Goal: Task Accomplishment & Management: Manage account settings

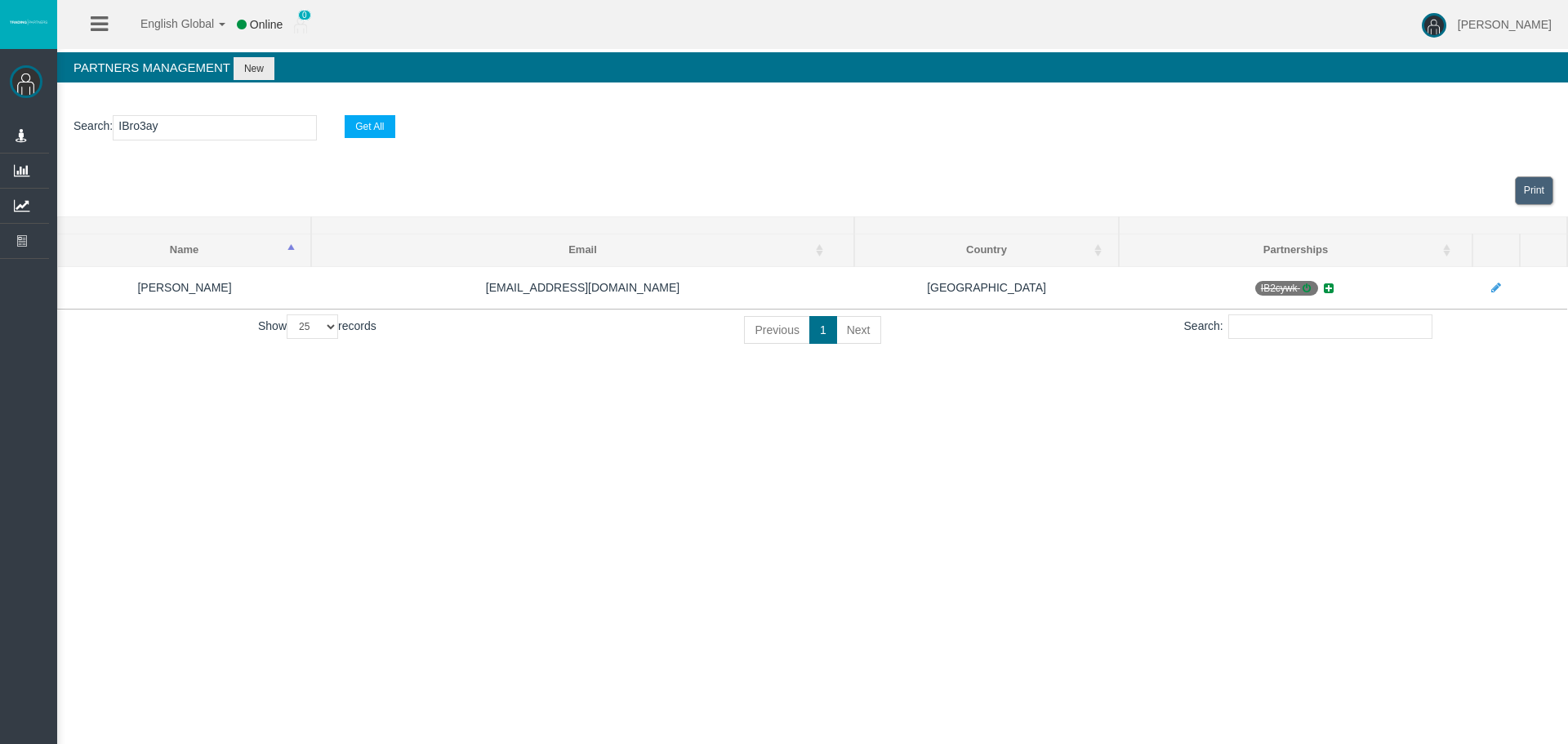
select select "25"
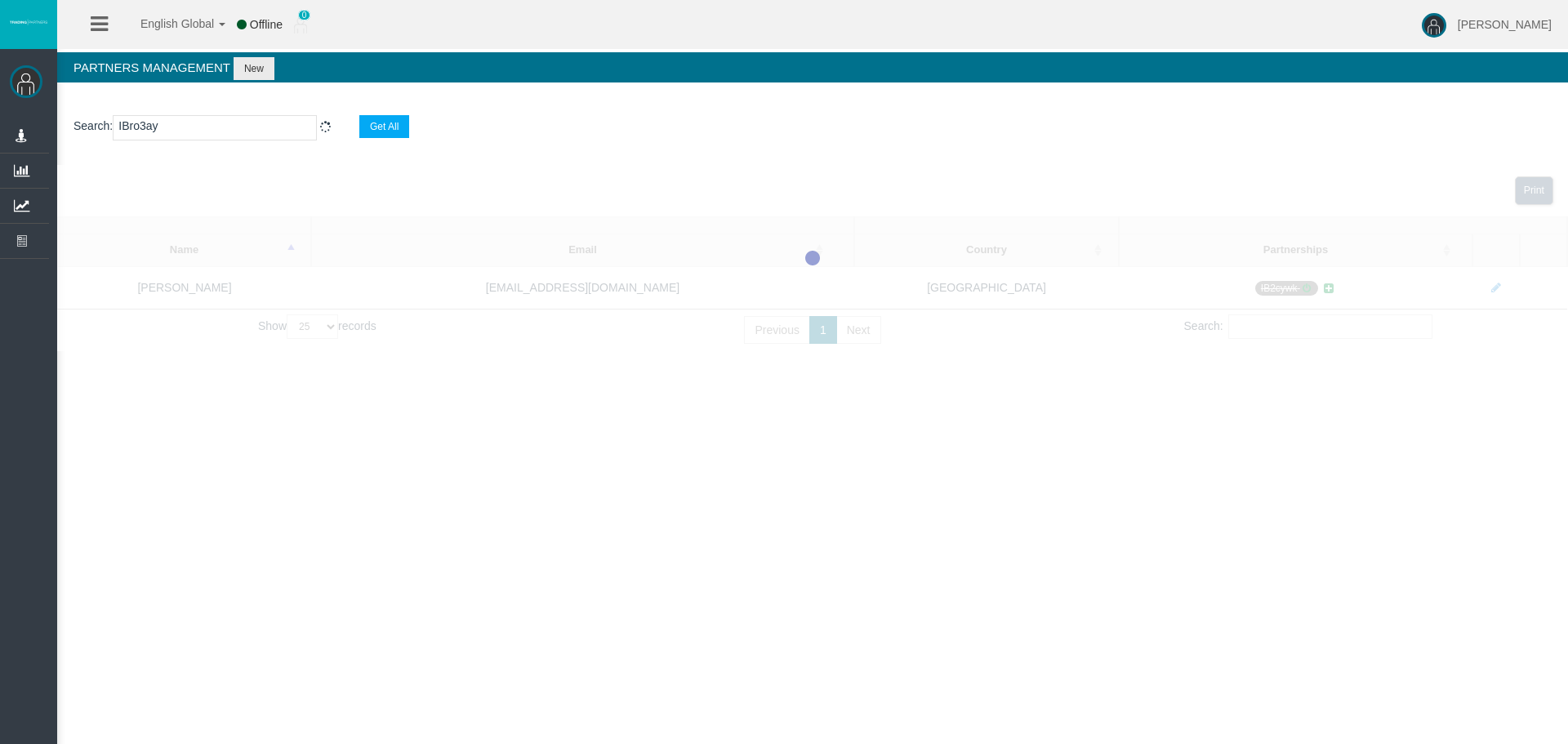
select select "25"
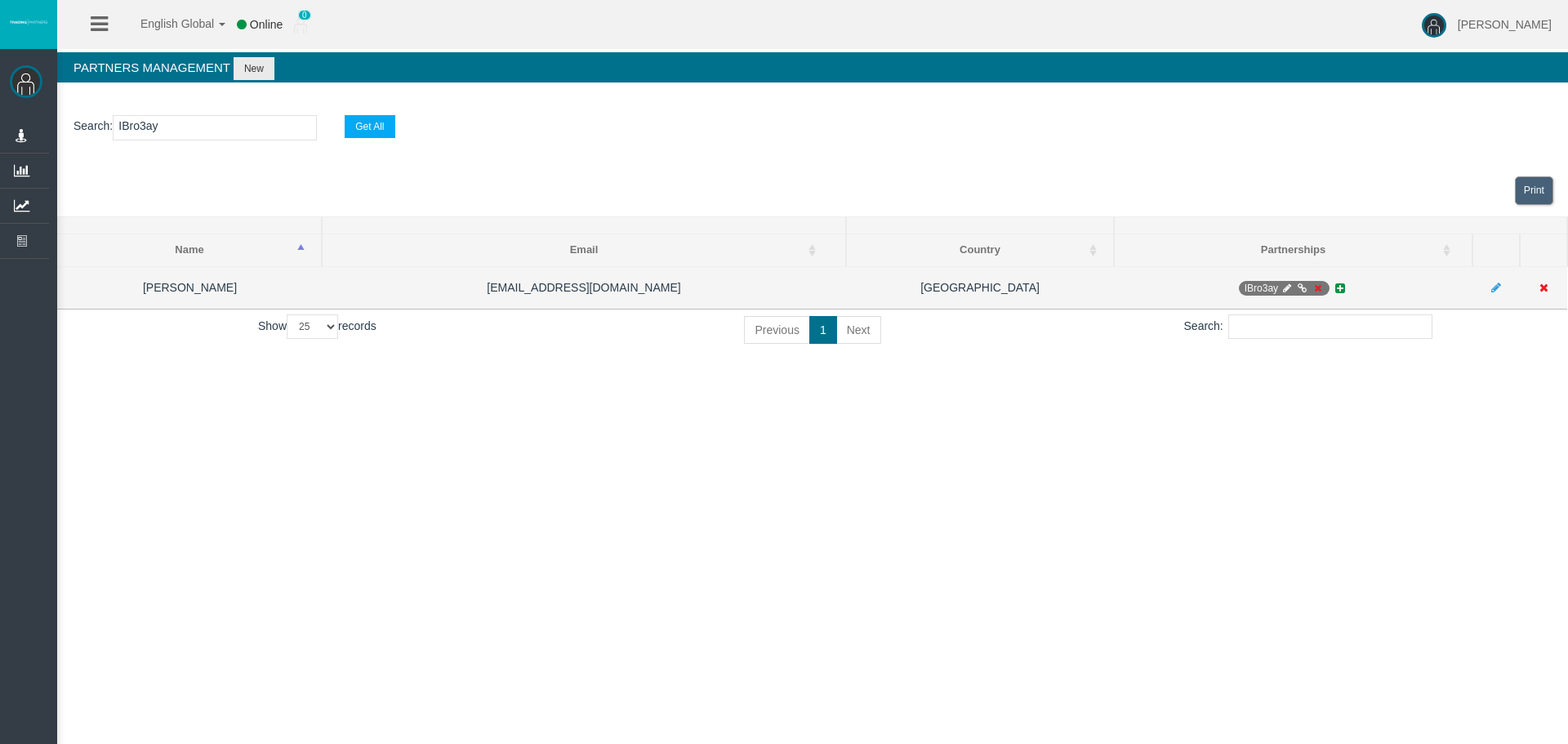
click at [1315, 288] on icon at bounding box center [1318, 288] width 12 height 10
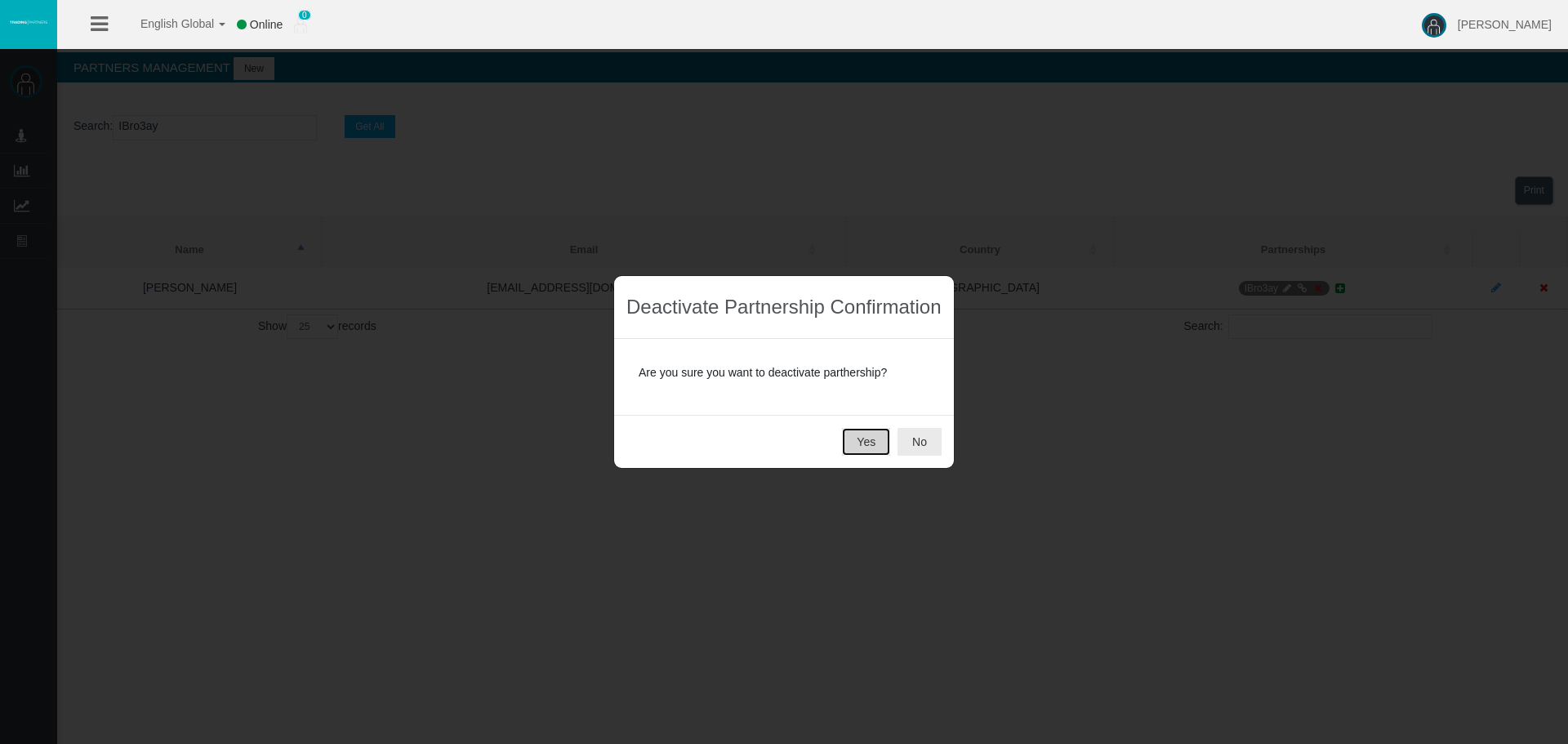
click at [852, 442] on button "Yes" at bounding box center [866, 442] width 48 height 28
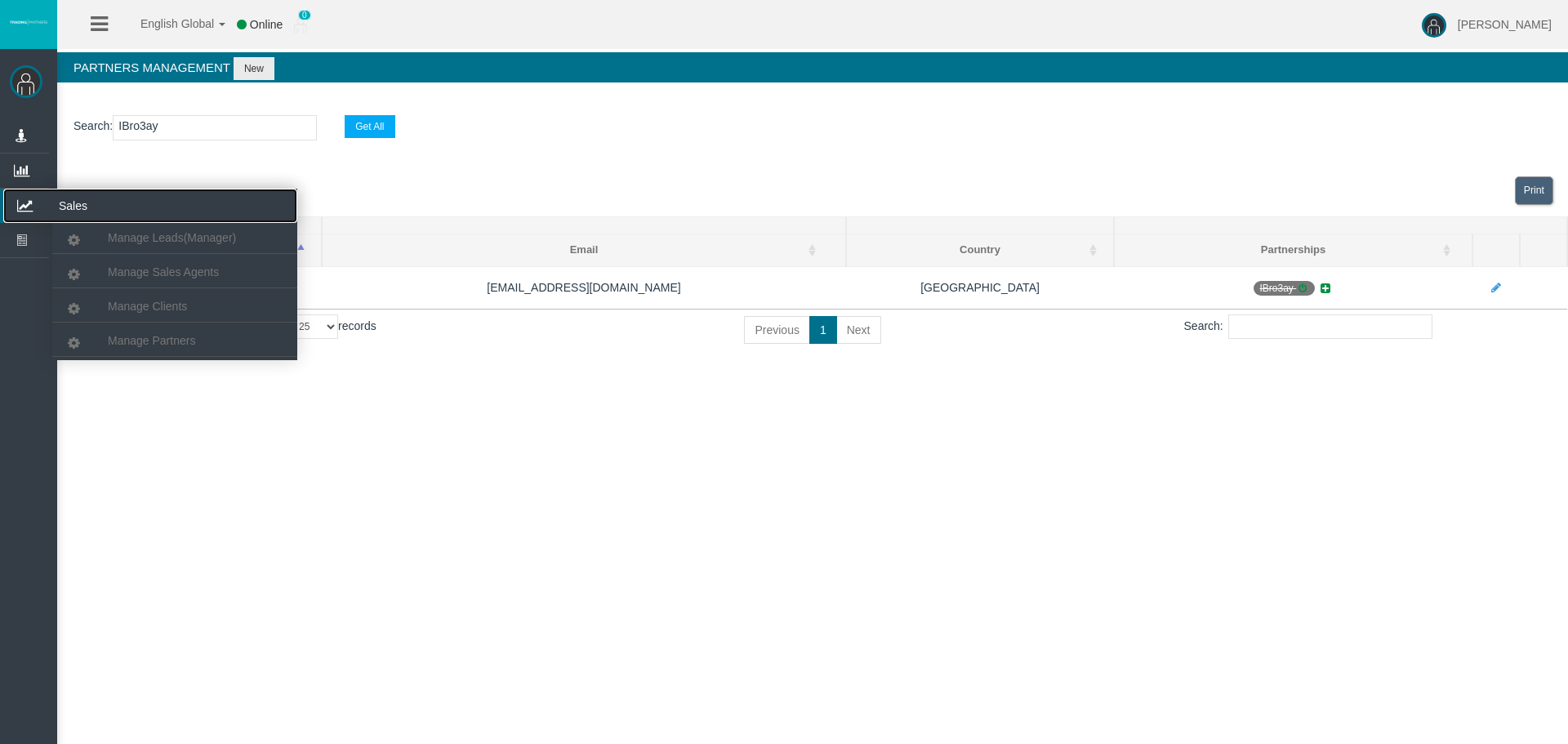
drag, startPoint x: 30, startPoint y: 207, endPoint x: 191, endPoint y: 298, distance: 184.9
click at [32, 207] on icon at bounding box center [25, 206] width 43 height 34
click at [192, 340] on span "Manage Partners" at bounding box center [152, 340] width 88 height 13
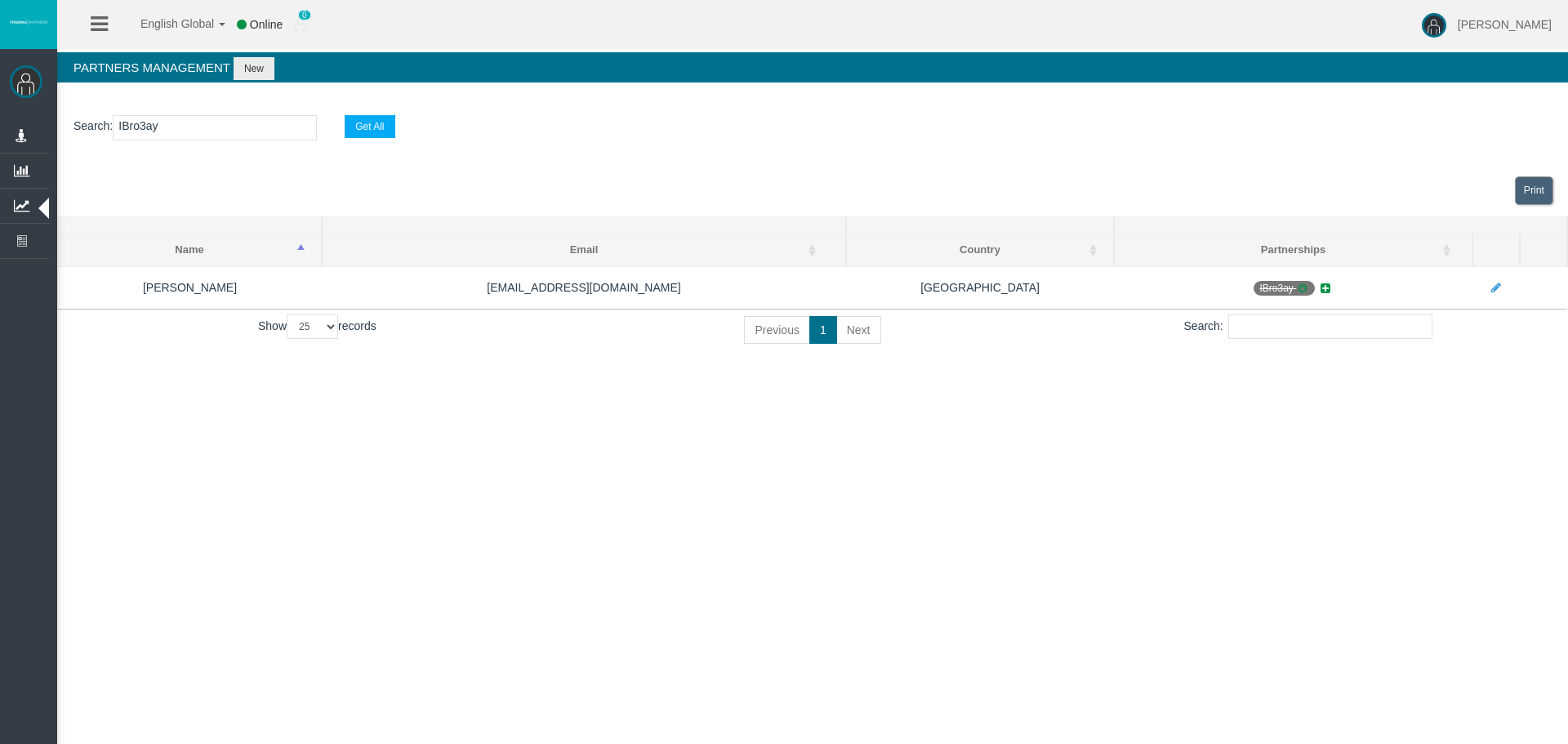
click at [136, 128] on input "IBro3ay" at bounding box center [214, 127] width 205 height 25
paste input "dg28m"
type input "IBdg28m"
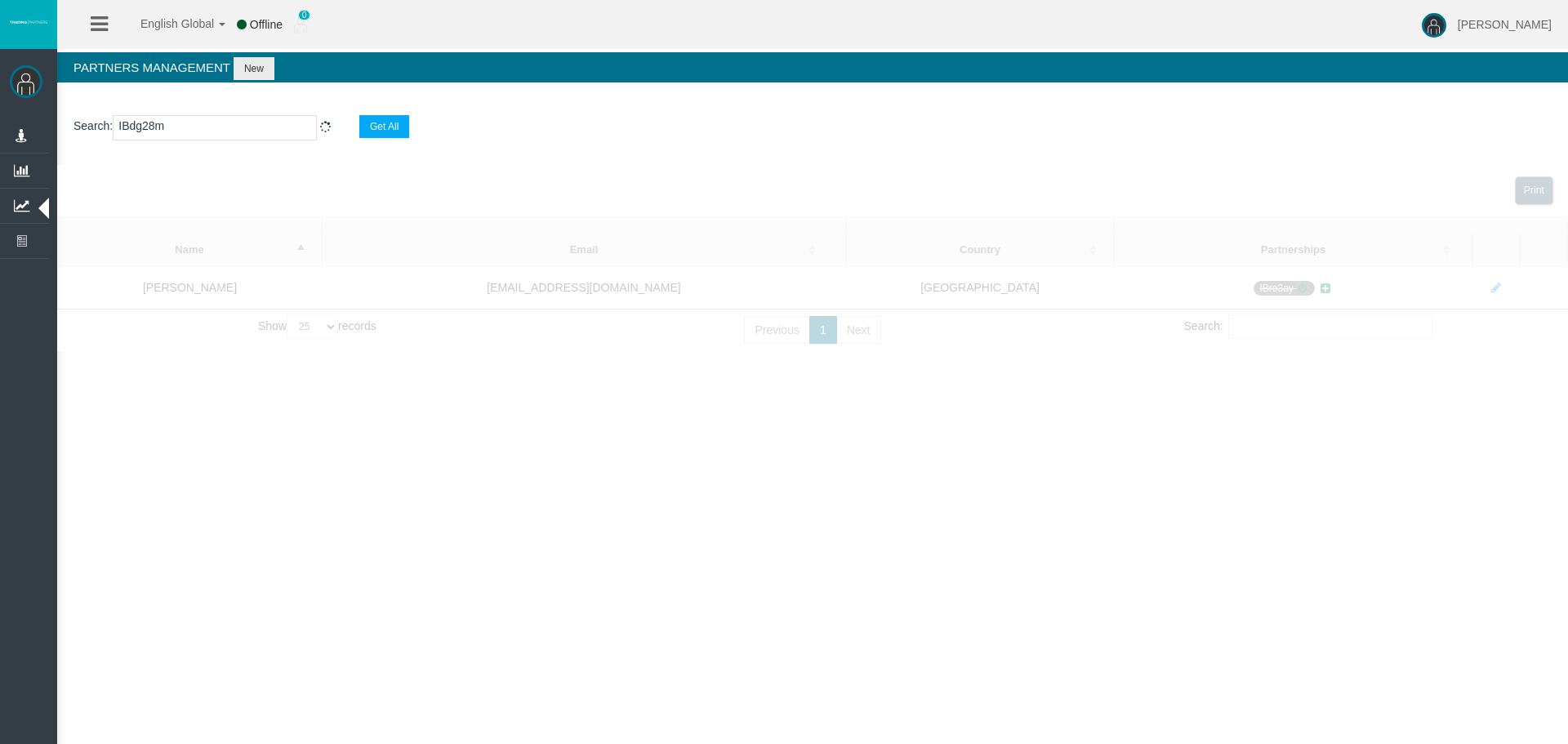
select select "25"
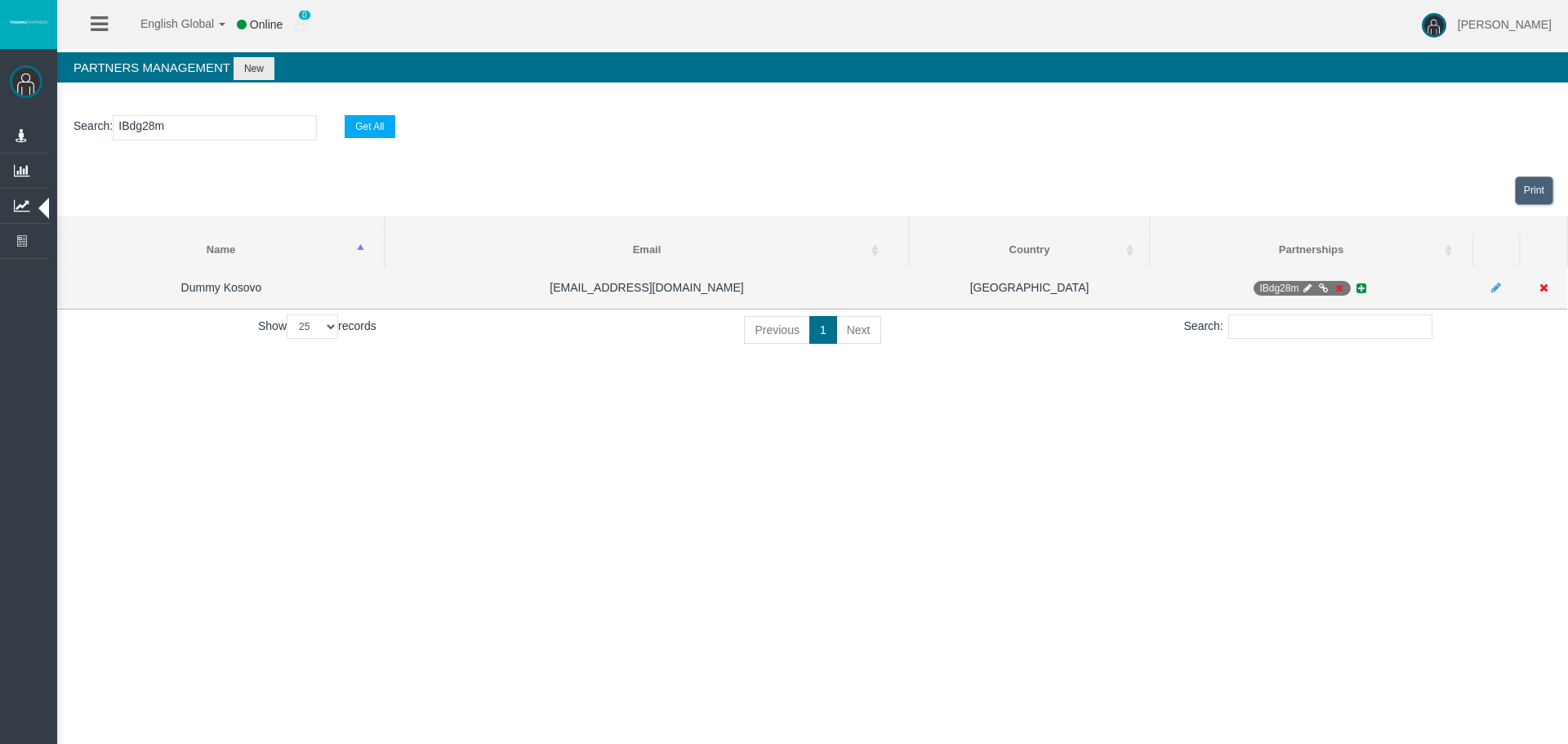
type input "IBdg28m"
click at [1309, 286] on icon at bounding box center [1308, 288] width 12 height 10
select select "0"
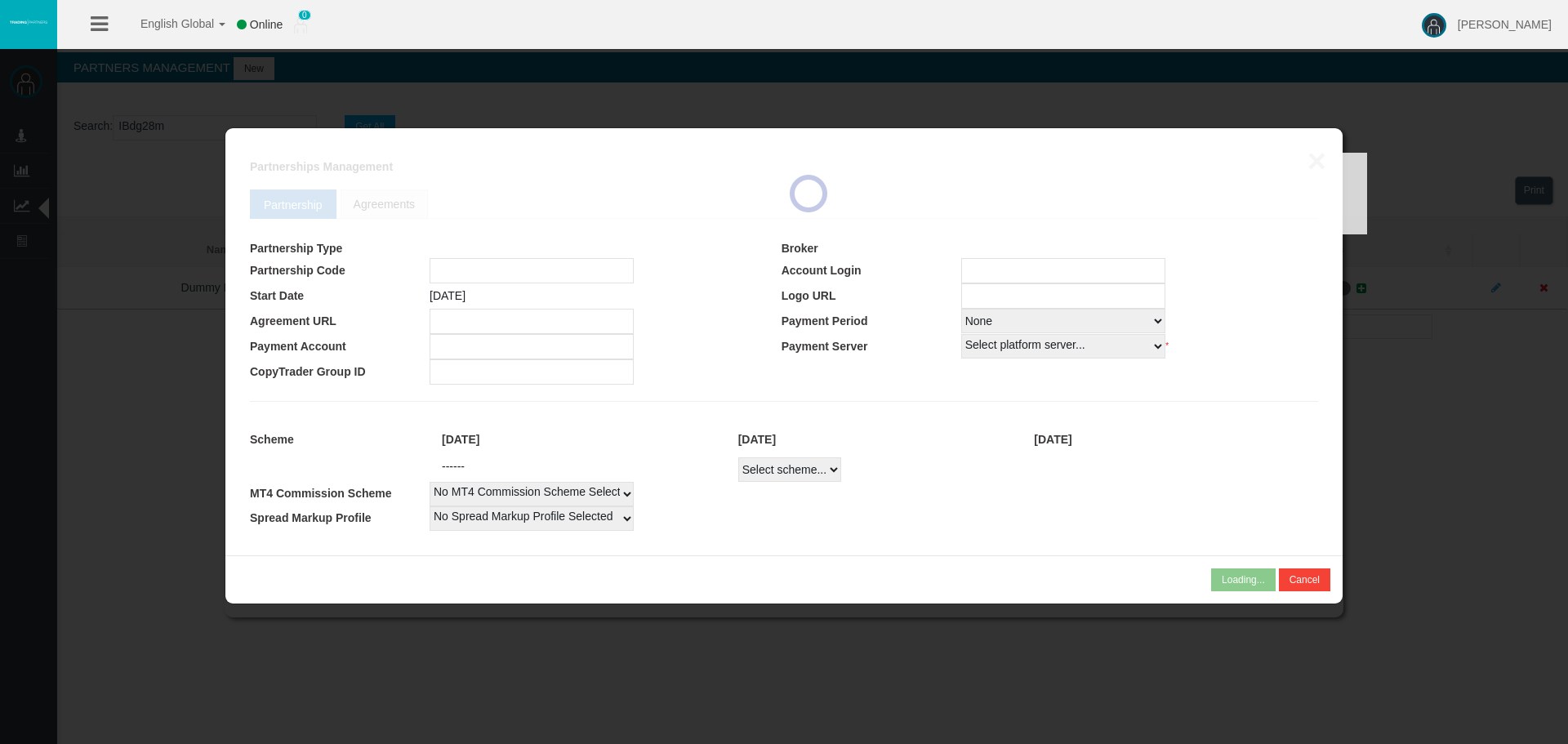
type input "IBdg28m"
type input "19251928"
select select
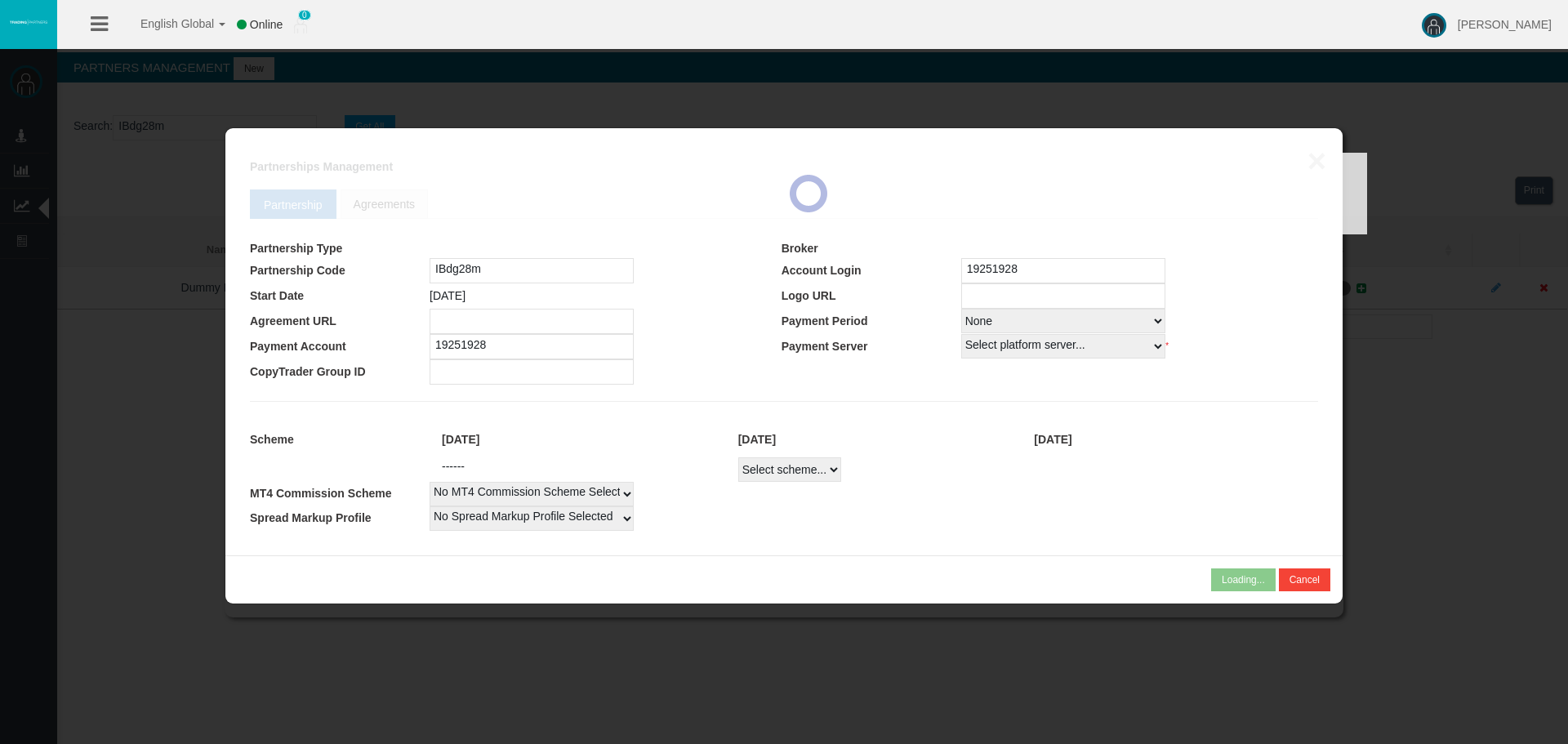
select select
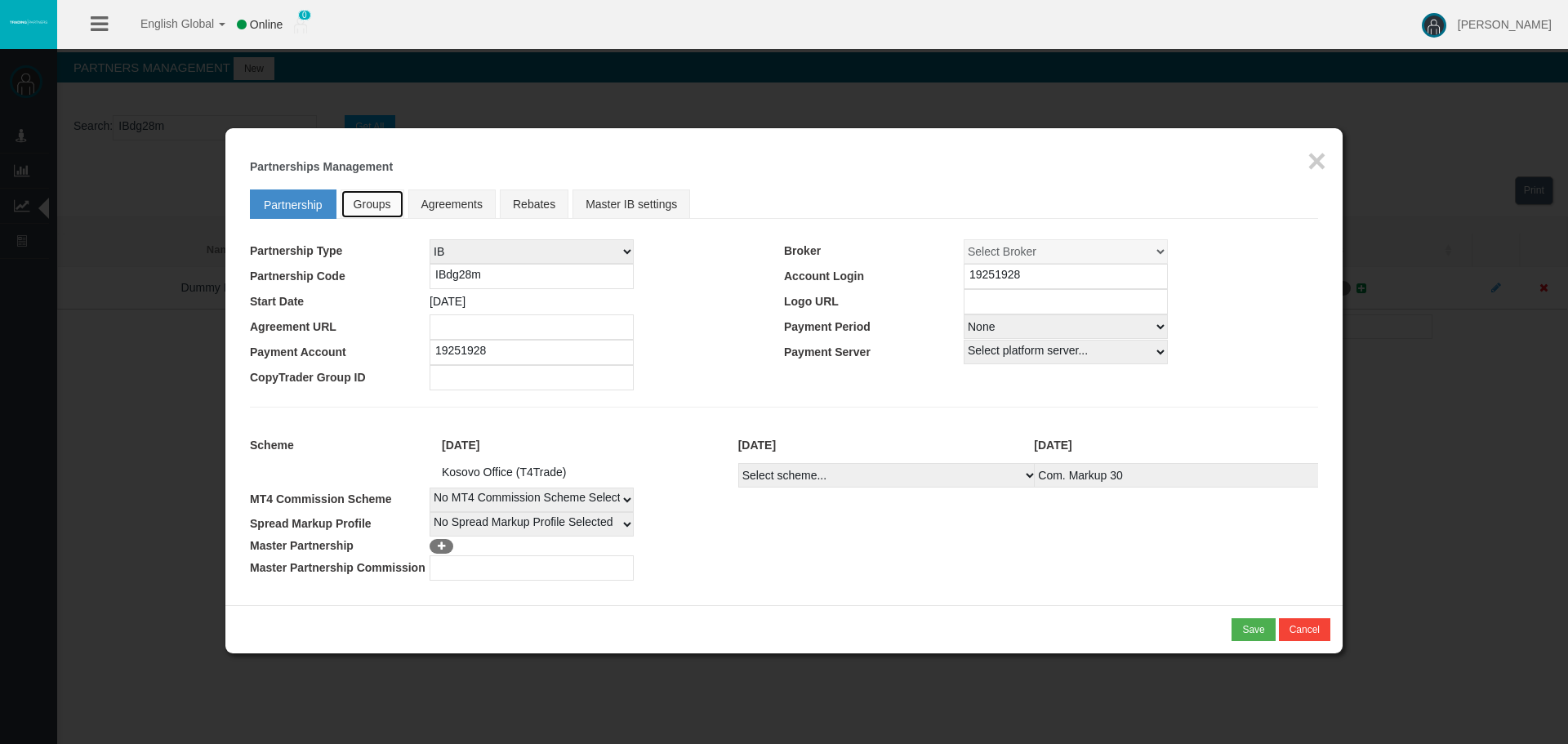
click at [369, 202] on span "Groups" at bounding box center [372, 204] width 38 height 13
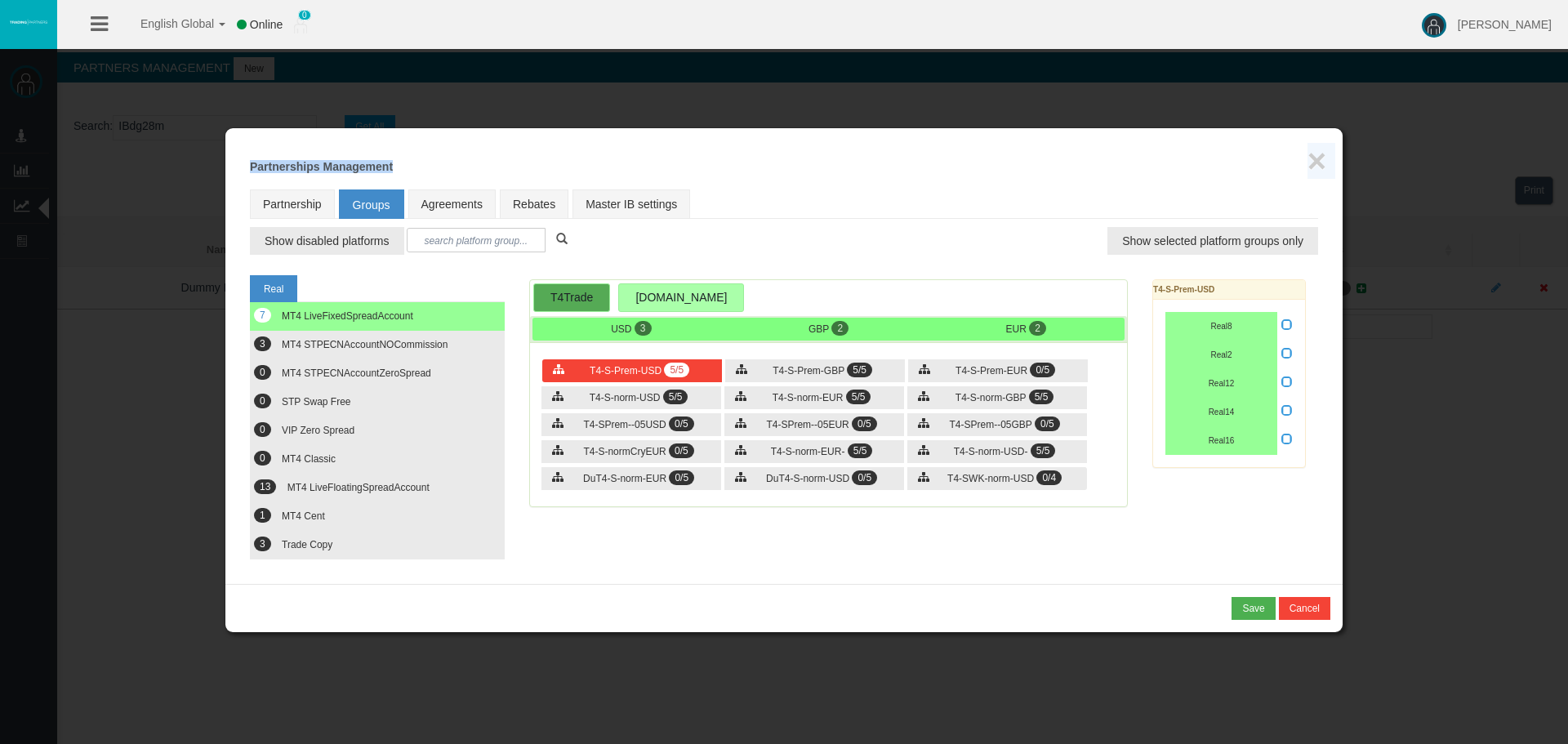
click at [1309, 161] on div "× Partnerships Management" at bounding box center [784, 167] width 1068 height 12
click at [1316, 159] on button "×" at bounding box center [1316, 161] width 18 height 33
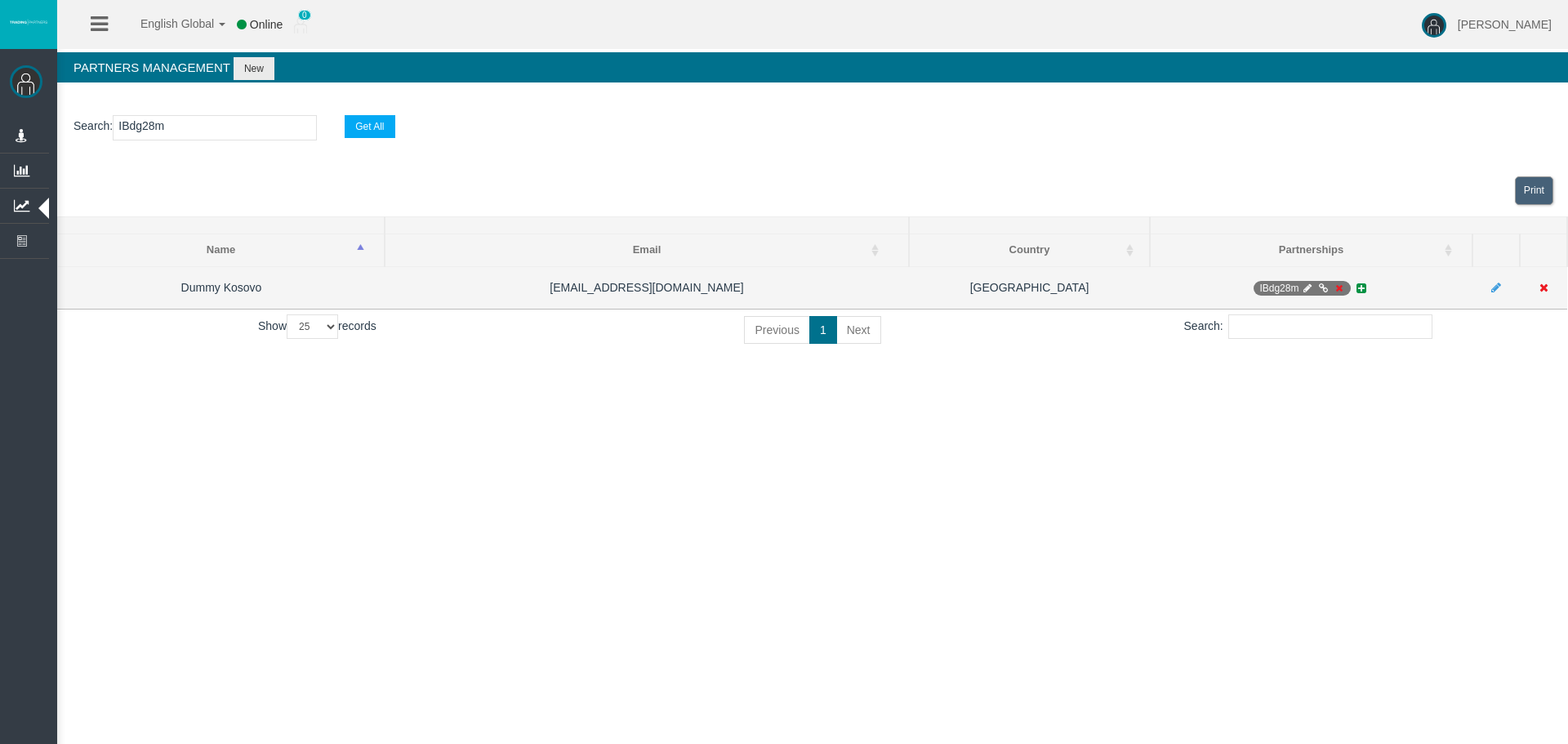
click at [1310, 290] on icon at bounding box center [1308, 288] width 12 height 10
select select "0"
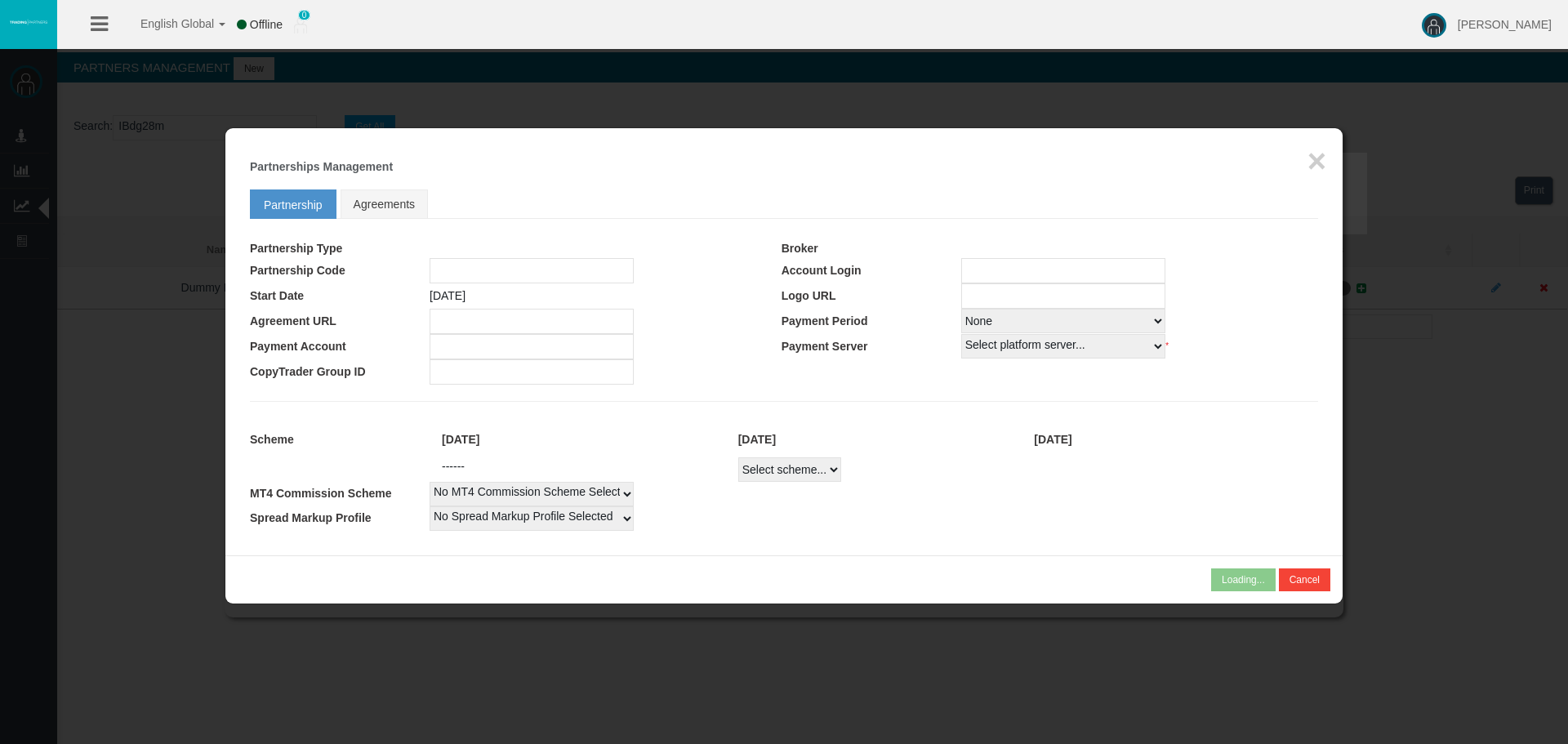
type input "IBdg28m"
type input "19251928"
select select
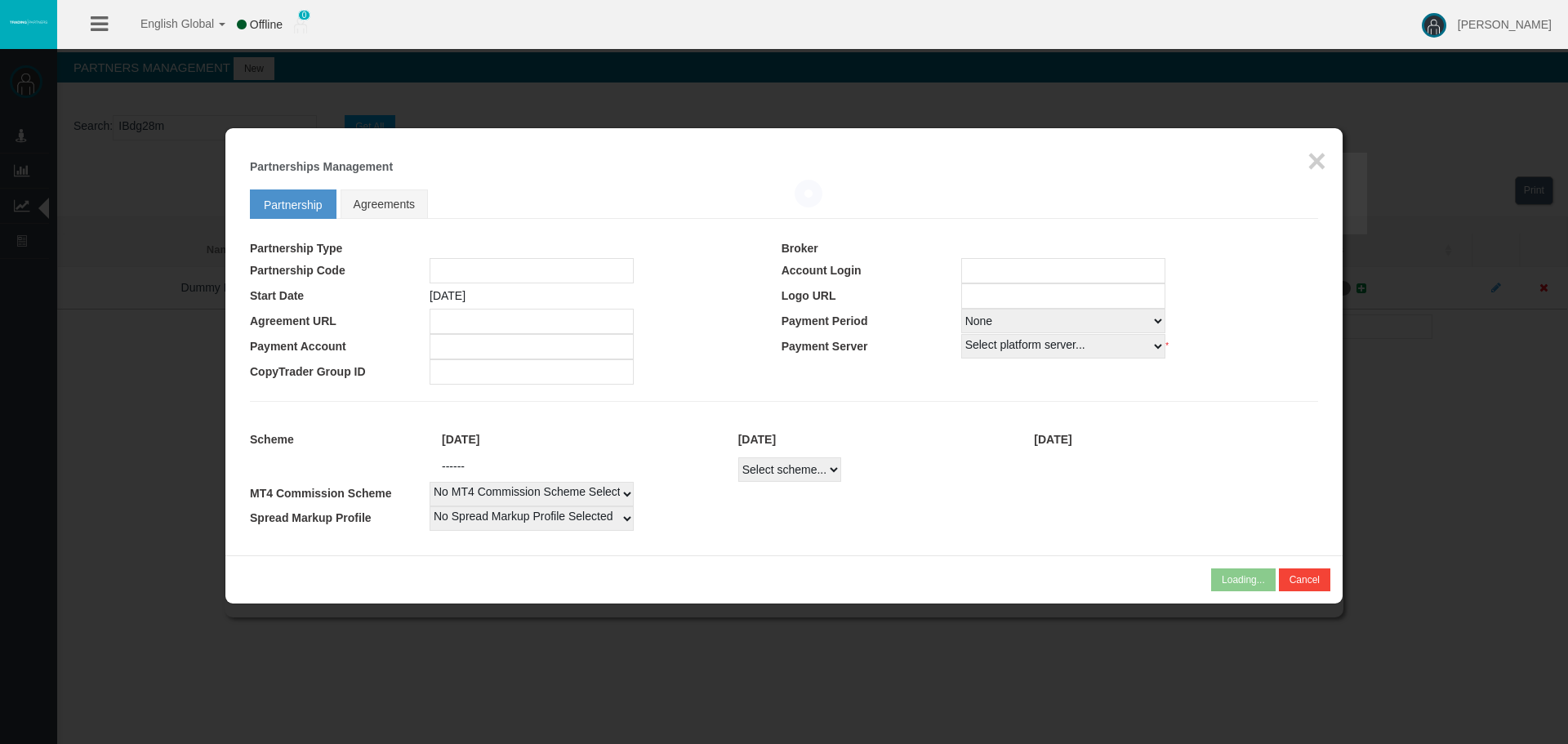
select select
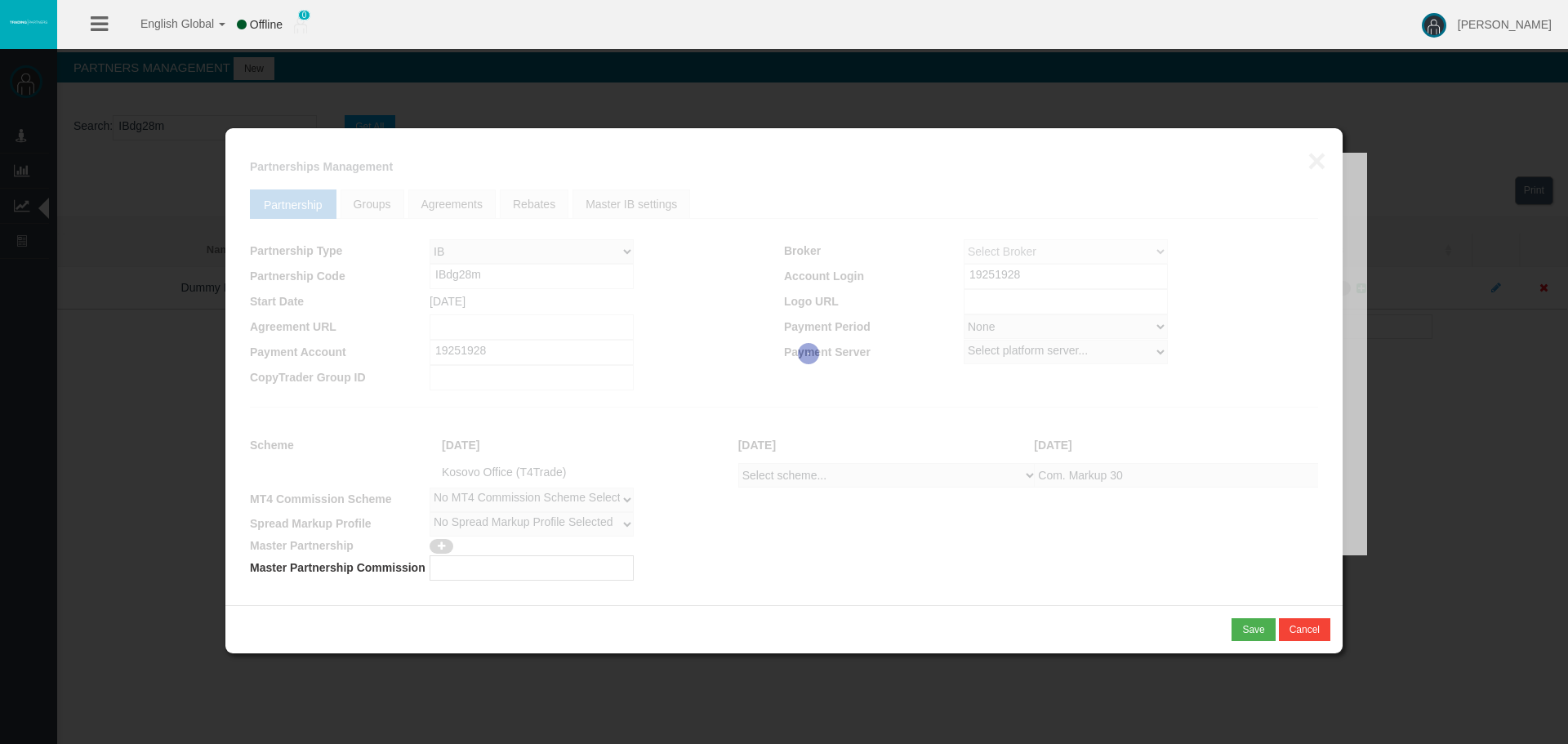
select select
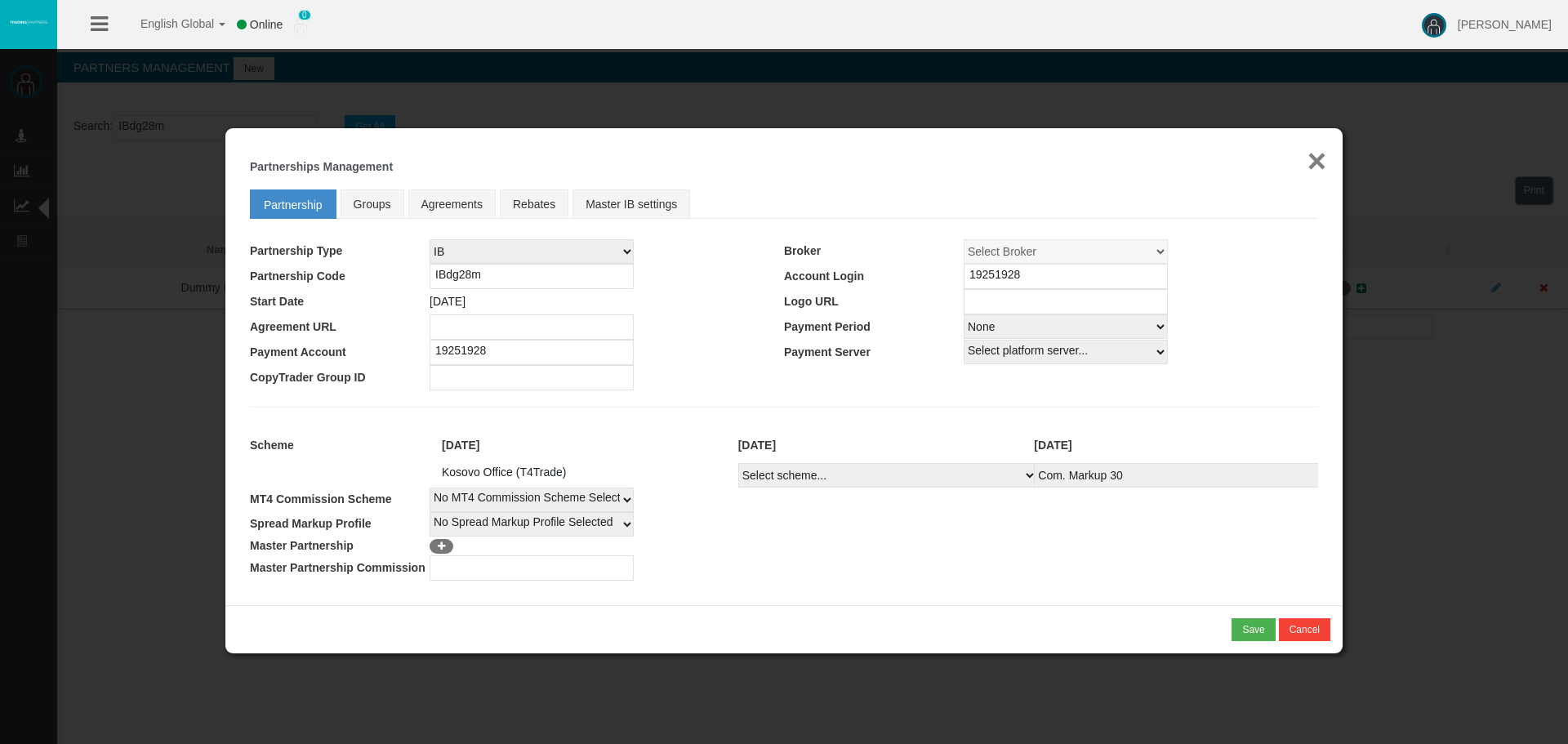
click at [1316, 159] on button "×" at bounding box center [1316, 161] width 18 height 33
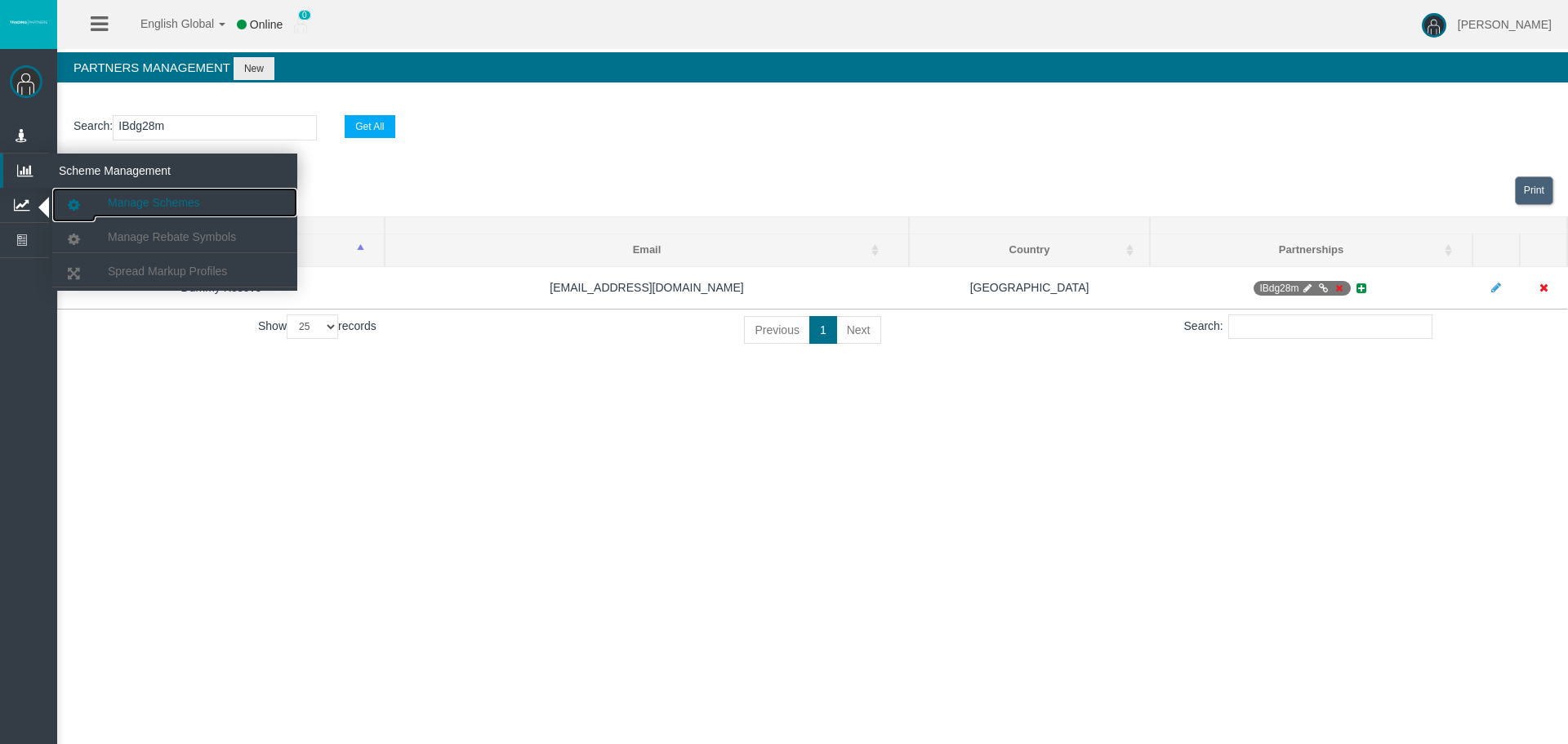
click at [140, 208] on span "Manage Schemes" at bounding box center [154, 202] width 92 height 13
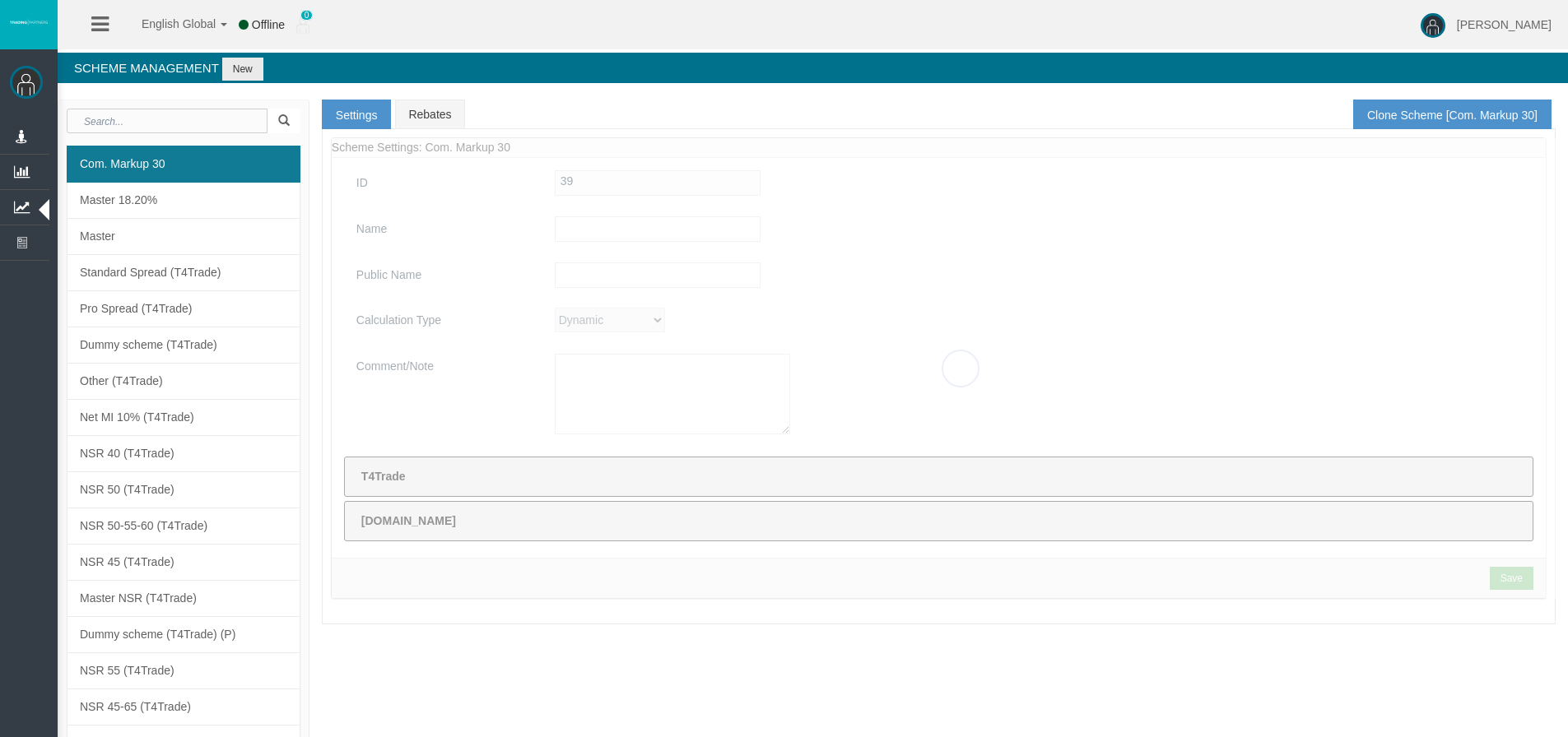
type input "Com. Markup 30"
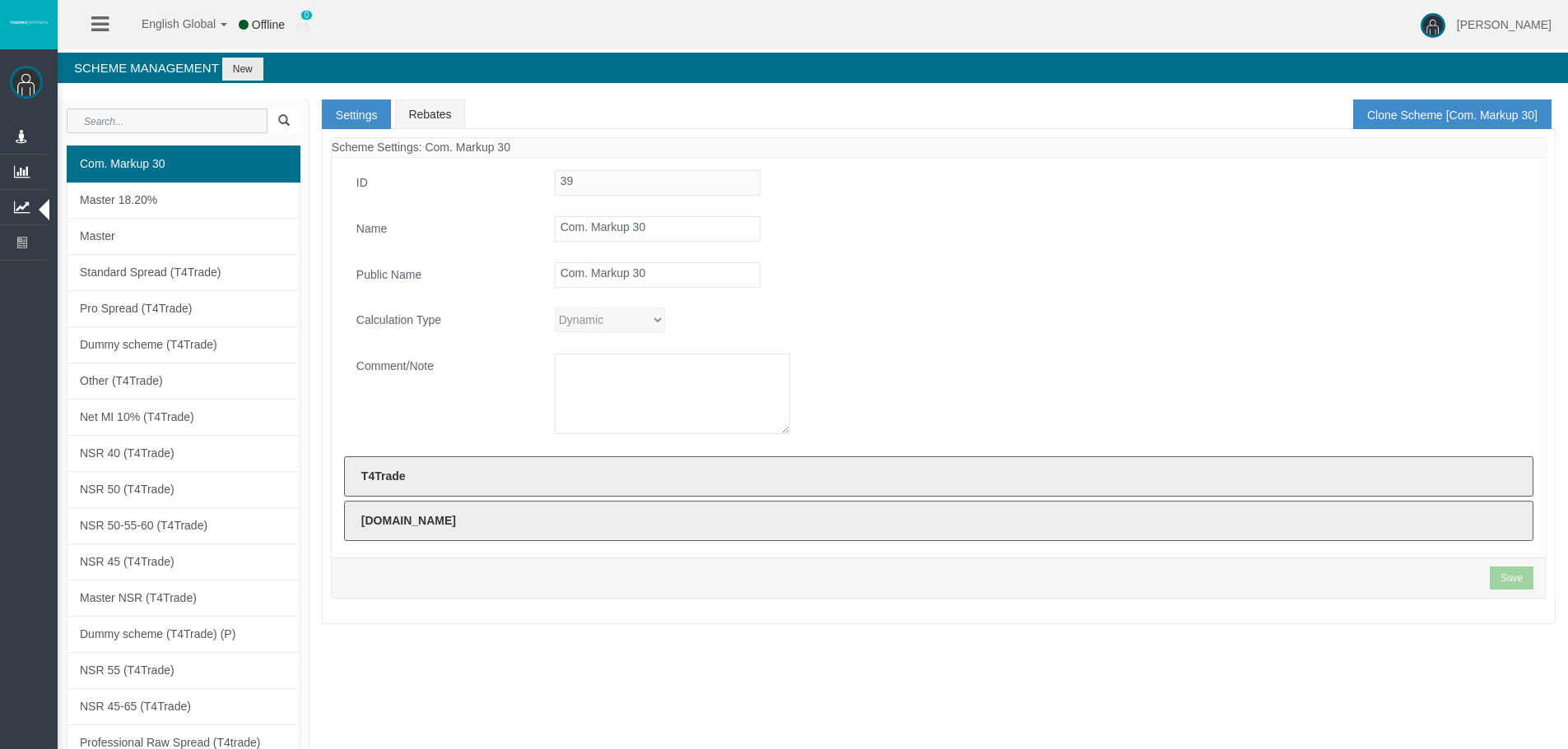
click at [153, 122] on input "text" at bounding box center [166, 121] width 201 height 25
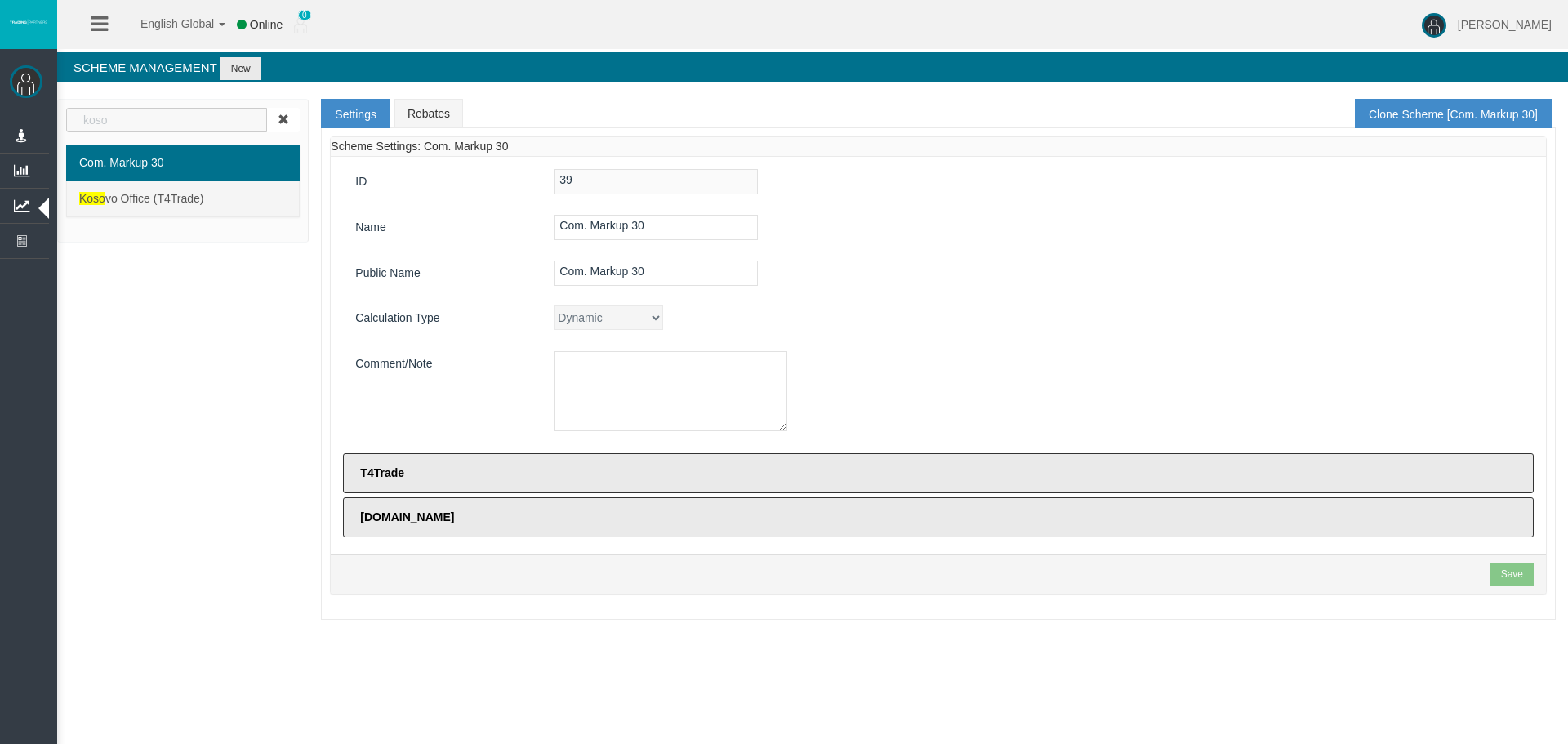
type input "koso"
click at [184, 195] on span "Koso vo Office (T4Trade)" at bounding box center [141, 199] width 125 height 13
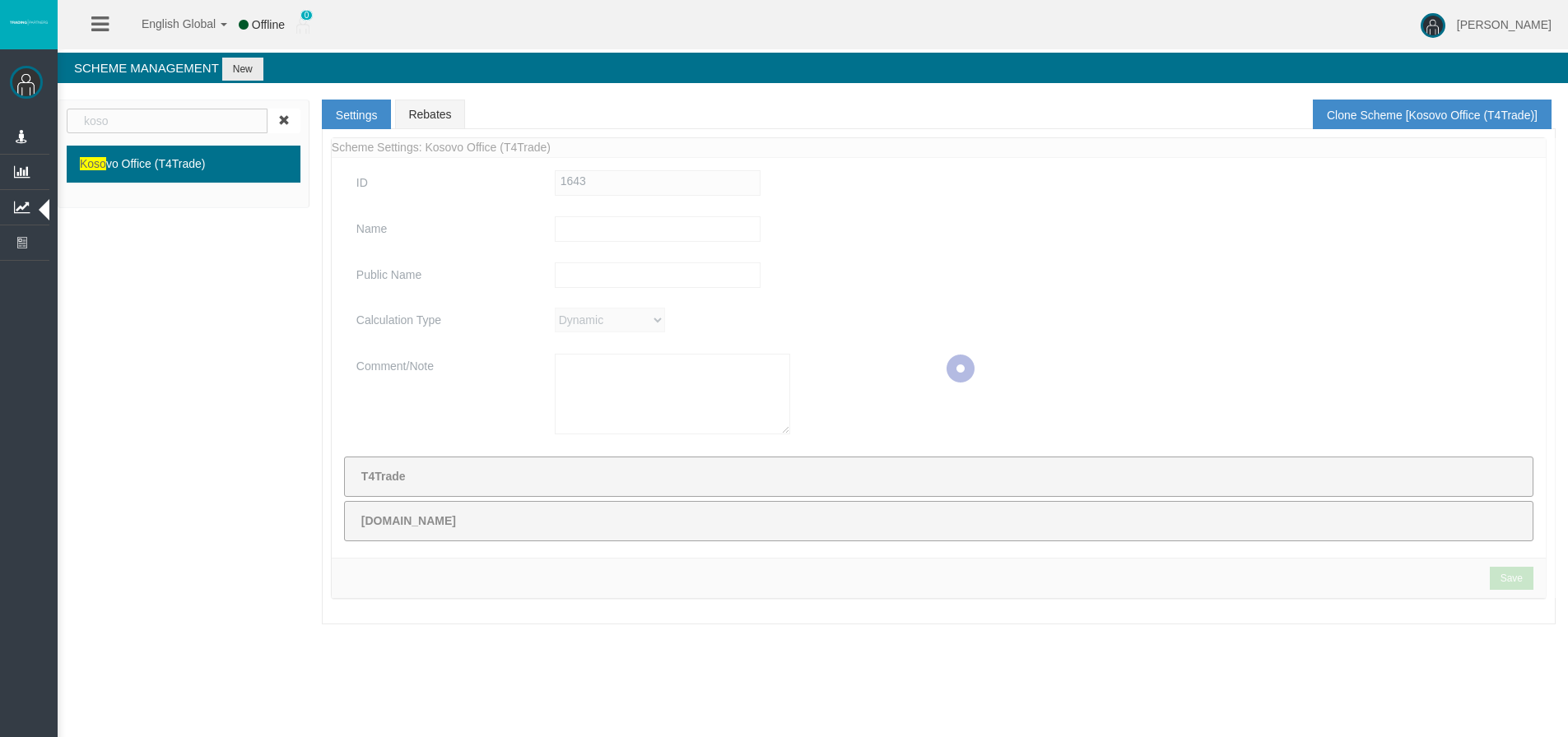
type input "Kosovo Office (T4Trade)"
type textarea "Kosovo Office (T4Trade)"
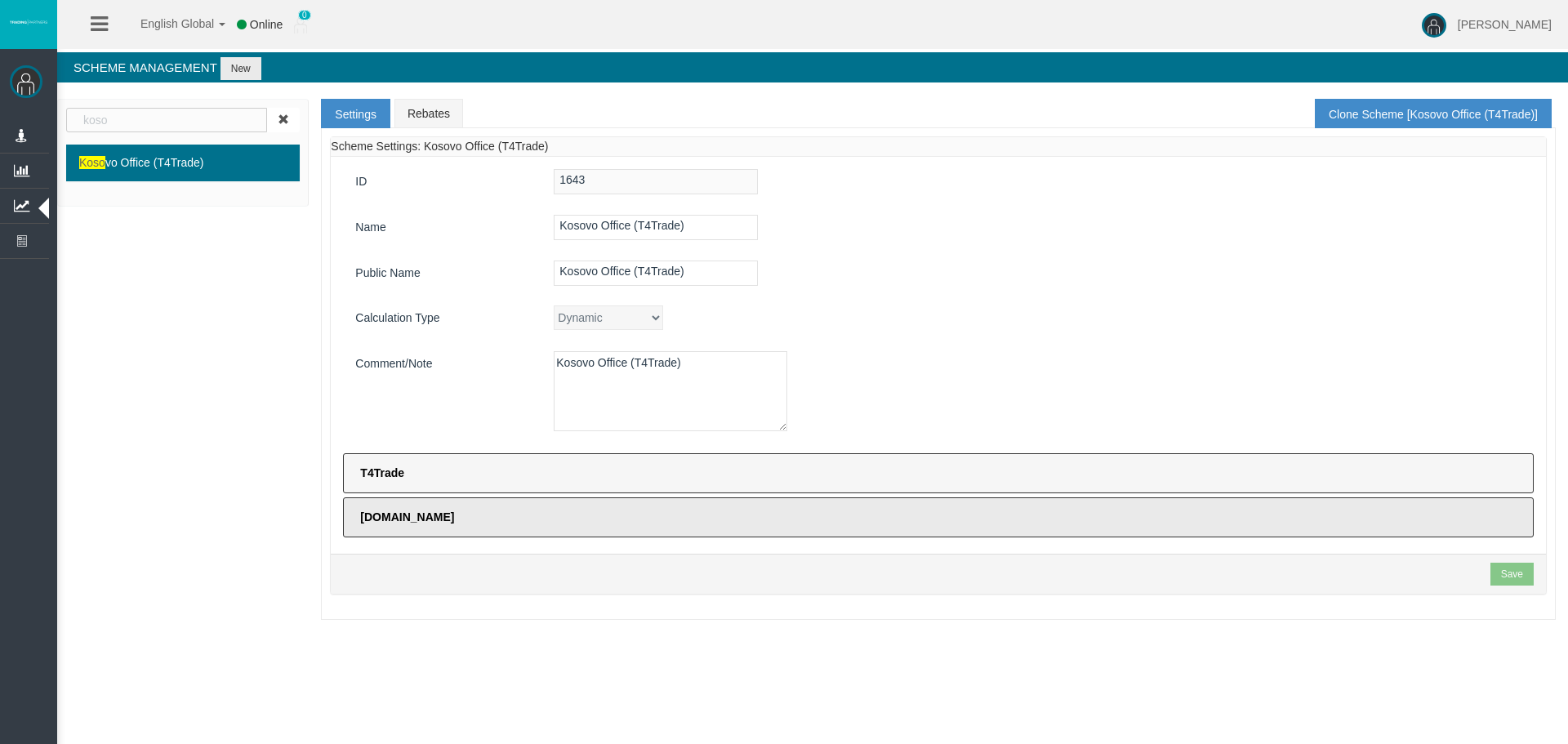
click at [446, 476] on label "T4Trade" at bounding box center [939, 473] width 1190 height 40
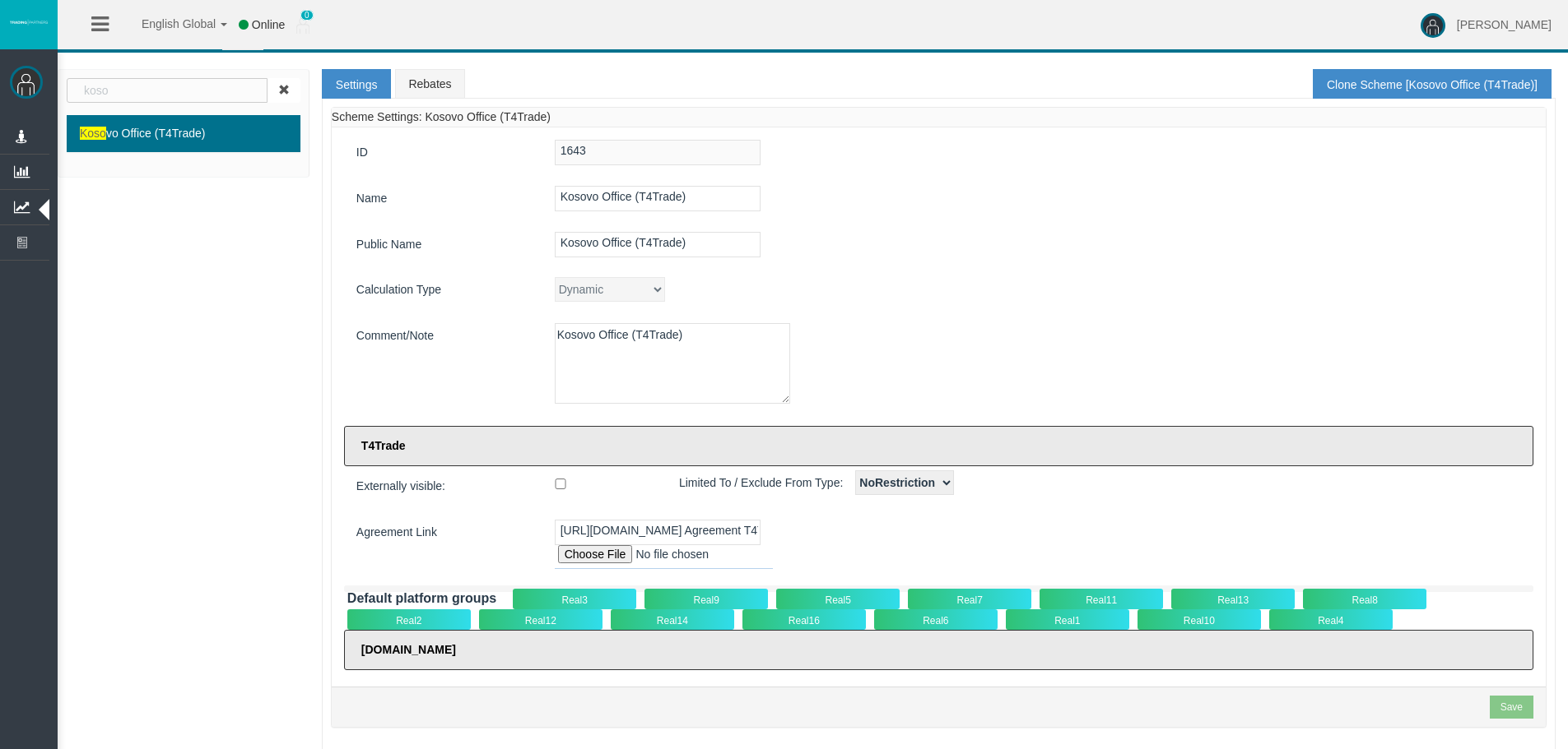
scroll to position [43, 0]
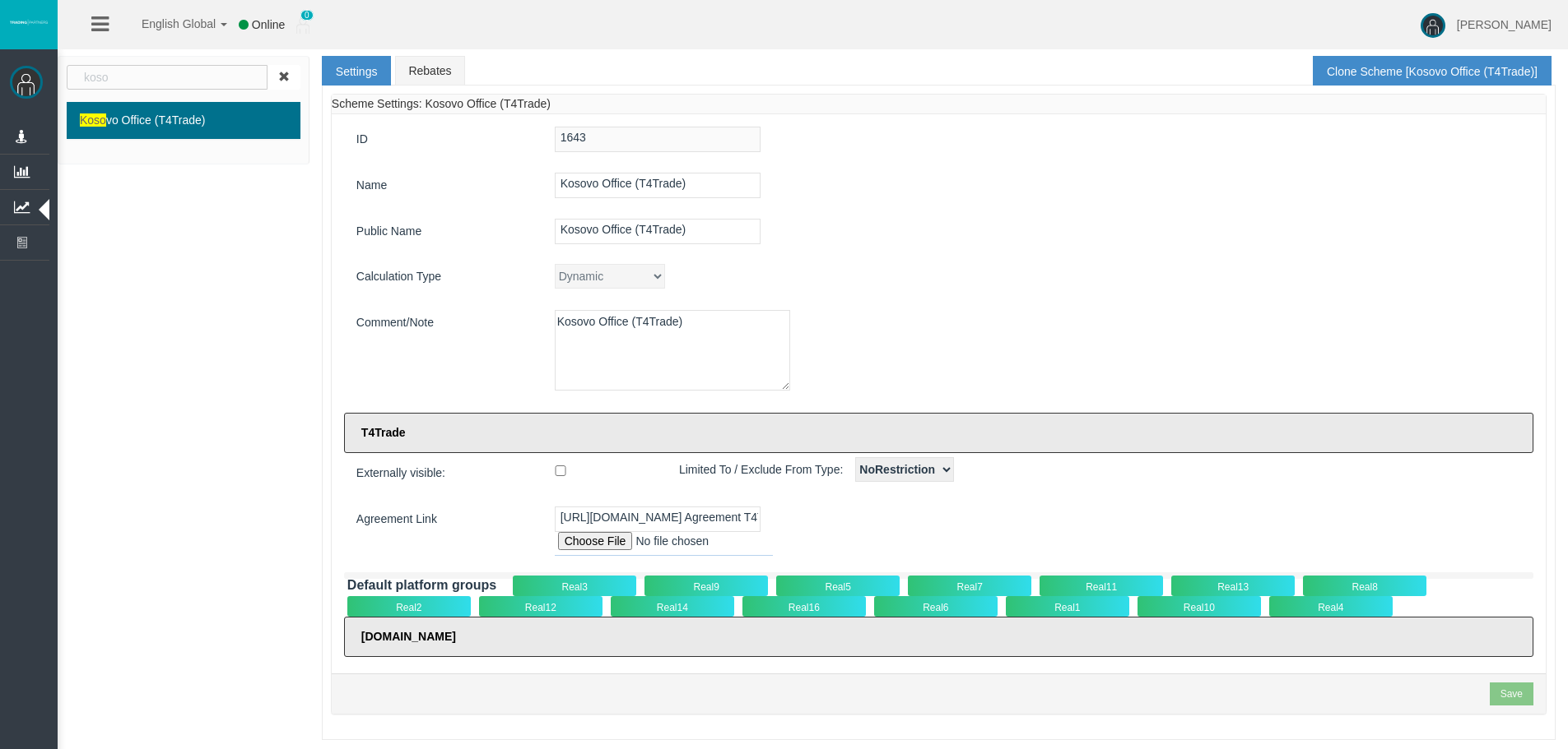
click at [596, 584] on div "Real3" at bounding box center [574, 585] width 124 height 20
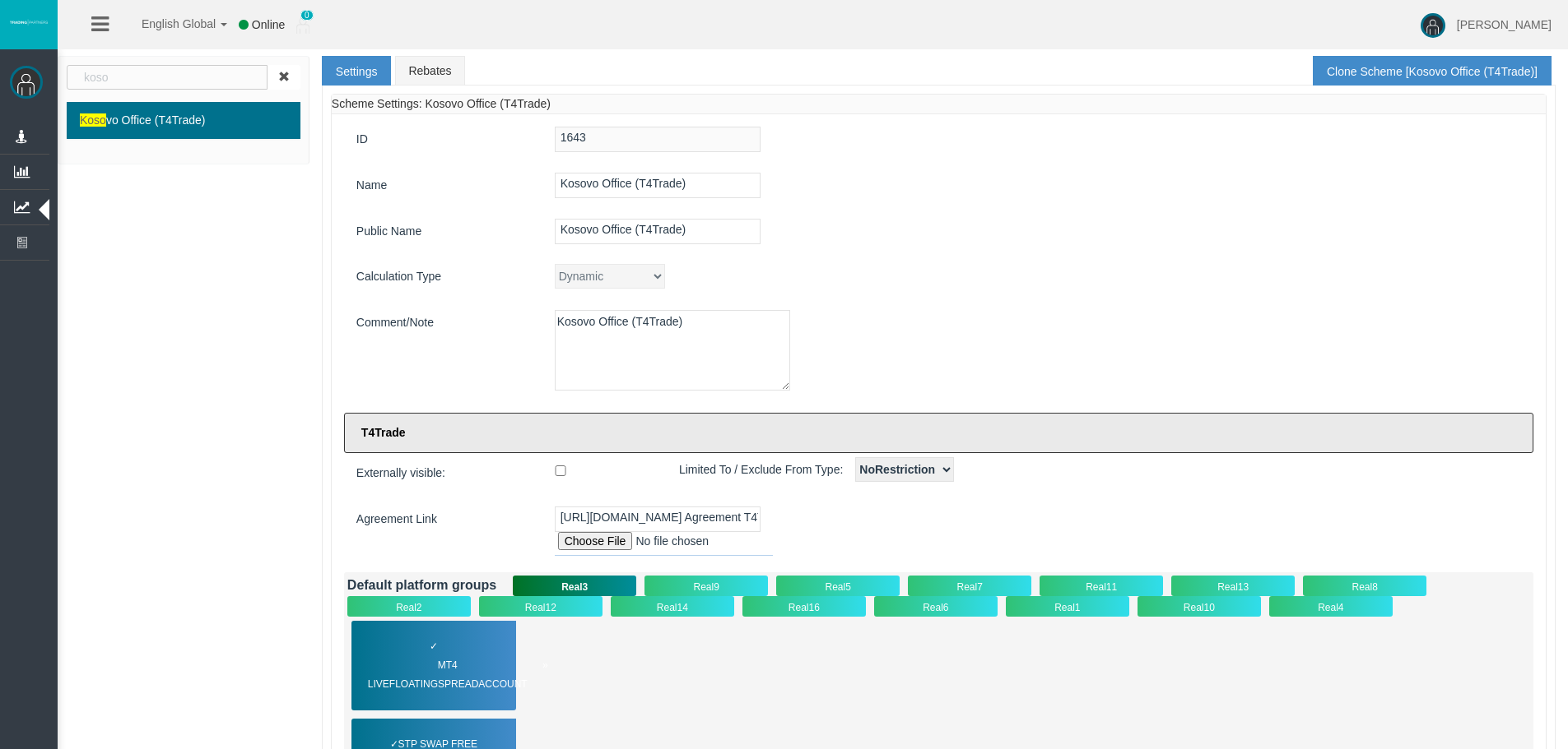
click at [417, 662] on span "MT4 LiveFloatingSpreadAccount" at bounding box center [458, 675] width 181 height 38
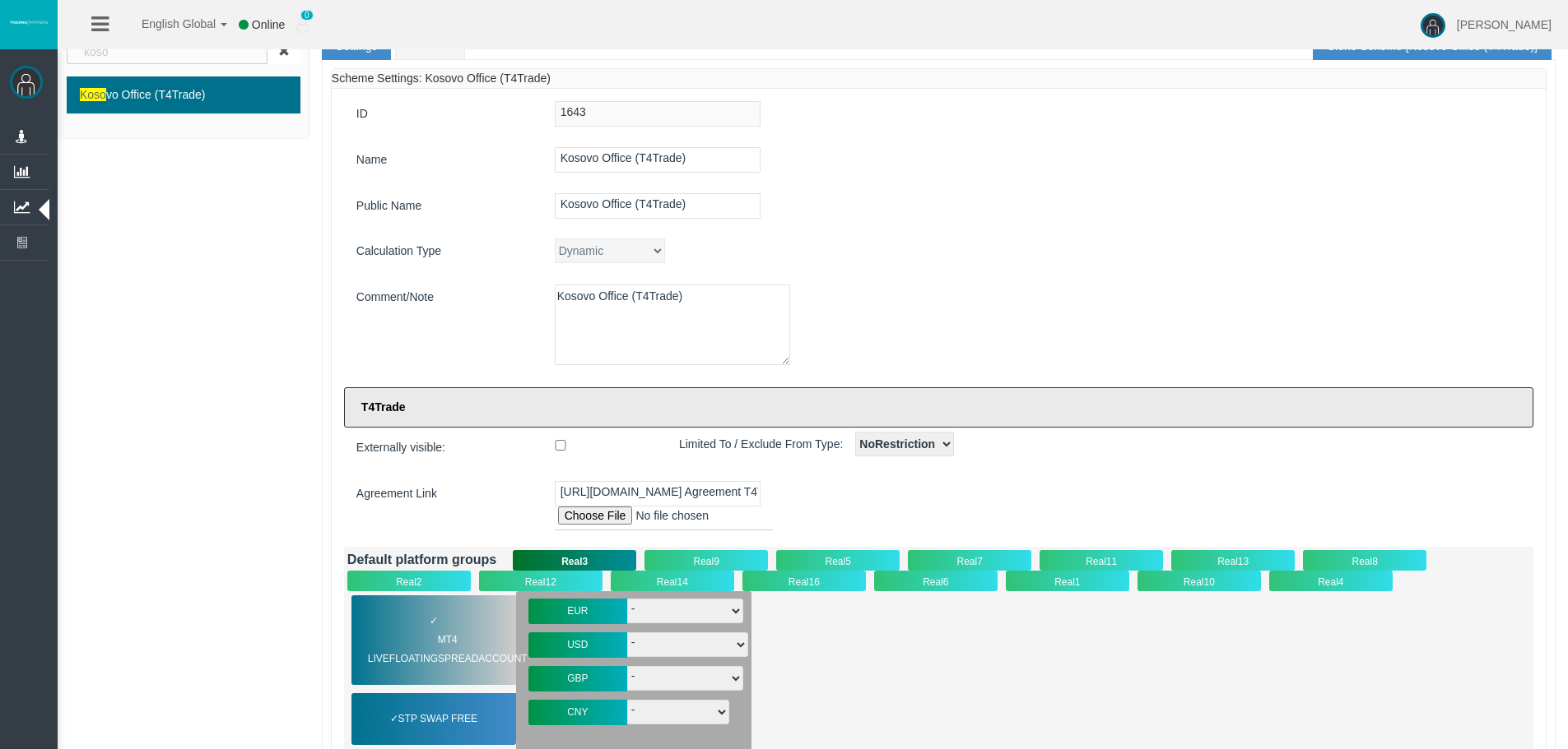
scroll to position [290, 0]
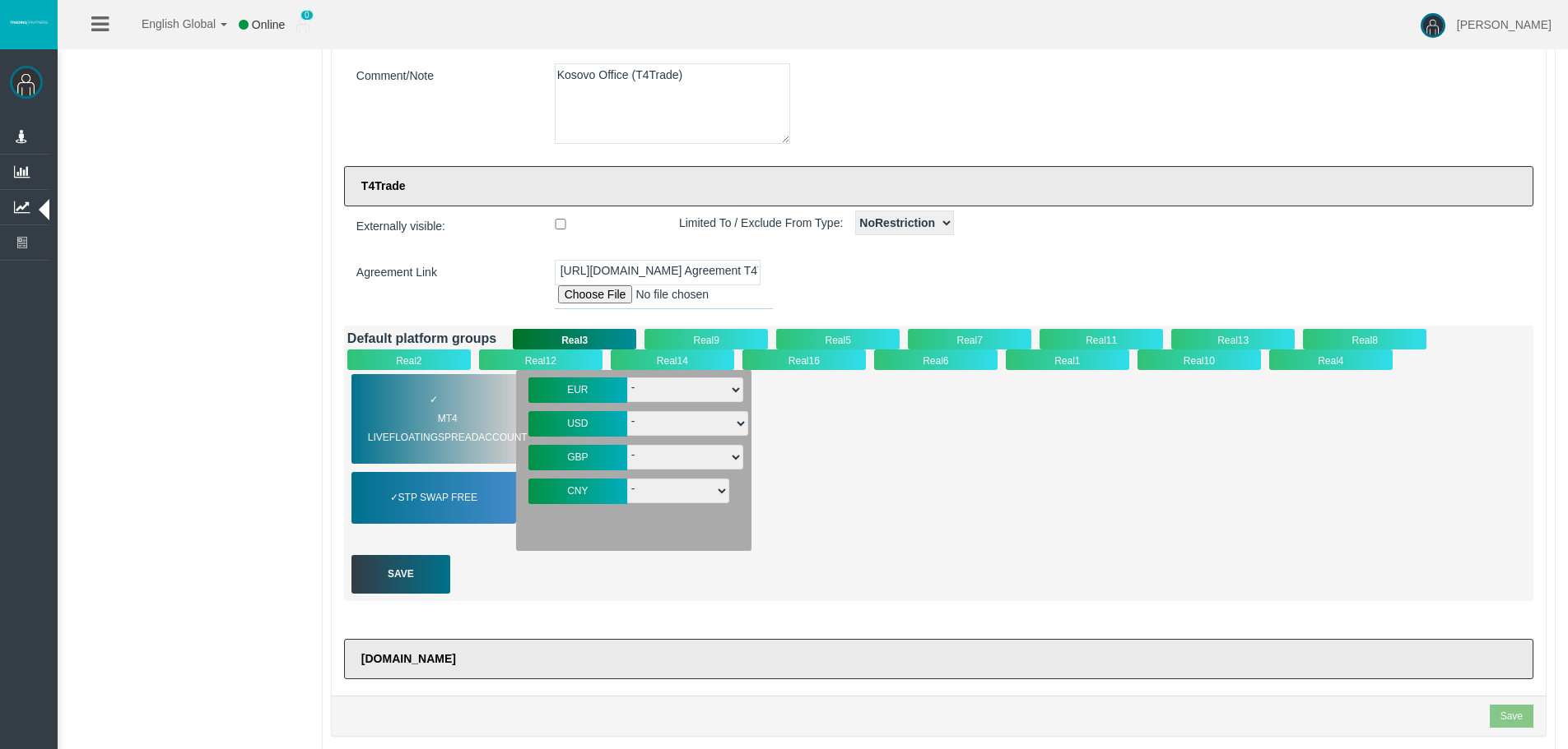
click at [863, 337] on div "Real5" at bounding box center [838, 339] width 124 height 20
click at [442, 433] on span "MT4 LiveFloatingSpreadAccount" at bounding box center [458, 428] width 181 height 38
click at [442, 489] on span "MT4 Cent" at bounding box center [437, 498] width 70 height 19
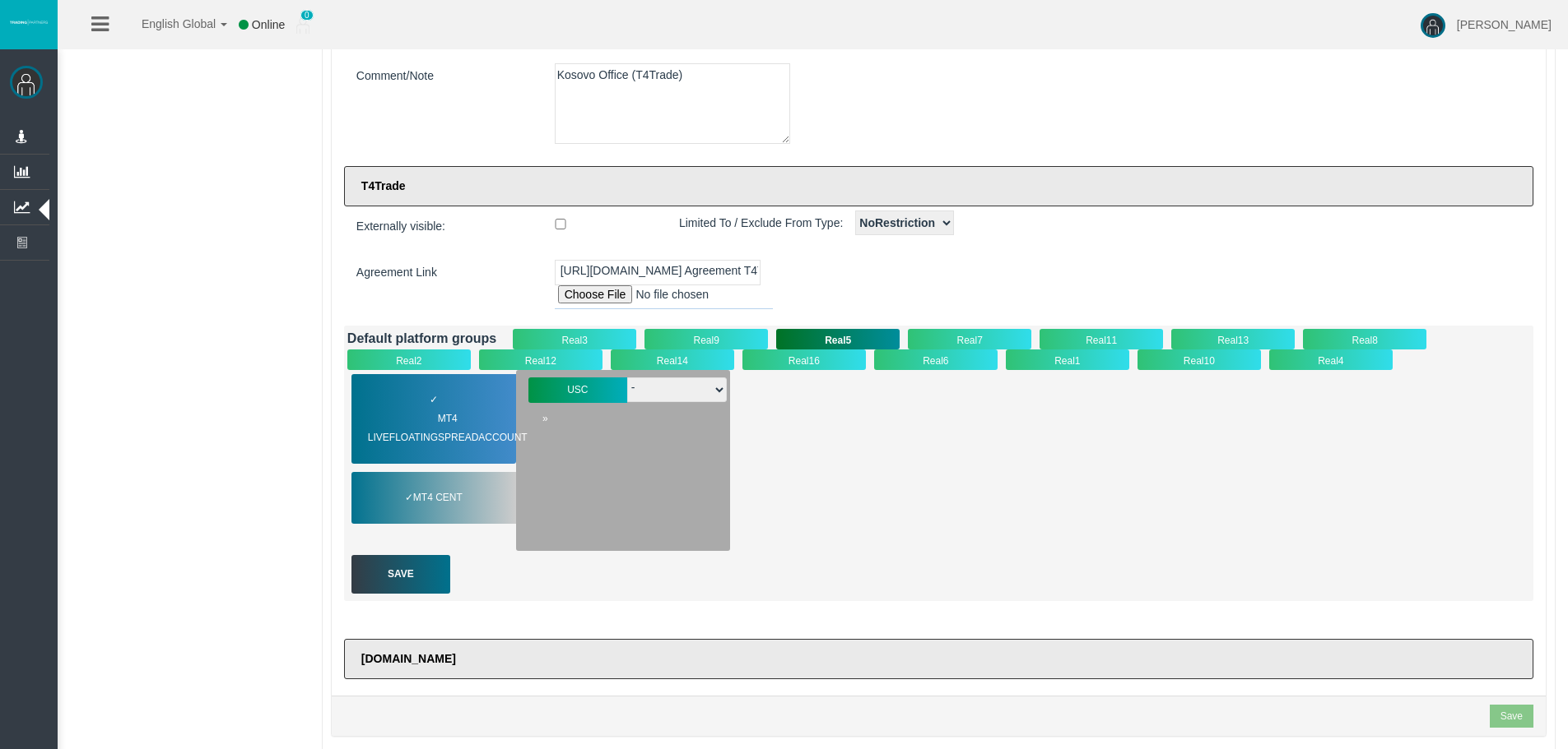
click at [464, 415] on span "MT4 LiveFloatingSpreadAccount" at bounding box center [458, 428] width 181 height 38
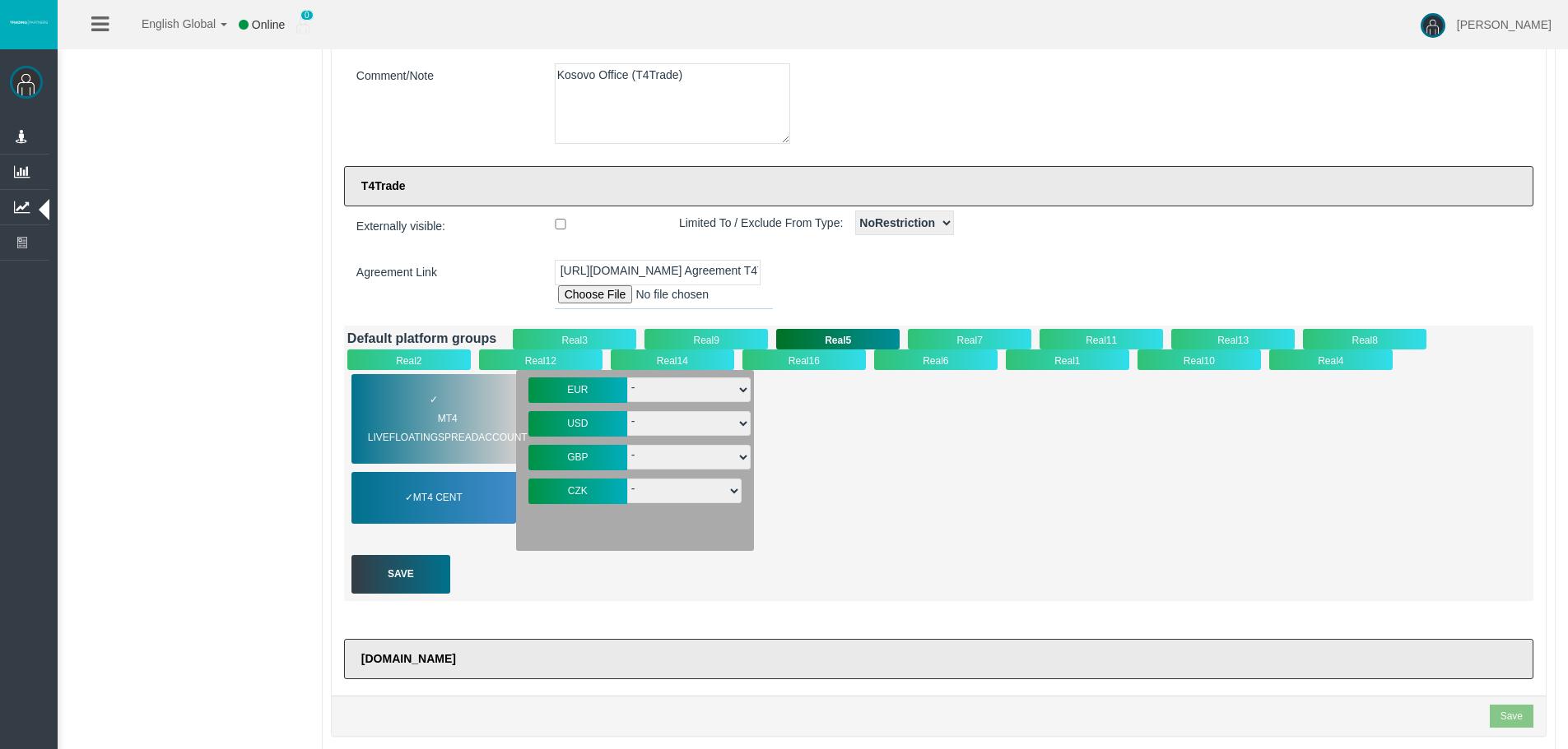
click at [1122, 333] on div "Real11" at bounding box center [1102, 339] width 124 height 20
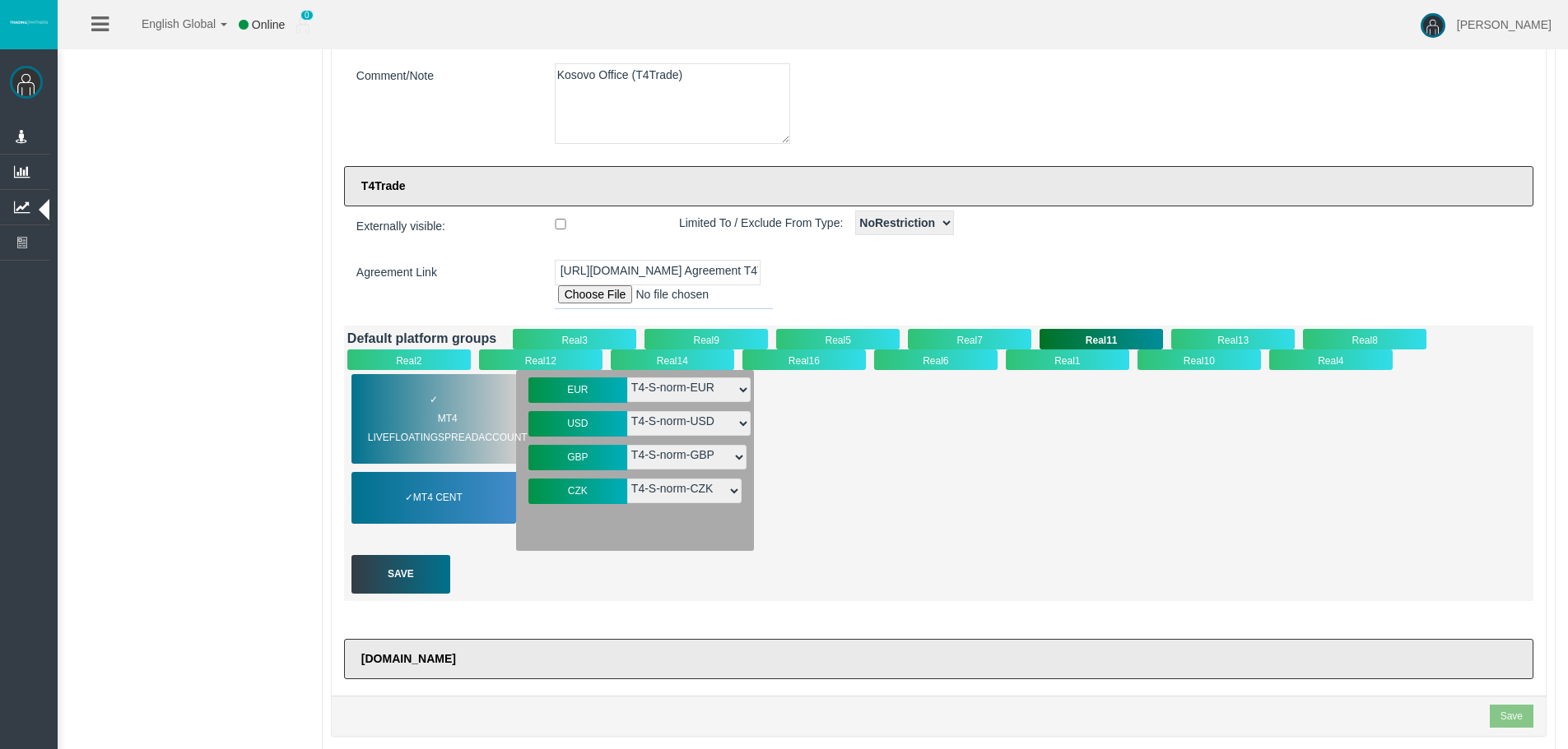
click at [1225, 339] on div "Real13" at bounding box center [1234, 339] width 124 height 20
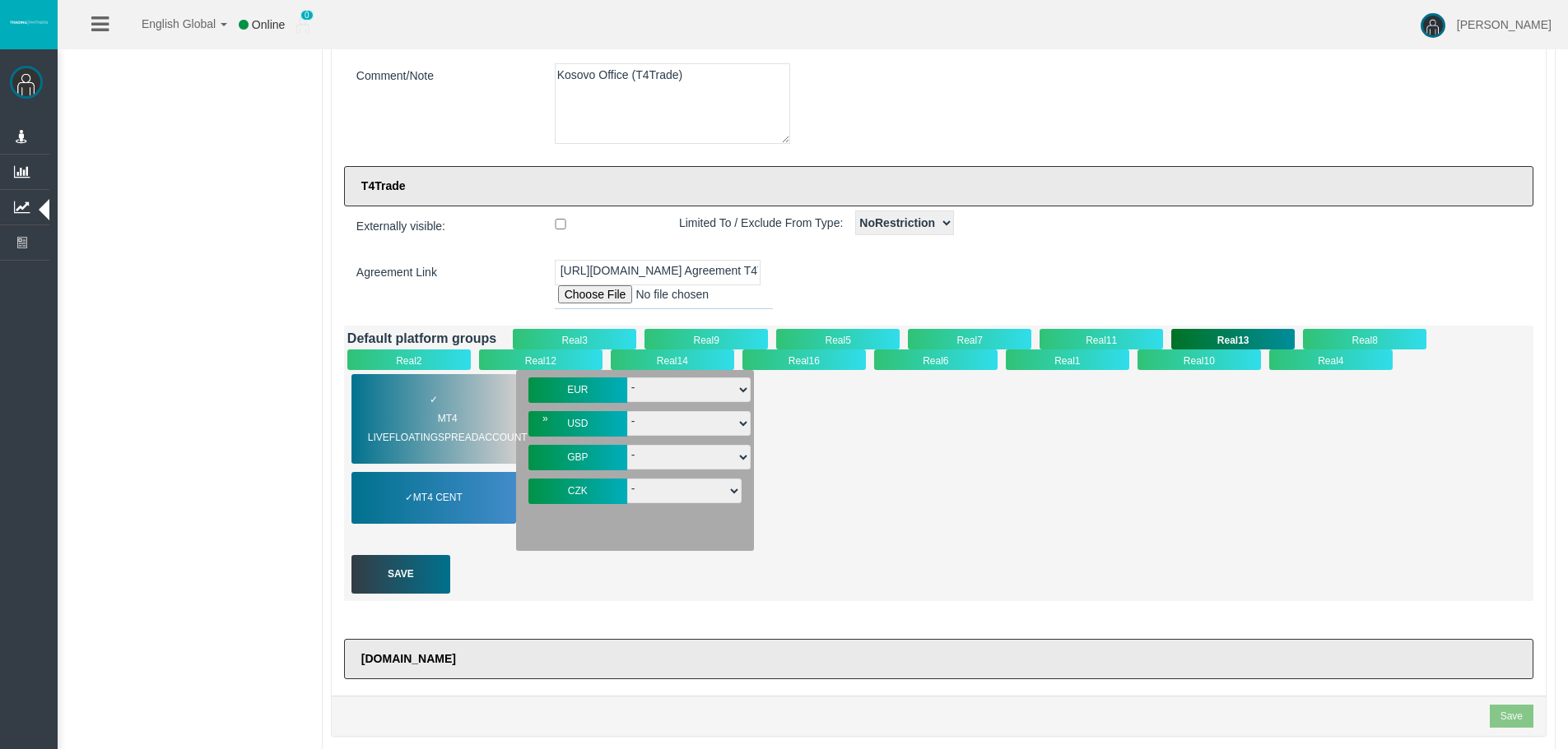
click at [403, 429] on span "MT4 LiveFloatingSpreadAccount" at bounding box center [458, 428] width 181 height 38
click at [409, 480] on div "✓ MT4 Cent" at bounding box center [434, 498] width 165 height 52
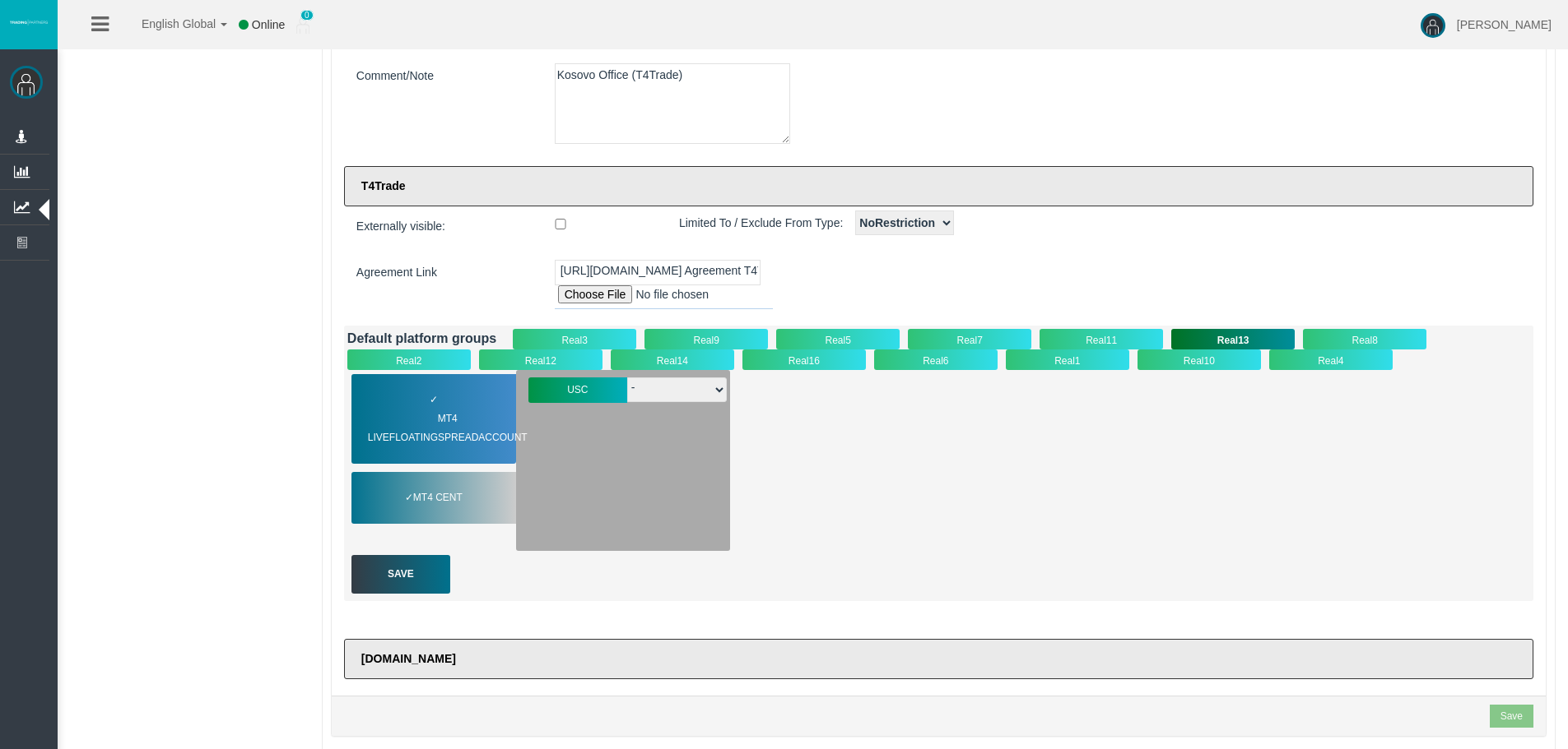
click at [1379, 332] on div "Real8" at bounding box center [1364, 339] width 124 height 20
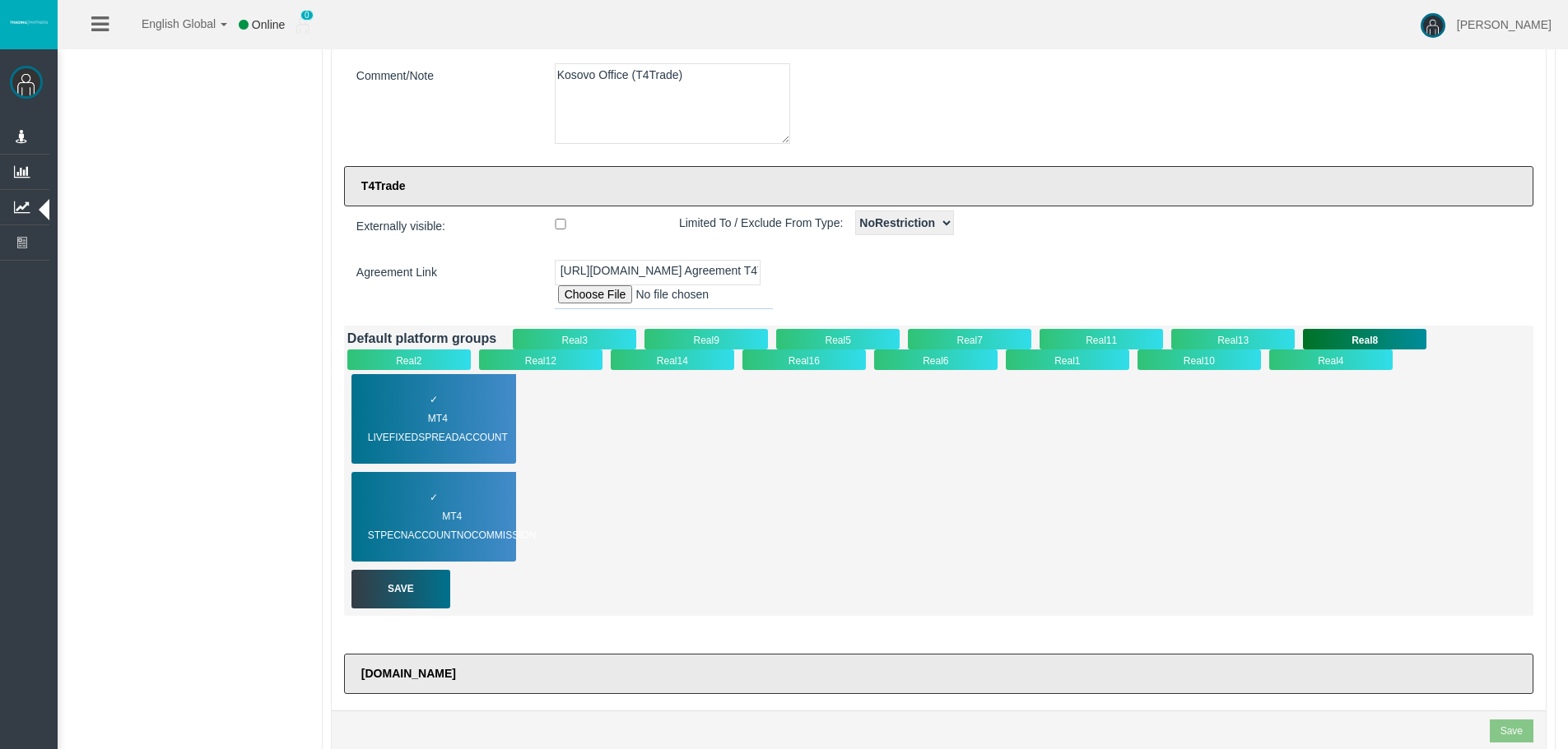
click at [430, 359] on div "Real2" at bounding box center [410, 359] width 124 height 20
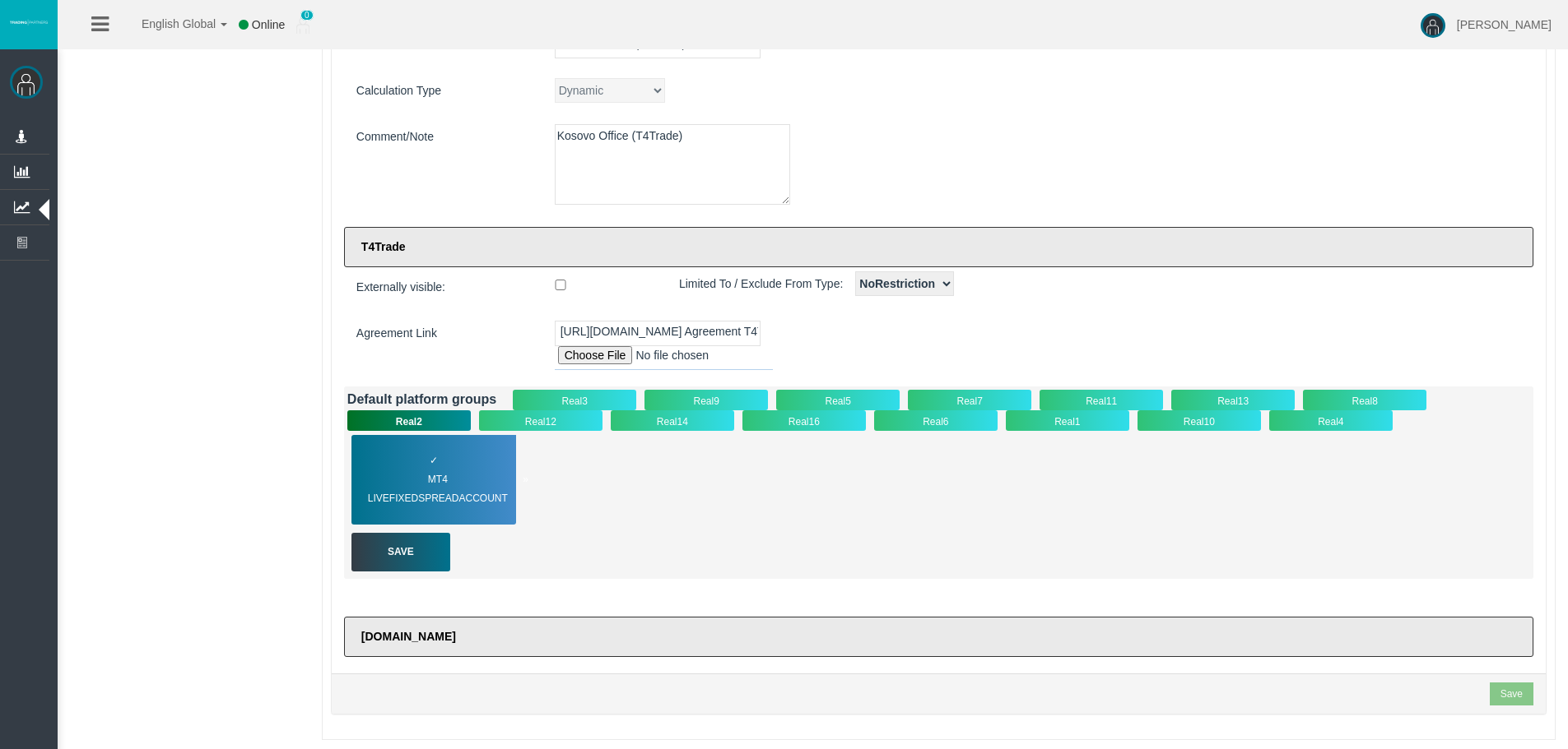
click at [440, 469] on div "✓ MT4 LiveFixedSpreadAccount" at bounding box center [434, 479] width 165 height 89
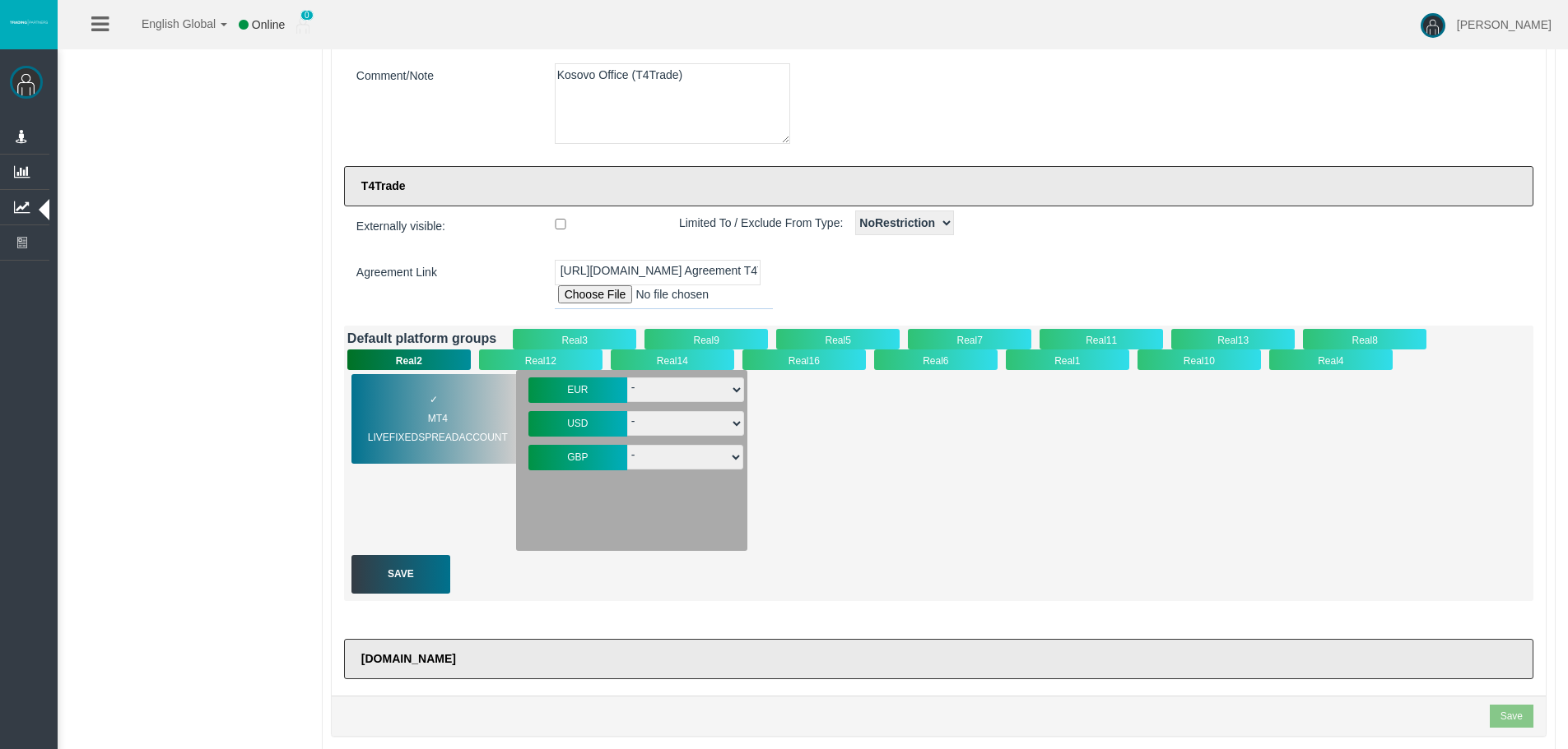
click at [579, 351] on div "Real12" at bounding box center [541, 359] width 124 height 20
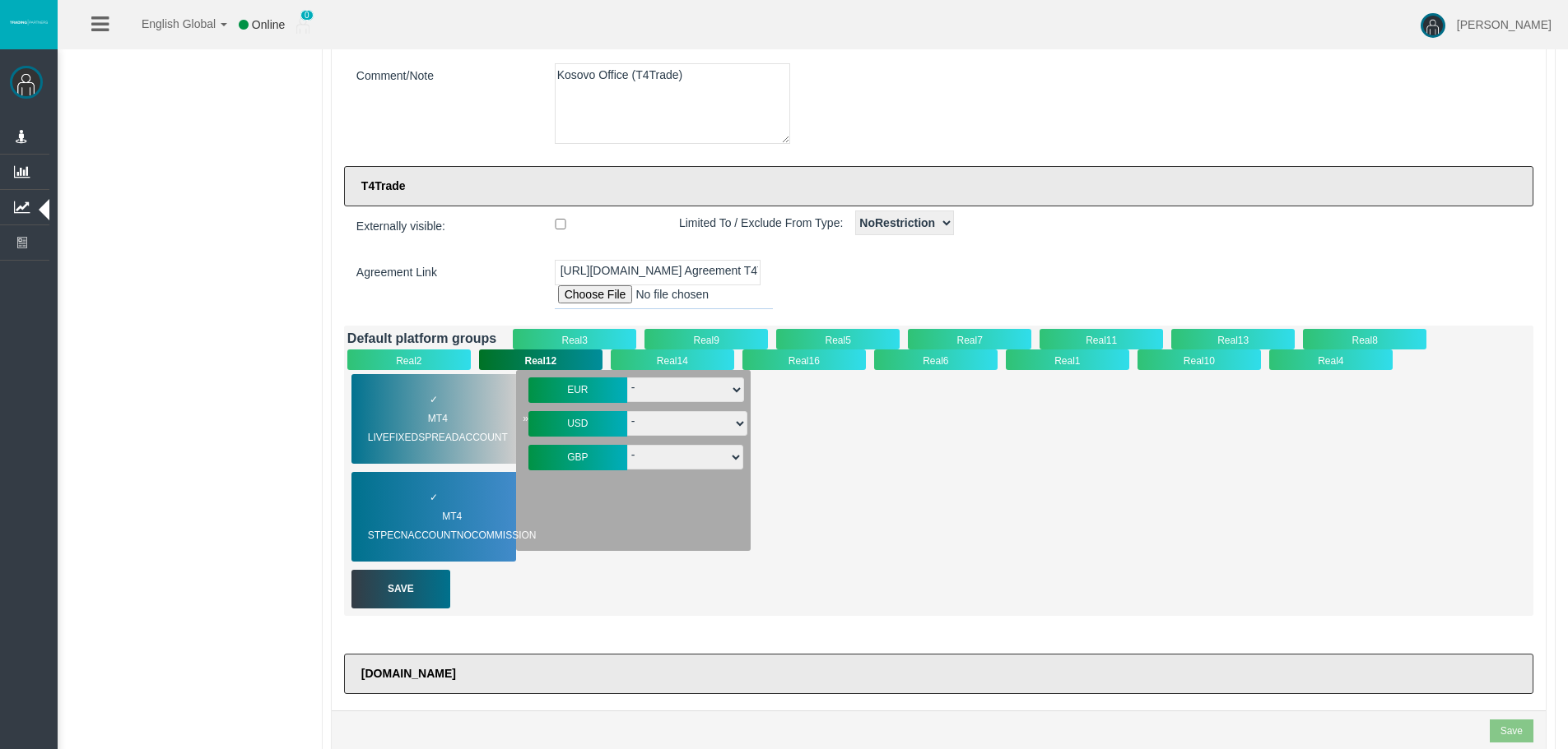
click at [431, 439] on span "MT4 LiveFixedSpreadAccount" at bounding box center [448, 428] width 160 height 38
click at [416, 501] on div "✓ MT4 STPECNAccountNOCommission" at bounding box center [434, 516] width 165 height 89
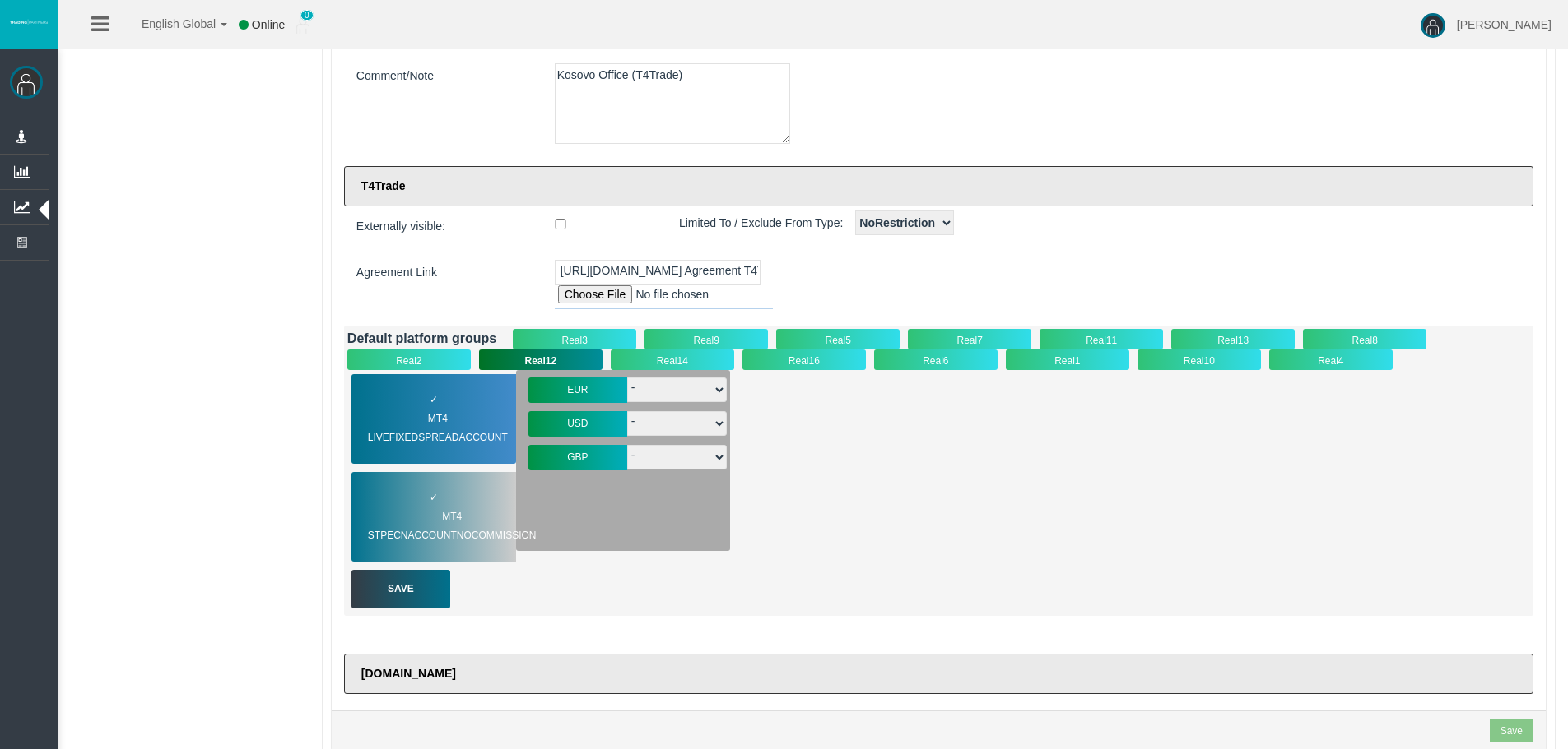
click at [652, 355] on div "Real14" at bounding box center [673, 359] width 124 height 20
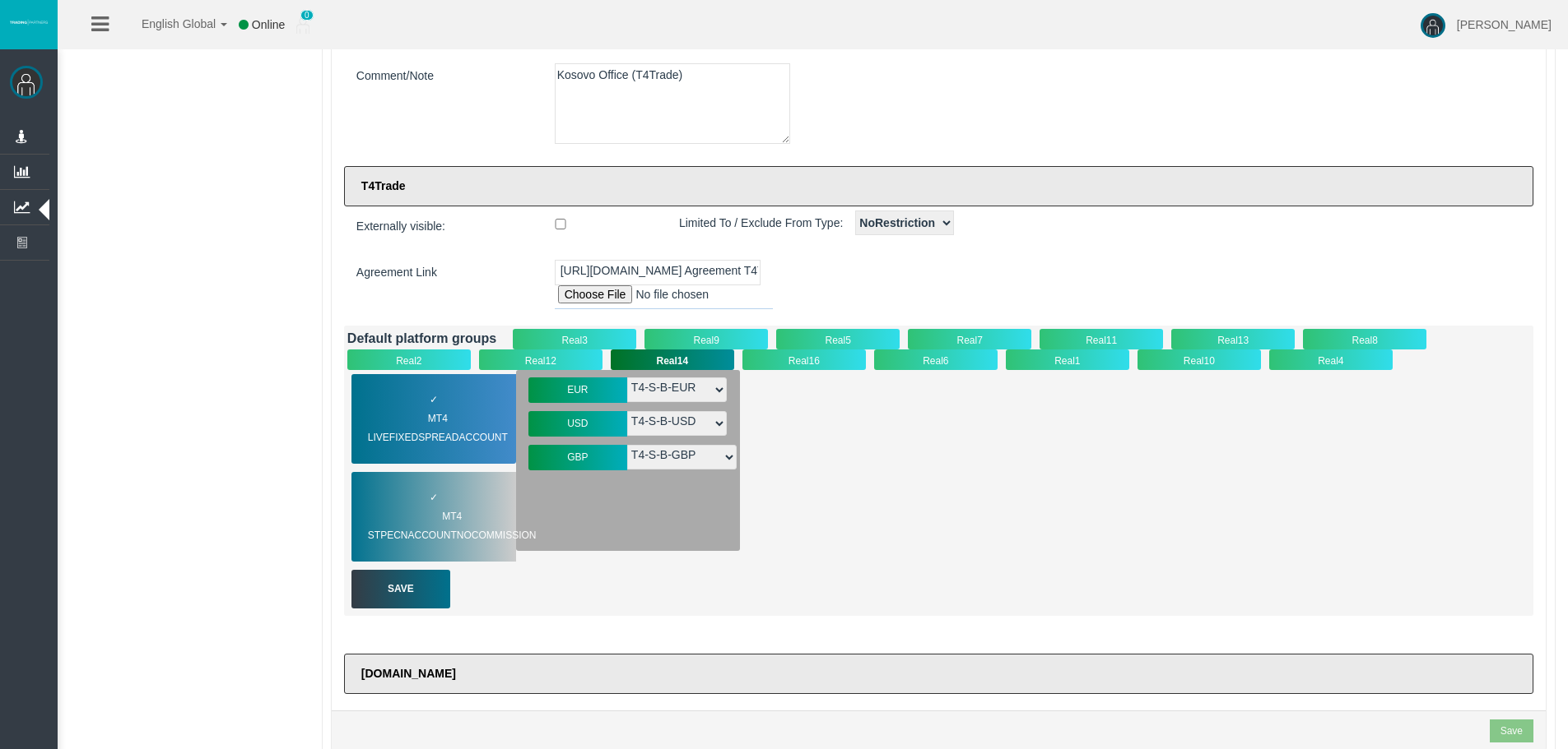
click at [238, 288] on div "koso Koso" at bounding box center [812, 293] width 1510 height 968
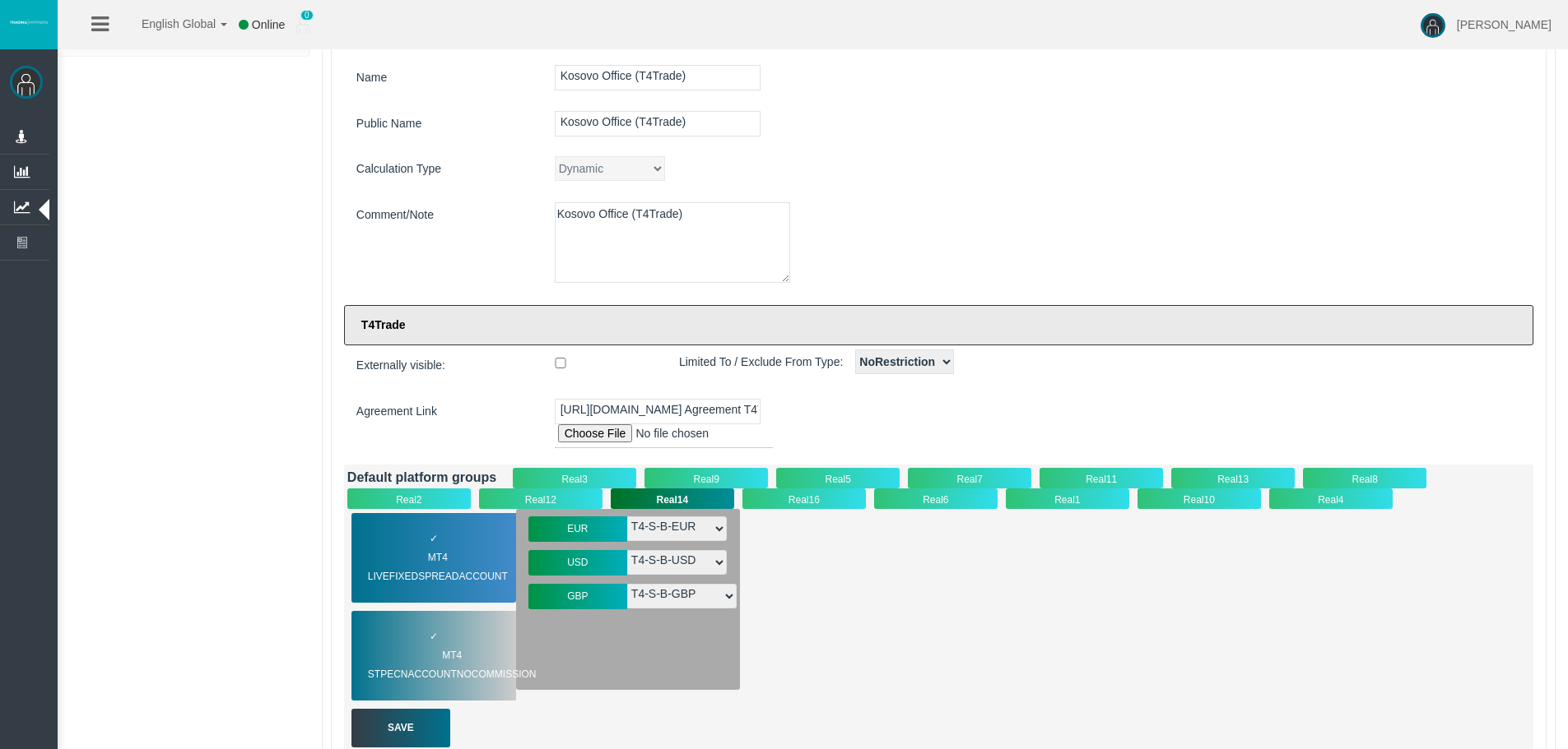
scroll to position [164, 0]
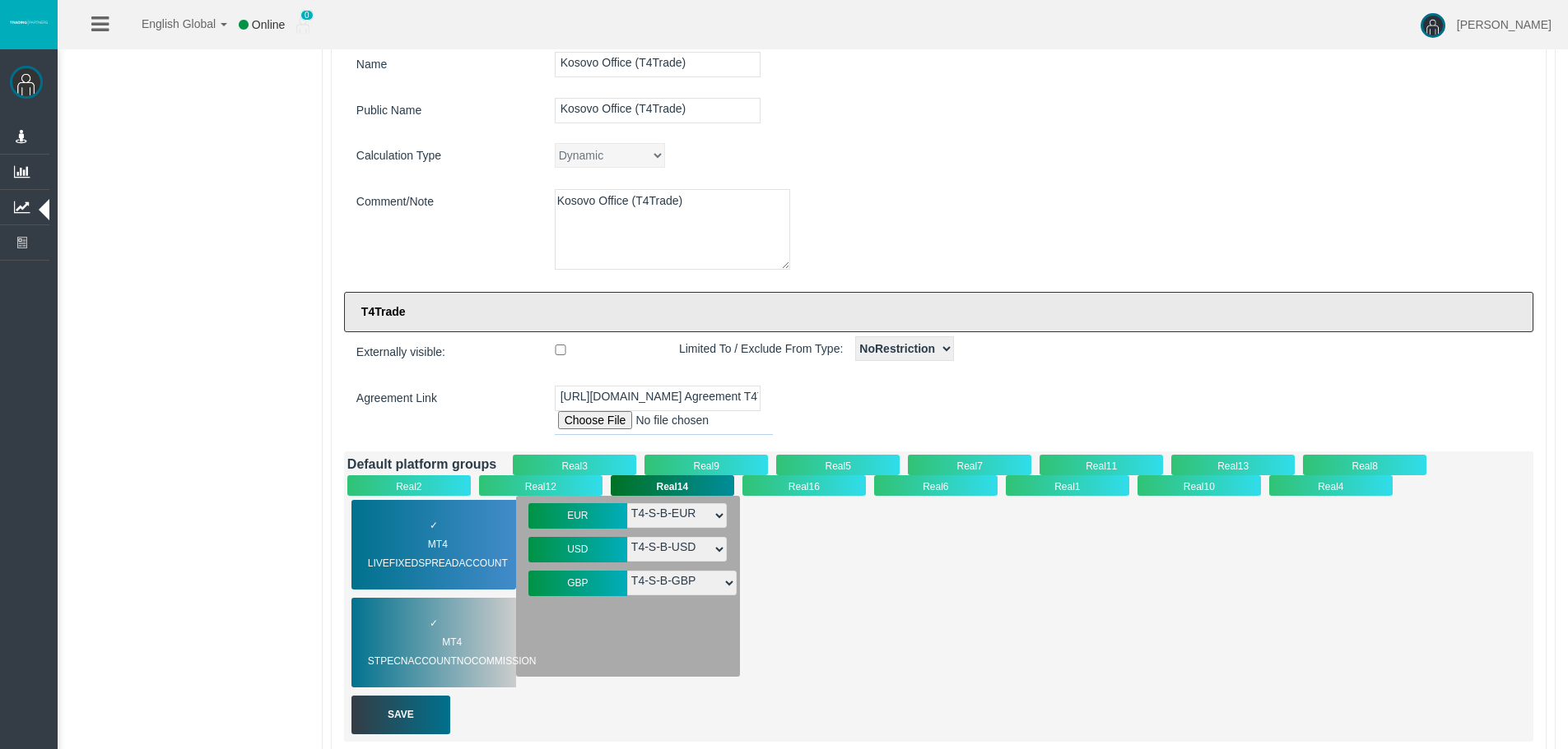
click at [547, 455] on div "Real3" at bounding box center [574, 464] width 124 height 20
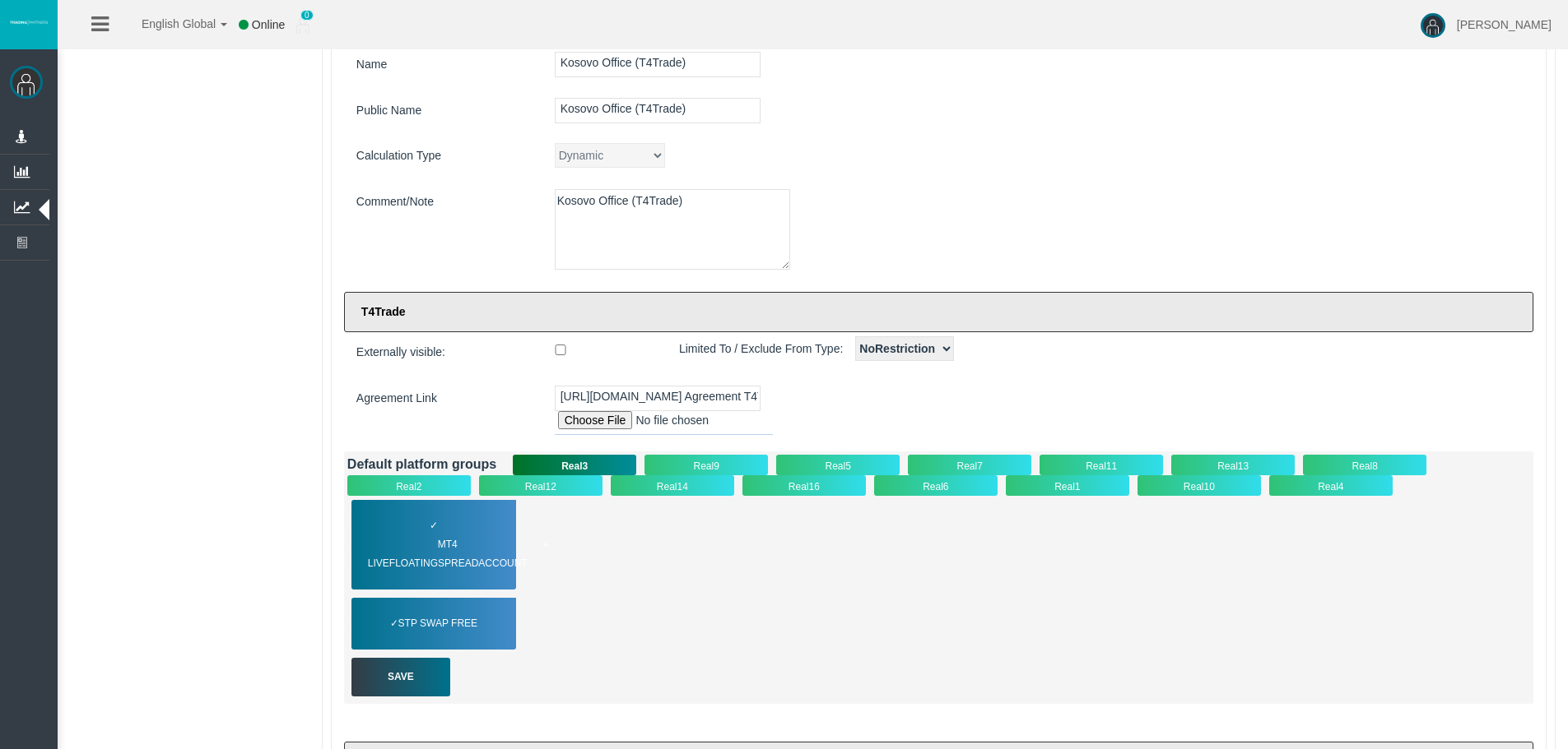
click at [402, 533] on div "✓ MT4 LiveFloatingSpreadAccount" at bounding box center [434, 545] width 165 height 89
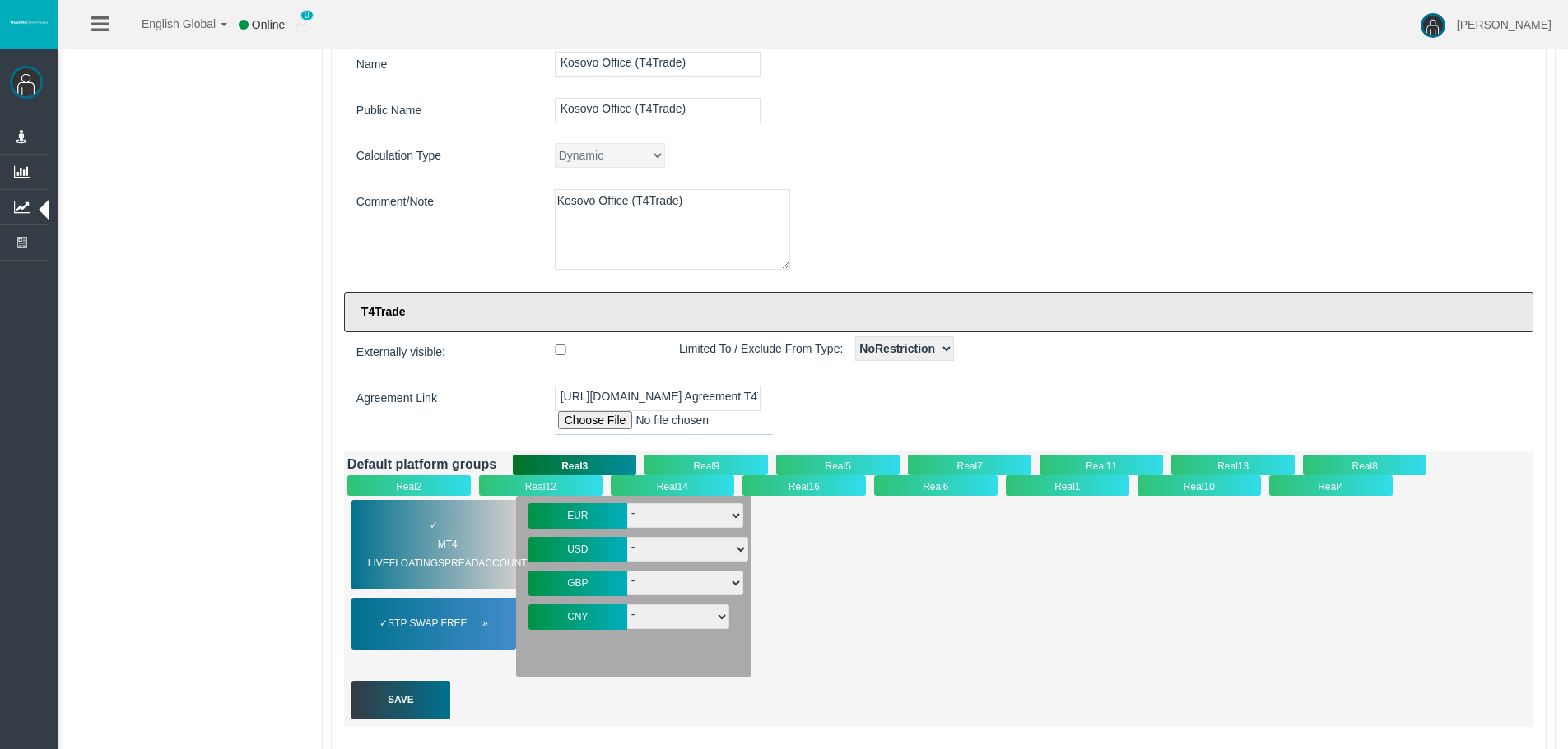
click at [441, 619] on span "STP Swap Free" at bounding box center [437, 623] width 100 height 19
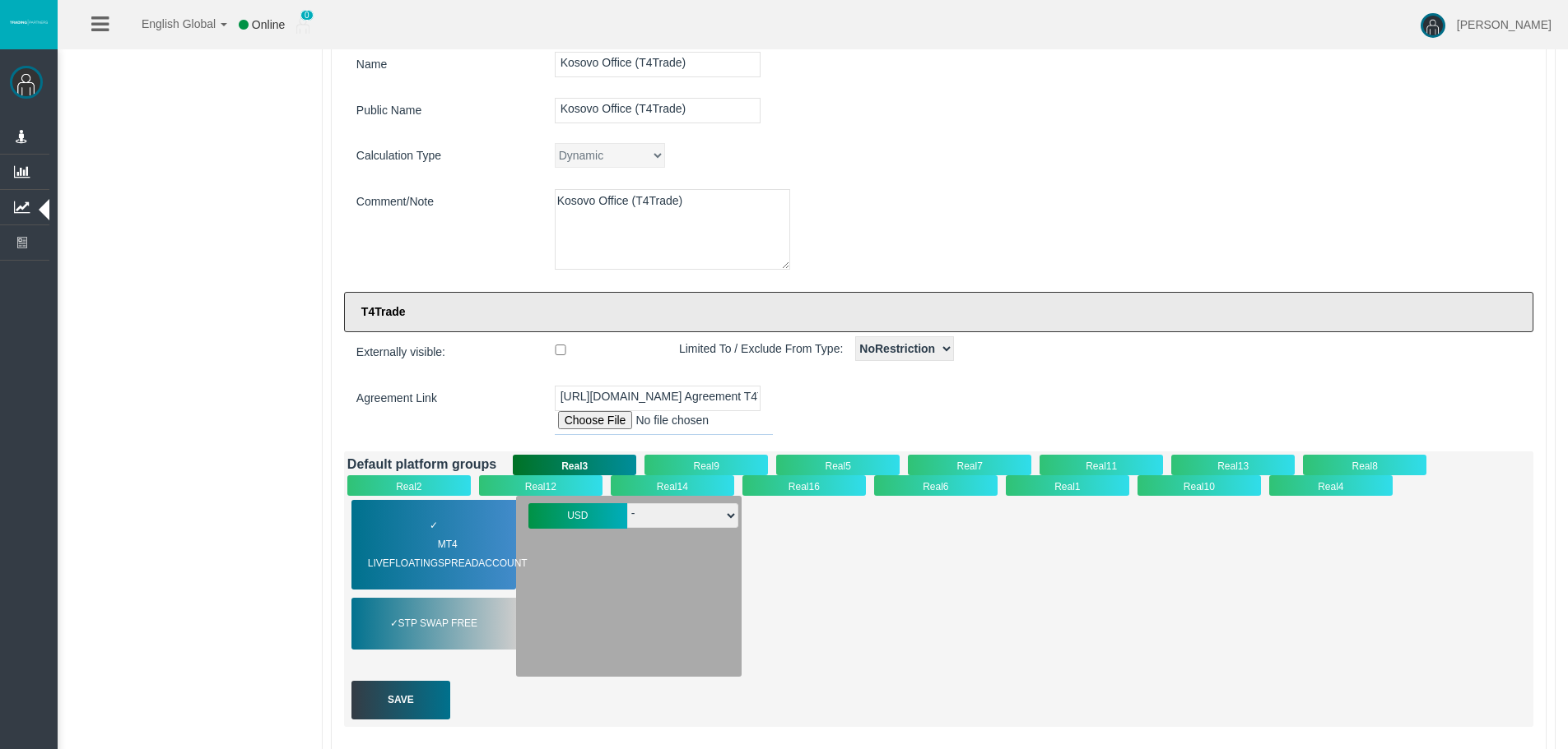
click at [709, 458] on div "Real9" at bounding box center [706, 464] width 124 height 20
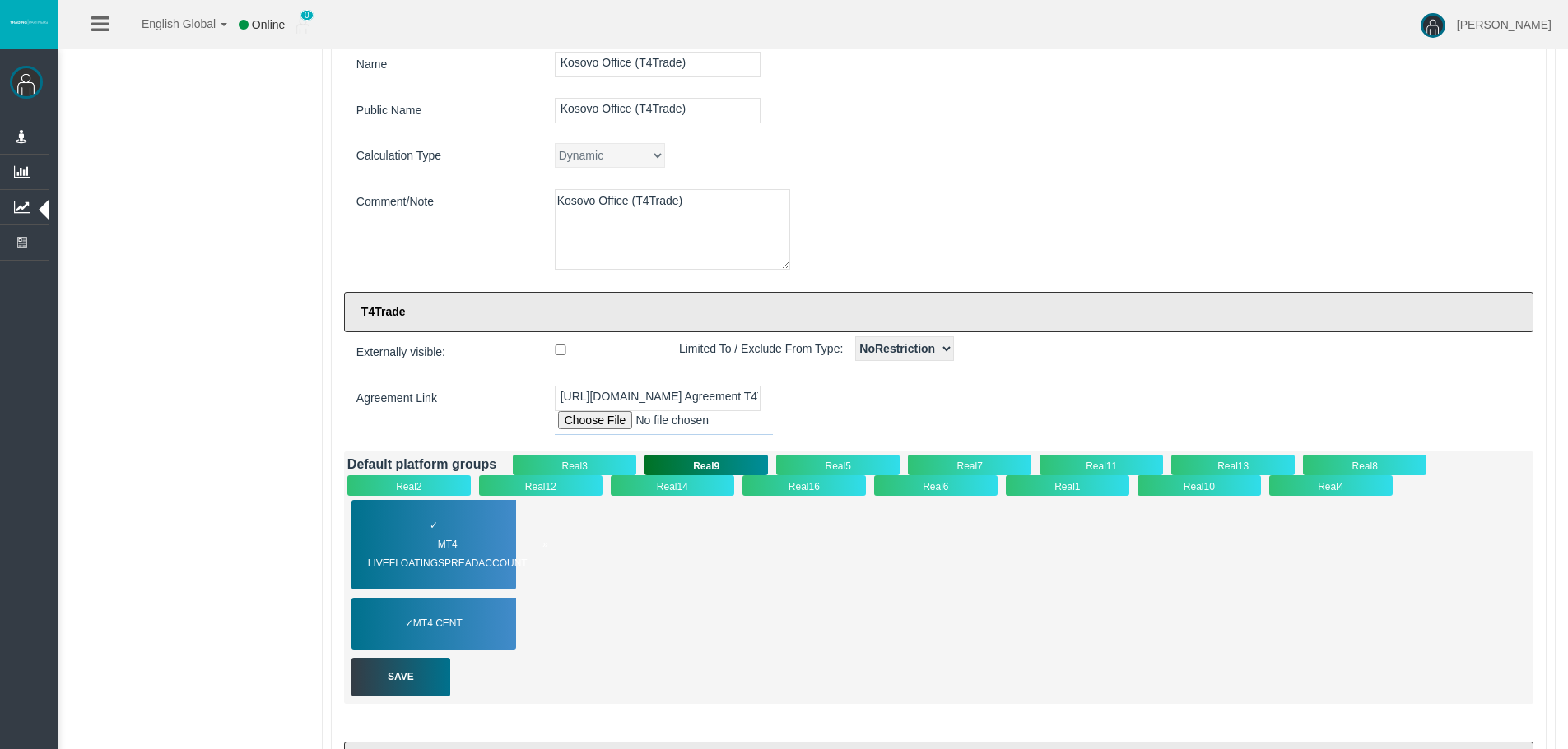
click at [424, 545] on span "MT4 LiveFloatingSpreadAccount" at bounding box center [458, 554] width 181 height 38
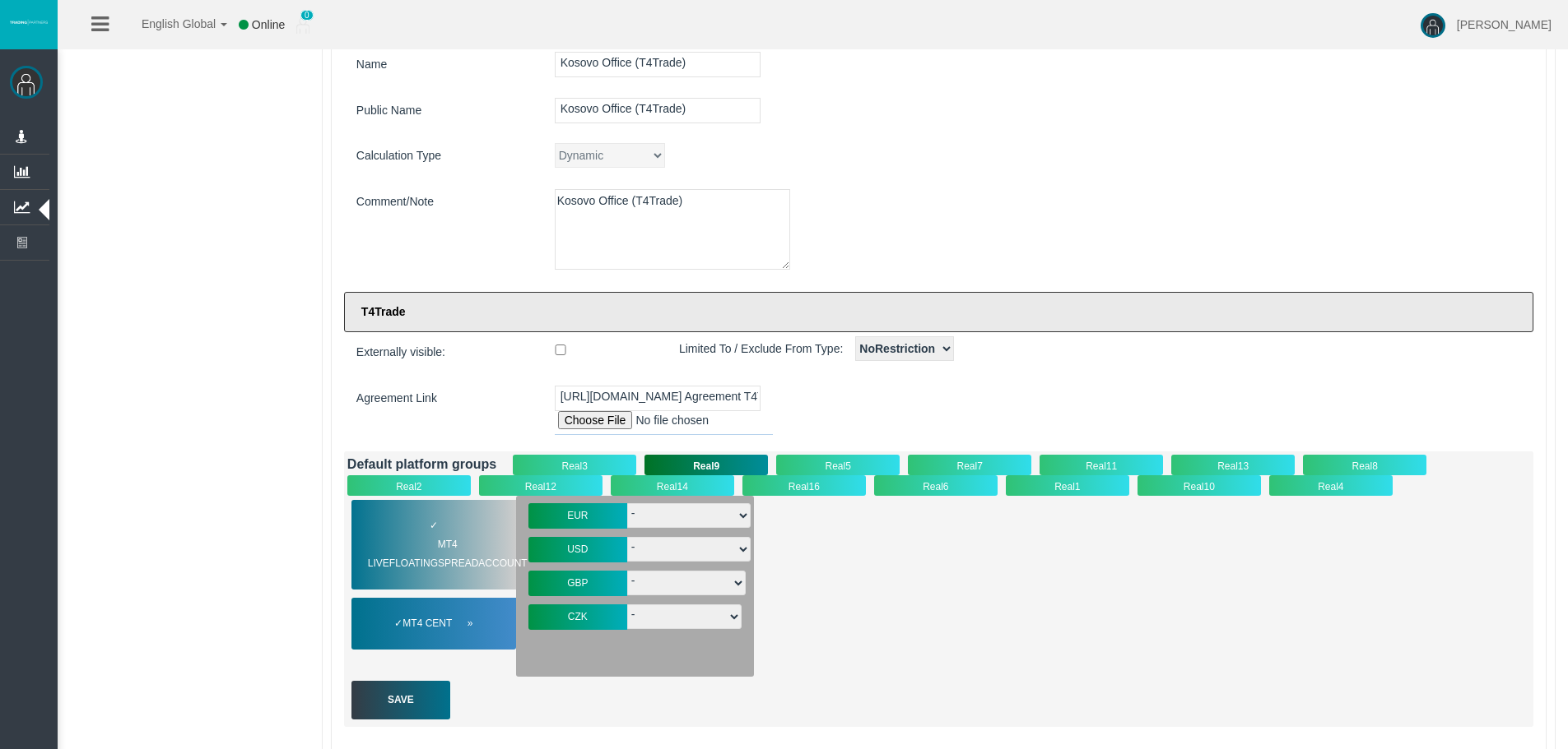
click at [440, 620] on span "MT4 Cent" at bounding box center [437, 623] width 70 height 19
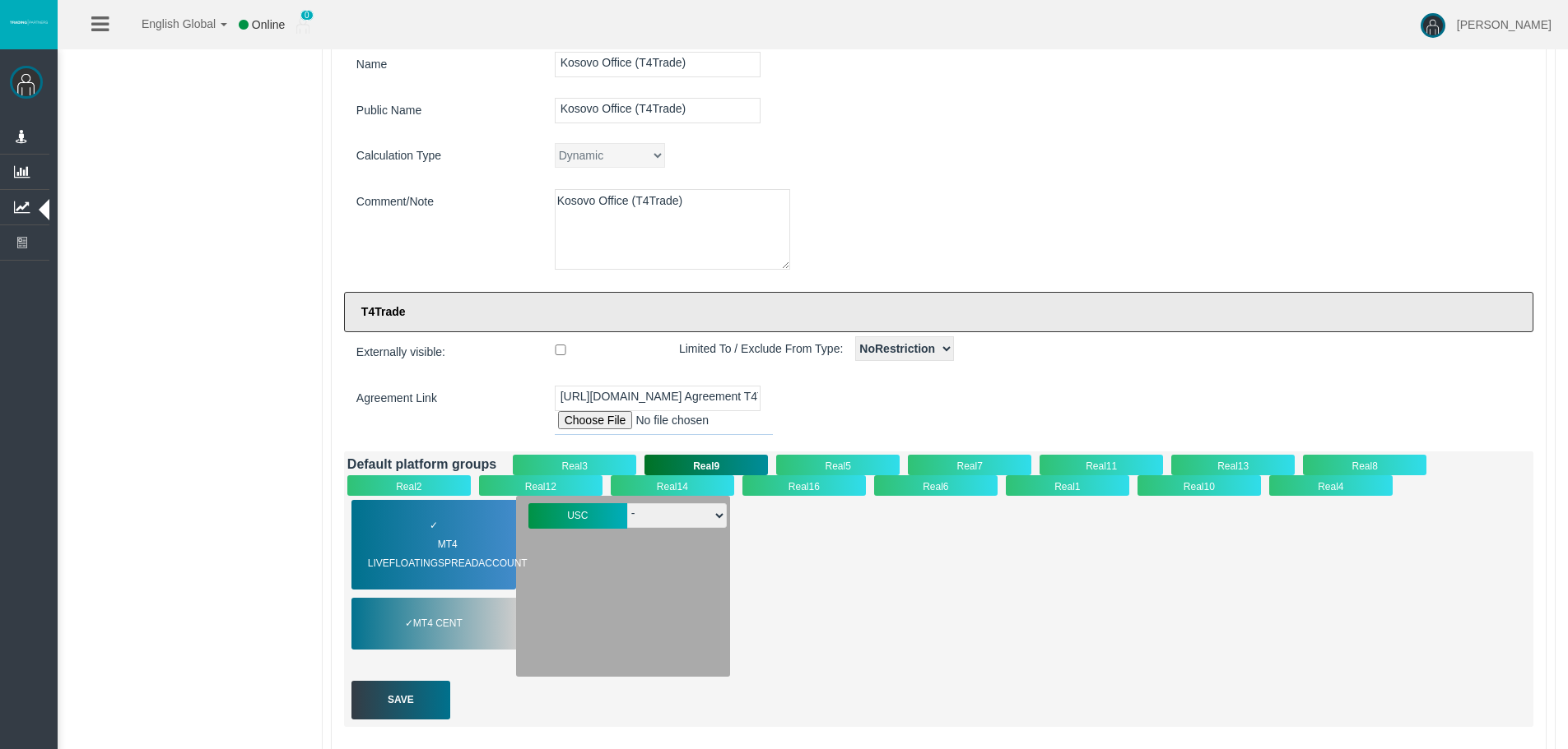
click at [815, 460] on div "Real5" at bounding box center [838, 464] width 124 height 20
click at [968, 459] on div "Real7" at bounding box center [970, 464] width 124 height 20
click at [471, 533] on div "✓ MT4 LiveFloatingSpreadAccount" at bounding box center [434, 545] width 165 height 89
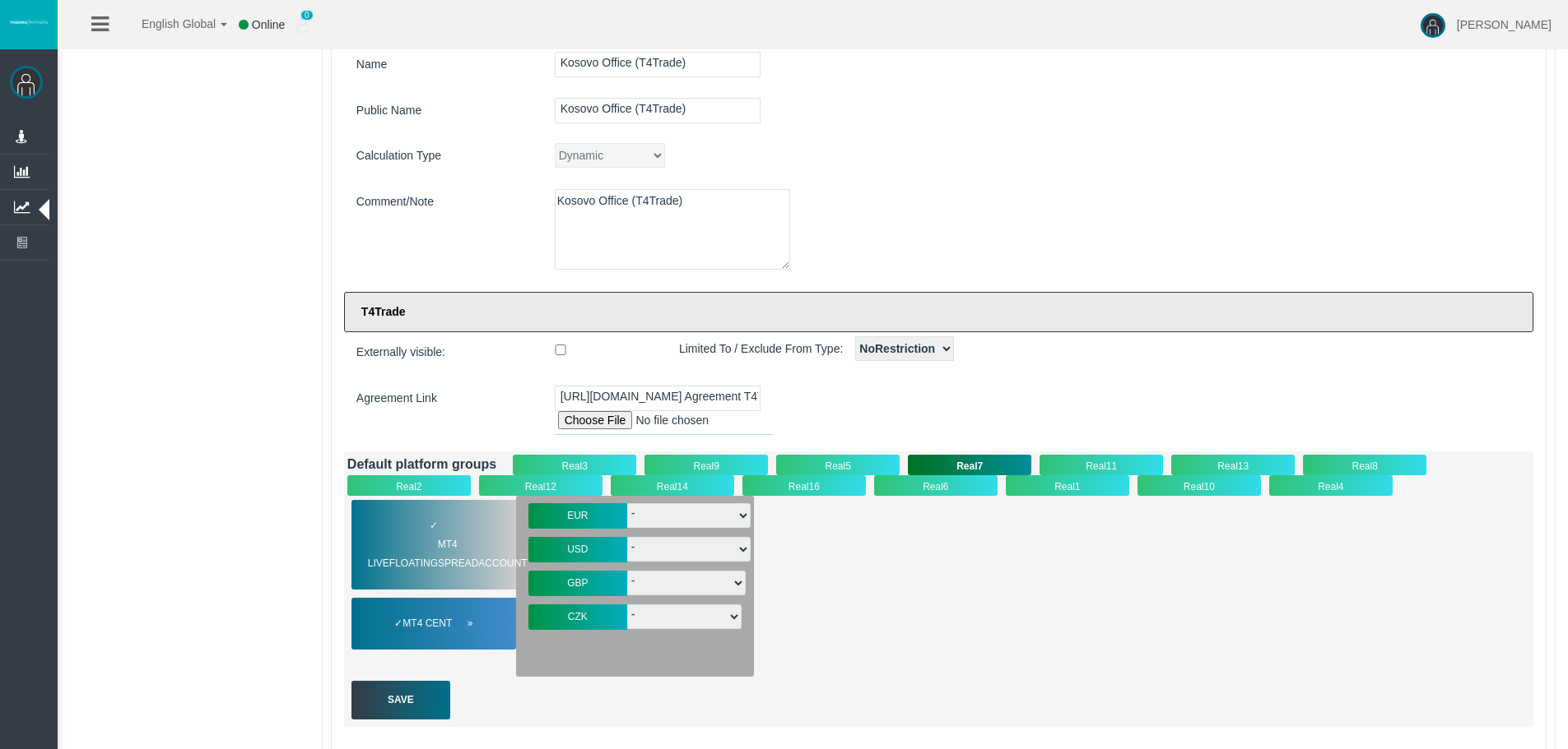
click at [453, 620] on span "MT4 Cent" at bounding box center [437, 623] width 70 height 19
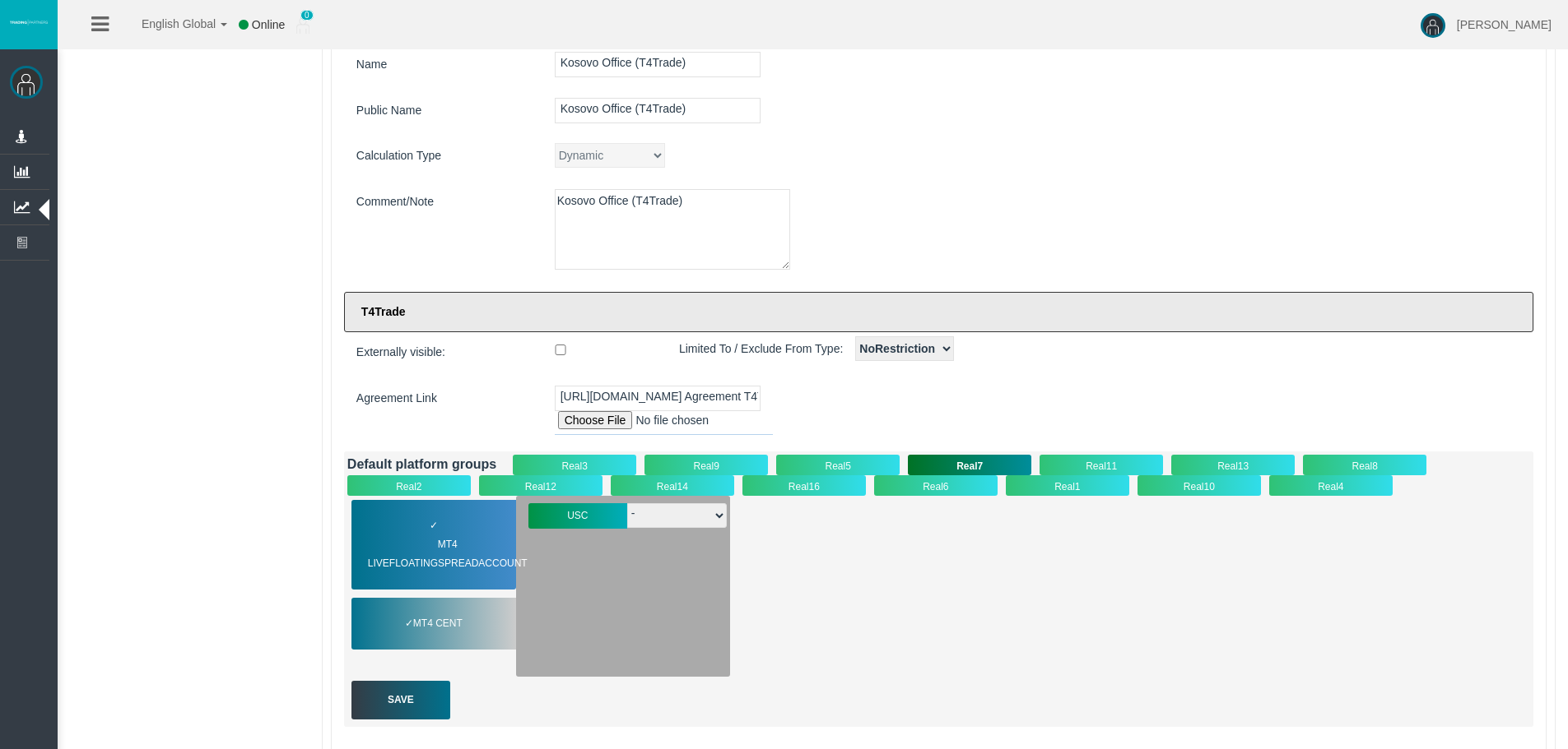
click at [1090, 461] on div "Real11" at bounding box center [1102, 464] width 124 height 20
click at [481, 516] on div "✓ MT4 LiveFloatingSpreadAccount" at bounding box center [434, 545] width 165 height 89
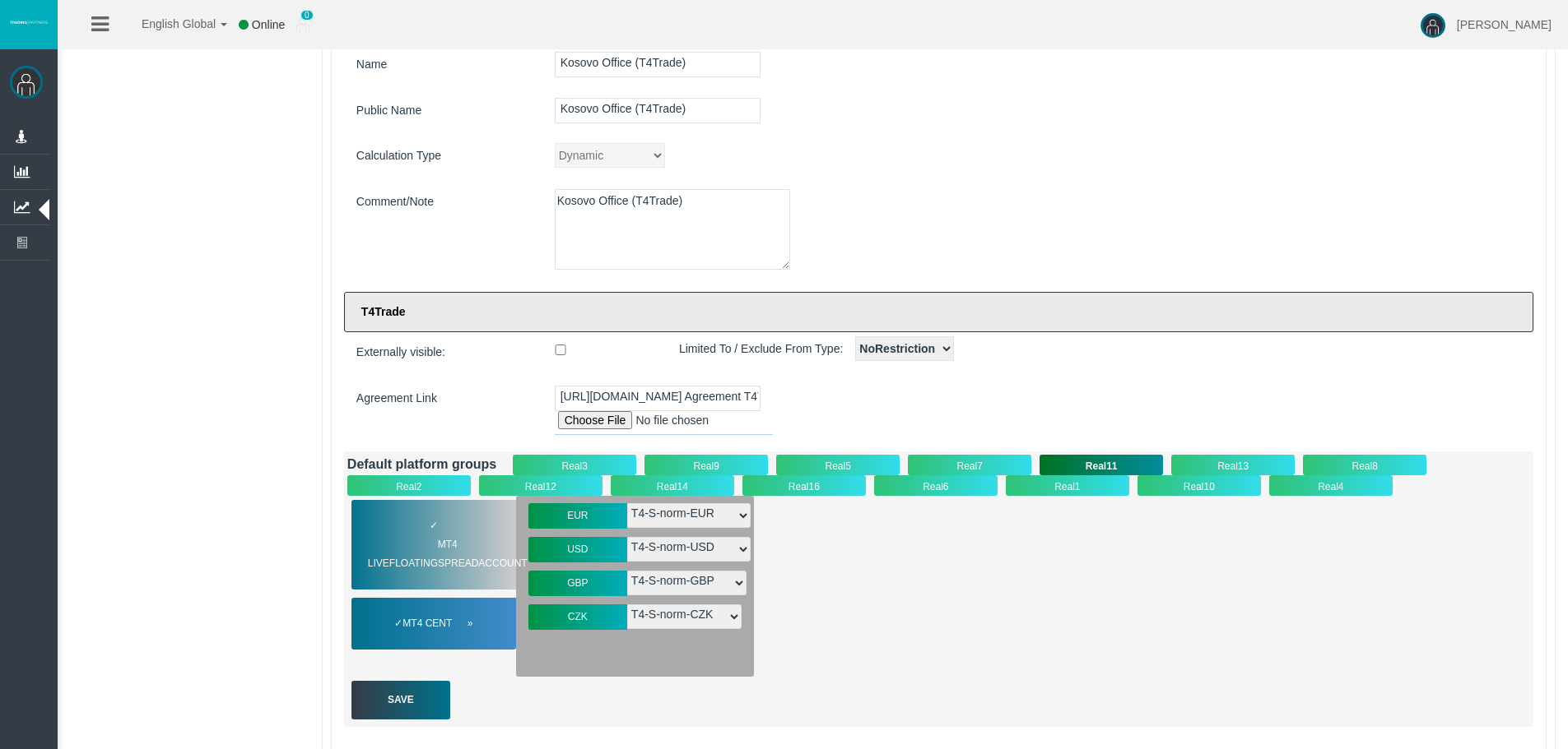
click at [454, 616] on span "MT4 Cent" at bounding box center [437, 623] width 70 height 19
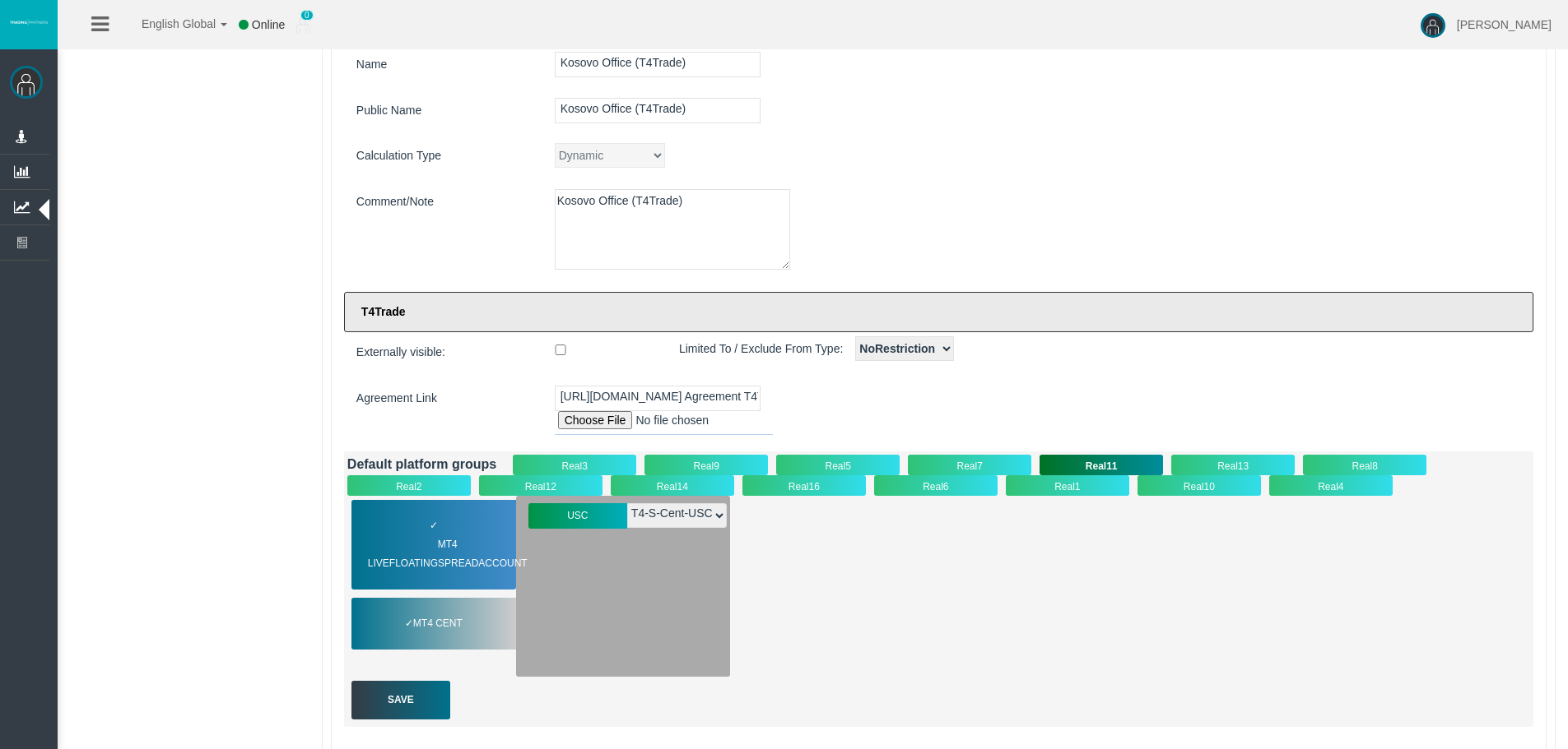
click at [1241, 457] on div "Real13" at bounding box center [1234, 464] width 124 height 20
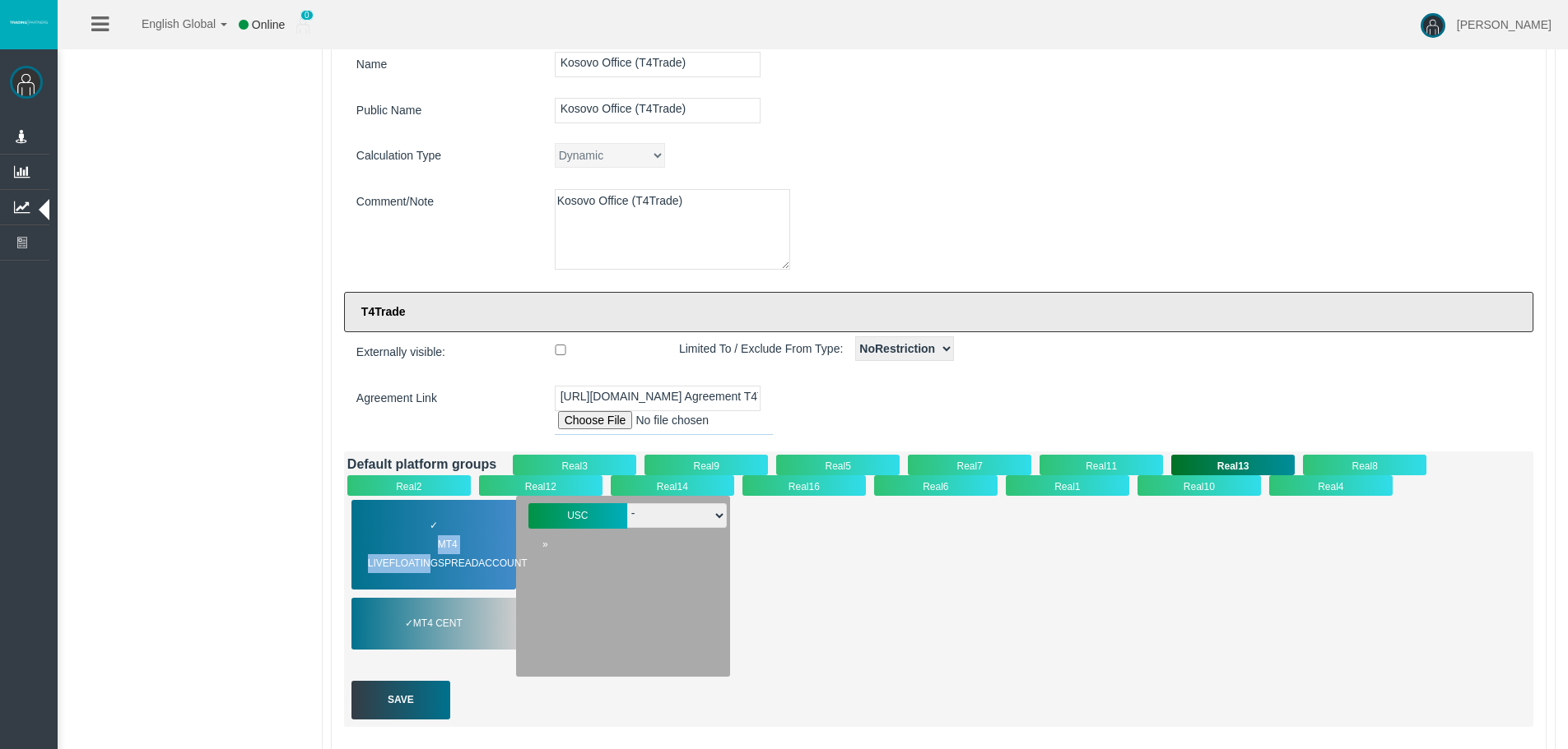
drag, startPoint x: 429, startPoint y: 554, endPoint x: 428, endPoint y: 585, distance: 31.0
click at [430, 554] on span "MT4 LiveFloatingSpreadAccount" at bounding box center [458, 554] width 181 height 38
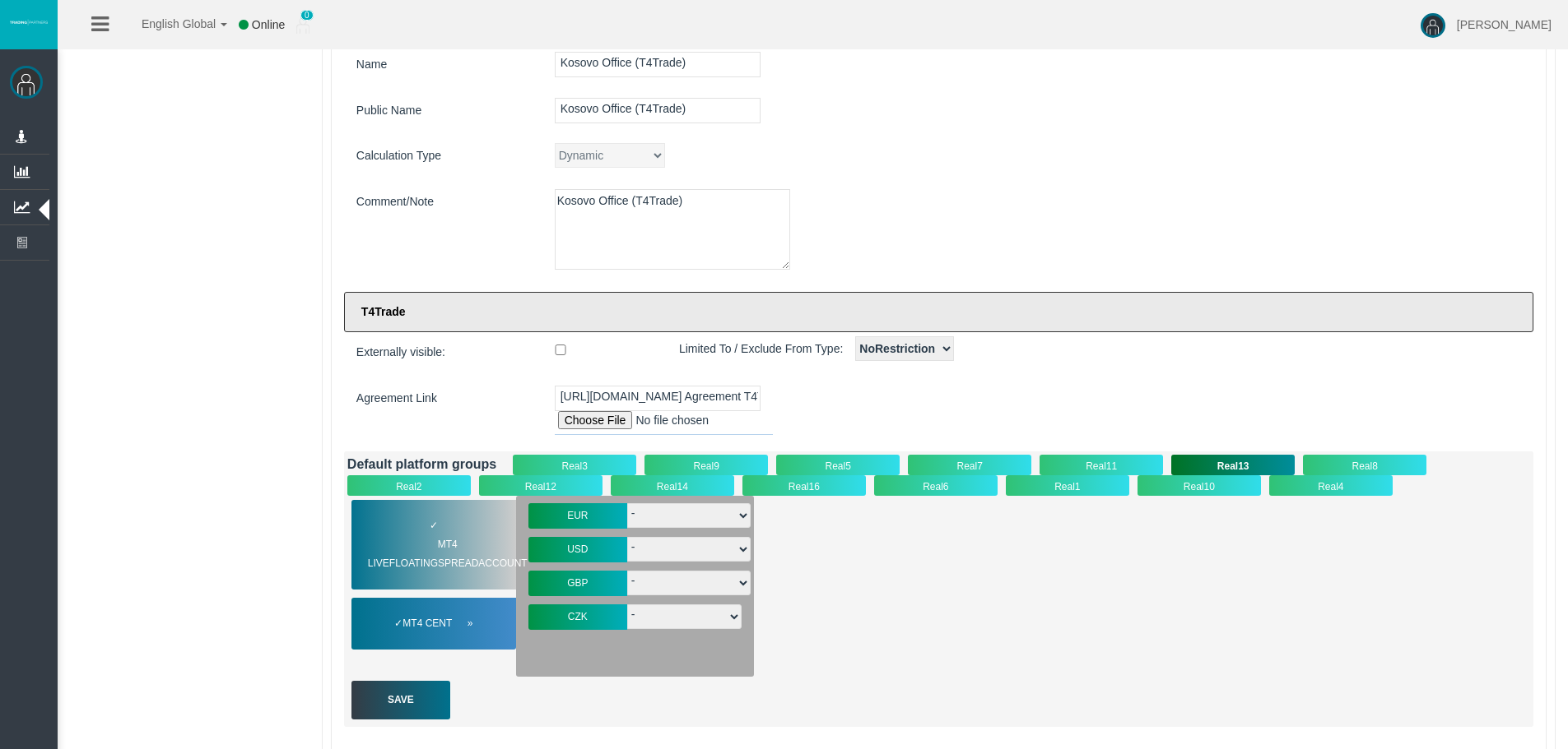
click at [416, 622] on span "MT4 Cent" at bounding box center [437, 623] width 70 height 19
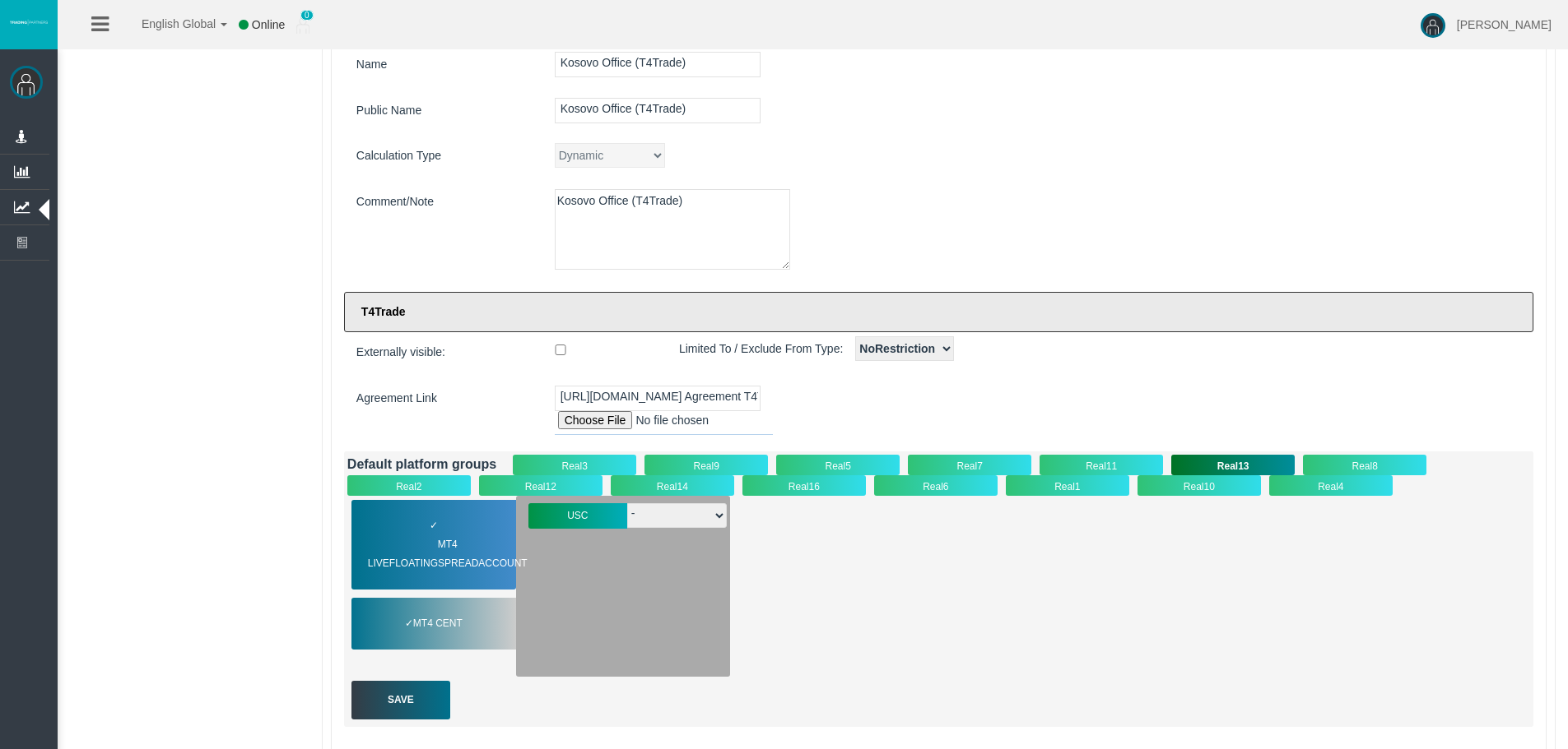
click at [1366, 456] on div "Real8" at bounding box center [1364, 464] width 124 height 20
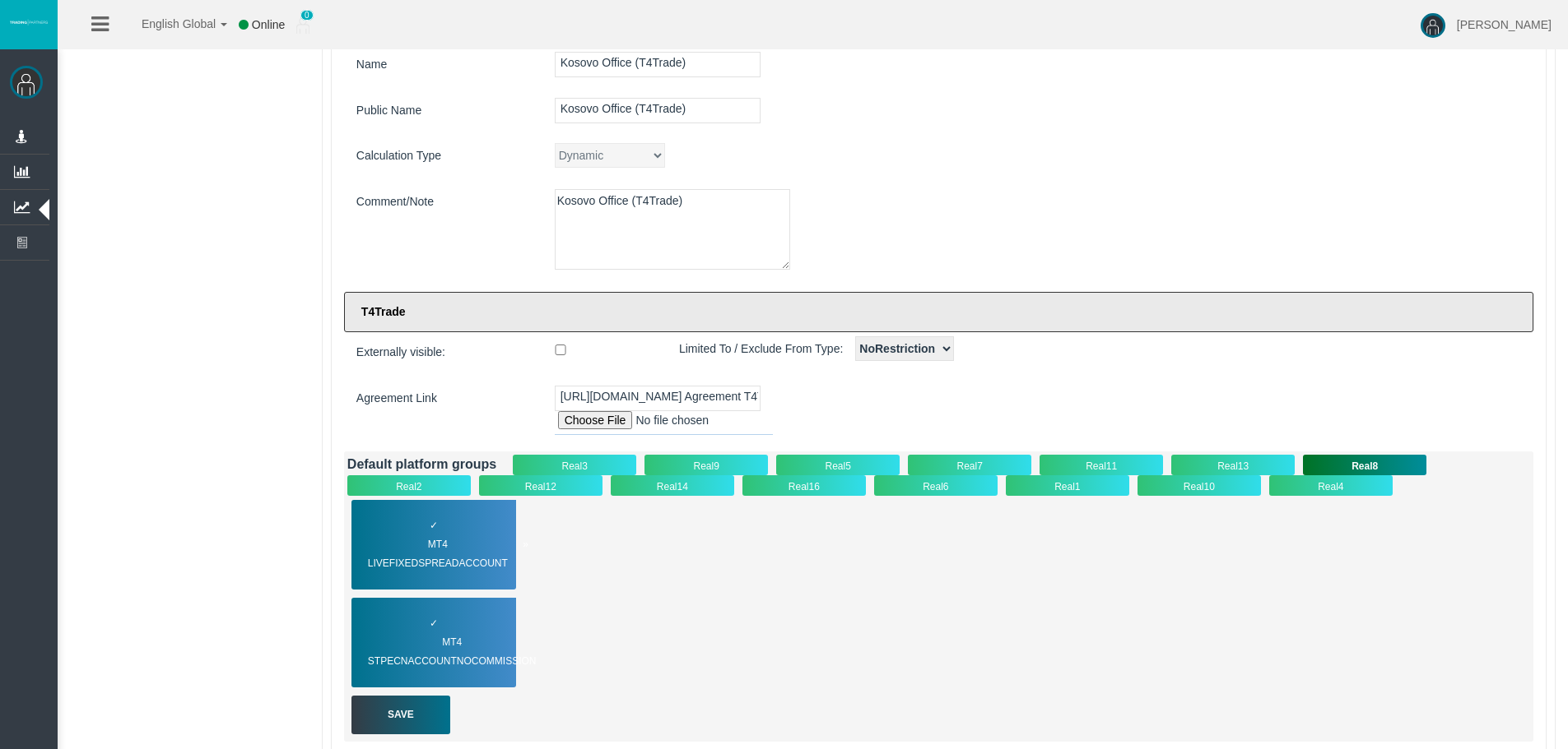
click at [396, 542] on span "MT4 LiveFixedSpreadAccount" at bounding box center [448, 554] width 160 height 38
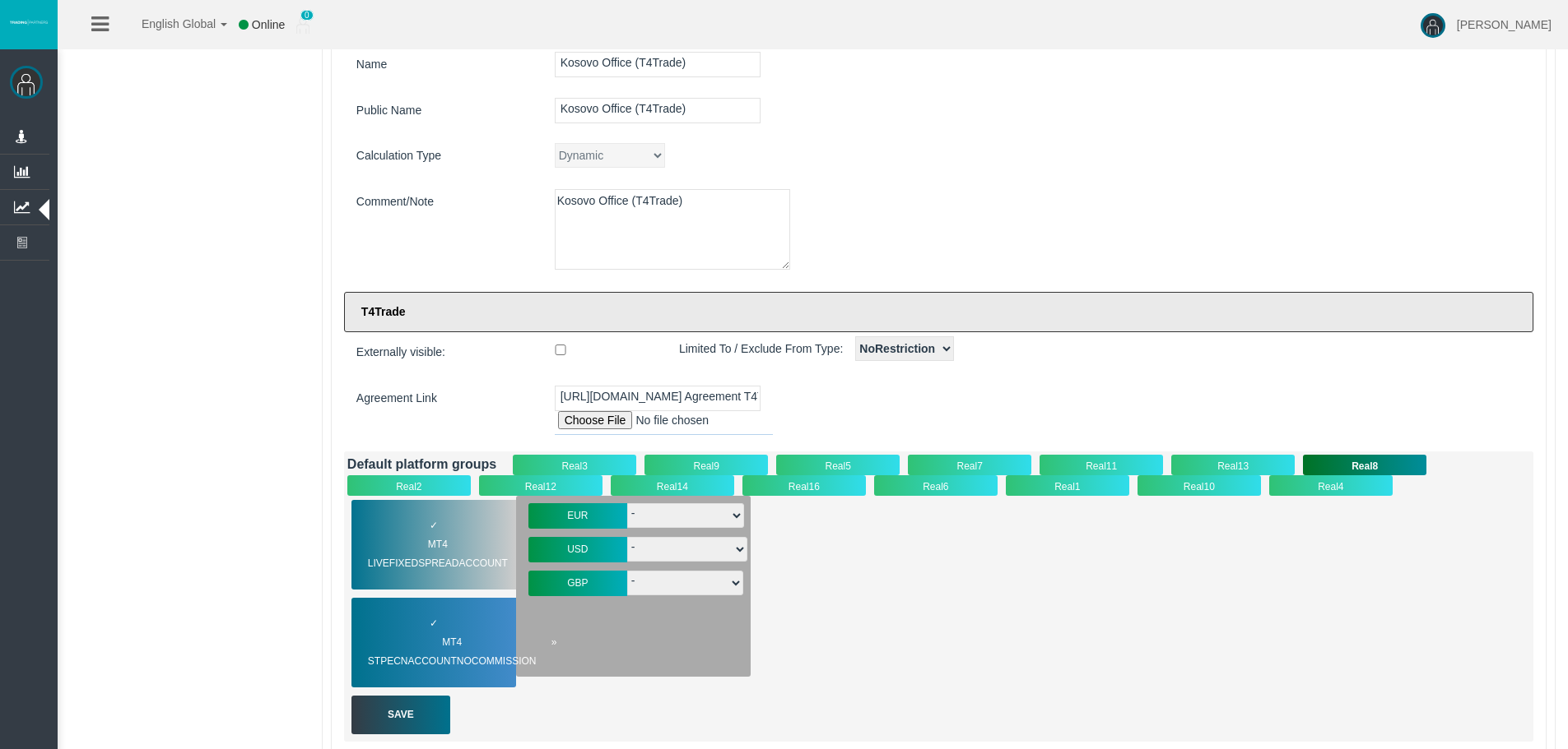
click at [449, 650] on span "MT4 STPECNAccountNOCommission" at bounding box center [463, 652] width 189 height 38
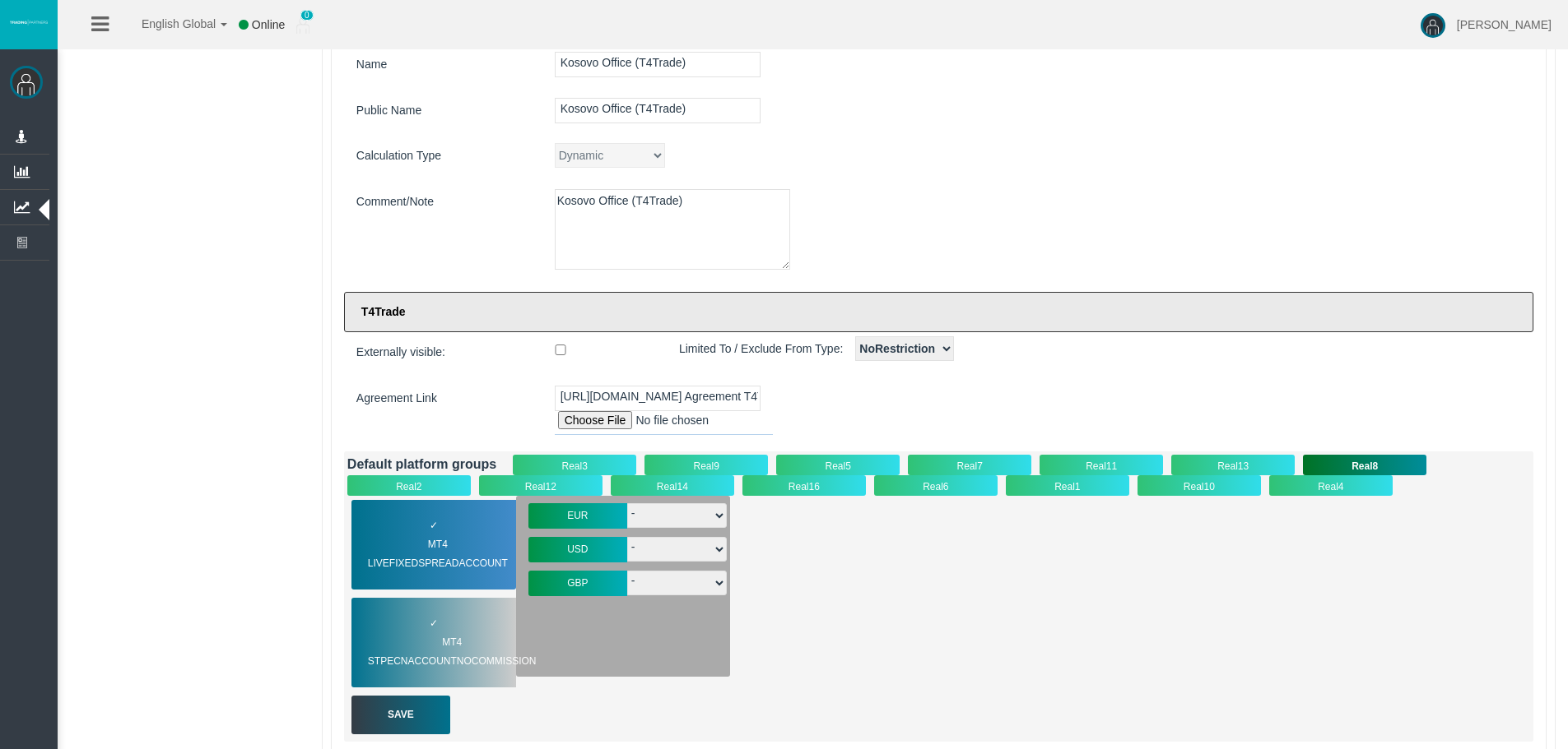
click at [418, 478] on div "Real2" at bounding box center [410, 485] width 124 height 20
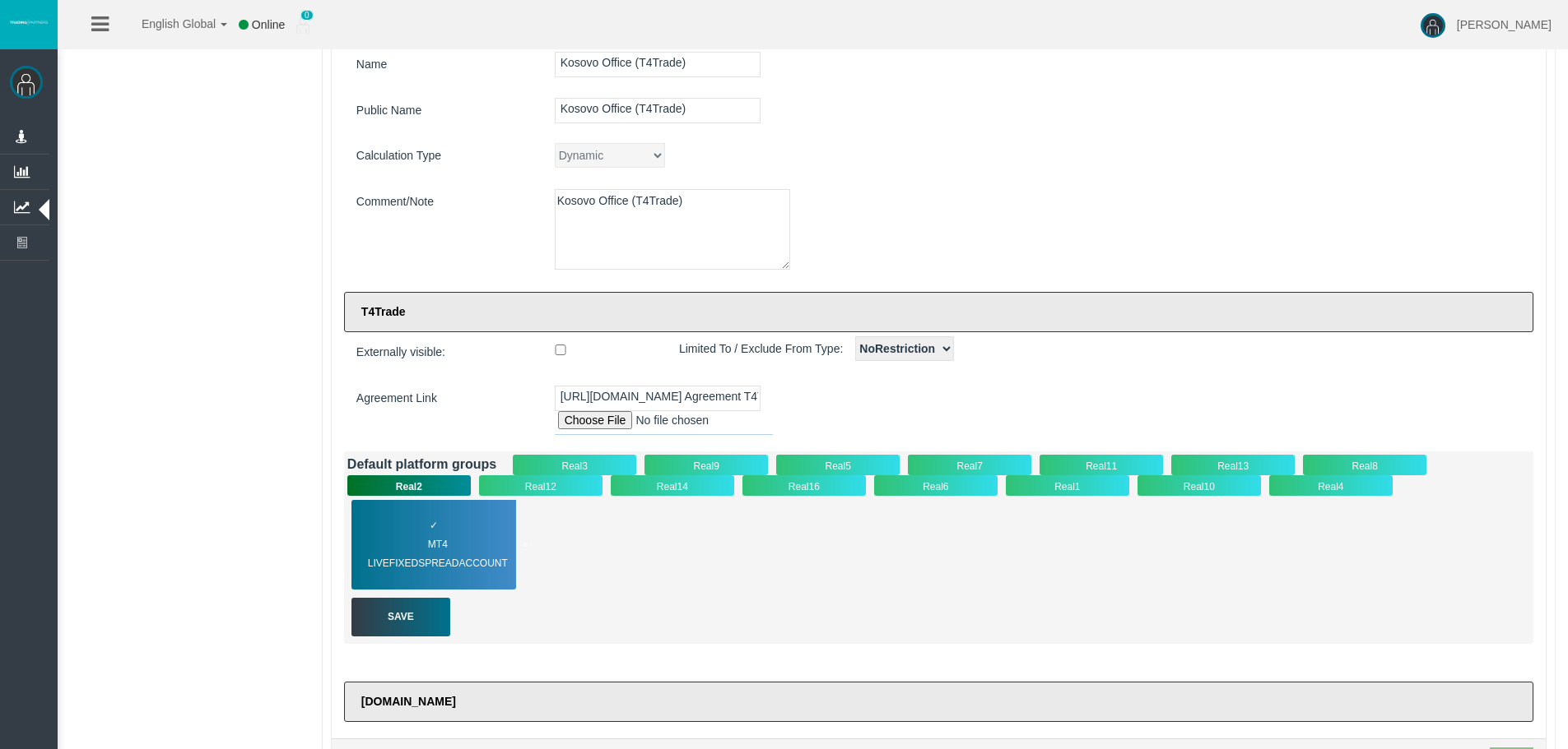
click at [445, 539] on span "MT4 LiveFixedSpreadAccount" at bounding box center [448, 554] width 160 height 38
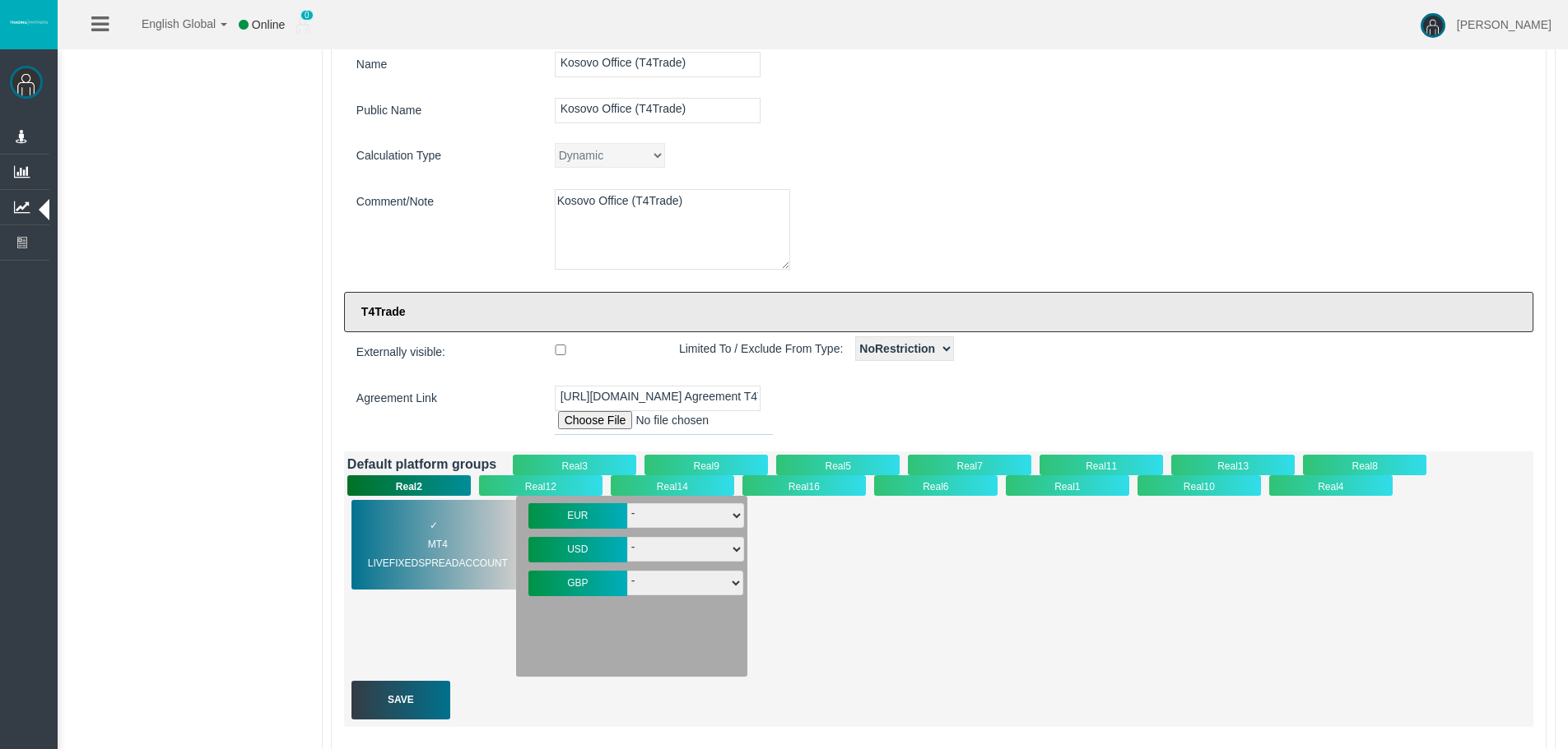
click at [551, 478] on div "Real12" at bounding box center [541, 485] width 124 height 20
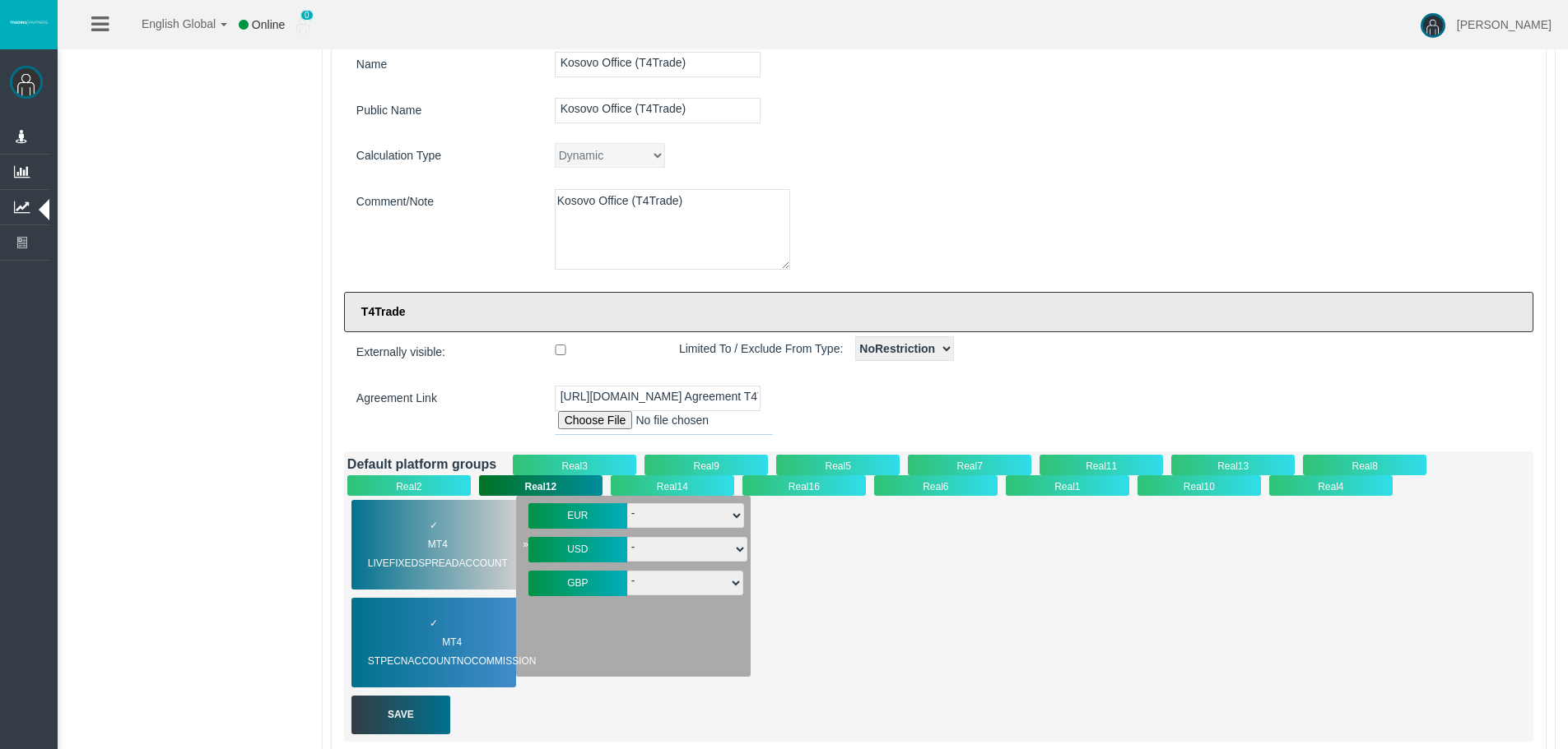
click at [458, 549] on span "MT4 LiveFixedSpreadAccount" at bounding box center [448, 554] width 160 height 38
click at [460, 627] on div "✓ MT4 STPECNAccountNOCommission" at bounding box center [434, 642] width 165 height 89
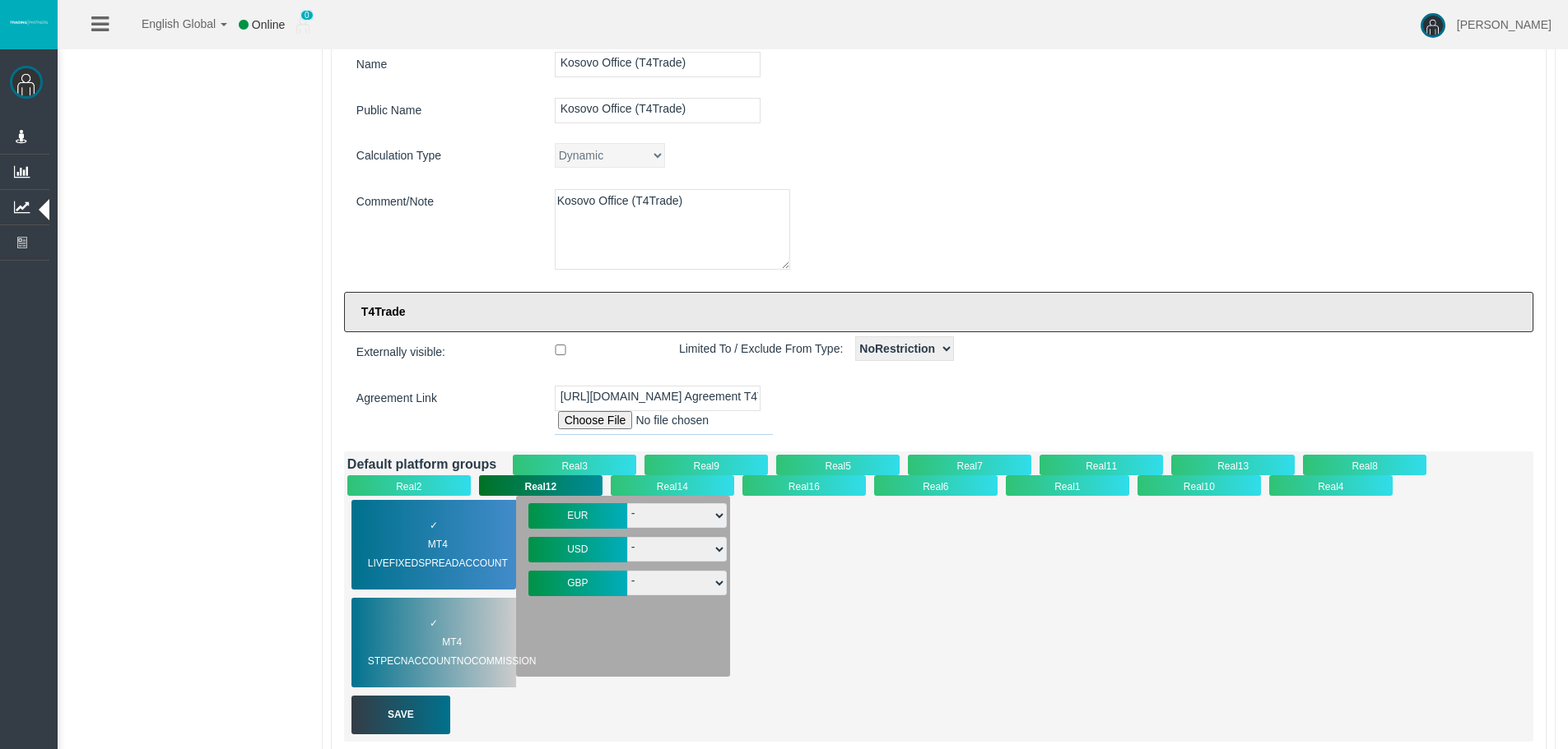
click at [429, 487] on div "Real2" at bounding box center [410, 485] width 124 height 20
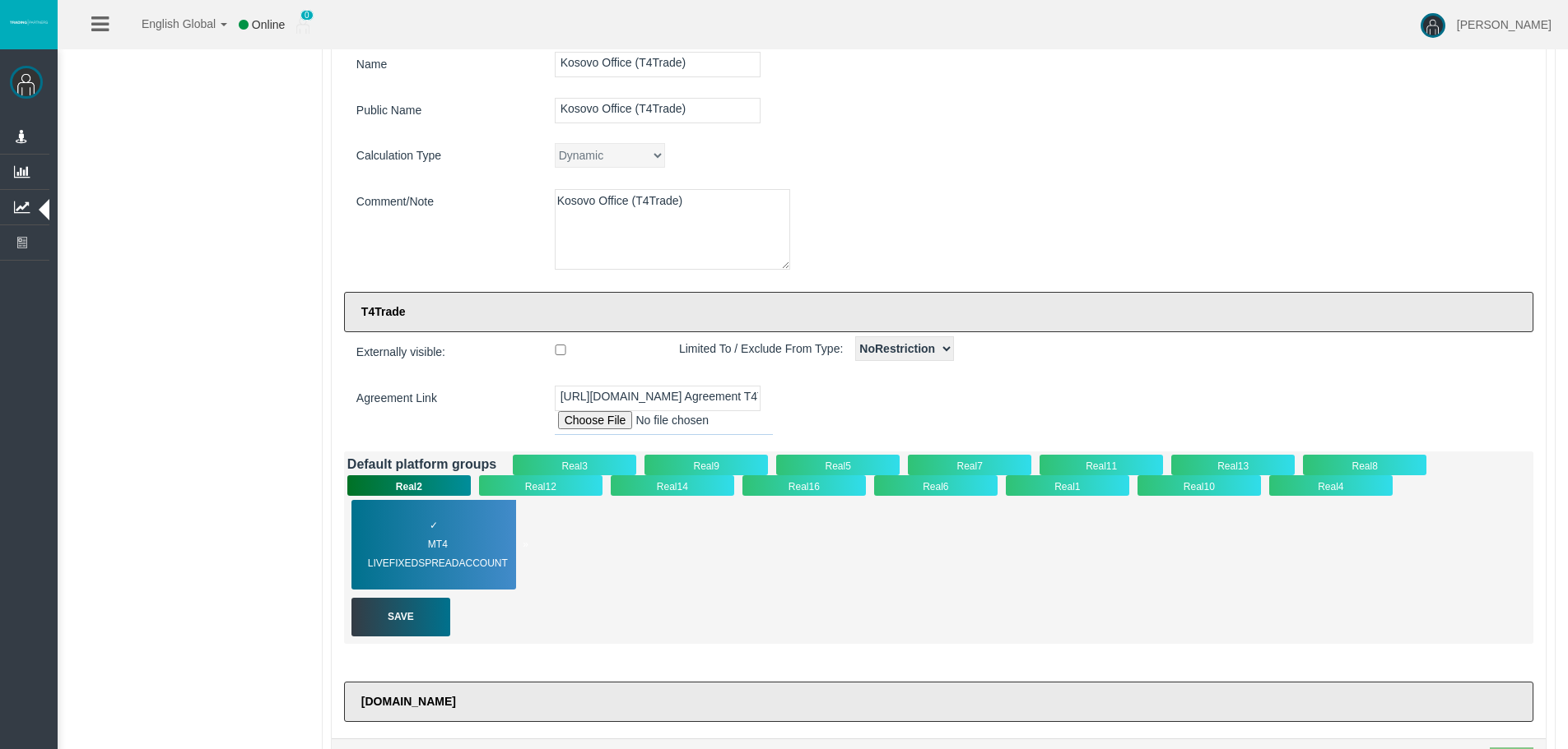
click at [442, 552] on span "MT4 LiveFixedSpreadAccount" at bounding box center [448, 554] width 160 height 38
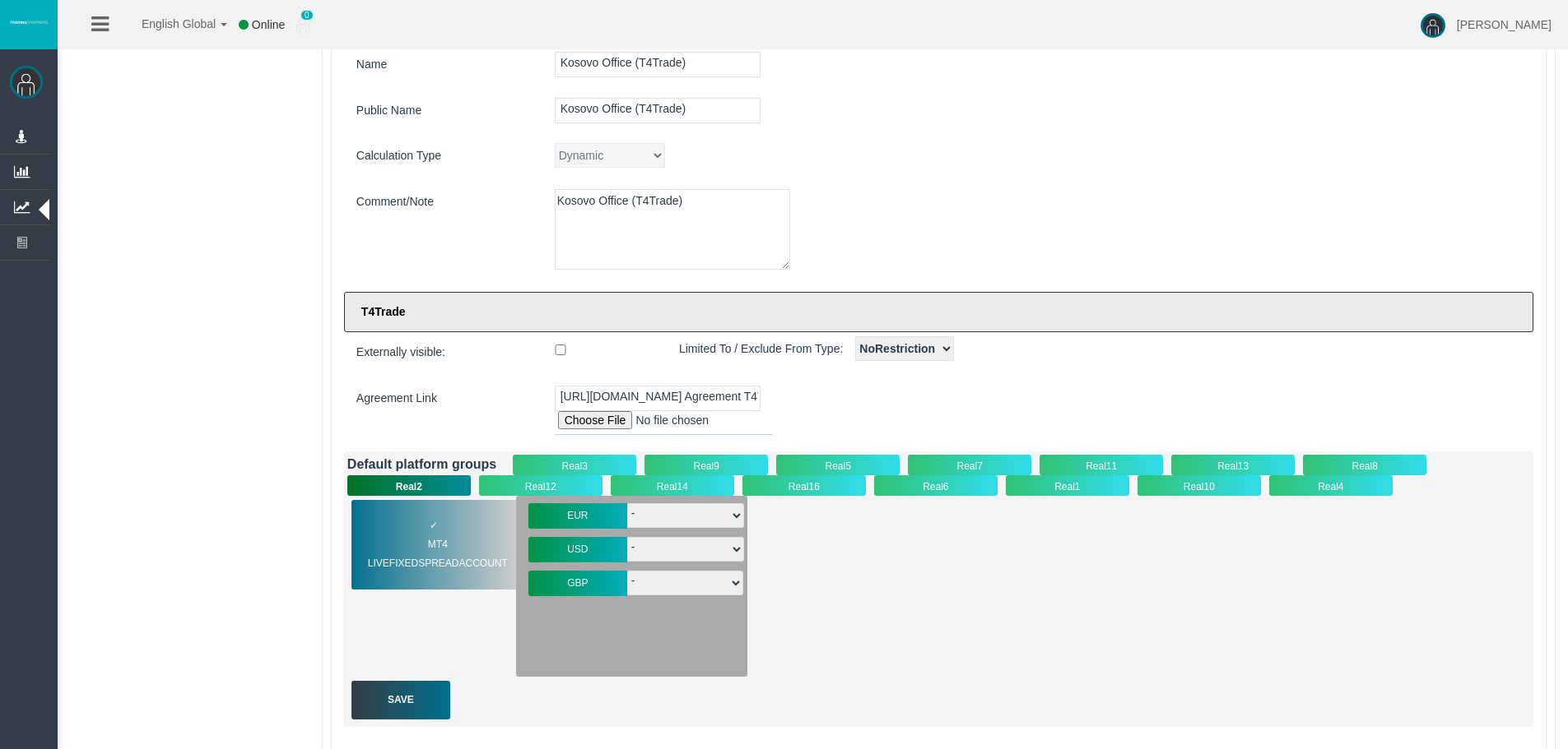
drag, startPoint x: 529, startPoint y: 485, endPoint x: 588, endPoint y: 485, distance: 59.0
click at [530, 485] on div "Real12" at bounding box center [541, 485] width 124 height 20
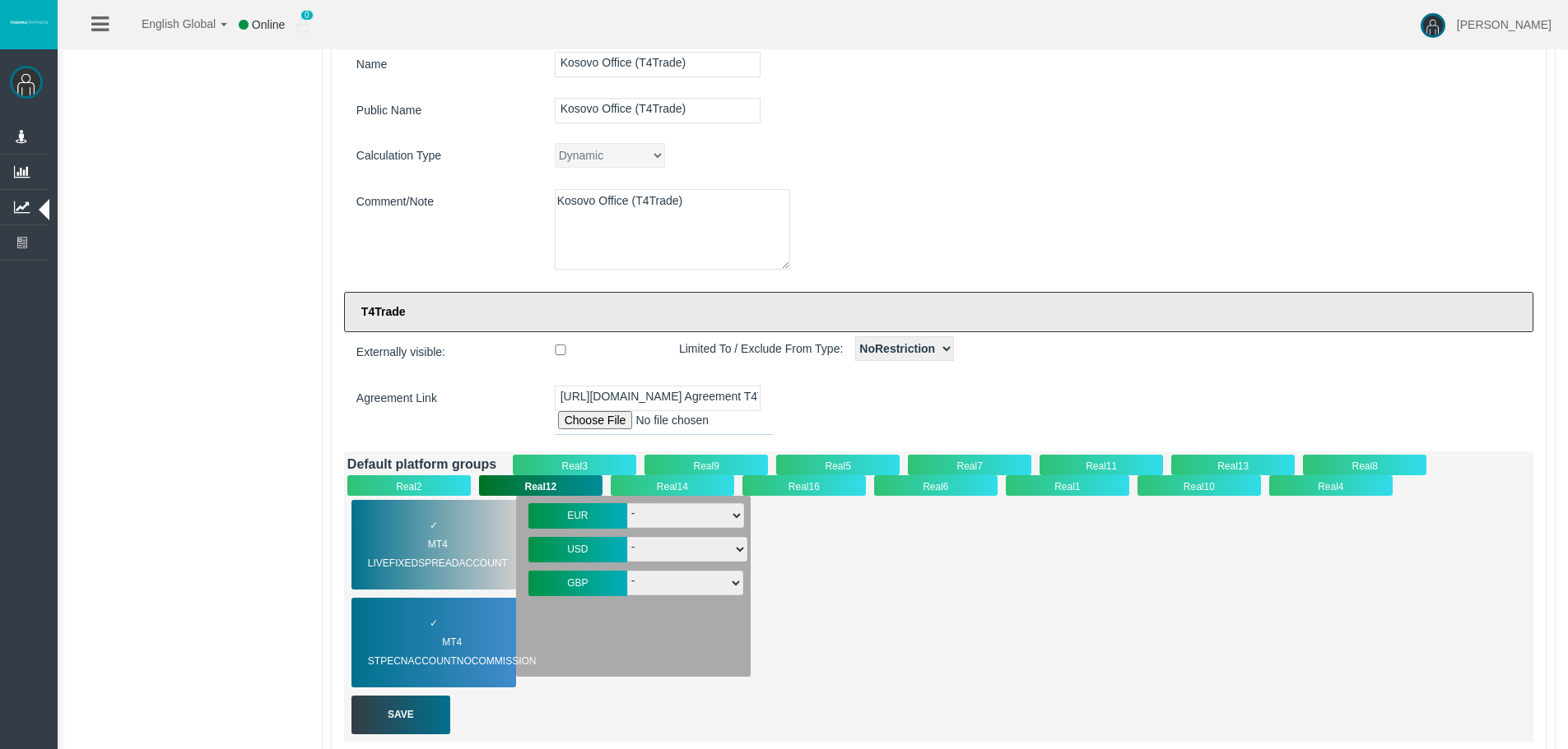
click at [658, 482] on div "Real14" at bounding box center [673, 485] width 124 height 20
click at [465, 631] on div "✓ MT4 STPECNAccountNOCommission" at bounding box center [434, 642] width 165 height 89
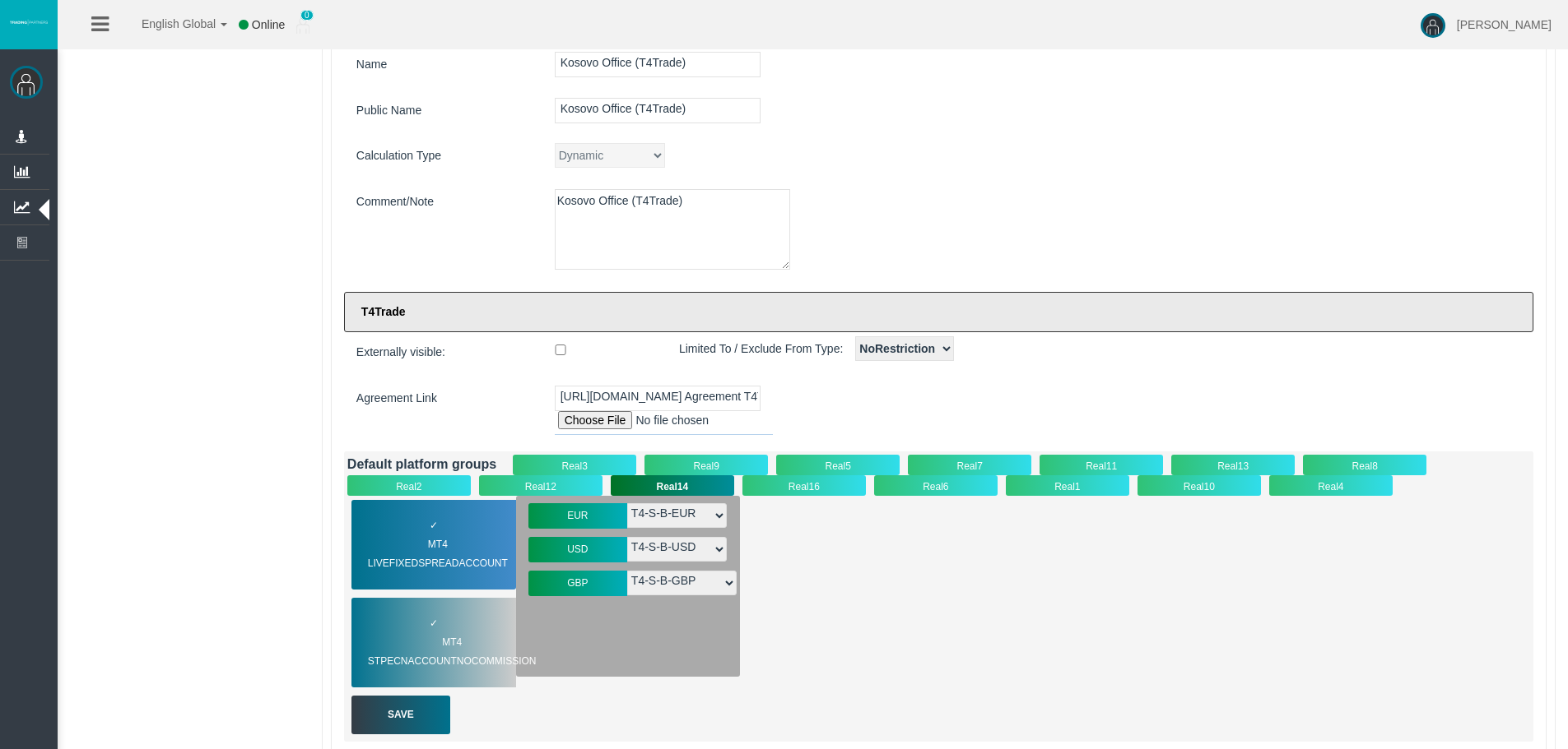
click at [775, 543] on div "✓ MT4 LiveFixedSpreadAccount ✓ MT4 STPECNAccountNOCommission EUR - T4-S-Prem-EU…" at bounding box center [939, 593] width 1183 height 195
drag, startPoint x: 577, startPoint y: 460, endPoint x: 493, endPoint y: 510, distance: 97.8
click at [573, 460] on div "Real3" at bounding box center [574, 464] width 124 height 20
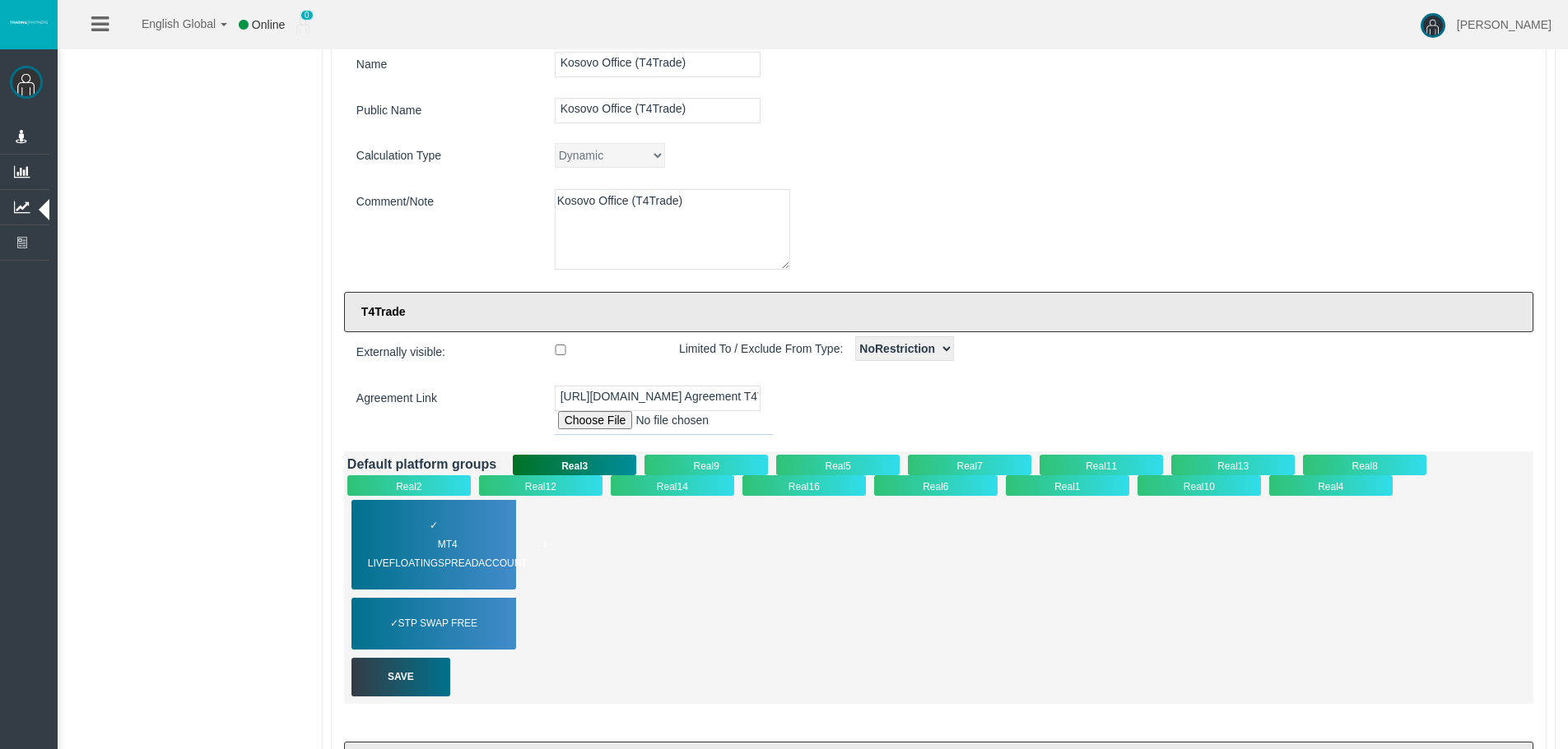
click at [469, 527] on div "✓ MT4 LiveFloatingSpreadAccount" at bounding box center [434, 545] width 165 height 89
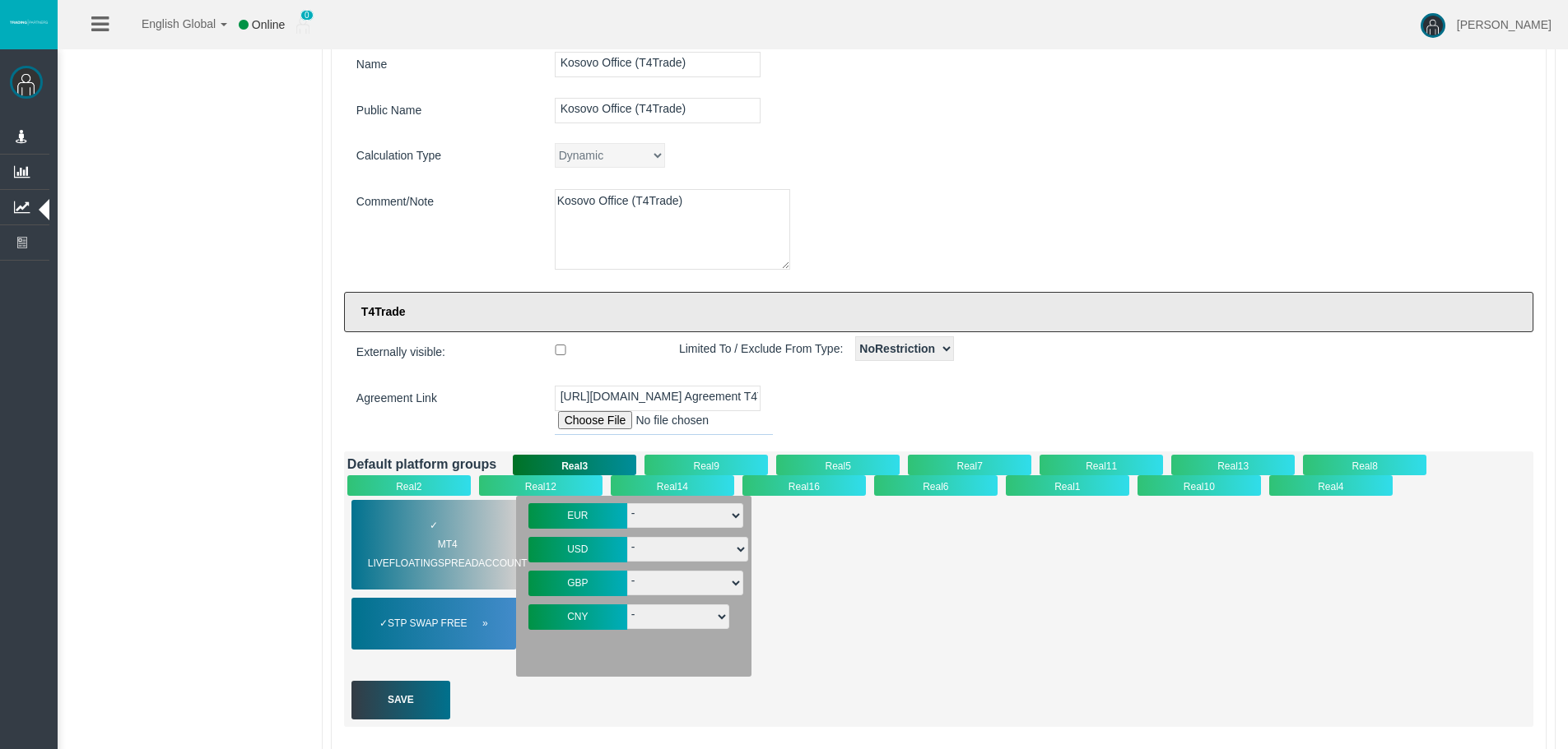
drag, startPoint x: 459, startPoint y: 604, endPoint x: 622, endPoint y: 524, distance: 181.6
click at [458, 604] on div "✓ STP Swap Free" at bounding box center [434, 623] width 165 height 52
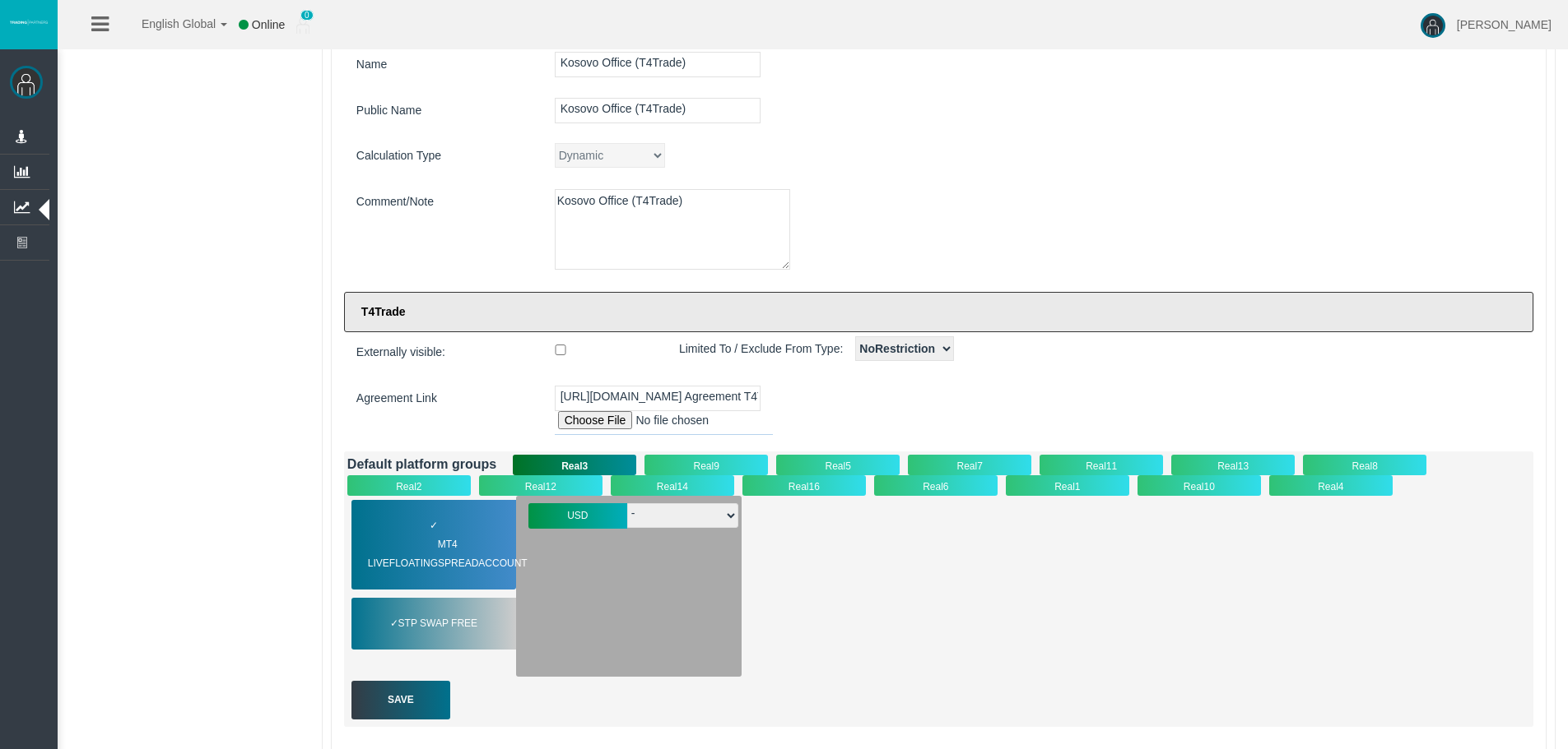
click at [677, 461] on div "Real9" at bounding box center [706, 464] width 124 height 20
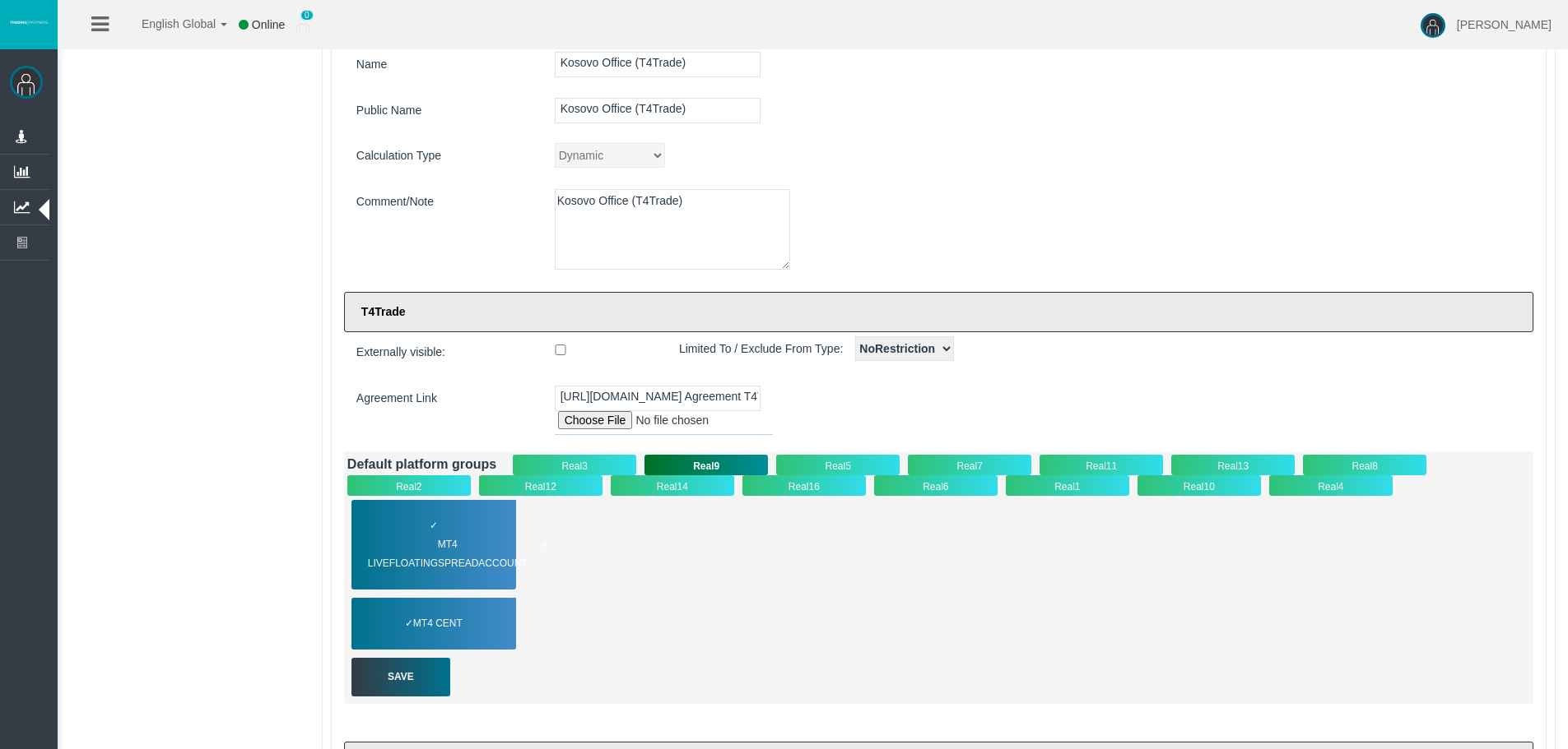
click at [490, 518] on div "✓ MT4 LiveFloatingSpreadAccount" at bounding box center [434, 545] width 165 height 89
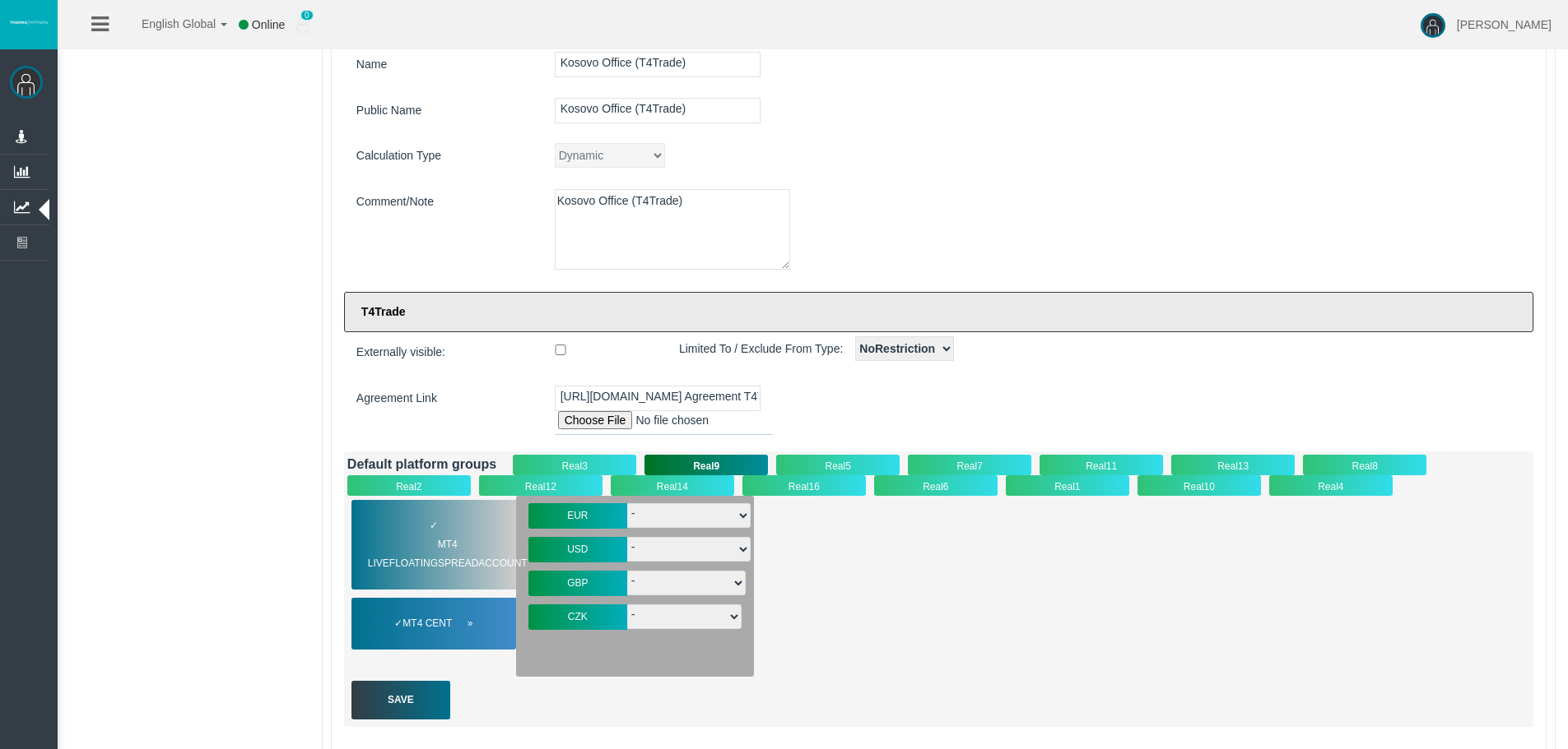
click at [450, 615] on span "MT4 Cent" at bounding box center [437, 623] width 70 height 19
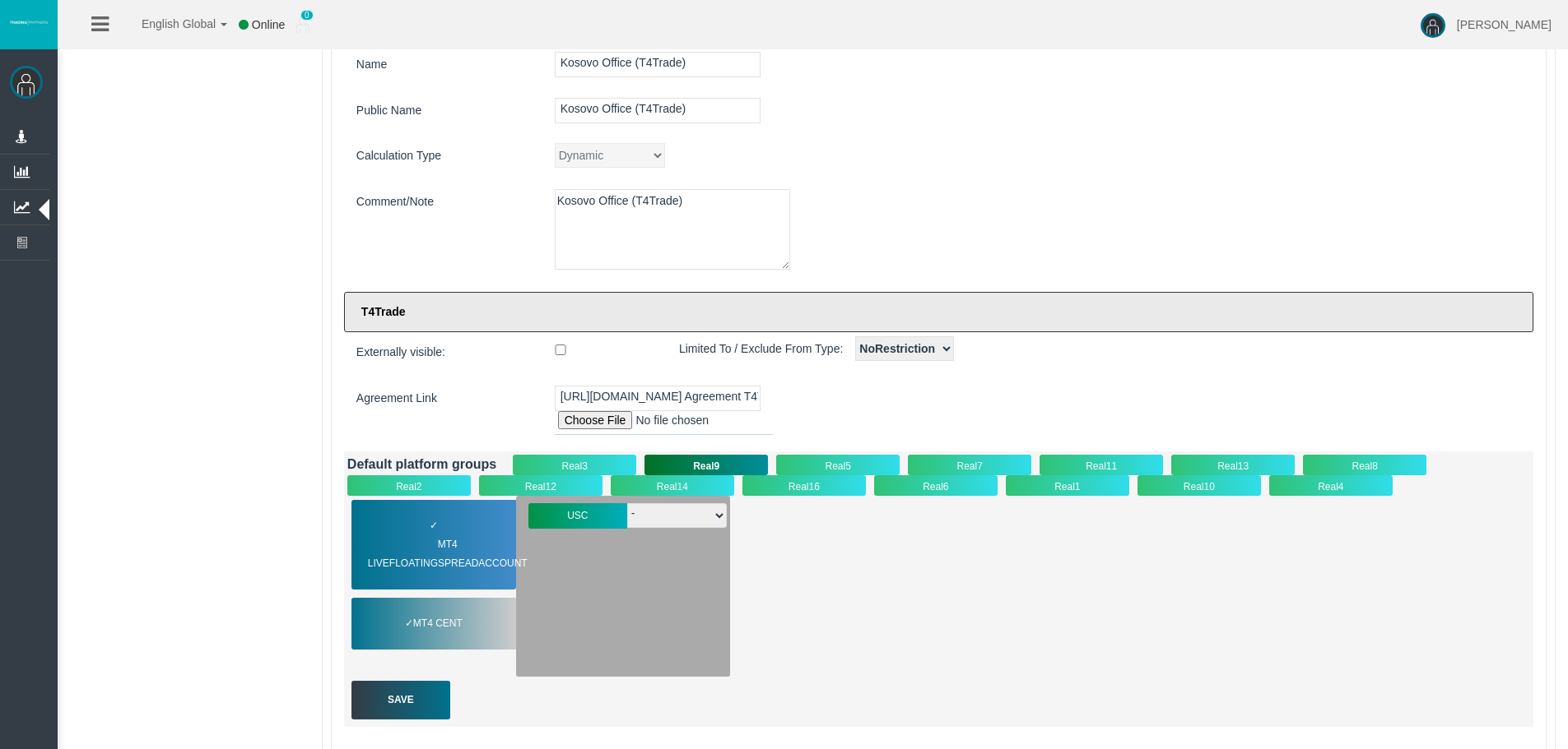
click at [844, 461] on div "Real5" at bounding box center [838, 464] width 124 height 20
click at [484, 529] on div "✓ MT4 LiveFloatingSpreadAccount" at bounding box center [434, 545] width 165 height 89
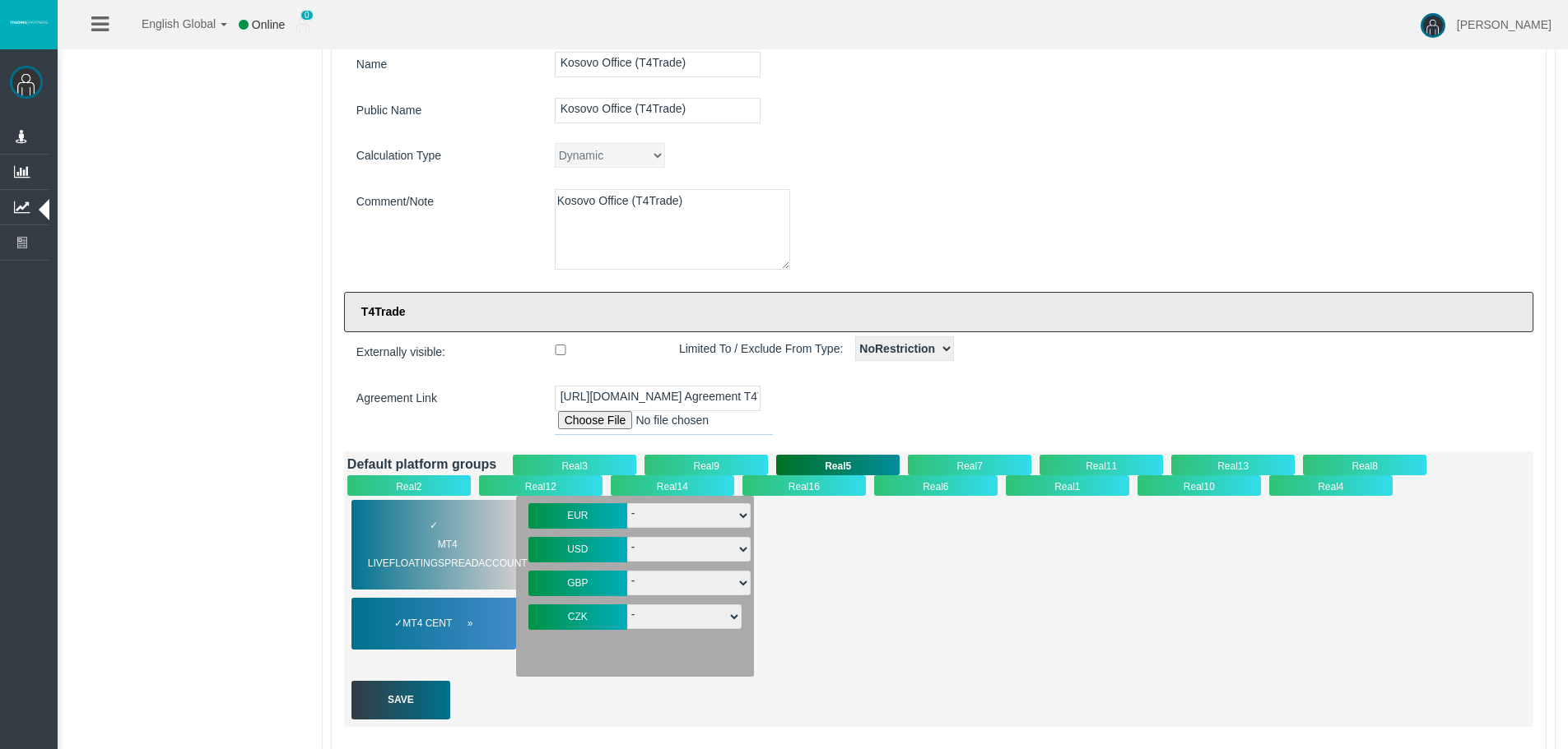
click at [473, 599] on div "✓ MT4 Cent" at bounding box center [434, 623] width 165 height 52
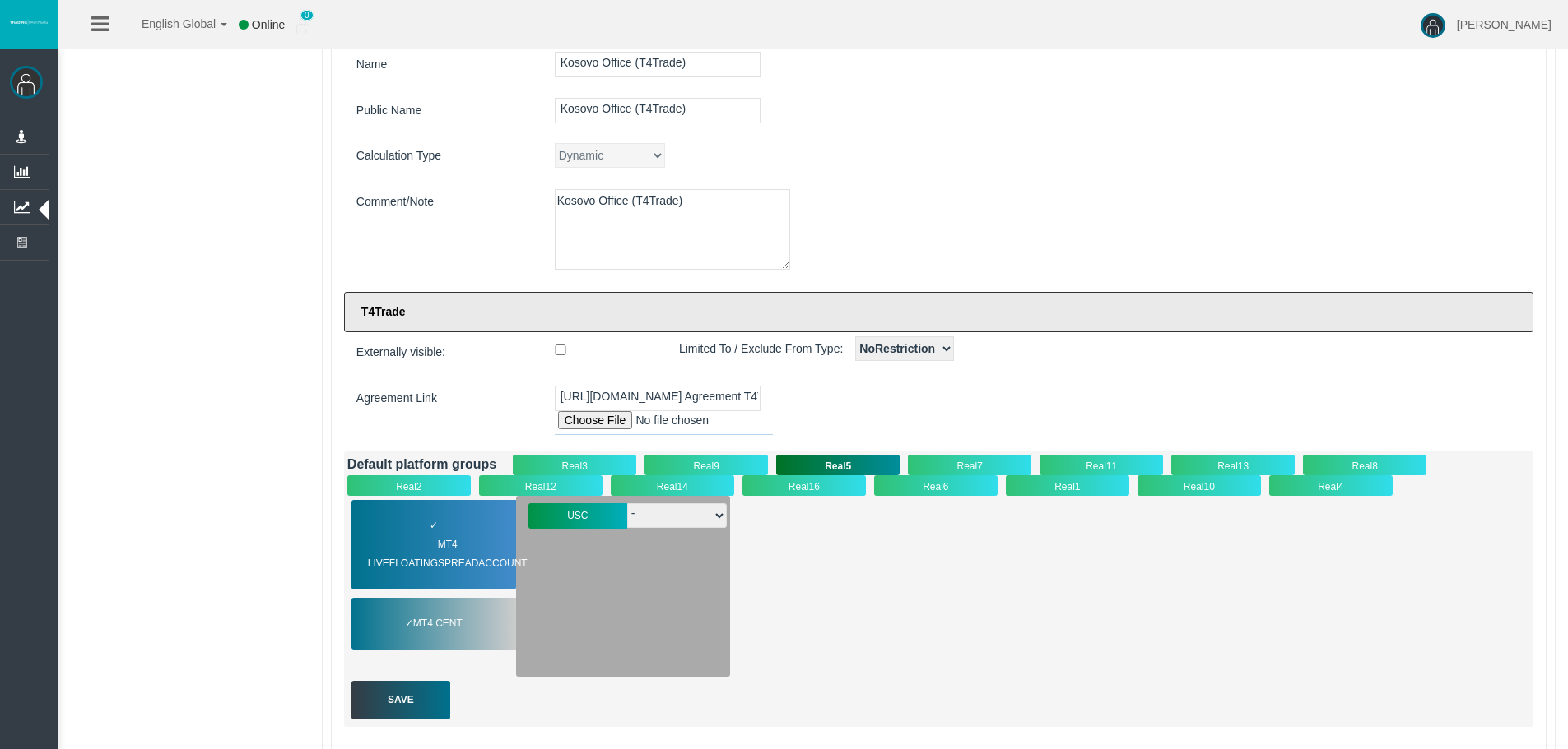
click at [953, 474] on div "Real7" at bounding box center [970, 464] width 124 height 20
click at [458, 525] on div "✓ MT4 LiveFloatingSpreadAccount" at bounding box center [434, 545] width 165 height 89
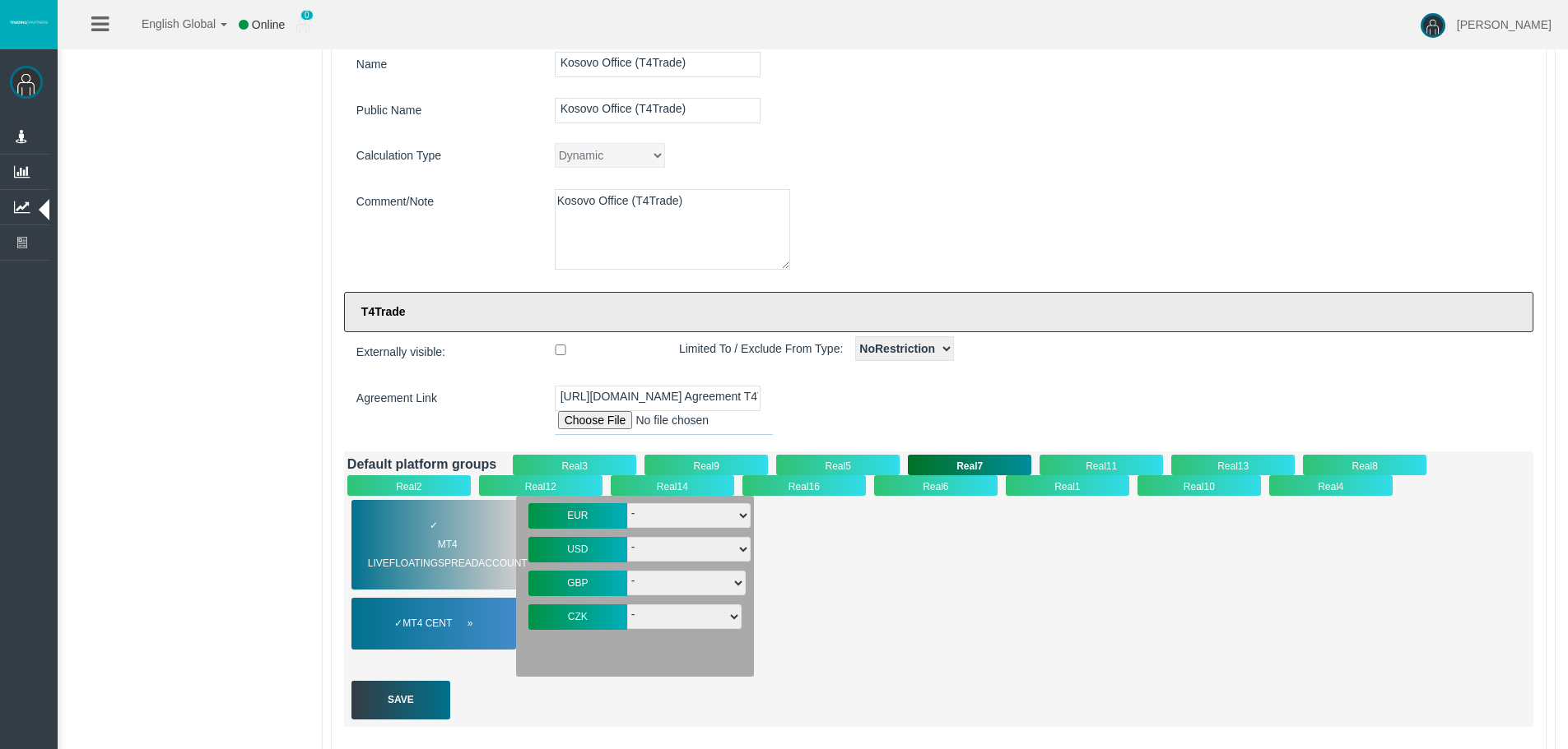
click at [426, 615] on span "MT4 Cent" at bounding box center [437, 623] width 70 height 19
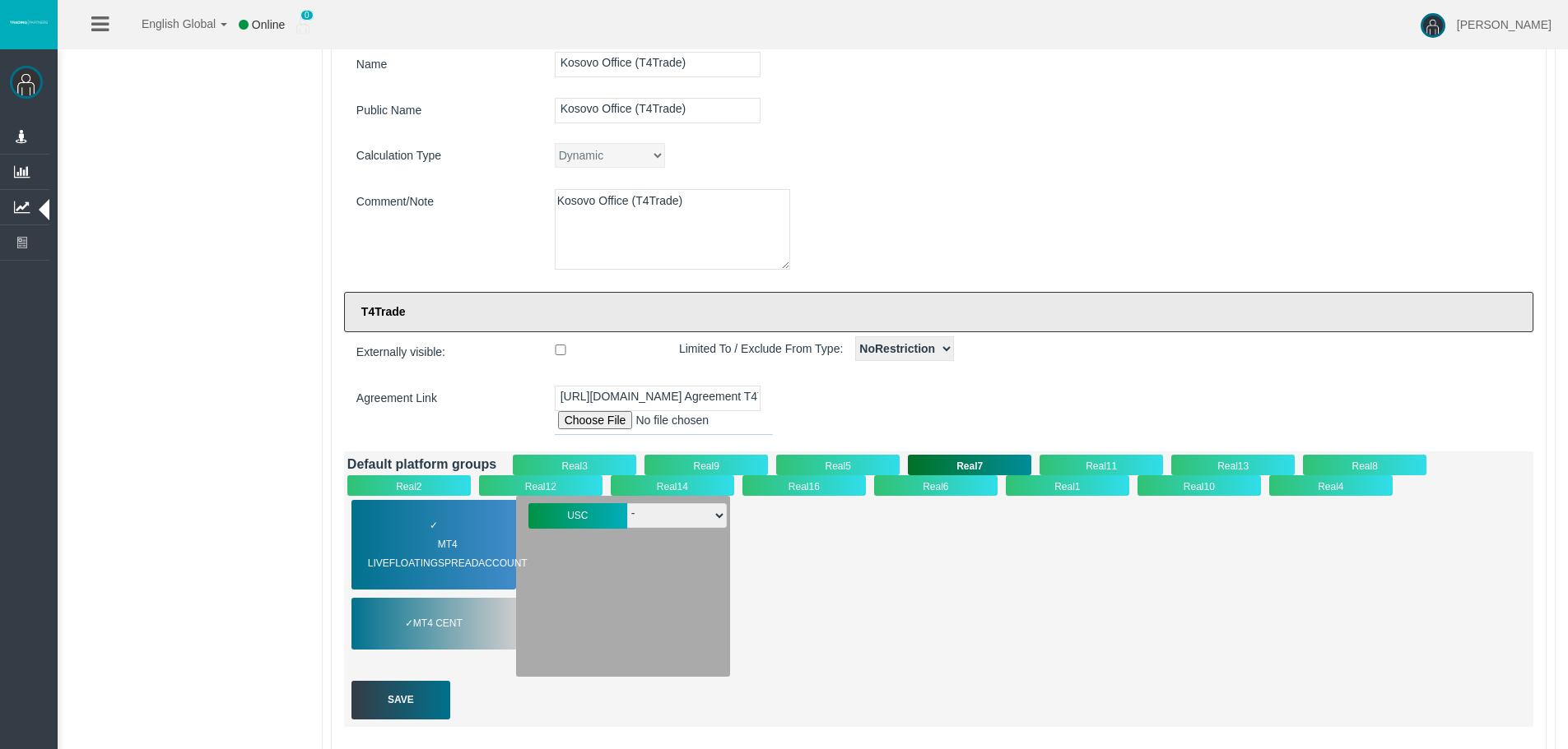
click at [1121, 455] on div "Real11" at bounding box center [1102, 464] width 124 height 20
drag, startPoint x: 390, startPoint y: 546, endPoint x: 396, endPoint y: 585, distance: 39.5
click at [393, 554] on span "MT4 LiveFloatingSpreadAccount" at bounding box center [458, 554] width 181 height 38
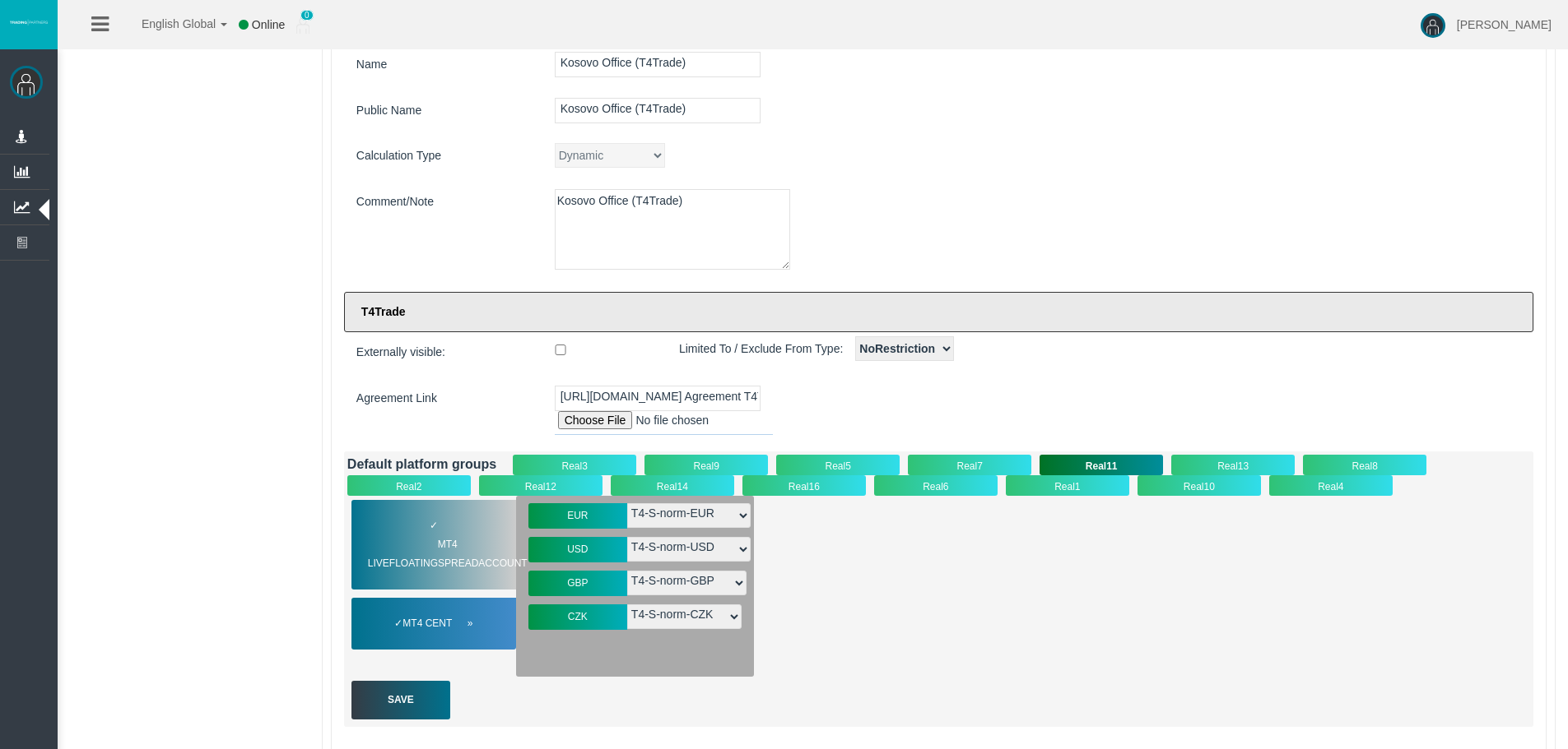
click at [427, 624] on span "MT4 Cent" at bounding box center [437, 623] width 70 height 19
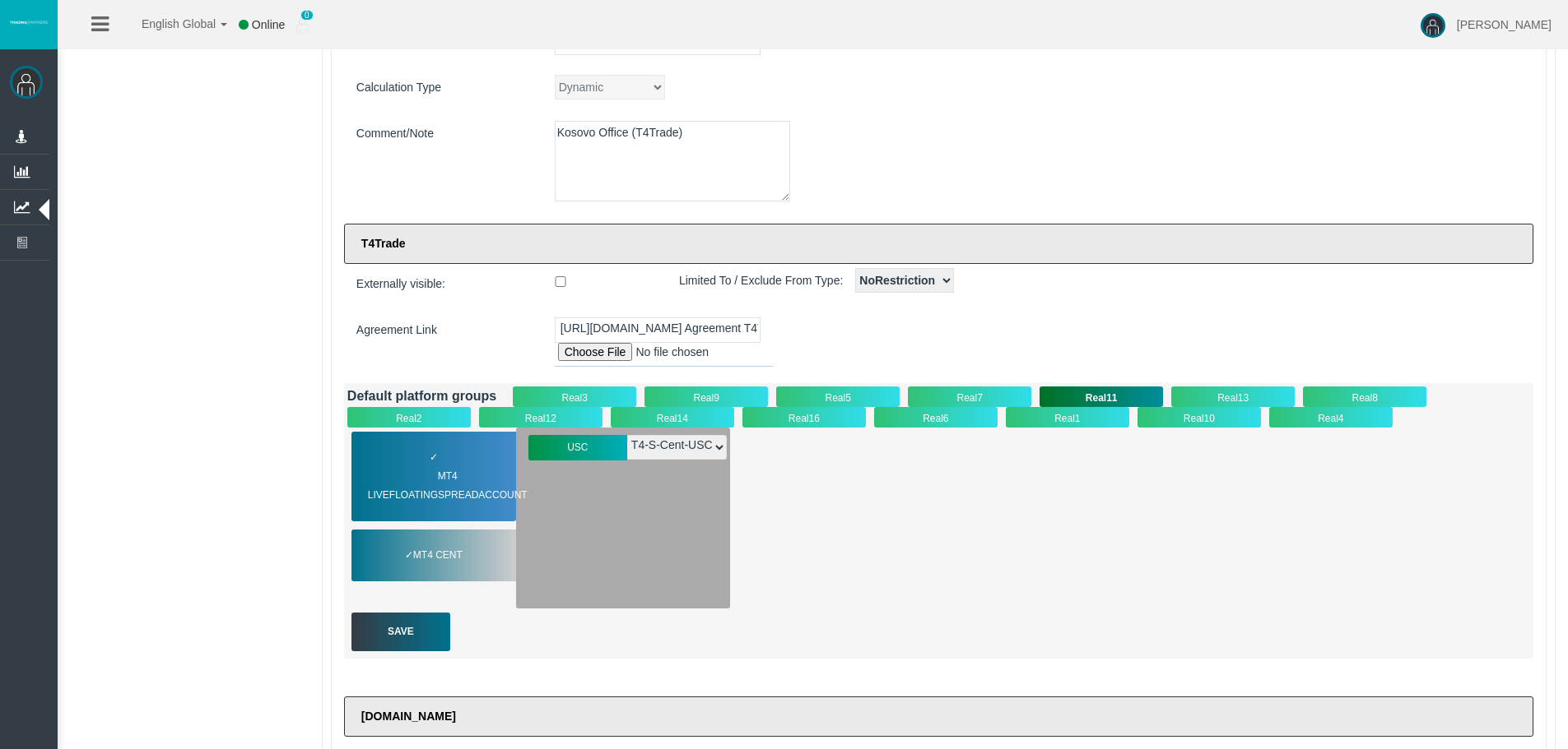
scroll to position [312, 0]
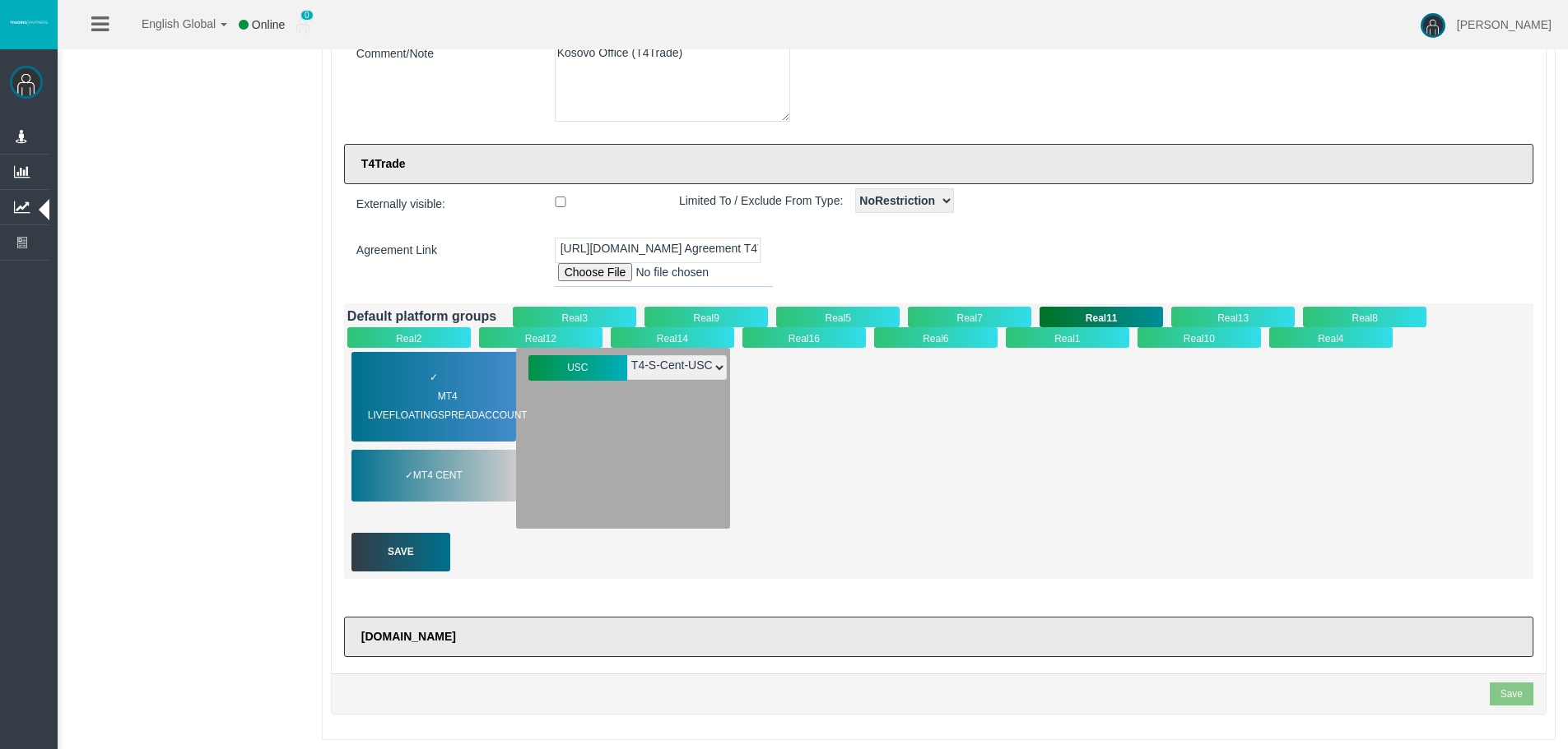
drag, startPoint x: 1208, startPoint y: 322, endPoint x: 1190, endPoint y: 329, distance: 19.3
click at [1210, 320] on div "Real13" at bounding box center [1234, 317] width 124 height 20
click at [487, 420] on span "MT4 LiveFloatingSpreadAccount" at bounding box center [458, 406] width 181 height 38
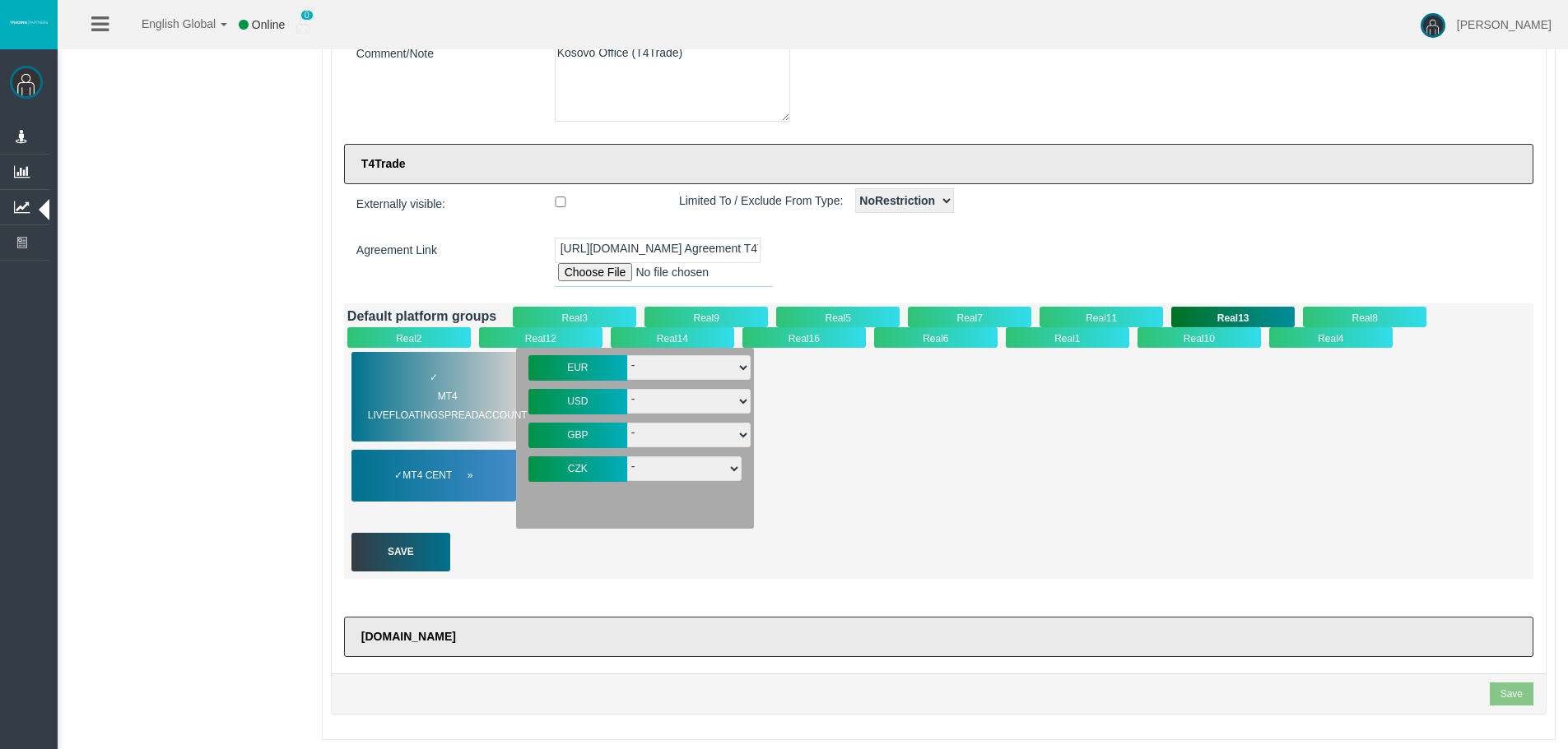
click at [463, 487] on div "✓ MT4 Cent" at bounding box center [434, 476] width 165 height 52
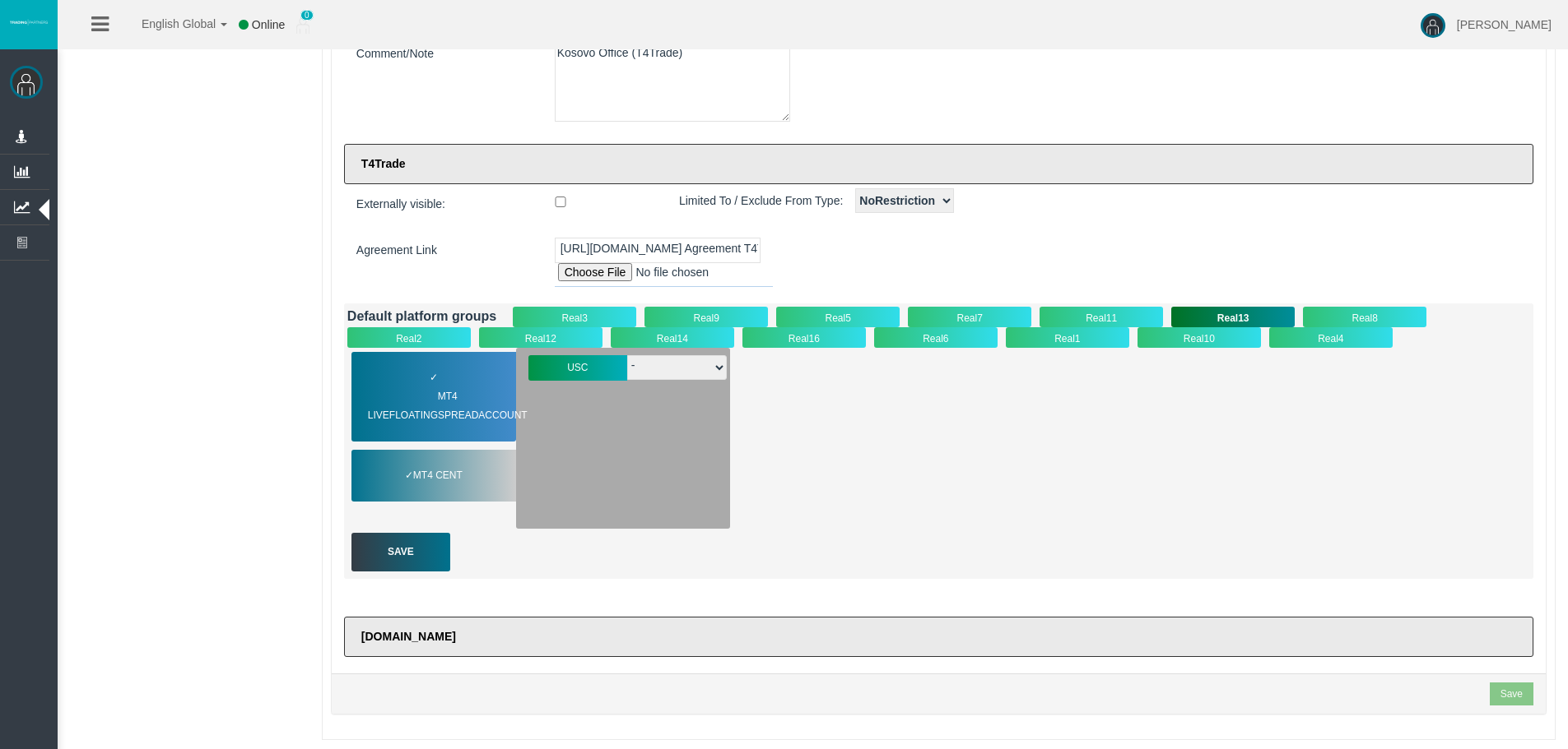
click at [1345, 312] on div "Real8" at bounding box center [1364, 317] width 124 height 20
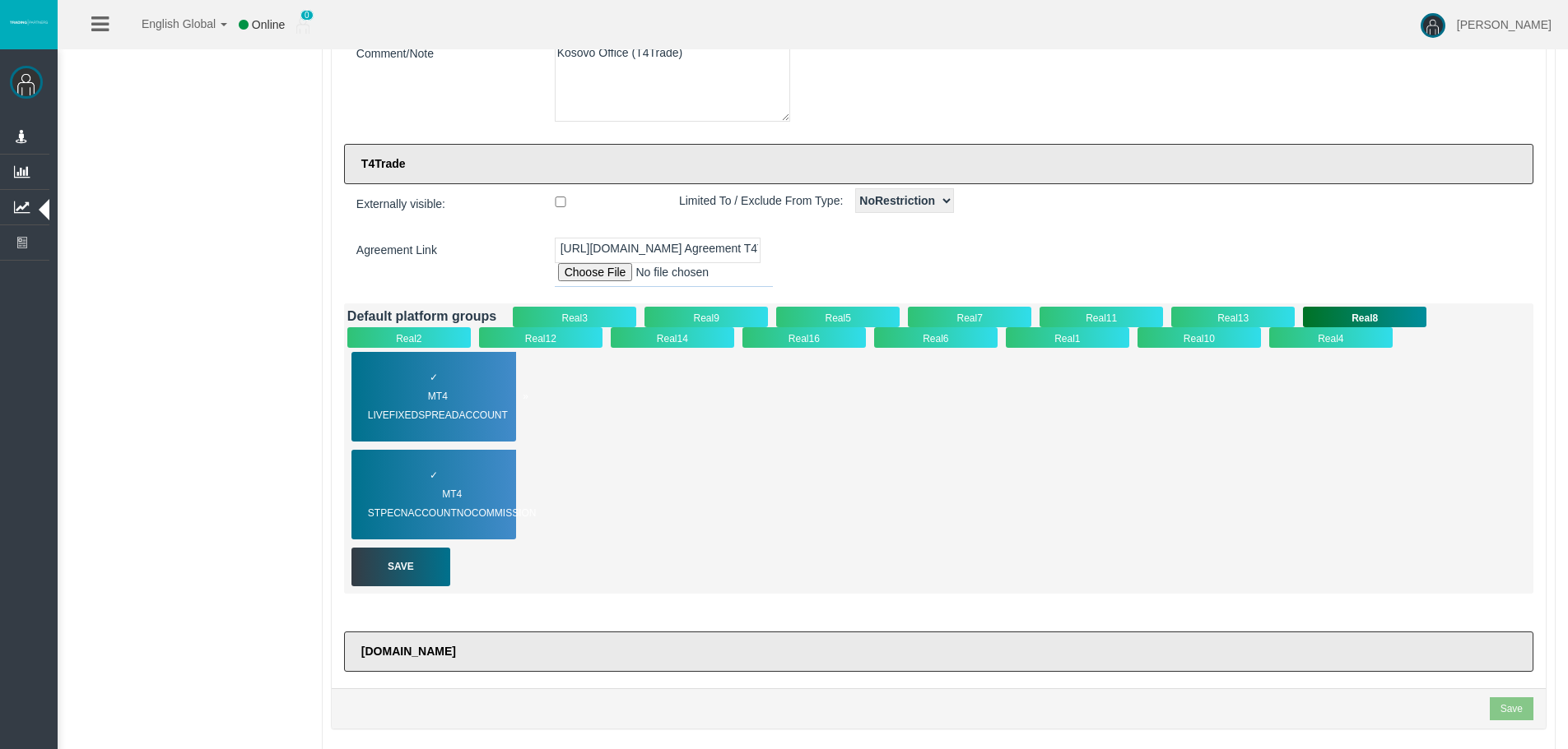
click at [425, 383] on div "✓ MT4 LiveFixedSpreadAccount" at bounding box center [434, 396] width 165 height 89
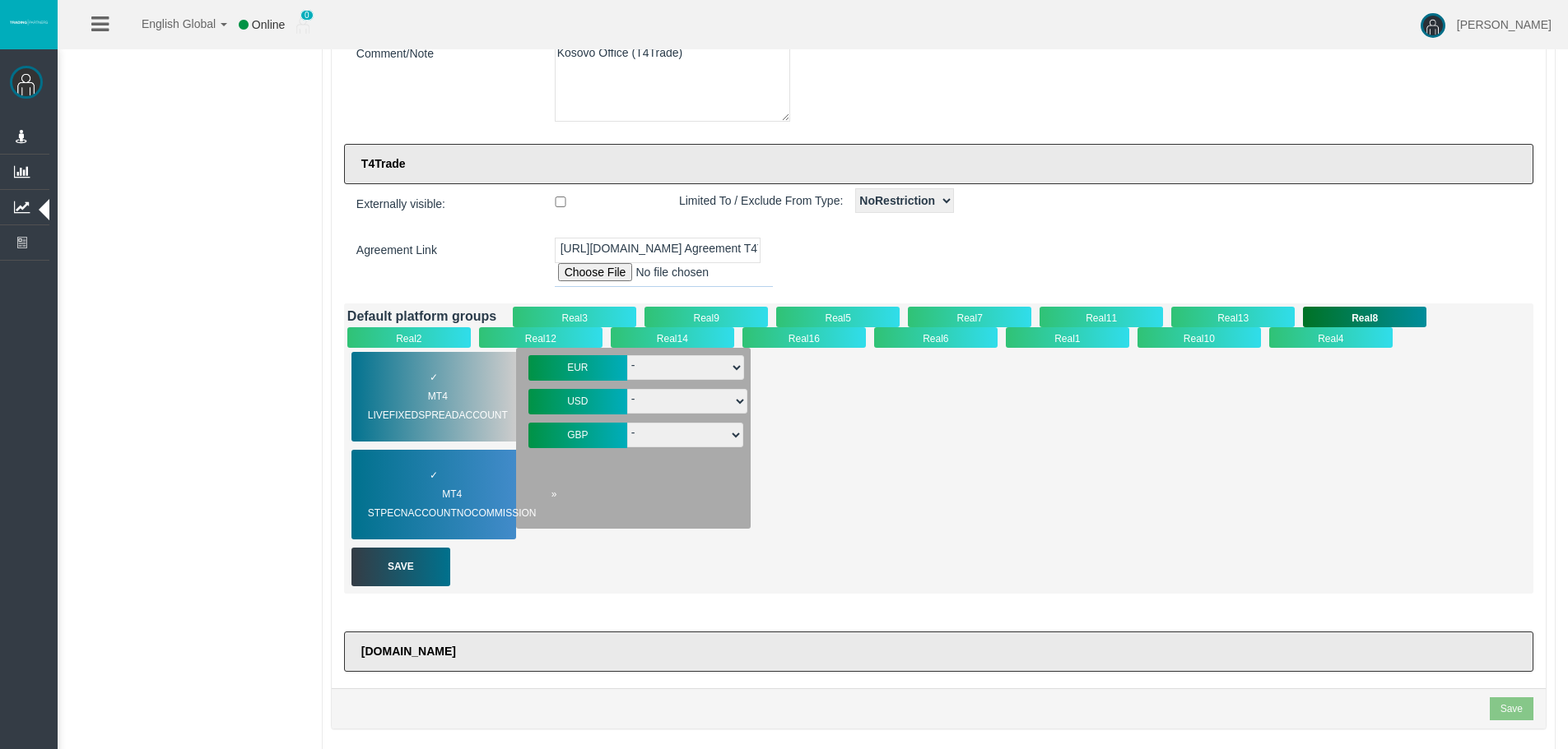
click at [419, 494] on span "MT4 STPECNAccountNOCommission" at bounding box center [463, 504] width 189 height 38
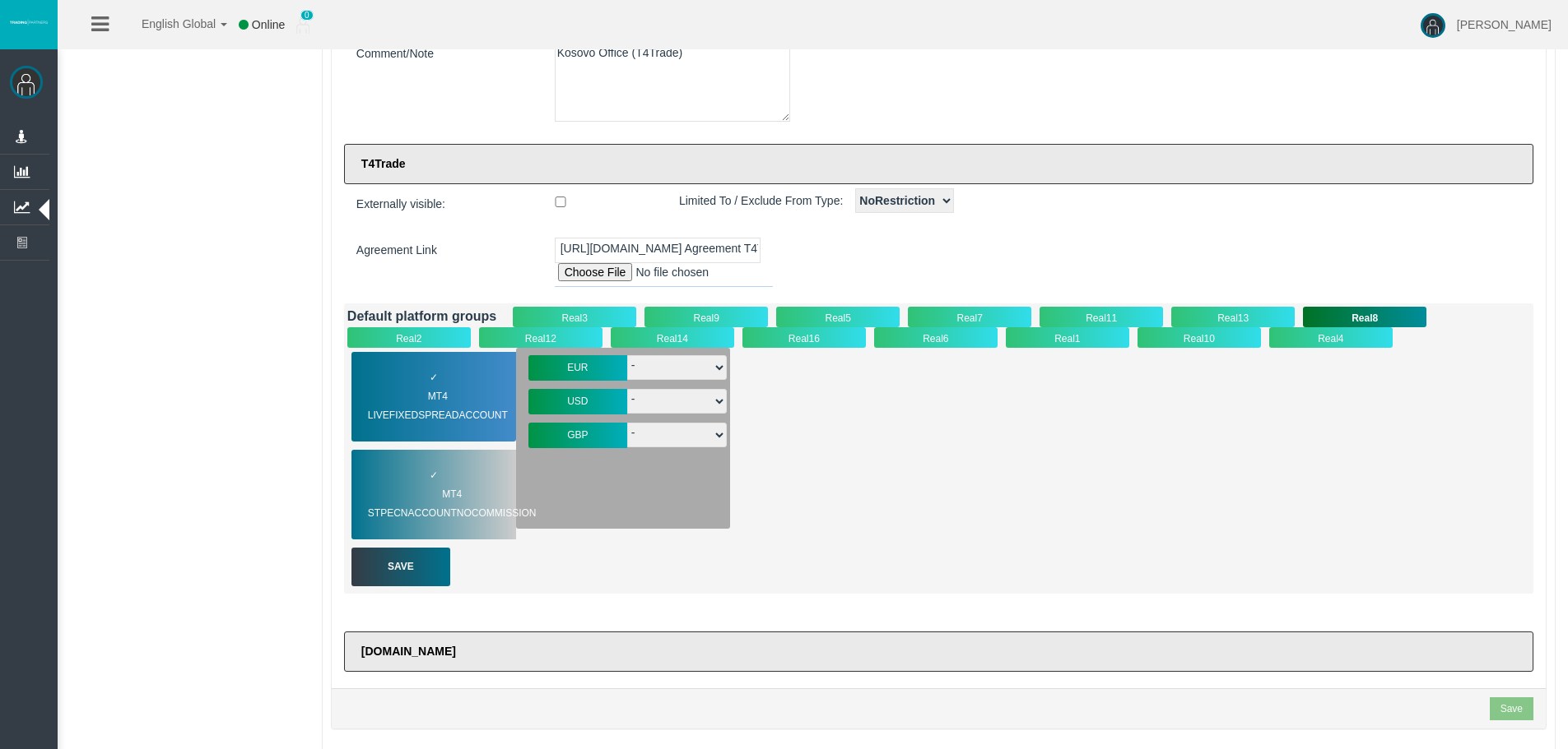
click at [421, 333] on div "Real2" at bounding box center [410, 337] width 124 height 20
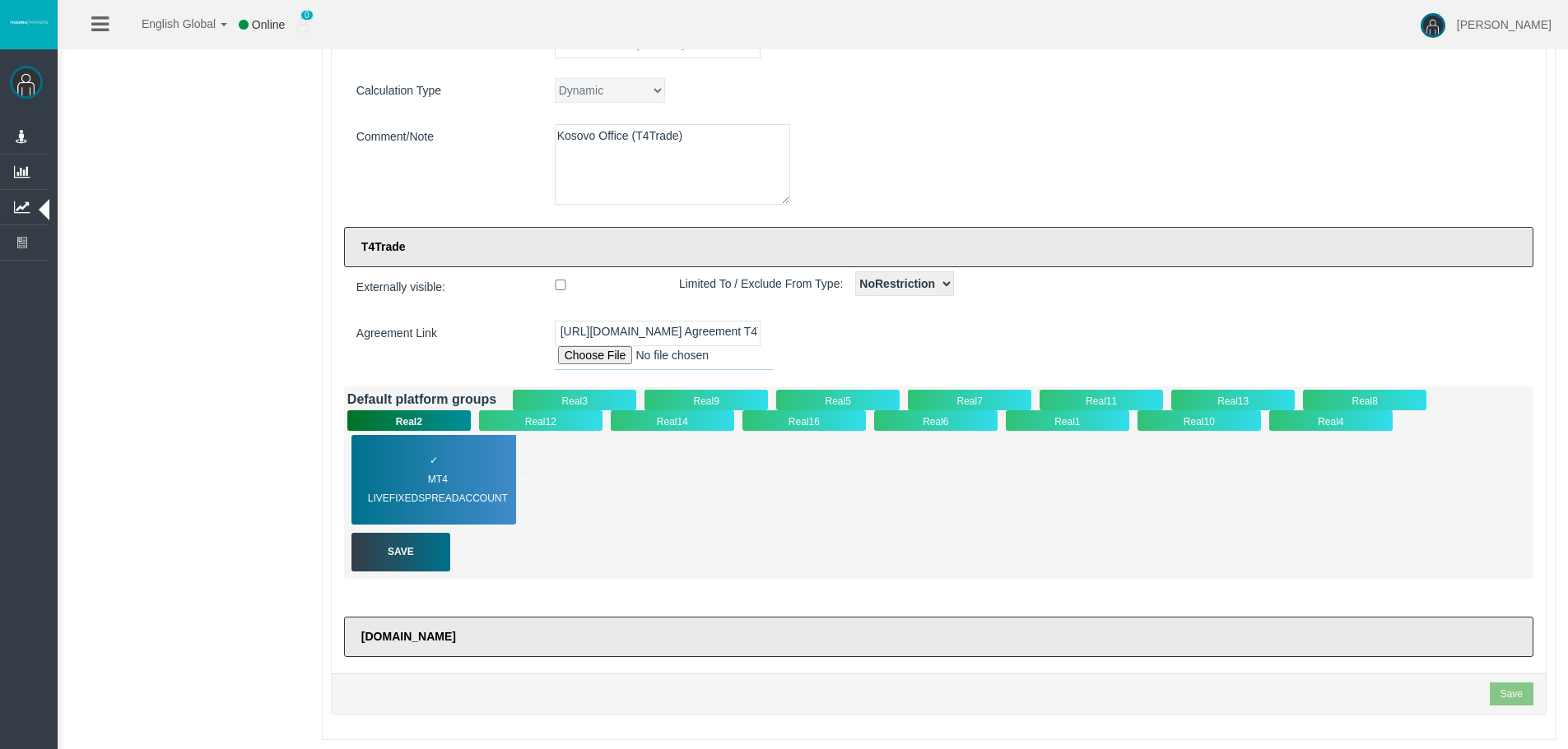
click at [451, 489] on span "MT4 LiveFixedSpreadAccount" at bounding box center [448, 489] width 160 height 38
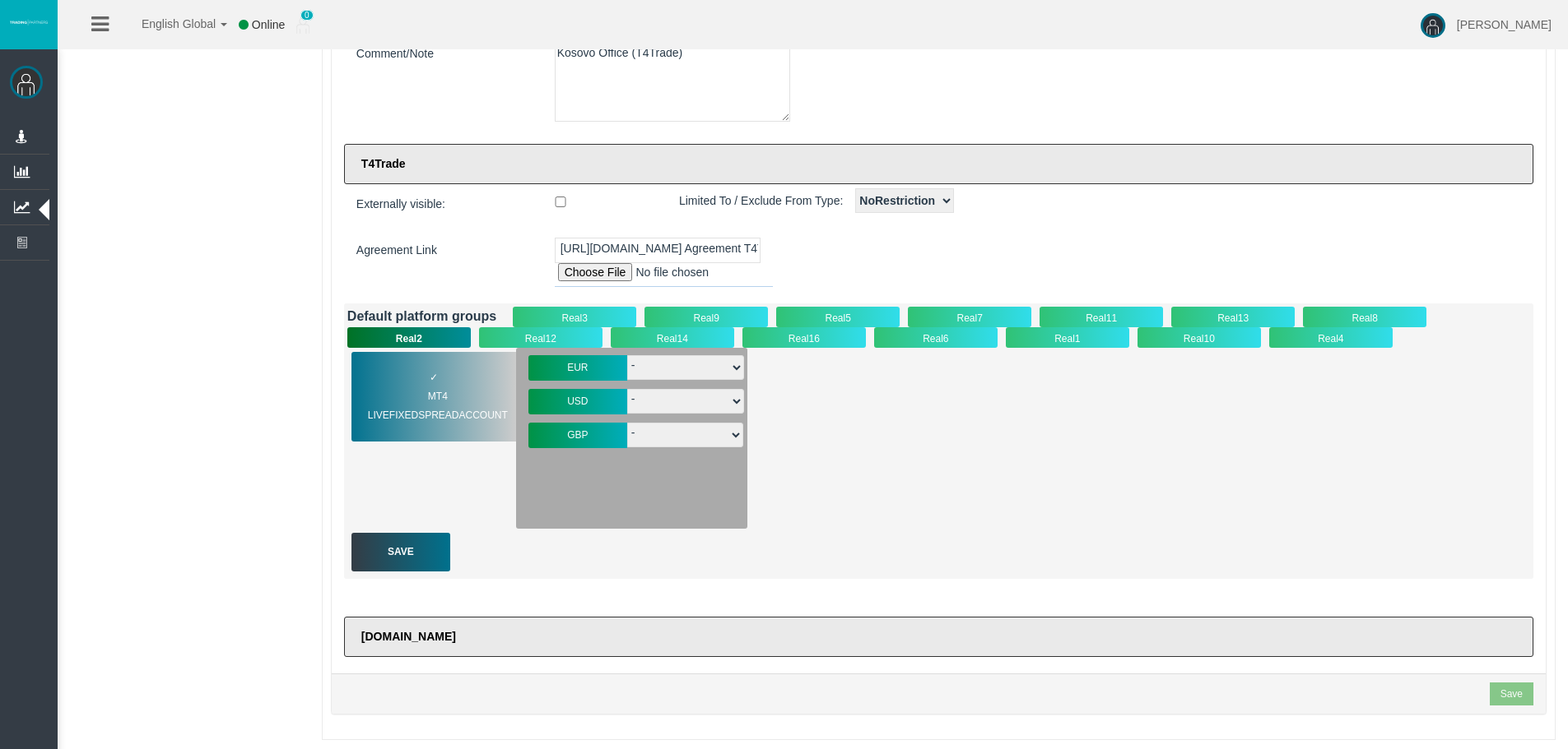
click at [535, 339] on div "Real12" at bounding box center [541, 337] width 124 height 20
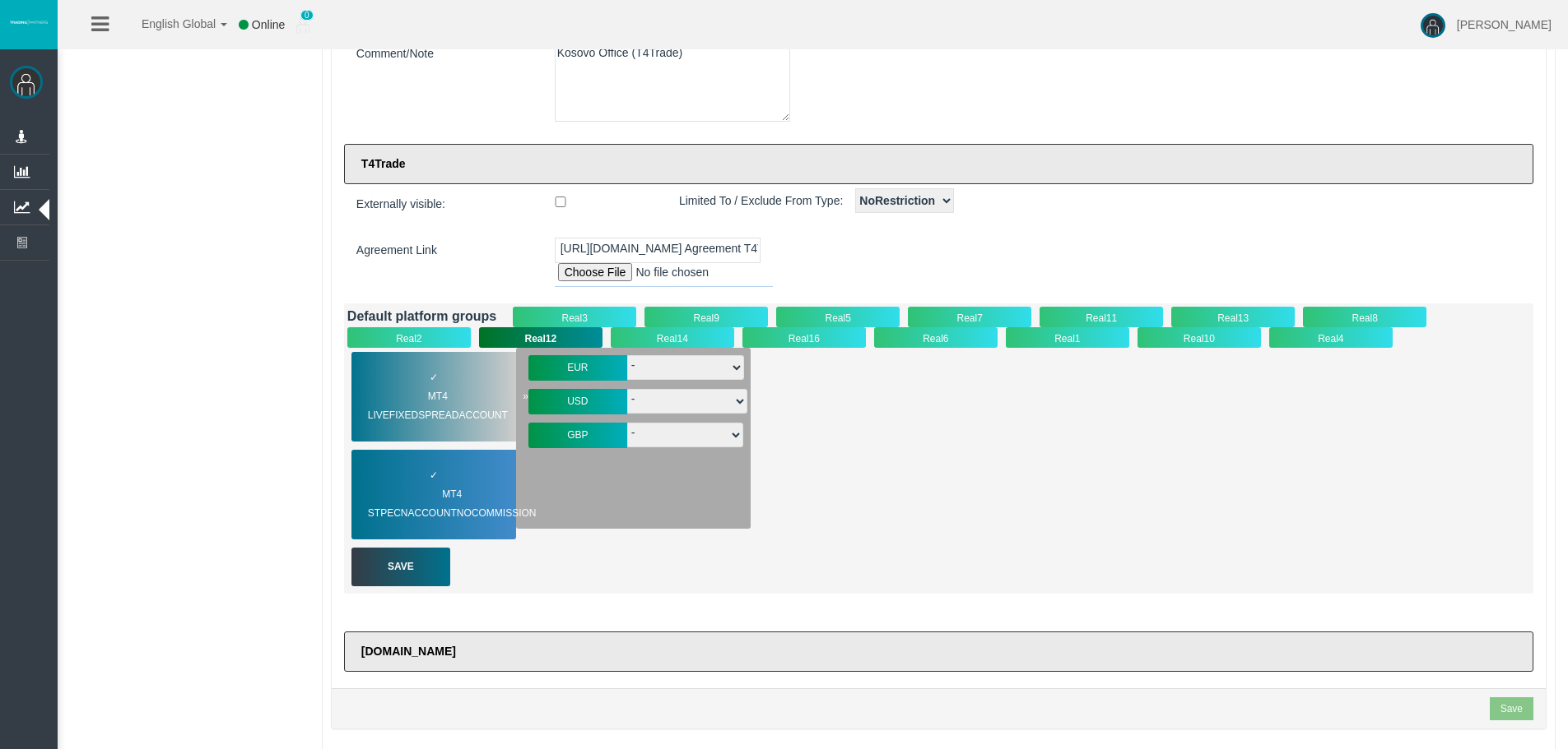
click at [450, 411] on span "MT4 LiveFixedSpreadAccount" at bounding box center [448, 406] width 160 height 38
click at [464, 493] on span "MT4 STPECNAccountNOCommission" at bounding box center [463, 504] width 189 height 38
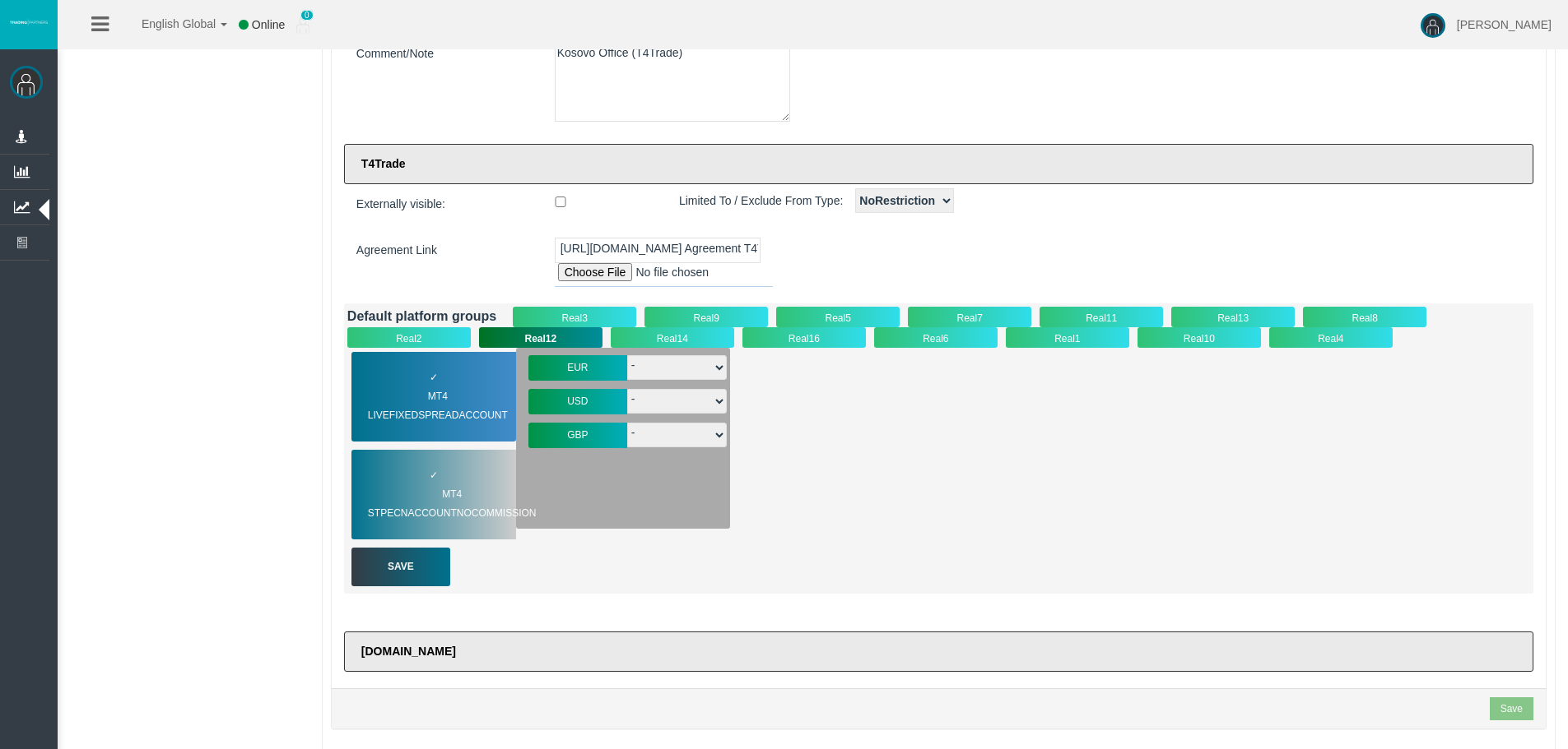
click at [641, 334] on div "Real14" at bounding box center [673, 337] width 124 height 20
click at [448, 394] on span "MT4 LiveFixedSpreadAccount" at bounding box center [448, 406] width 160 height 38
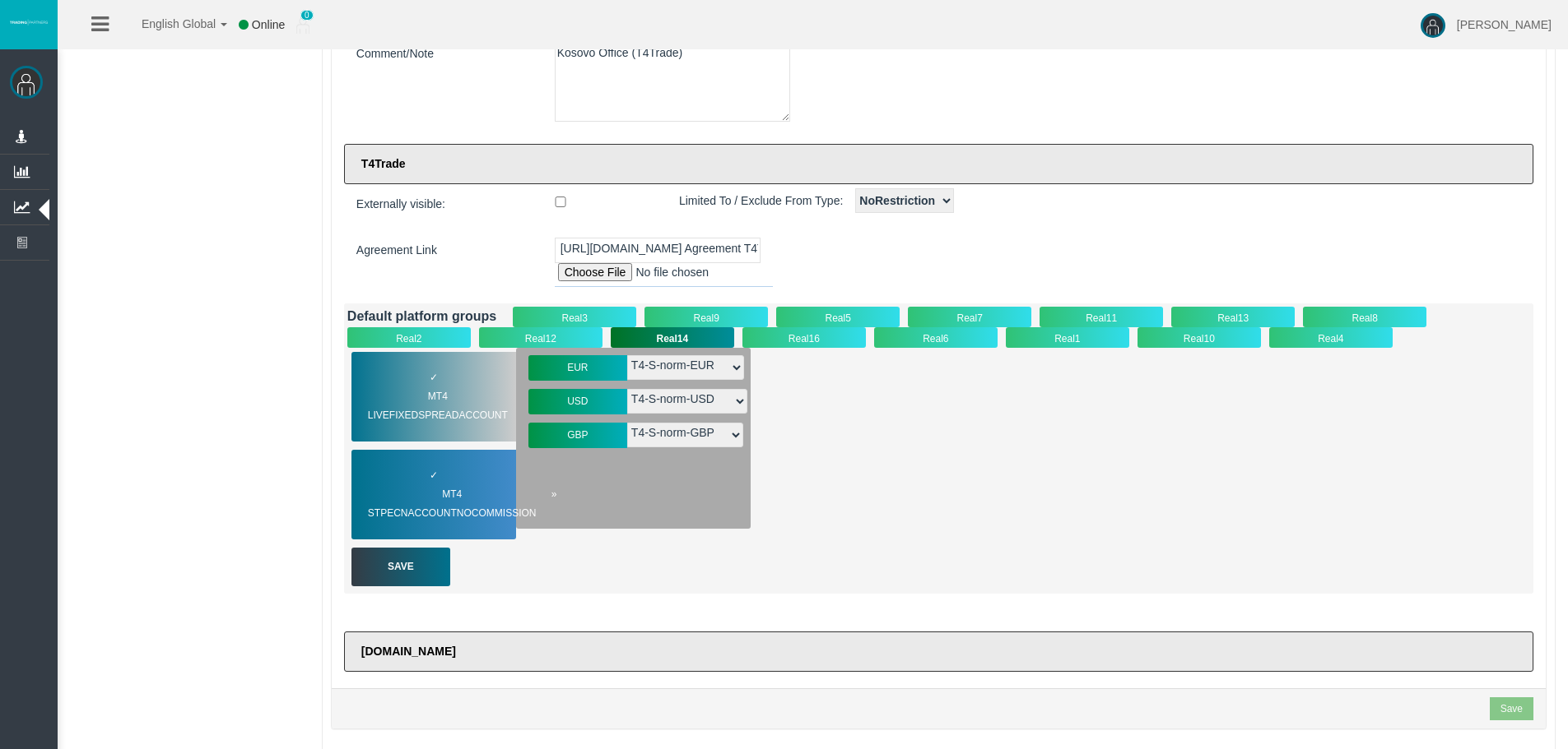
click at [419, 498] on span "MT4 STPECNAccountNOCommission" at bounding box center [463, 504] width 189 height 38
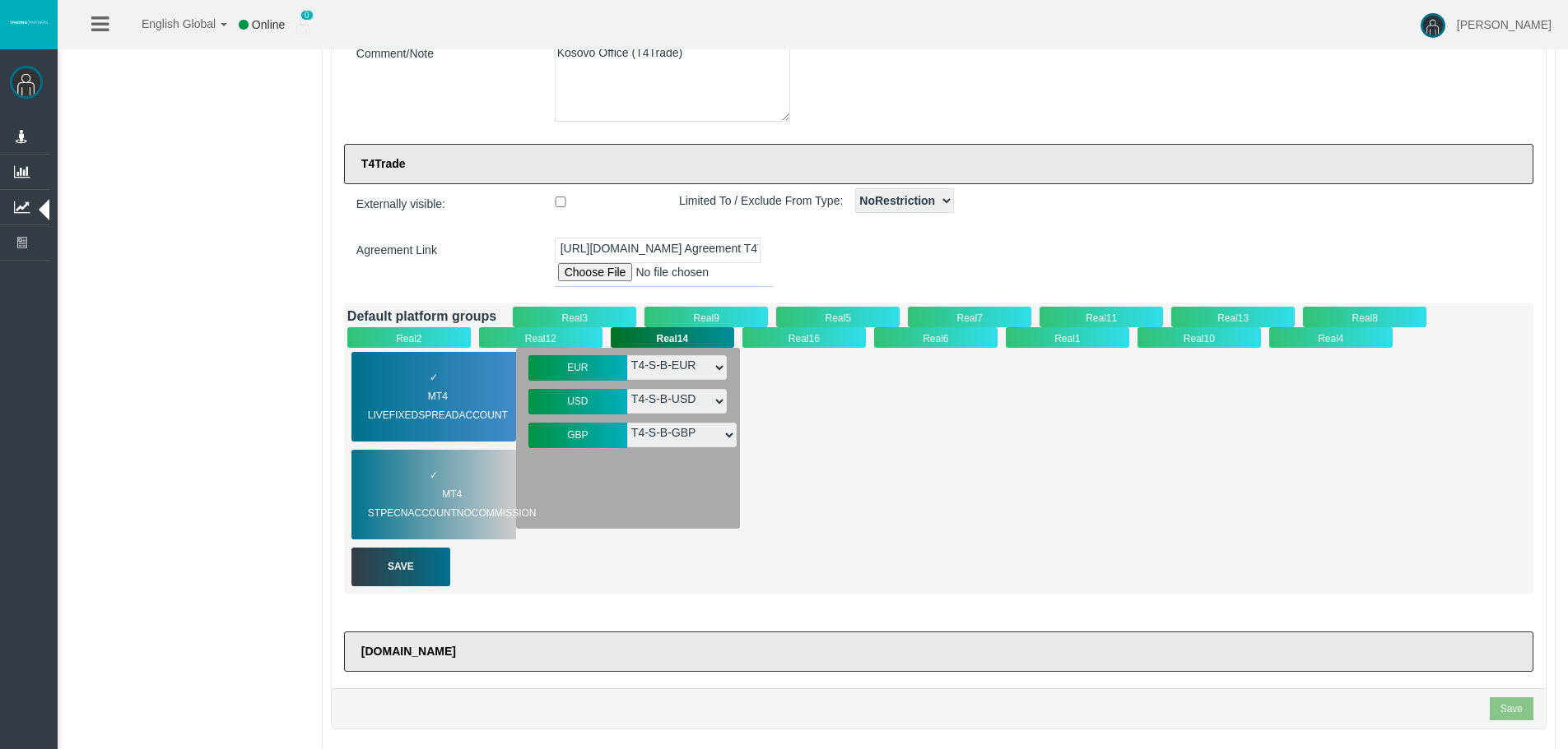
click at [789, 336] on div "Real16" at bounding box center [804, 337] width 124 height 20
click at [443, 403] on span "MT4 LiveFixedSpreadAccount" at bounding box center [448, 406] width 160 height 38
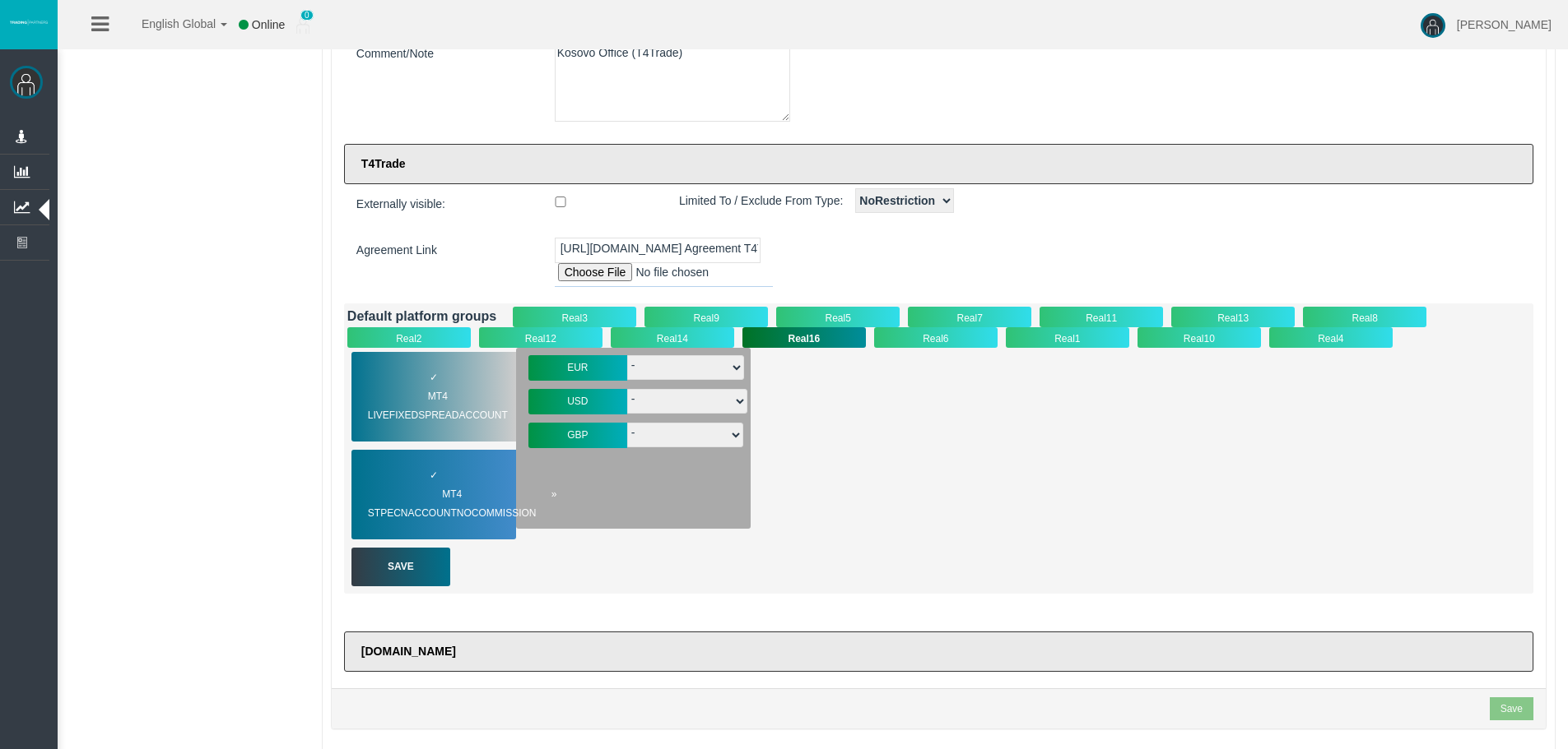
click at [443, 500] on span "MT4 STPECNAccountNOCommission" at bounding box center [463, 504] width 189 height 38
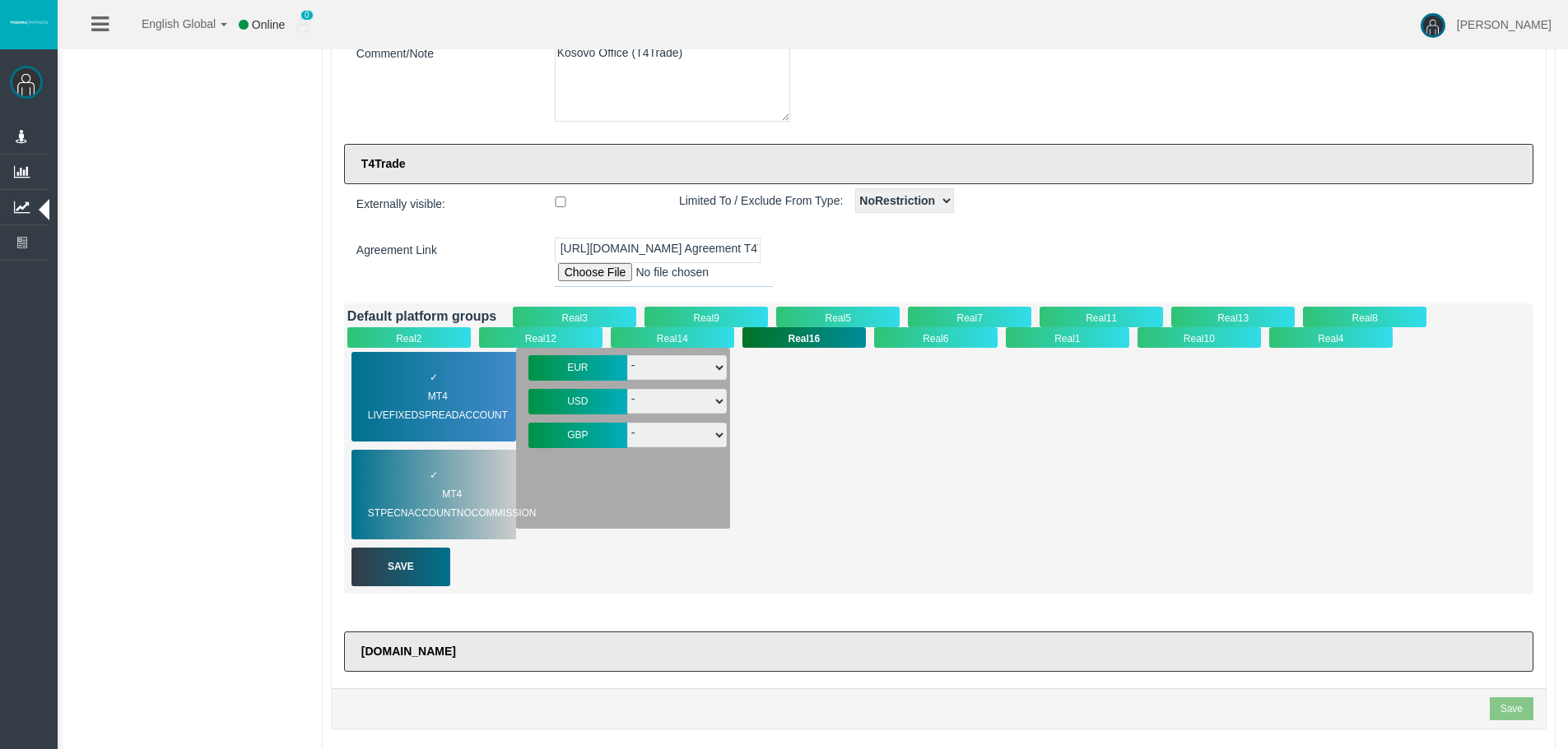
click at [927, 324] on div "Real7" at bounding box center [970, 317] width 124 height 20
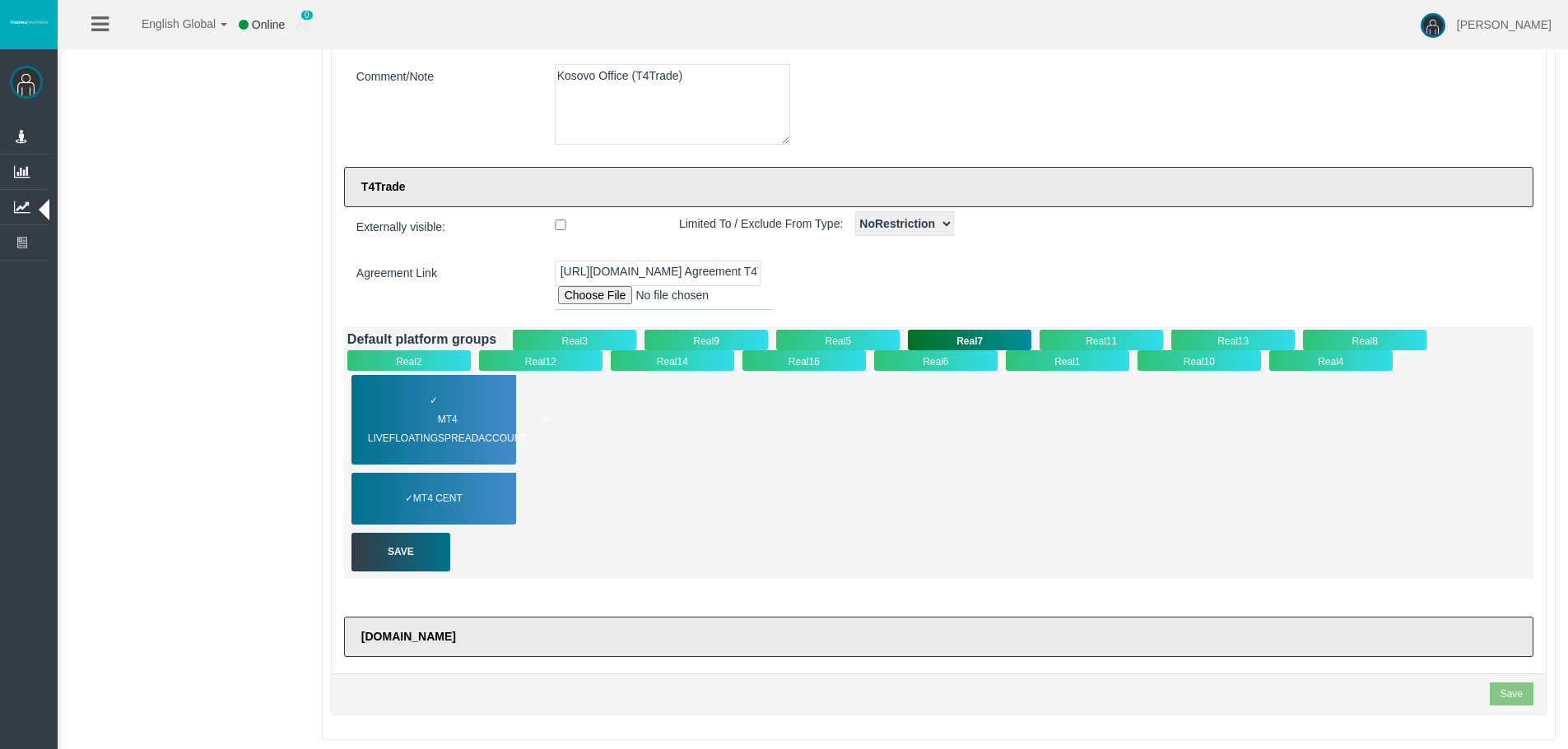
click at [442, 409] on div "✓ MT4 LiveFloatingSpreadAccount" at bounding box center [434, 419] width 165 height 89
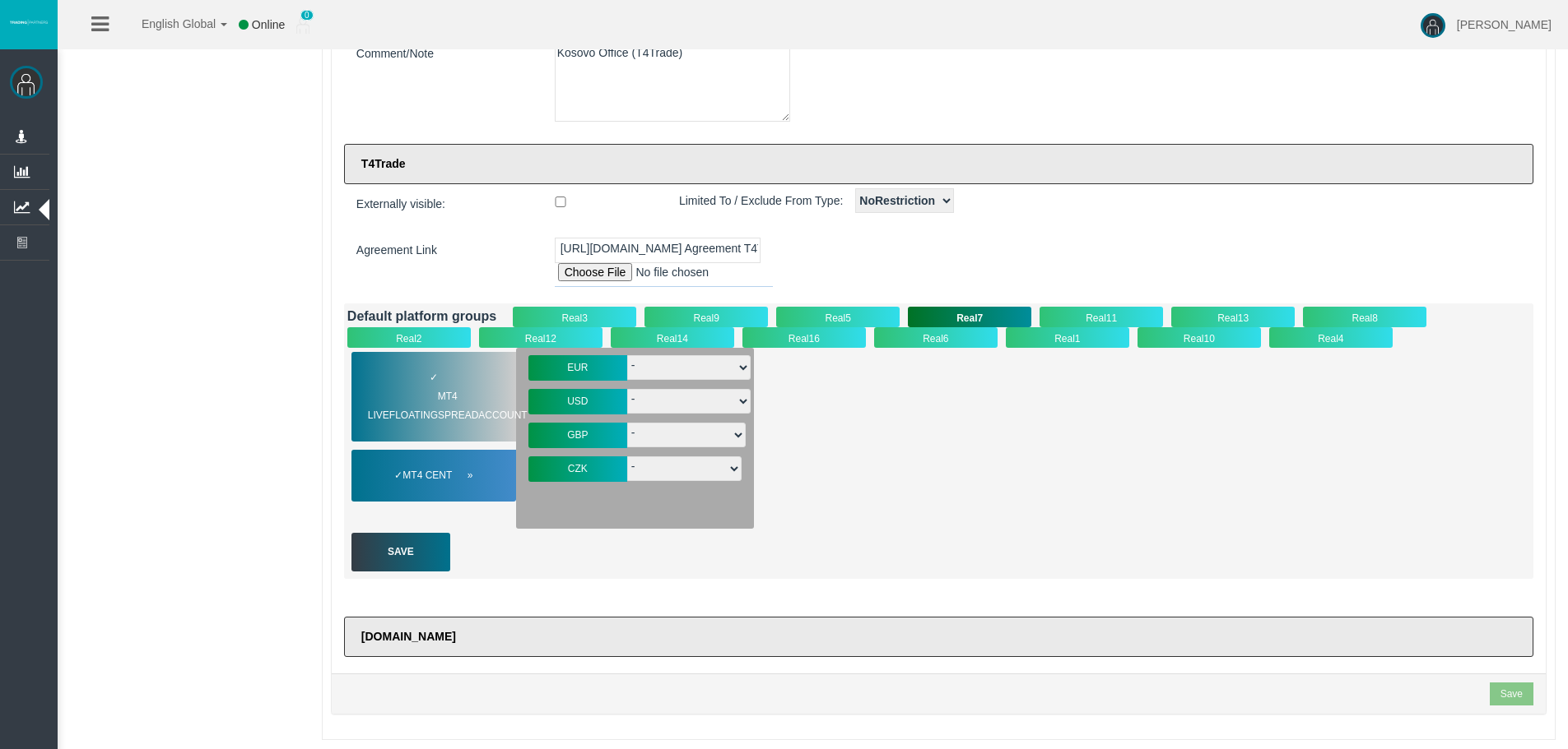
click at [453, 475] on span "MT4 Cent" at bounding box center [437, 475] width 70 height 19
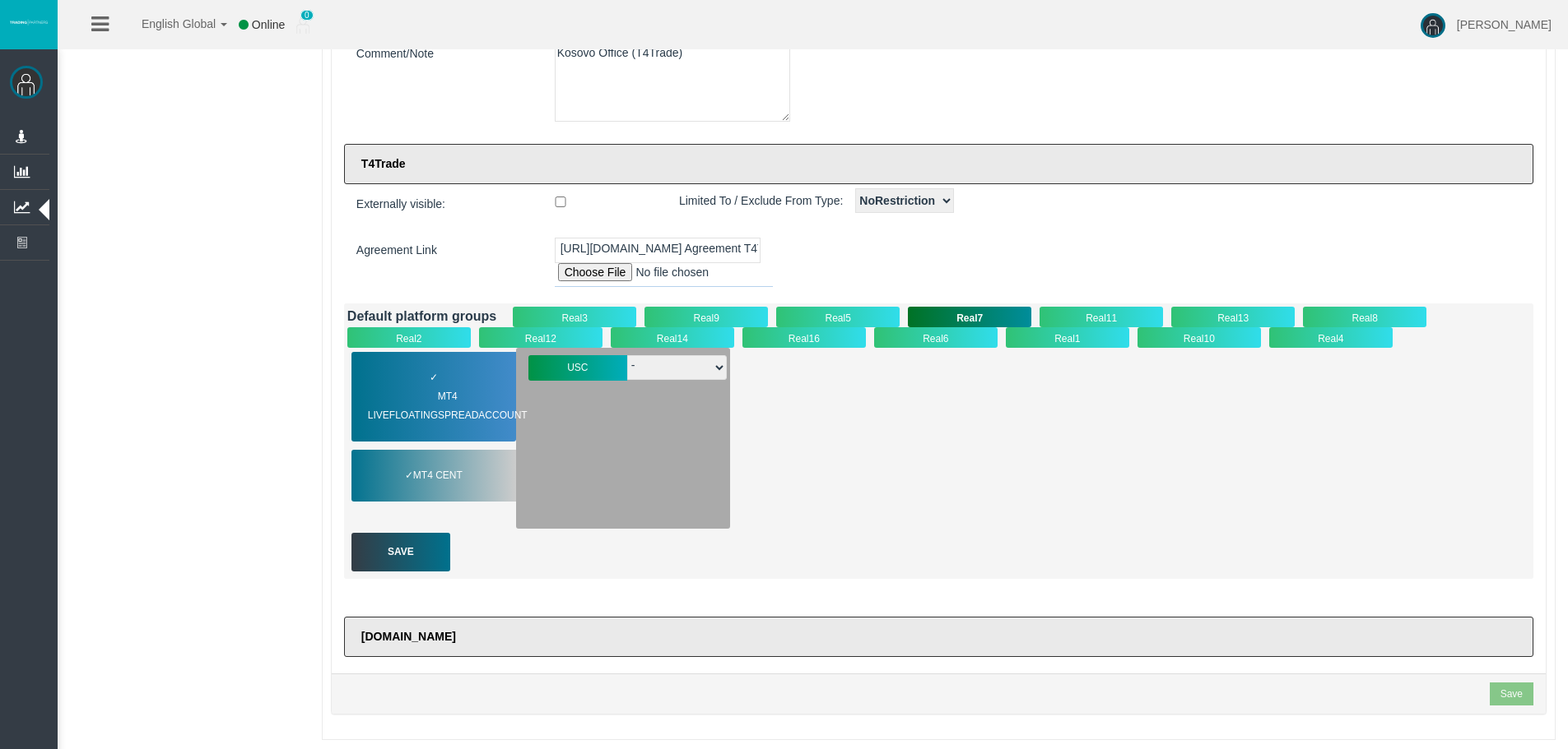
click at [913, 344] on div "Real6" at bounding box center [936, 337] width 124 height 20
click at [464, 405] on span "MT4 LiveFloatingSpreadAccount" at bounding box center [458, 406] width 181 height 38
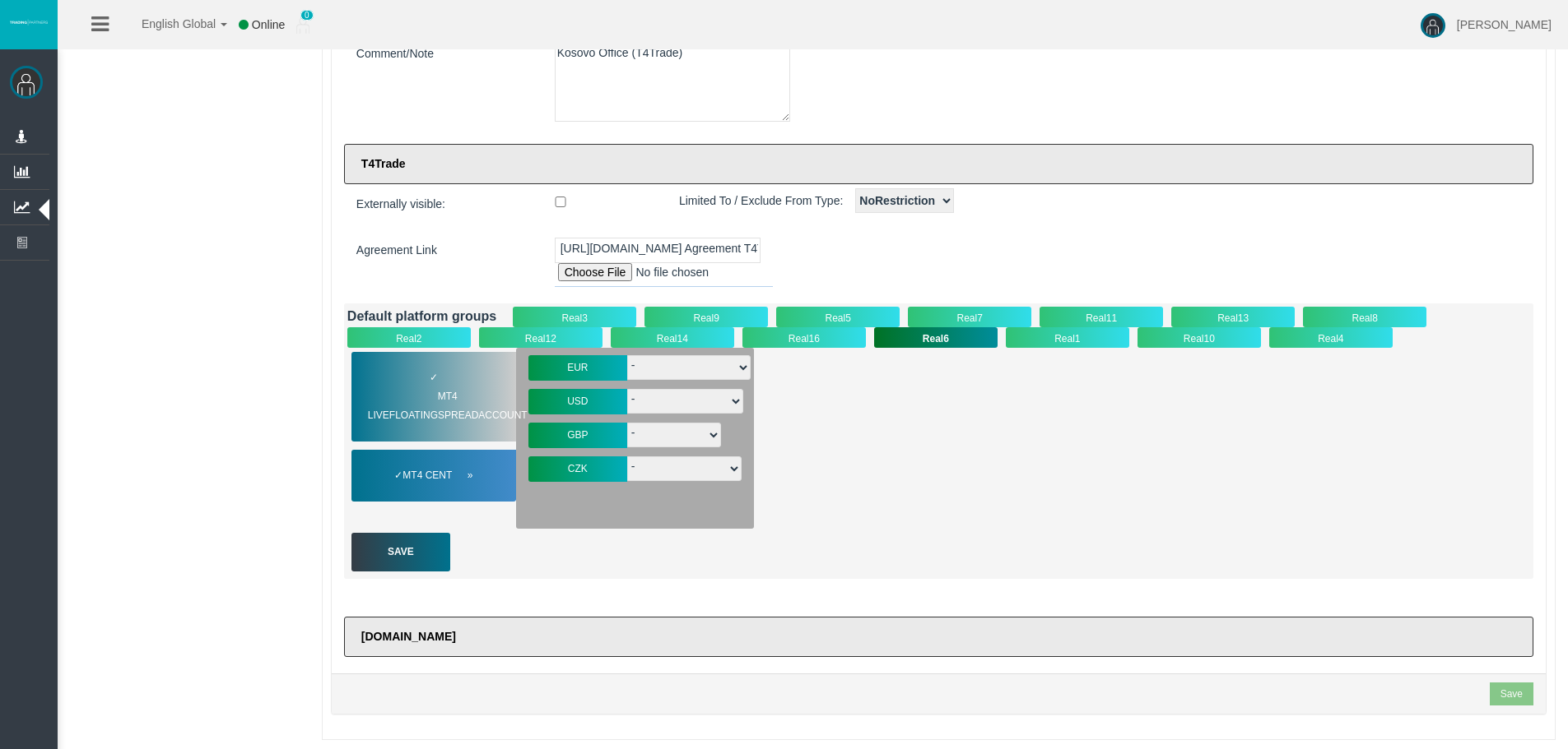
click at [455, 473] on span "MT4 Cent" at bounding box center [437, 475] width 70 height 19
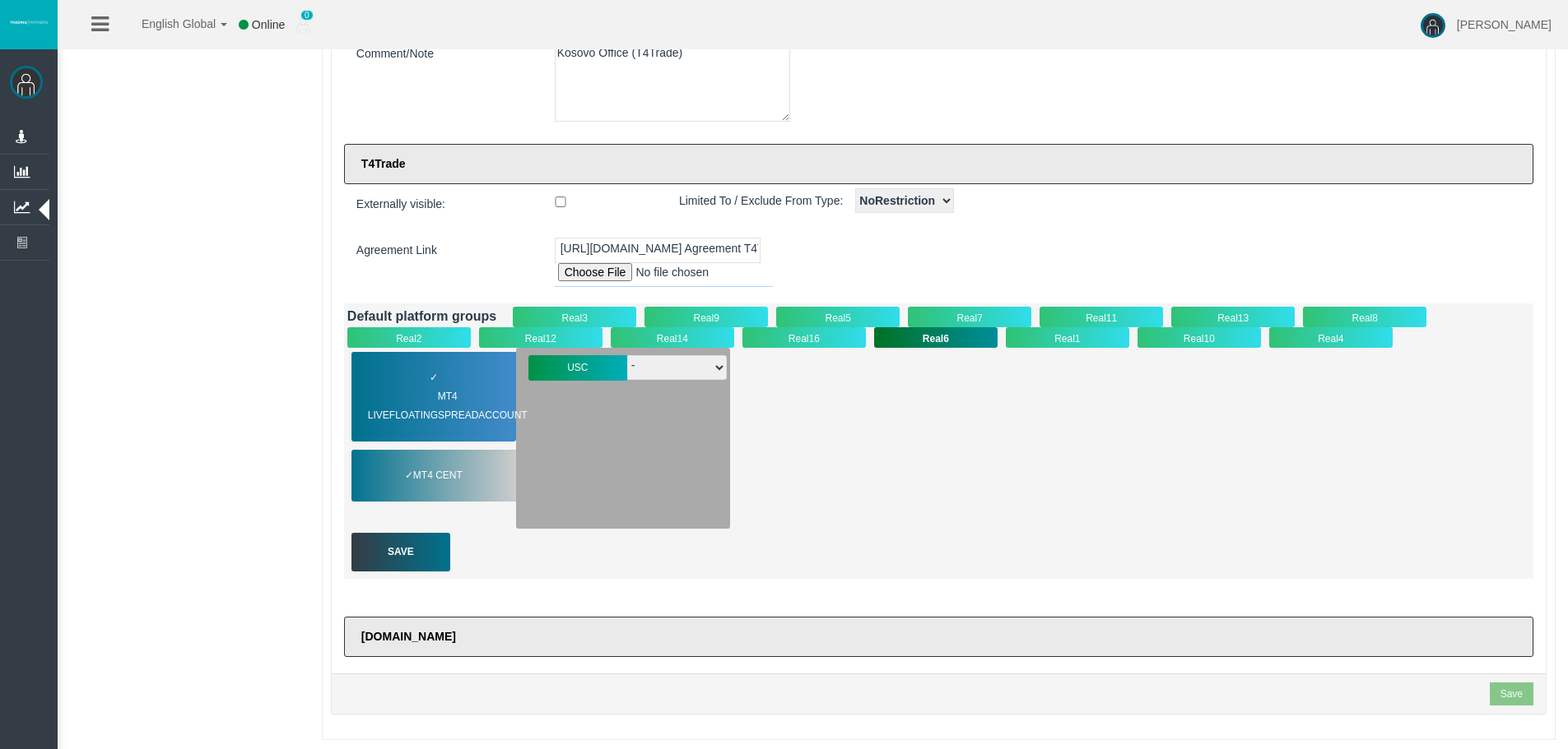
click at [1034, 335] on div "Real1" at bounding box center [1068, 337] width 124 height 20
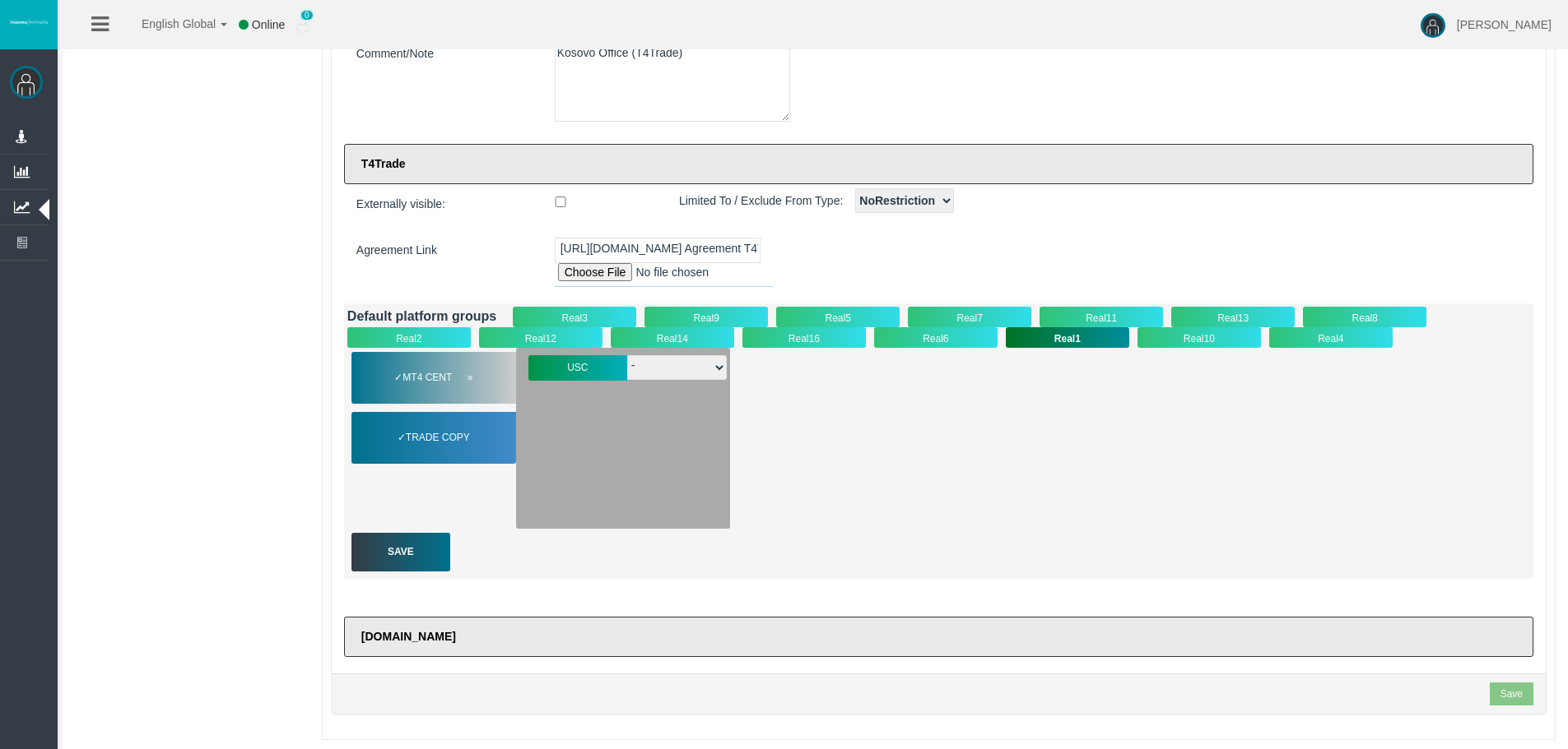
click at [405, 384] on span "MT4 Cent" at bounding box center [437, 378] width 70 height 19
click at [426, 442] on span "Trade Copy" at bounding box center [437, 438] width 85 height 19
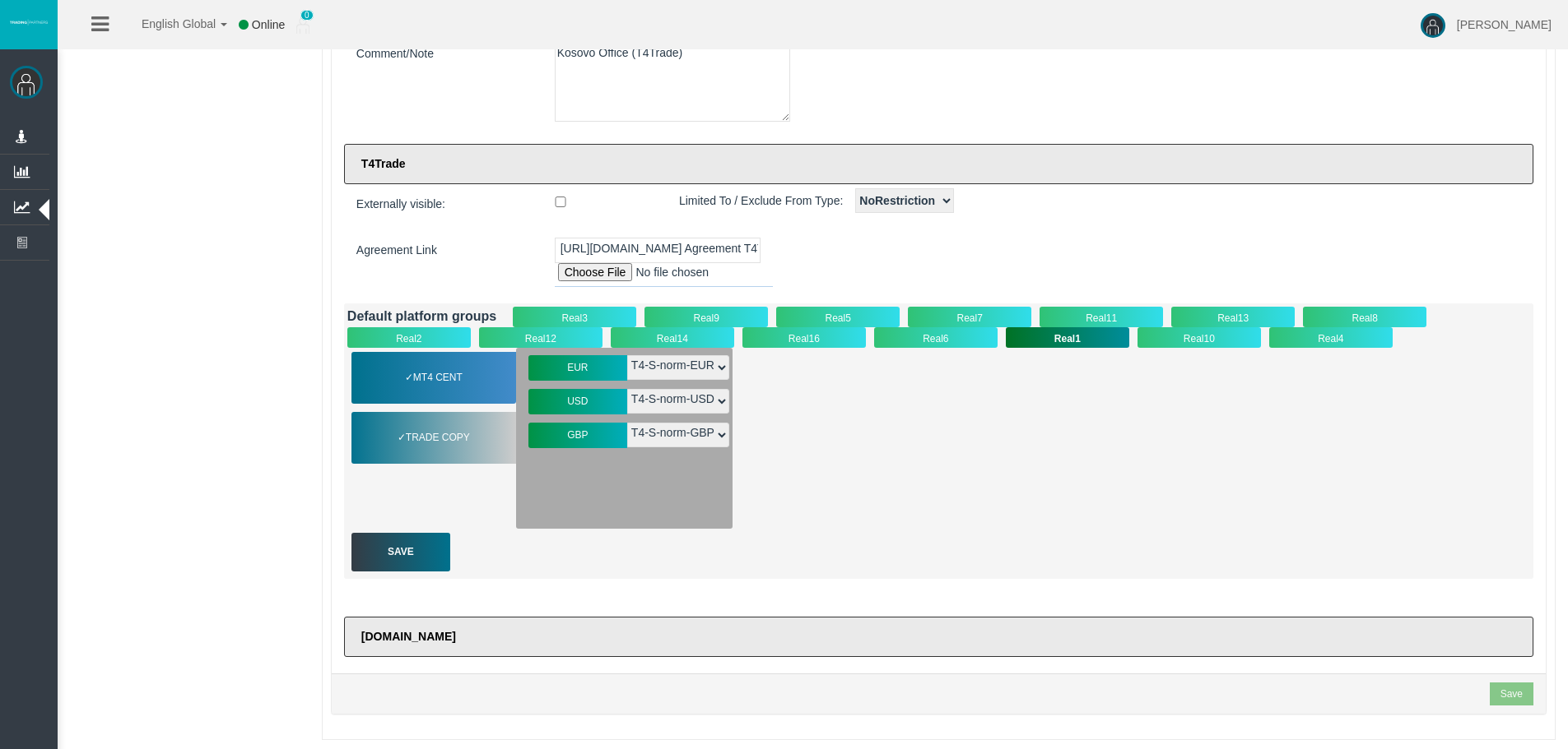
click at [1177, 332] on div "Real10" at bounding box center [1200, 337] width 124 height 20
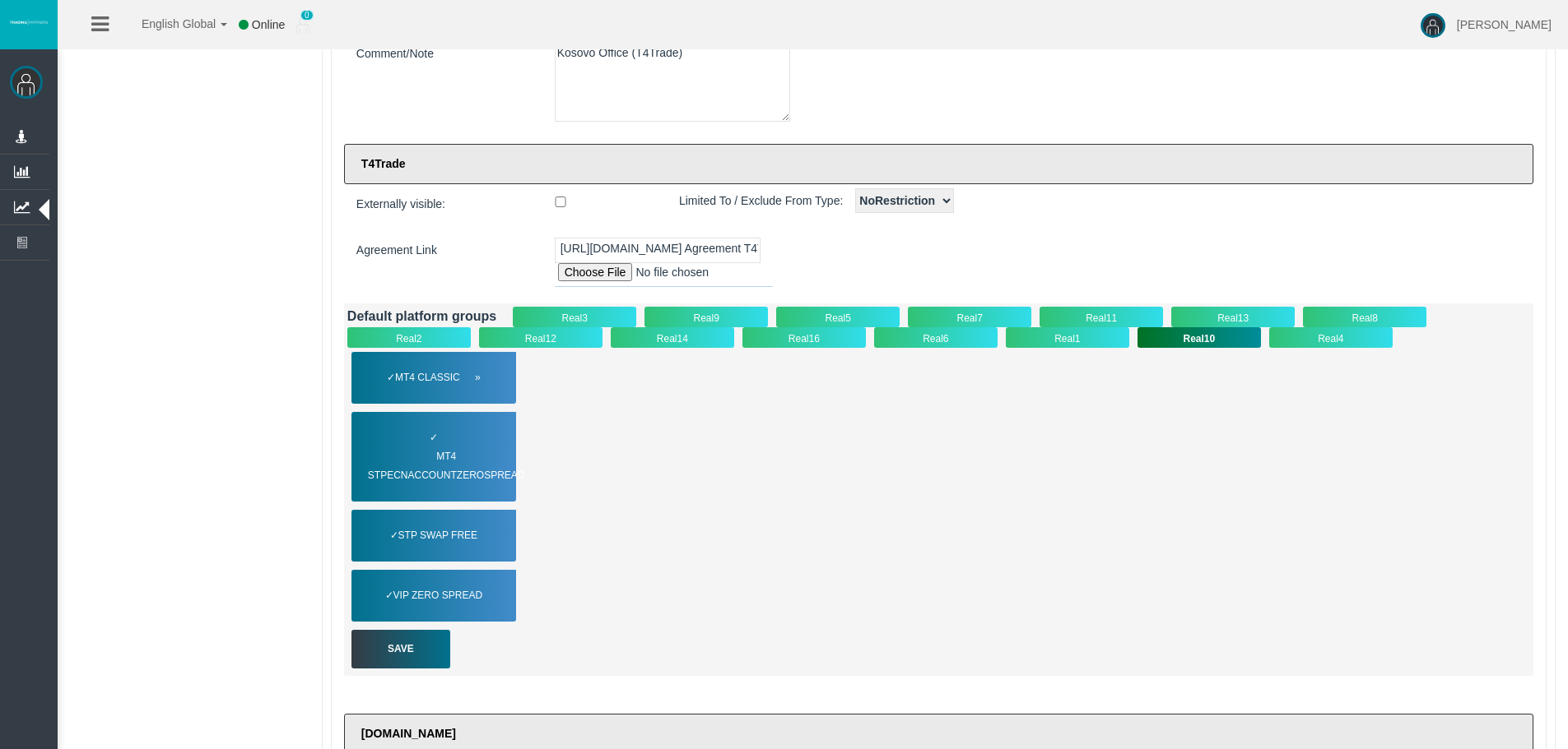
click at [439, 361] on div "✓ MT4 Classic" at bounding box center [434, 378] width 165 height 52
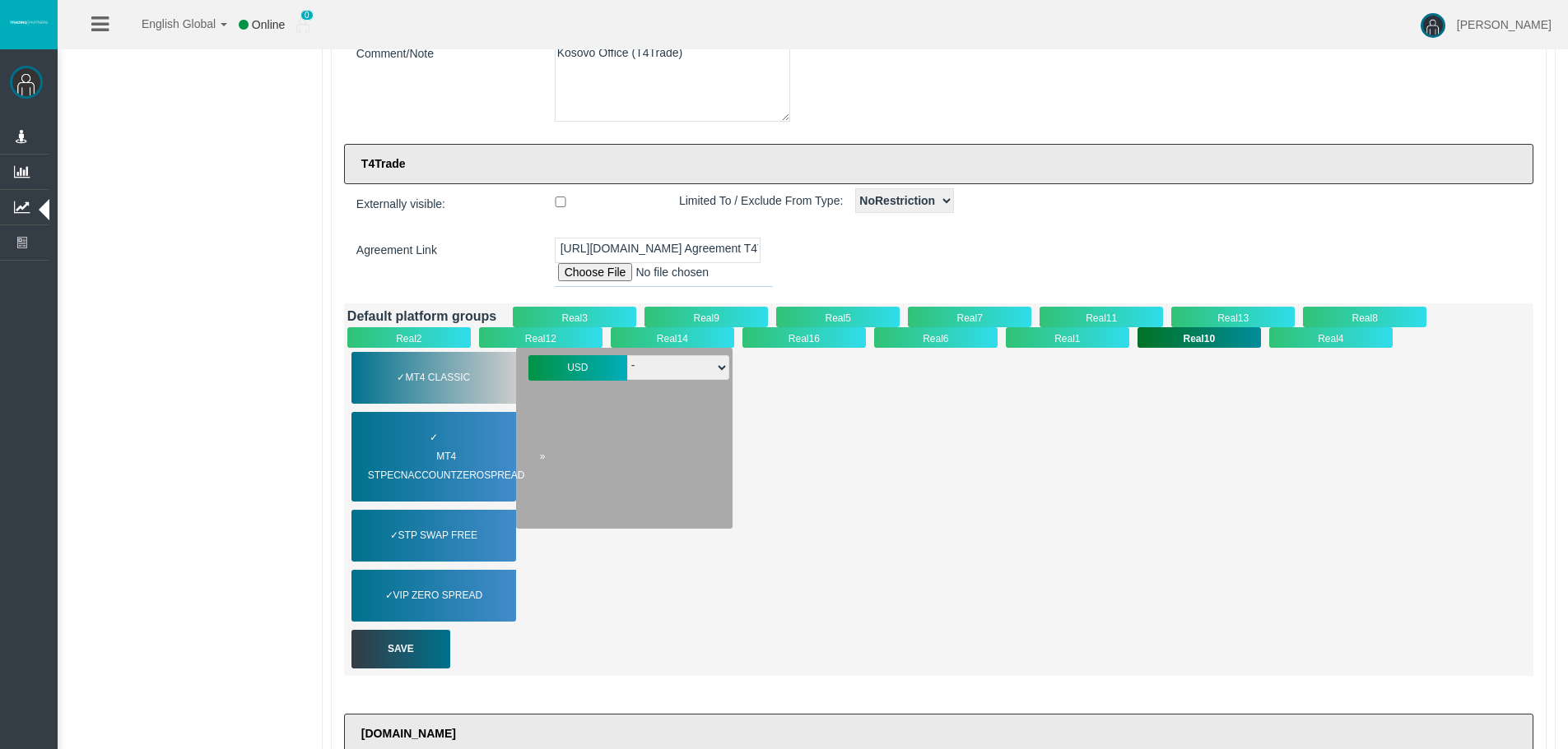
click at [441, 447] on span "MT4 STPECNAccountZeroSpread" at bounding box center [457, 466] width 178 height 38
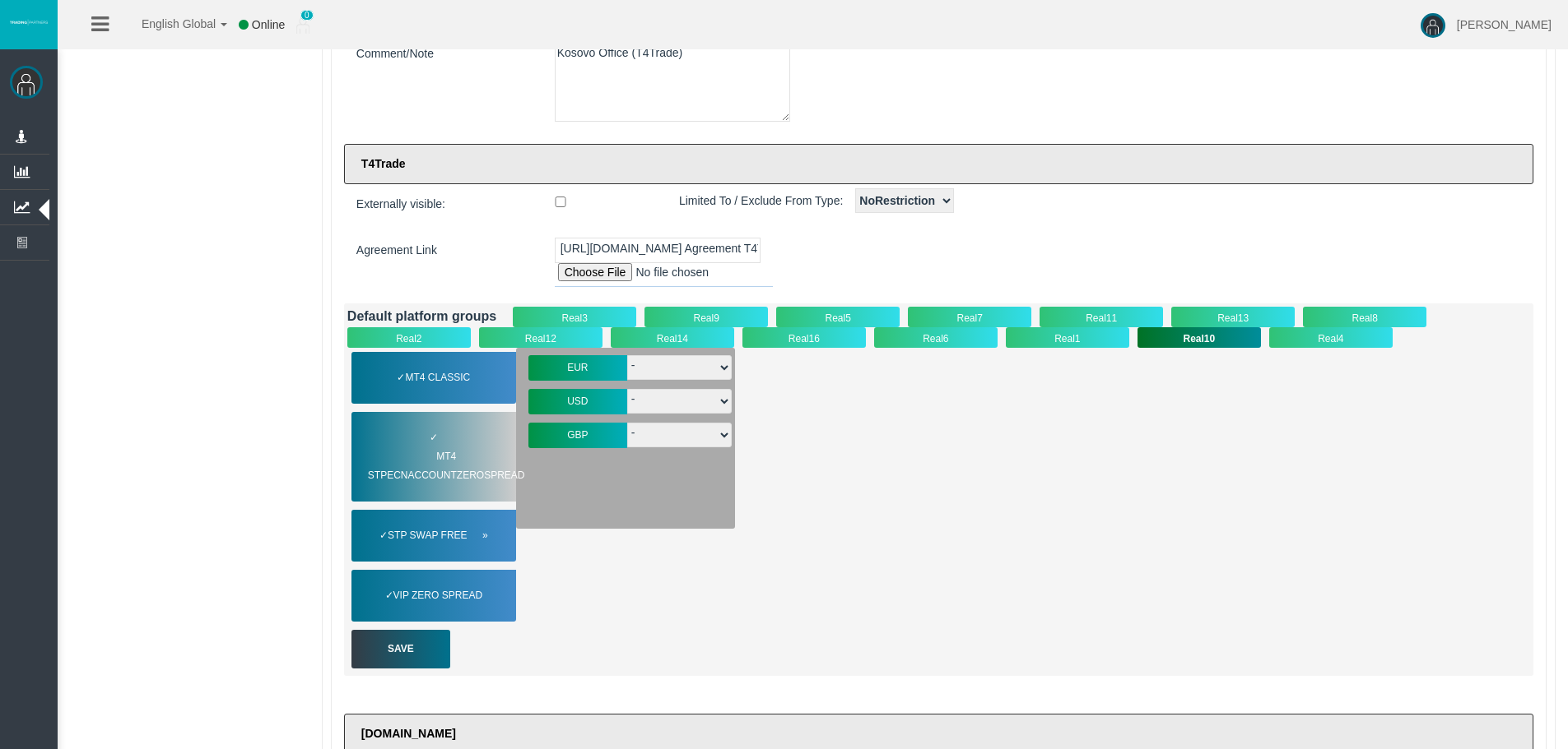
click at [439, 520] on div "✓ STP Swap Free" at bounding box center [434, 536] width 165 height 52
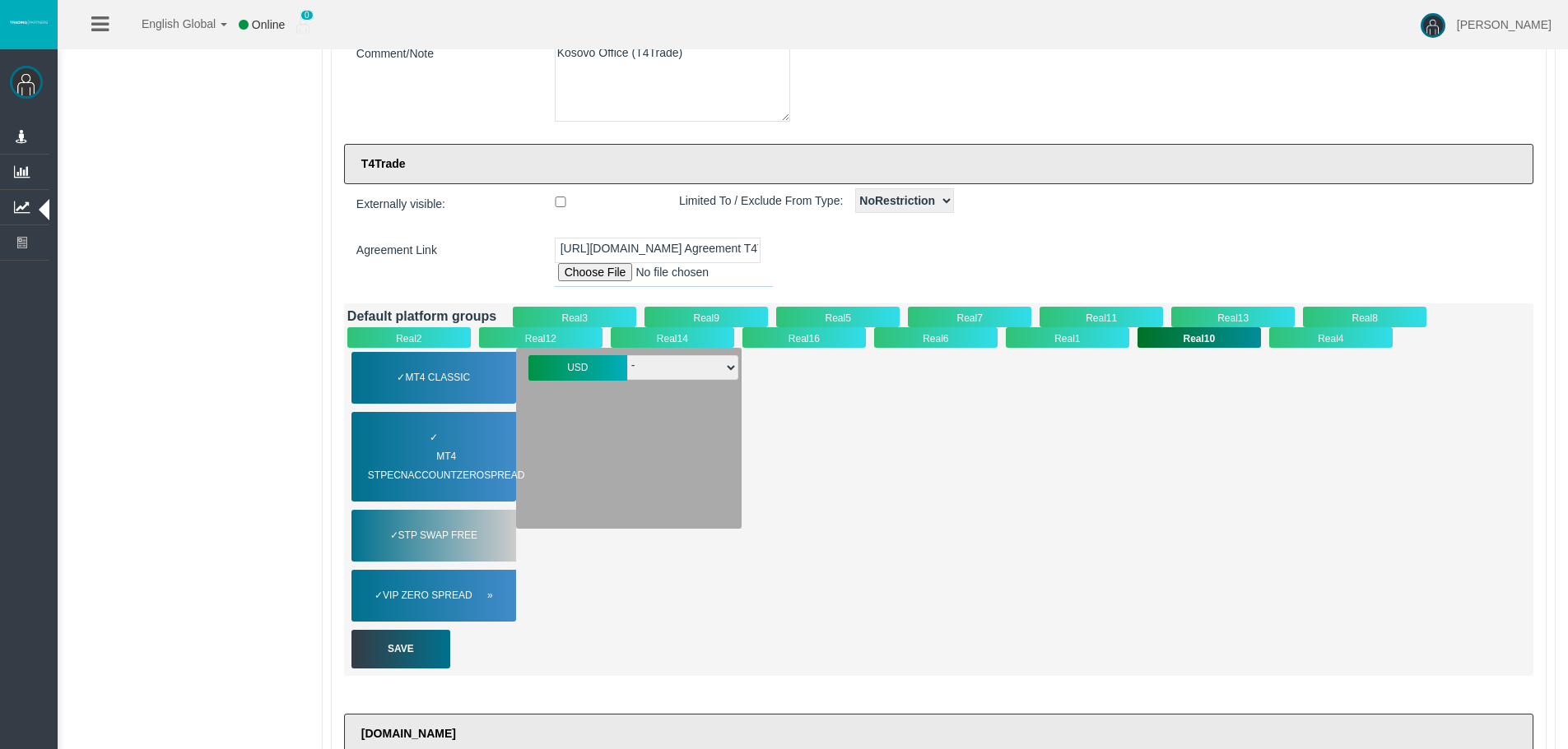
click at [453, 601] on span "VIP Zero Spread" at bounding box center [438, 595] width 110 height 19
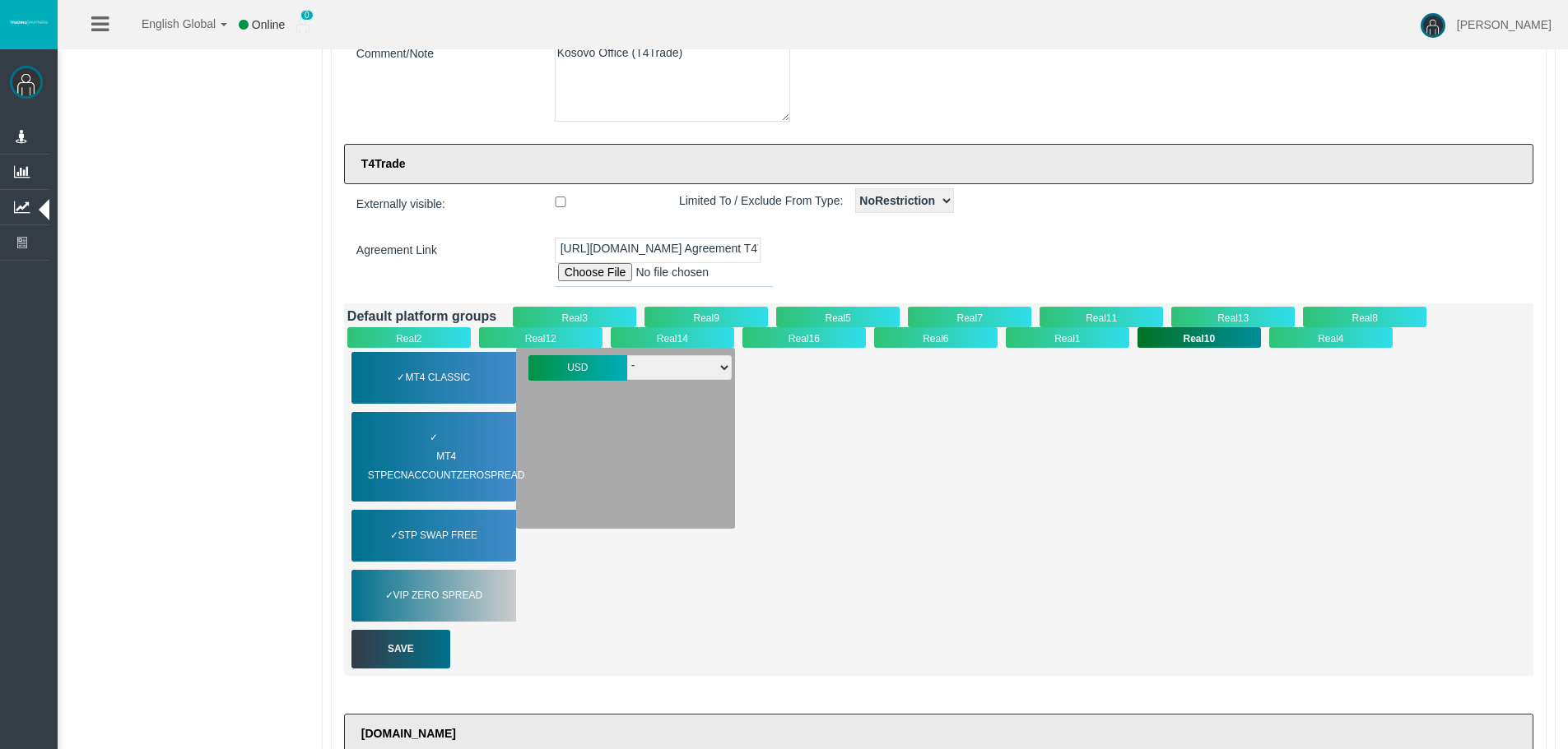
click at [1318, 334] on div "Real4" at bounding box center [1331, 337] width 124 height 20
click at [411, 380] on span "MT4 Classic" at bounding box center [437, 378] width 86 height 19
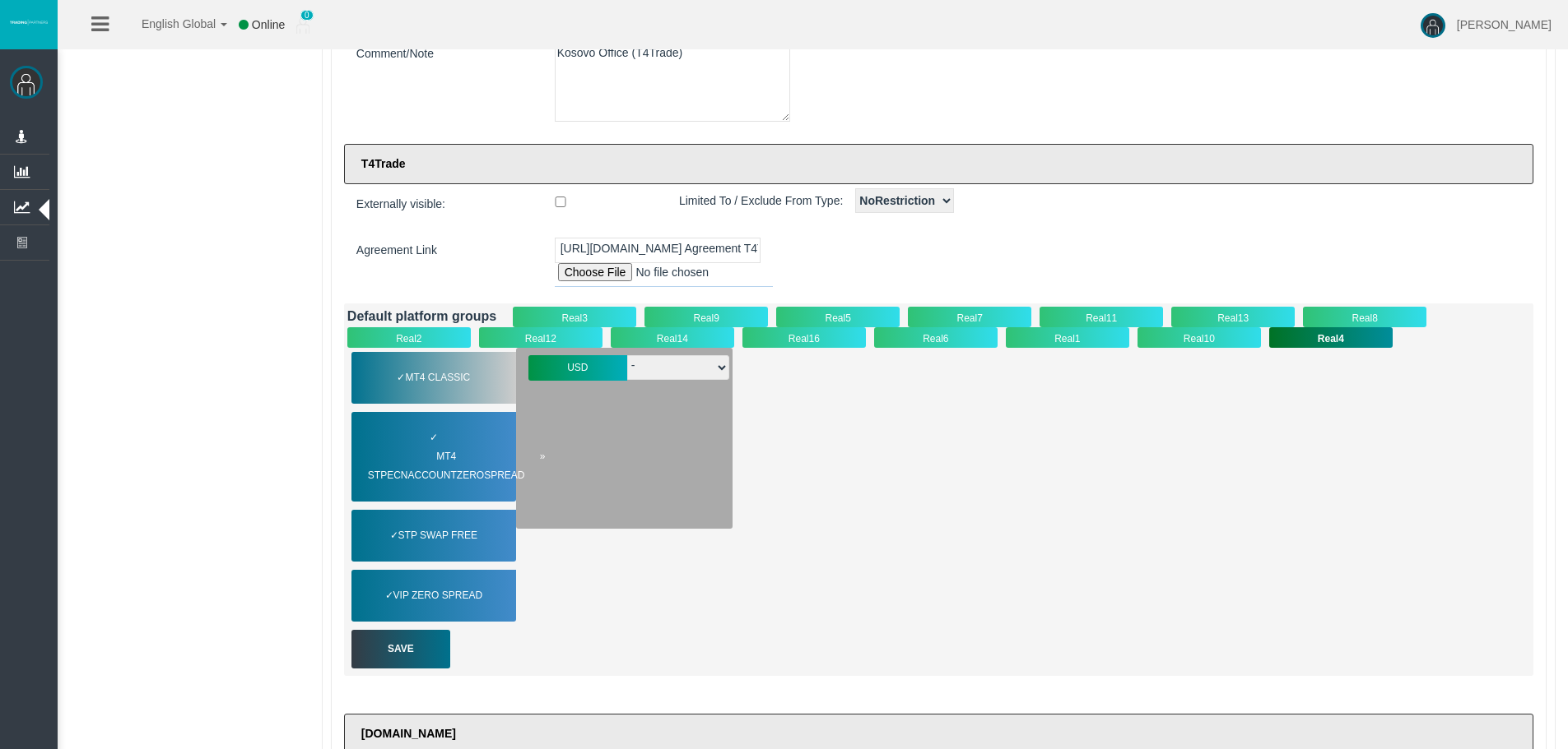
click at [421, 442] on div "✓ MT4 STPECNAccountZeroSpread" at bounding box center [434, 456] width 165 height 89
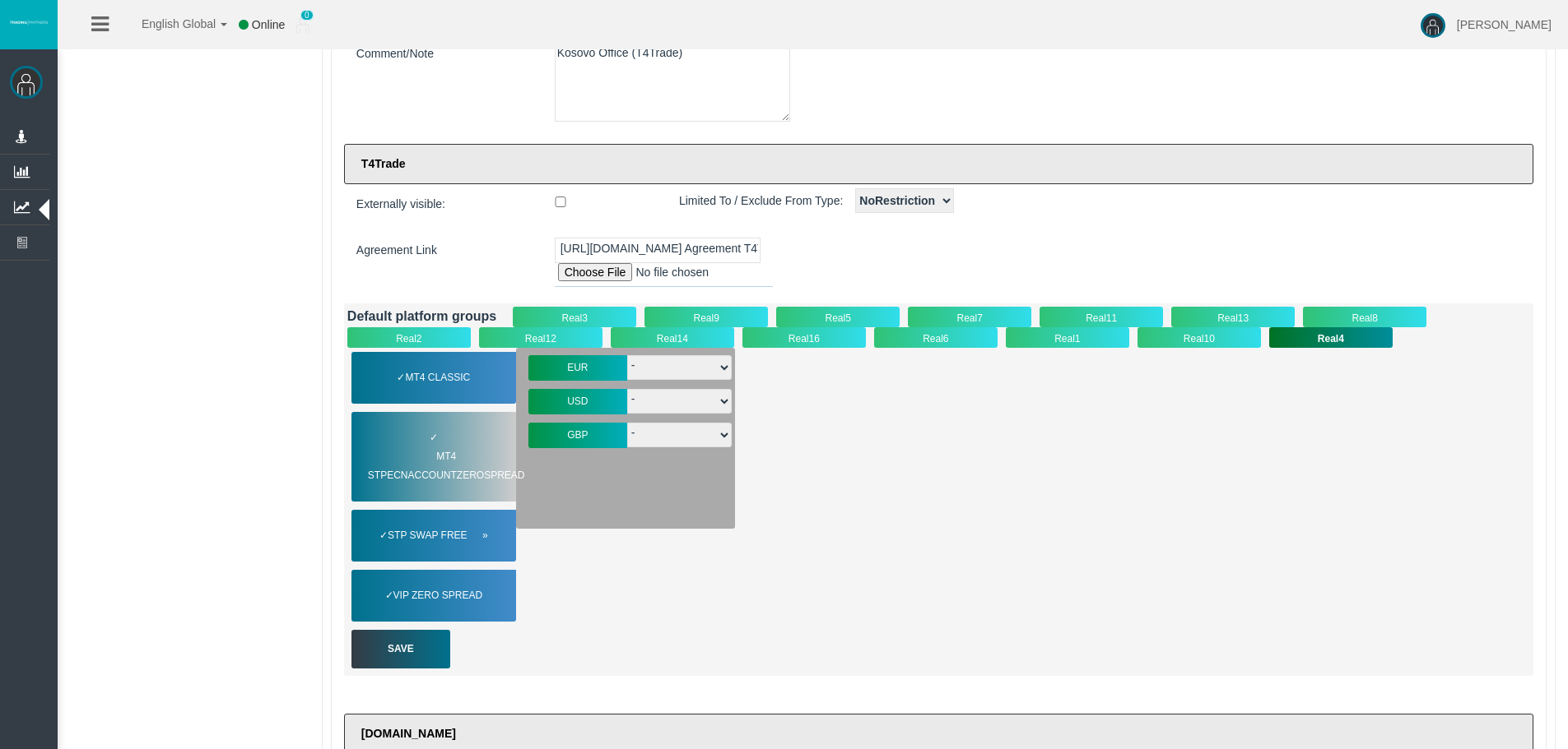
click at [423, 533] on span "STP Swap Free" at bounding box center [437, 535] width 100 height 19
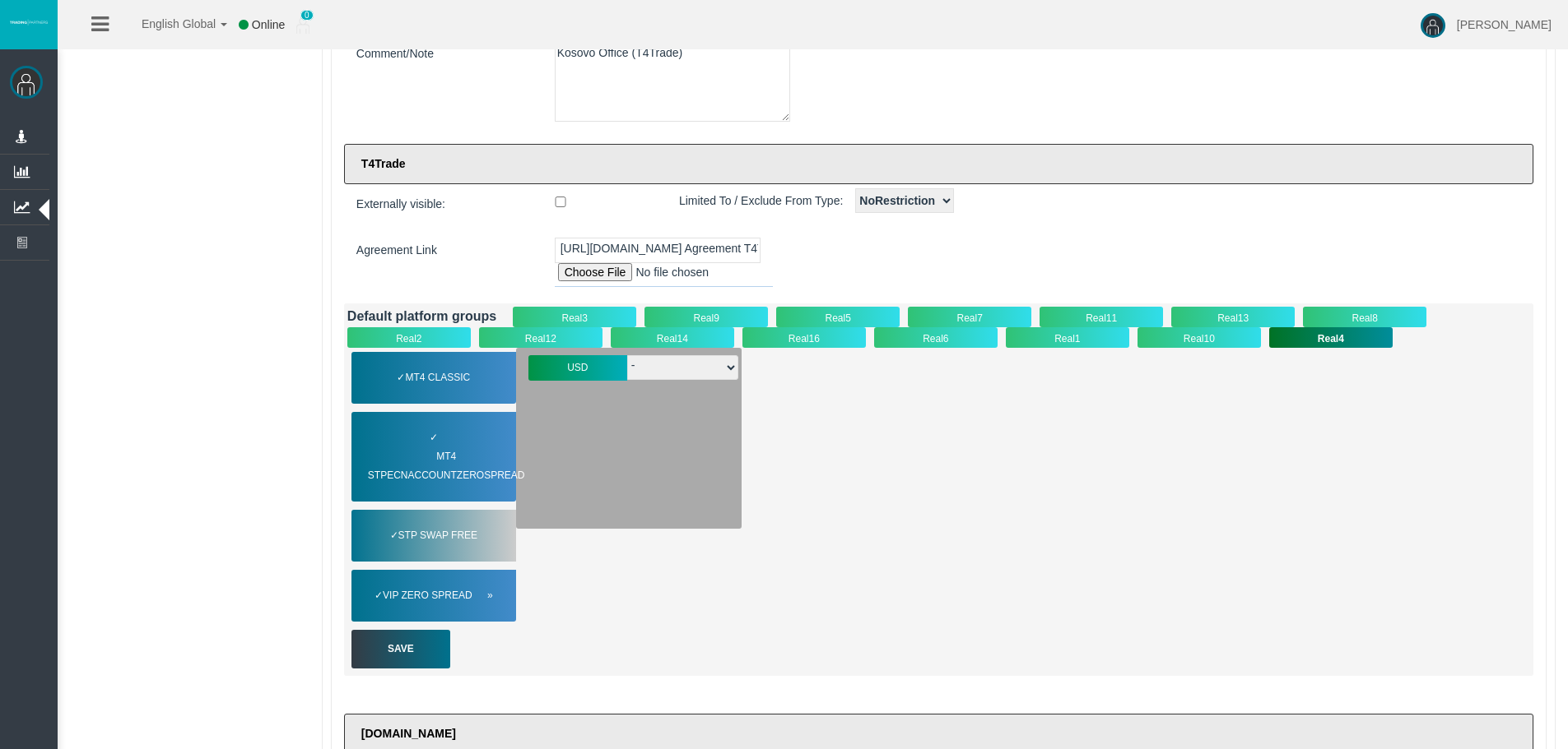
click at [429, 591] on span "VIP Zero Spread" at bounding box center [438, 595] width 110 height 19
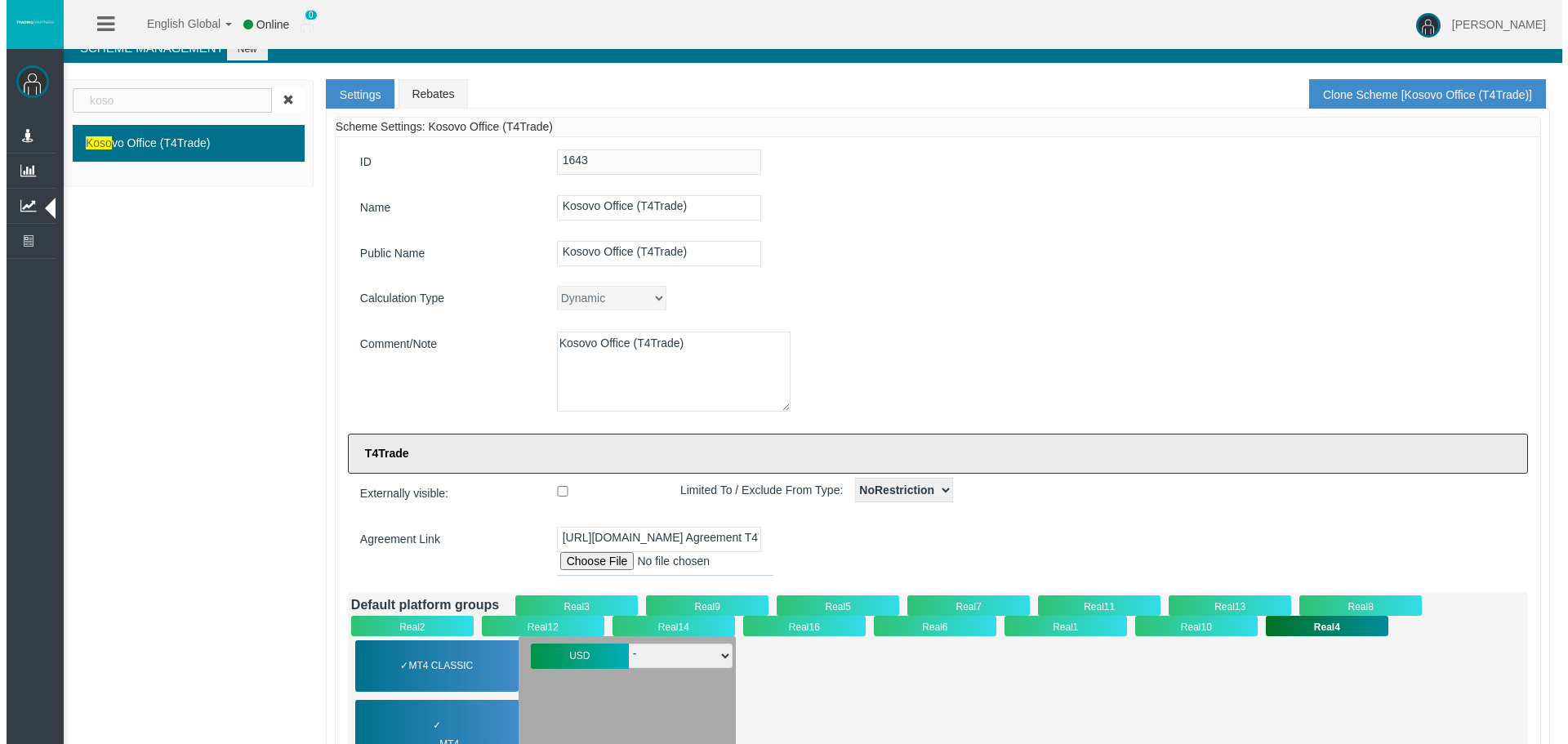
scroll to position [0, 0]
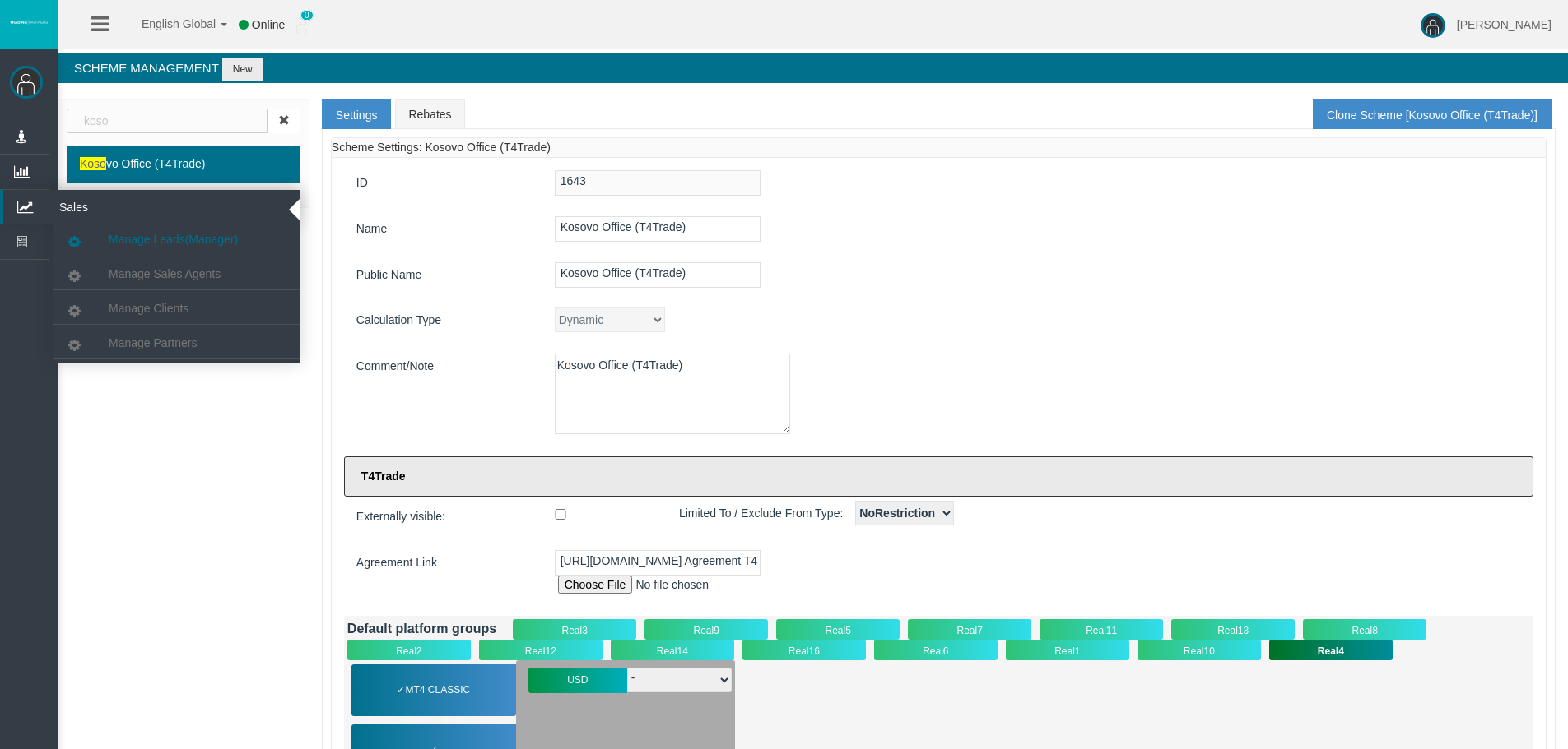
drag, startPoint x: 24, startPoint y: 200, endPoint x: 88, endPoint y: 228, distance: 69.9
click at [24, 200] on icon at bounding box center [25, 207] width 43 height 34
click at [167, 350] on link "Manage Partners" at bounding box center [176, 342] width 247 height 29
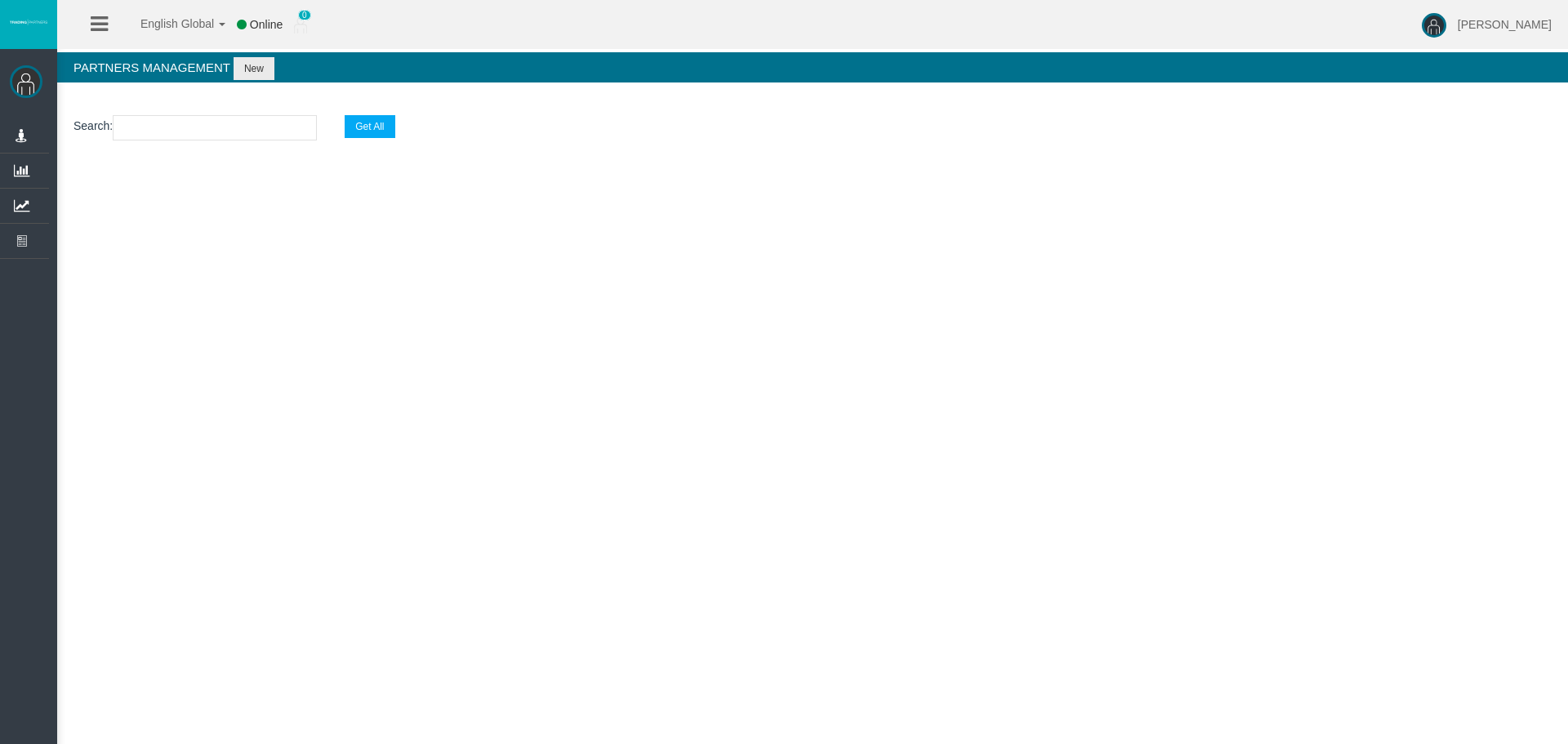
click at [156, 126] on input "text" at bounding box center [214, 127] width 205 height 25
paste input "IBk5e10"
type input "IBk5e10"
select select "25"
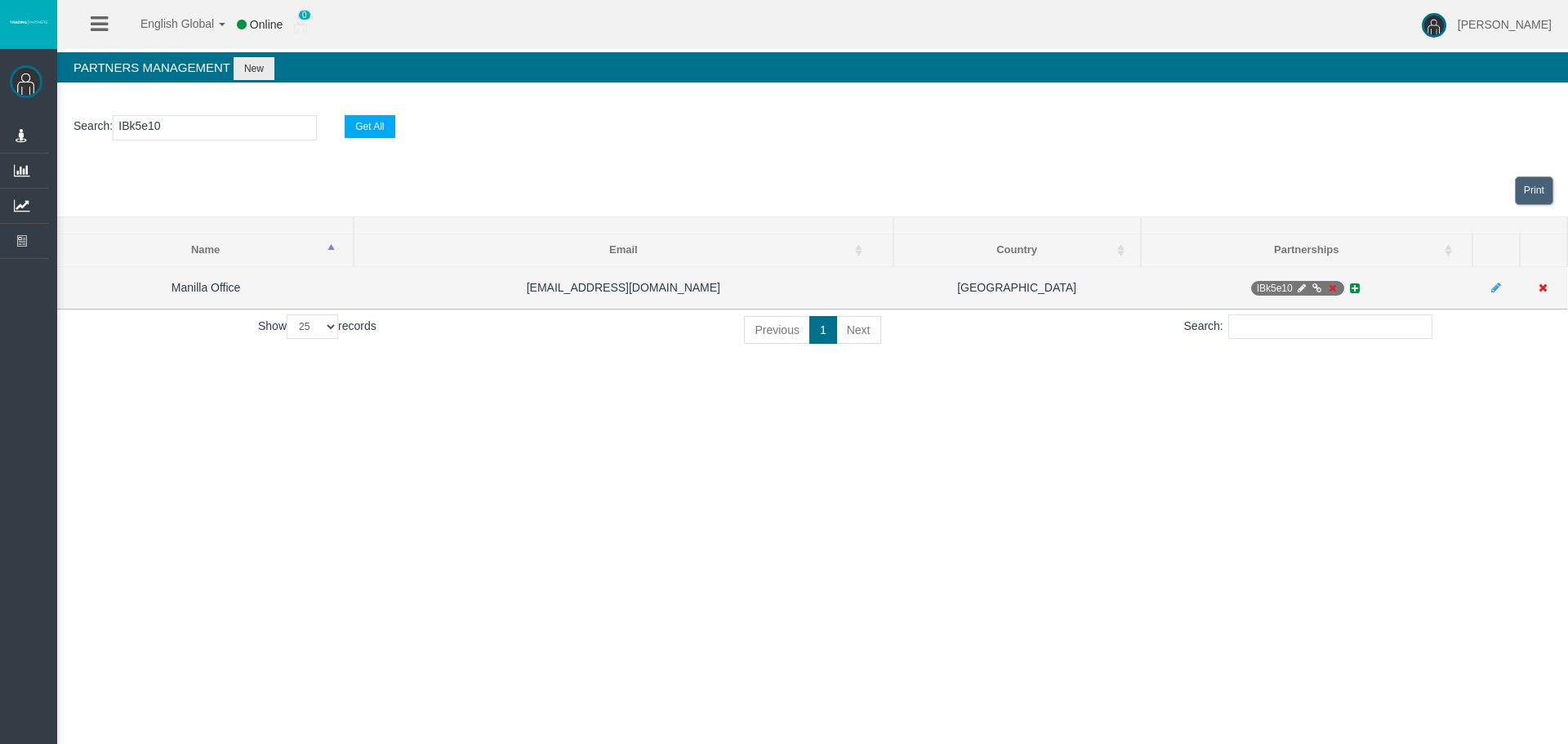
type input "IBk5e10"
click at [1301, 288] on icon at bounding box center [1301, 288] width 12 height 10
select select "0"
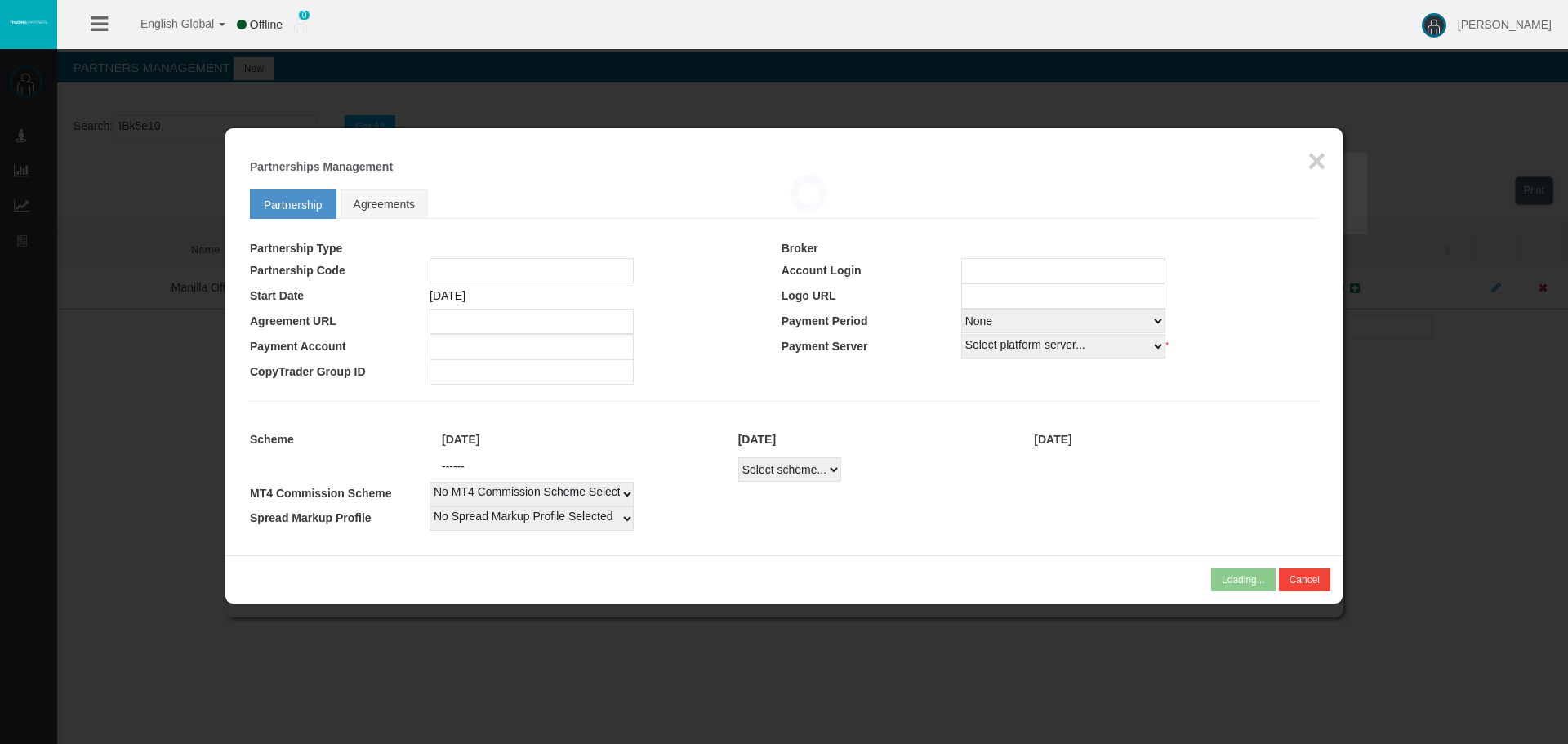
type input "IBk5e10"
type input "19268407"
select select "1"
type input "19268407"
select select "1"
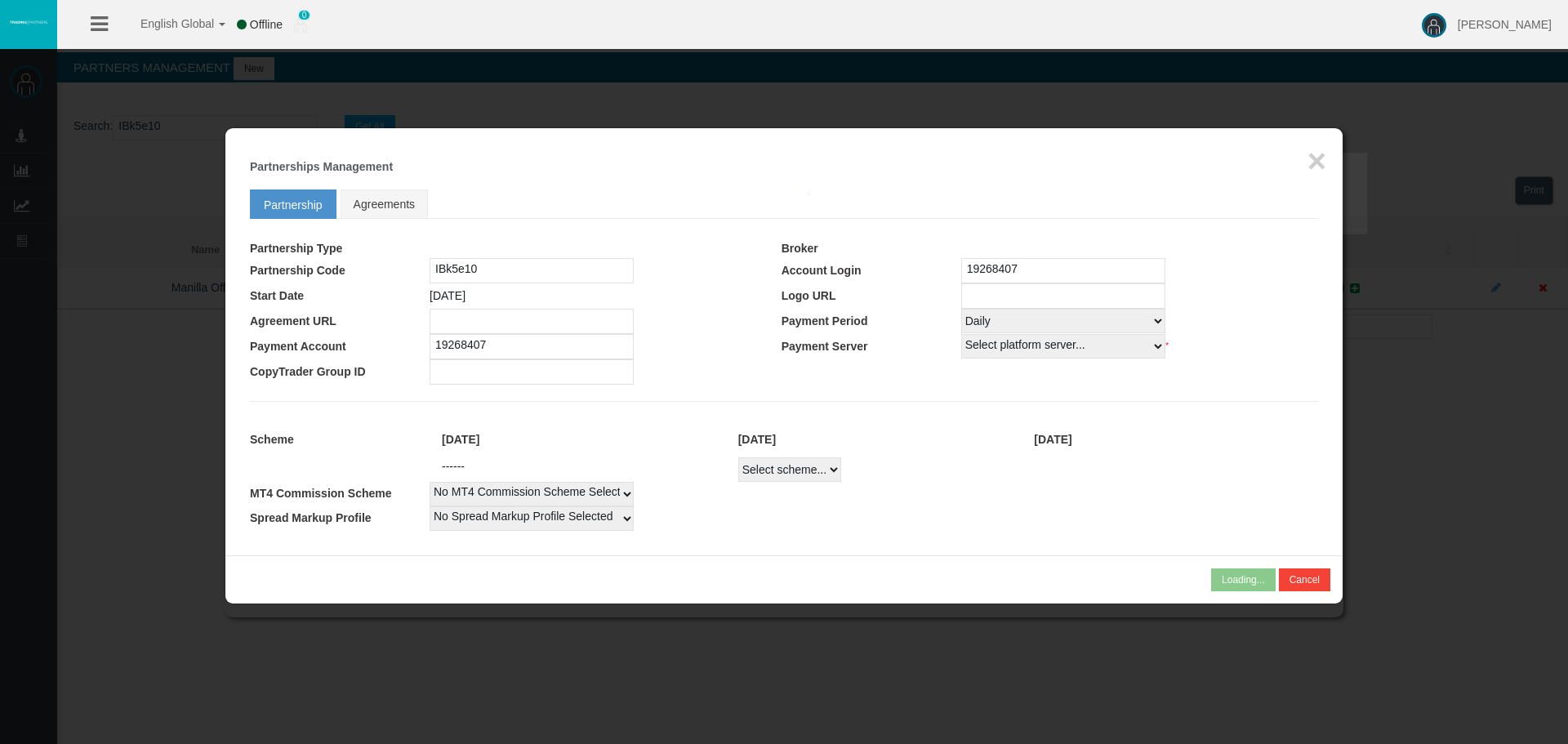
select select
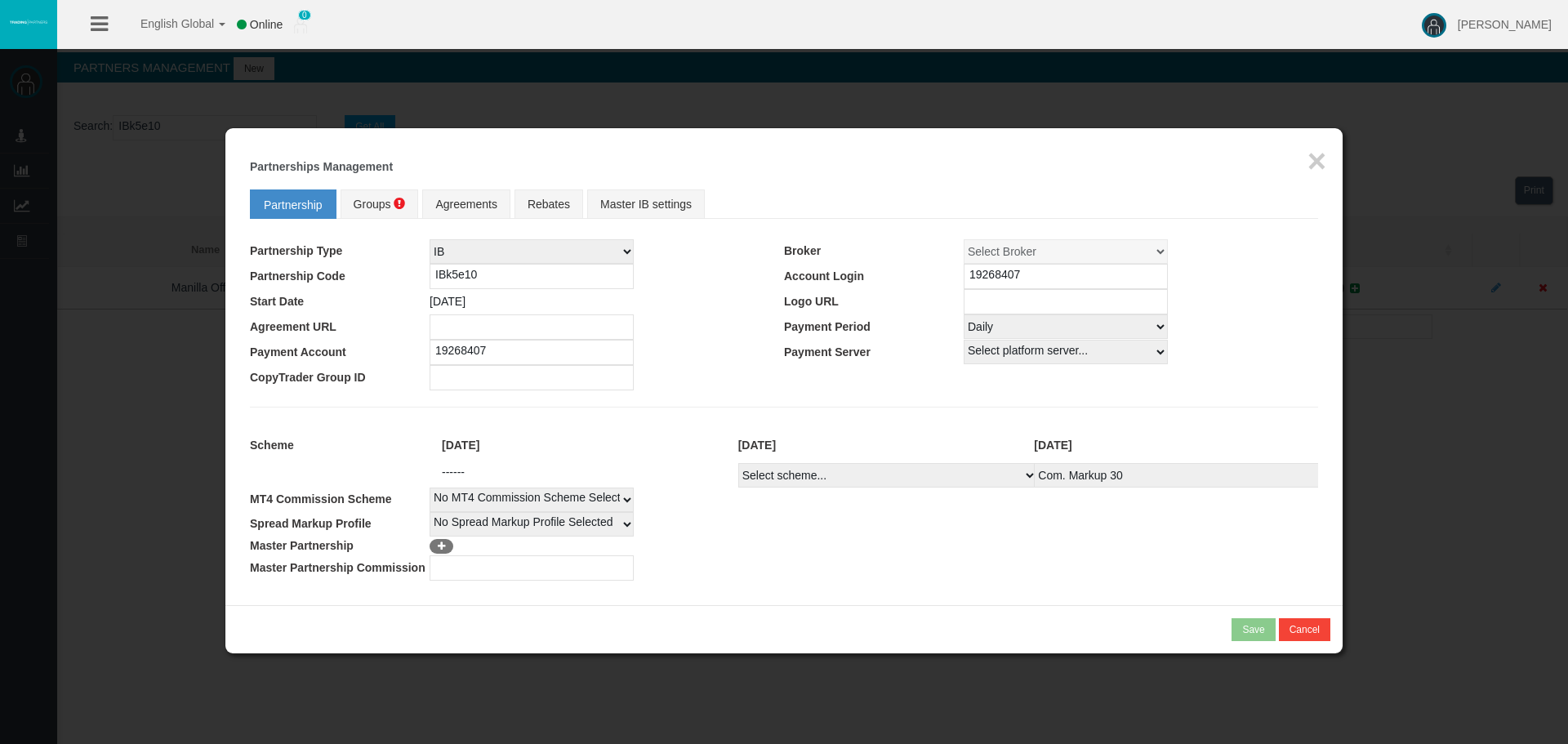
click at [1003, 330] on select "Select Payment Period... None Daily Weekly Mid-Month Monthly" at bounding box center [1066, 327] width 205 height 25
select select "0"
click at [964, 314] on select "Select Payment Period... None Daily Weekly Mid-Month Monthly" at bounding box center [1066, 327] width 205 height 25
click at [795, 479] on select "Select scheme... Com. Markup 30 Master 18.20% Master Standard Spread (T4Trade) …" at bounding box center [888, 475] width 298 height 25
select select
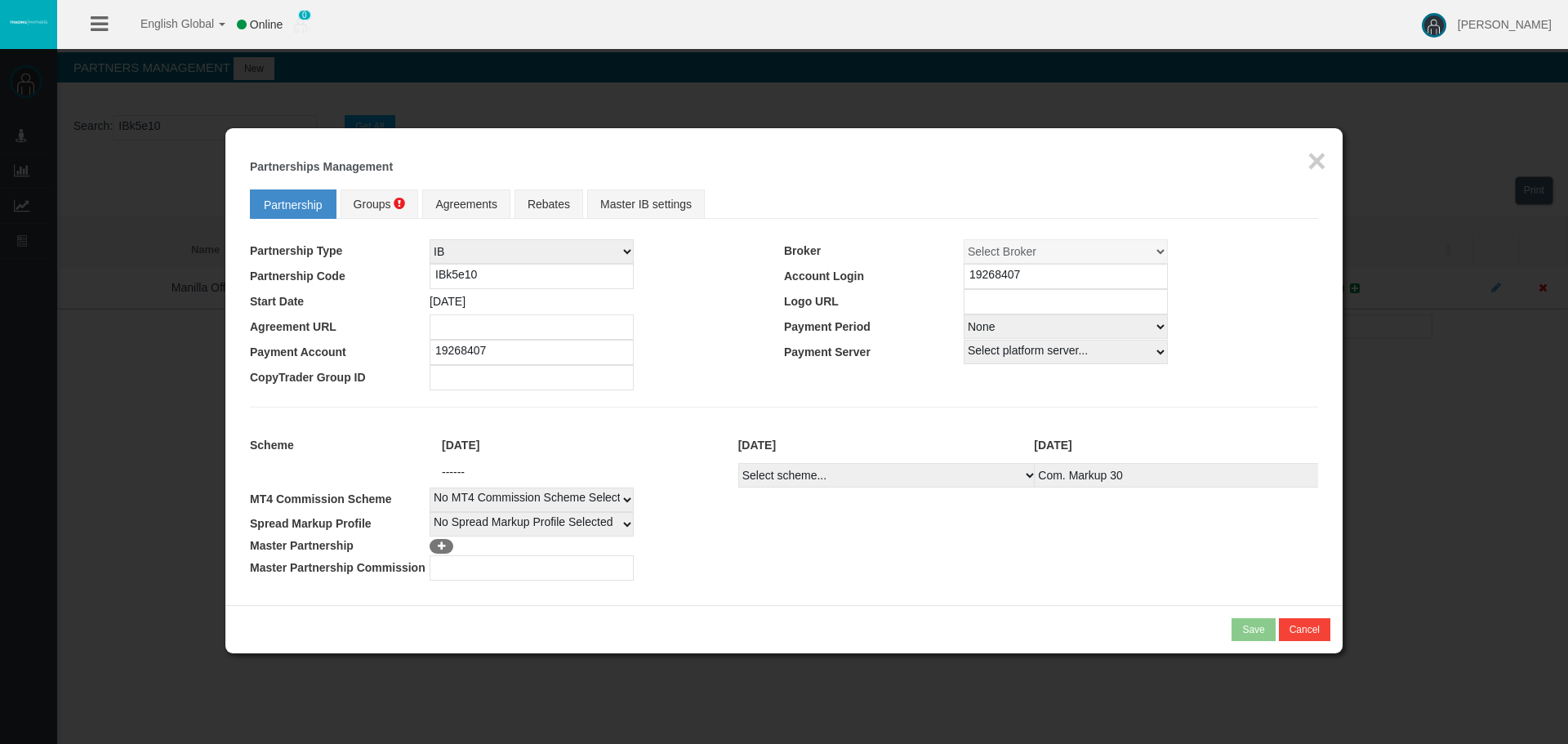
click at [738, 463] on select "Select scheme... Com. Markup 30 Master 18.20% Master Standard Spread (T4Trade) …" at bounding box center [888, 475] width 298 height 25
select select
click at [374, 206] on span "Groups" at bounding box center [372, 204] width 38 height 13
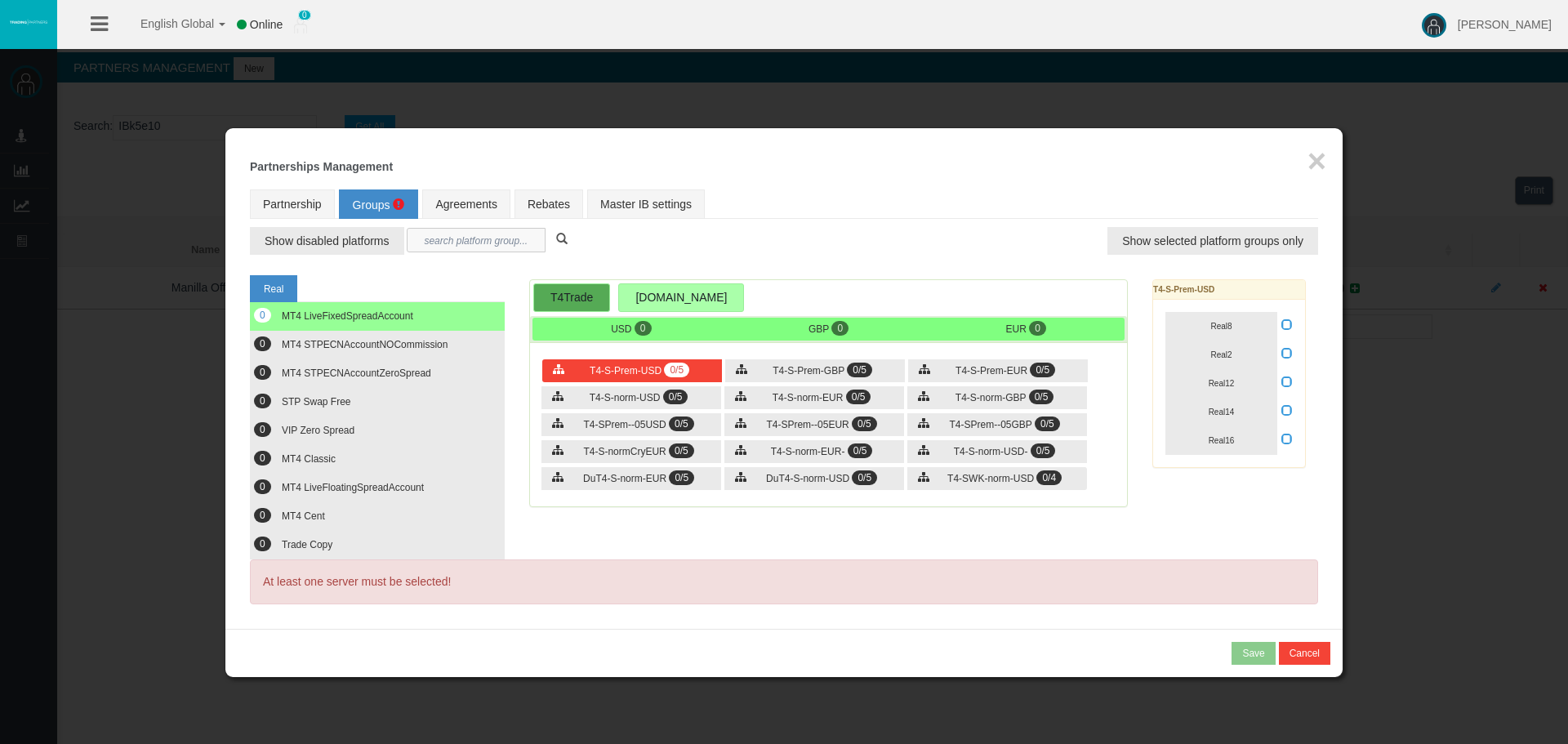
click at [481, 243] on input "text" at bounding box center [476, 241] width 139 height 25
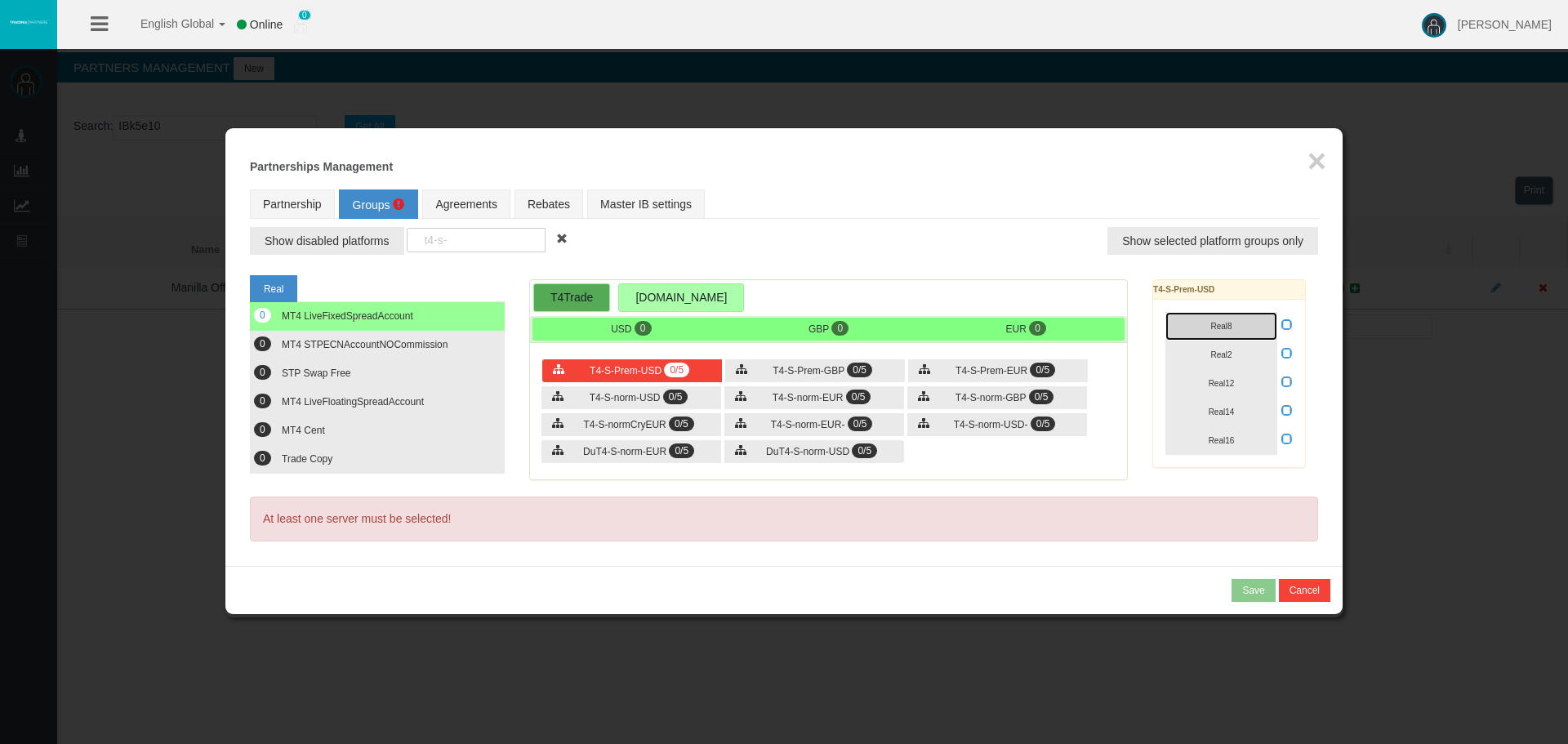
drag, startPoint x: 1226, startPoint y: 325, endPoint x: 1227, endPoint y: 362, distance: 37.0
click at [1225, 326] on span "Real8" at bounding box center [1221, 326] width 21 height 9
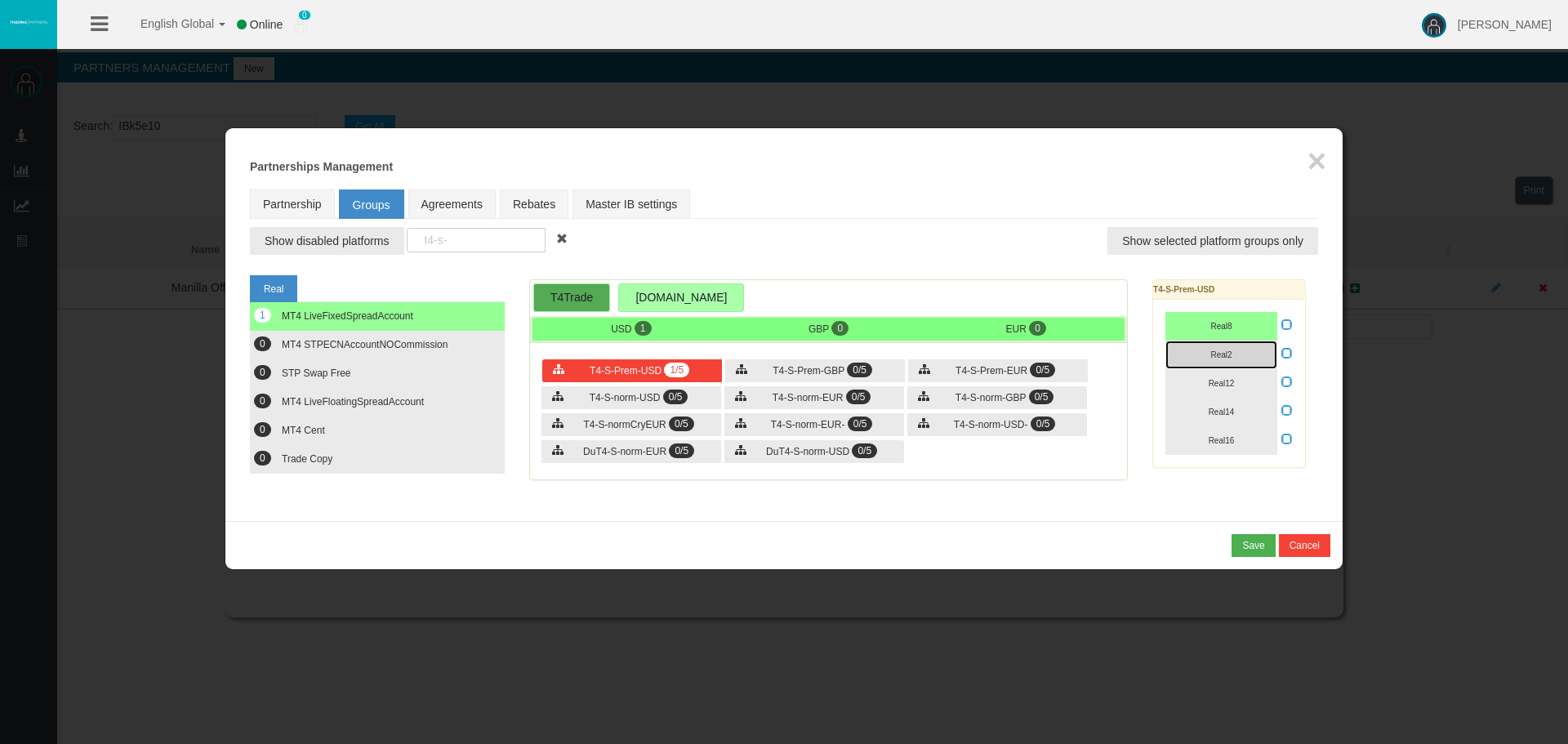
click at [1229, 364] on button "Real2" at bounding box center [1220, 355] width 111 height 29
click at [1240, 394] on button "Real12" at bounding box center [1220, 383] width 111 height 29
drag, startPoint x: 1234, startPoint y: 418, endPoint x: 1234, endPoint y: 427, distance: 9.0
click at [1234, 419] on button "Real14" at bounding box center [1220, 412] width 111 height 29
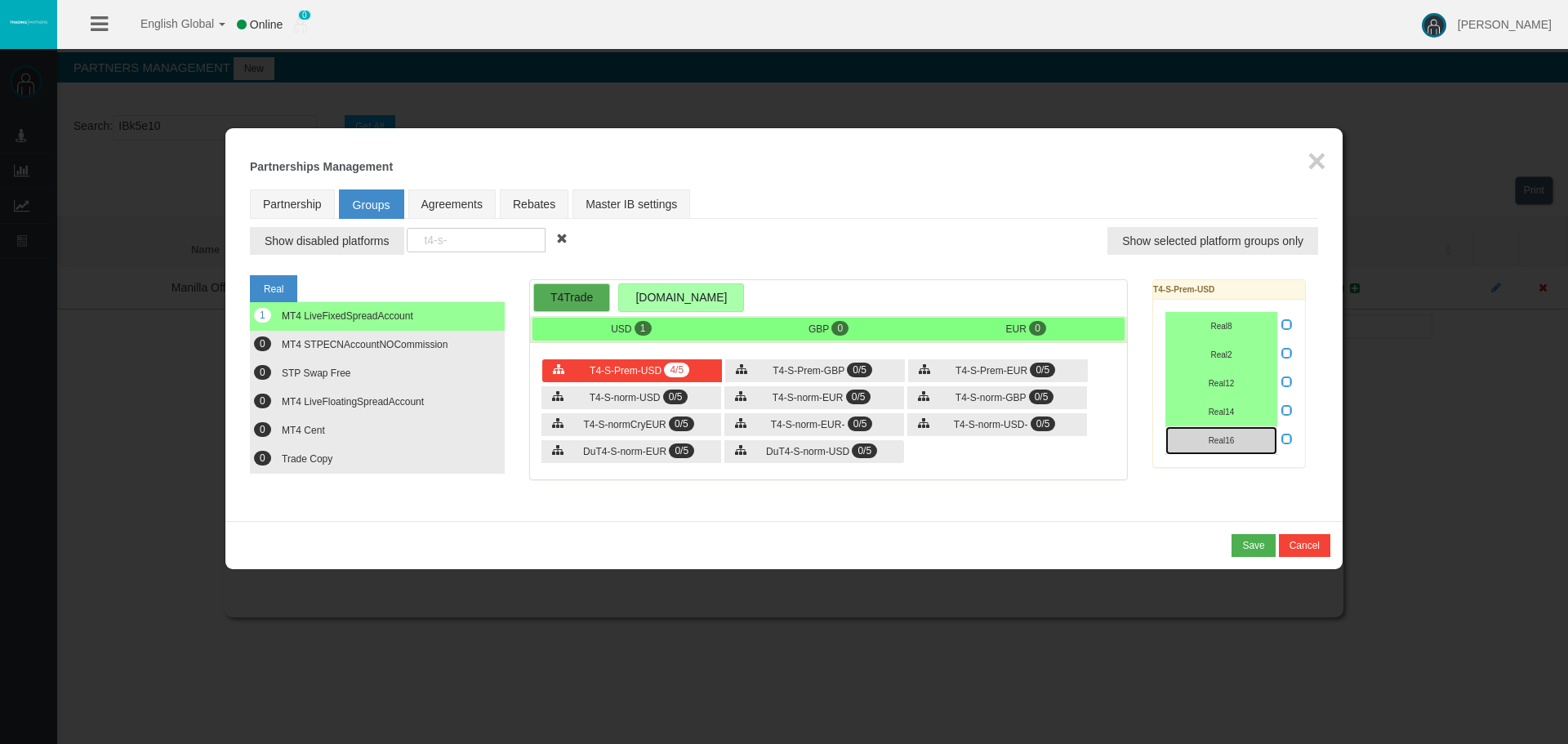
click at [1238, 444] on button "Real16" at bounding box center [1220, 441] width 111 height 29
drag, startPoint x: 1285, startPoint y: 437, endPoint x: 1255, endPoint y: 437, distance: 30.0
click at [1288, 437] on icon at bounding box center [1286, 438] width 11 height 11
click at [0, 0] on input "checkbox" at bounding box center [0, 0] width 0 height 0
click at [854, 364] on span "0/5" at bounding box center [860, 370] width 25 height 15
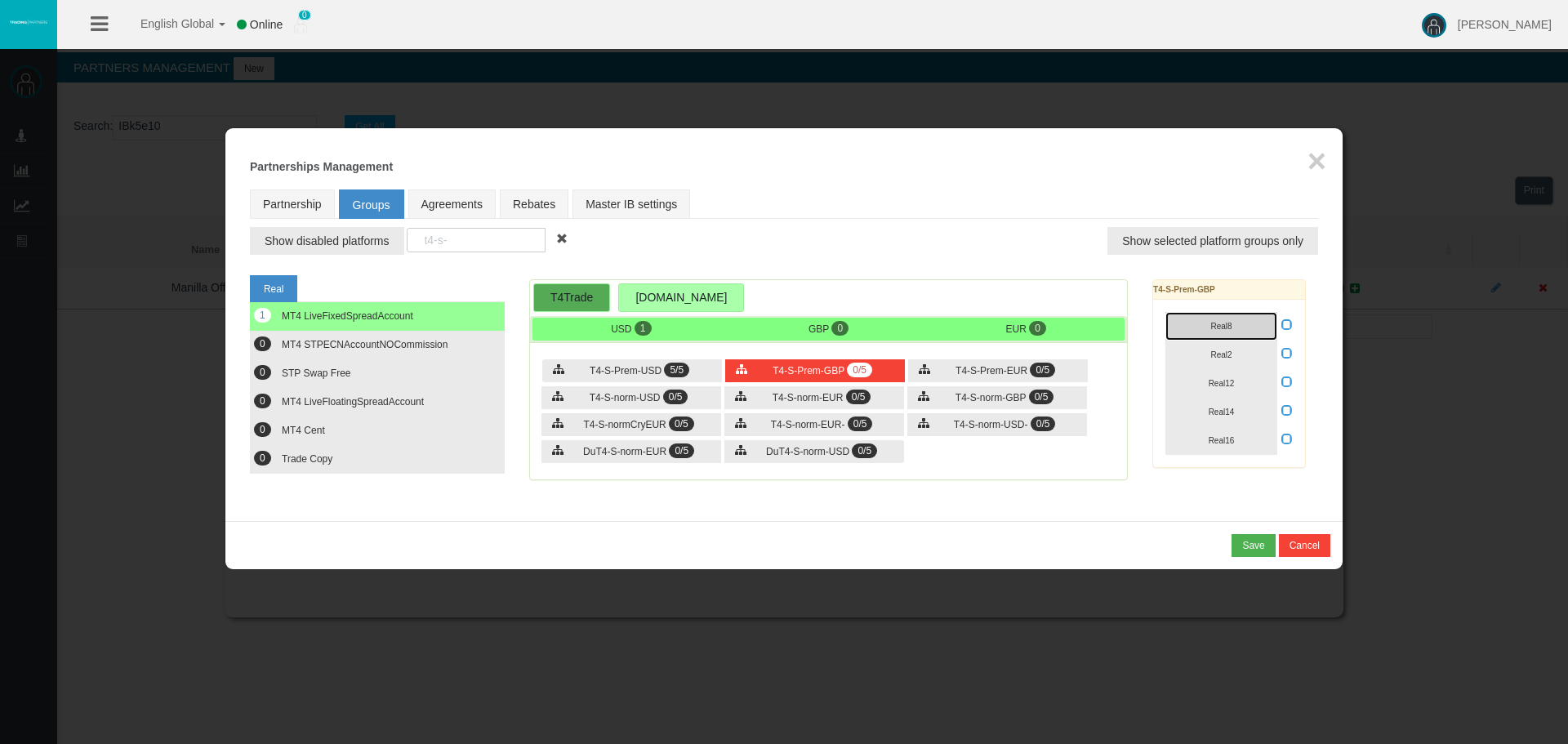
click at [1243, 314] on button "Real8" at bounding box center [1220, 326] width 111 height 29
click at [1229, 344] on button "Real2" at bounding box center [1220, 355] width 111 height 29
drag, startPoint x: 1221, startPoint y: 379, endPoint x: 1226, endPoint y: 412, distance: 33.4
click at [1221, 390] on button "Real12" at bounding box center [1220, 383] width 111 height 29
drag, startPoint x: 1226, startPoint y: 413, endPoint x: 1226, endPoint y: 436, distance: 23.0
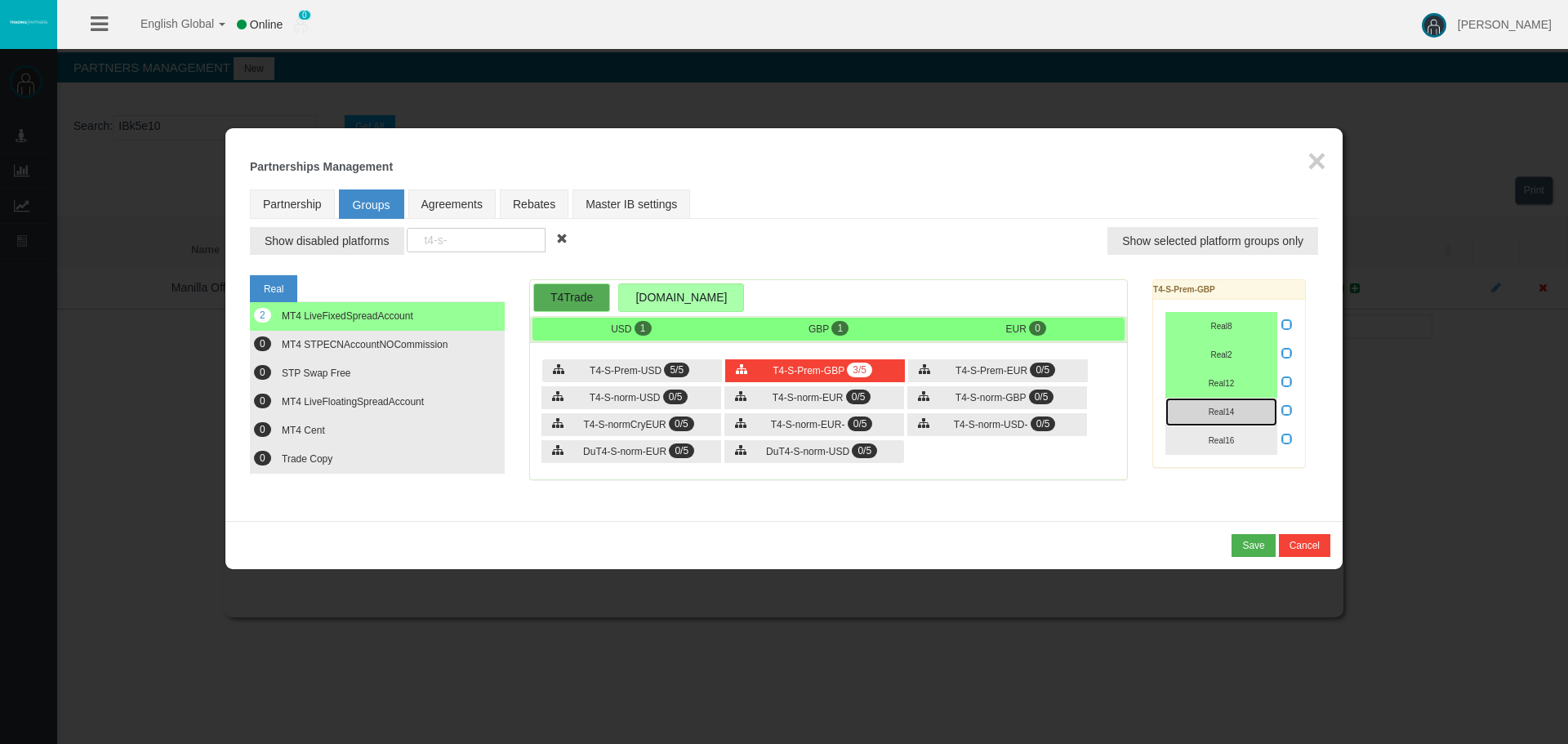
click at [1225, 415] on span "Real14" at bounding box center [1222, 412] width 26 height 9
click at [1226, 440] on span "Real16" at bounding box center [1222, 441] width 26 height 9
click at [985, 364] on div "T4-S-Prem-EUR 0/5" at bounding box center [997, 371] width 180 height 23
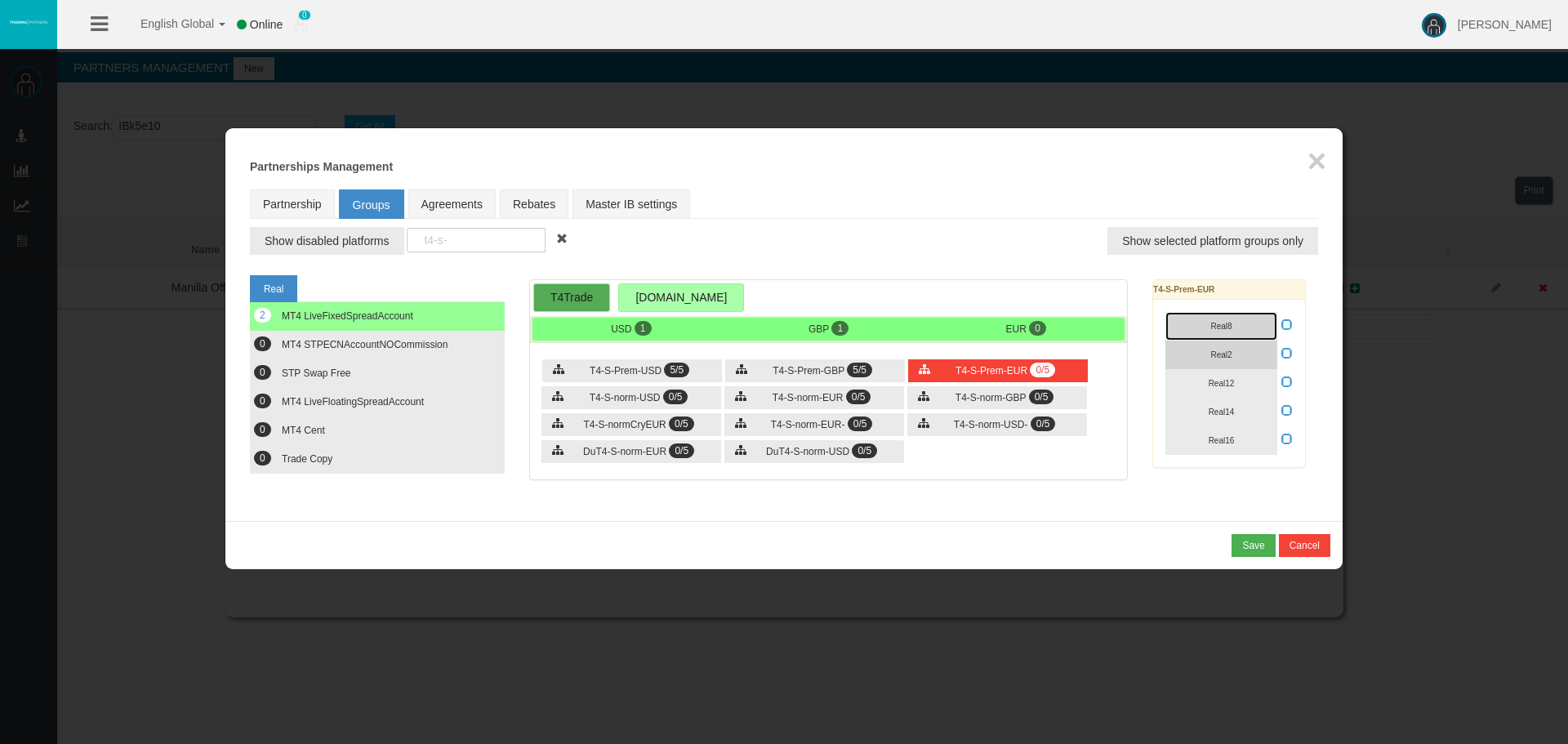
drag, startPoint x: 1220, startPoint y: 330, endPoint x: 1226, endPoint y: 359, distance: 29.6
click at [1220, 334] on button "Real8" at bounding box center [1220, 326] width 111 height 29
click at [1226, 359] on button "Real2" at bounding box center [1220, 355] width 111 height 29
drag, startPoint x: 1226, startPoint y: 388, endPoint x: 1219, endPoint y: 421, distance: 33.7
click at [1224, 394] on button "Real12" at bounding box center [1220, 383] width 111 height 29
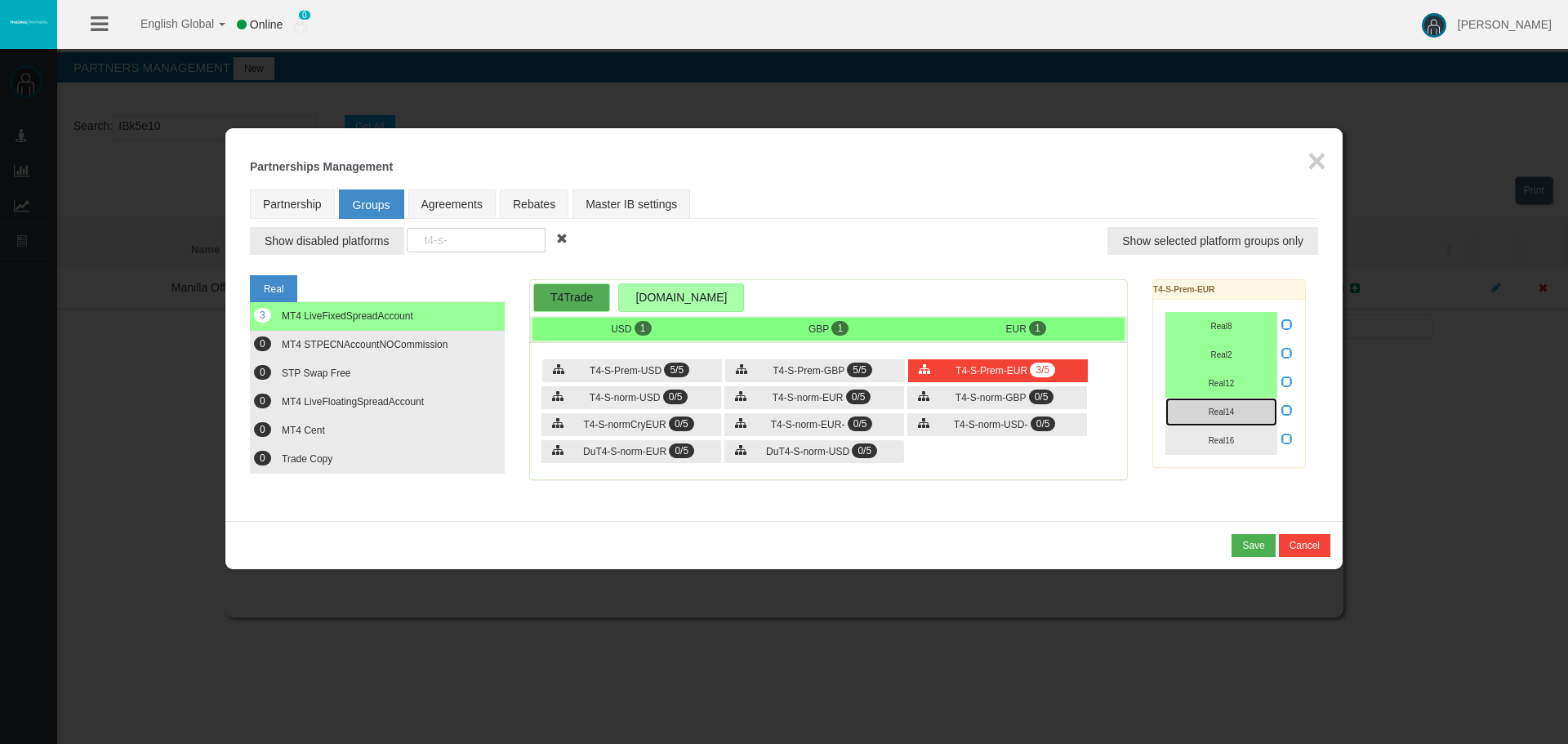
click at [1219, 421] on button "Real14" at bounding box center [1220, 412] width 111 height 29
click at [1219, 445] on button "Real16" at bounding box center [1220, 441] width 111 height 29
click at [637, 398] on span "T4-S-norm-USD" at bounding box center [625, 397] width 71 height 11
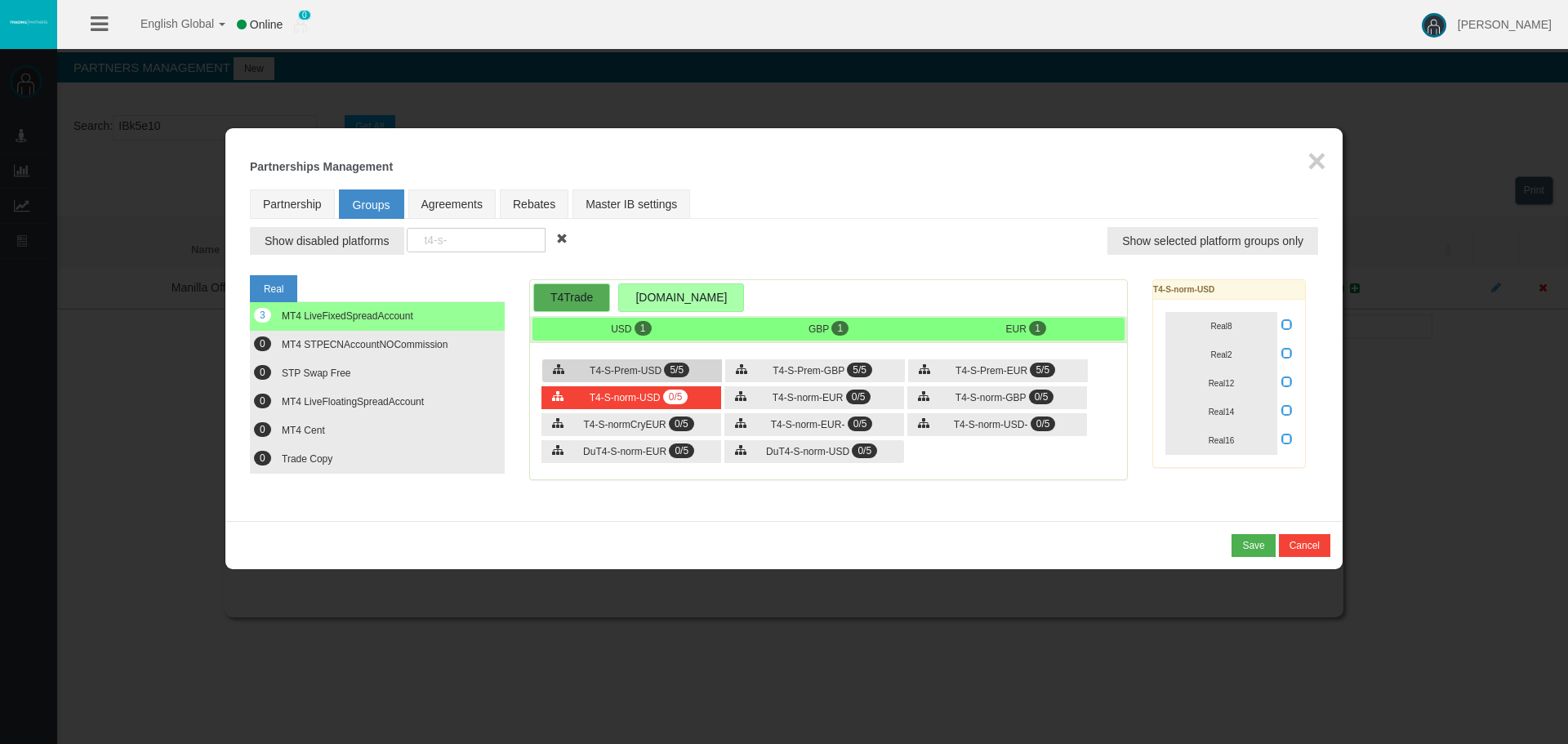
click at [617, 366] on span "T4-S-Prem-USD" at bounding box center [626, 371] width 72 height 11
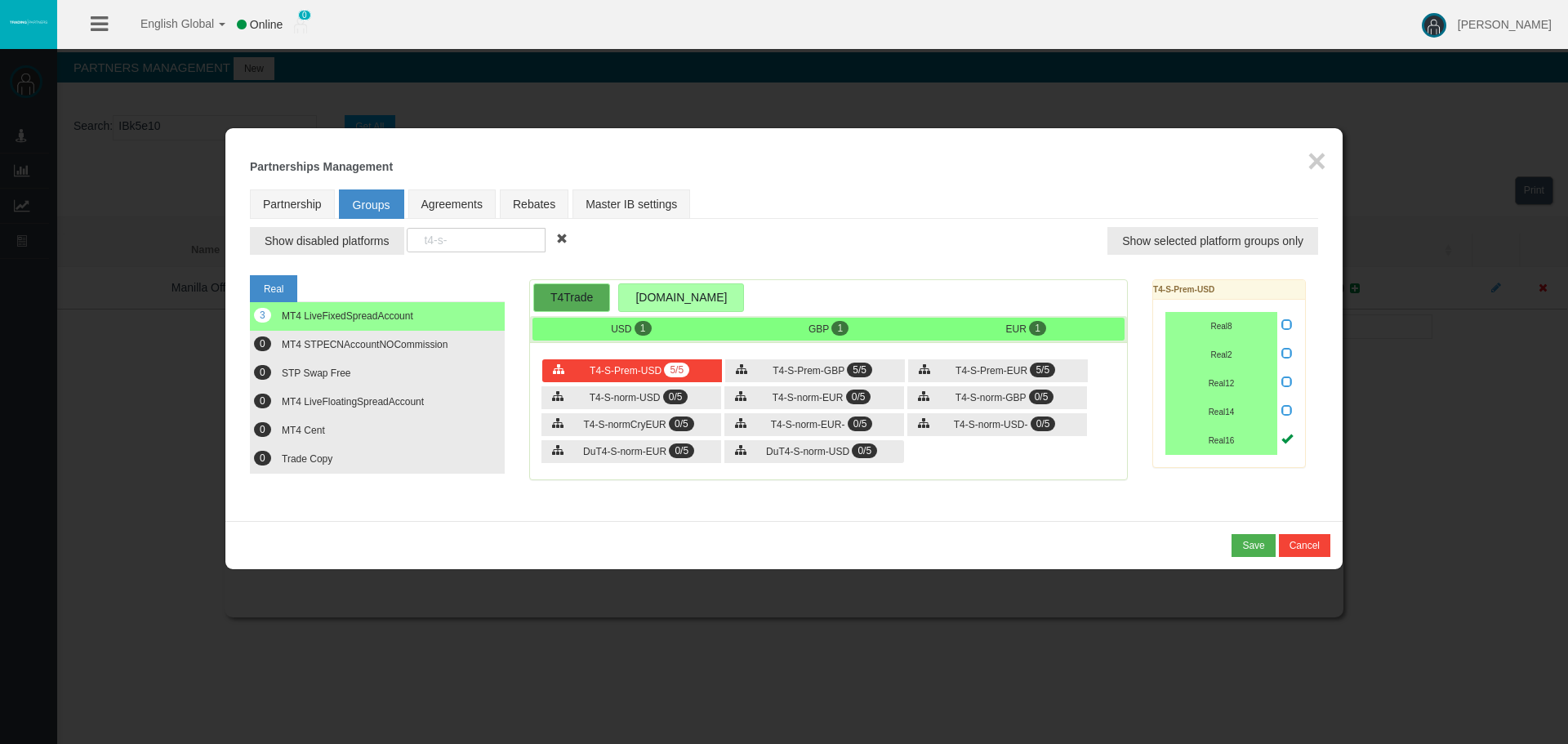
click at [1285, 439] on icon at bounding box center [1286, 438] width 11 height 11
click at [0, 0] on input "checkbox" at bounding box center [0, 0] width 0 height 0
click at [457, 243] on input "t4-s-" at bounding box center [476, 241] width 139 height 25
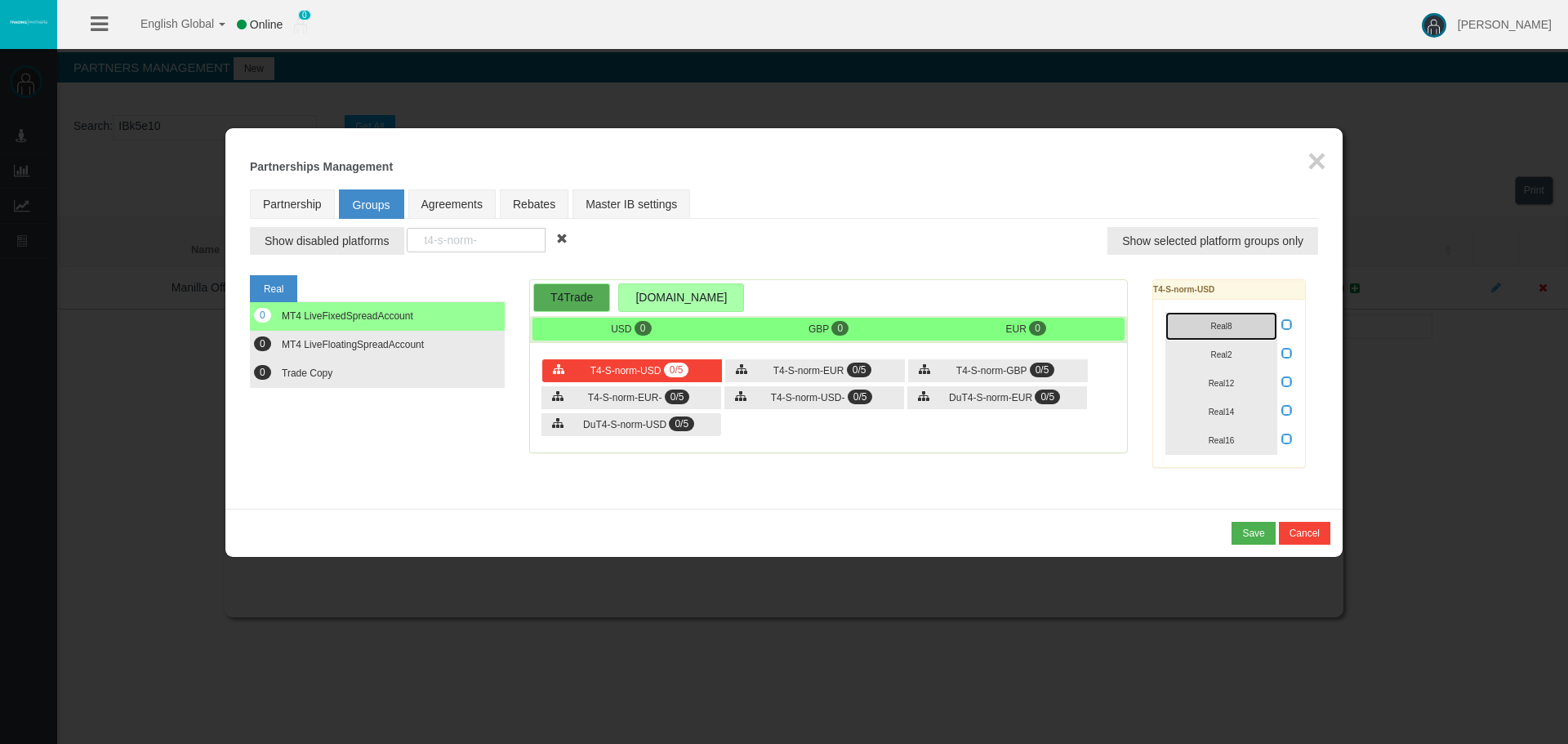
click at [1202, 327] on button "Real8" at bounding box center [1220, 326] width 111 height 29
click at [1217, 351] on span "Real2" at bounding box center [1221, 355] width 21 height 9
drag, startPoint x: 1223, startPoint y: 380, endPoint x: 1235, endPoint y: 438, distance: 59.2
click at [1224, 380] on span "Real12" at bounding box center [1222, 384] width 26 height 9
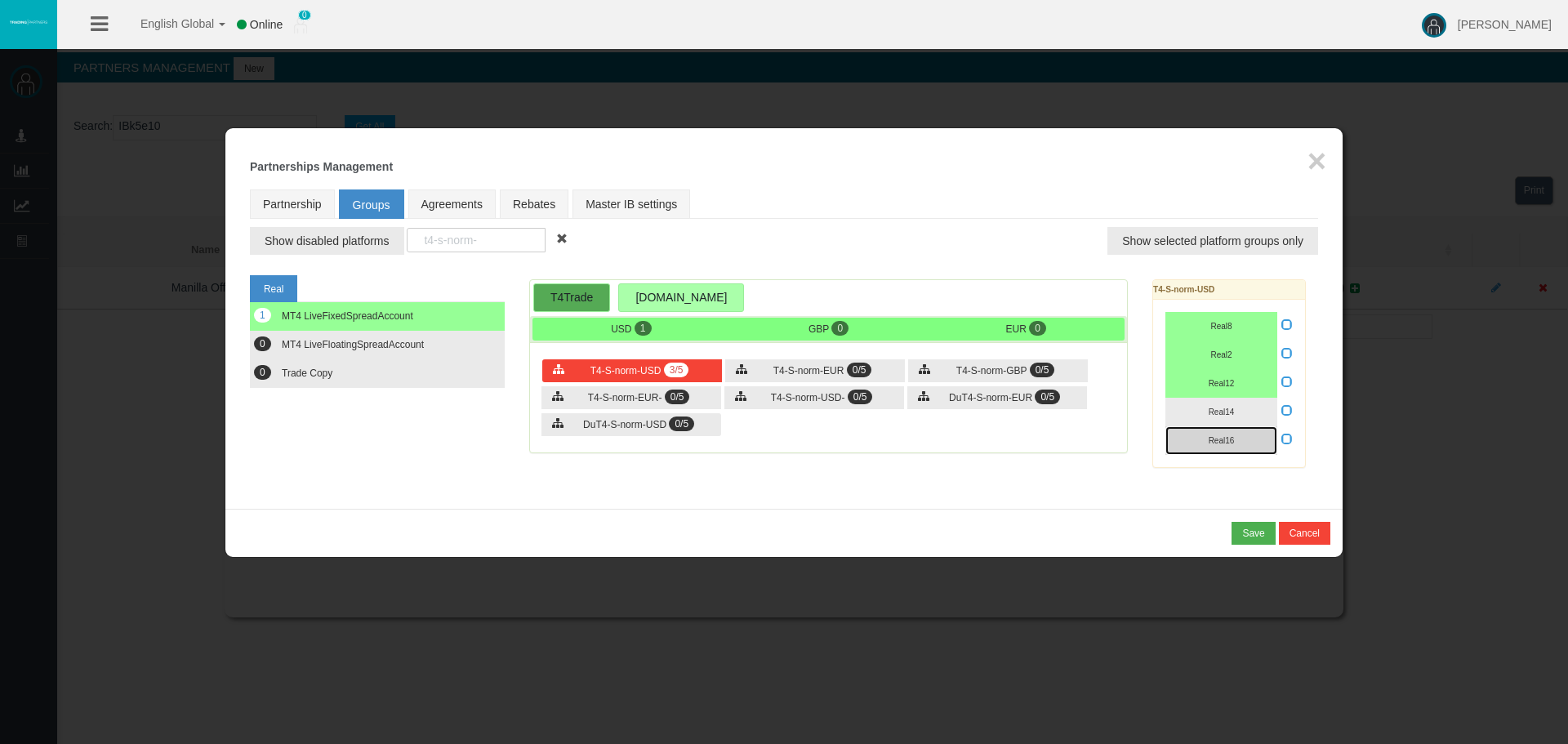
click at [1235, 437] on button "Real16" at bounding box center [1220, 441] width 111 height 29
click at [1206, 432] on button "Real16" at bounding box center [1220, 441] width 111 height 29
click at [1216, 415] on span "Real14" at bounding box center [1222, 412] width 26 height 9
click at [1235, 444] on button "Real16" at bounding box center [1220, 441] width 111 height 29
click at [1283, 441] on icon at bounding box center [1286, 438] width 11 height 11
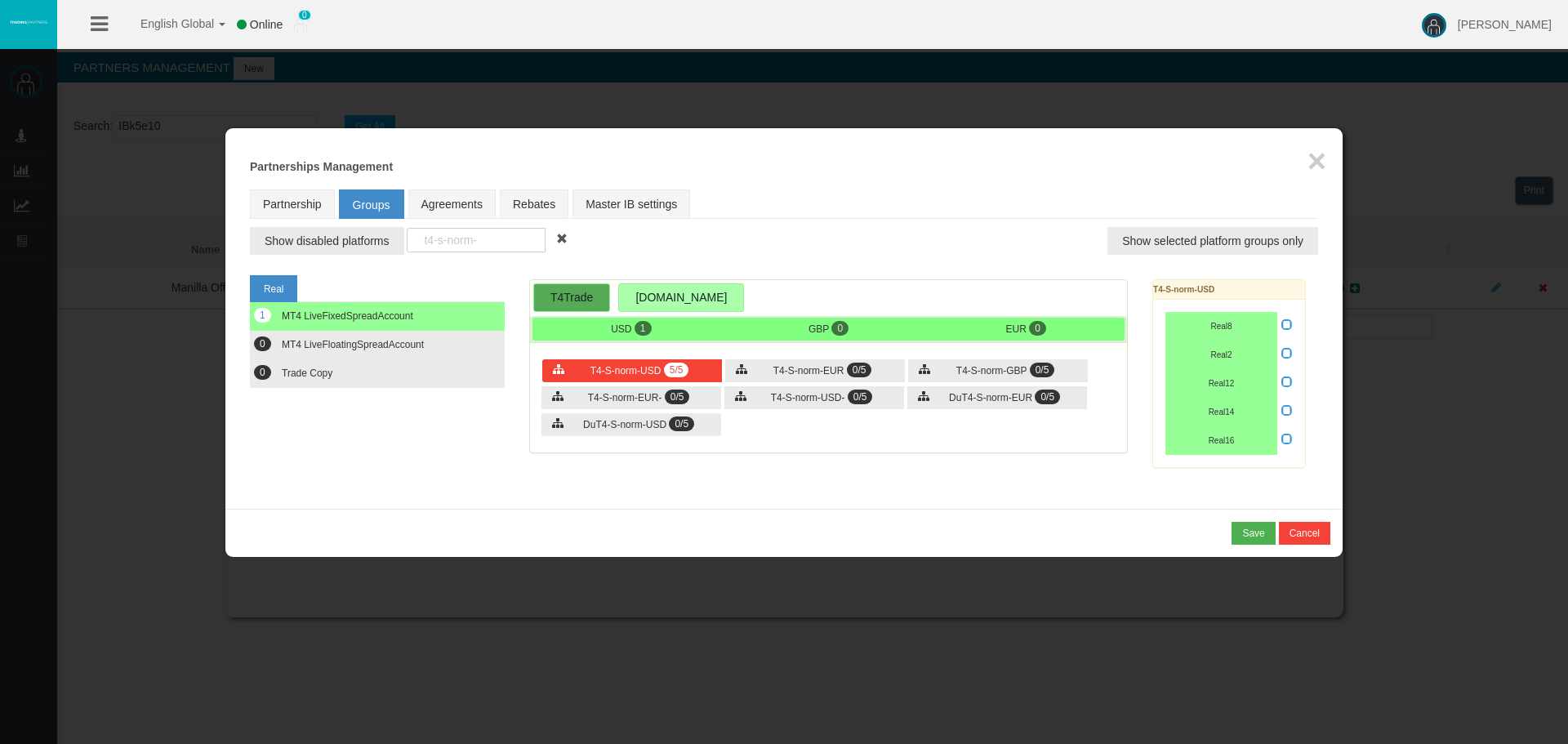
click at [0, 0] on input "checkbox" at bounding box center [0, 0] width 0 height 0
click at [862, 375] on span "0/5" at bounding box center [860, 370] width 25 height 15
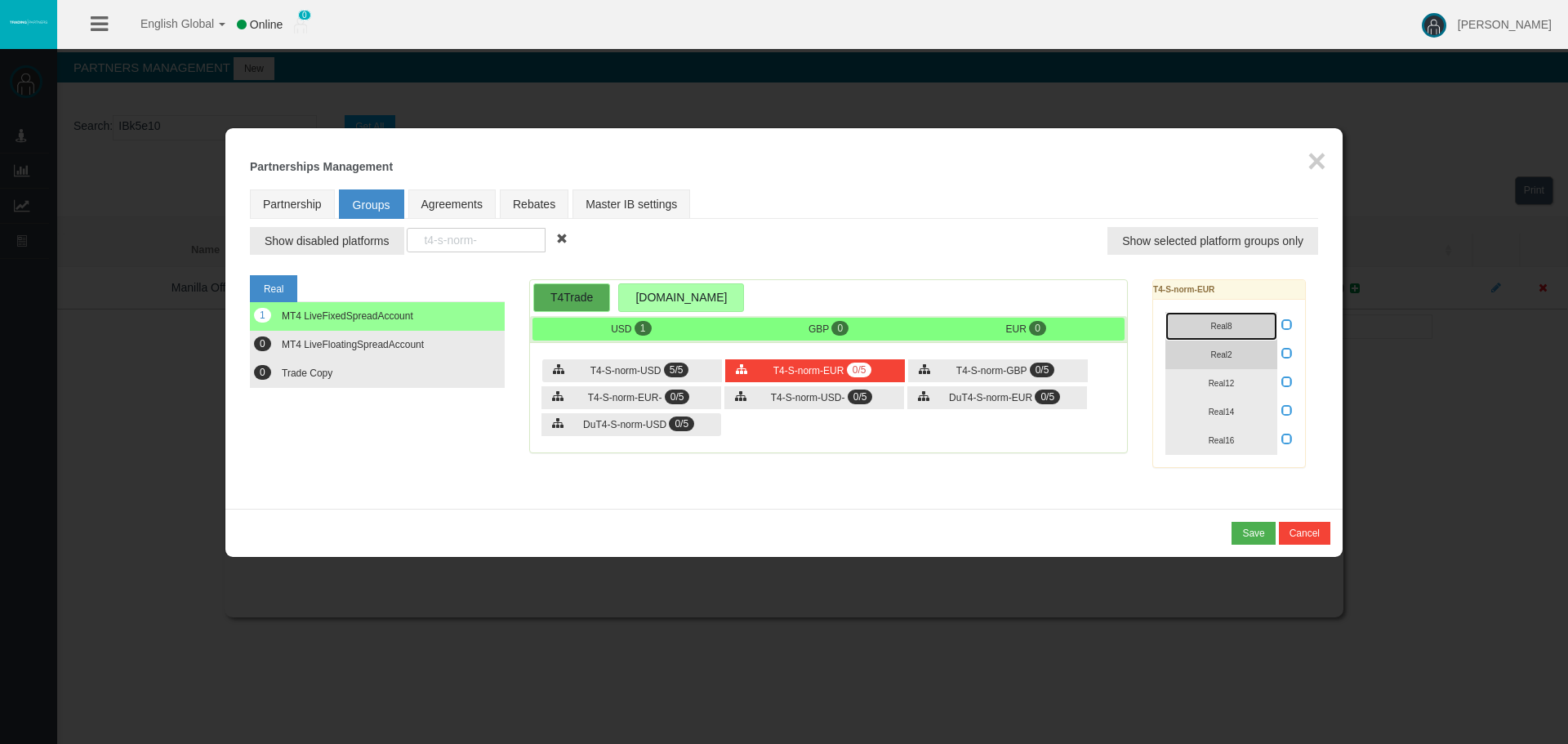
drag, startPoint x: 1219, startPoint y: 324, endPoint x: 1234, endPoint y: 349, distance: 29.2
click at [1219, 331] on button "Real8" at bounding box center [1220, 326] width 111 height 29
click at [1232, 358] on button "Real2" at bounding box center [1220, 355] width 111 height 29
drag, startPoint x: 1222, startPoint y: 383, endPoint x: 1224, endPoint y: 416, distance: 33.1
click at [1222, 387] on span "Real12" at bounding box center [1222, 384] width 26 height 9
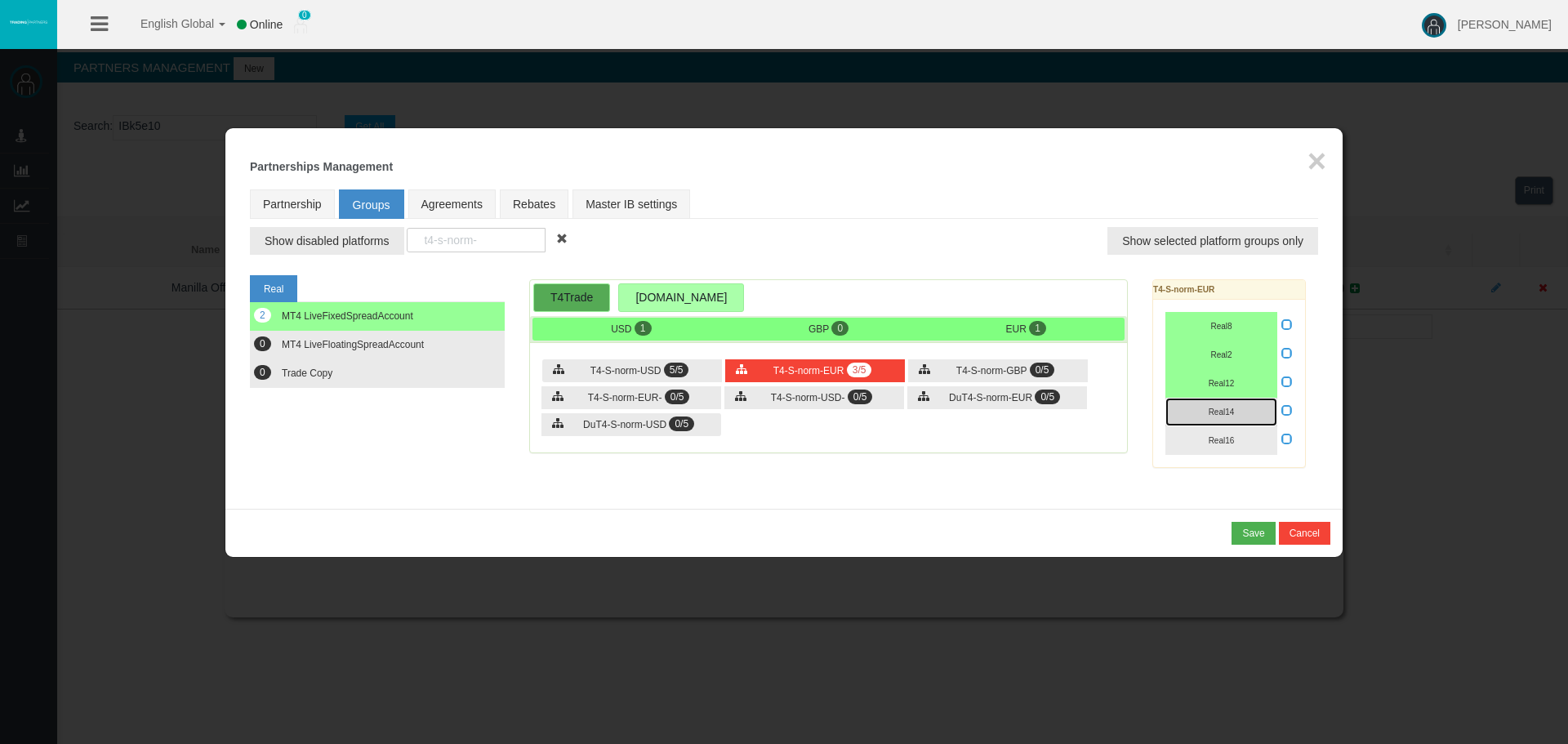
click at [1224, 419] on button "Real14" at bounding box center [1220, 412] width 111 height 29
click at [1218, 440] on span "Real16" at bounding box center [1222, 441] width 26 height 9
click at [1282, 440] on icon at bounding box center [1286, 438] width 11 height 11
click at [0, 0] on input "checkbox" at bounding box center [0, 0] width 0 height 0
click at [983, 369] on span "T4-S-norm-GBP" at bounding box center [991, 371] width 70 height 11
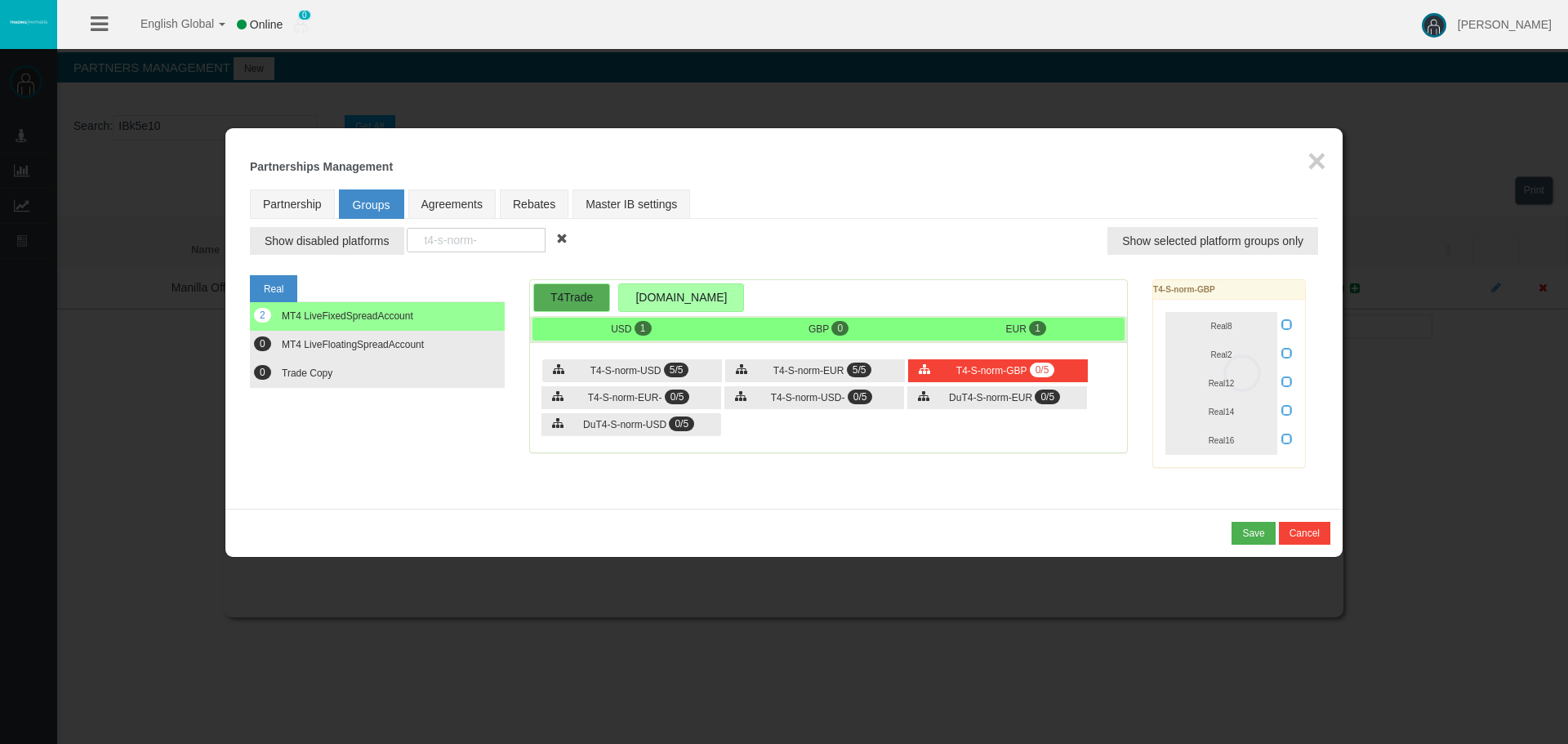
click at [1210, 323] on div "Loading... T4-S-norm-GBP Real8 Real2 Real12 Real14 Real16" at bounding box center [1228, 373] width 154 height 189
click at [1218, 335] on button "Real8" at bounding box center [1220, 326] width 111 height 29
click at [1219, 367] on button "Real2" at bounding box center [1220, 355] width 111 height 29
click at [1222, 393] on button "Real12" at bounding box center [1220, 383] width 111 height 29
click at [1235, 414] on button "Real14" at bounding box center [1220, 412] width 111 height 29
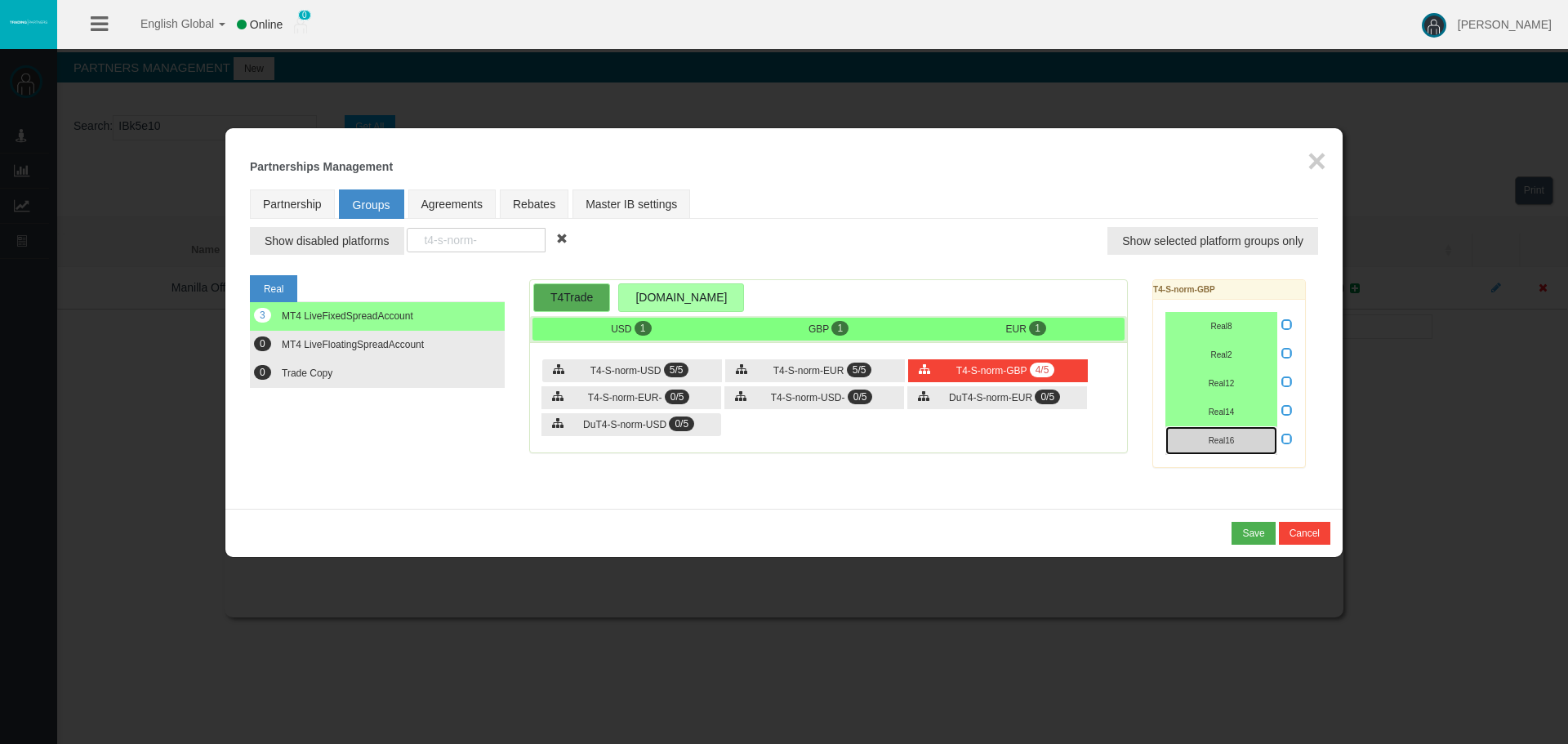
click at [1231, 443] on span "Real16" at bounding box center [1222, 441] width 26 height 9
click at [1285, 438] on icon at bounding box center [1286, 438] width 11 height 11
click at [0, 0] on input "checkbox" at bounding box center [0, 0] width 0 height 0
click at [673, 405] on div "T4-S-norm-EUR- 0/5" at bounding box center [631, 398] width 180 height 23
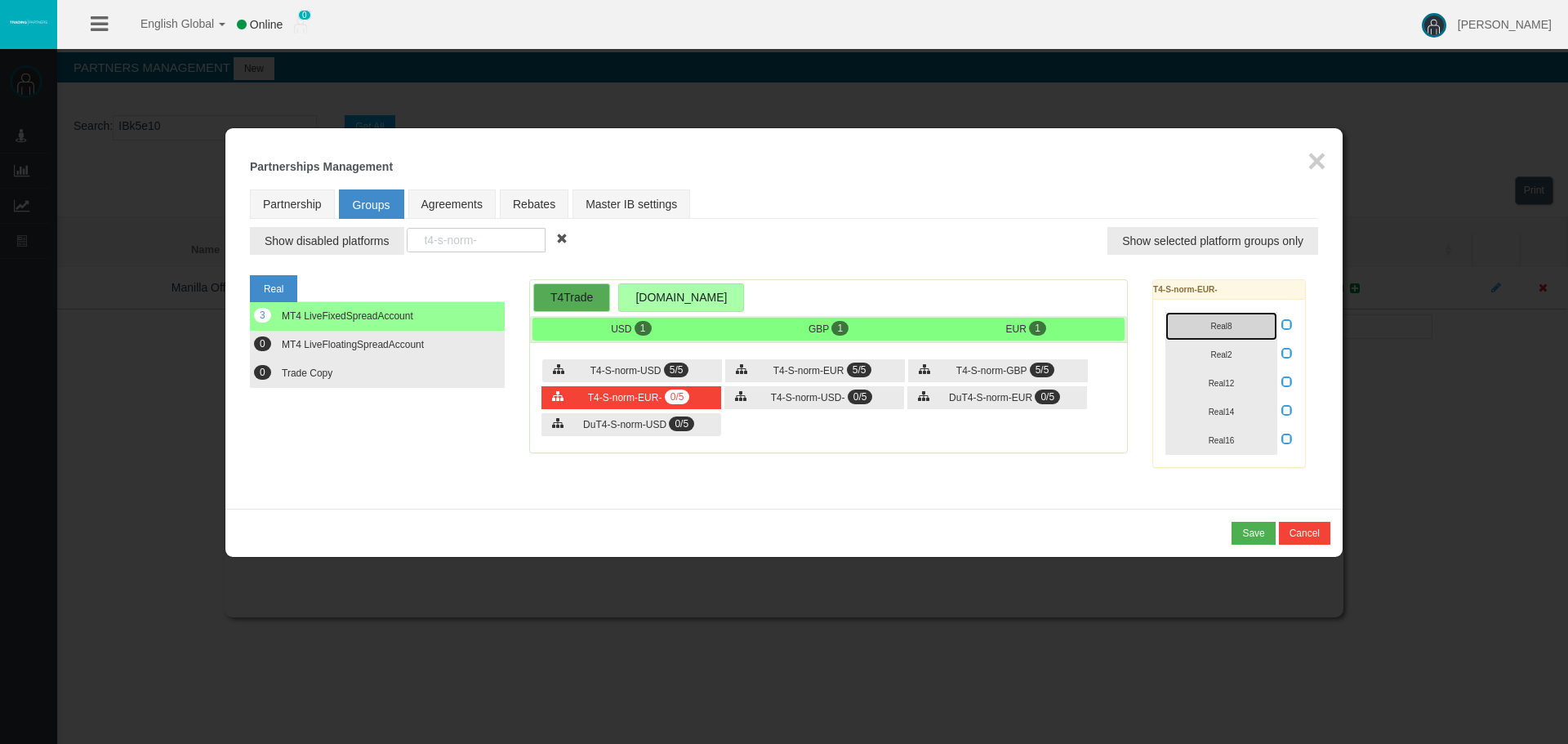
click at [1215, 338] on button "Real8" at bounding box center [1220, 326] width 111 height 29
click at [1227, 370] on button "Real12" at bounding box center [1220, 383] width 111 height 29
click at [1215, 417] on button "Real14" at bounding box center [1220, 412] width 111 height 29
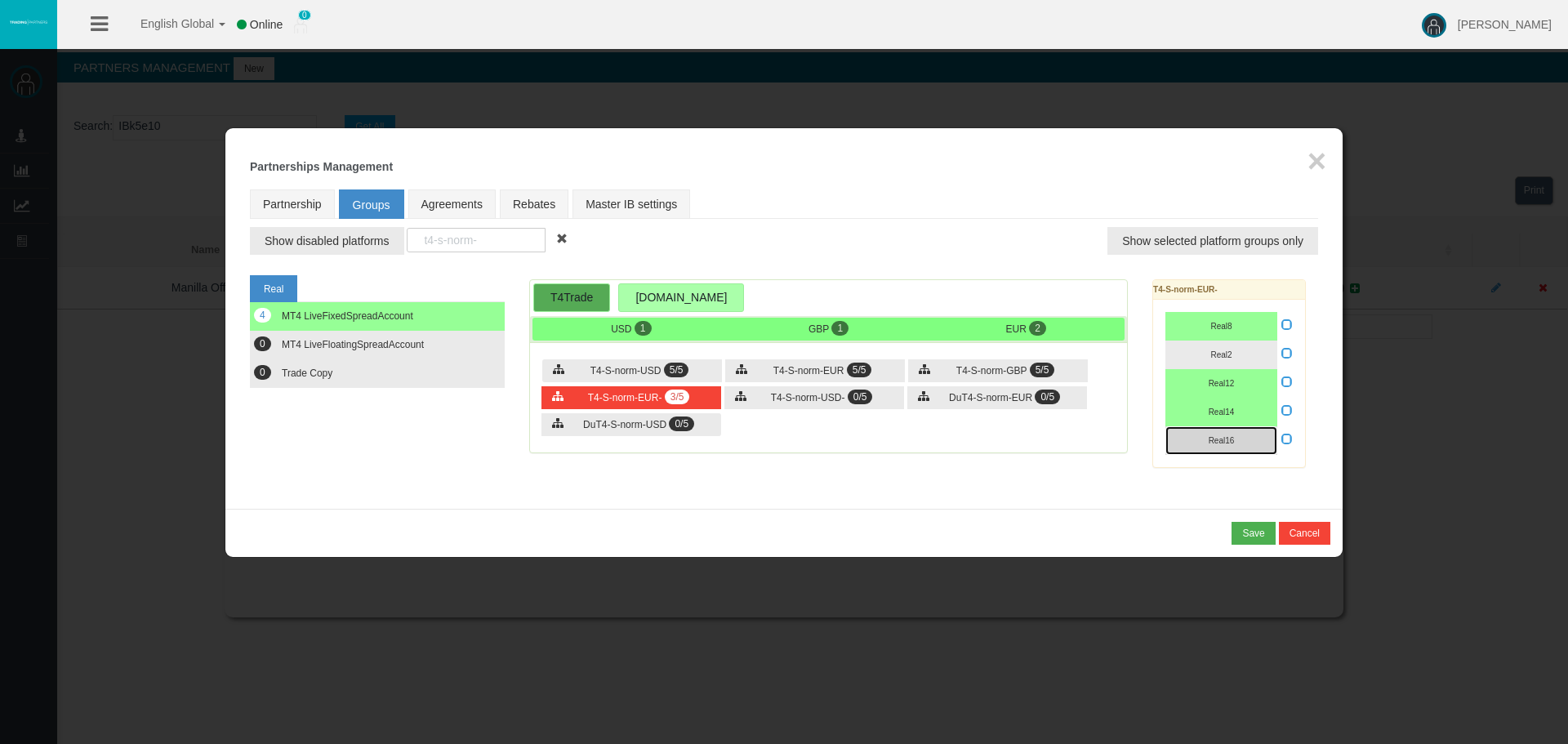
click at [1213, 431] on button "Real16" at bounding box center [1220, 441] width 111 height 29
click at [1207, 353] on button "Real2" at bounding box center [1220, 355] width 111 height 29
click at [773, 404] on div "T4-S-norm-USD- 0/5" at bounding box center [814, 398] width 180 height 23
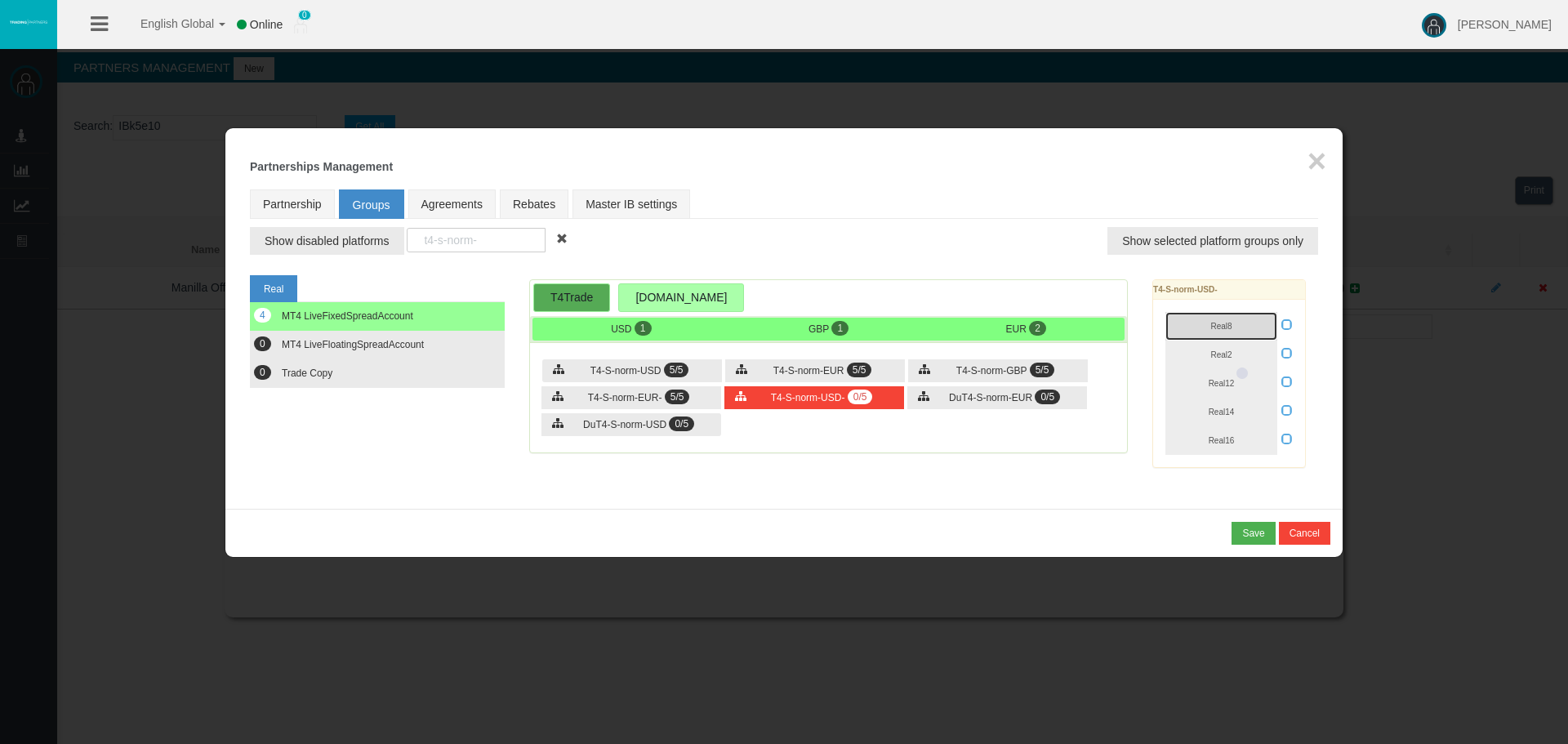
drag, startPoint x: 1201, startPoint y: 323, endPoint x: 1232, endPoint y: 359, distance: 47.5
click at [1202, 327] on button "Real8" at bounding box center [1220, 326] width 111 height 29
click at [1232, 359] on button "Real2" at bounding box center [1220, 355] width 111 height 29
click at [1224, 398] on button "Real14" at bounding box center [1220, 412] width 111 height 29
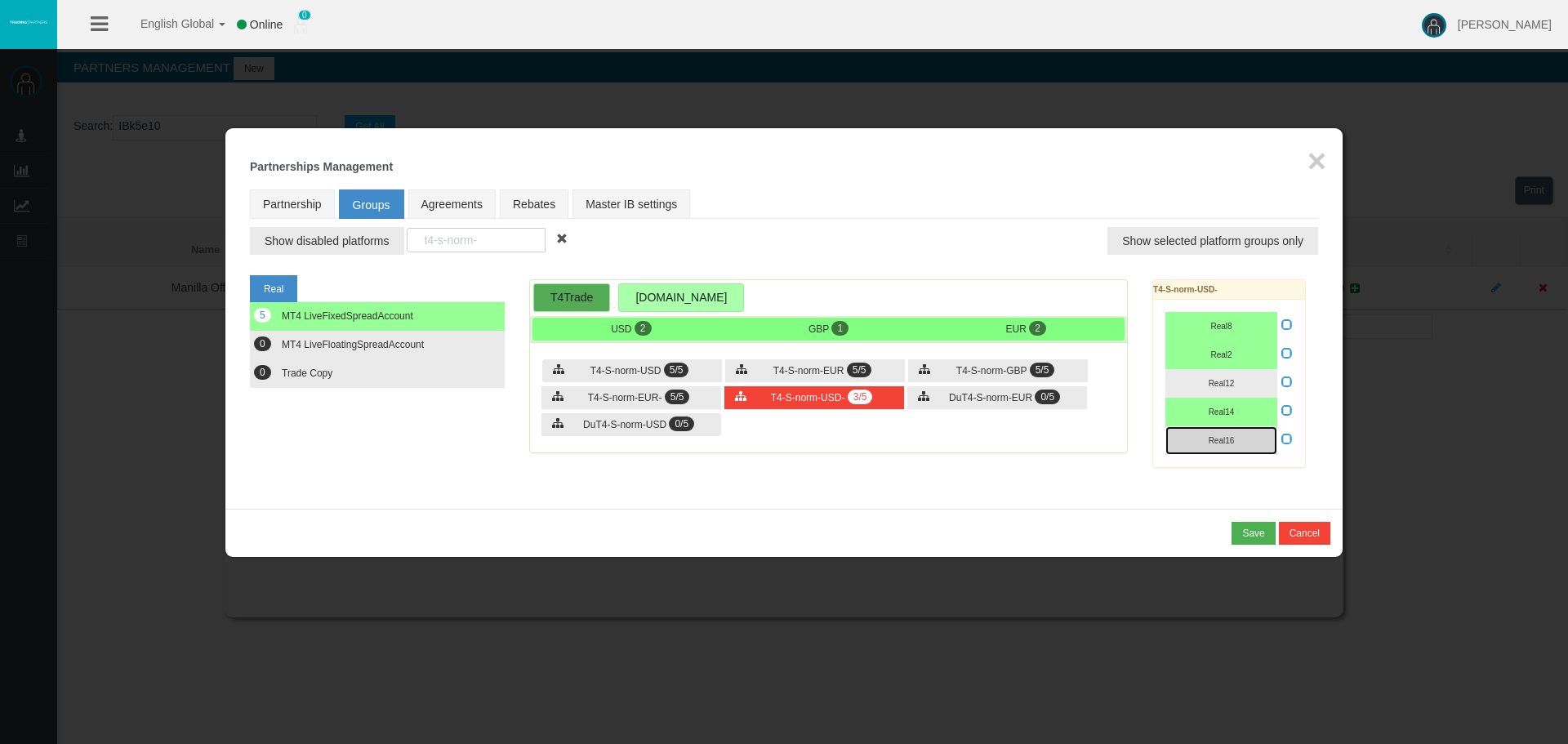
click at [1227, 434] on button "Real16" at bounding box center [1220, 441] width 111 height 29
click at [1210, 380] on span "Real12" at bounding box center [1222, 384] width 26 height 9
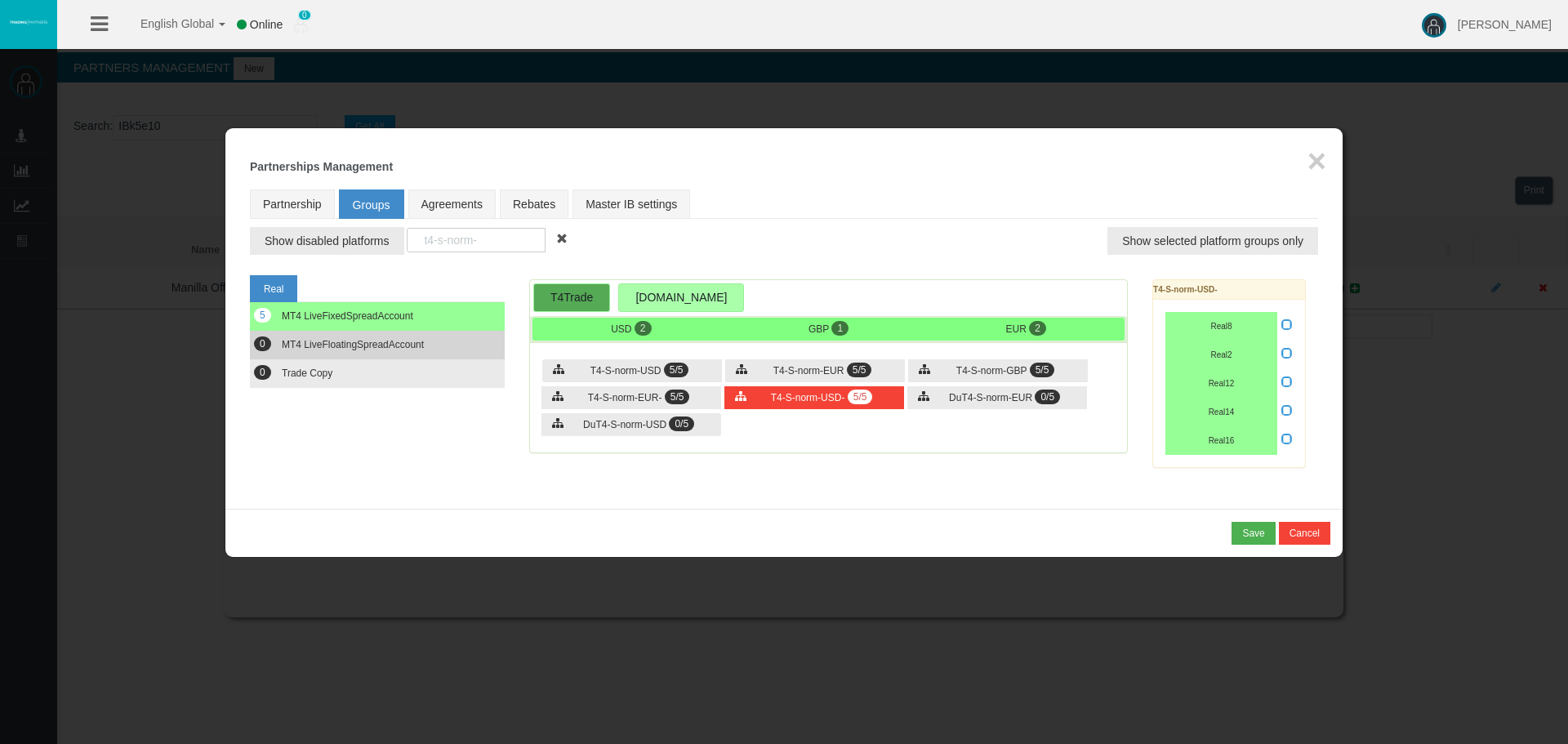
click at [352, 356] on button "0 MT4 LiveFloatingSpreadAccount" at bounding box center [378, 345] width 255 height 29
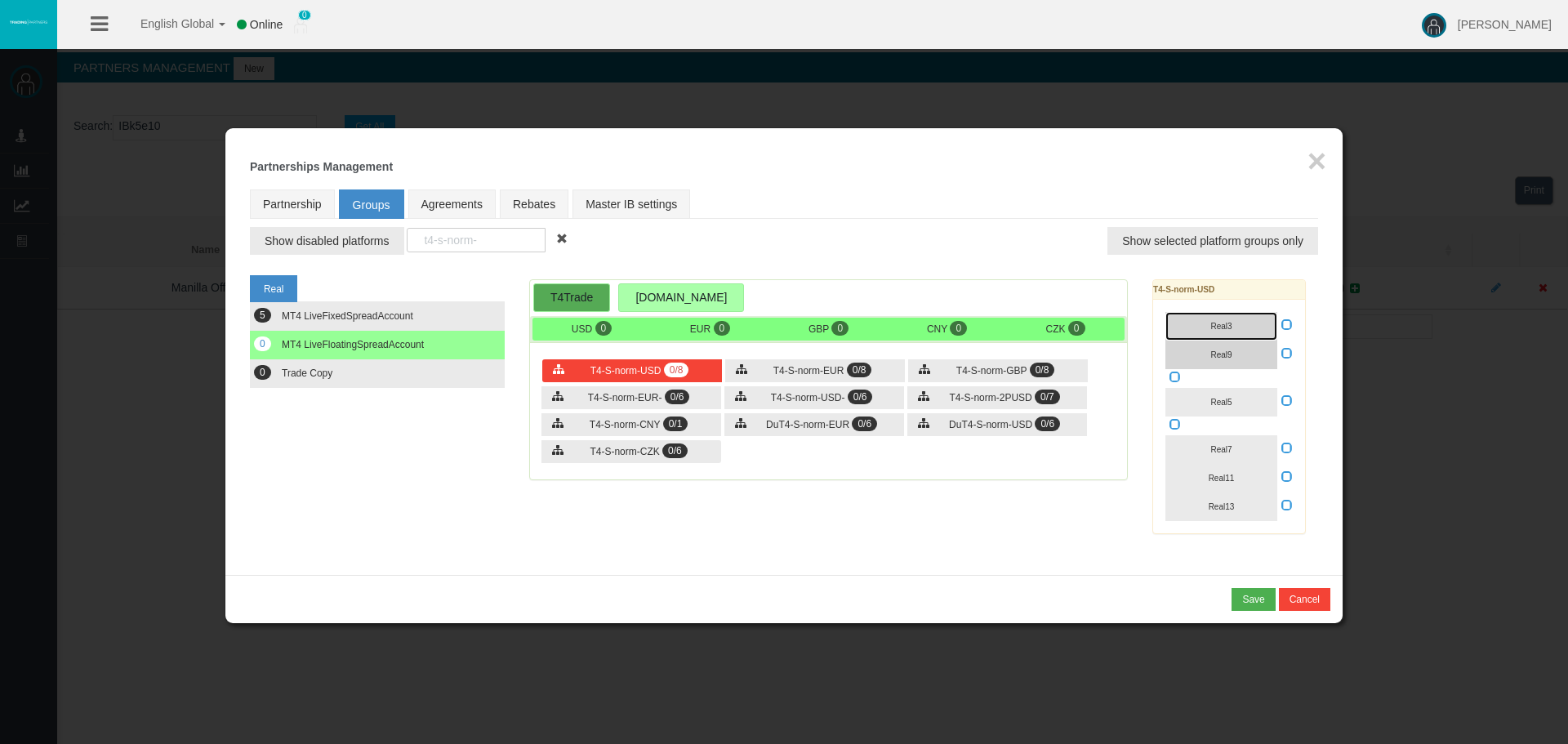
click at [1201, 333] on button "Real3" at bounding box center [1220, 326] width 111 height 29
click at [1205, 347] on button "Real9" at bounding box center [1220, 355] width 111 height 29
drag, startPoint x: 1223, startPoint y: 399, endPoint x: 1219, endPoint y: 433, distance: 34.2
click at [1220, 415] on button "Real5" at bounding box center [1220, 402] width 111 height 29
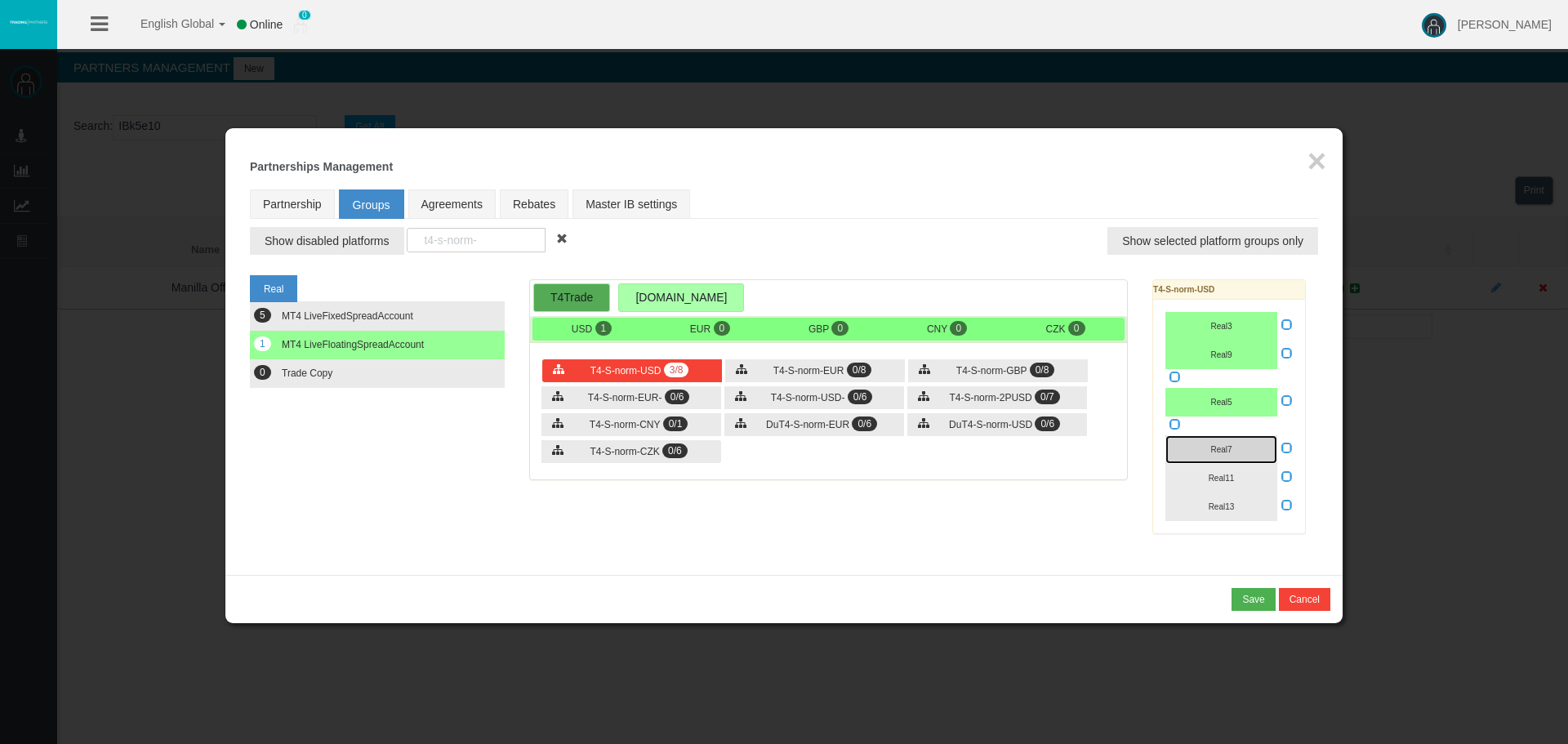
click at [1219, 450] on span "Real7" at bounding box center [1221, 450] width 21 height 9
drag, startPoint x: 1219, startPoint y: 466, endPoint x: 1217, endPoint y: 494, distance: 28.1
click at [1216, 471] on button "Real11" at bounding box center [1220, 478] width 111 height 29
click at [1219, 500] on button "Real13" at bounding box center [1220, 507] width 111 height 29
click at [1289, 506] on icon at bounding box center [1286, 504] width 11 height 11
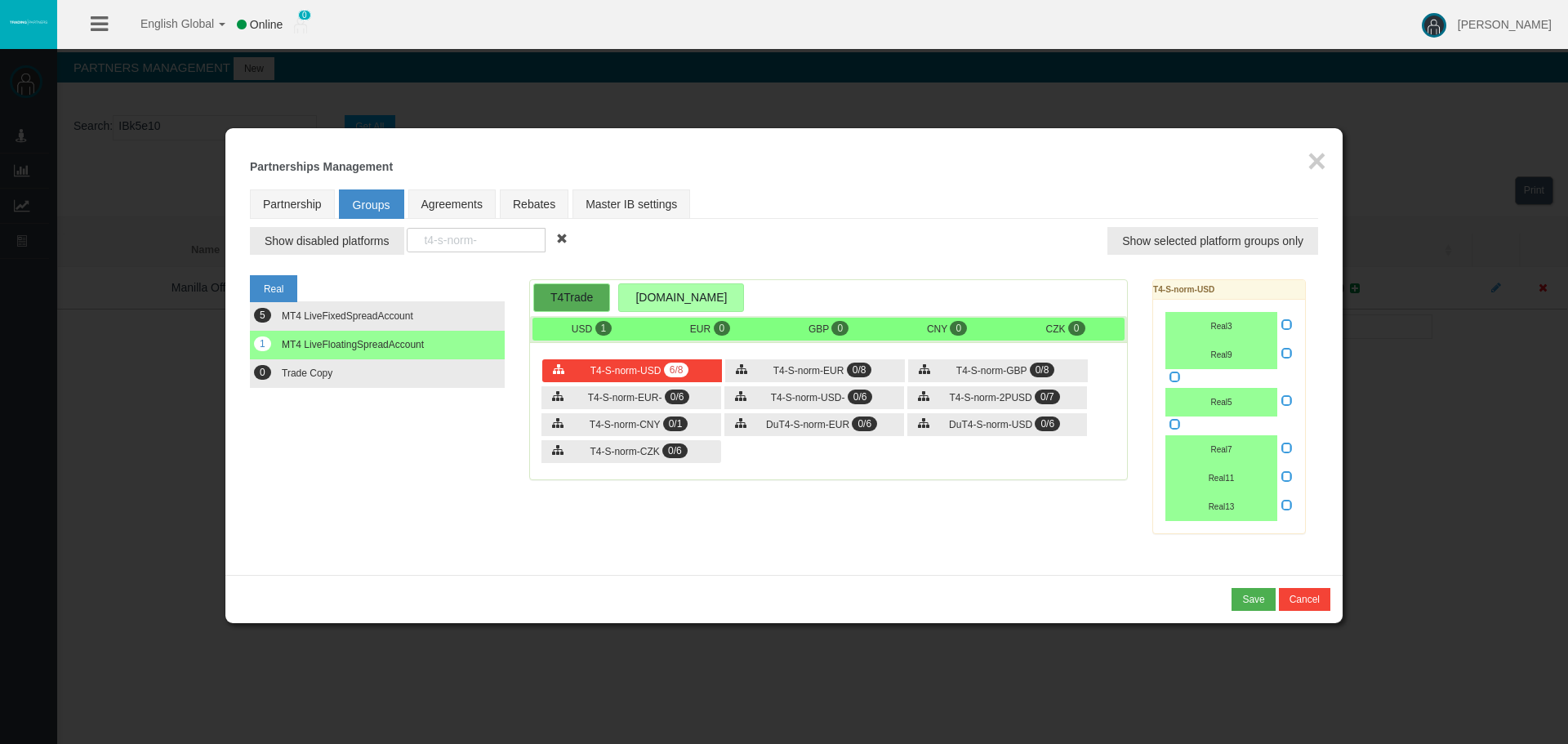
click at [0, 0] on input "checkbox" at bounding box center [0, 0] width 0 height 0
click at [811, 371] on span "T4-S-norm-EUR" at bounding box center [809, 371] width 71 height 11
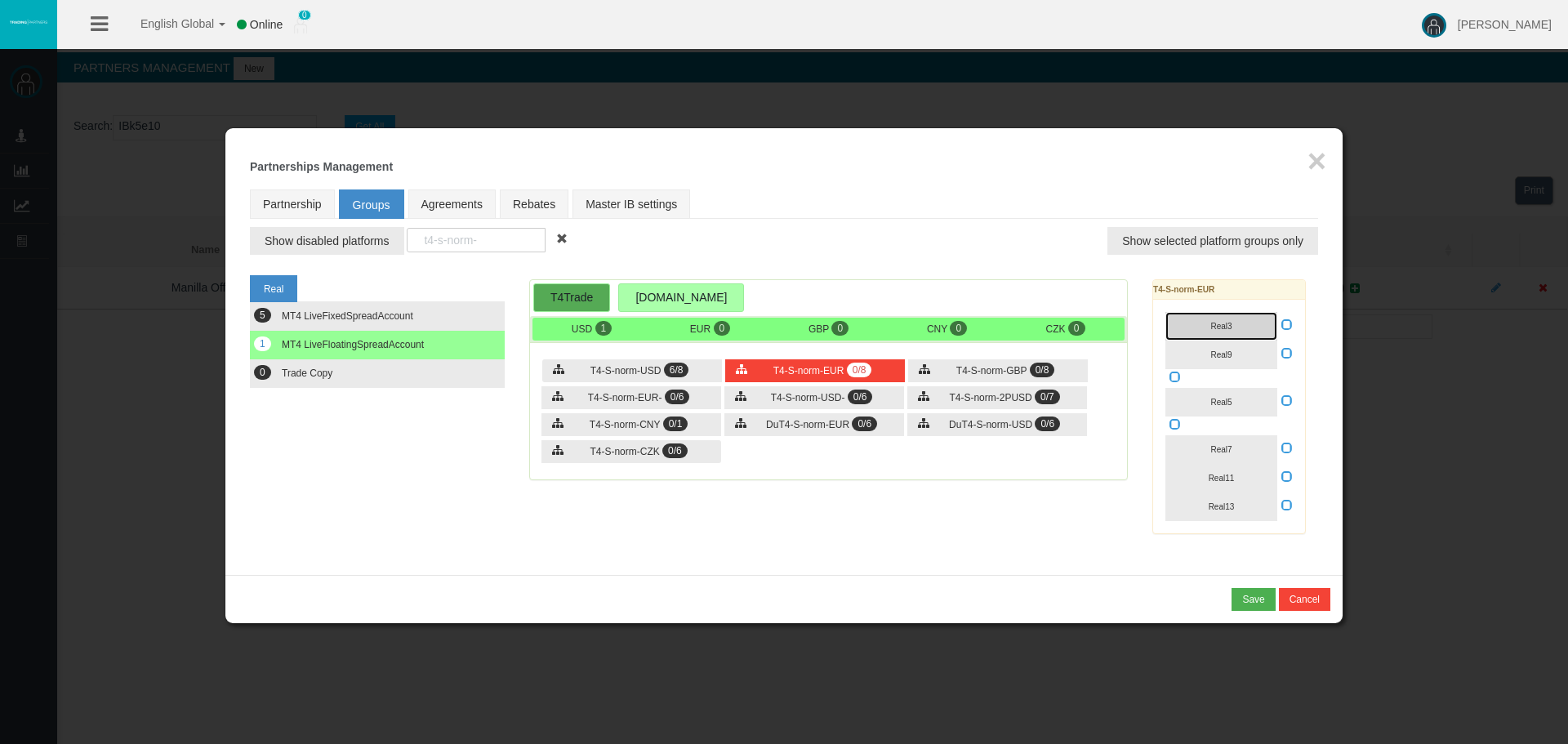
click at [1204, 324] on button "Real3" at bounding box center [1220, 326] width 111 height 29
click at [1213, 349] on button "Real9" at bounding box center [1220, 355] width 111 height 29
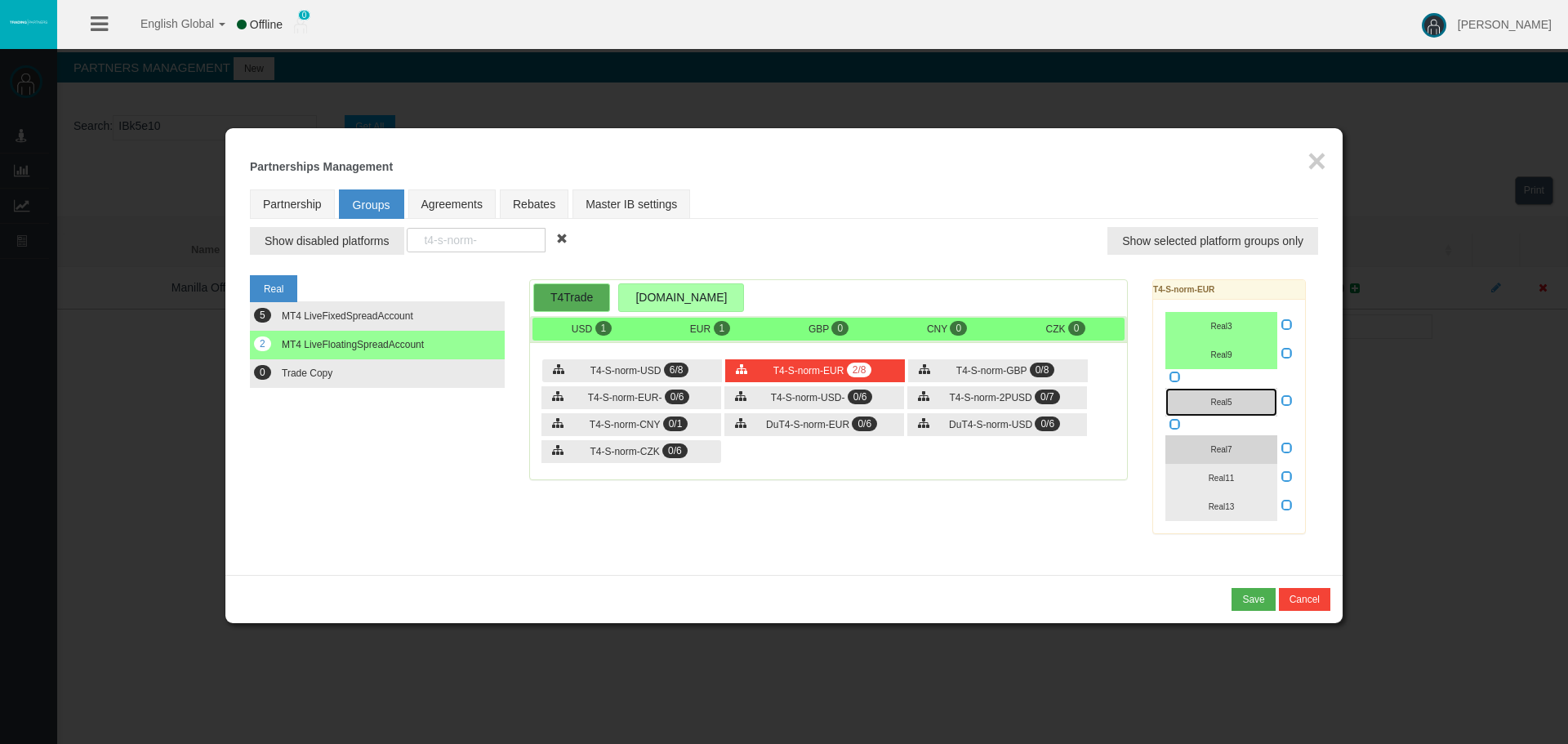
drag, startPoint x: 1223, startPoint y: 404, endPoint x: 1226, endPoint y: 456, distance: 52.1
click at [1225, 412] on button "Real5" at bounding box center [1220, 402] width 111 height 29
click at [1226, 456] on button "Real7" at bounding box center [1220, 450] width 111 height 29
click at [1222, 485] on button "Real11" at bounding box center [1220, 478] width 111 height 29
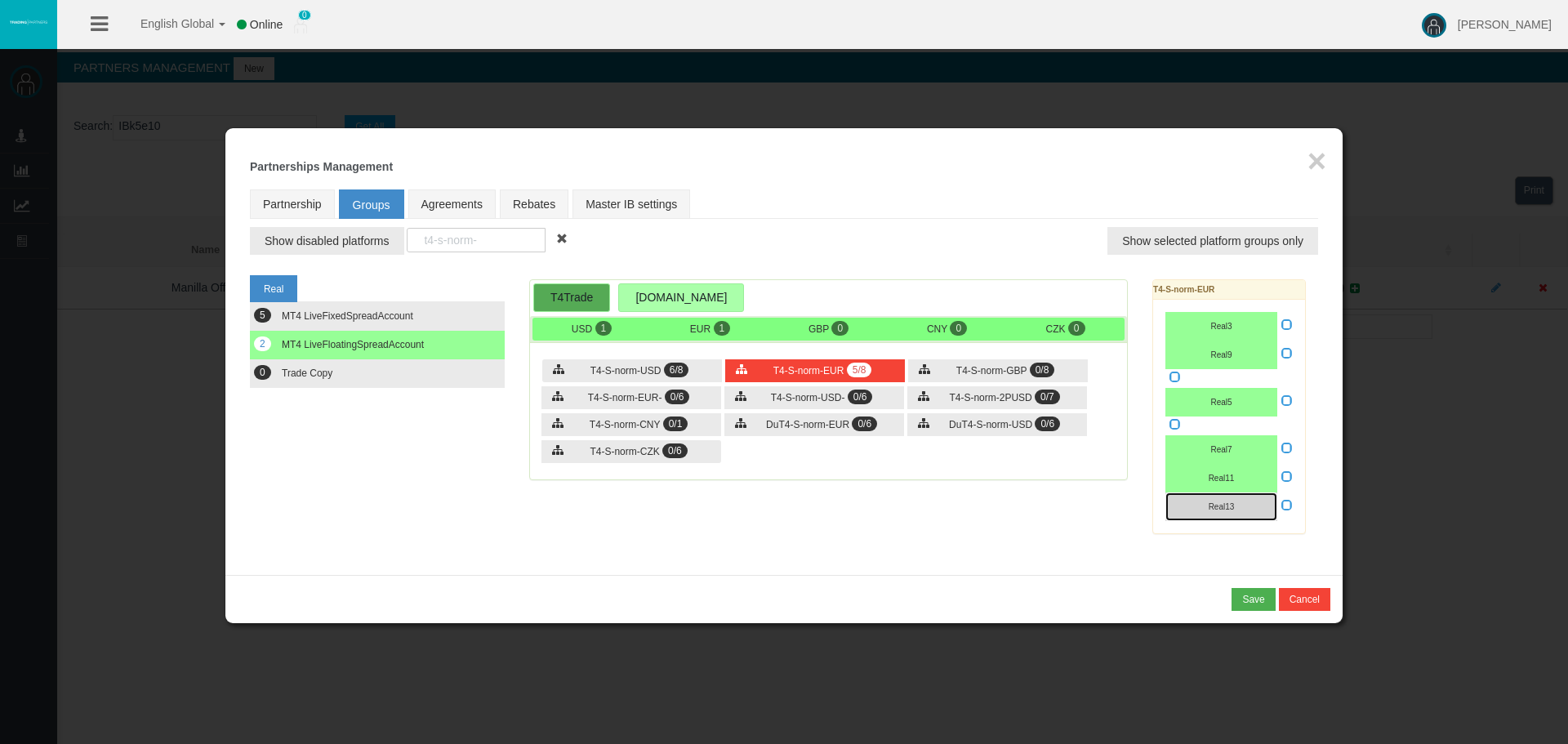
click at [1221, 495] on button "Real13" at bounding box center [1220, 507] width 111 height 29
click at [1284, 508] on icon at bounding box center [1286, 504] width 11 height 11
click at [0, 0] on input "checkbox" at bounding box center [0, 0] width 0 height 0
drag, startPoint x: 956, startPoint y: 363, endPoint x: 935, endPoint y: 365, distance: 21.1
click at [953, 364] on div "T4-S-norm-GBP 0/8" at bounding box center [997, 371] width 180 height 23
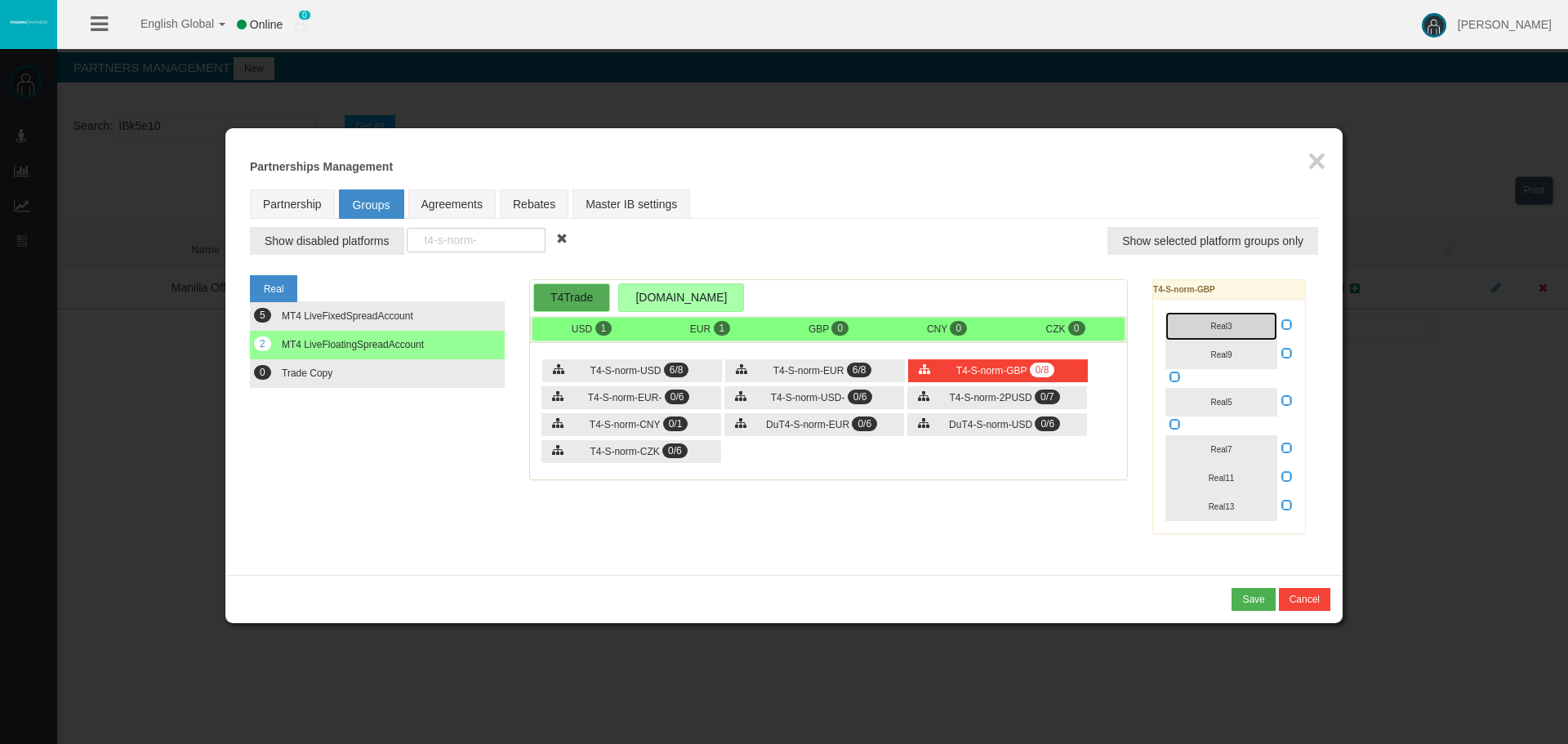
click at [1211, 328] on span "Real3" at bounding box center [1221, 326] width 21 height 9
click at [1211, 365] on button "Real9" at bounding box center [1220, 355] width 111 height 29
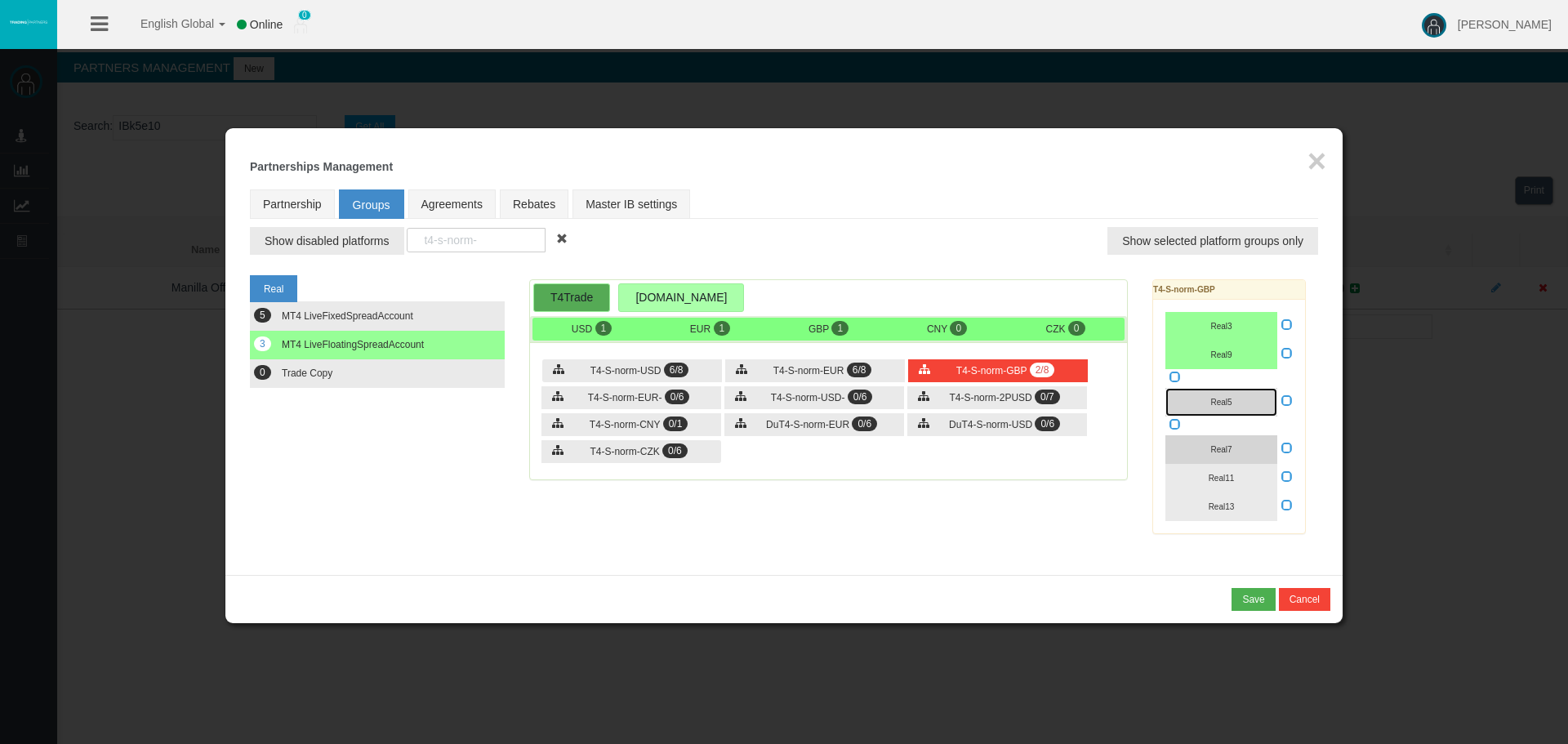
drag, startPoint x: 1226, startPoint y: 410, endPoint x: 1226, endPoint y: 461, distance: 51.0
click at [1227, 413] on button "Real5" at bounding box center [1220, 402] width 111 height 29
drag, startPoint x: 1226, startPoint y: 454, endPoint x: 1228, endPoint y: 486, distance: 32.1
click at [1228, 461] on button "Real7" at bounding box center [1220, 450] width 111 height 29
click at [1228, 487] on button "Real11" at bounding box center [1220, 478] width 111 height 29
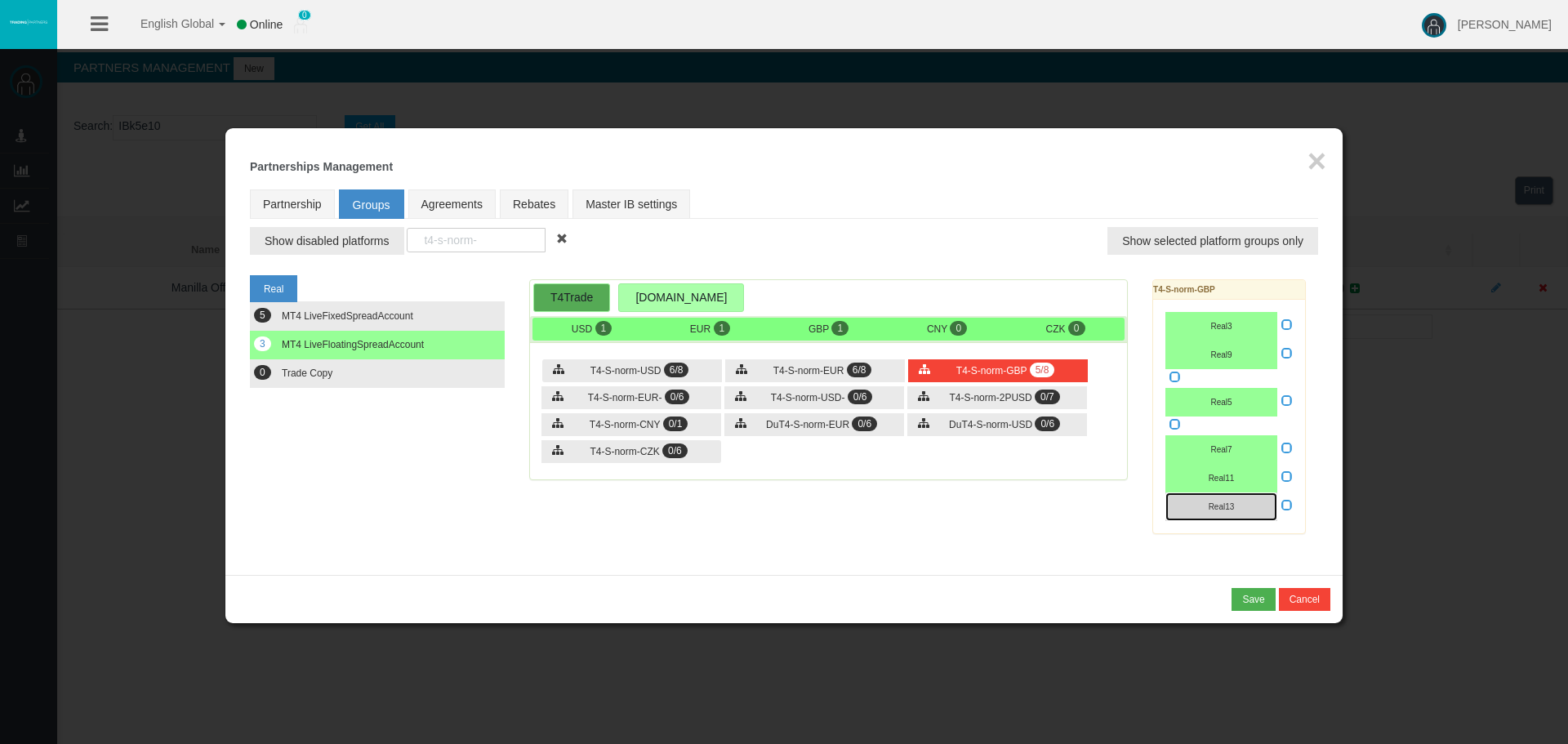
drag, startPoint x: 1229, startPoint y: 507, endPoint x: 1297, endPoint y: 507, distance: 68.0
click at [1233, 507] on span "Real13" at bounding box center [1222, 507] width 26 height 9
click at [1287, 507] on icon at bounding box center [1286, 504] width 11 height 11
click at [0, 0] on input "checkbox" at bounding box center [0, 0] width 0 height 0
click at [632, 403] on span "T4-S-norm-EUR-" at bounding box center [625, 397] width 75 height 11
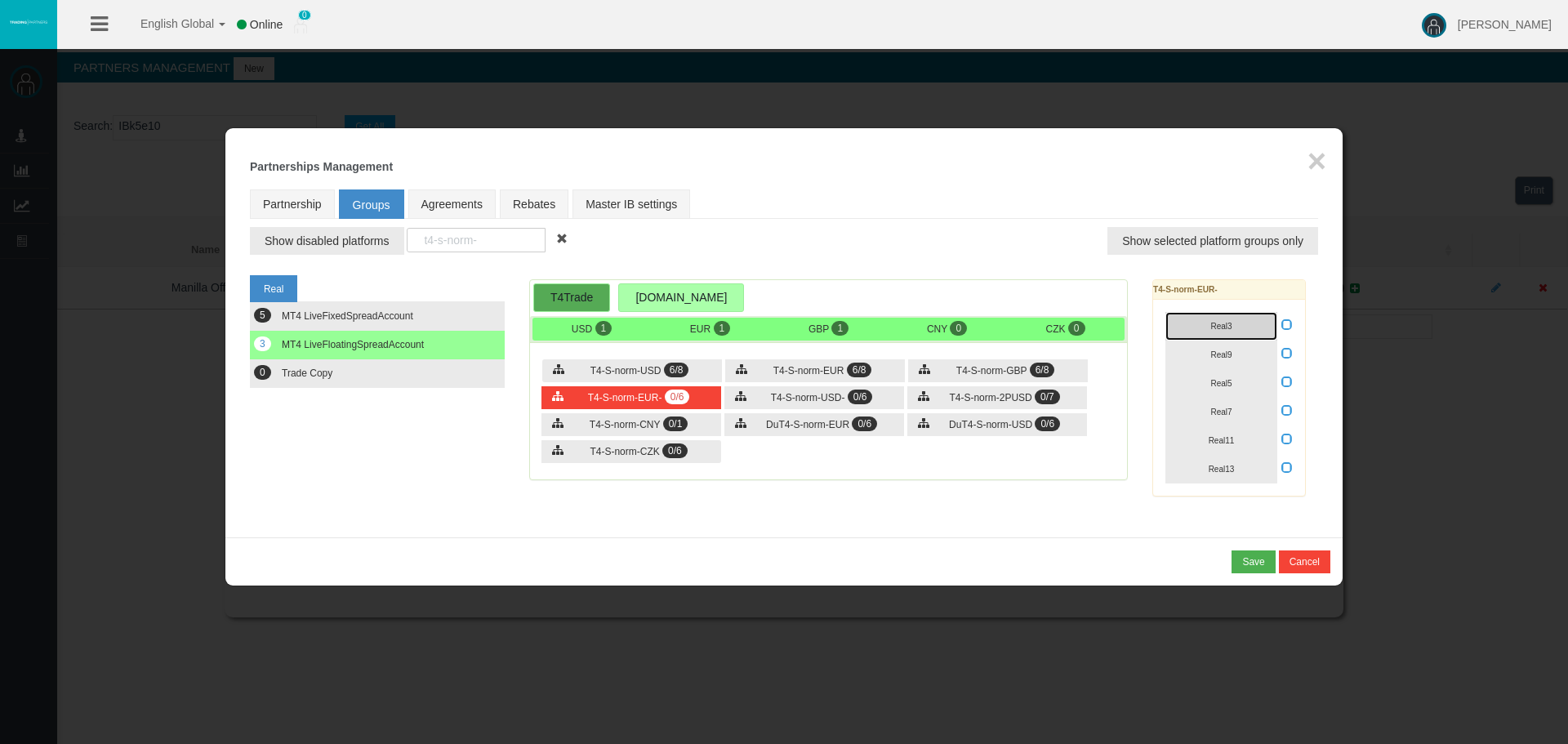
click at [1244, 323] on button "Real3" at bounding box center [1220, 326] width 111 height 29
click at [1226, 366] on button "Real9" at bounding box center [1220, 355] width 111 height 29
drag, startPoint x: 1225, startPoint y: 390, endPoint x: 1225, endPoint y: 405, distance: 15.0
click at [1225, 391] on button "Real5" at bounding box center [1220, 383] width 111 height 29
drag, startPoint x: 1225, startPoint y: 405, endPoint x: 1227, endPoint y: 430, distance: 25.1
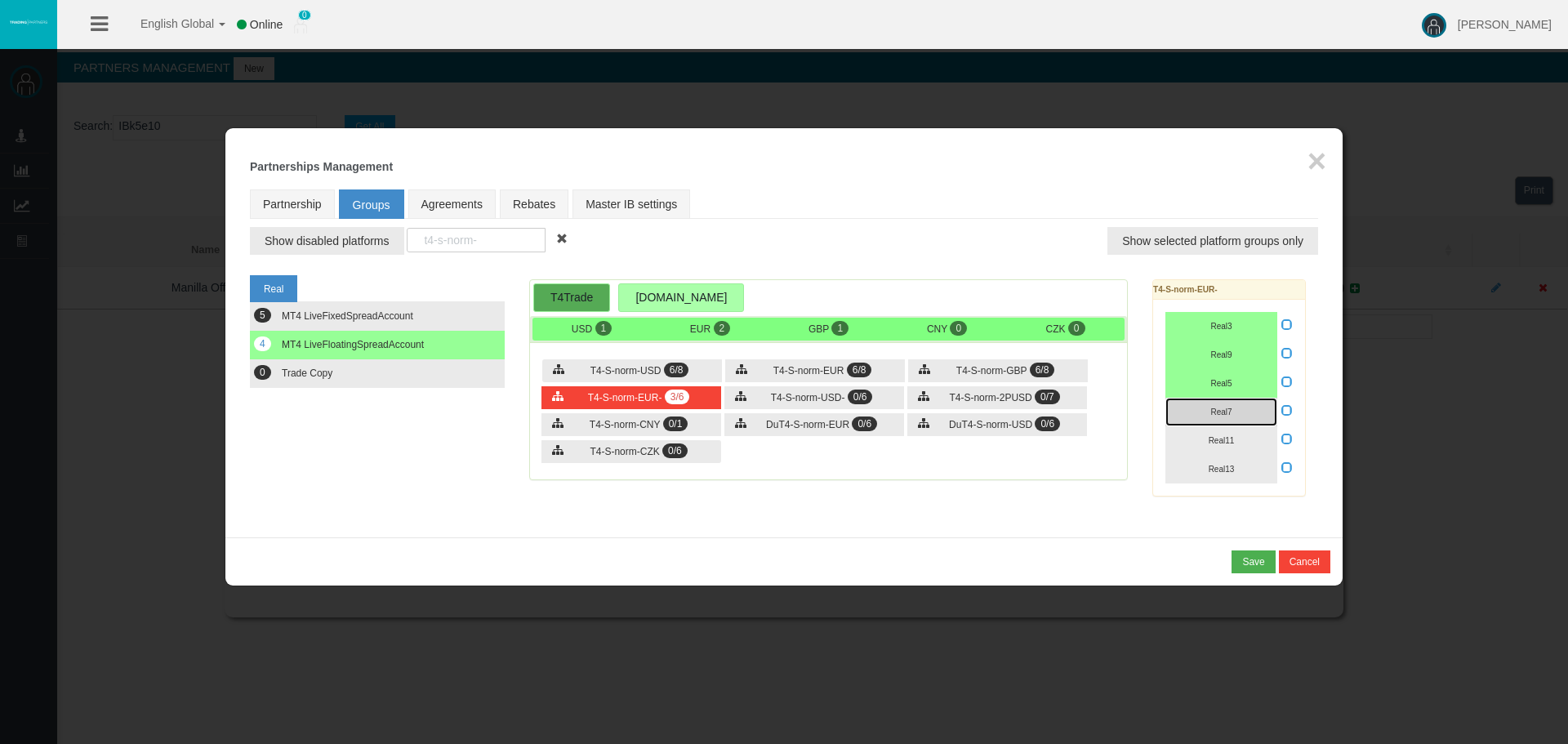
click at [1225, 406] on button "Real7" at bounding box center [1220, 412] width 111 height 29
click at [1229, 432] on button "Real11" at bounding box center [1220, 441] width 111 height 29
click at [1216, 459] on button "Real13" at bounding box center [1220, 469] width 111 height 29
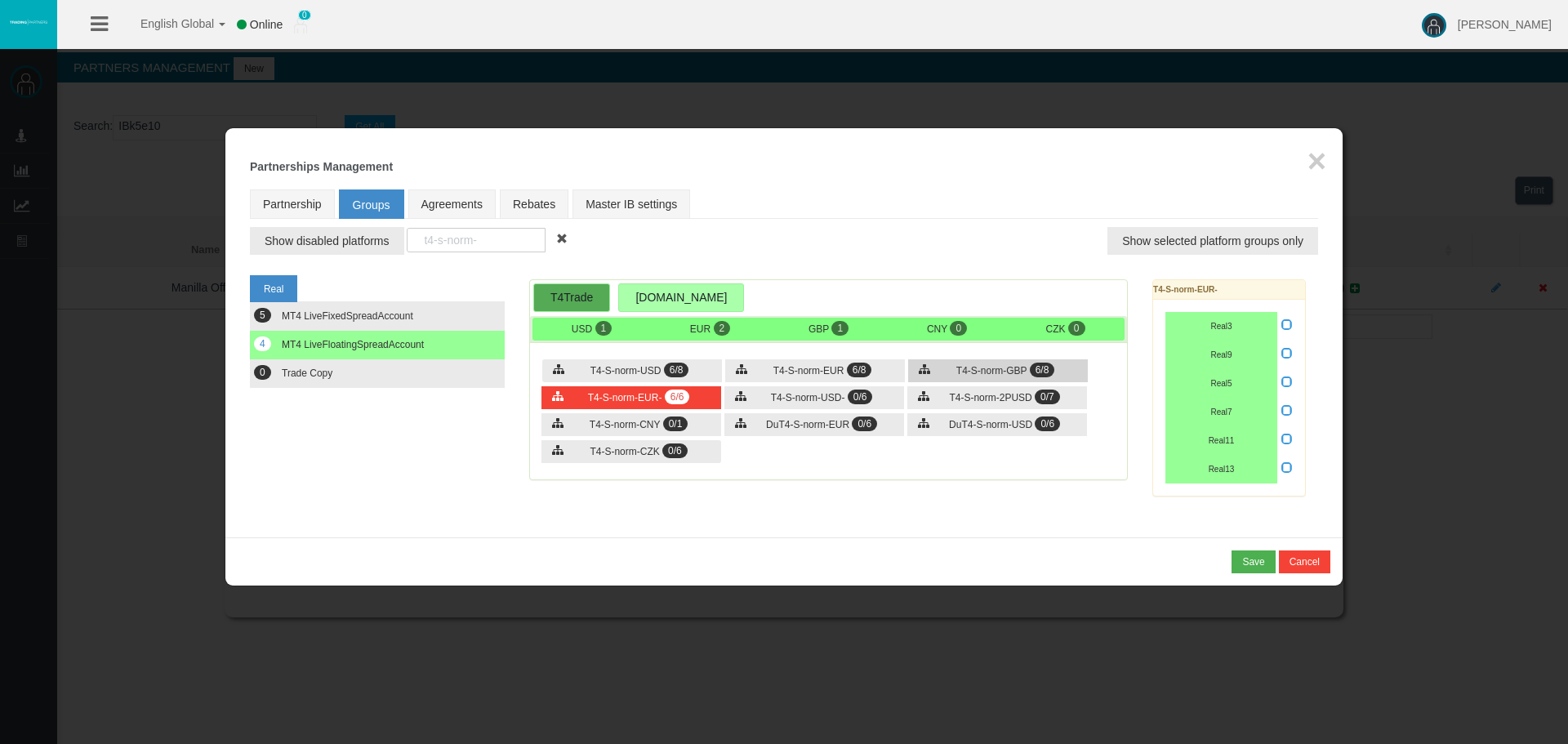
click at [946, 371] on div "T4-S-norm-GBP 6/8" at bounding box center [997, 371] width 180 height 23
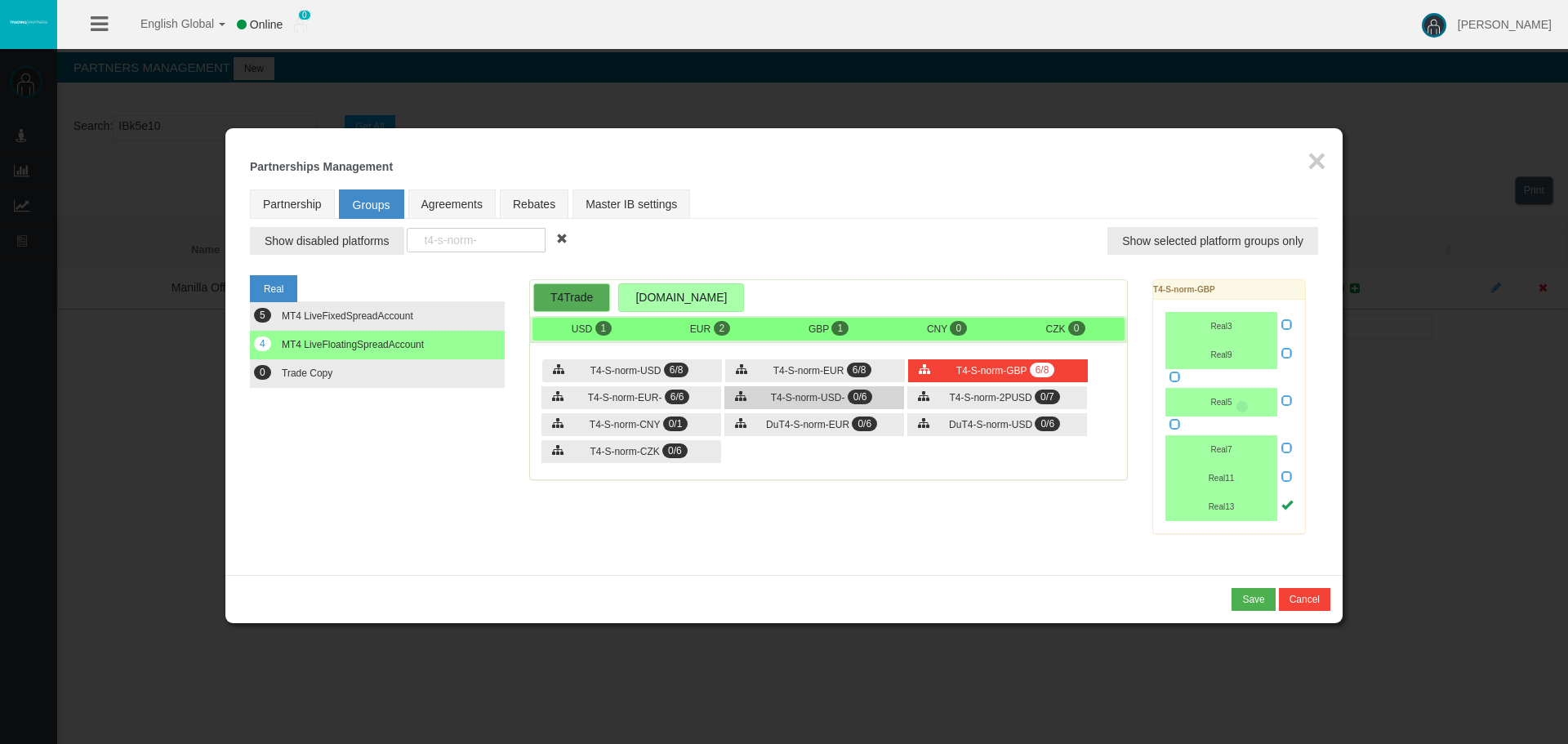
click at [819, 391] on div "T4-S-norm-USD- 0/6" at bounding box center [814, 398] width 180 height 23
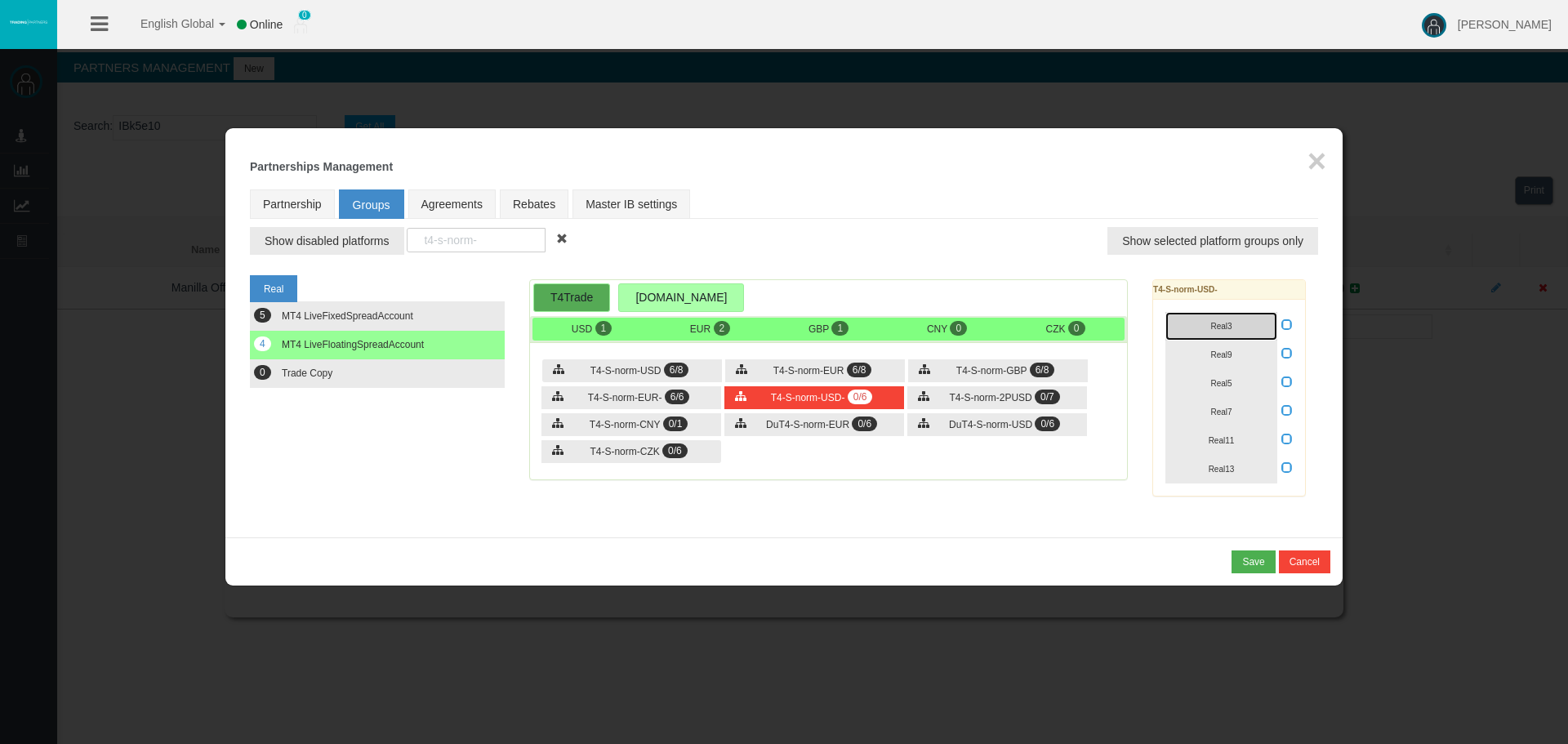
click at [1227, 334] on button "Real3" at bounding box center [1220, 326] width 111 height 29
click at [1227, 361] on button "Real9" at bounding box center [1220, 355] width 111 height 29
click at [1227, 392] on button "Real5" at bounding box center [1220, 383] width 111 height 29
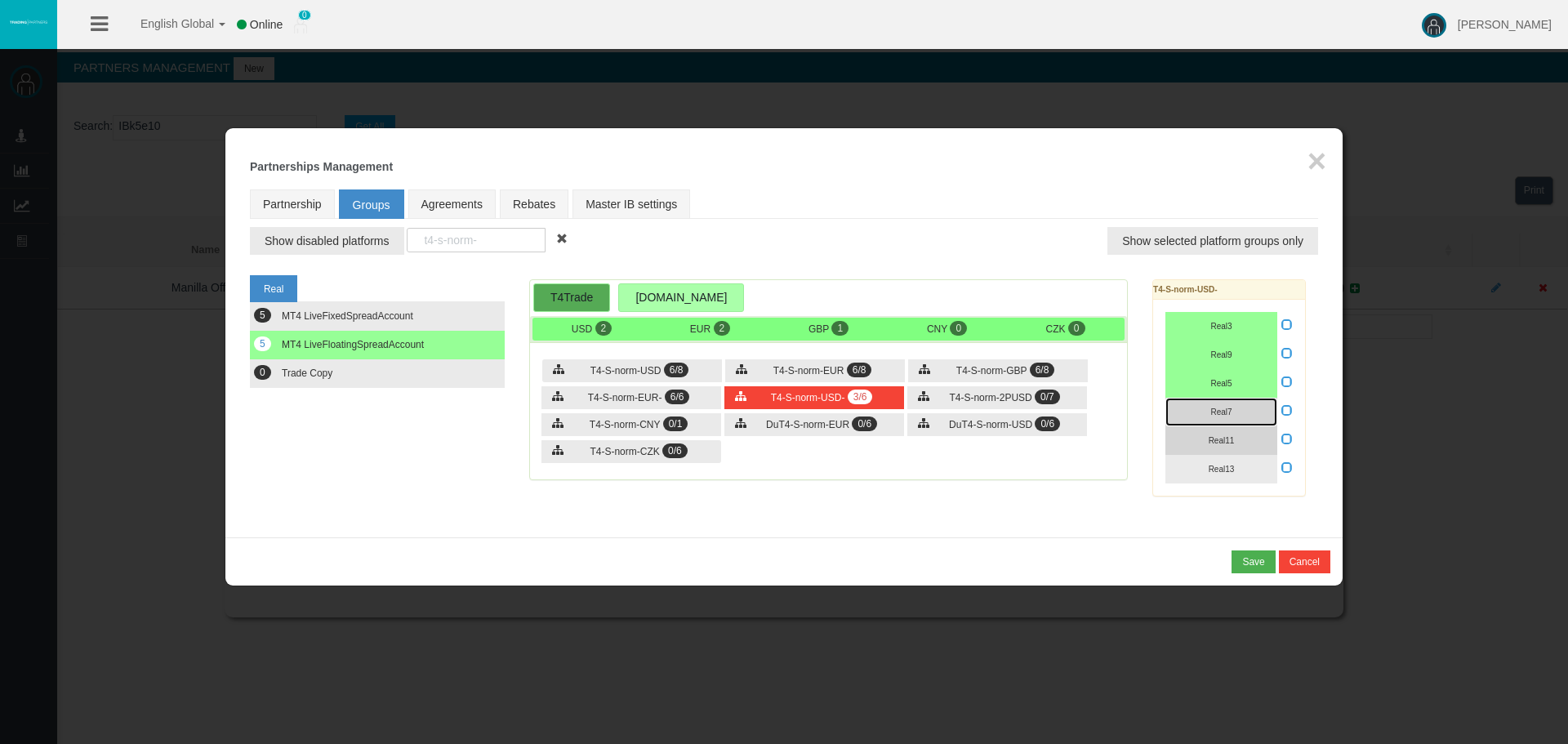
drag, startPoint x: 1231, startPoint y: 414, endPoint x: 1232, endPoint y: 441, distance: 27.0
click at [1231, 415] on span "Real7" at bounding box center [1221, 412] width 21 height 9
click at [1232, 444] on span "Real11" at bounding box center [1222, 441] width 26 height 9
click at [1234, 466] on span "Real13" at bounding box center [1222, 469] width 26 height 9
click at [617, 387] on div "T4-S-norm-EUR- 6/6" at bounding box center [631, 398] width 180 height 23
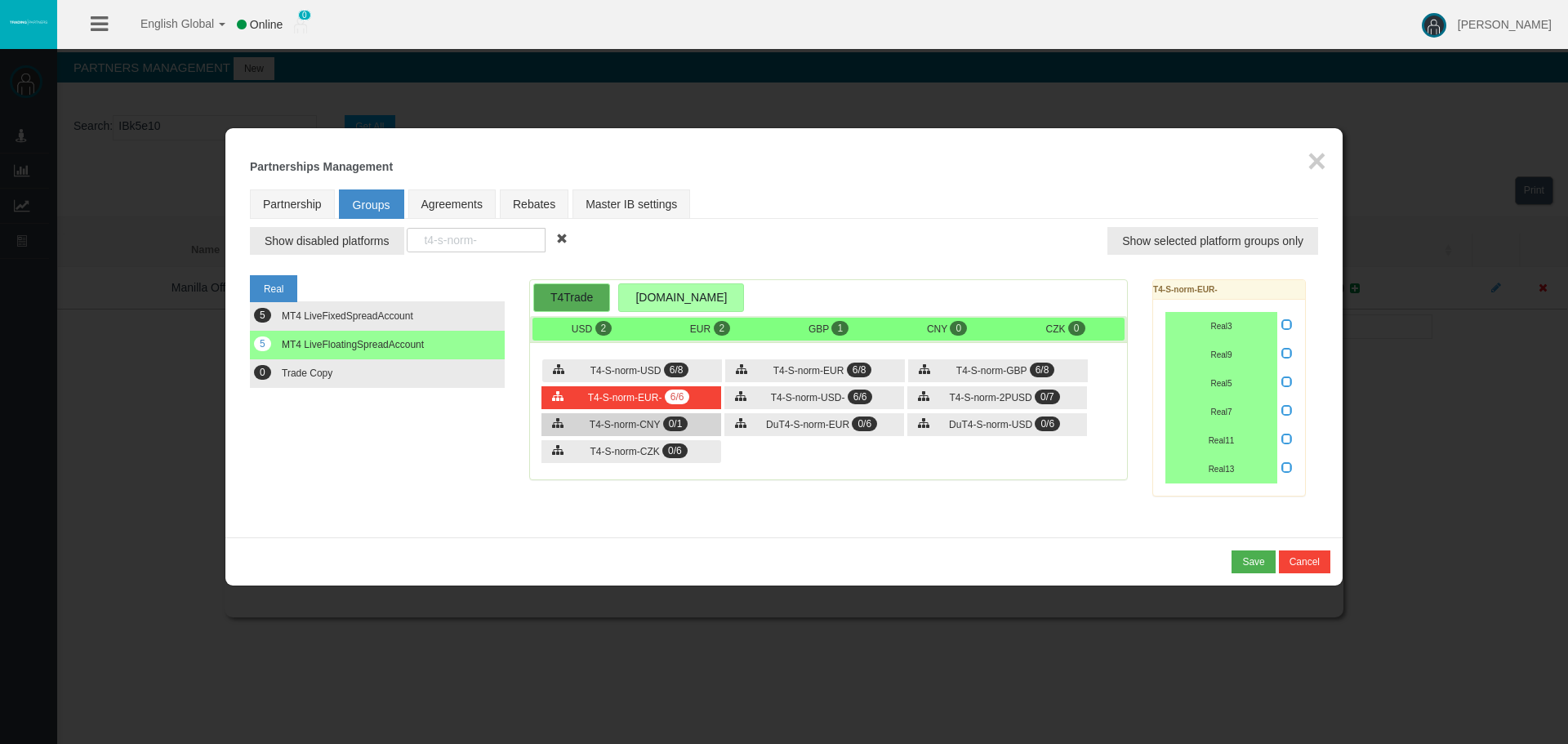
click at [620, 427] on span "T4-S-norm-CNY" at bounding box center [625, 424] width 70 height 11
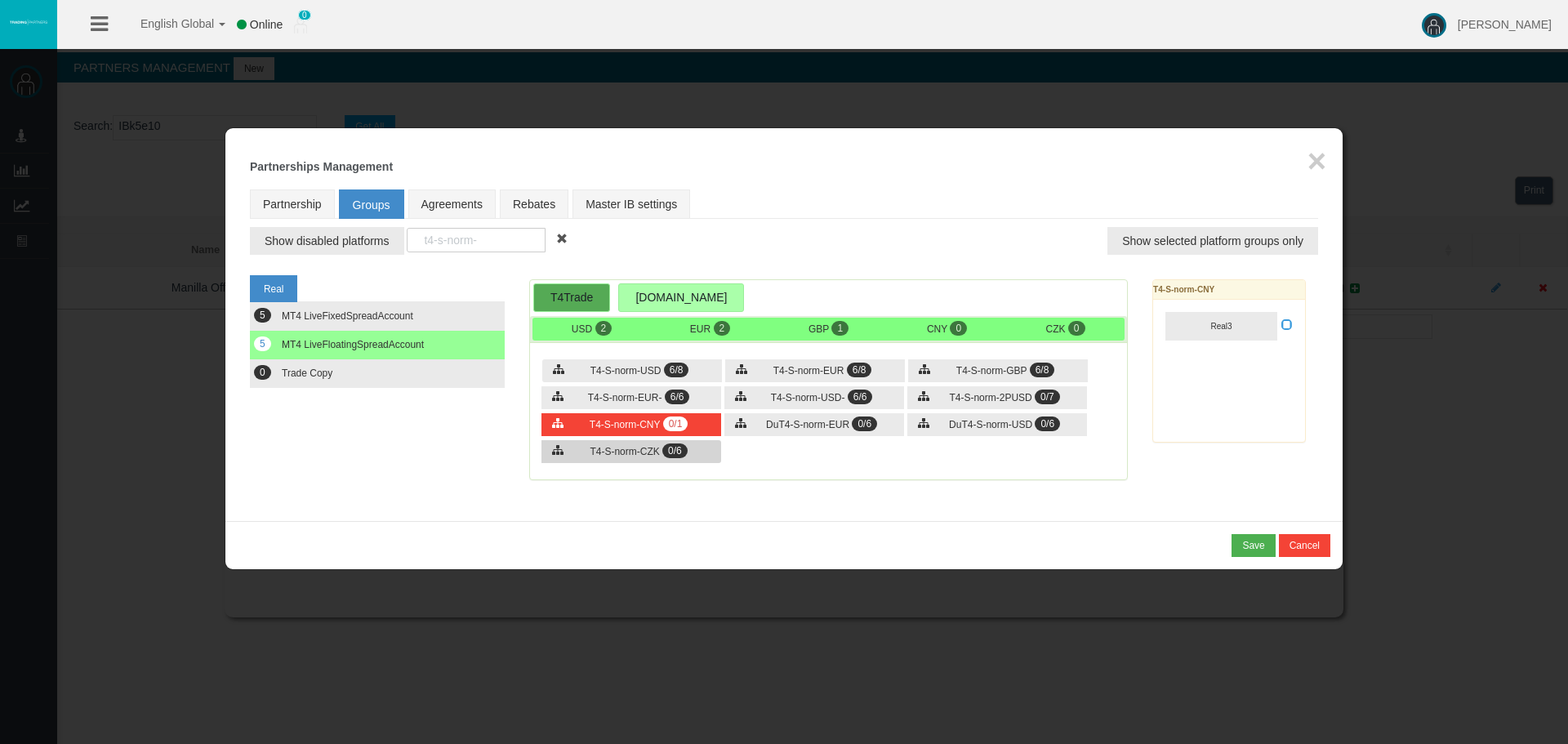
click at [657, 441] on div "T4-S-norm-CZK 0/6" at bounding box center [631, 451] width 180 height 23
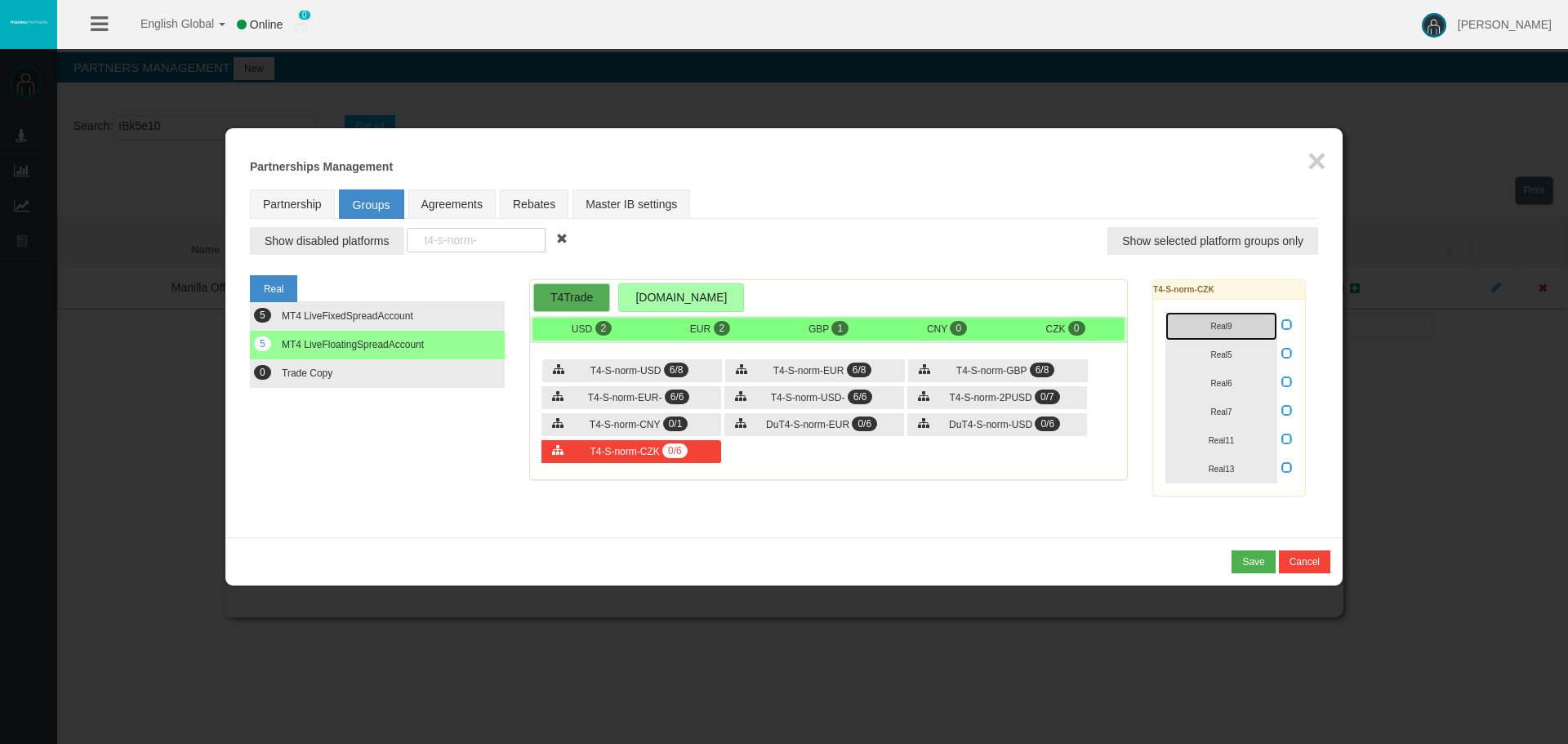
click at [1226, 315] on button "Real9" at bounding box center [1220, 326] width 111 height 29
drag, startPoint x: 1216, startPoint y: 350, endPoint x: 1202, endPoint y: 375, distance: 28.7
click at [1214, 353] on span "Real5" at bounding box center [1221, 355] width 21 height 9
click at [1198, 390] on button "Real6" at bounding box center [1220, 383] width 111 height 29
click at [1209, 404] on button "Real7" at bounding box center [1220, 412] width 111 height 29
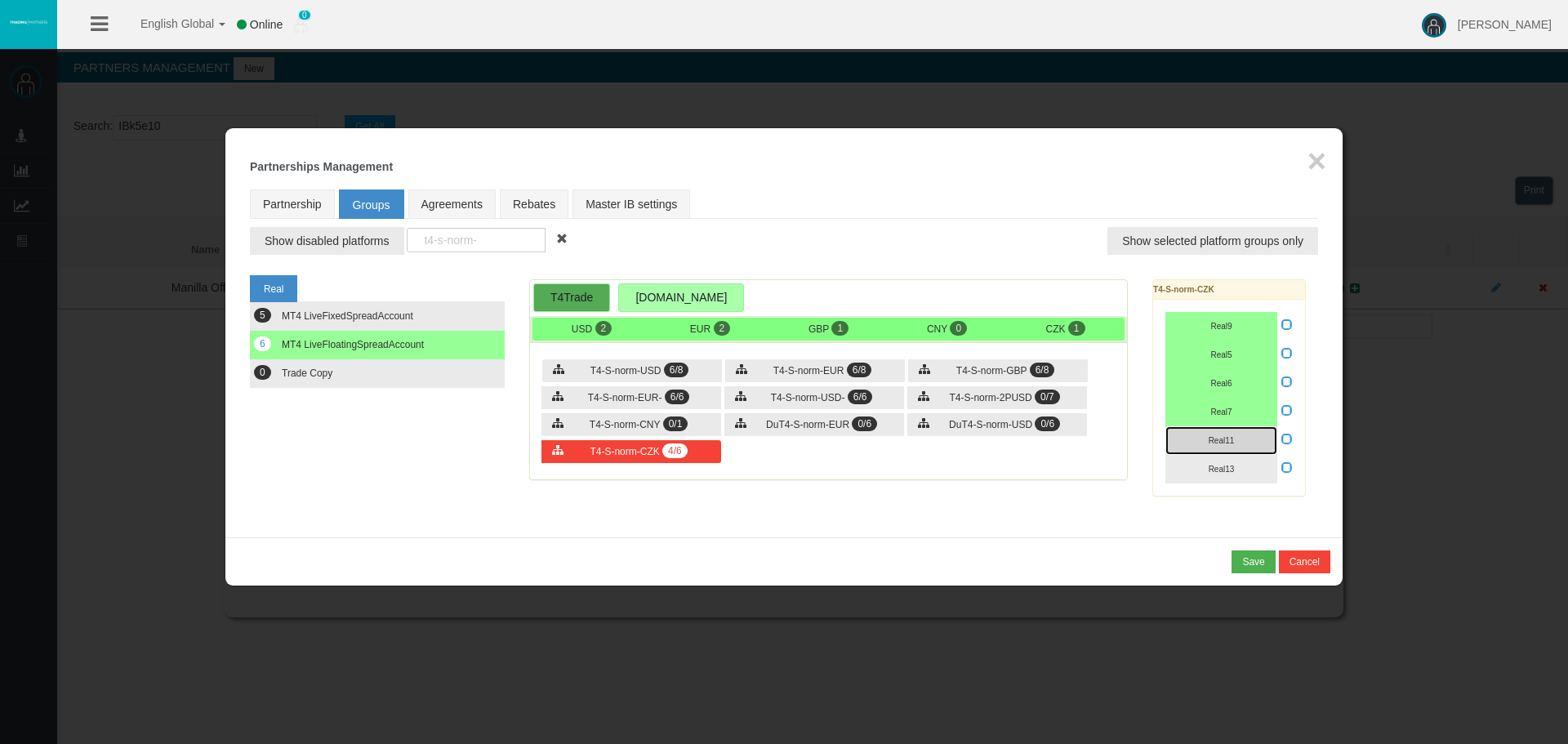
click at [1207, 448] on button "Real11" at bounding box center [1220, 441] width 111 height 29
click at [1206, 463] on button "Real13" at bounding box center [1220, 469] width 111 height 29
click at [1286, 463] on icon at bounding box center [1286, 467] width 11 height 11
click at [0, 0] on input "checkbox" at bounding box center [0, 0] width 0 height 0
click at [281, 380] on button "0 Trade Copy" at bounding box center [378, 373] width 255 height 29
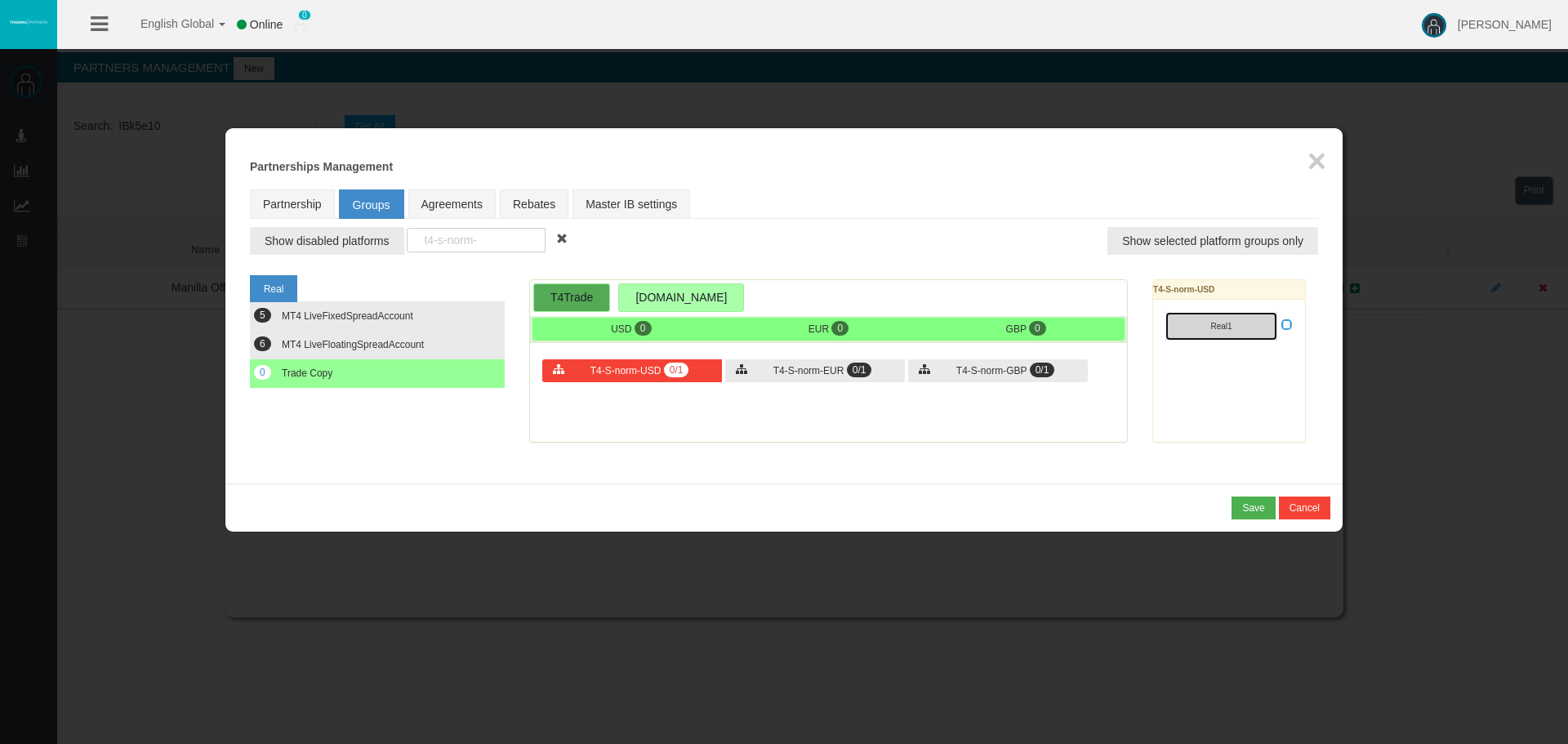
drag, startPoint x: 1200, startPoint y: 332, endPoint x: 1261, endPoint y: 333, distance: 61.0
click at [1200, 331] on button "Real1" at bounding box center [1220, 326] width 111 height 29
click at [1287, 328] on icon at bounding box center [1286, 324] width 11 height 11
click at [0, 0] on input "checkbox" at bounding box center [0, 0] width 0 height 0
click at [852, 374] on span "0/1" at bounding box center [860, 370] width 25 height 15
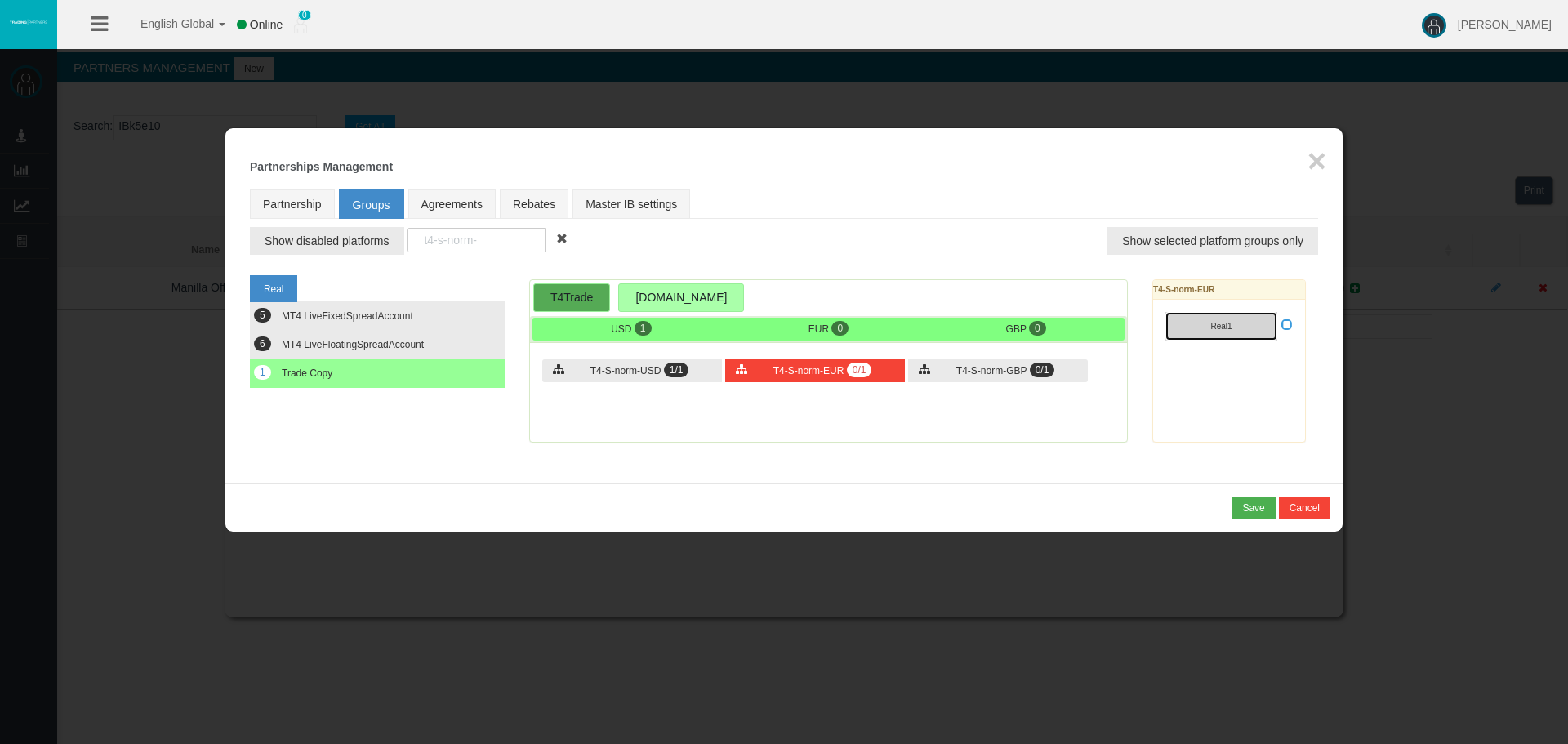
click at [1253, 321] on button "Real1" at bounding box center [1220, 326] width 111 height 29
click at [1292, 327] on div "Real1" at bounding box center [1228, 326] width 152 height 53
click at [1284, 330] on icon at bounding box center [1286, 324] width 11 height 11
click at [0, 0] on input "checkbox" at bounding box center [0, 0] width 0 height 0
drag, startPoint x: 969, startPoint y: 376, endPoint x: 1147, endPoint y: 390, distance: 178.5
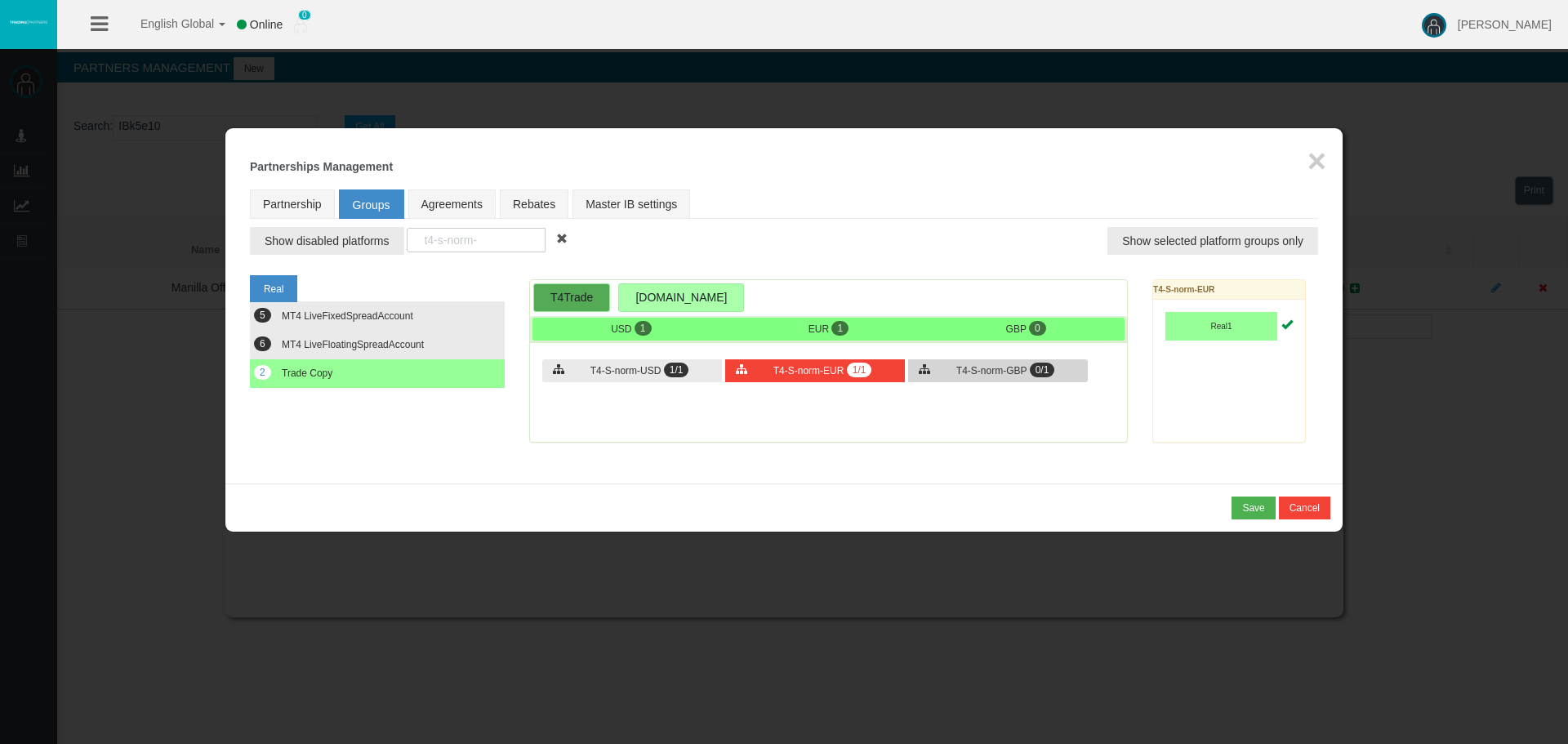
click at [975, 376] on span "T4-S-norm-GBP" at bounding box center [991, 371] width 70 height 11
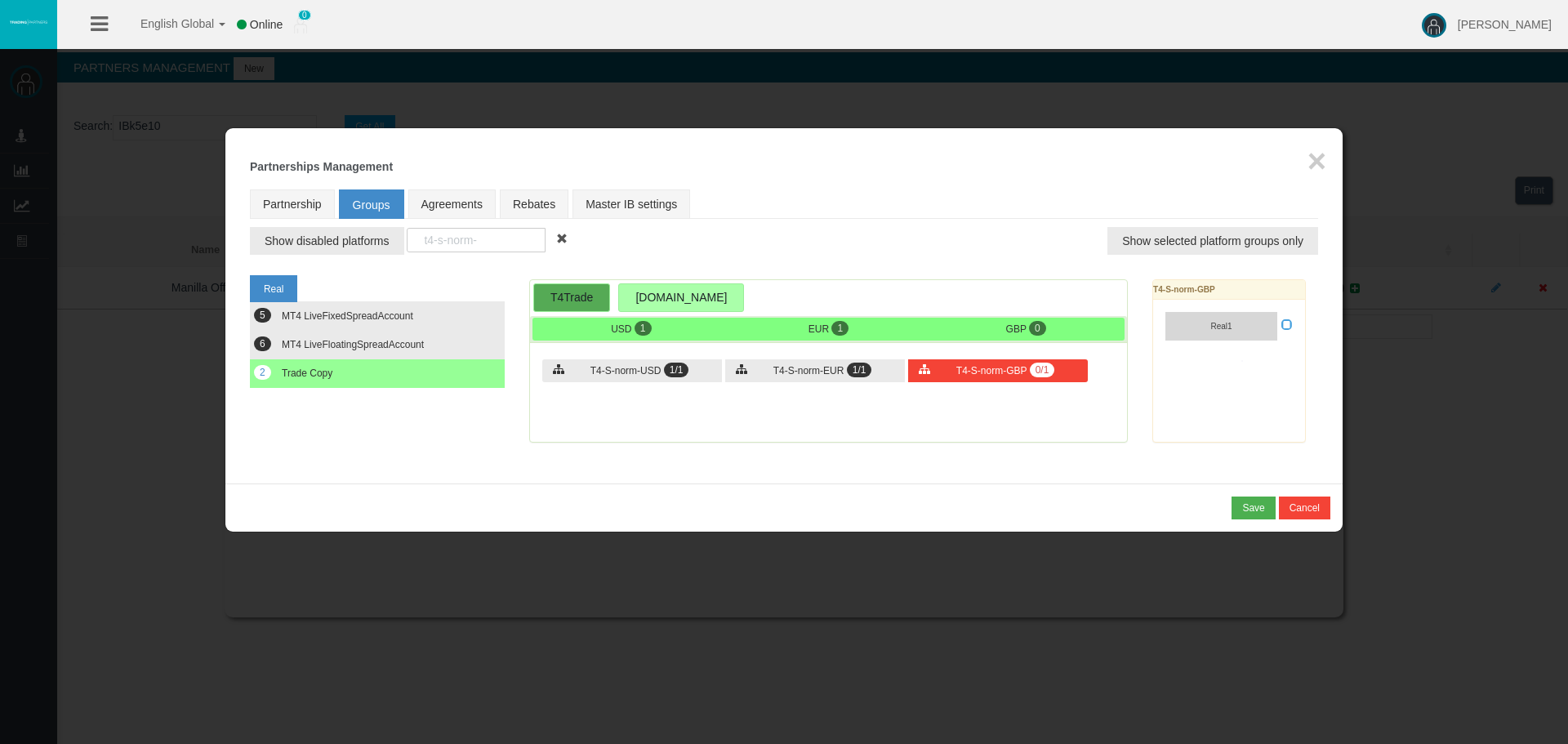
click at [1229, 321] on div "Loading... T4-S-norm-GBP Real1" at bounding box center [1228, 361] width 154 height 163
click at [1270, 324] on button "Real1" at bounding box center [1220, 326] width 111 height 29
click at [1286, 328] on icon at bounding box center [1286, 324] width 11 height 11
click at [0, 0] on input "checkbox" at bounding box center [0, 0] width 0 height 0
click at [500, 243] on input "t4-s-norm-" at bounding box center [476, 241] width 139 height 25
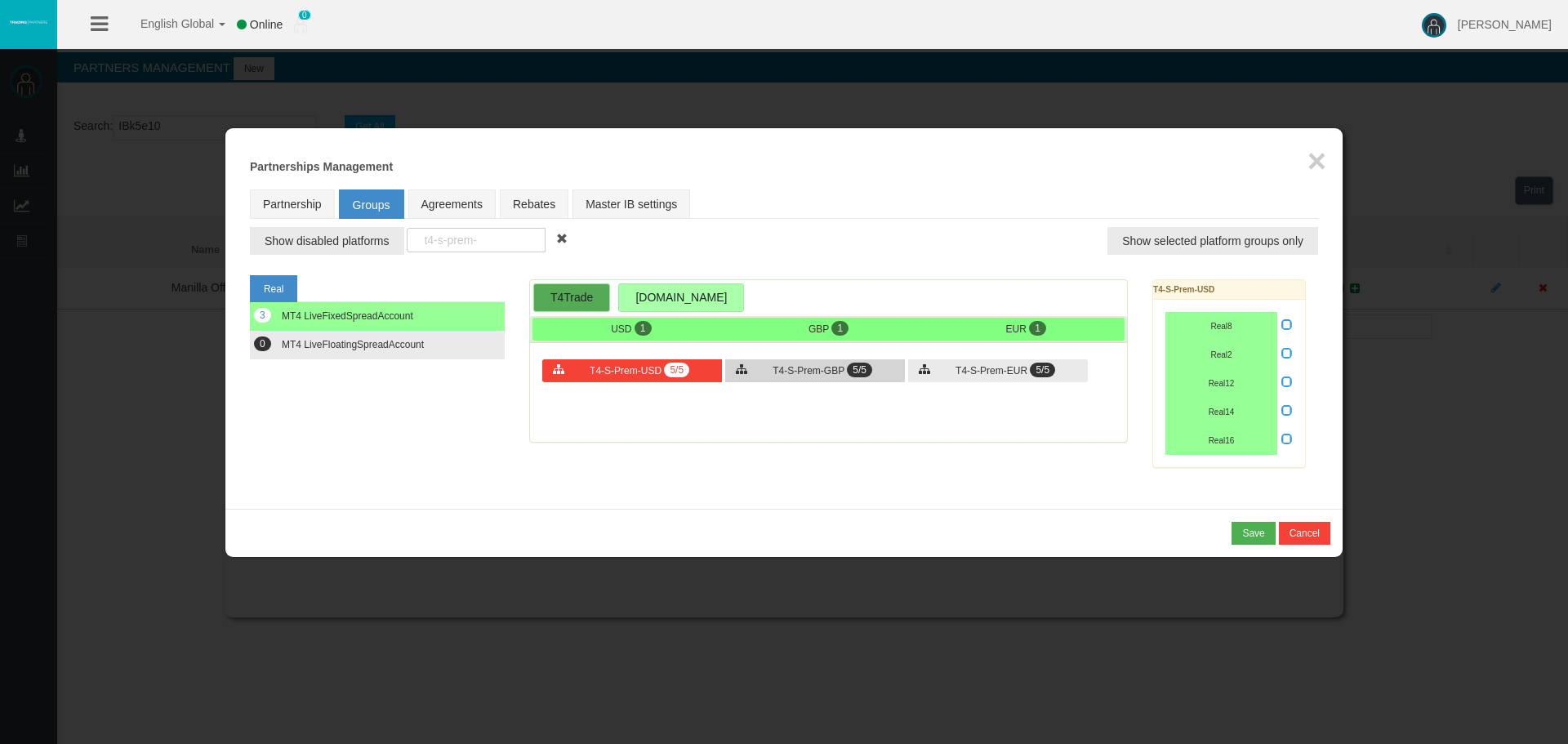
click at [845, 361] on div "T4-S-Prem-GBP 5/5" at bounding box center [815, 371] width 180 height 23
click at [1002, 367] on span "T4-S-Prem-EUR" at bounding box center [991, 371] width 72 height 11
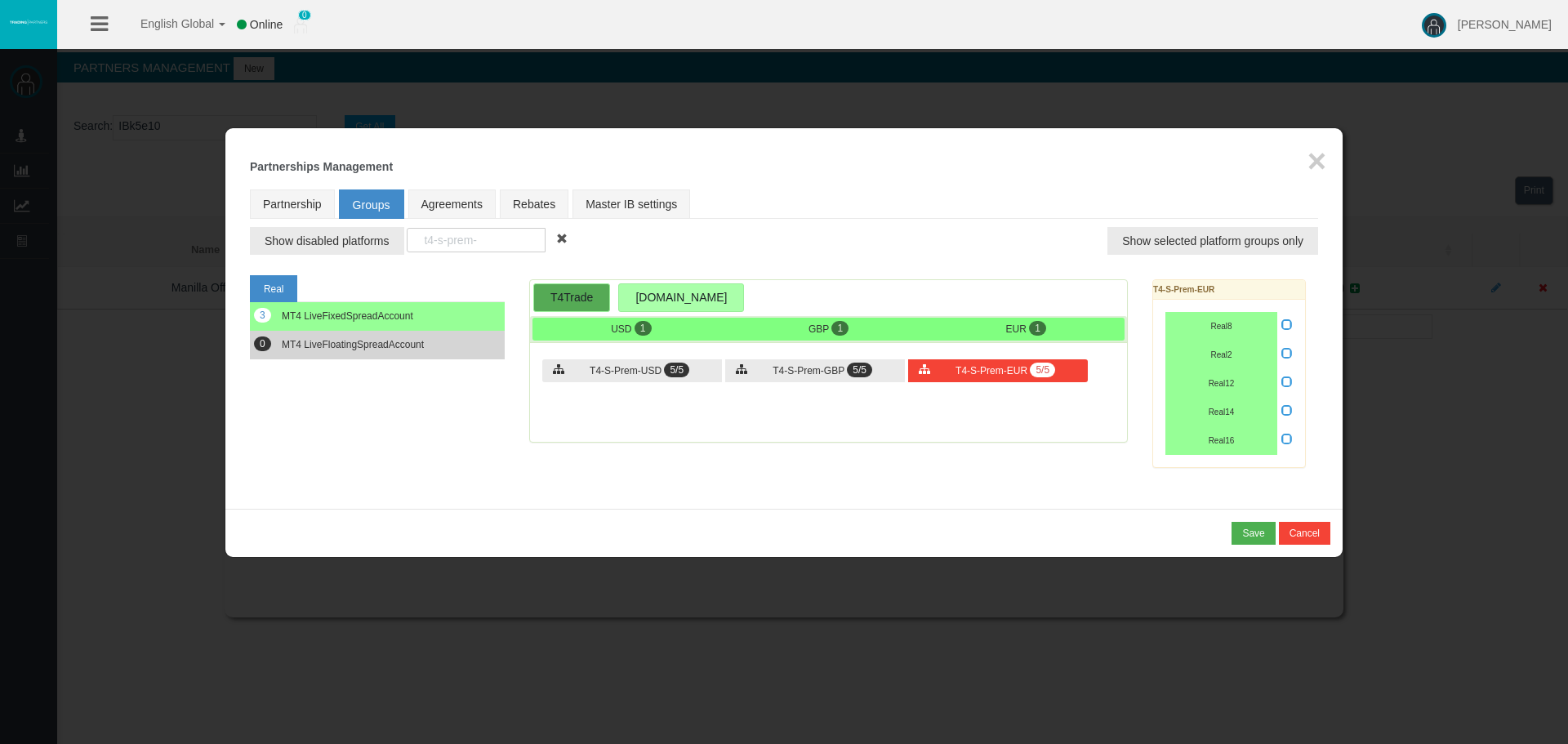
click at [339, 350] on button "0 MT4 LiveFloatingSpreadAccount" at bounding box center [378, 345] width 255 height 29
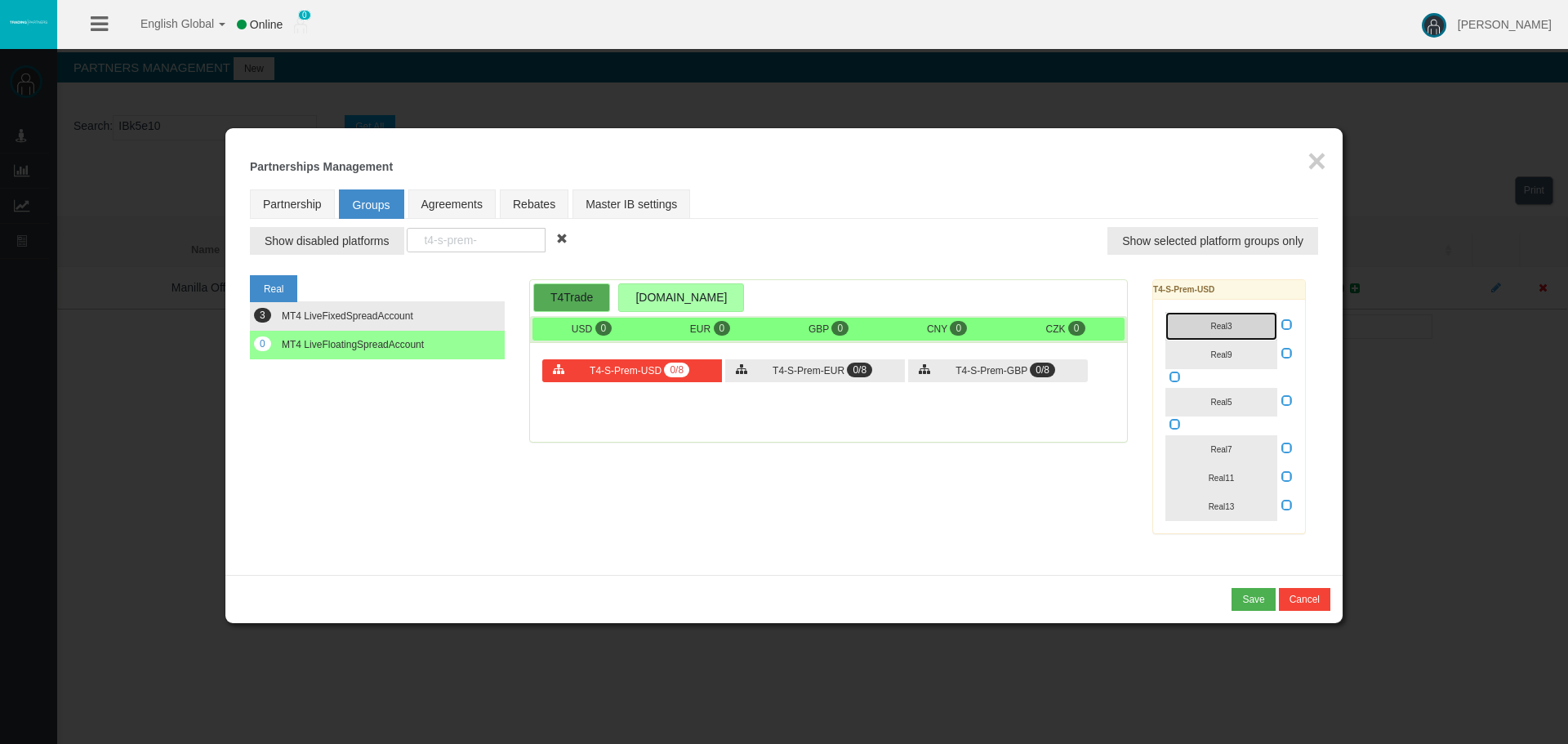
click at [1216, 320] on button "Real3" at bounding box center [1220, 326] width 111 height 29
click at [1215, 341] on button "Real9" at bounding box center [1220, 355] width 111 height 29
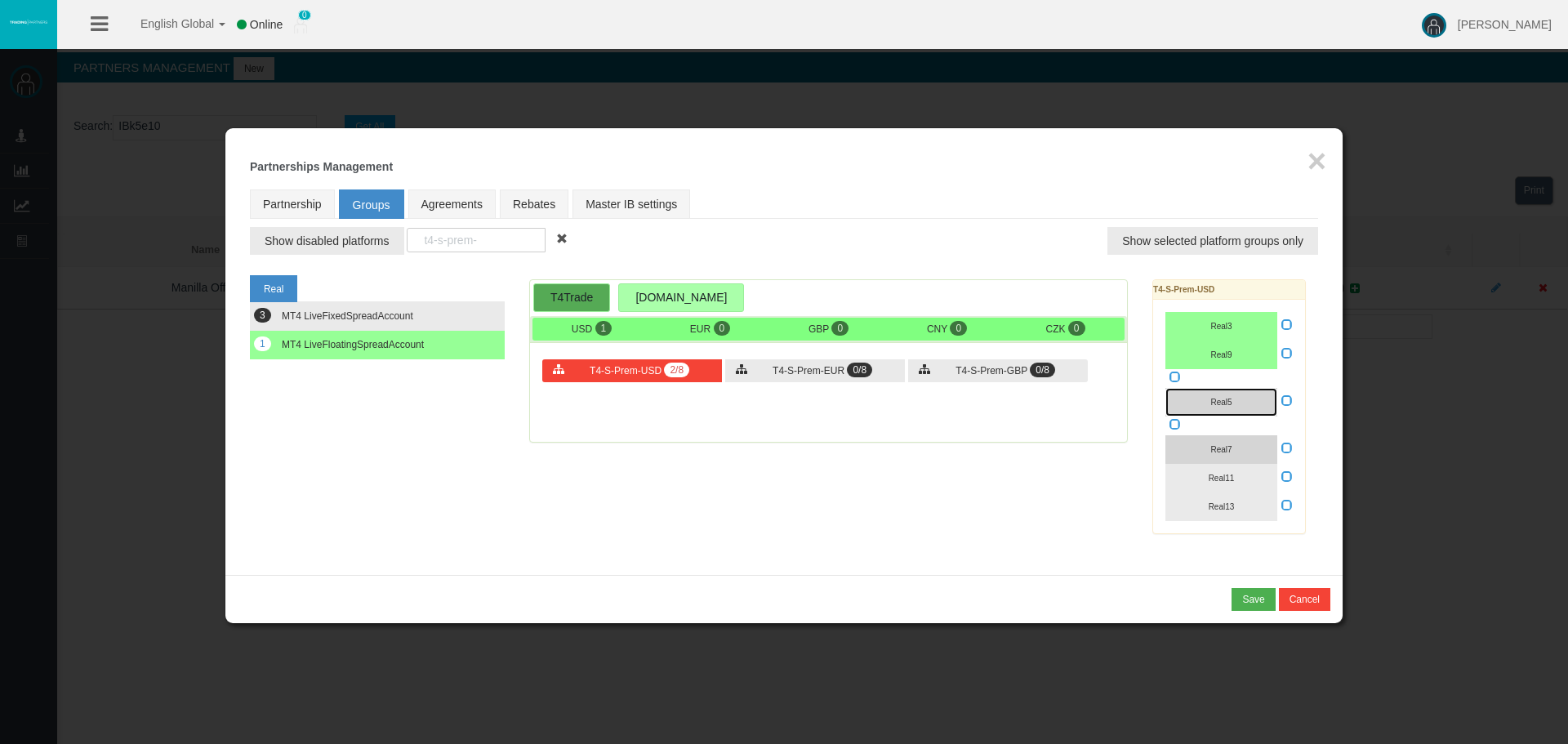
drag, startPoint x: 1225, startPoint y: 392, endPoint x: 1208, endPoint y: 449, distance: 59.5
click at [1218, 409] on button "Real5" at bounding box center [1220, 402] width 111 height 29
drag, startPoint x: 1208, startPoint y: 459, endPoint x: 1207, endPoint y: 469, distance: 10.0
click at [1206, 459] on button "Real7" at bounding box center [1220, 450] width 111 height 29
click at [1212, 480] on span "Real11" at bounding box center [1222, 479] width 26 height 9
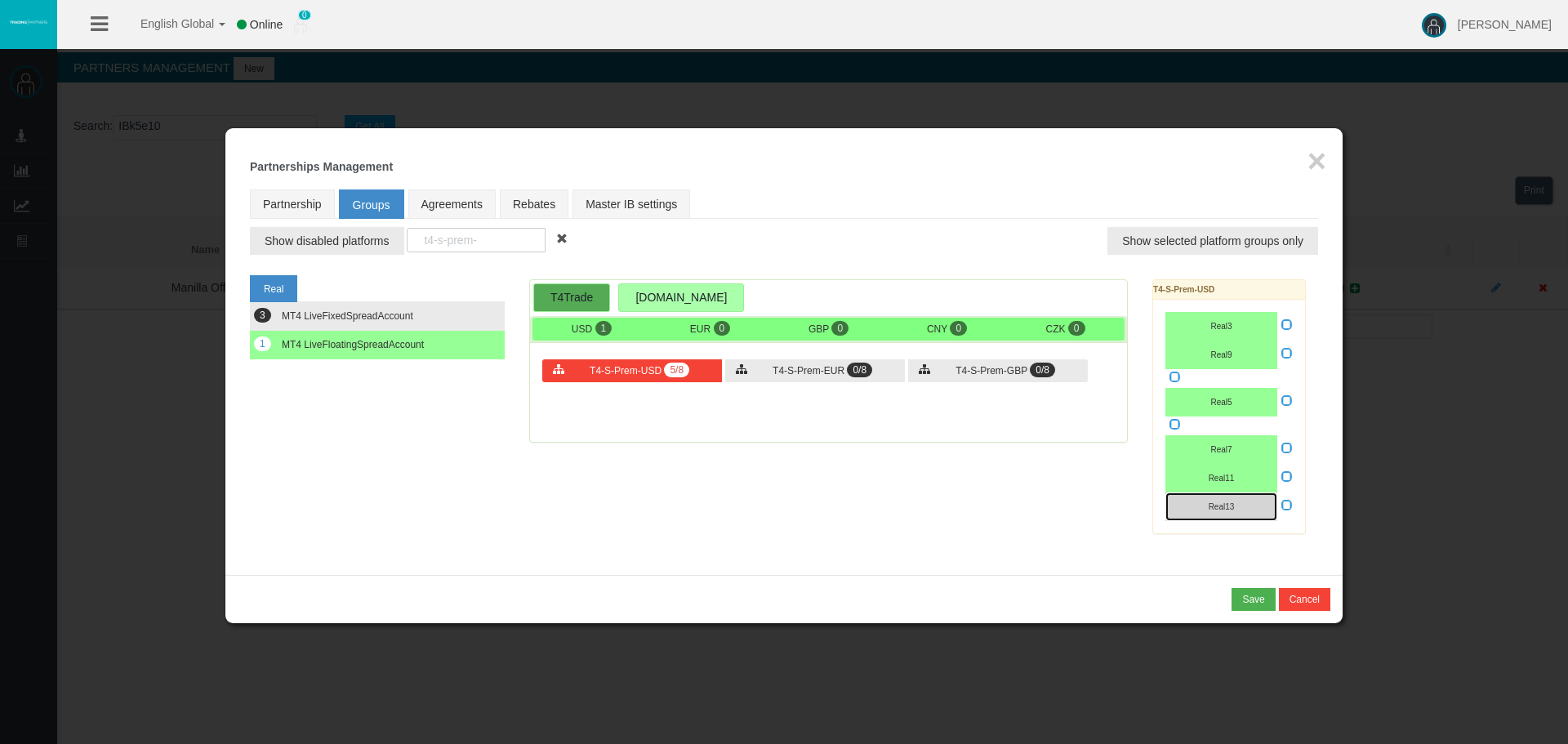
click at [1217, 510] on span "Real13" at bounding box center [1222, 507] width 26 height 9
click at [833, 366] on span "T4-S-Prem-EUR" at bounding box center [809, 371] width 72 height 11
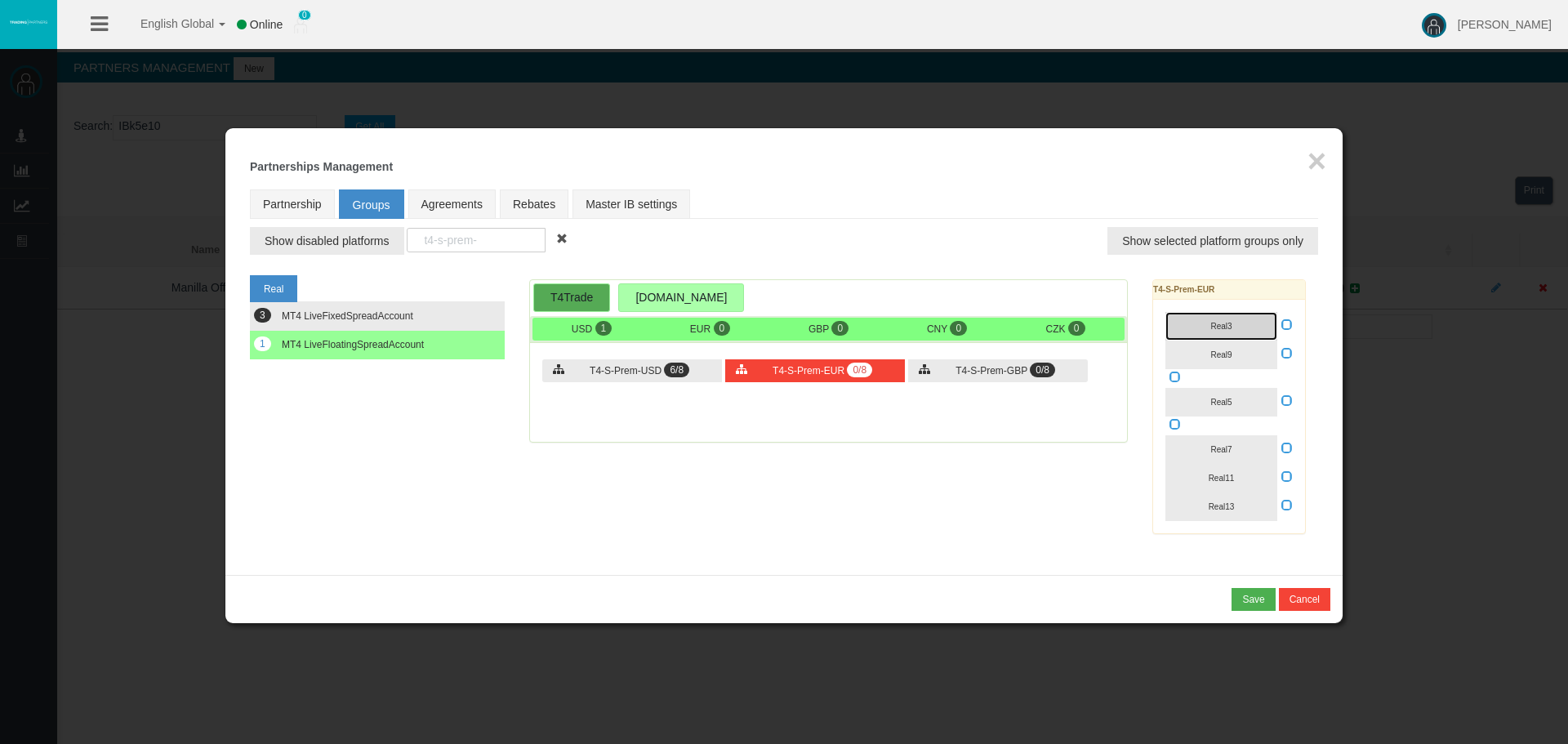
click at [1237, 324] on button "Real3" at bounding box center [1220, 326] width 111 height 29
drag, startPoint x: 1222, startPoint y: 360, endPoint x: 1222, endPoint y: 411, distance: 51.0
click at [1222, 366] on button "Real9" at bounding box center [1220, 355] width 111 height 29
click at [1222, 415] on button "Real5" at bounding box center [1220, 402] width 111 height 29
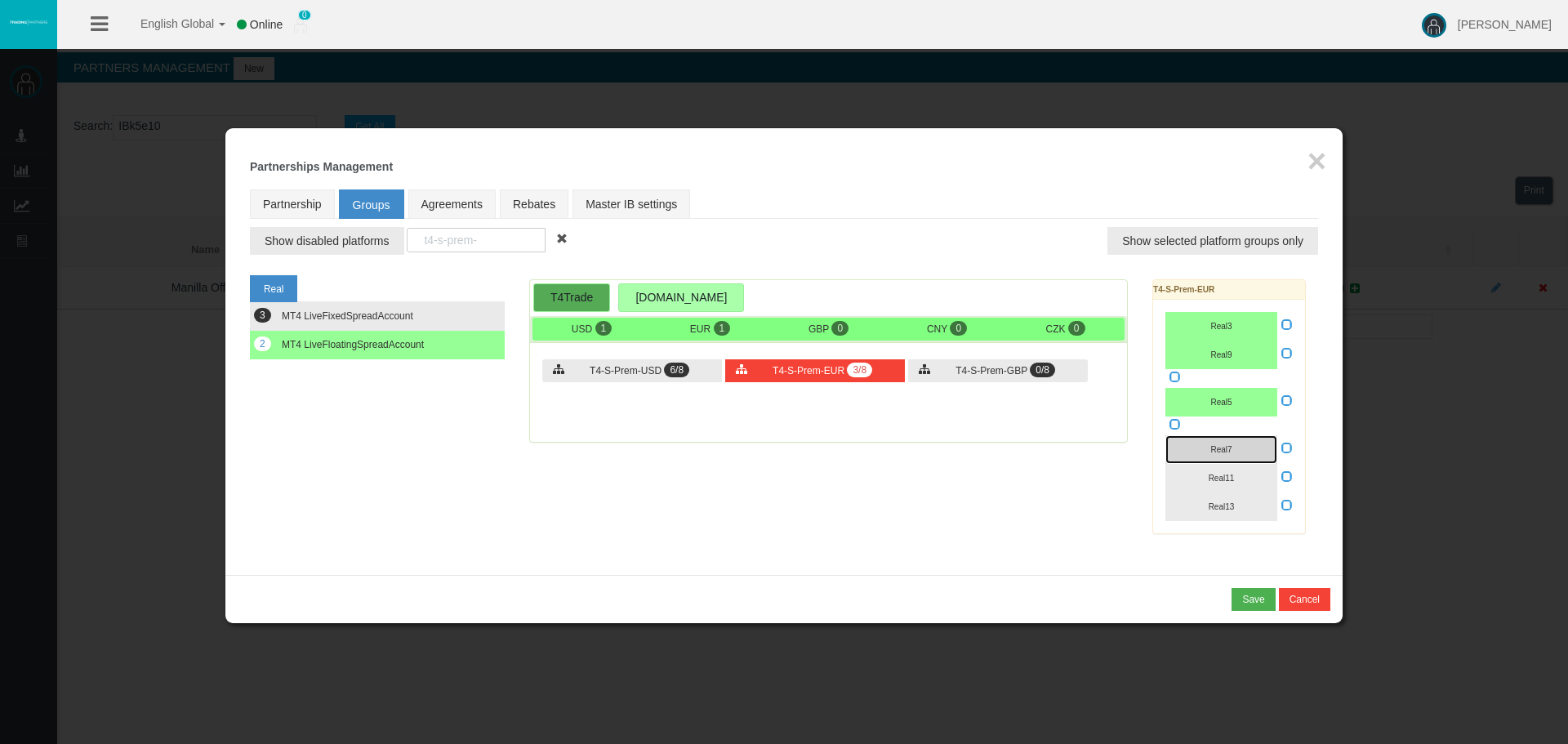
click at [1213, 455] on button "Real7" at bounding box center [1220, 450] width 111 height 29
click at [1209, 493] on button "Real13" at bounding box center [1220, 507] width 111 height 29
click at [1208, 482] on button "Real11" at bounding box center [1220, 478] width 111 height 29
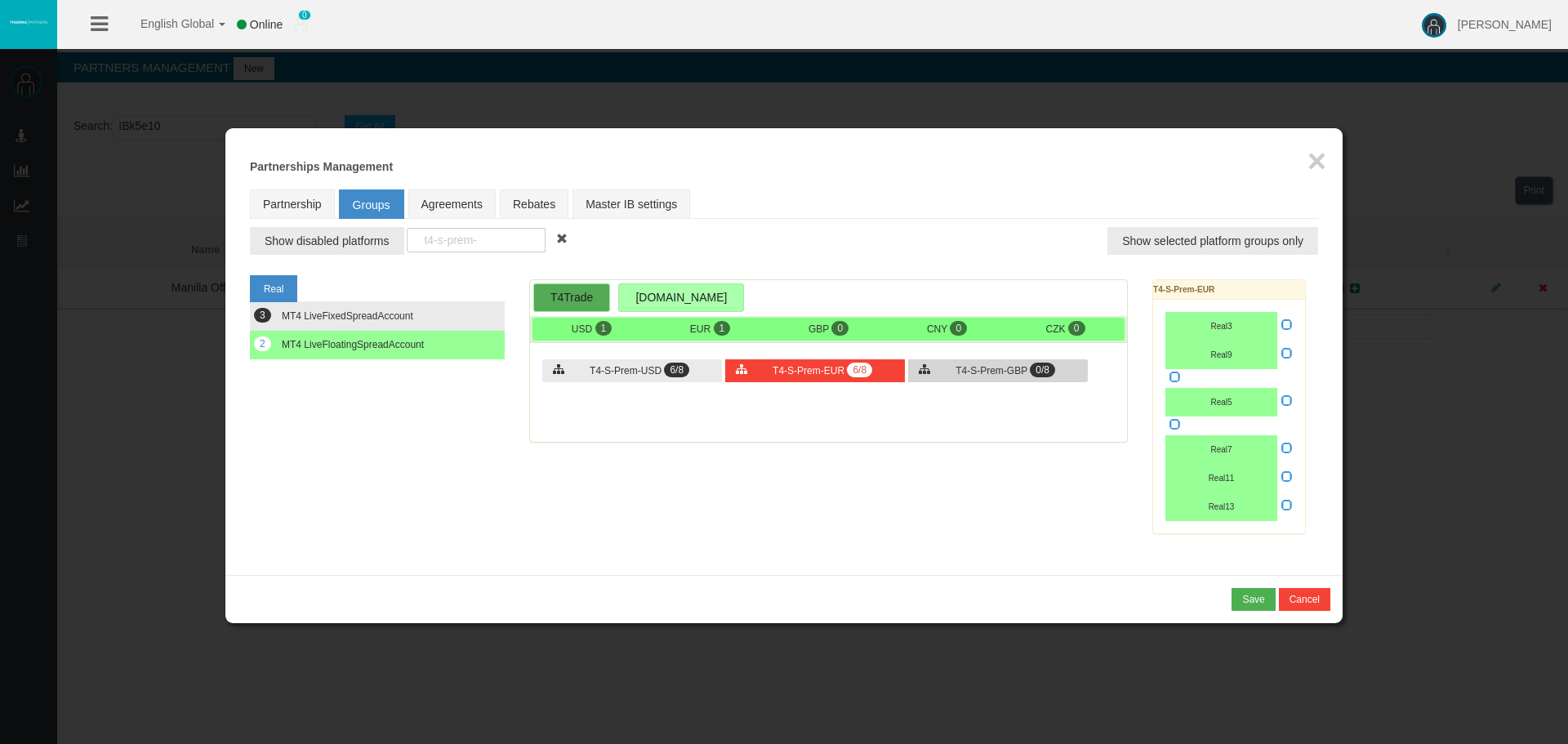
click at [945, 372] on div "T4-S-Prem-GBP 0/8" at bounding box center [997, 371] width 180 height 23
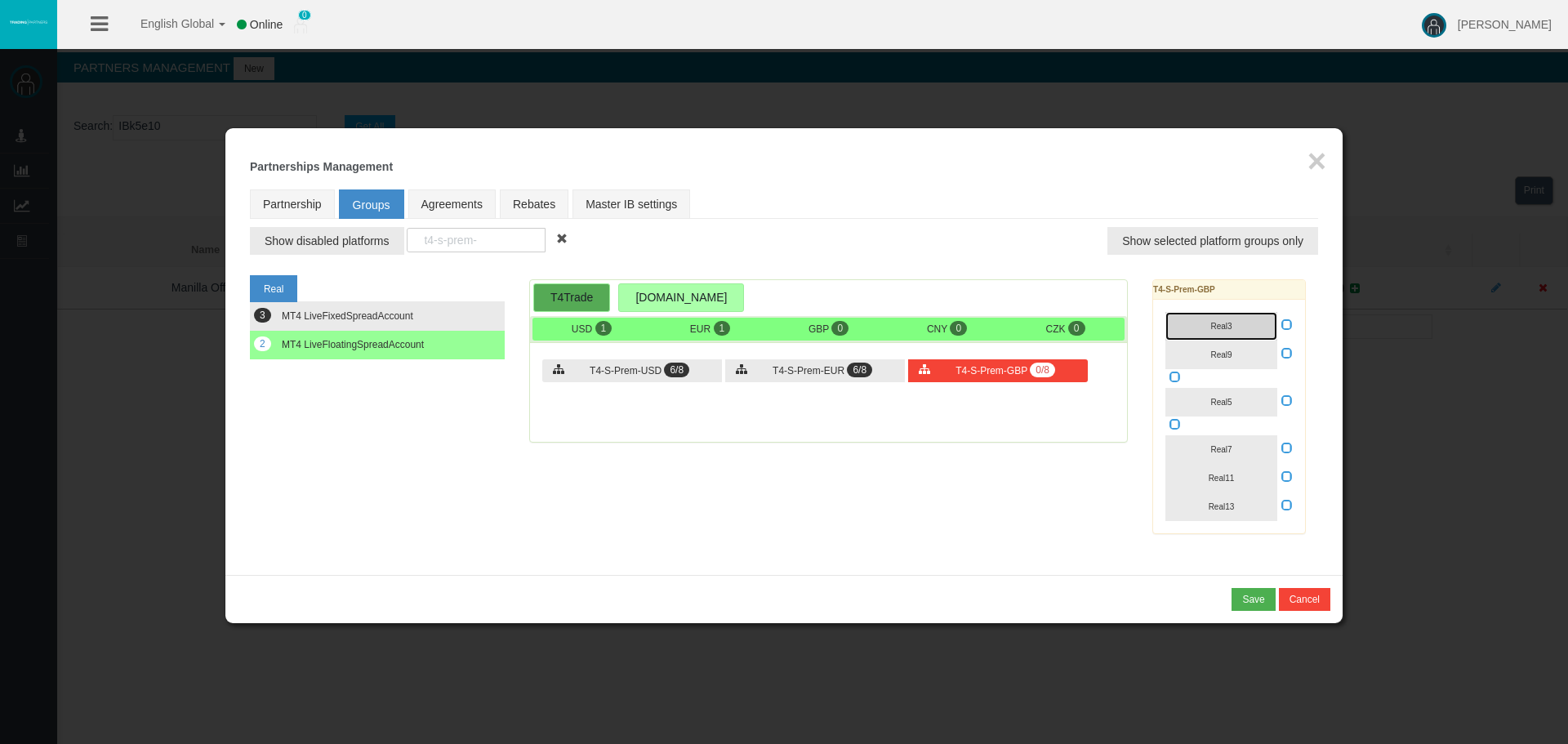
click at [1228, 332] on button "Real3" at bounding box center [1220, 326] width 111 height 29
click at [1231, 352] on span "Real9" at bounding box center [1221, 355] width 21 height 9
click at [1228, 400] on span "Real5" at bounding box center [1221, 402] width 21 height 9
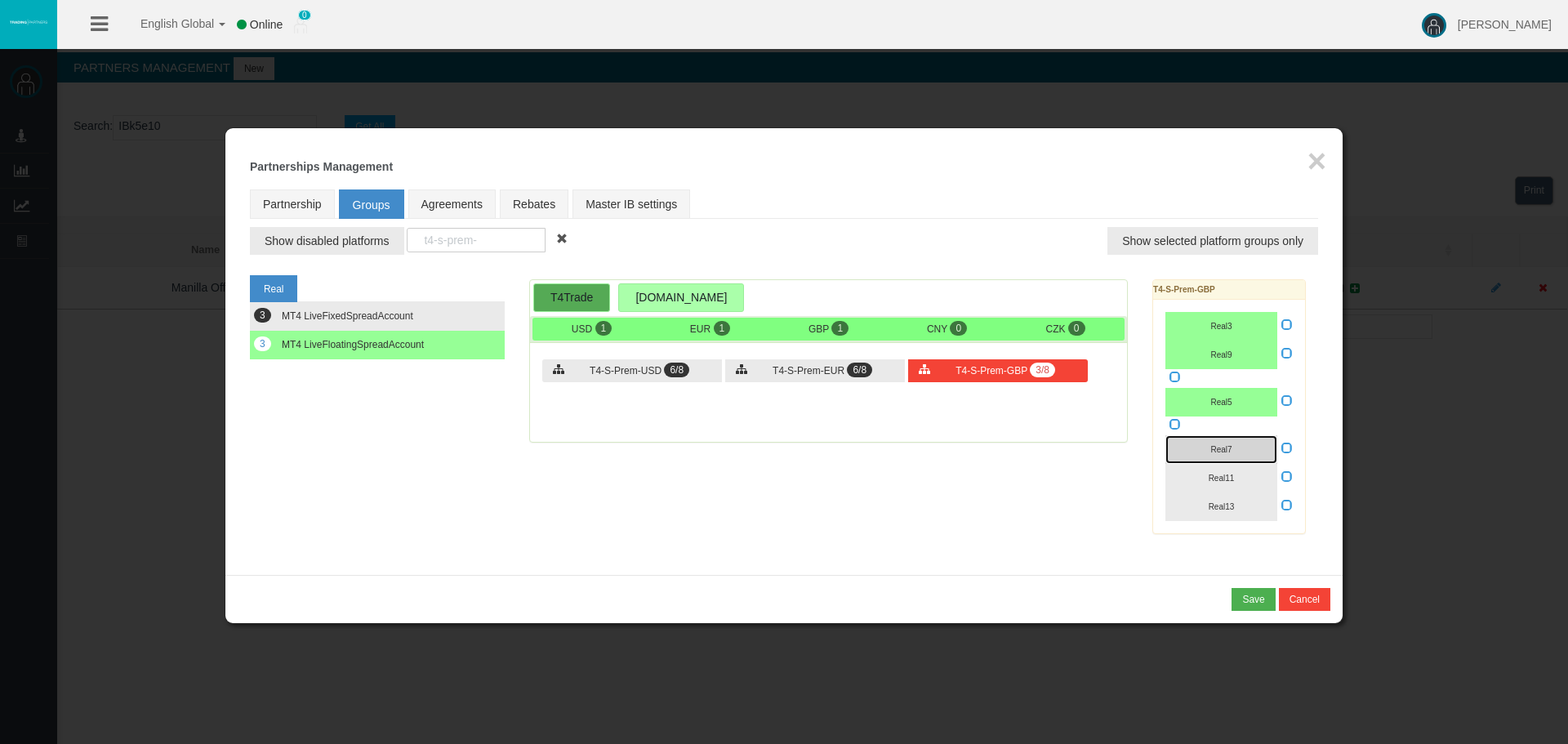
click at [1211, 453] on span "Real7" at bounding box center [1221, 450] width 21 height 9
click at [1214, 479] on span "Real11" at bounding box center [1222, 479] width 26 height 9
click at [1224, 509] on span "Real13" at bounding box center [1222, 507] width 26 height 9
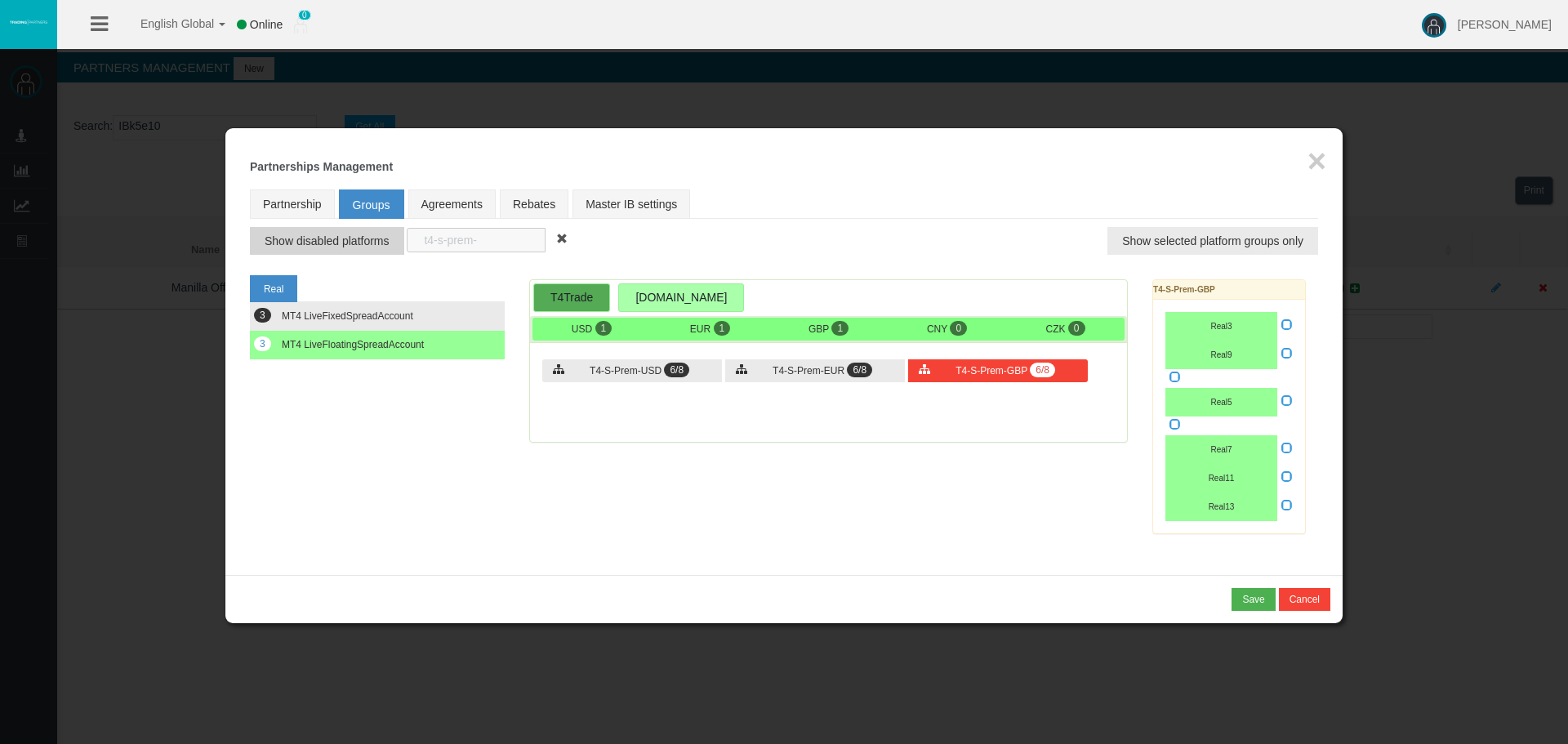
drag, startPoint x: 488, startPoint y: 238, endPoint x: 370, endPoint y: 229, distance: 118.3
click at [370, 235] on td "Show disabled platforms t4-s-prem- Show selected platform groups only" at bounding box center [784, 236] width 1068 height 36
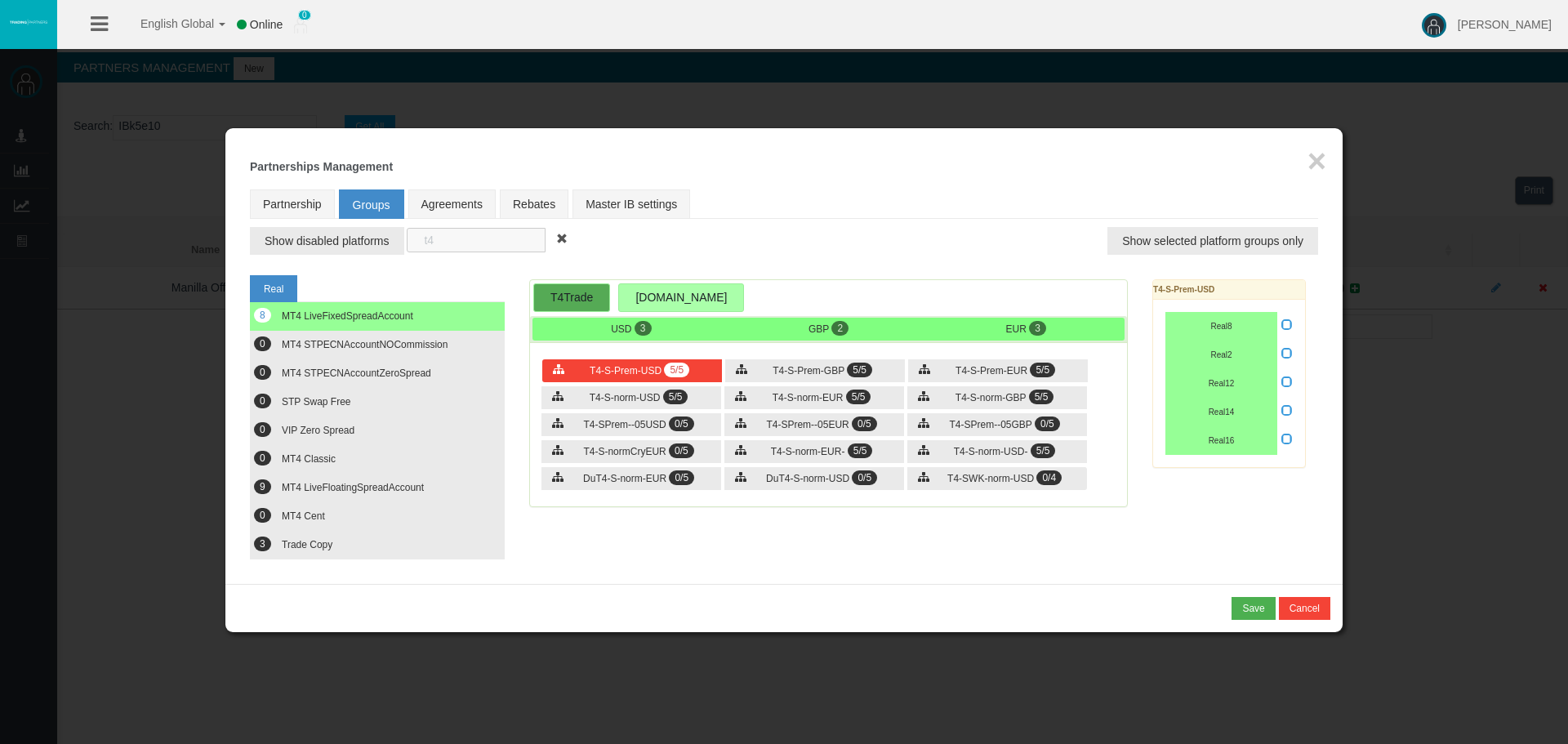
type input "t"
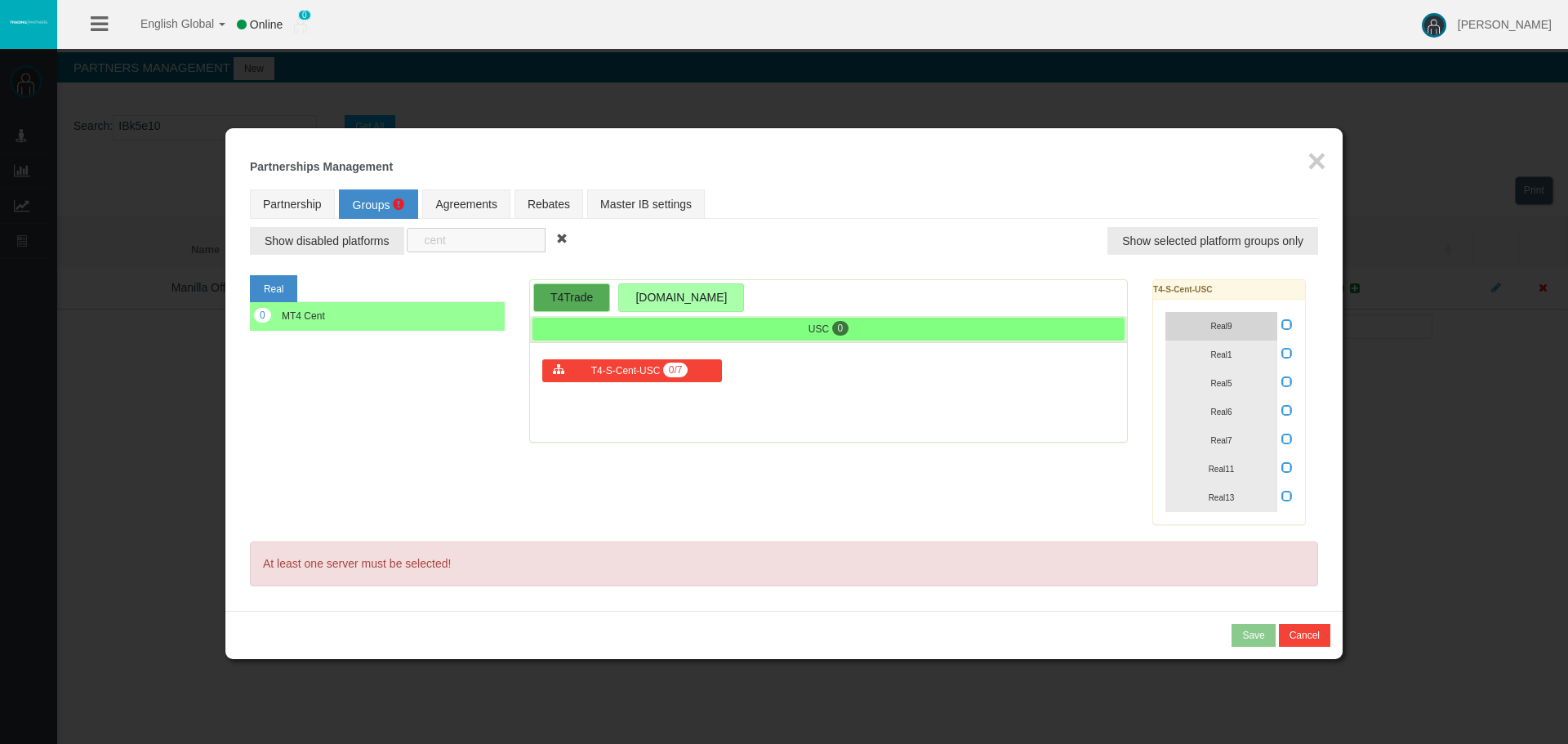
type input "cent"
drag, startPoint x: 1192, startPoint y: 321, endPoint x: 1218, endPoint y: 363, distance: 49.4
click at [1196, 332] on button "Real9" at bounding box center [1220, 326] width 111 height 29
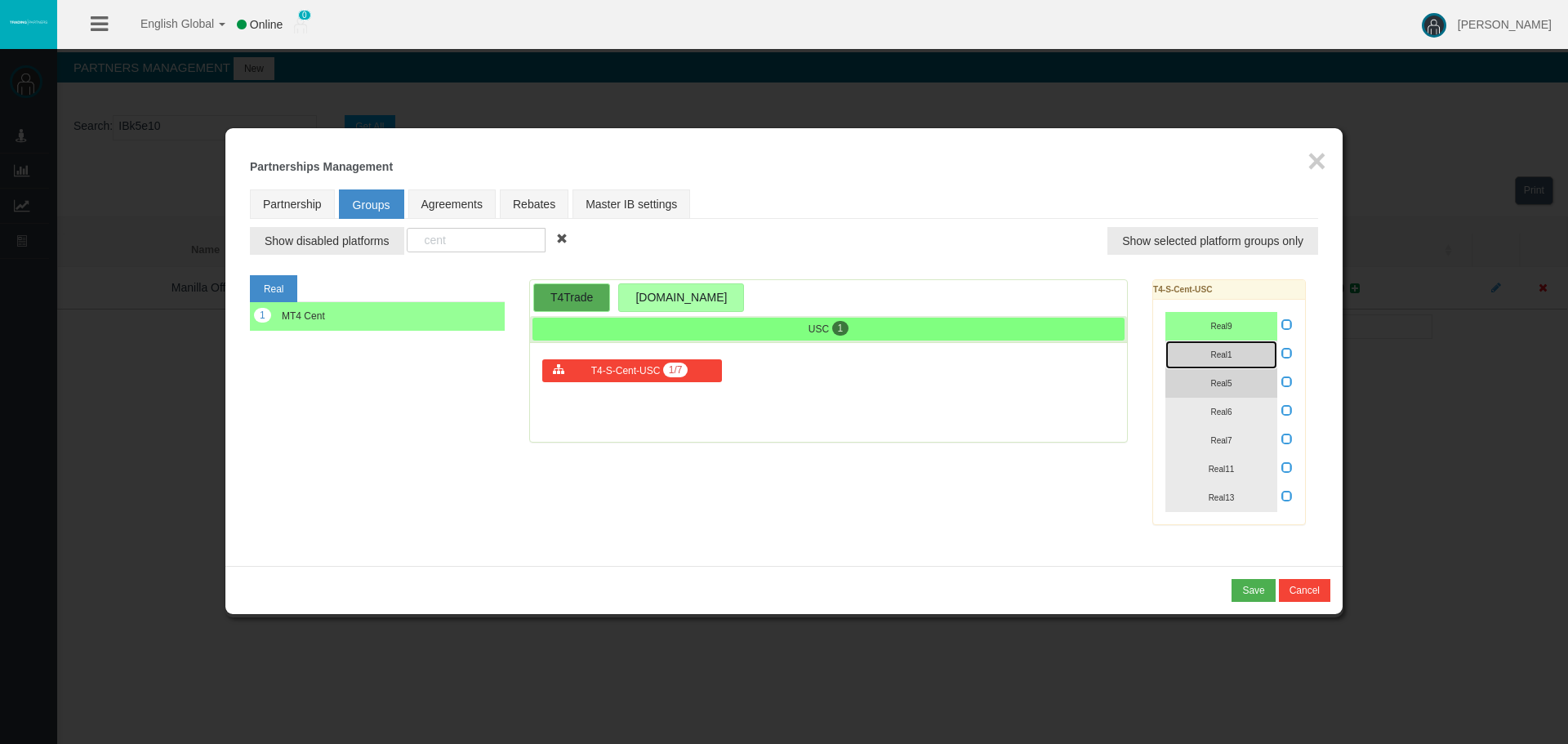
drag, startPoint x: 1218, startPoint y: 363, endPoint x: 1226, endPoint y: 388, distance: 26.2
click at [1219, 372] on div "Real9 Real1 Real5 Real6" at bounding box center [1228, 412] width 152 height 225
drag, startPoint x: 1230, startPoint y: 393, endPoint x: 1239, endPoint y: 420, distance: 28.5
click at [1232, 398] on div "Real9 Real1 Real5 Real6" at bounding box center [1228, 412] width 152 height 225
click at [1240, 423] on button "Real6" at bounding box center [1220, 412] width 111 height 29
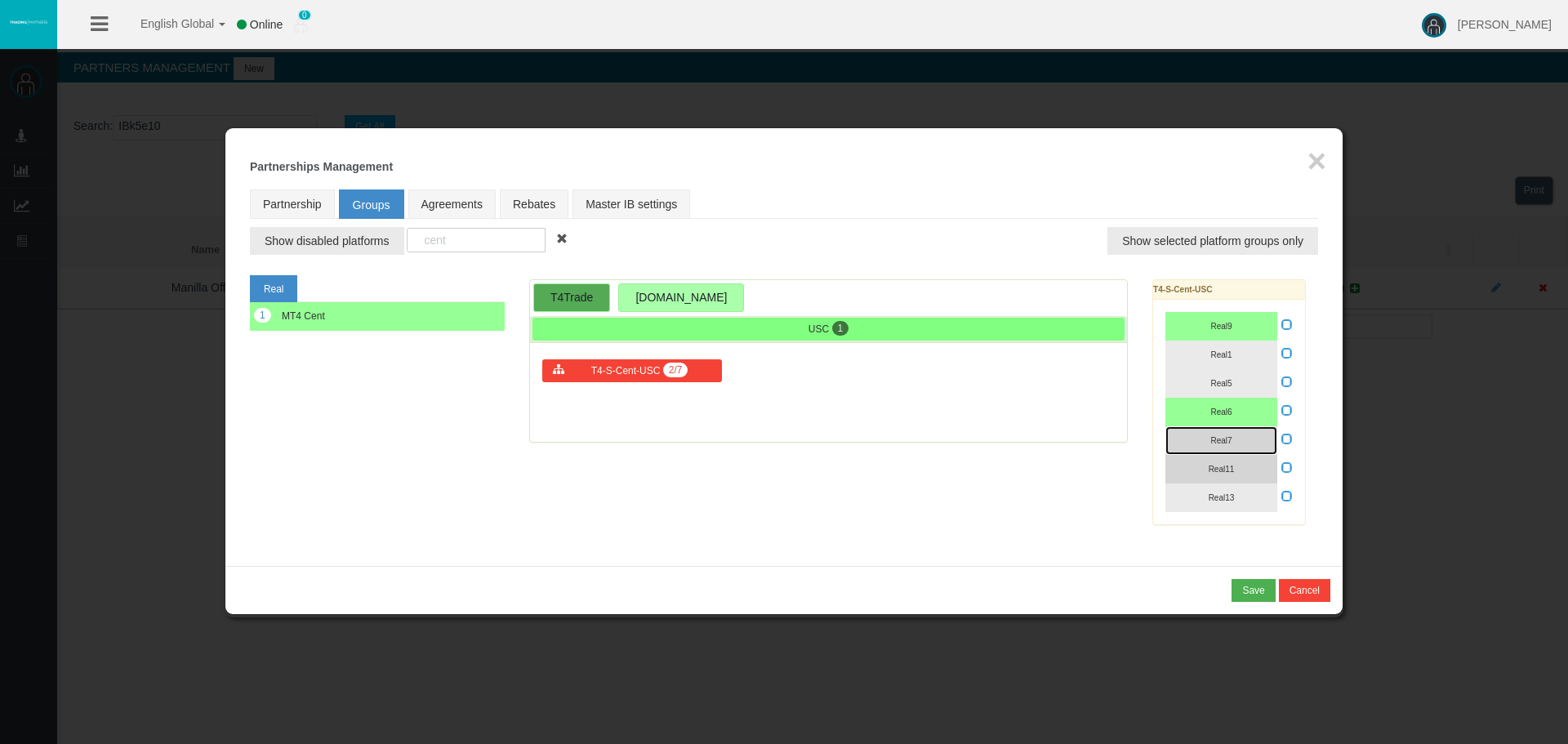
drag, startPoint x: 1240, startPoint y: 451, endPoint x: 1234, endPoint y: 474, distance: 23.8
click at [1236, 461] on div "Real9 Real1 Real5 Real6" at bounding box center [1228, 412] width 152 height 225
drag, startPoint x: 1234, startPoint y: 474, endPoint x: 1228, endPoint y: 498, distance: 24.7
click at [1234, 476] on button "Real11" at bounding box center [1220, 469] width 111 height 29
click at [1228, 498] on span "Real13" at bounding box center [1222, 498] width 26 height 9
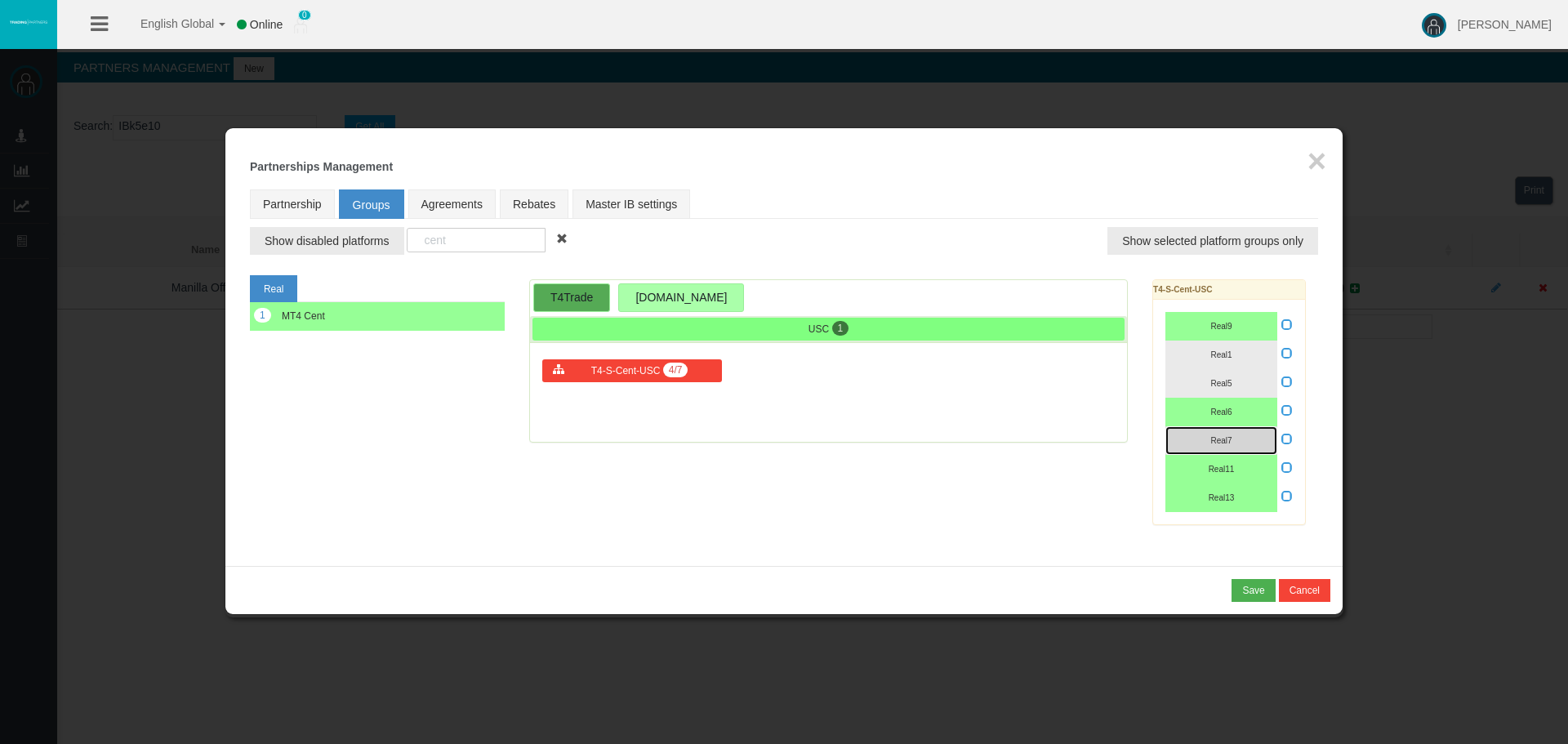
click at [1212, 434] on button "Real7" at bounding box center [1220, 441] width 111 height 29
drag, startPoint x: 1211, startPoint y: 386, endPoint x: 1206, endPoint y: 351, distance: 35.4
click at [1211, 385] on span "Real5" at bounding box center [1221, 384] width 21 height 9
click at [1201, 348] on button "Real1" at bounding box center [1220, 355] width 111 height 29
click at [1286, 381] on icon at bounding box center [1286, 381] width 11 height 11
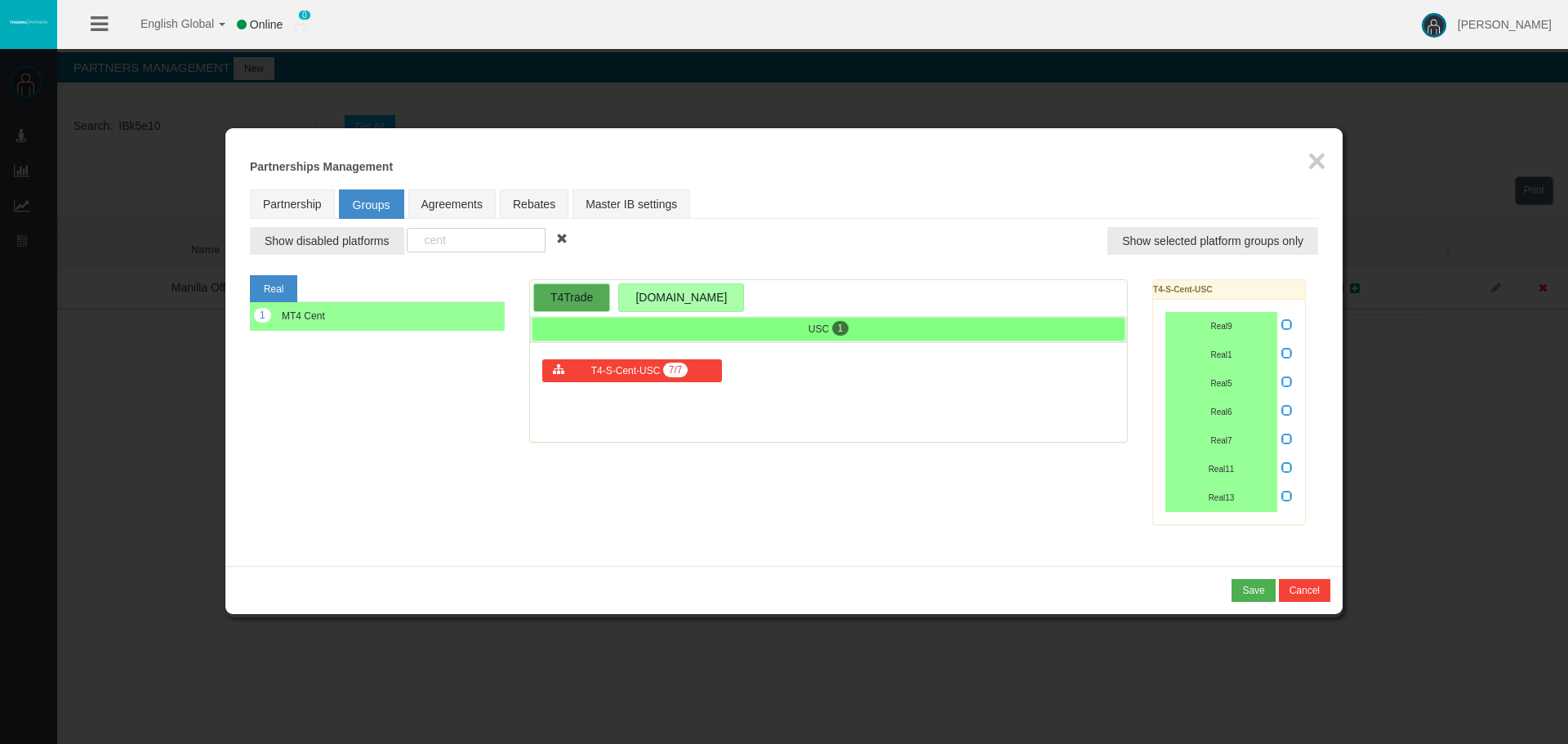
click at [0, 0] on input "checkbox" at bounding box center [0, 0] width 0 height 0
drag, startPoint x: 470, startPoint y: 238, endPoint x: 406, endPoint y: 241, distance: 64.1
click at [406, 241] on input "cent" at bounding box center [476, 241] width 139 height 25
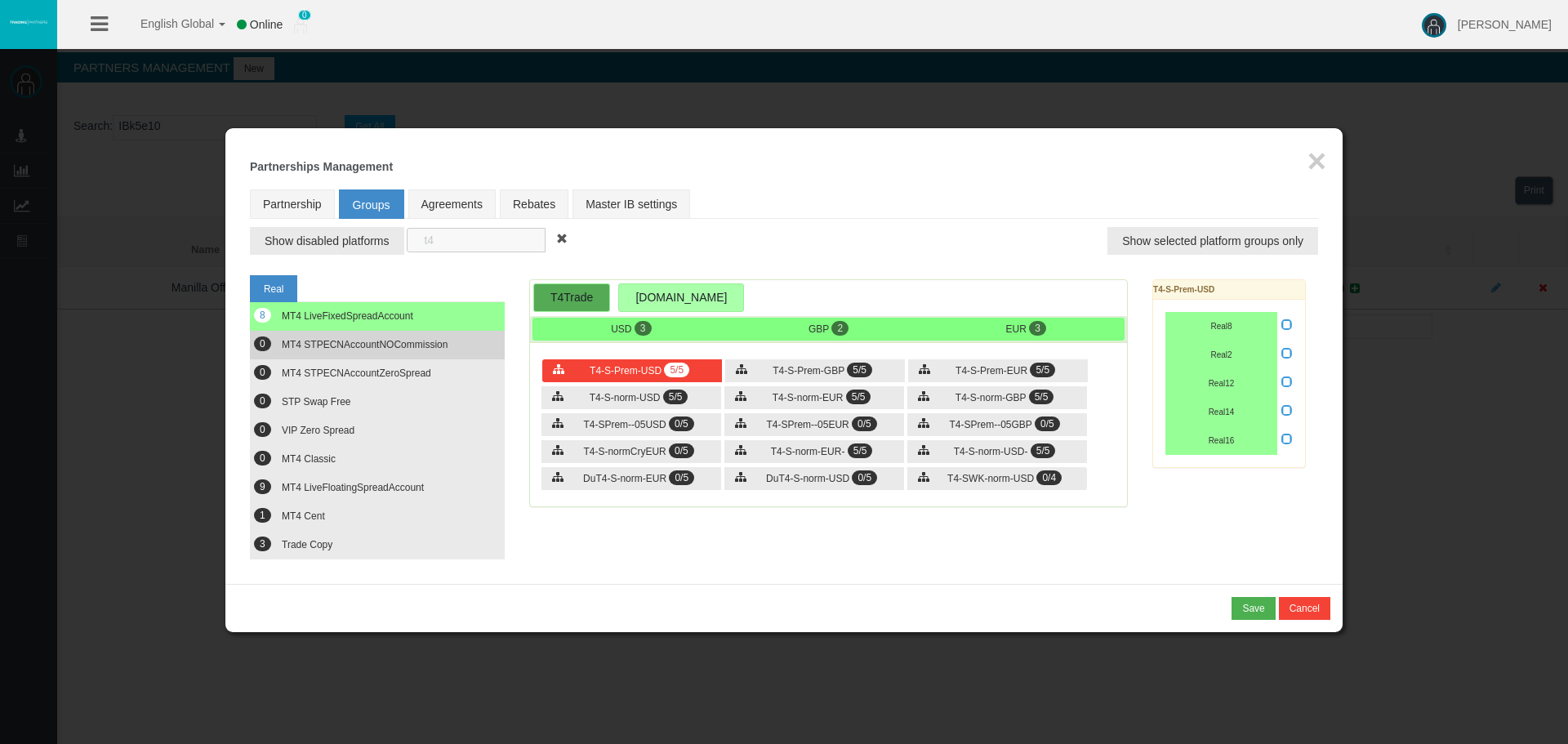
type input "t"
click at [358, 335] on button "0 MT4 STPECNAccountNOCommission" at bounding box center [378, 345] width 255 height 29
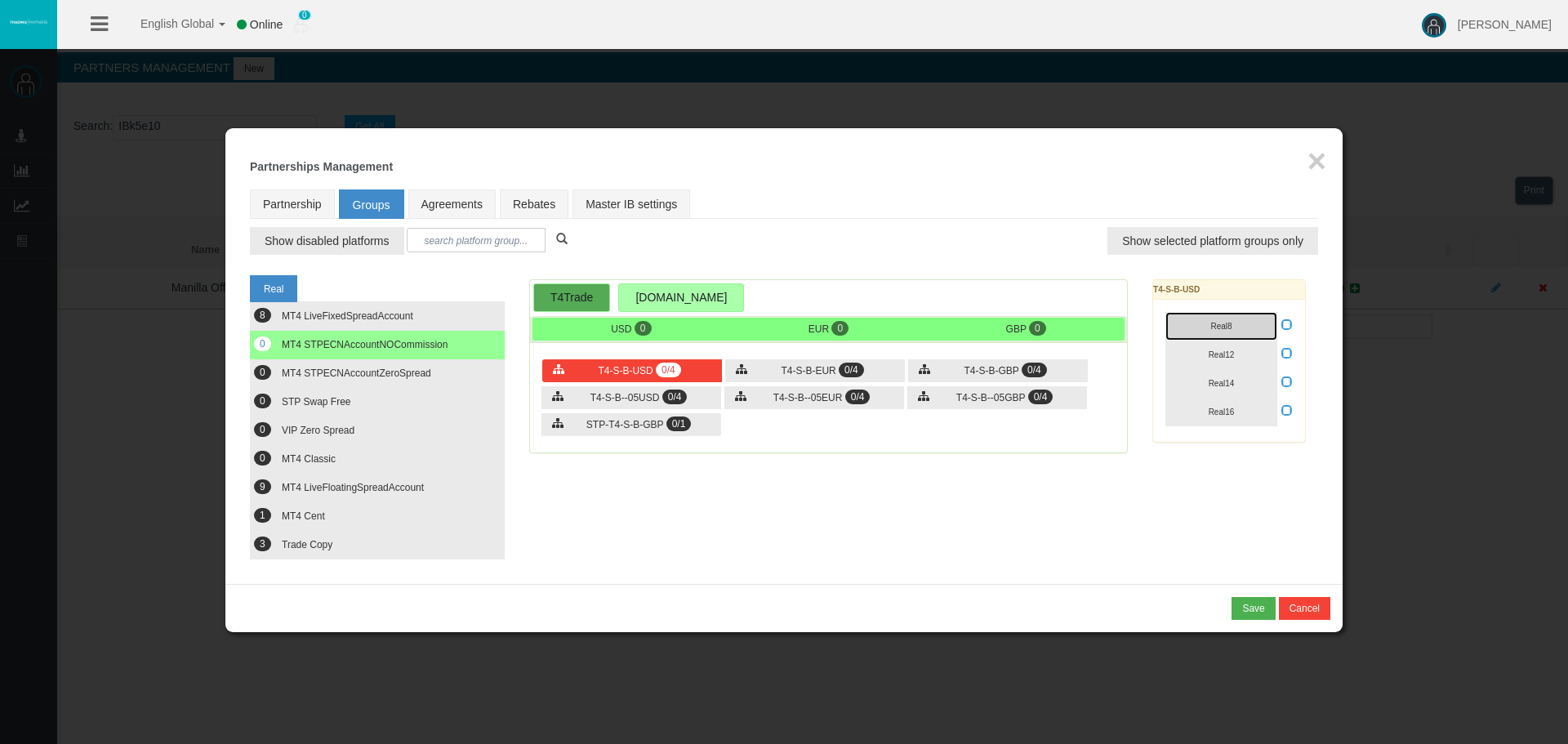
click at [1192, 330] on button "Real8" at bounding box center [1220, 326] width 111 height 29
click at [1198, 347] on button "Real12" at bounding box center [1220, 355] width 111 height 29
drag, startPoint x: 1208, startPoint y: 378, endPoint x: 1205, endPoint y: 387, distance: 9.5
click at [1205, 385] on button "Real14" at bounding box center [1220, 383] width 111 height 29
click at [1205, 412] on button "Real16" at bounding box center [1220, 412] width 111 height 29
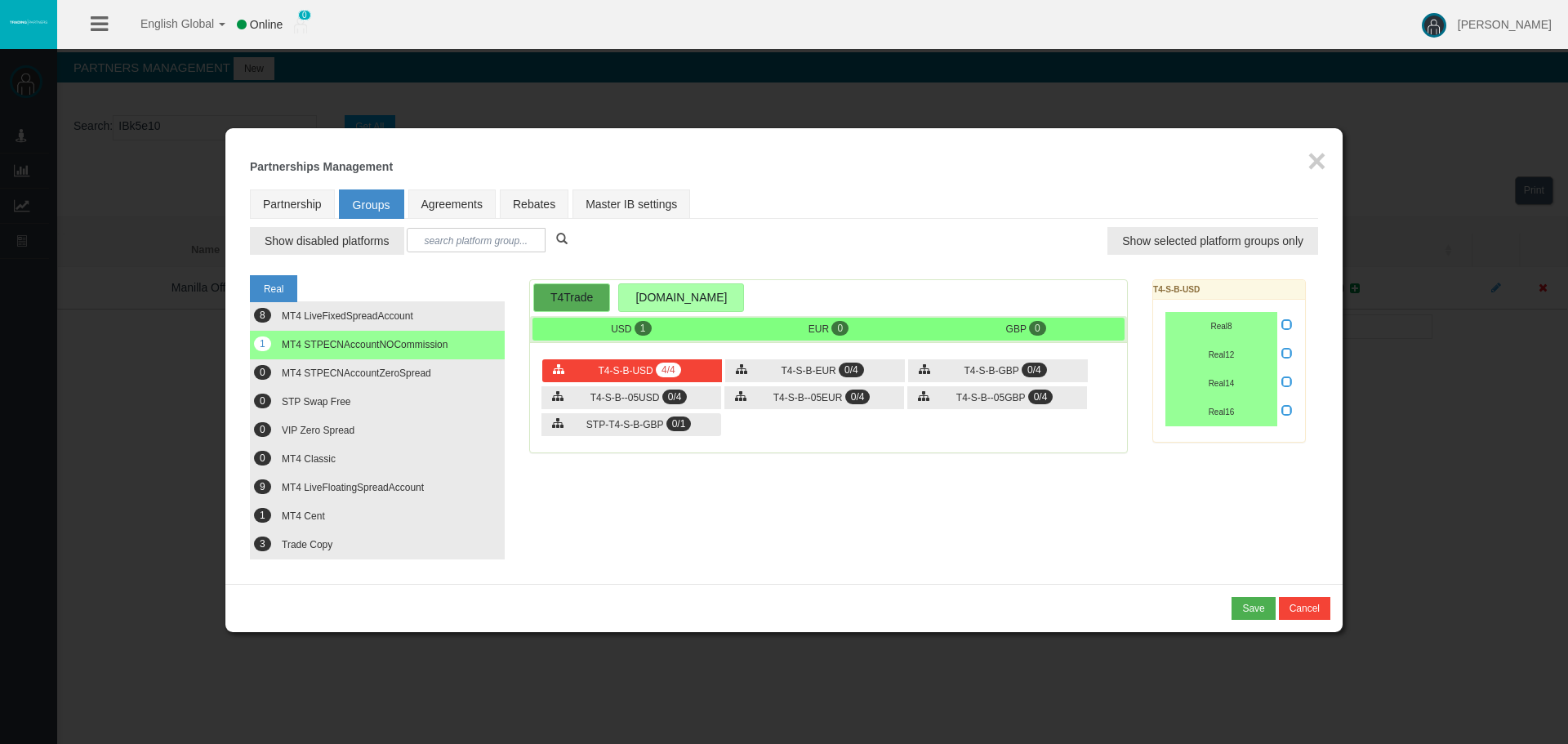
click at [1286, 413] on icon at bounding box center [1286, 409] width 11 height 11
click at [0, 0] on input "checkbox" at bounding box center [0, 0] width 0 height 0
click at [877, 365] on div "T4-S-B-EUR 0/4" at bounding box center [815, 371] width 180 height 23
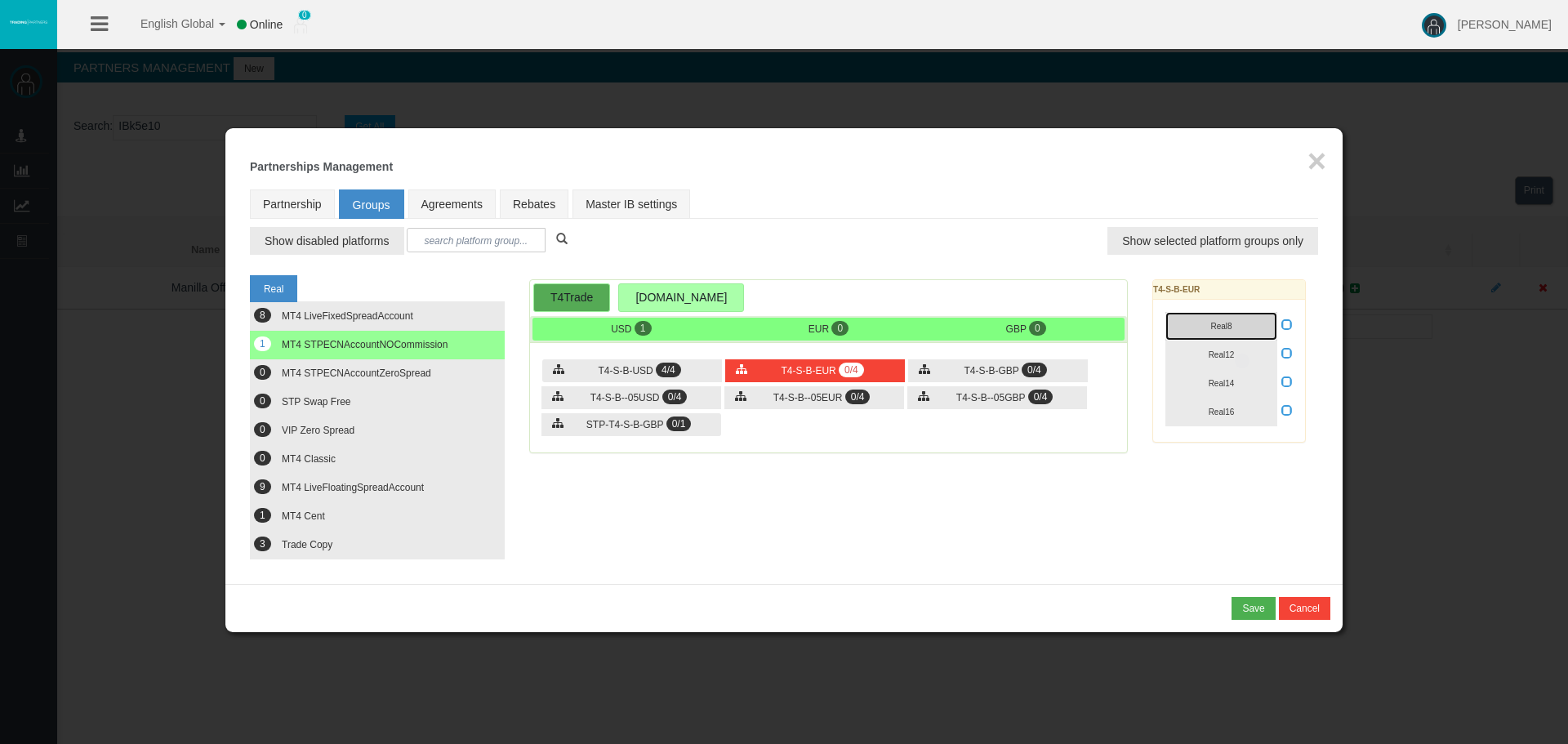
click at [1222, 326] on span "Real8" at bounding box center [1221, 326] width 21 height 9
drag, startPoint x: 1224, startPoint y: 352, endPoint x: 1218, endPoint y: 388, distance: 36.5
click at [1219, 360] on button "Real12" at bounding box center [1220, 355] width 111 height 29
drag, startPoint x: 1218, startPoint y: 388, endPoint x: 1218, endPoint y: 412, distance: 24.0
click at [1218, 391] on button "Real14" at bounding box center [1220, 383] width 111 height 29
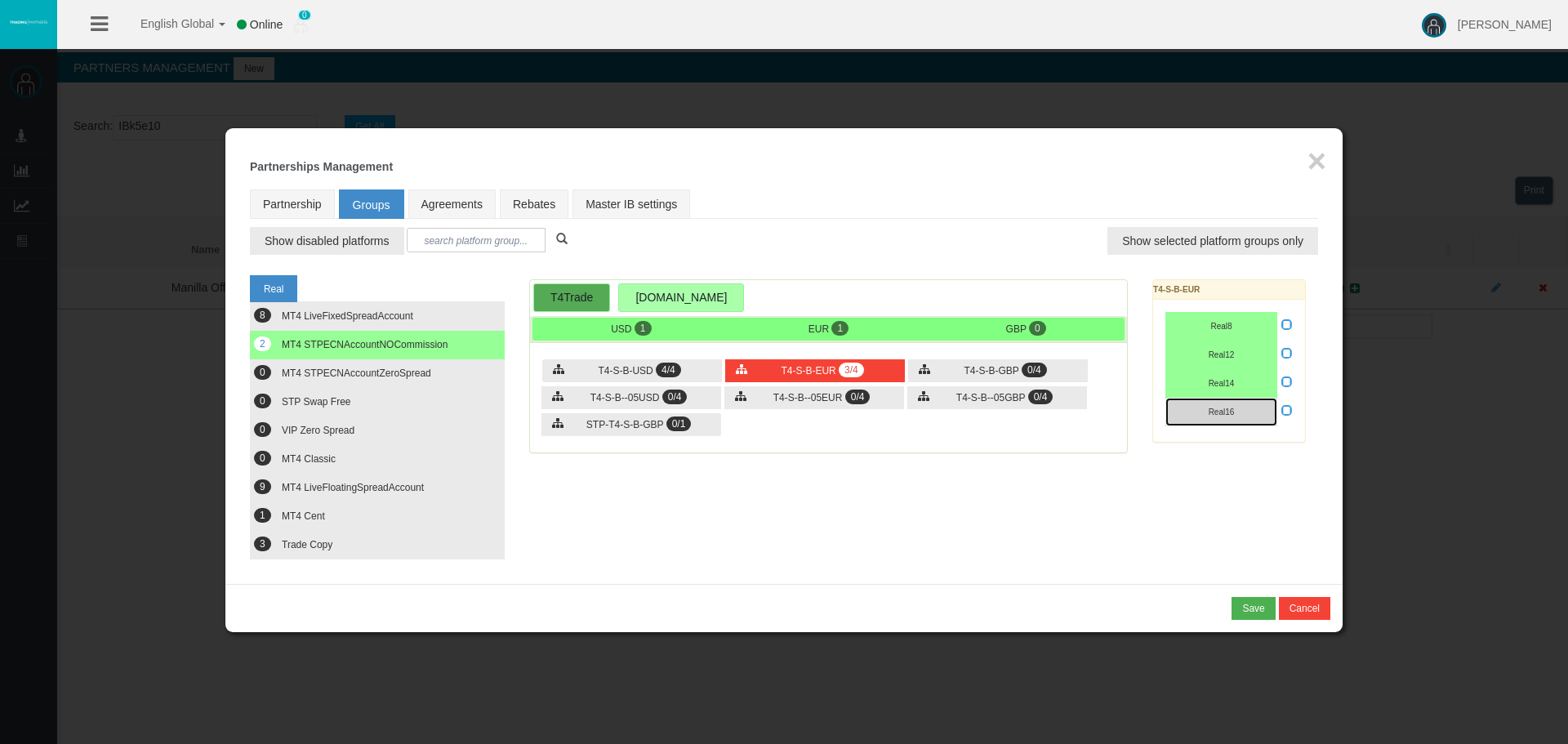
click at [1218, 412] on span "Real16" at bounding box center [1222, 412] width 26 height 9
click at [1290, 411] on icon at bounding box center [1286, 409] width 11 height 11
click at [0, 0] on input "checkbox" at bounding box center [0, 0] width 0 height 0
click at [1011, 370] on span "T4-S-B-GBP" at bounding box center [992, 371] width 54 height 11
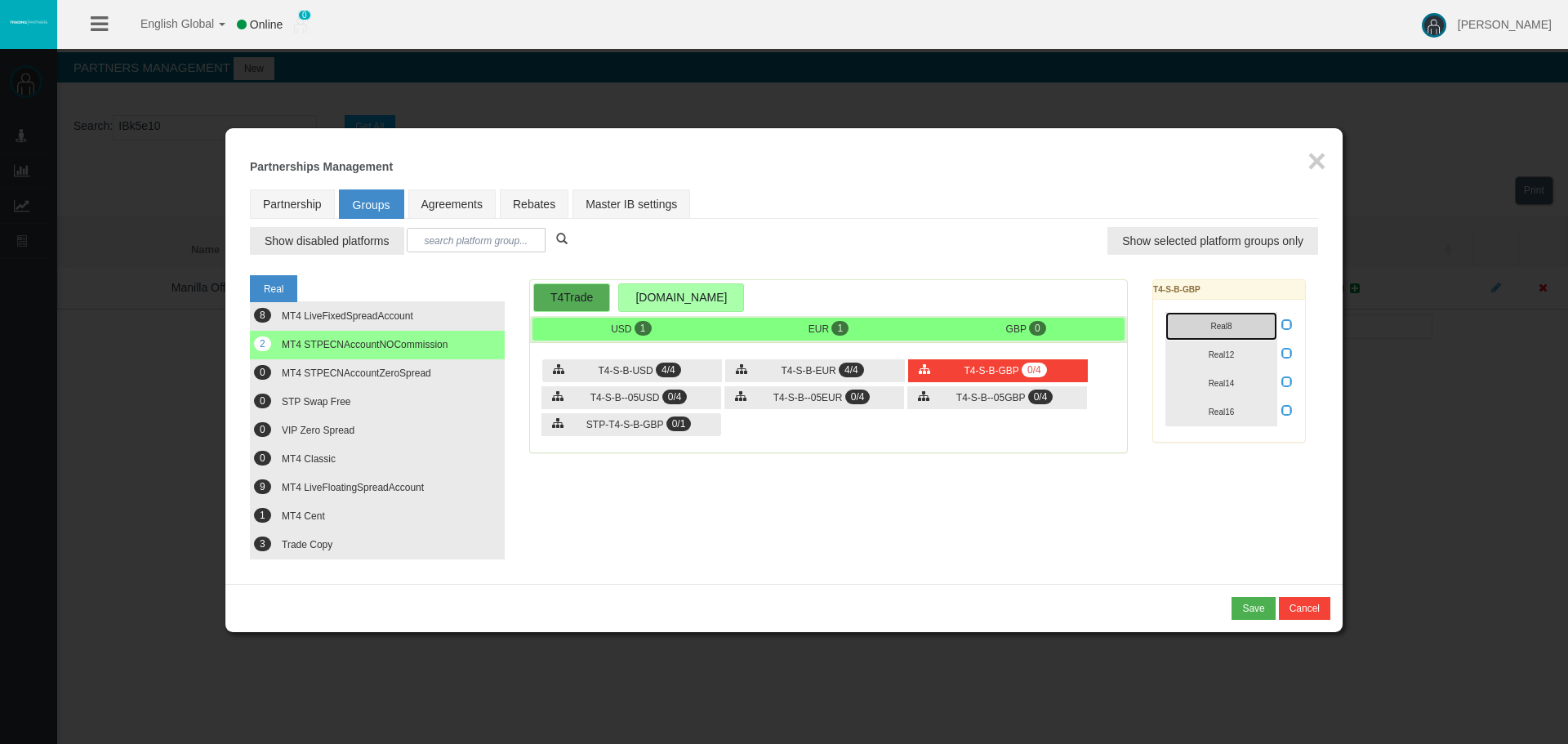
drag, startPoint x: 1237, startPoint y: 322, endPoint x: 1237, endPoint y: 334, distance: 12.0
click at [1237, 324] on button "Real8" at bounding box center [1220, 326] width 111 height 29
click at [1236, 354] on button "Real12" at bounding box center [1220, 355] width 111 height 29
drag, startPoint x: 1221, startPoint y: 378, endPoint x: 1209, endPoint y: 423, distance: 46.6
click at [1219, 390] on button "Real14" at bounding box center [1220, 383] width 111 height 29
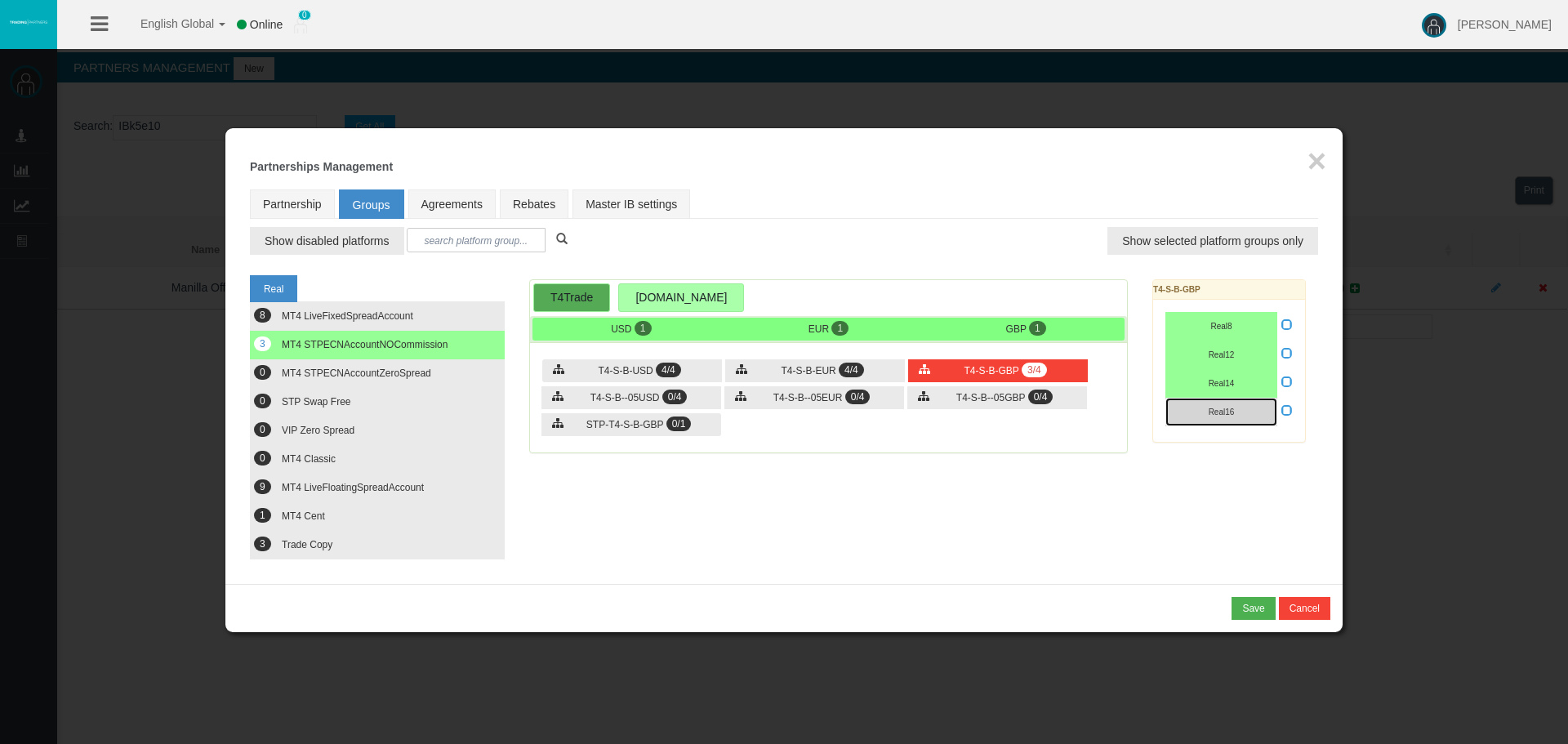
drag, startPoint x: 1209, startPoint y: 423, endPoint x: 1261, endPoint y: 419, distance: 52.2
click at [1211, 424] on button "Real16" at bounding box center [1220, 412] width 111 height 29
click at [1284, 410] on icon at bounding box center [1286, 409] width 11 height 11
click at [0, 0] on input "checkbox" at bounding box center [0, 0] width 0 height 0
click at [665, 397] on span "0/4" at bounding box center [674, 397] width 25 height 15
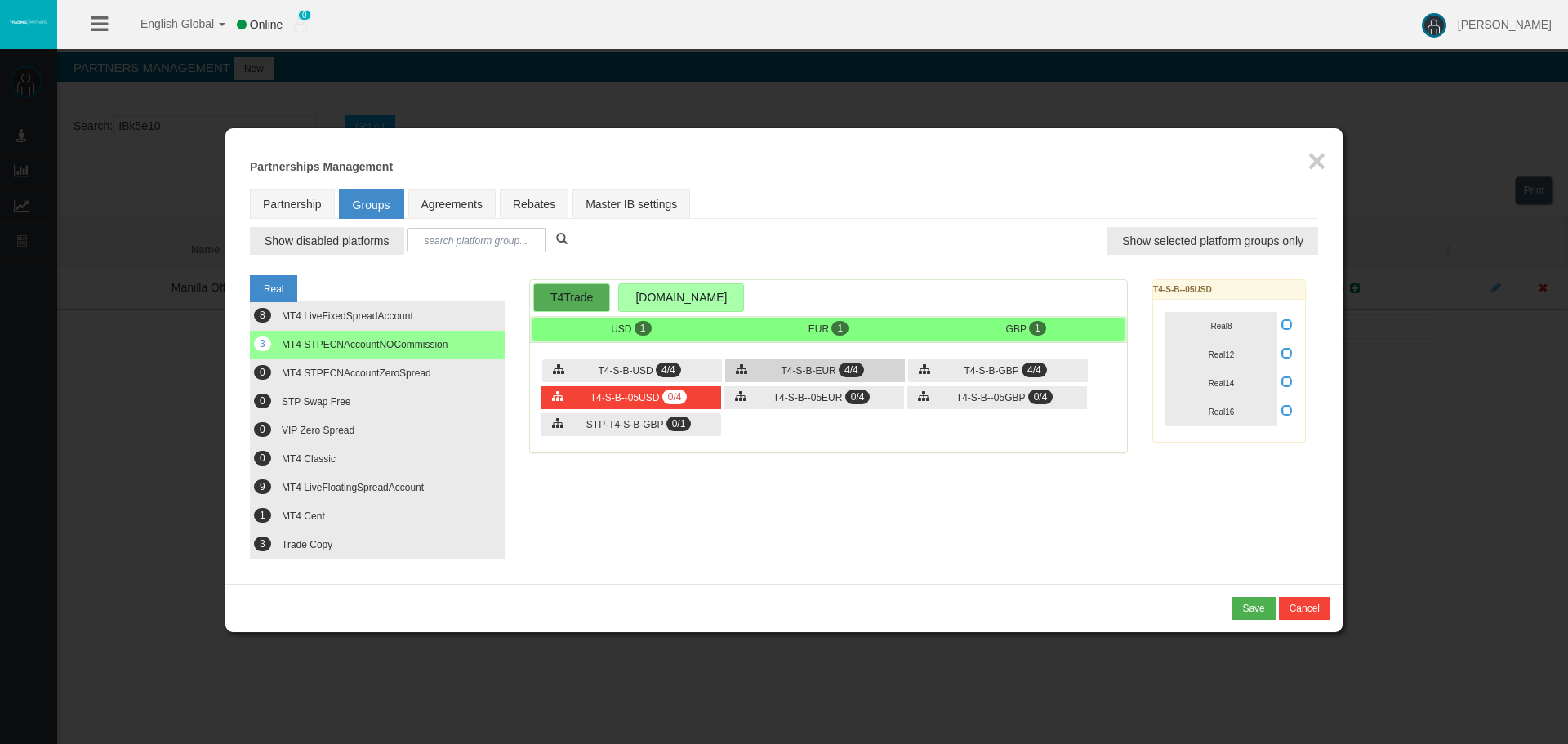
click at [826, 371] on span "T4-S-B-EUR" at bounding box center [808, 371] width 54 height 11
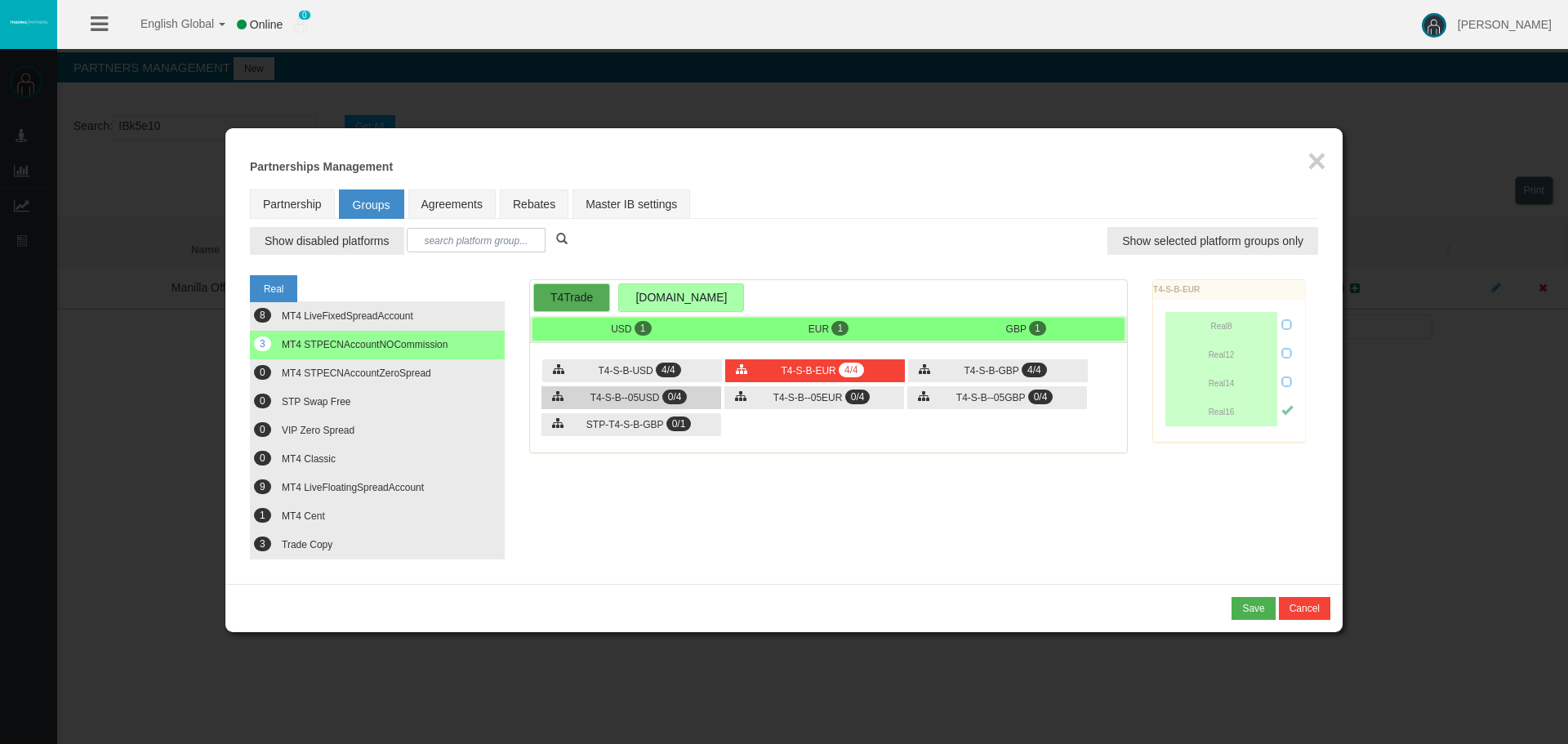
click at [632, 403] on span "T4-S-B--05USD" at bounding box center [625, 397] width 69 height 11
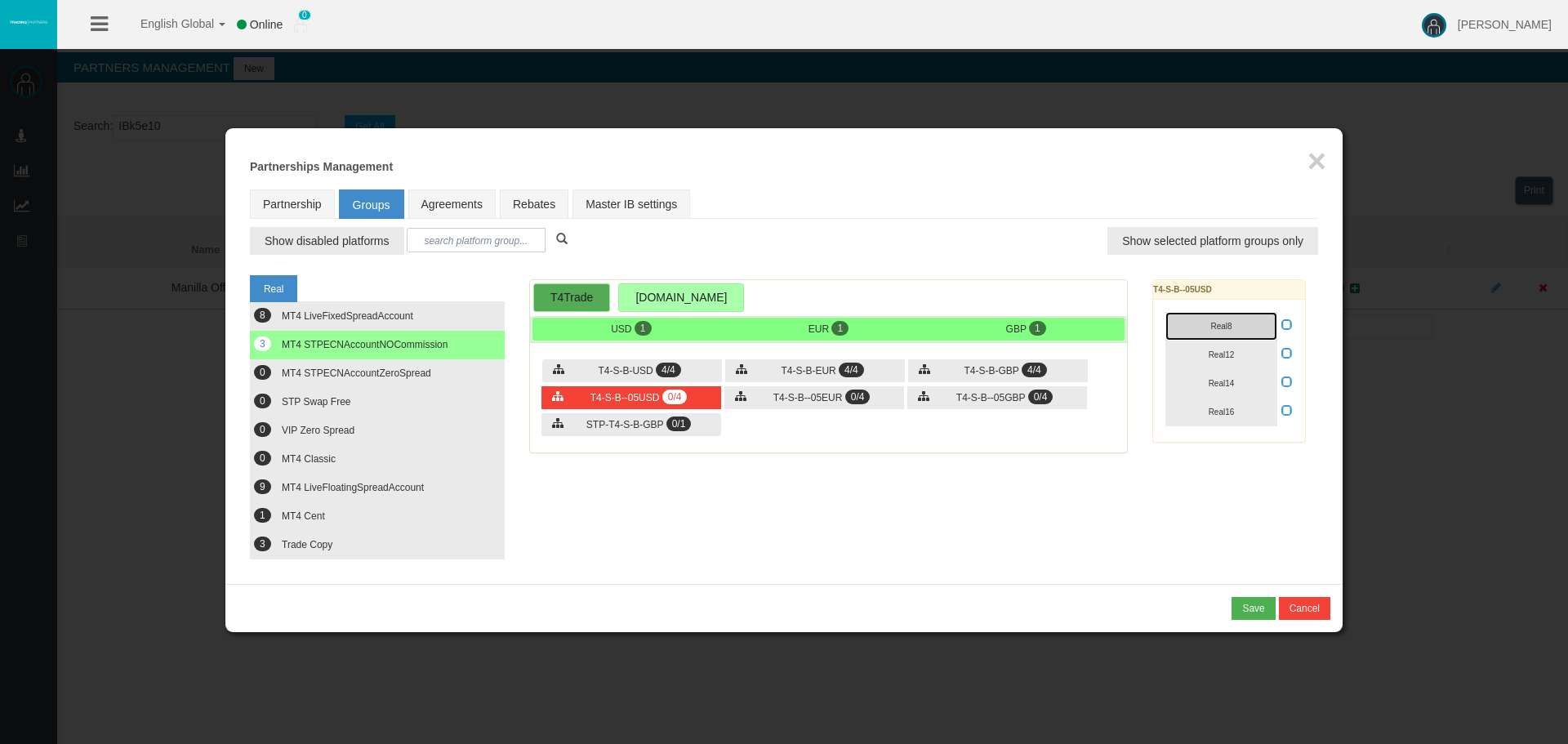
drag, startPoint x: 1219, startPoint y: 332, endPoint x: 1228, endPoint y: 360, distance: 29.4
click at [1218, 334] on button "Real8" at bounding box center [1220, 326] width 111 height 29
click at [1228, 362] on button "Real12" at bounding box center [1220, 355] width 111 height 29
drag, startPoint x: 1226, startPoint y: 385, endPoint x: 1224, endPoint y: 401, distance: 16.1
click at [1225, 387] on span "Real14" at bounding box center [1222, 384] width 26 height 9
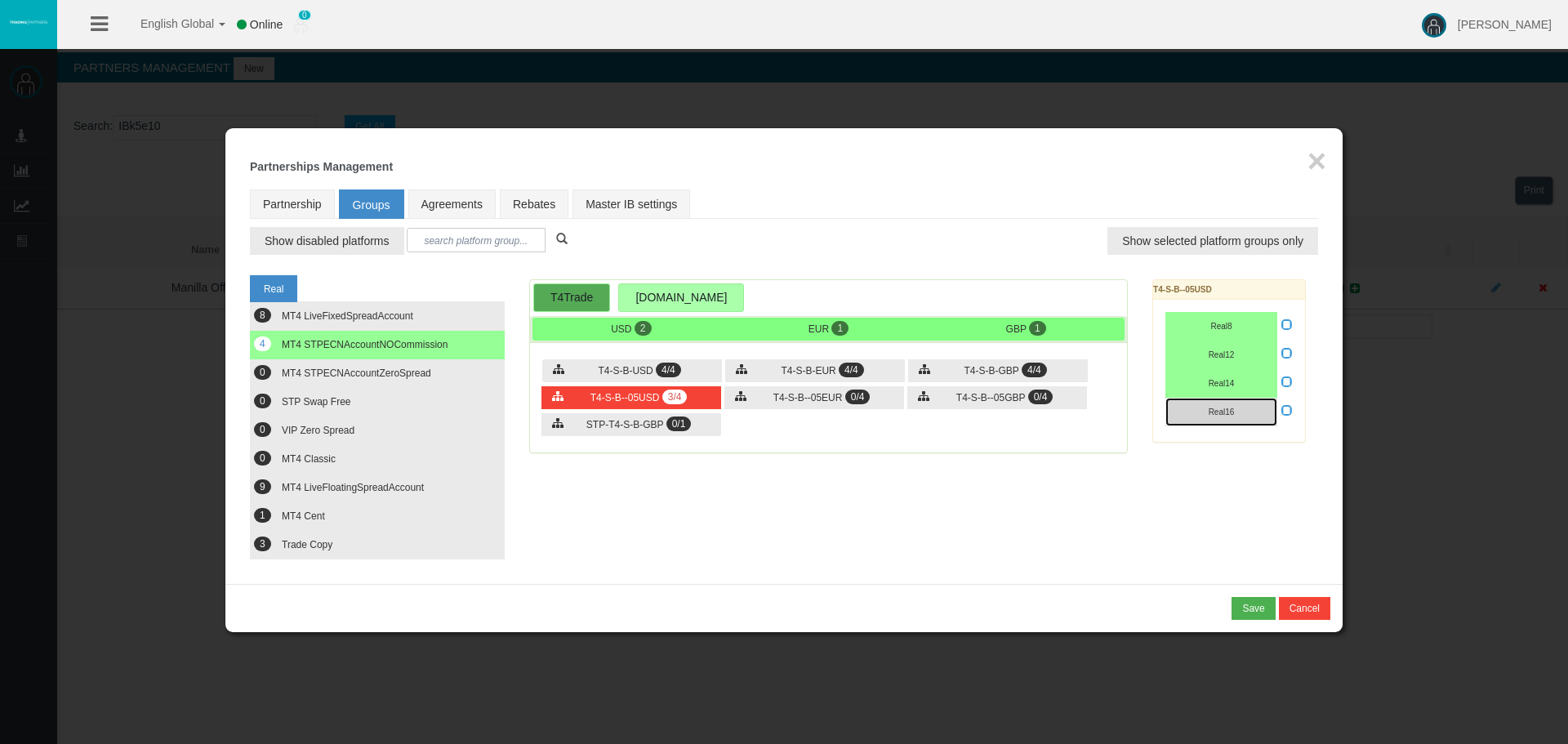
click at [1224, 401] on button "Real16" at bounding box center [1220, 412] width 111 height 29
click at [864, 394] on span "0/4" at bounding box center [858, 397] width 25 height 15
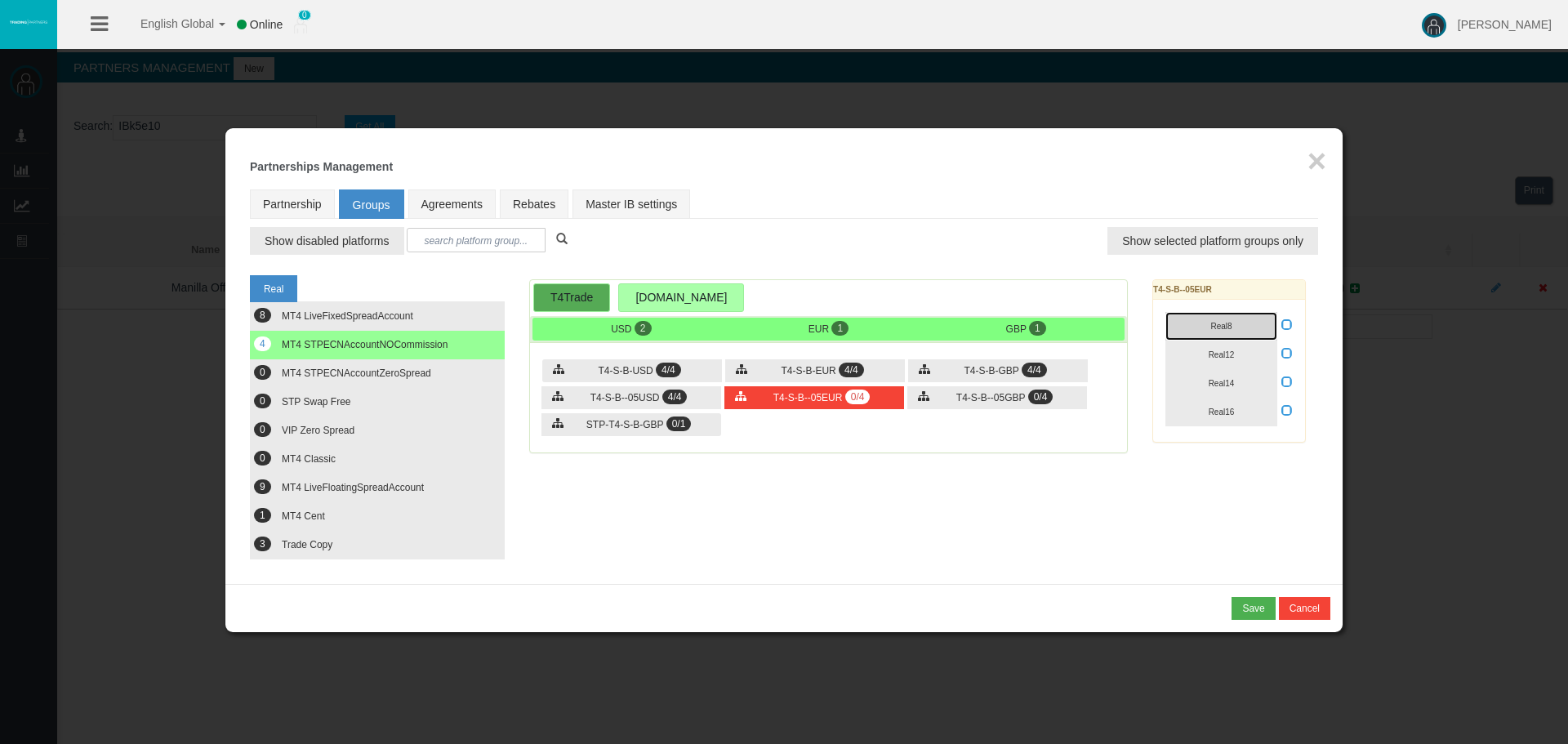
drag, startPoint x: 1194, startPoint y: 321, endPoint x: 1213, endPoint y: 355, distance: 38.9
click at [1196, 321] on button "Real8" at bounding box center [1220, 326] width 111 height 29
click at [1214, 357] on span "Real12" at bounding box center [1222, 355] width 26 height 9
drag, startPoint x: 1223, startPoint y: 394, endPoint x: 1220, endPoint y: 416, distance: 22.2
click at [1223, 397] on div "Real8 Real12 Real14" at bounding box center [1228, 369] width 152 height 139
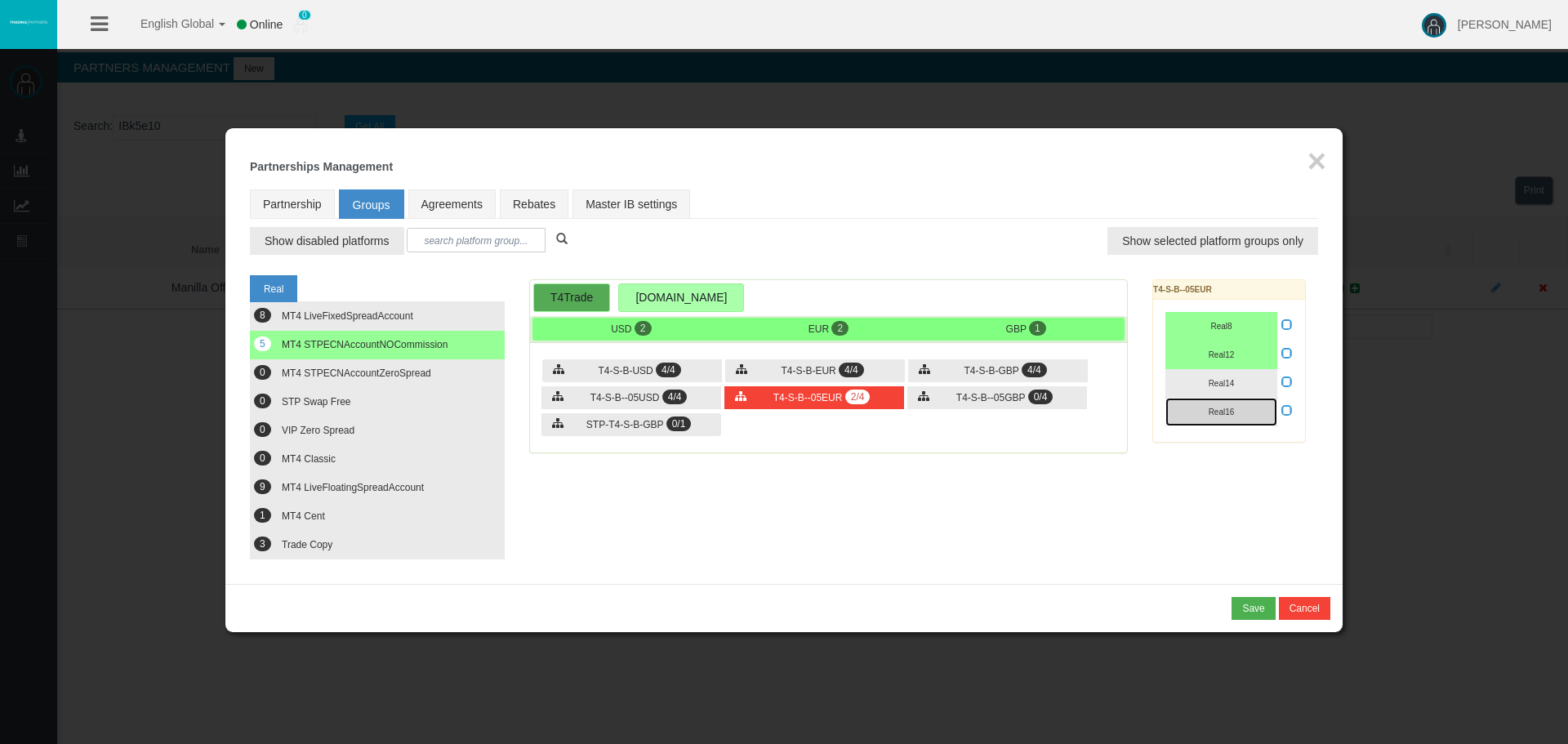
click at [1220, 416] on button "Real16" at bounding box center [1220, 412] width 111 height 29
click at [975, 404] on div "T4-S-B--05GBP 0/4" at bounding box center [996, 398] width 180 height 23
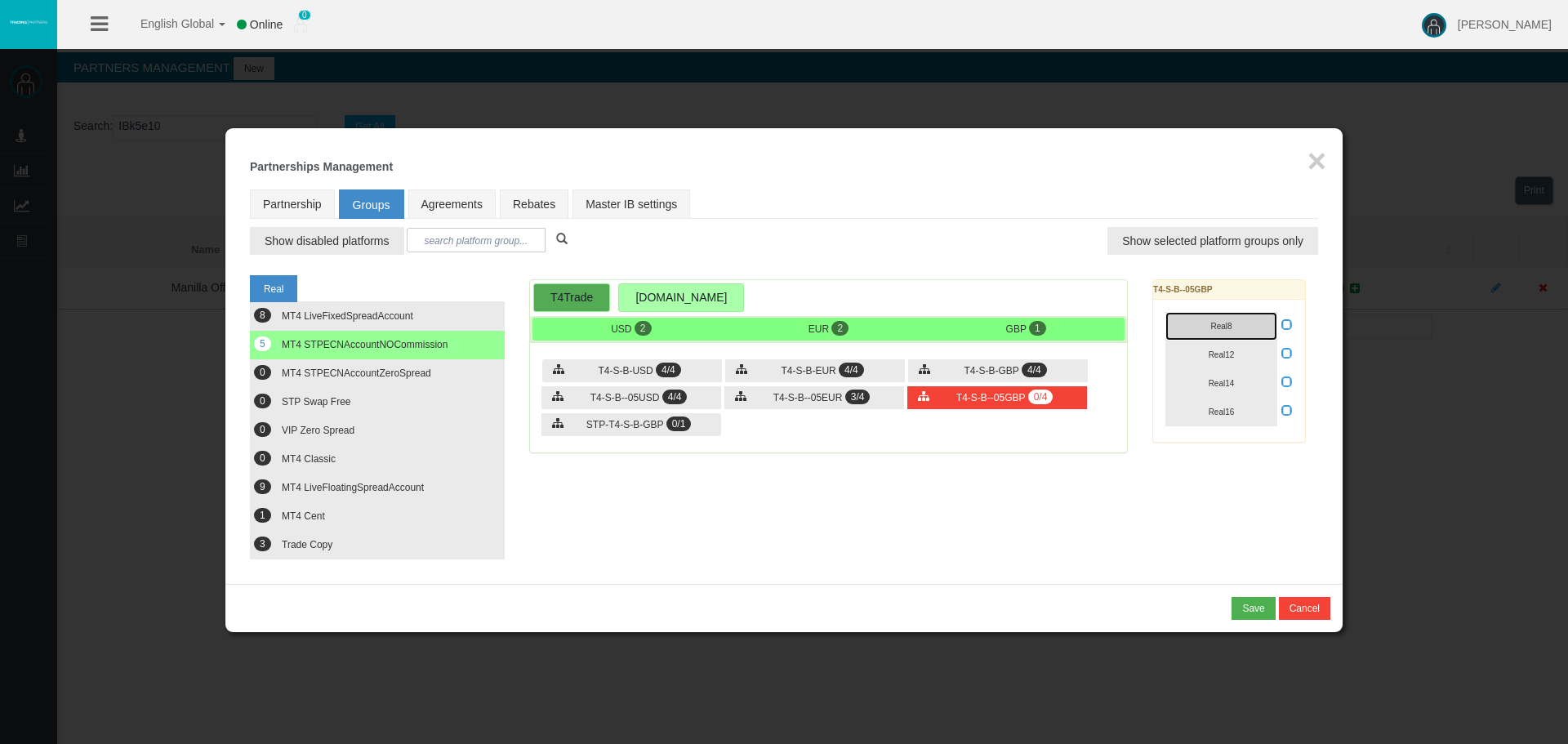
click at [1216, 321] on span "Real8" at bounding box center [1221, 326] width 21 height 9
click at [1212, 344] on button "Real12" at bounding box center [1220, 355] width 111 height 29
drag, startPoint x: 1217, startPoint y: 376, endPoint x: 1221, endPoint y: 403, distance: 27.3
click at [1217, 378] on button "Real14" at bounding box center [1220, 383] width 111 height 29
click at [1221, 403] on button "Real16" at bounding box center [1220, 412] width 111 height 29
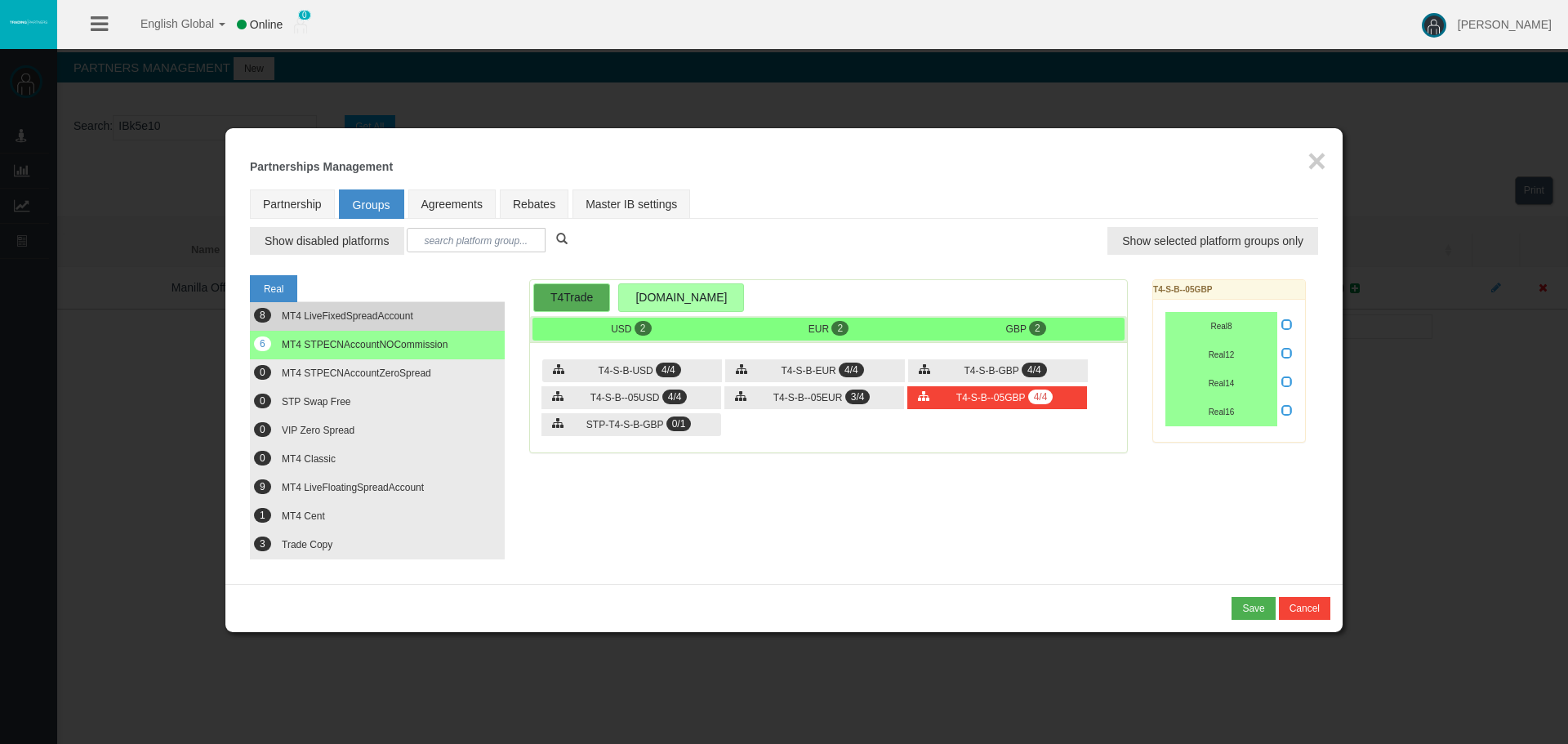
click at [360, 315] on span "MT4 LiveFixedSpreadAccount" at bounding box center [348, 315] width 132 height 11
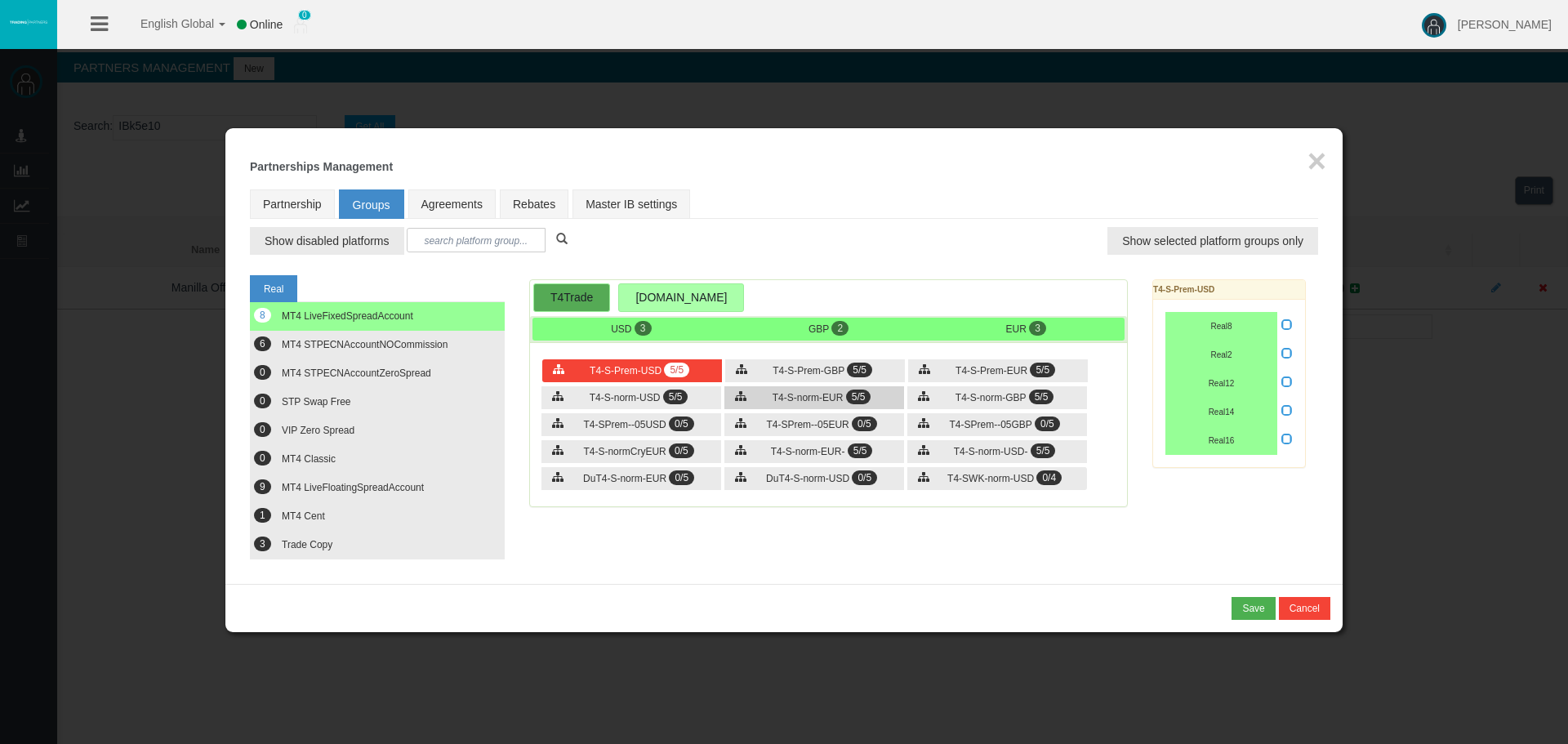
drag, startPoint x: 791, startPoint y: 404, endPoint x: 891, endPoint y: 404, distance: 100.0
click at [793, 404] on div "T4-S-norm-EUR 5/5" at bounding box center [814, 398] width 180 height 23
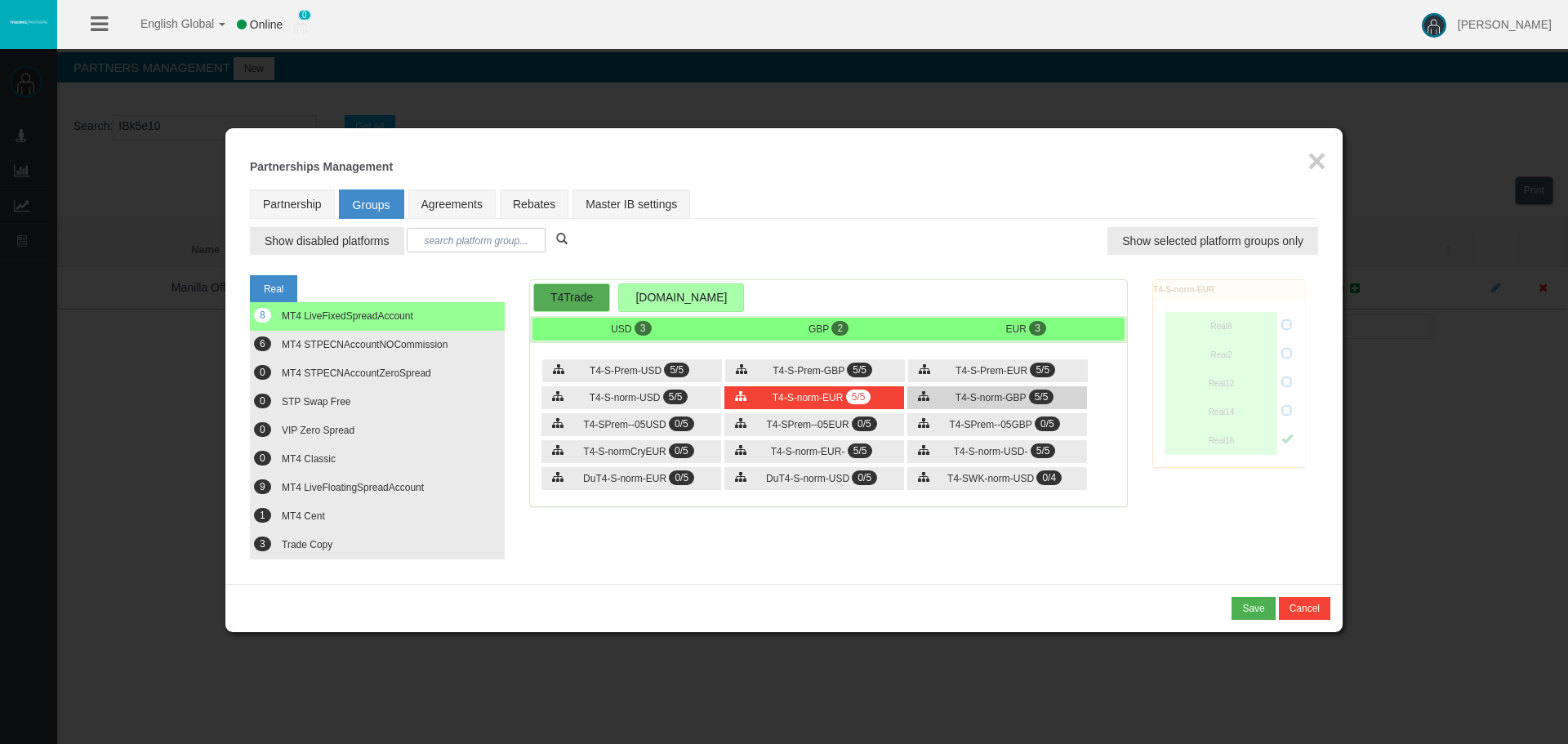
click at [991, 386] on div "T4-S-norm-GBP 5/5" at bounding box center [996, 398] width 180 height 23
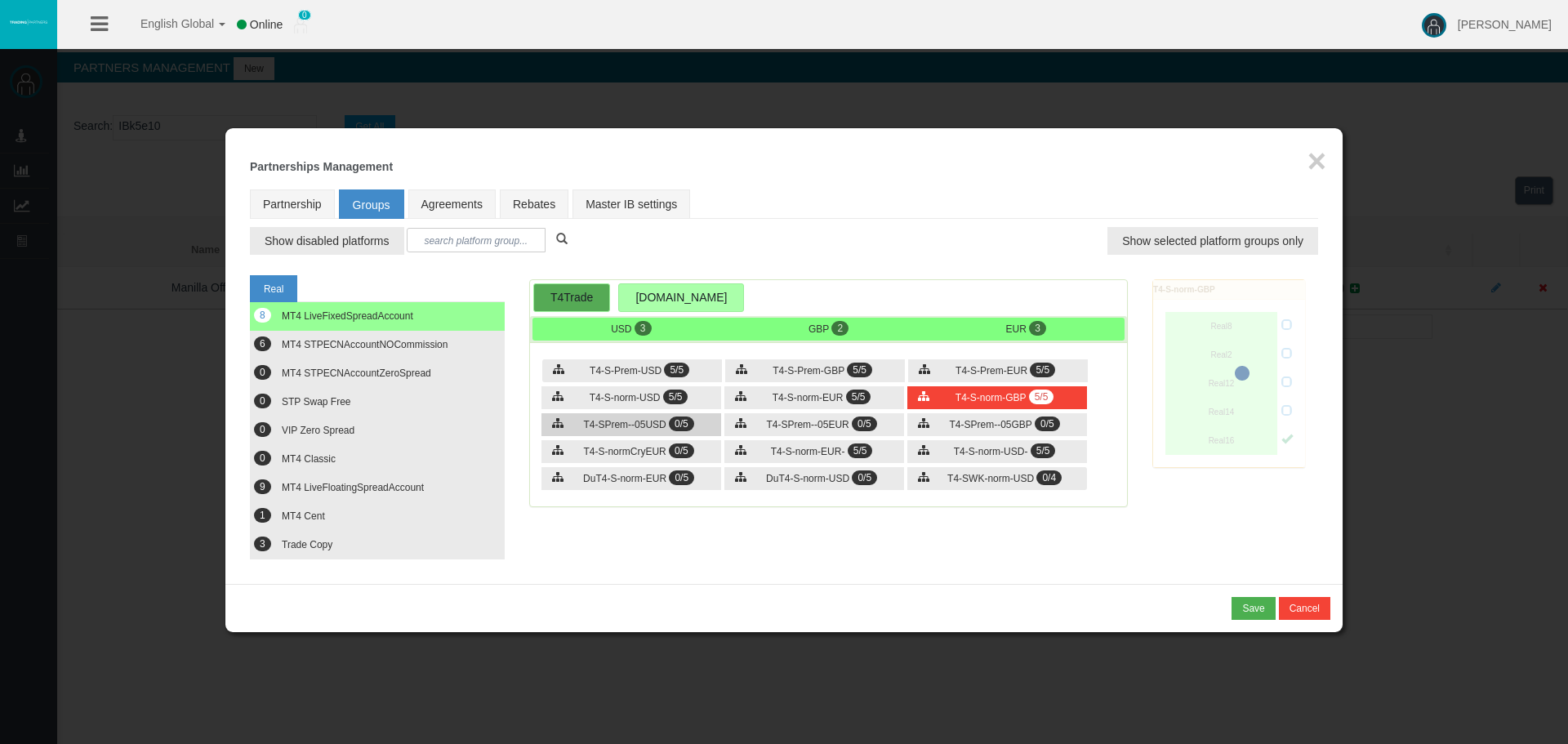
drag, startPoint x: 619, startPoint y: 431, endPoint x: 566, endPoint y: 433, distance: 53.0
click at [620, 430] on div "T4-SPrem--05USD 0/5" at bounding box center [631, 425] width 180 height 23
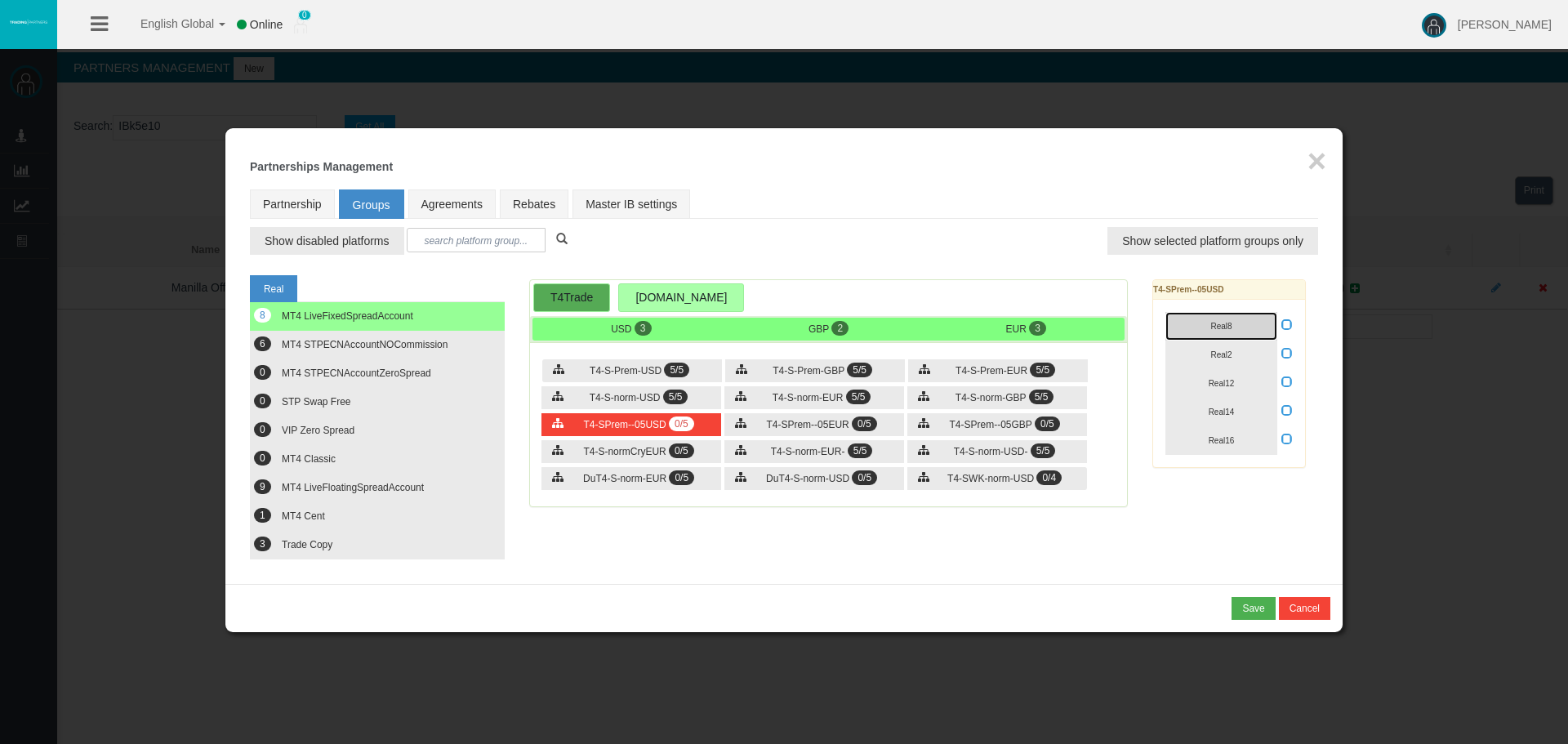
click at [1218, 337] on button "Real8" at bounding box center [1220, 326] width 111 height 29
drag, startPoint x: 1228, startPoint y: 368, endPoint x: 1233, endPoint y: 395, distance: 27.5
click at [1228, 372] on div "Real8 Real2 Real12" at bounding box center [1228, 383] width 152 height 168
drag, startPoint x: 1233, startPoint y: 395, endPoint x: 1232, endPoint y: 418, distance: 23.0
click at [1233, 397] on div "Real8 Real2 Real12" at bounding box center [1228, 383] width 152 height 168
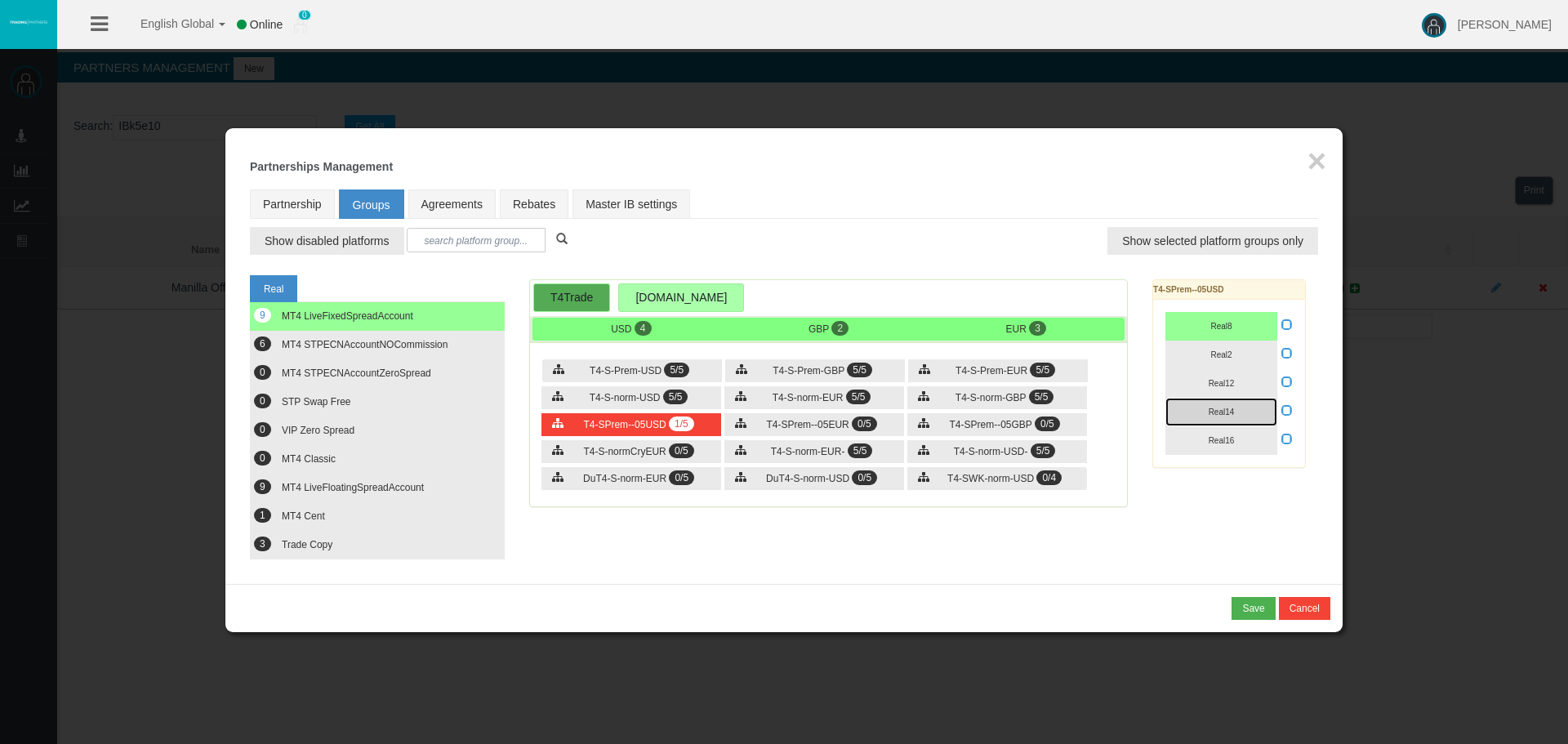
click at [1232, 418] on button "Real14" at bounding box center [1220, 412] width 111 height 29
click at [1226, 441] on span "Real16" at bounding box center [1222, 441] width 26 height 9
click at [1213, 382] on span "Real12" at bounding box center [1222, 384] width 26 height 9
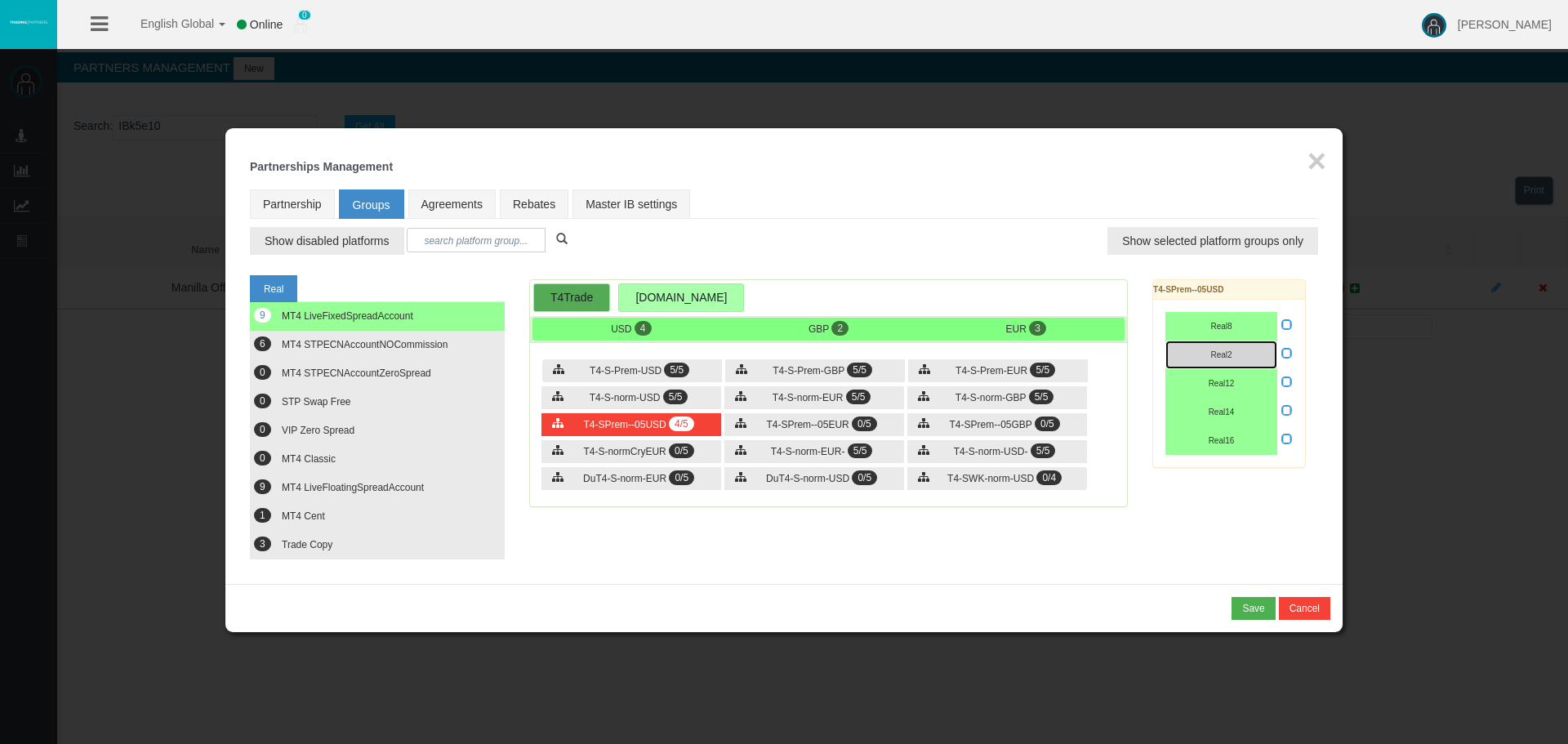
drag, startPoint x: 1203, startPoint y: 357, endPoint x: 1174, endPoint y: 367, distance: 30.7
click at [1203, 357] on button "Real2" at bounding box center [1220, 355] width 111 height 29
click at [822, 431] on div "T4-SPrem--05EUR 0/5" at bounding box center [814, 425] width 180 height 23
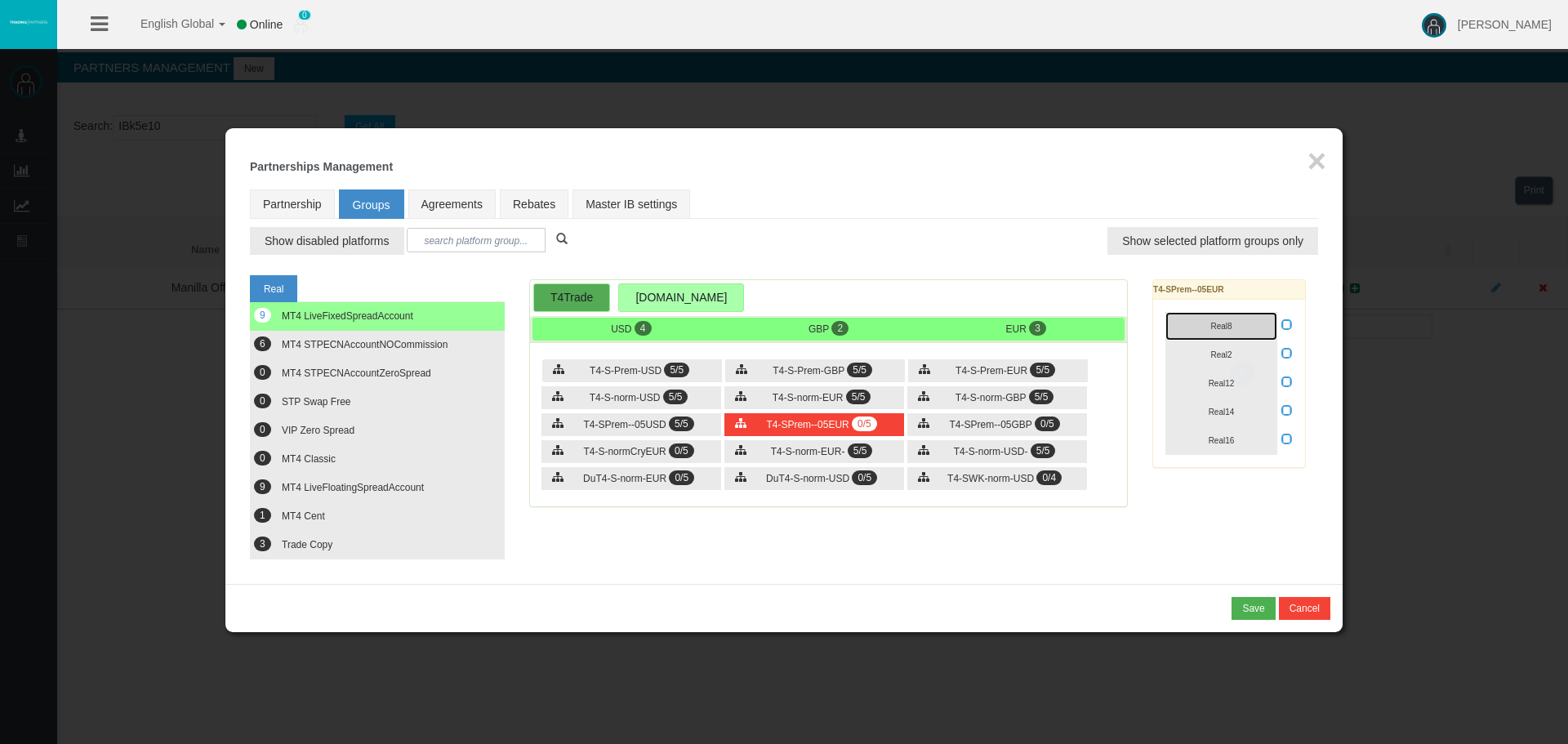
click at [1196, 325] on button "Real8" at bounding box center [1220, 326] width 111 height 29
drag, startPoint x: 1207, startPoint y: 346, endPoint x: 1221, endPoint y: 377, distance: 34.0
click at [1208, 347] on button "Real2" at bounding box center [1220, 355] width 111 height 29
drag, startPoint x: 1221, startPoint y: 377, endPoint x: 1223, endPoint y: 424, distance: 47.0
click at [1221, 379] on button "Real12" at bounding box center [1220, 383] width 111 height 29
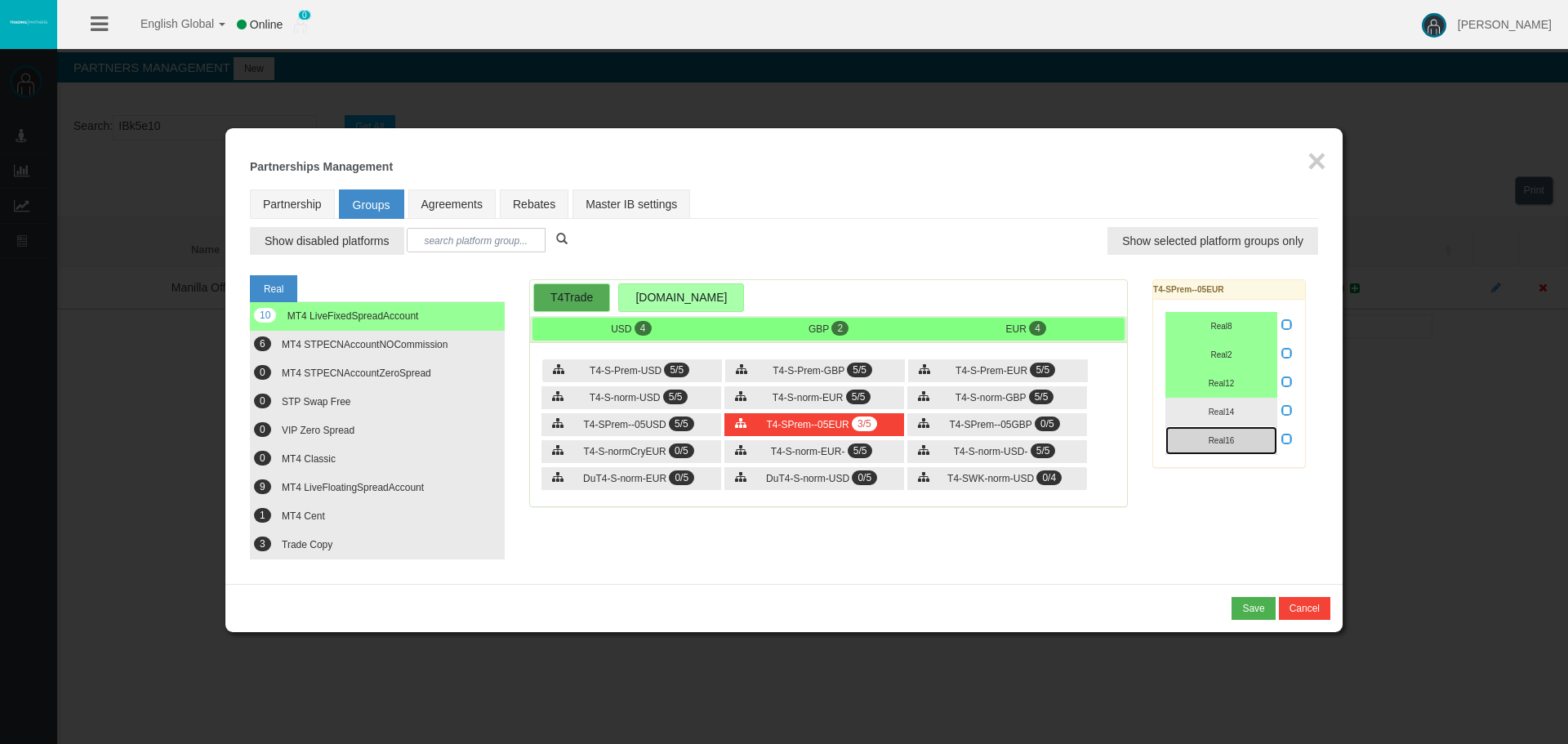
click at [1224, 430] on button "Real16" at bounding box center [1220, 441] width 111 height 29
click at [1218, 415] on span "Real14" at bounding box center [1222, 412] width 26 height 9
click at [1019, 414] on div "T4-SPrem--05GBP 0/5" at bounding box center [996, 425] width 180 height 23
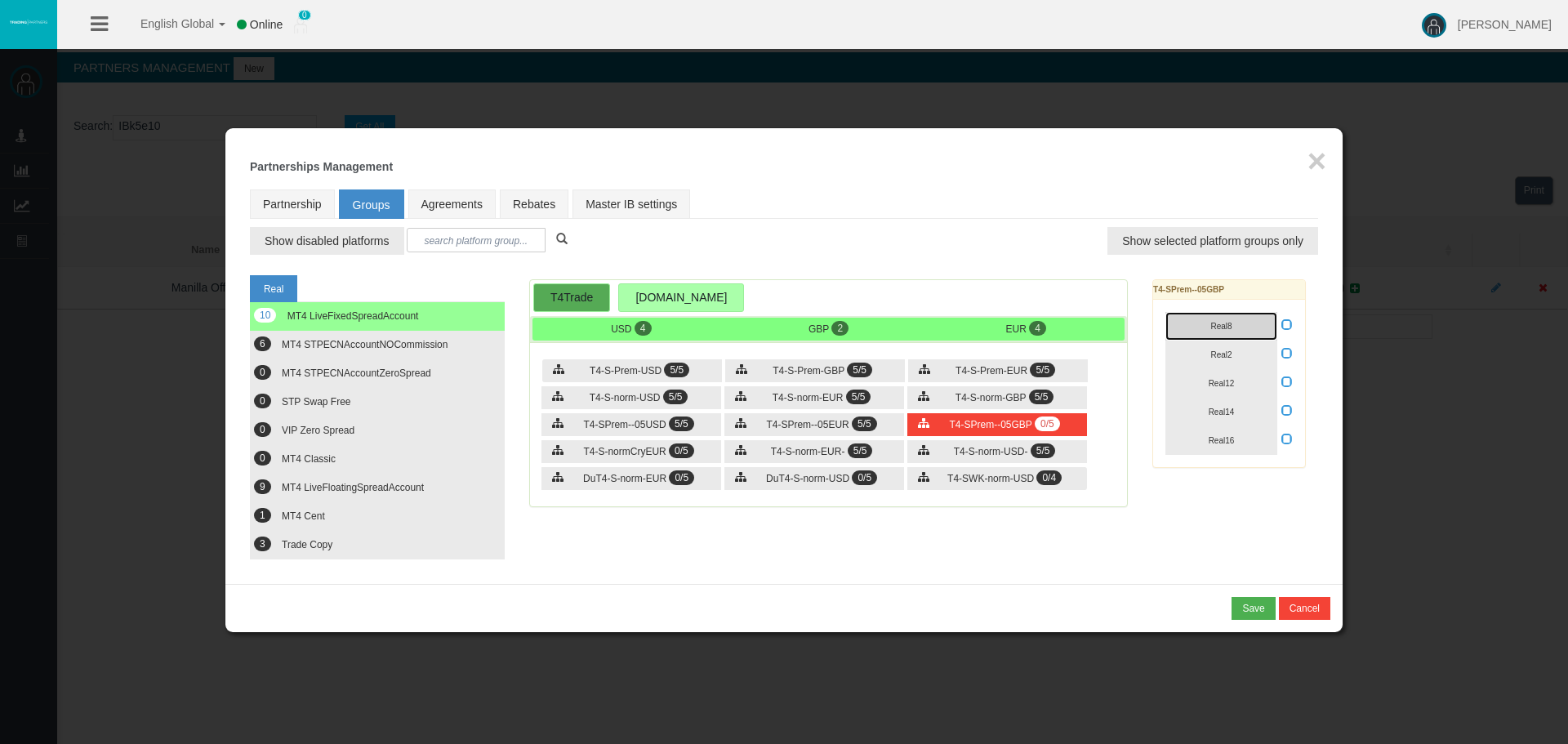
click at [1217, 329] on span "Real8" at bounding box center [1221, 326] width 21 height 9
drag, startPoint x: 1220, startPoint y: 339, endPoint x: 1222, endPoint y: 350, distance: 11.2
click at [1220, 346] on div "Real8 Real2 Real12" at bounding box center [1228, 383] width 152 height 168
click at [1222, 350] on span "Real2" at bounding box center [1221, 355] width 21 height 9
click at [1219, 384] on span "Real12" at bounding box center [1222, 384] width 26 height 9
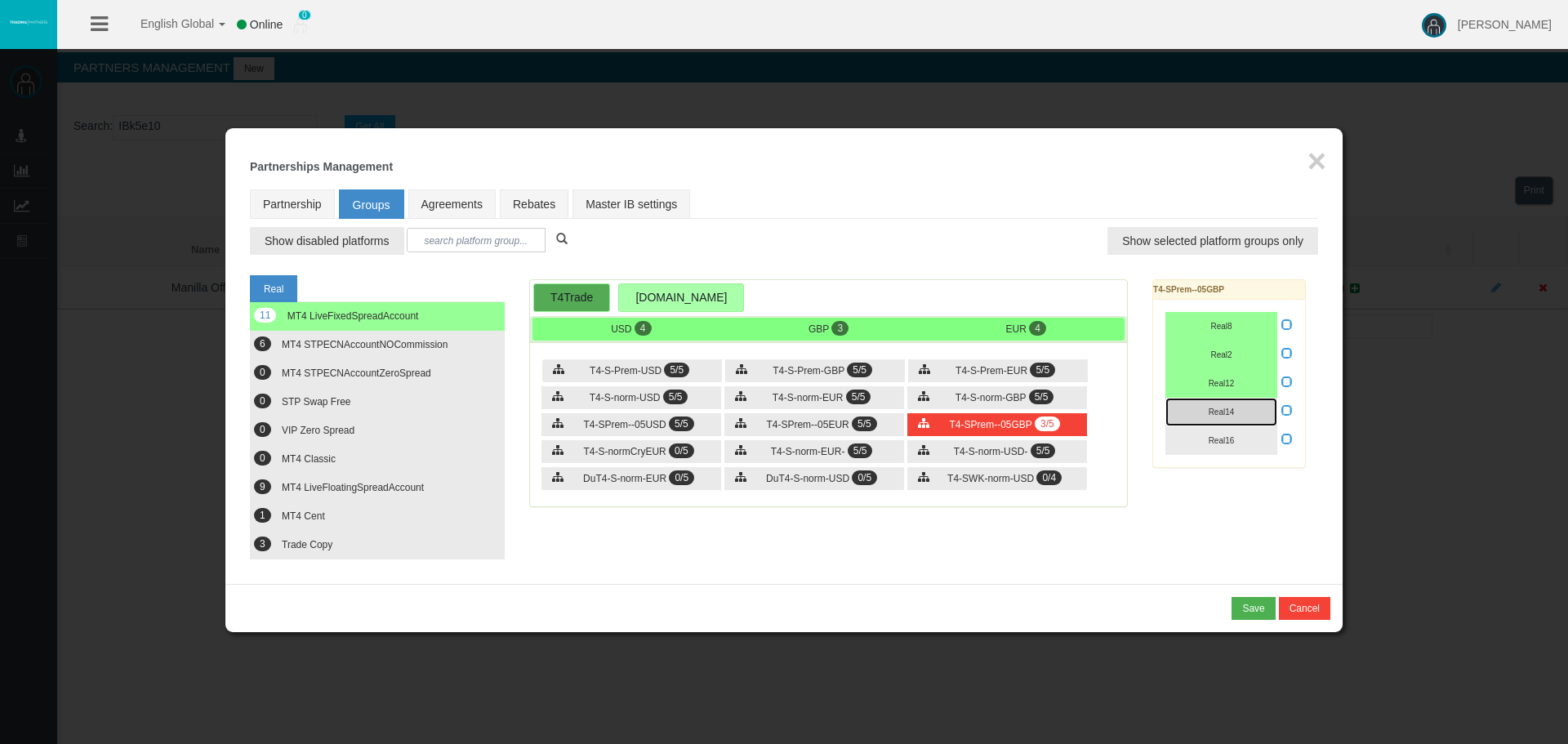
click at [1219, 406] on button "Real14" at bounding box center [1220, 412] width 111 height 29
click at [1219, 433] on button "Real16" at bounding box center [1220, 441] width 111 height 29
click at [776, 462] on div "T4-S-norm-EUR- 5/5" at bounding box center [814, 451] width 180 height 23
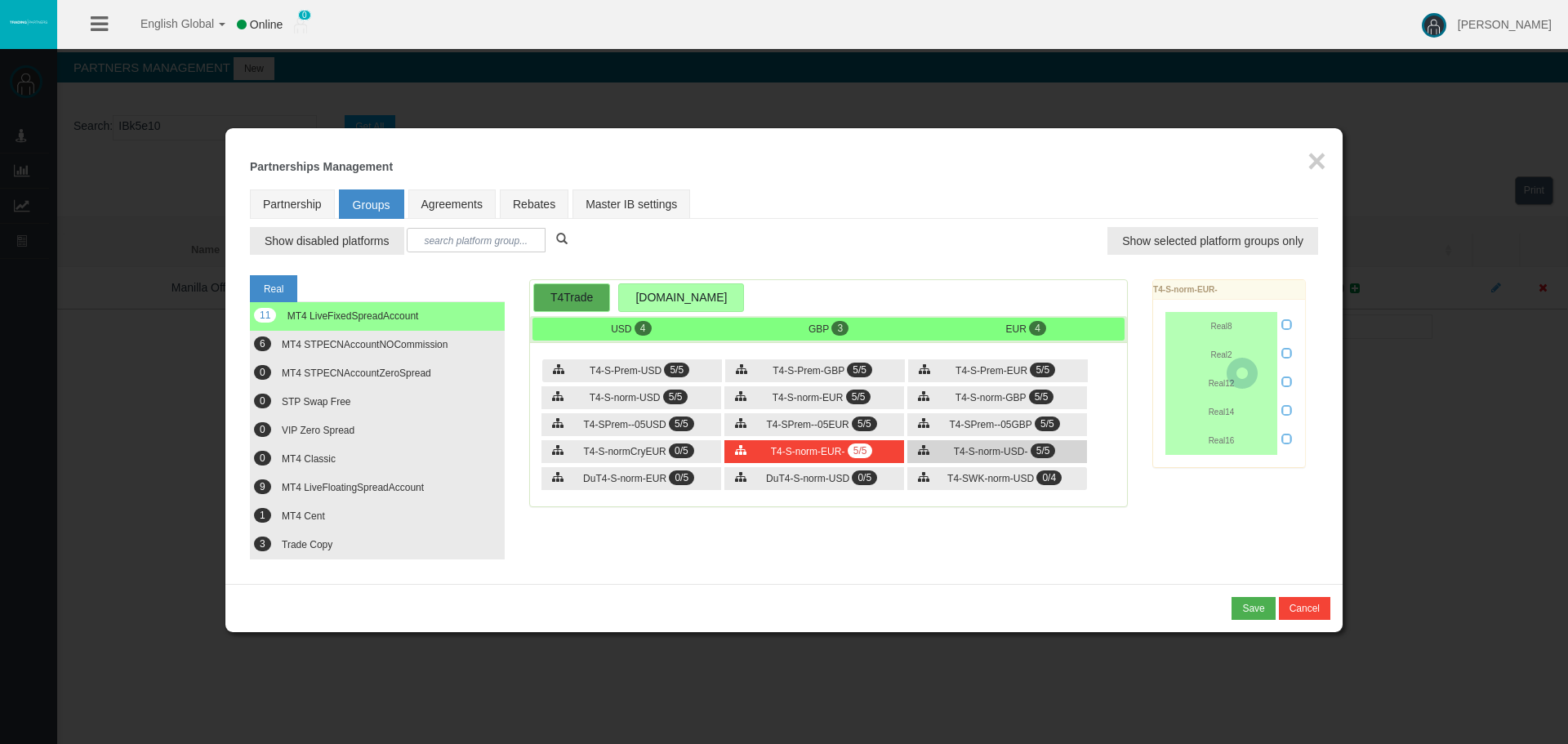
click at [974, 451] on span "T4-S-norm-USD-" at bounding box center [990, 451] width 75 height 11
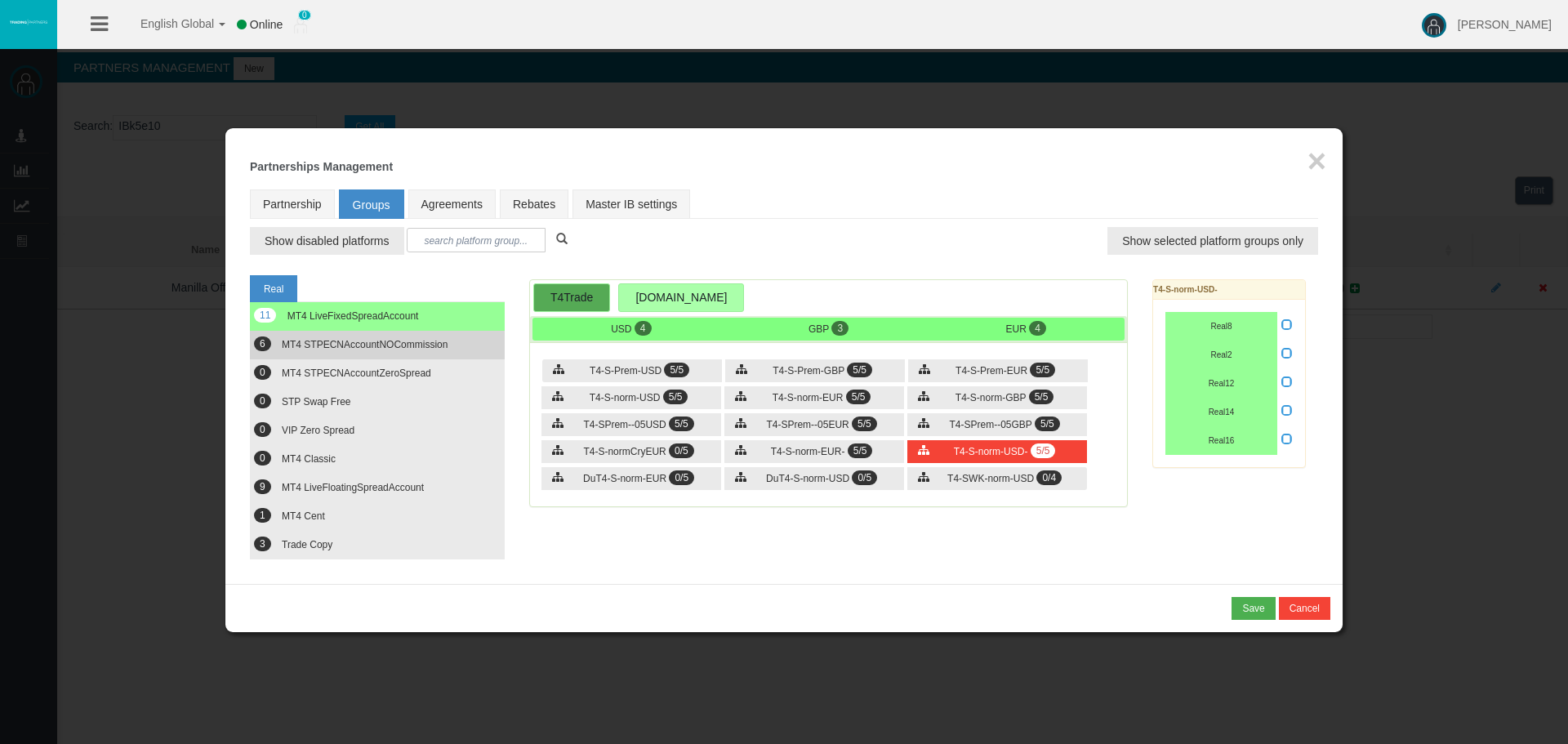
click at [317, 350] on span "MT4 STPECNAccountNOCommission" at bounding box center [364, 344] width 166 height 11
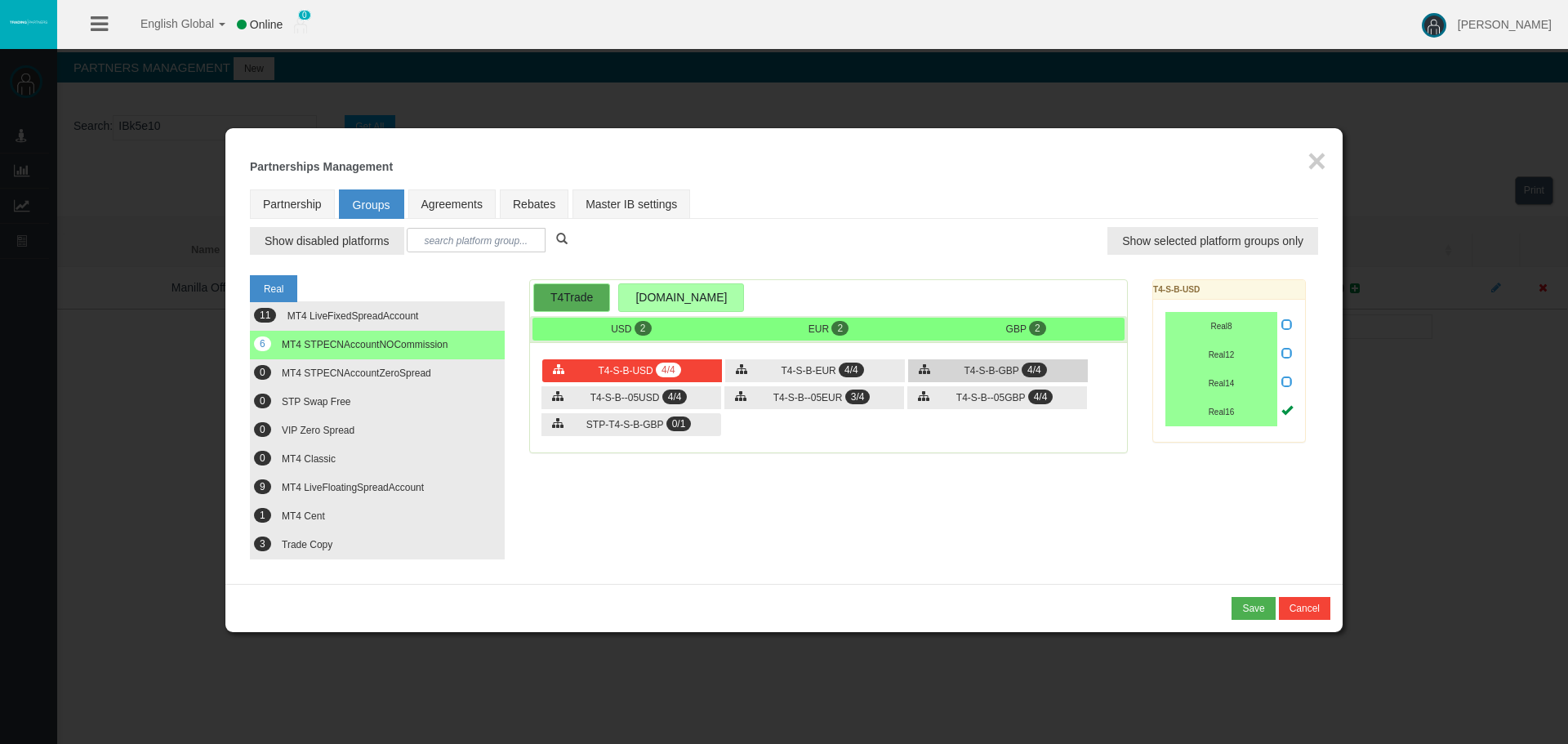
drag, startPoint x: 836, startPoint y: 369, endPoint x: 944, endPoint y: 379, distance: 108.5
click at [843, 369] on div "T4-S-B-EUR 4/4" at bounding box center [815, 371] width 180 height 23
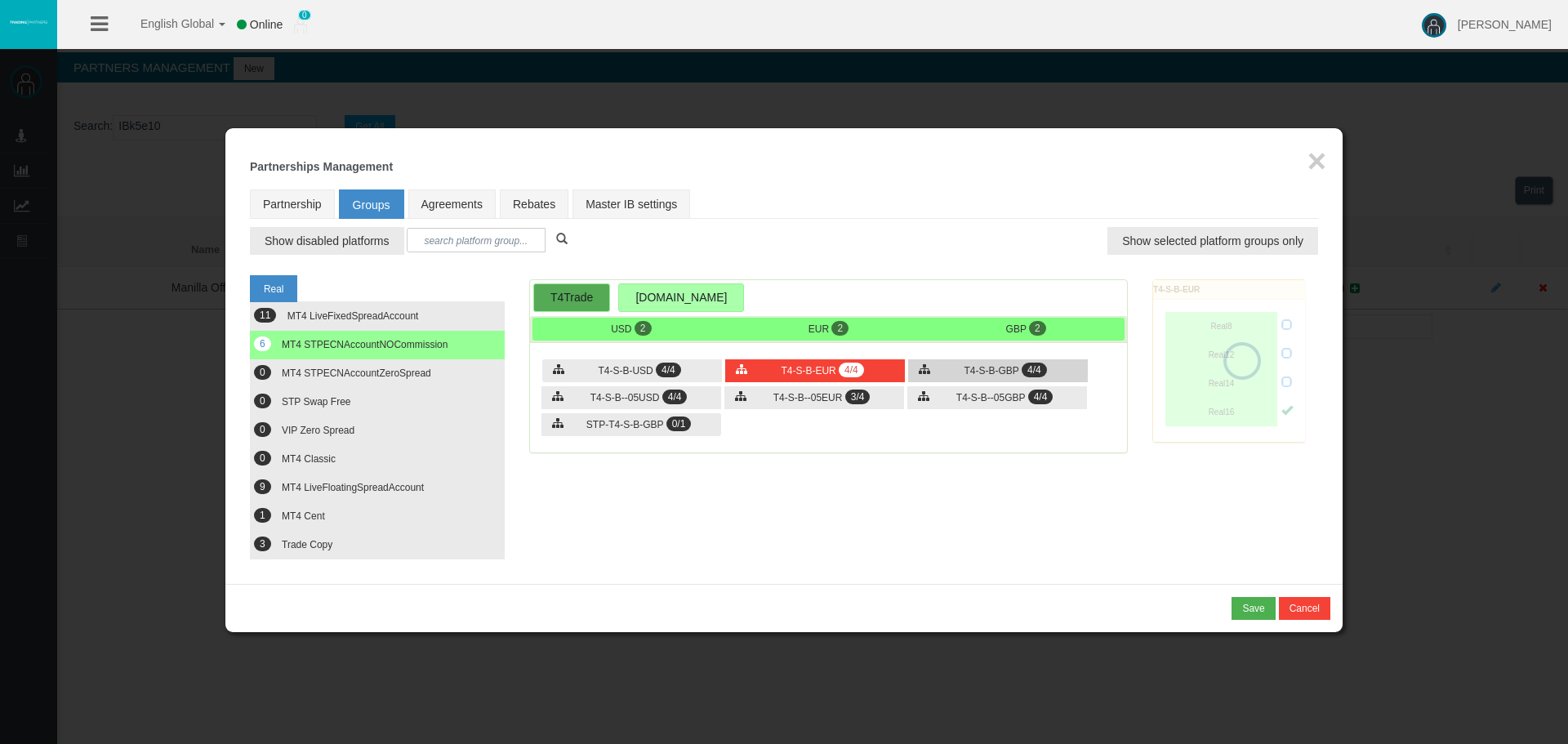
click at [977, 377] on div "T4-S-B-GBP 4/4" at bounding box center [997, 371] width 180 height 23
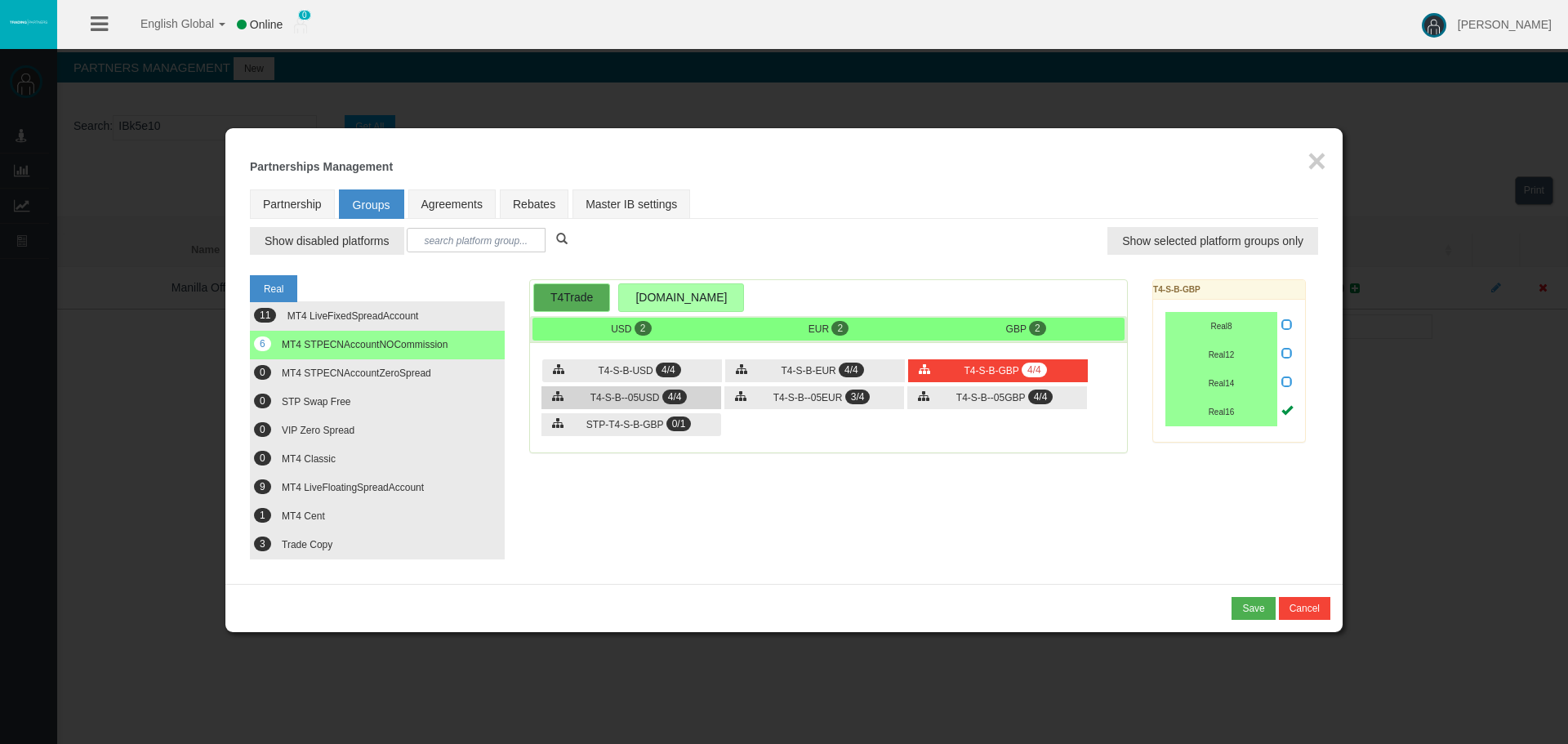
click at [654, 398] on span "T4-S-B--05USD" at bounding box center [625, 397] width 69 height 11
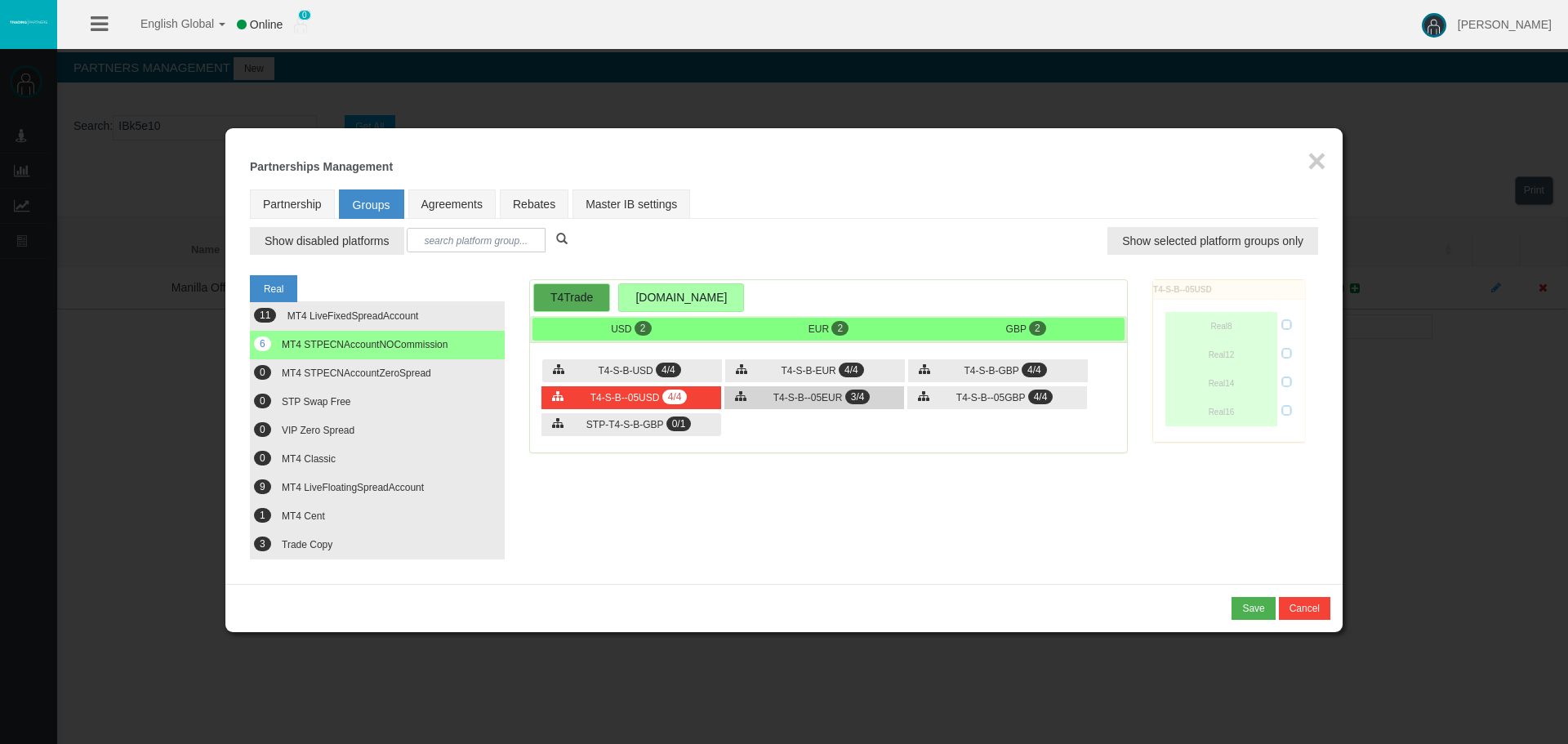
click at [781, 398] on span "T4-S-B--05EUR" at bounding box center [808, 397] width 69 height 11
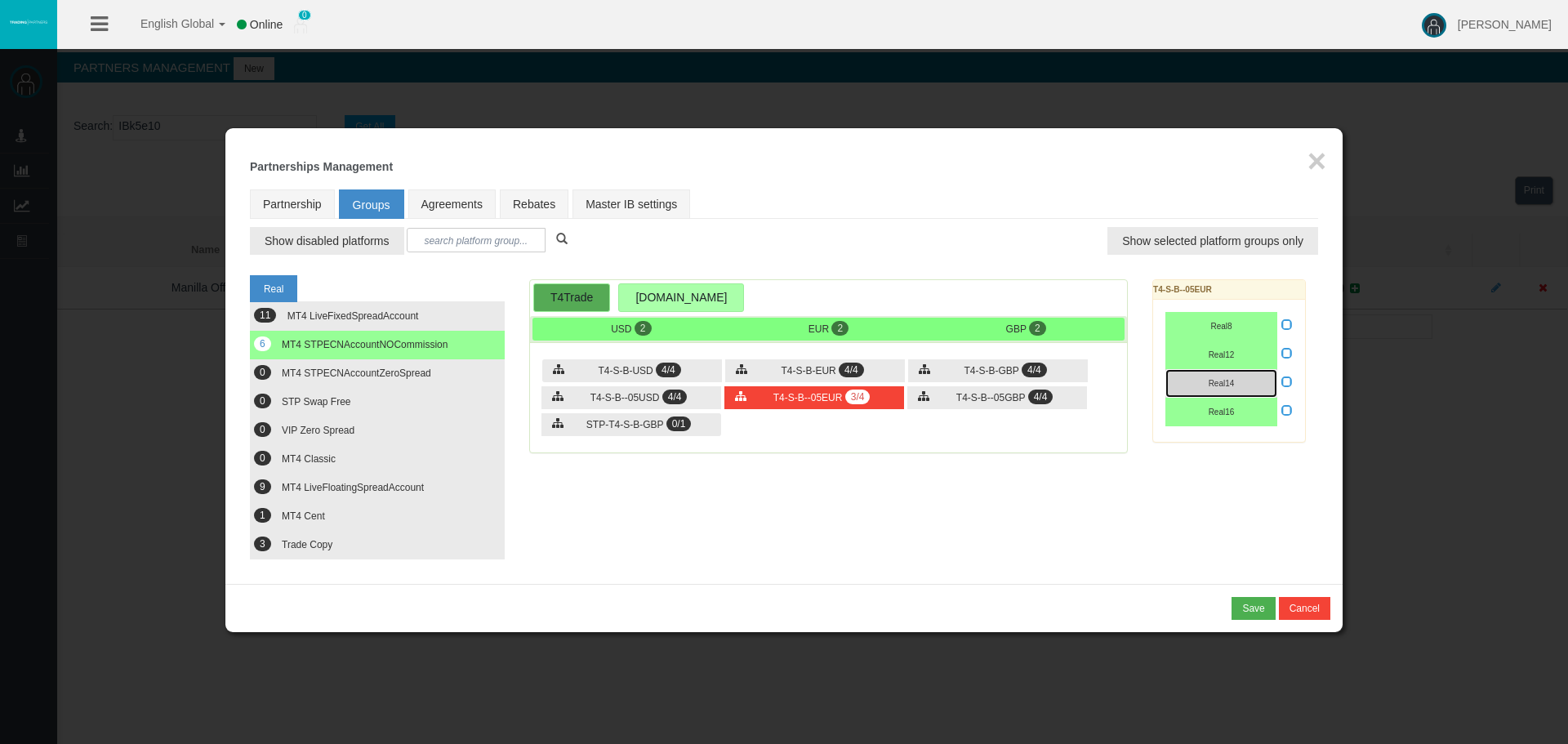
click at [1226, 384] on span "Real14" at bounding box center [1222, 384] width 26 height 9
click at [989, 397] on span "T4-S-B--05GBP" at bounding box center [990, 397] width 68 height 11
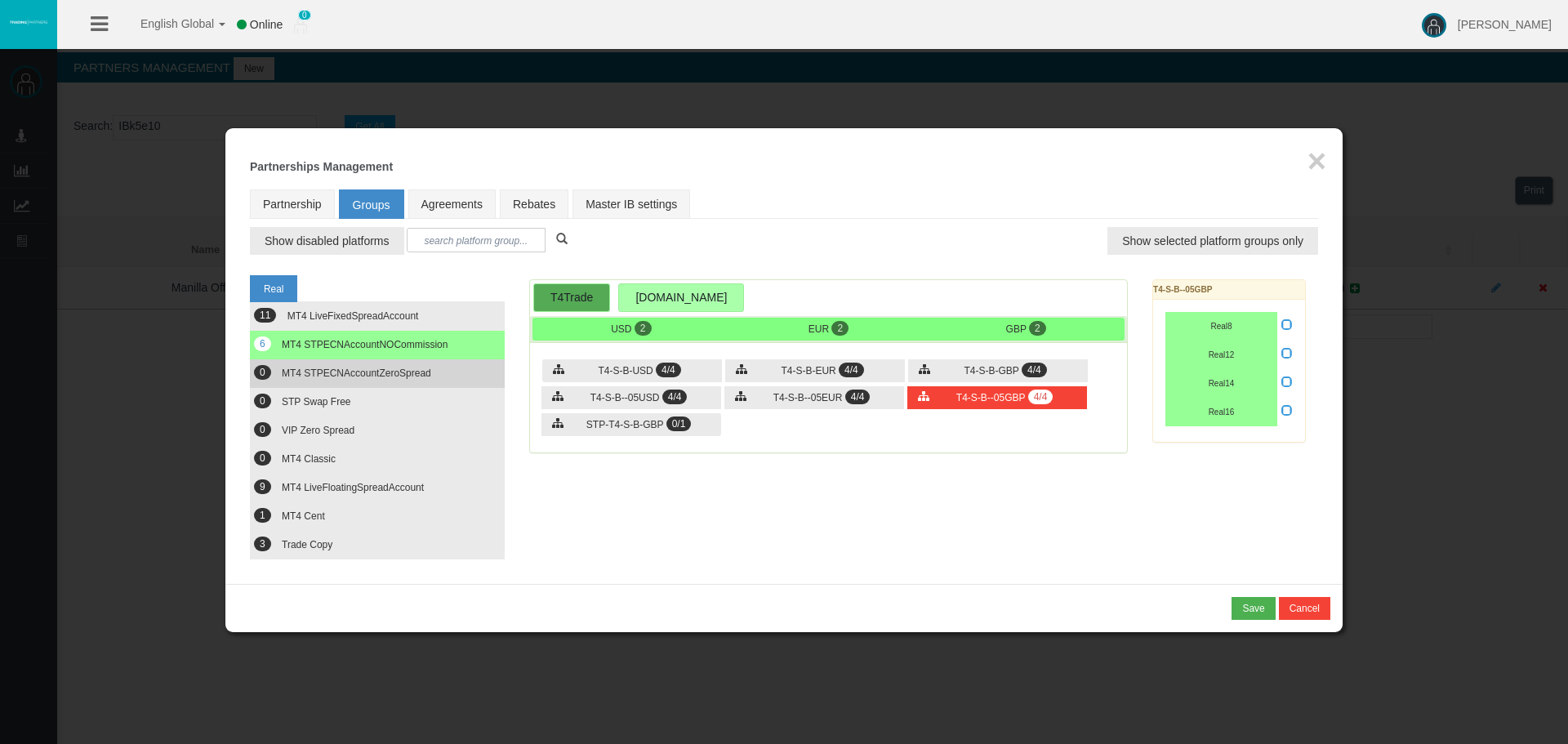
click at [327, 386] on button "0 MT4 STPECNAccountZeroSpread" at bounding box center [378, 373] width 255 height 29
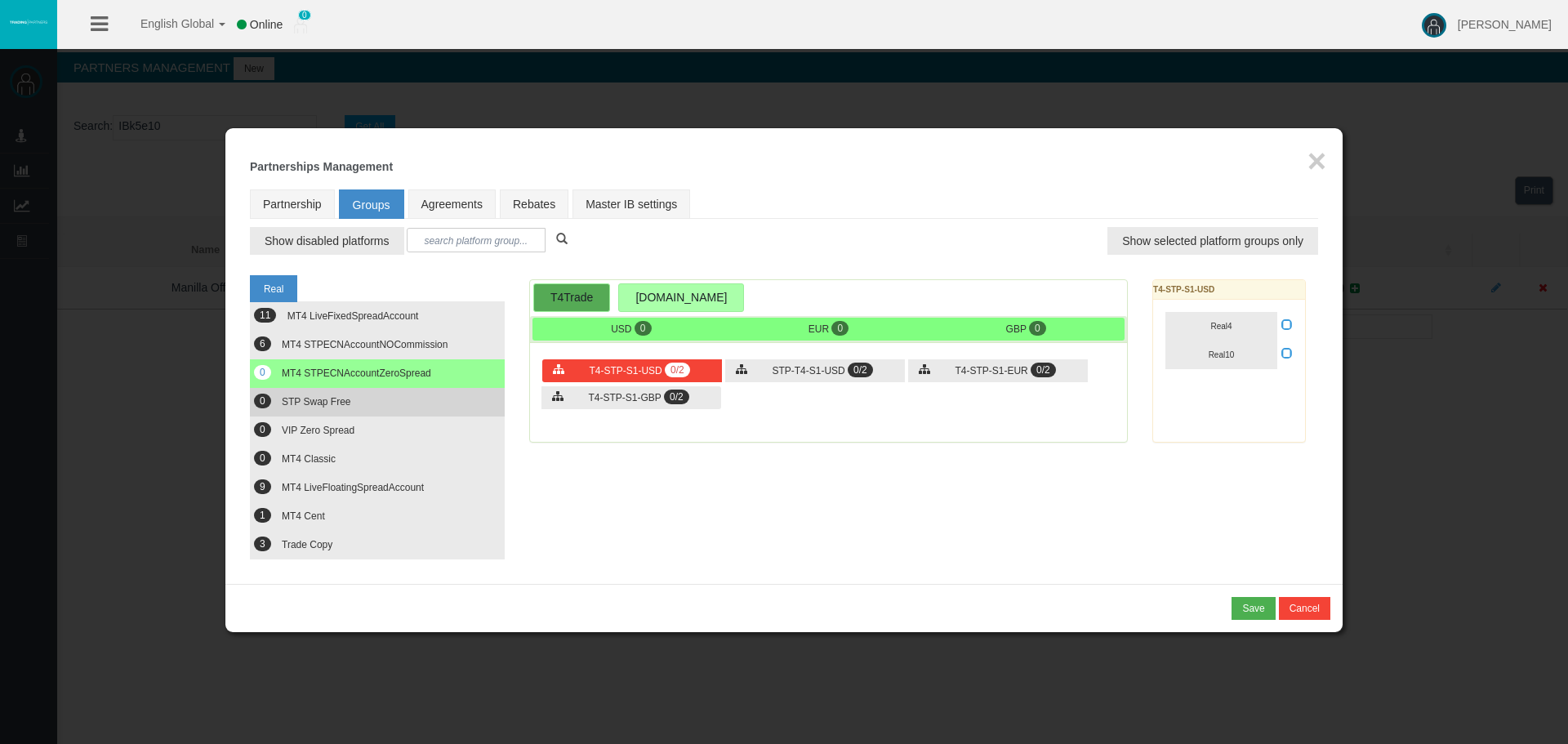
click at [334, 400] on span "STP Swap Free" at bounding box center [316, 401] width 68 height 11
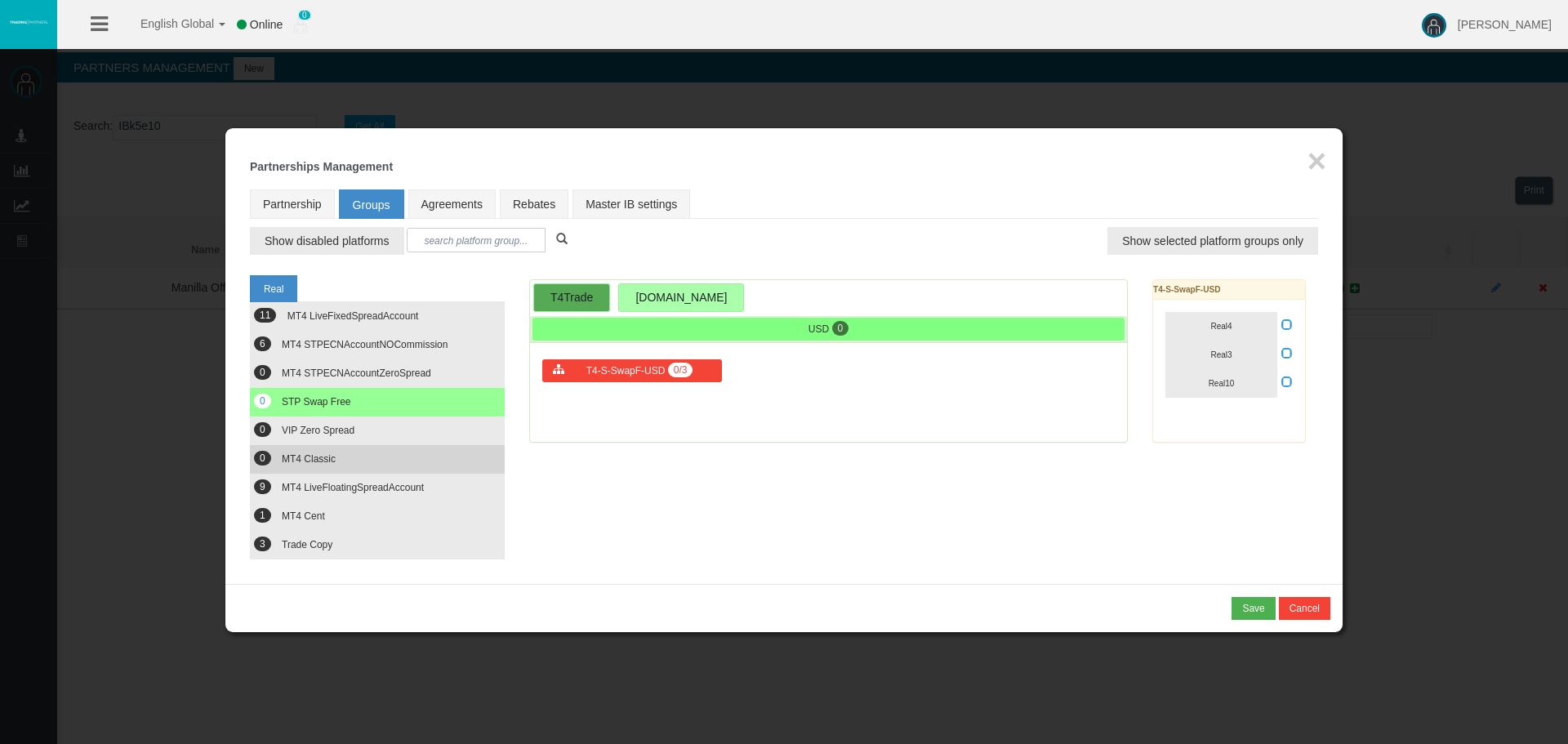
click at [326, 451] on button "0 MT4 Classic" at bounding box center [378, 459] width 255 height 29
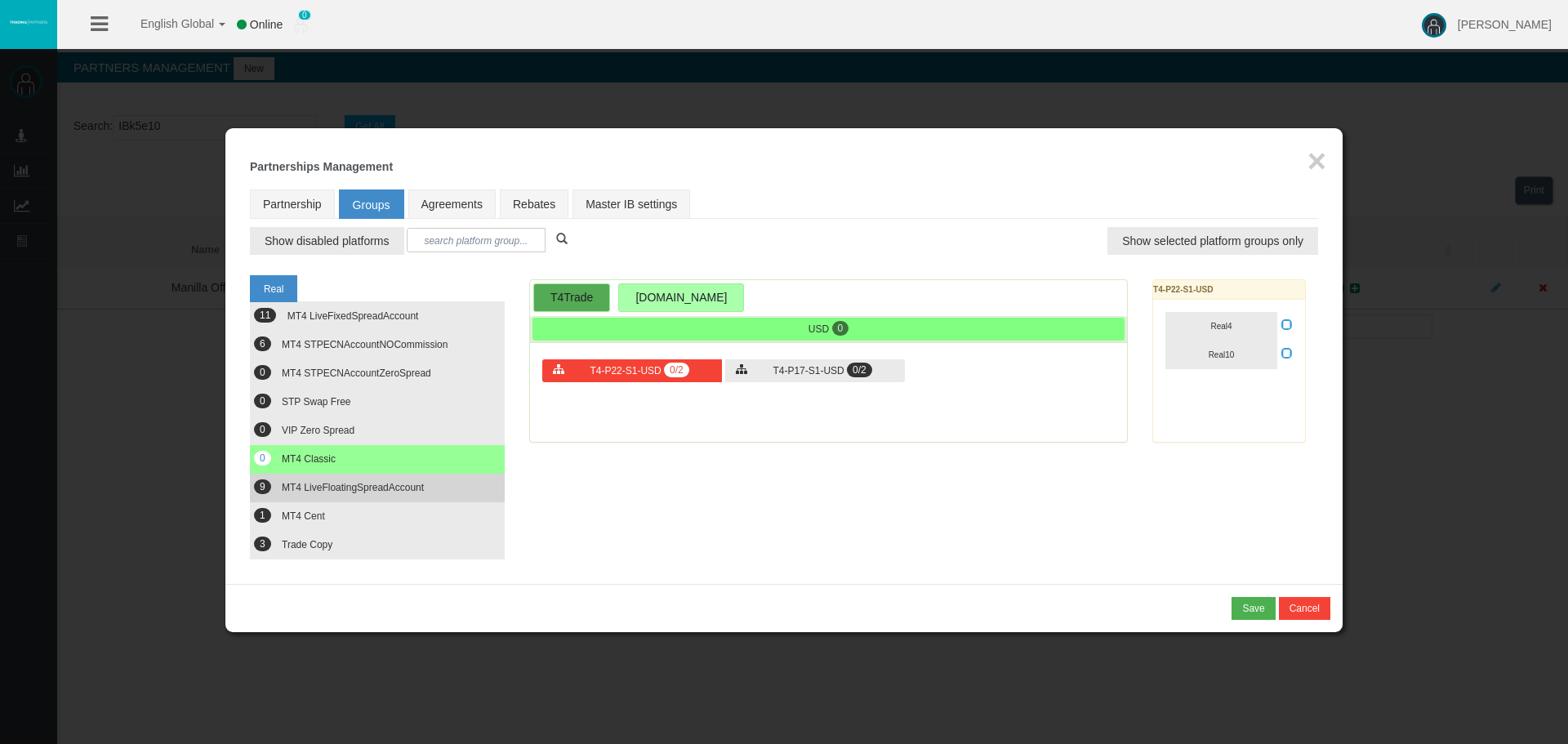
click at [363, 498] on button "9 MT4 LiveFloatingSpreadAccount" at bounding box center [378, 488] width 255 height 29
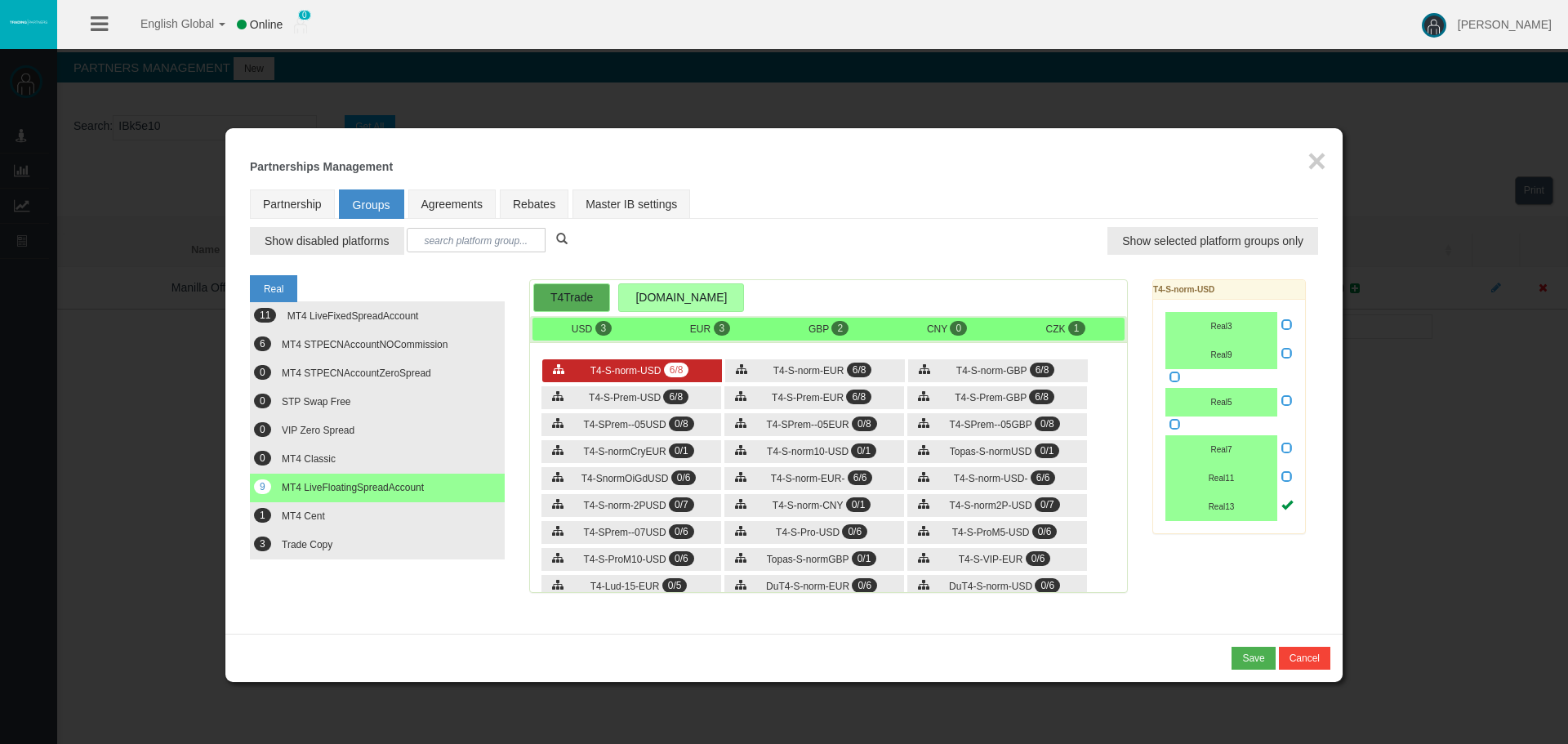
click at [667, 369] on span "6/8" at bounding box center [676, 370] width 25 height 15
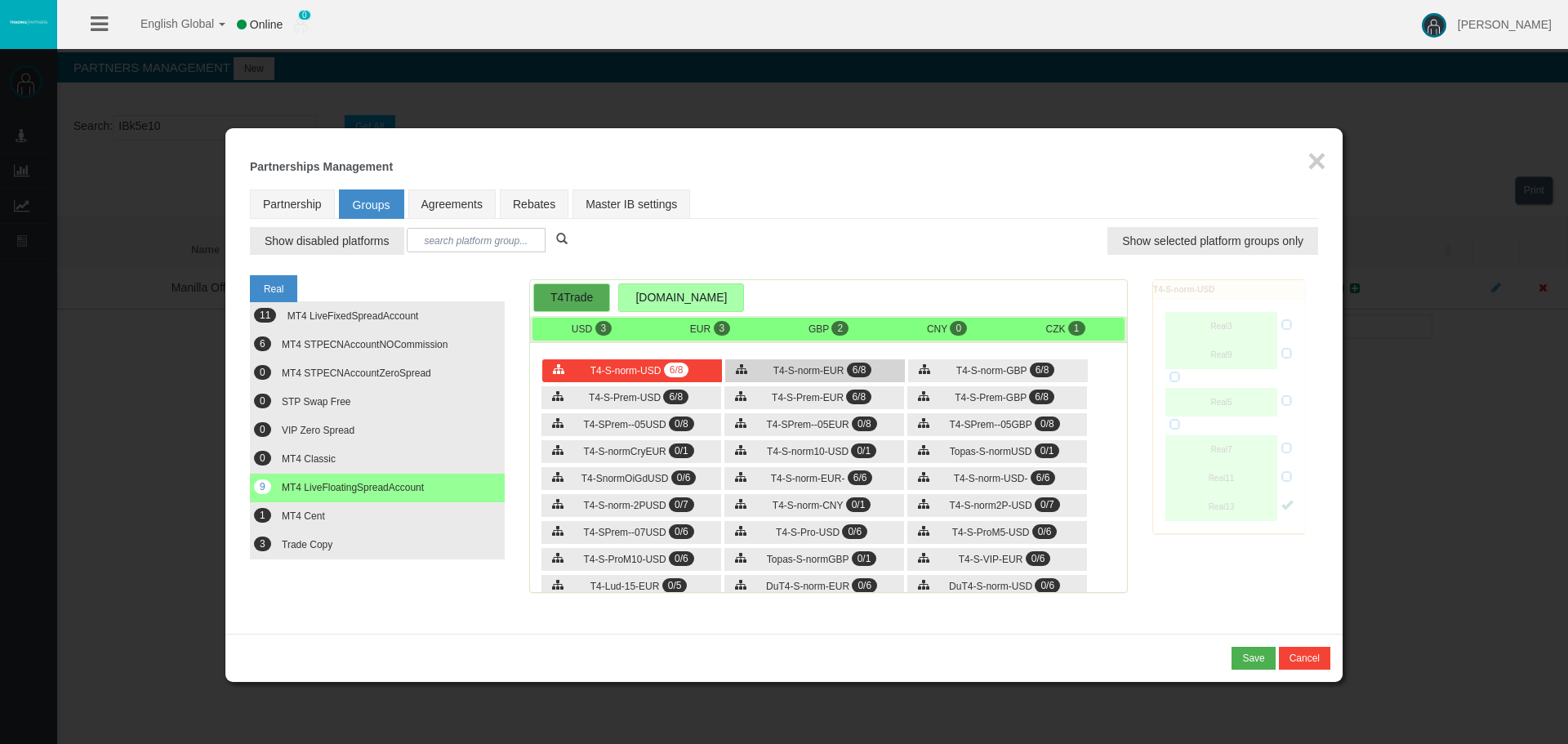
click at [834, 379] on div "T4-S-norm-EUR 6/8" at bounding box center [815, 371] width 180 height 23
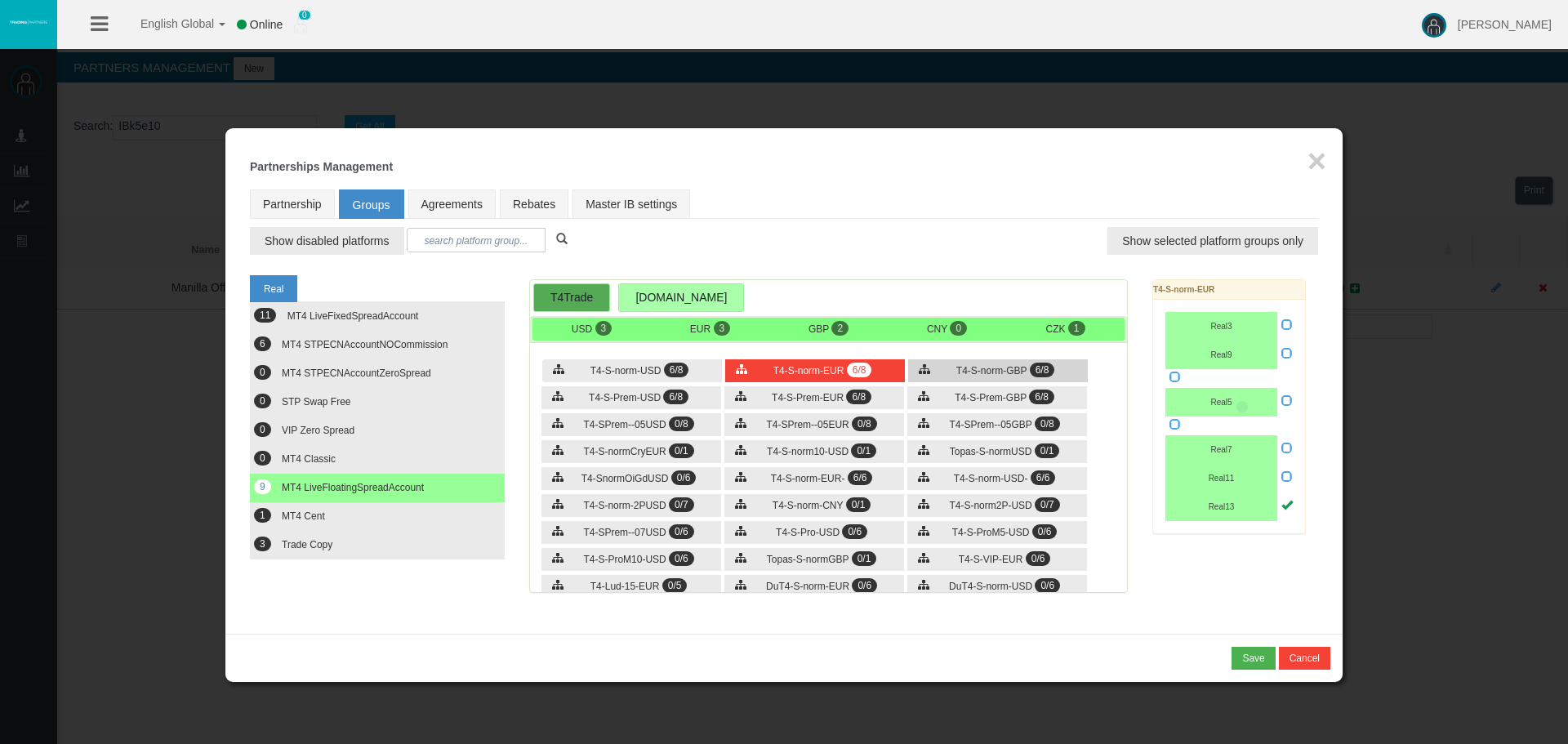
click at [969, 364] on div "T4-S-norm-GBP 6/8" at bounding box center [997, 371] width 180 height 23
click at [661, 400] on div "T4-S-Prem-USD 6/8" at bounding box center [631, 398] width 180 height 23
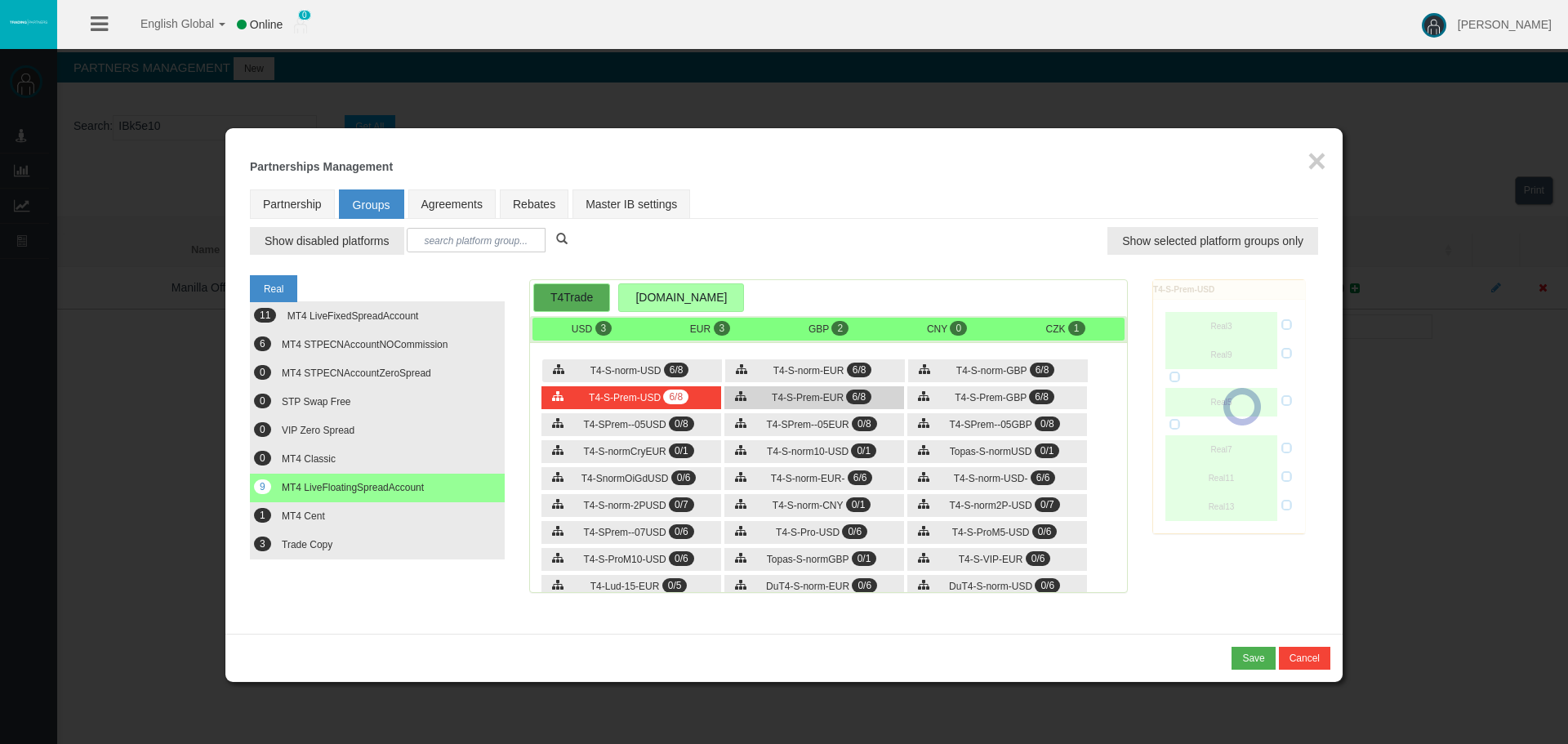
click at [796, 404] on div "T4-S-Prem-EUR 6/8" at bounding box center [814, 398] width 180 height 23
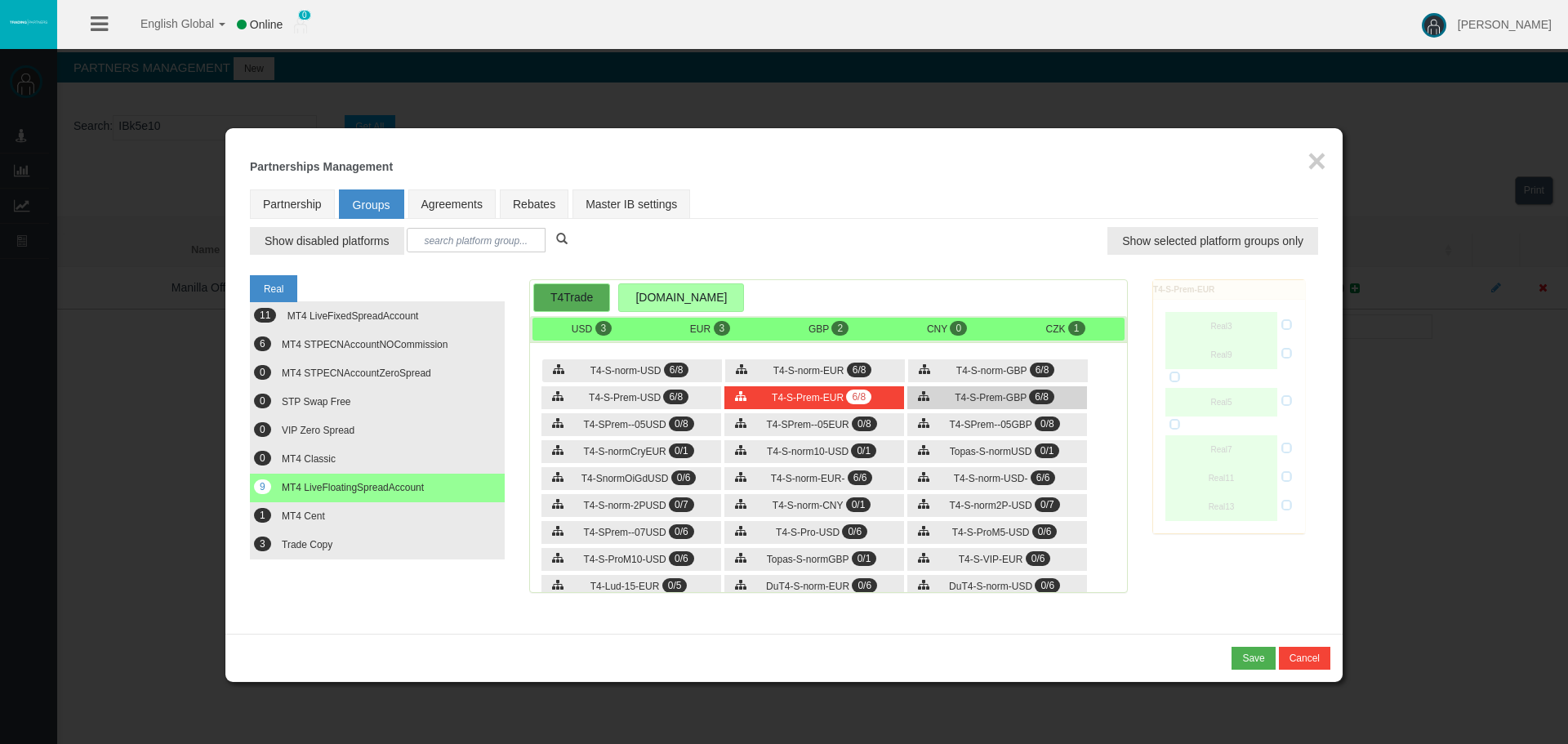
click at [969, 404] on div "T4-S-Prem-GBP 6/8" at bounding box center [996, 398] width 180 height 23
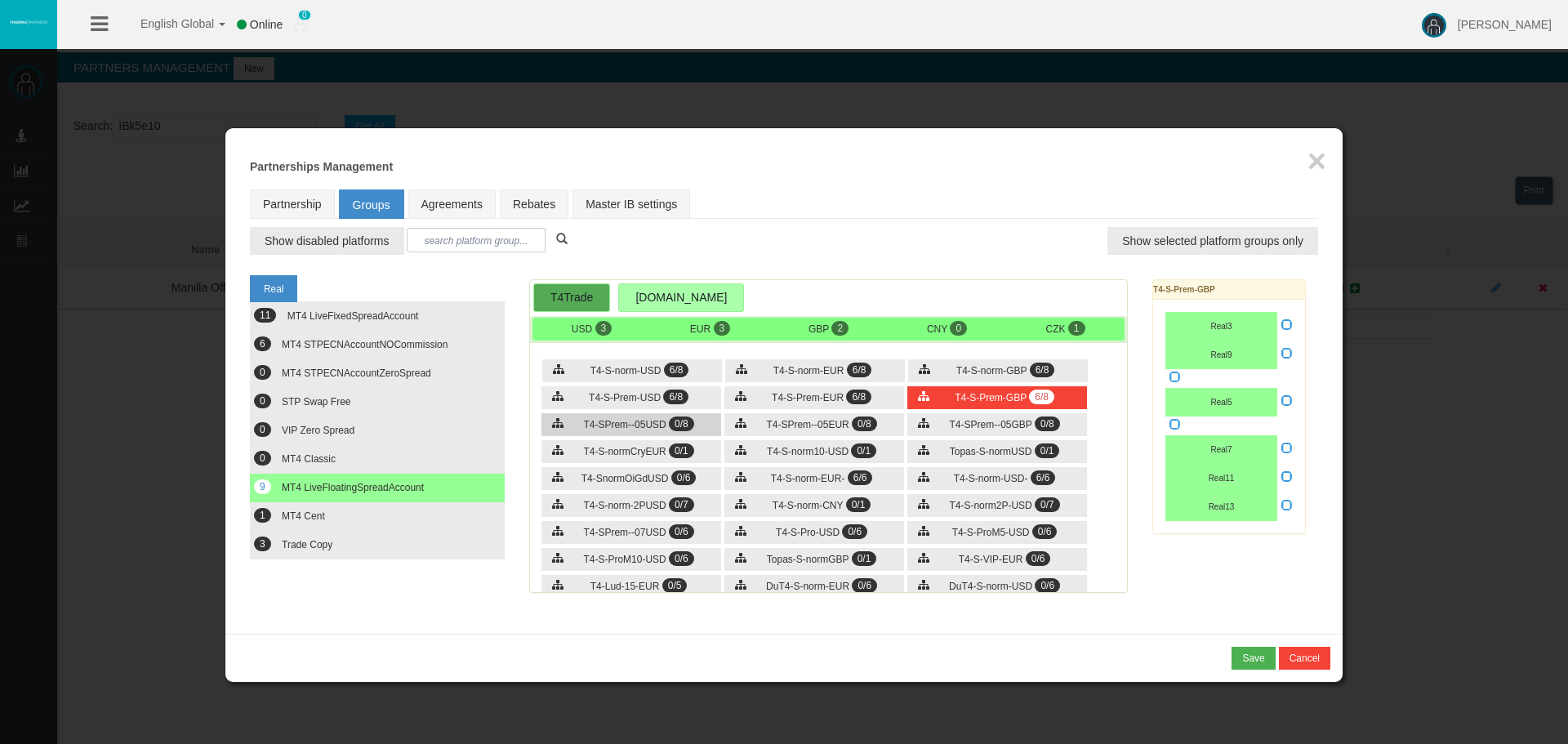
click at [604, 422] on span "T4-SPrem--05USD" at bounding box center [624, 424] width 83 height 11
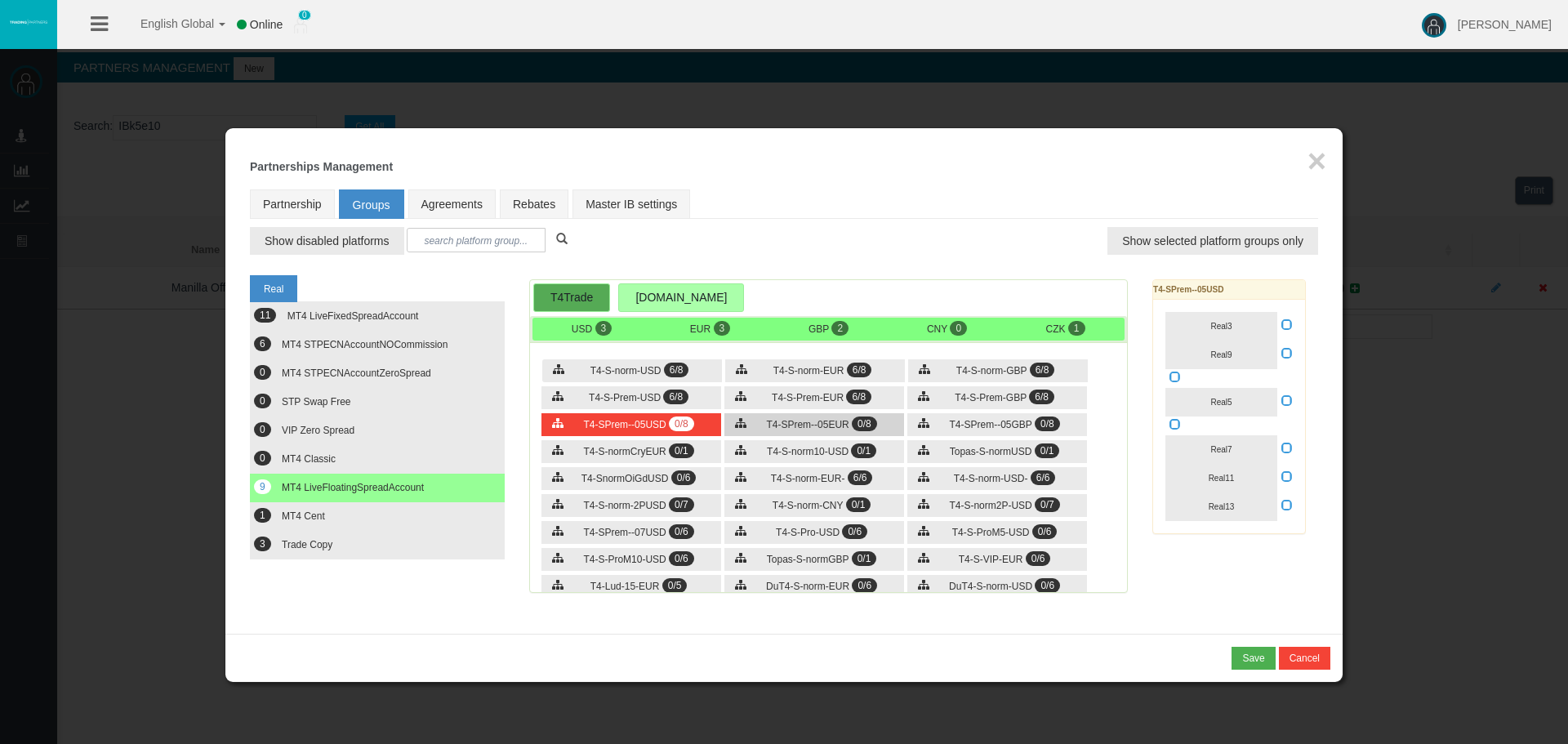
click at [848, 430] on div "T4-SPrem--05EUR 0/8" at bounding box center [814, 425] width 180 height 23
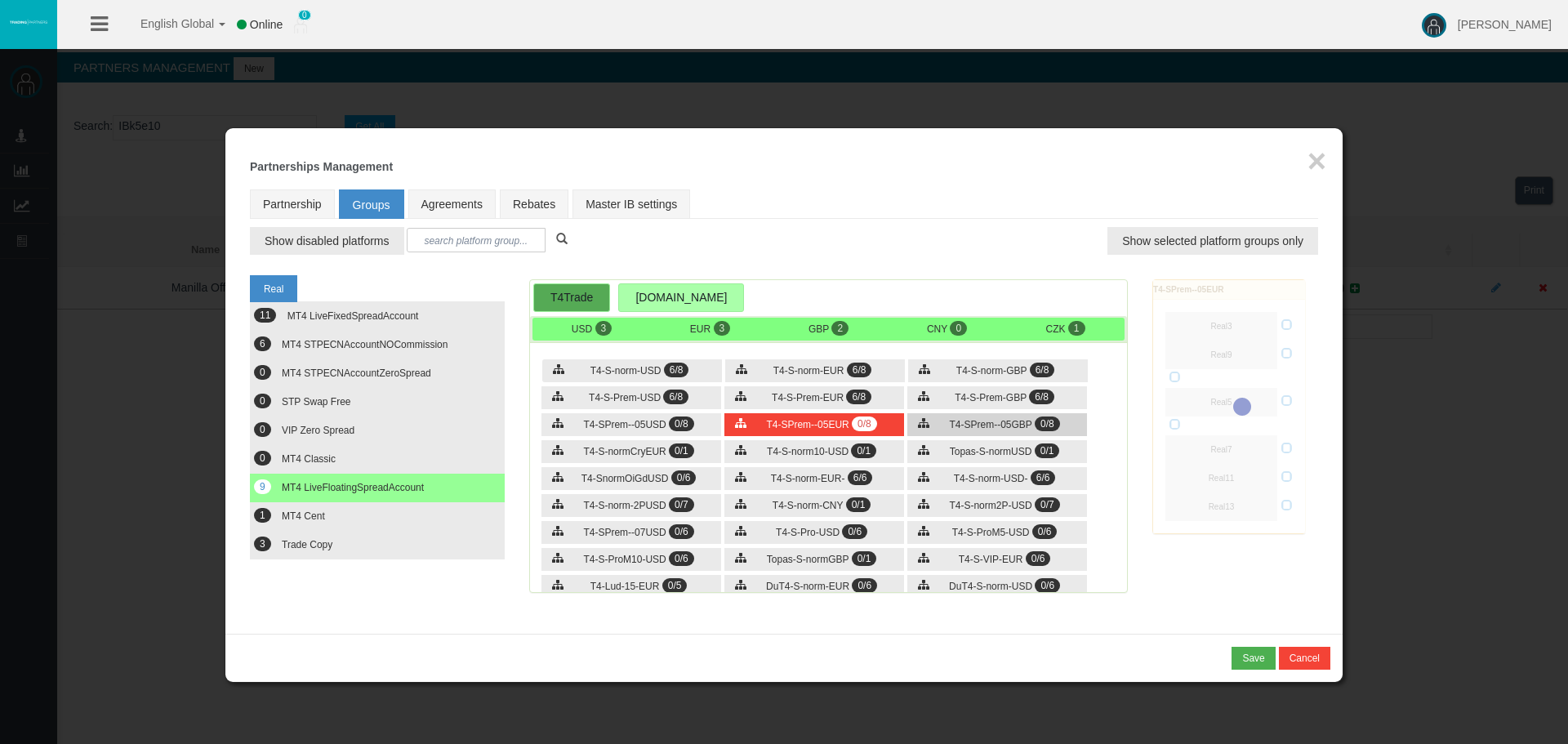
click at [969, 430] on div "T4-SPrem--05GBP 0/8" at bounding box center [996, 425] width 180 height 23
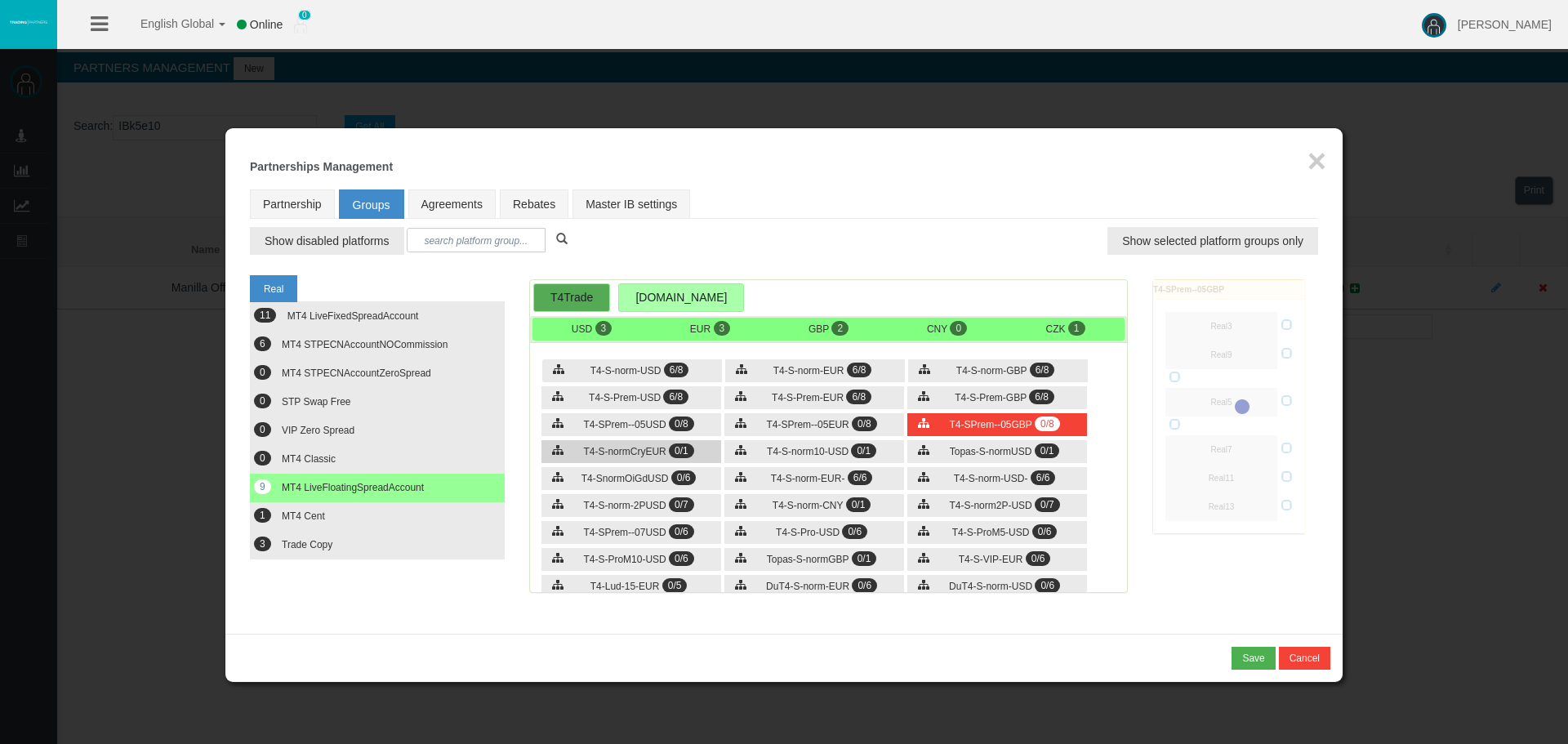
drag, startPoint x: 676, startPoint y: 450, endPoint x: 785, endPoint y: 451, distance: 109.0
click at [678, 450] on span "0/1" at bounding box center [681, 451] width 25 height 15
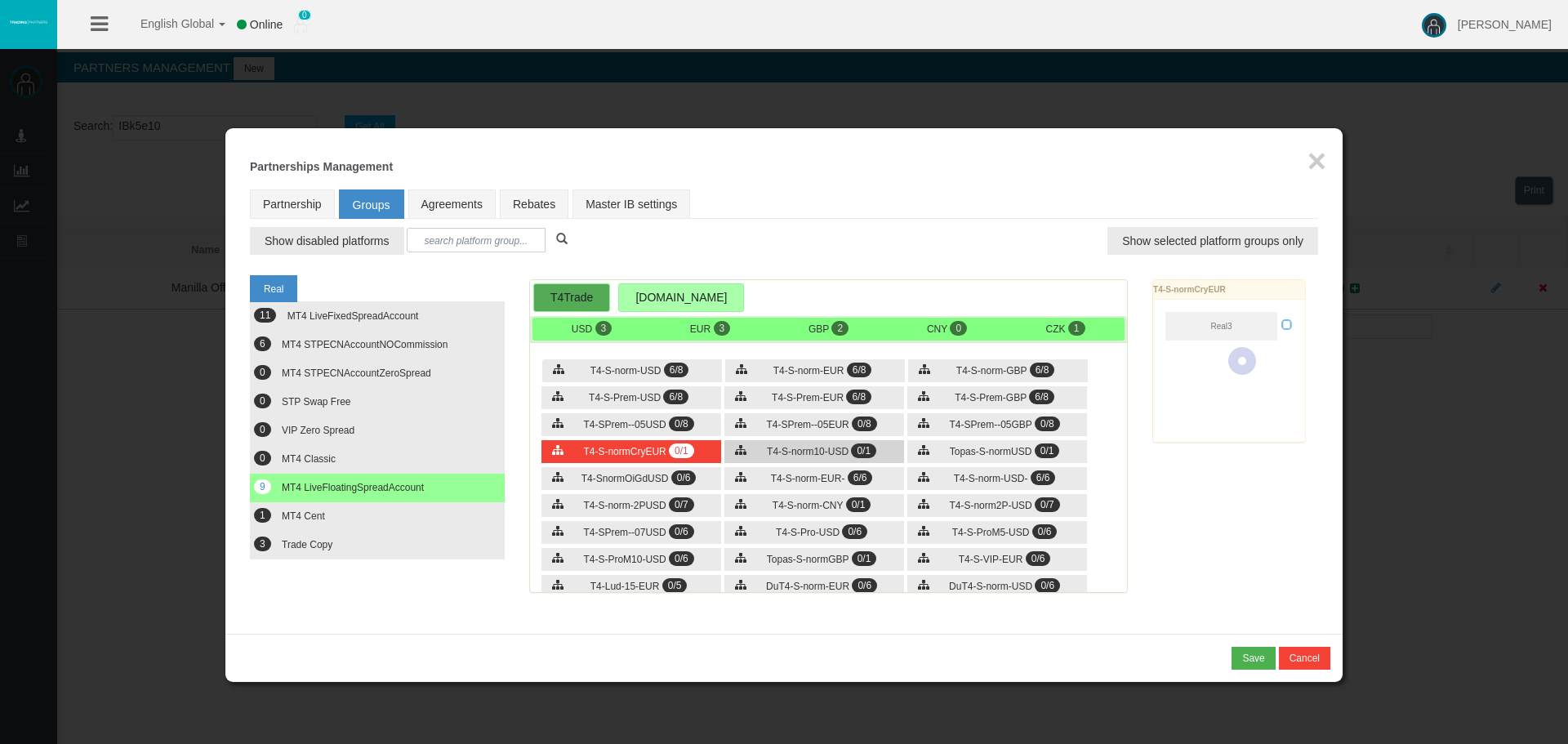
drag, startPoint x: 799, startPoint y: 445, endPoint x: 858, endPoint y: 444, distance: 59.0
click at [809, 444] on div "T4-S-norm10-USD 0/1" at bounding box center [814, 451] width 180 height 23
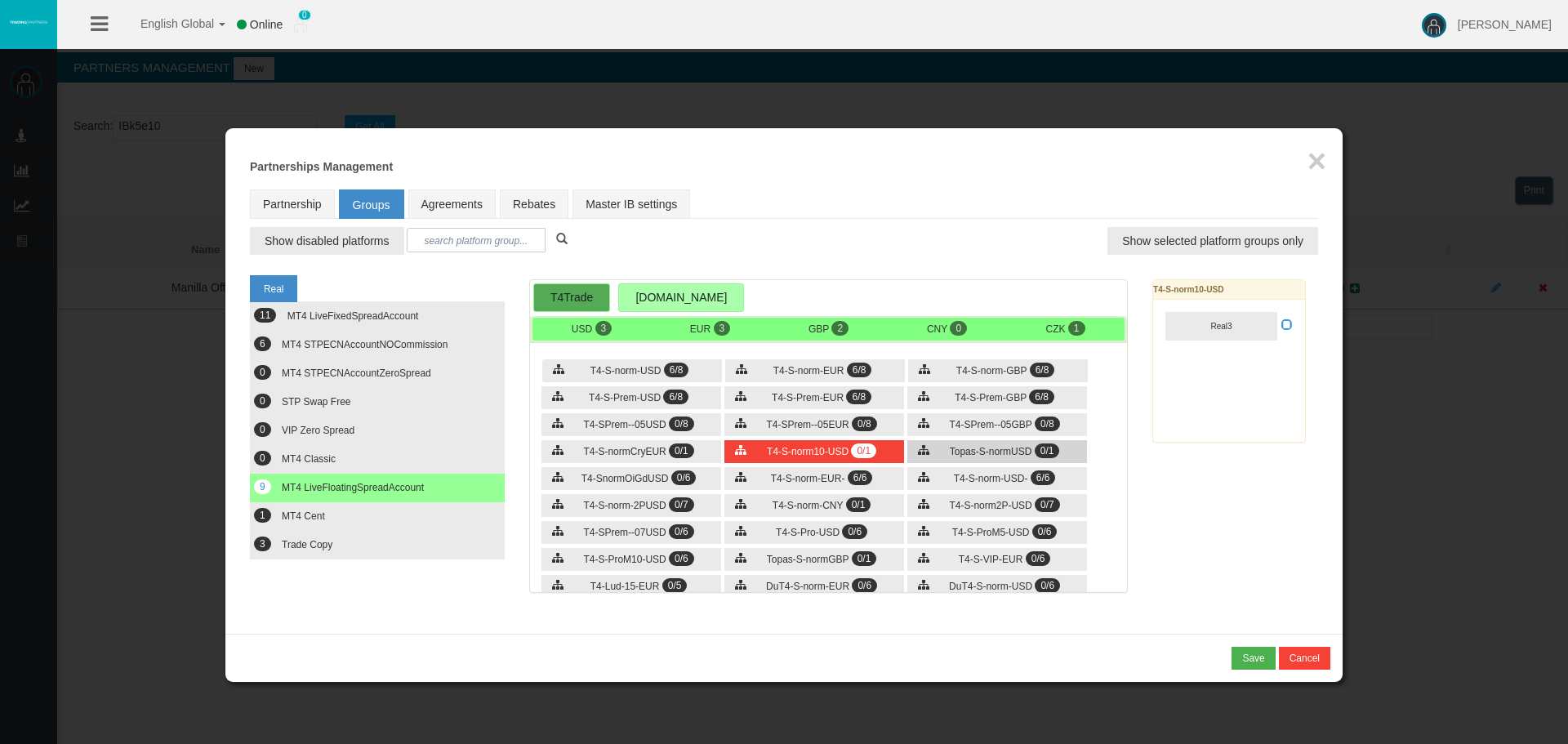
click at [995, 450] on span "Topas-S-normUSD" at bounding box center [991, 451] width 83 height 11
click at [795, 483] on span "T4-S-norm-EUR-" at bounding box center [808, 479] width 75 height 11
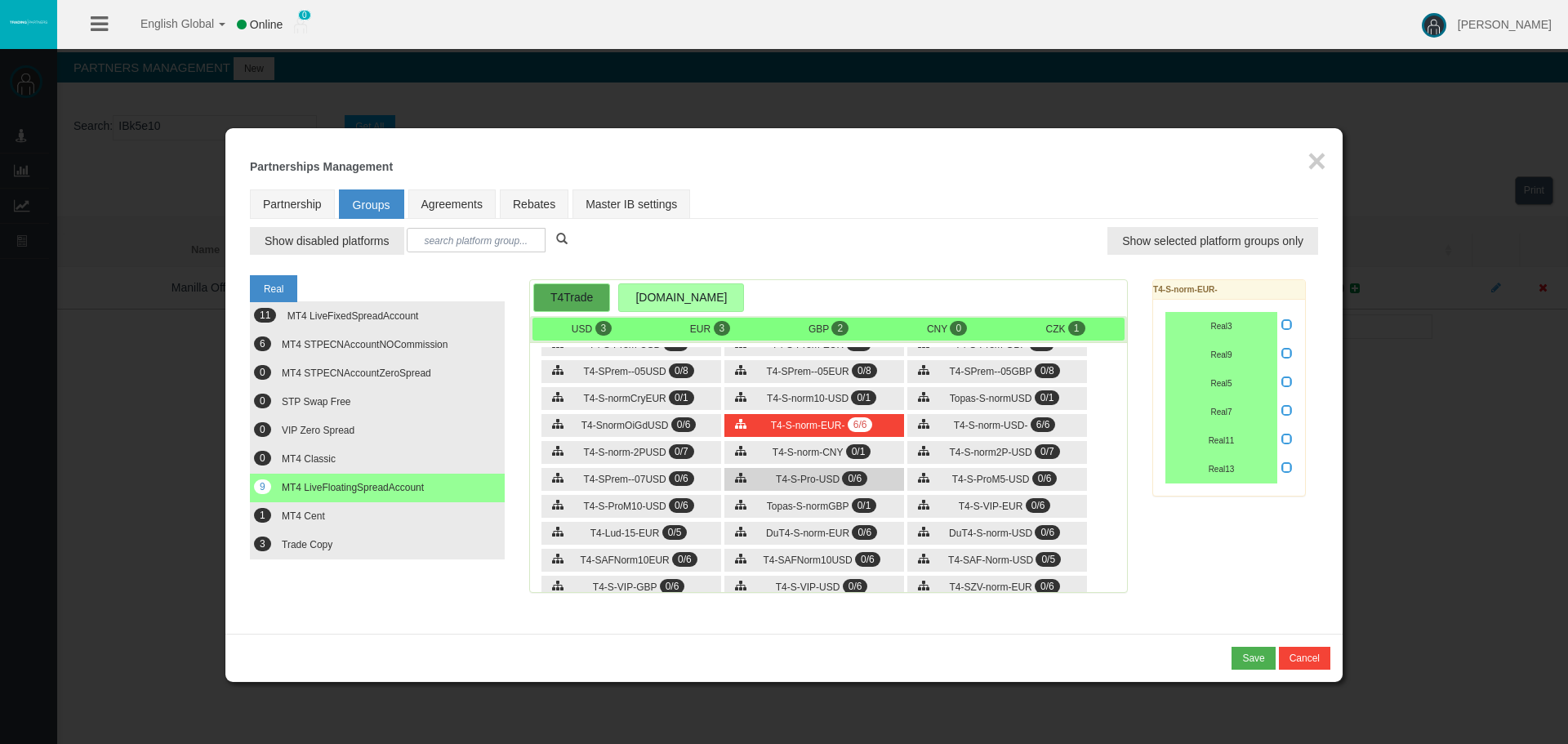
scroll to position [82, 0]
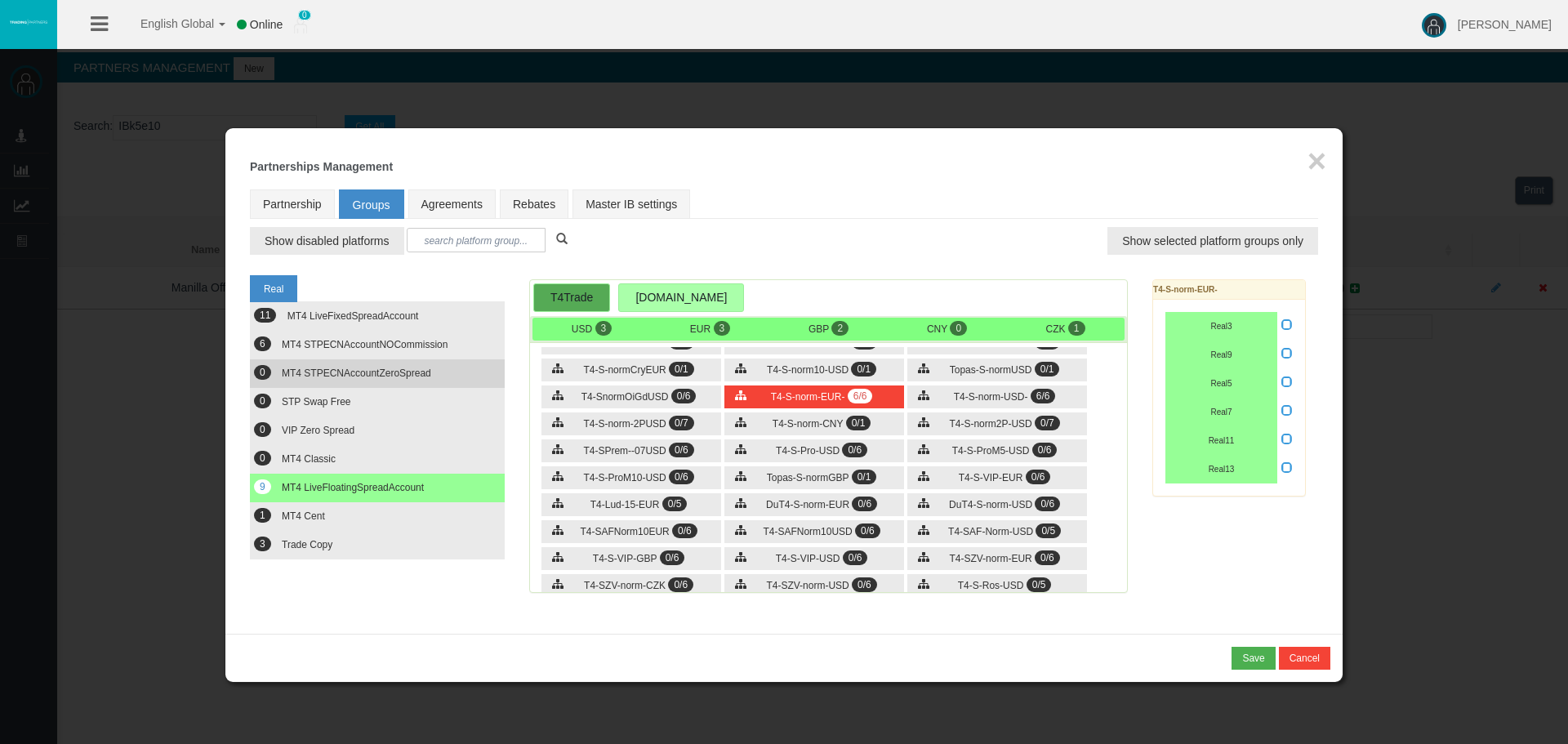
click at [425, 375] on span "MT4 STPECNAccountZeroSpread" at bounding box center [356, 373] width 149 height 11
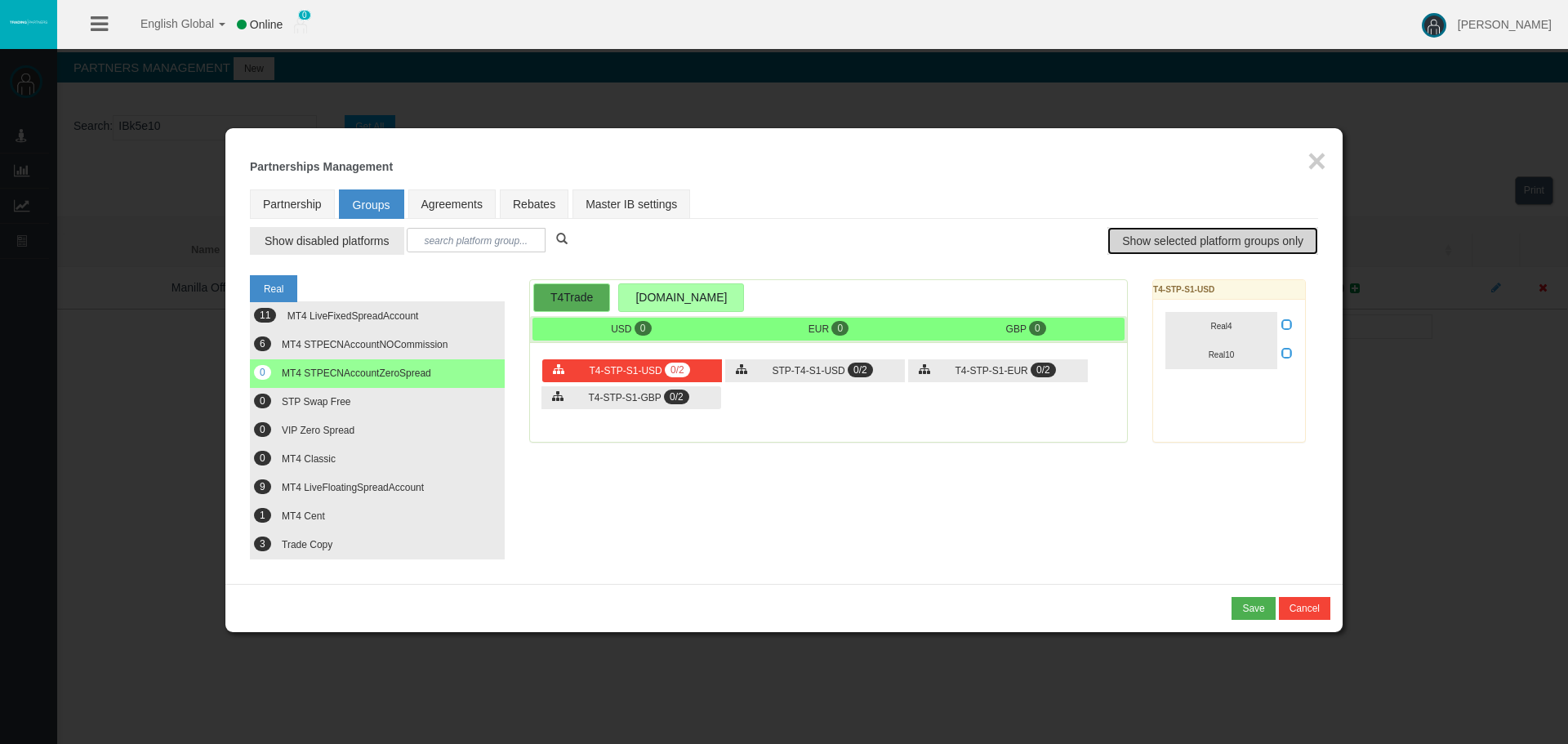
click at [1219, 236] on span "Show selected platform groups only" at bounding box center [1212, 241] width 181 height 17
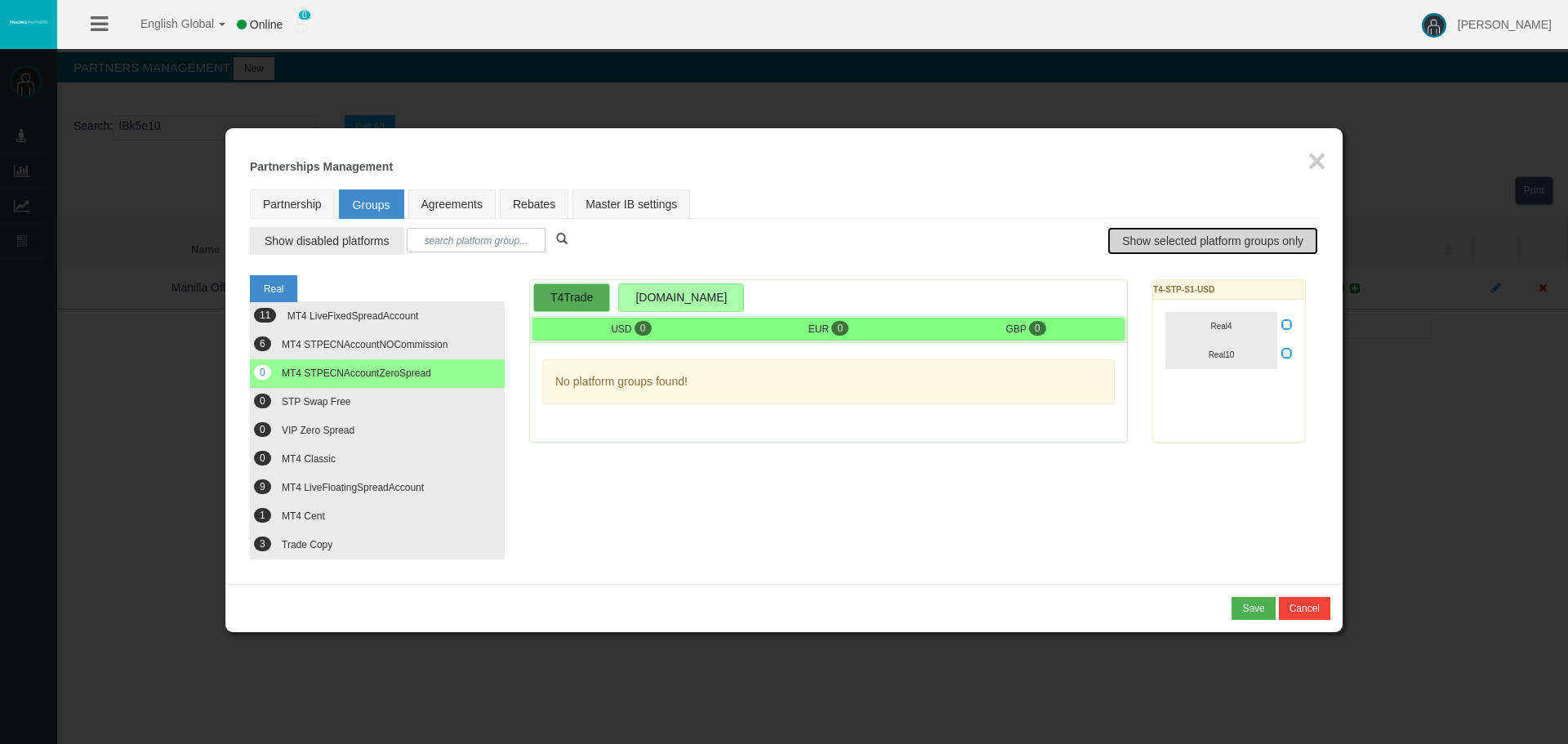
click at [1219, 236] on span "Show selected platform groups only" at bounding box center [1212, 241] width 181 height 17
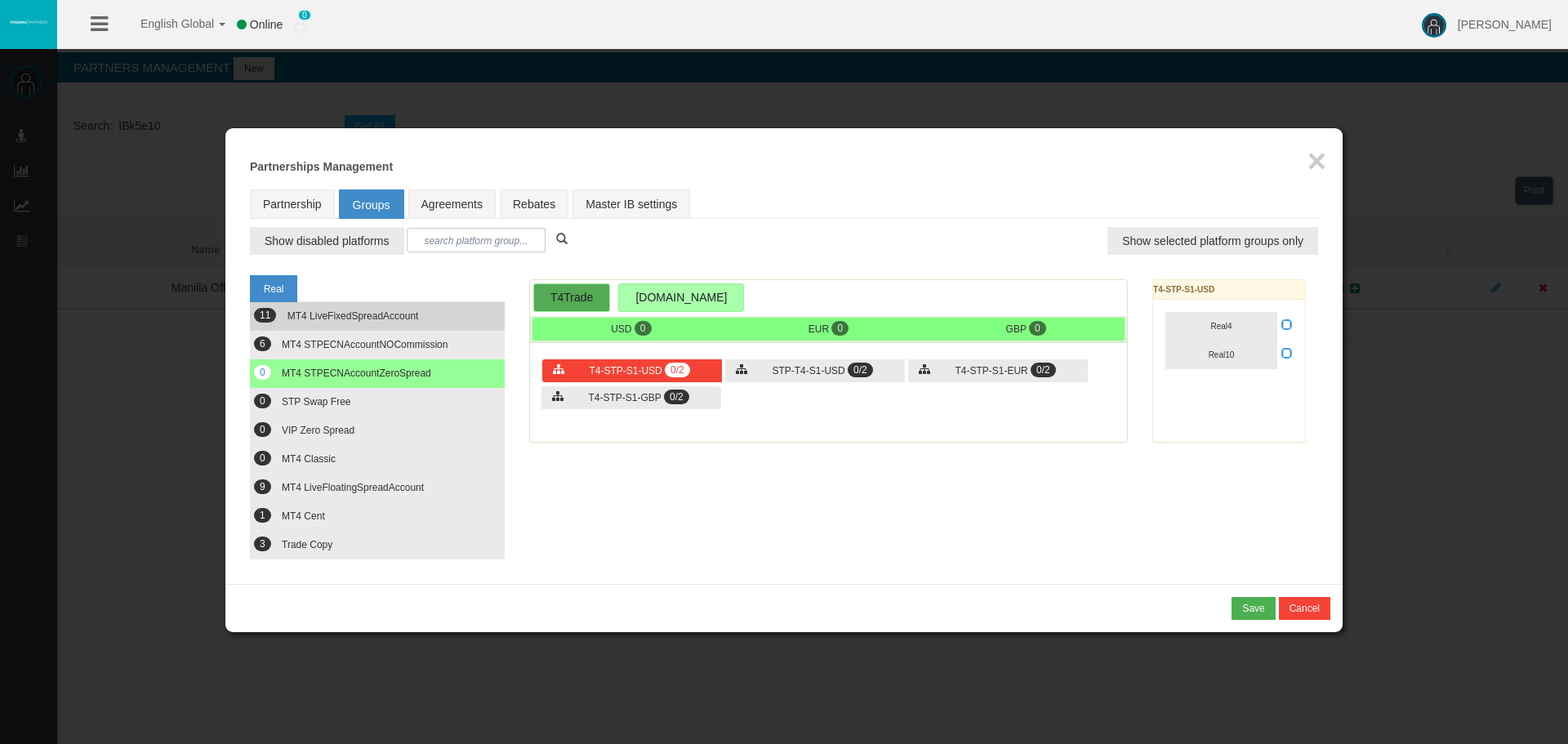
click at [345, 317] on span "MT4 LiveFixedSpreadAccount" at bounding box center [353, 315] width 132 height 11
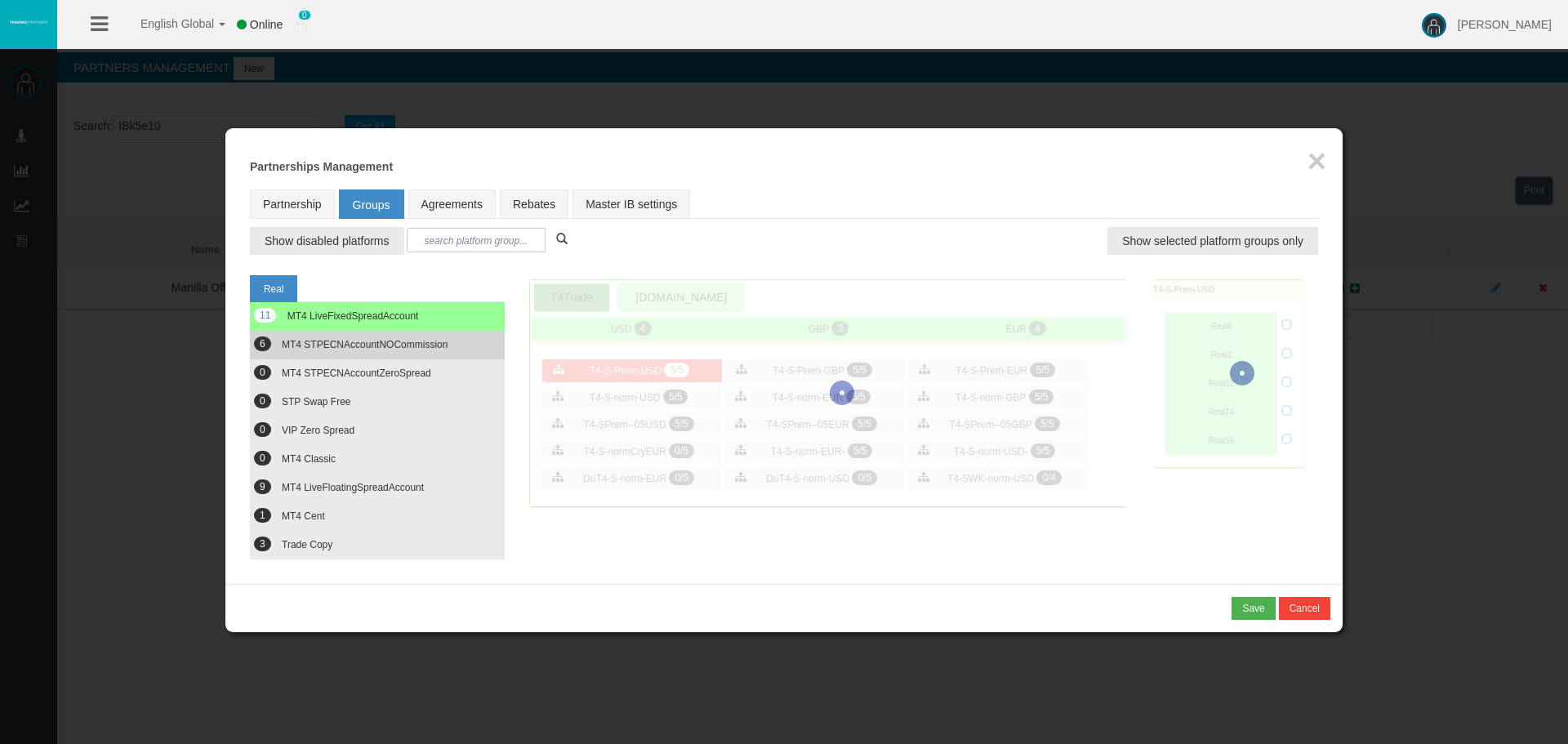
click at [345, 334] on button "6 MT4 STPECNAccountNOCommission" at bounding box center [378, 345] width 255 height 29
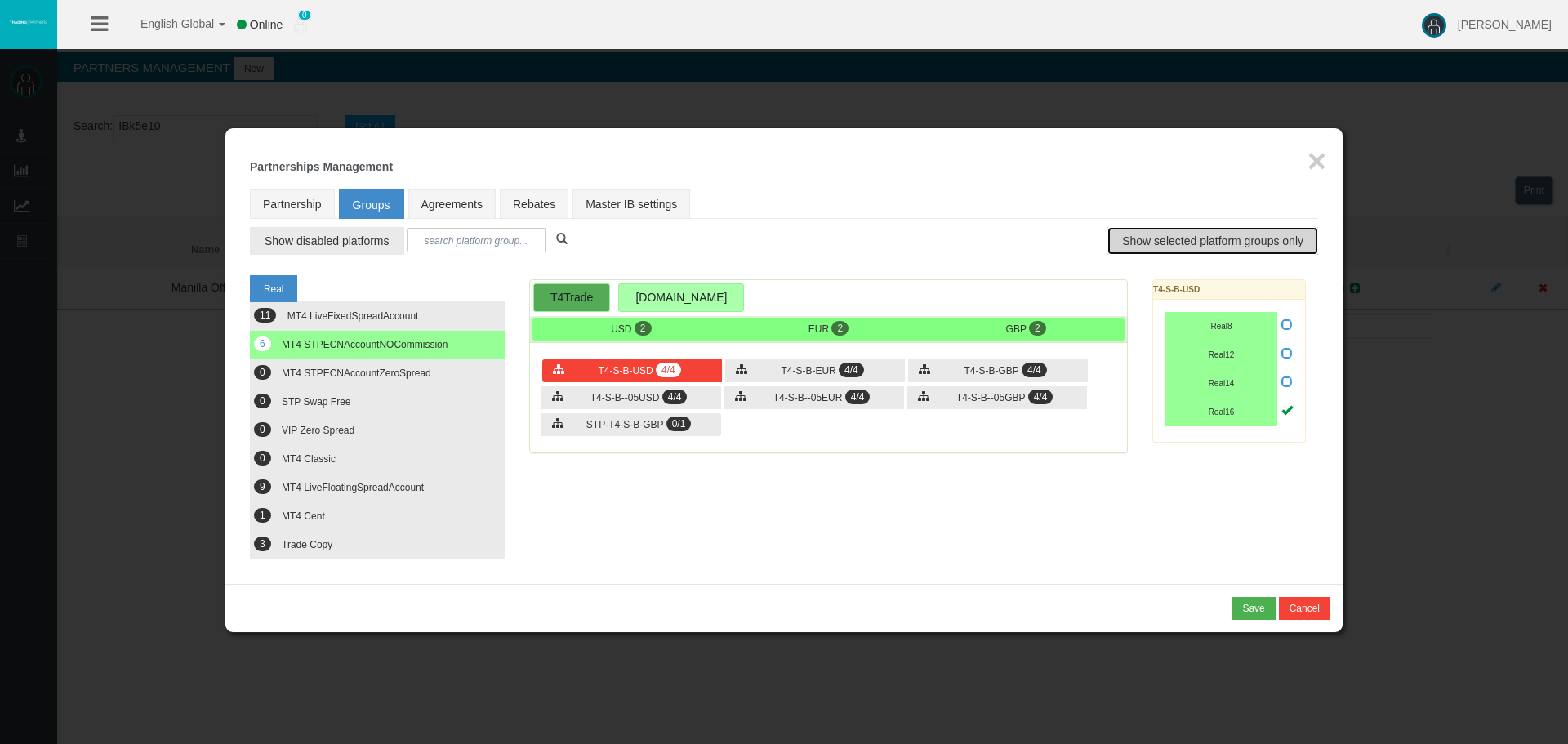
click at [1211, 238] on span "Show selected platform groups only" at bounding box center [1212, 241] width 181 height 17
click at [1208, 237] on span "Show selected platform groups only" at bounding box center [1212, 241] width 181 height 17
click at [642, 425] on span "STP-T4-S-B-GBP" at bounding box center [624, 424] width 76 height 11
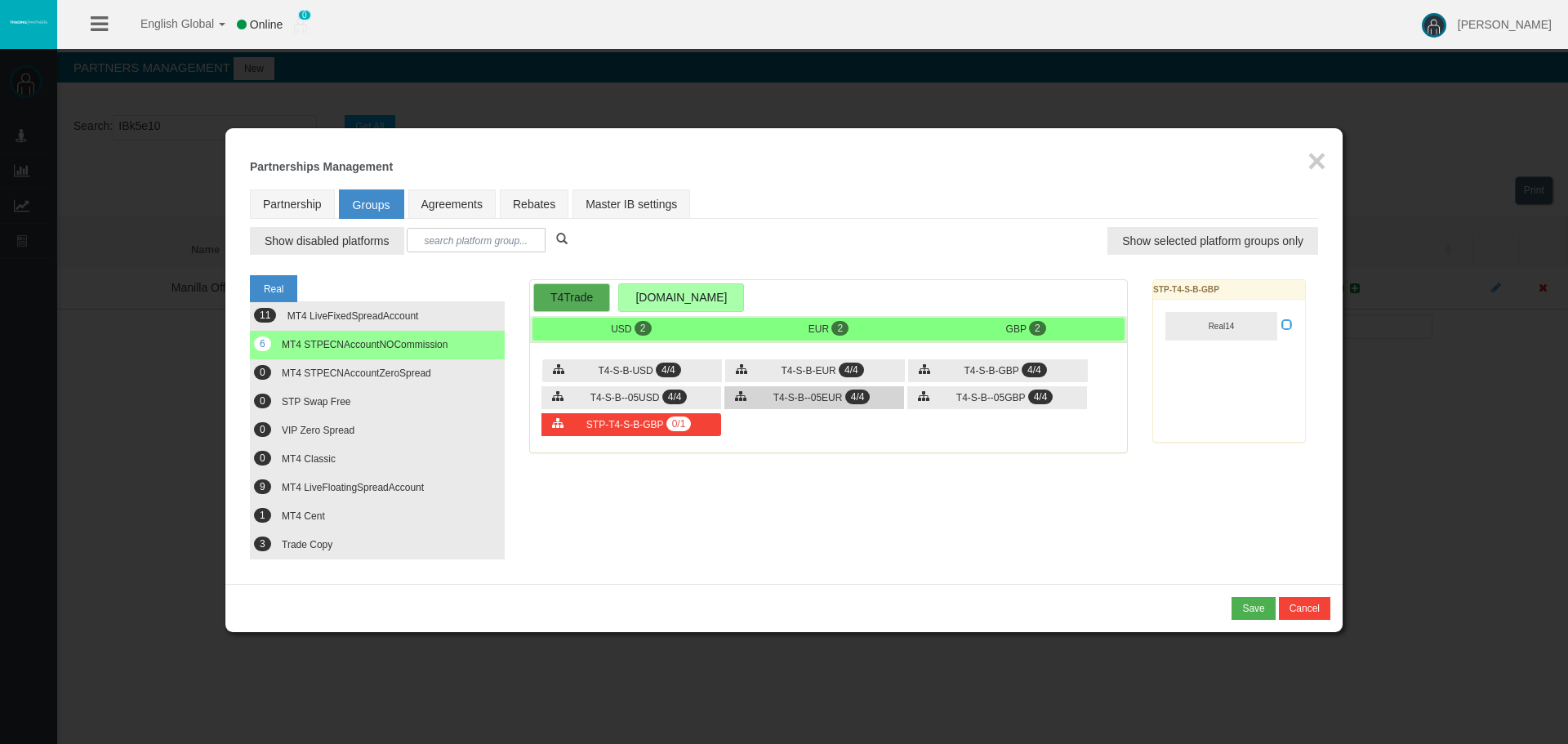
click at [780, 398] on span "T4-S-B--05EUR" at bounding box center [808, 397] width 69 height 11
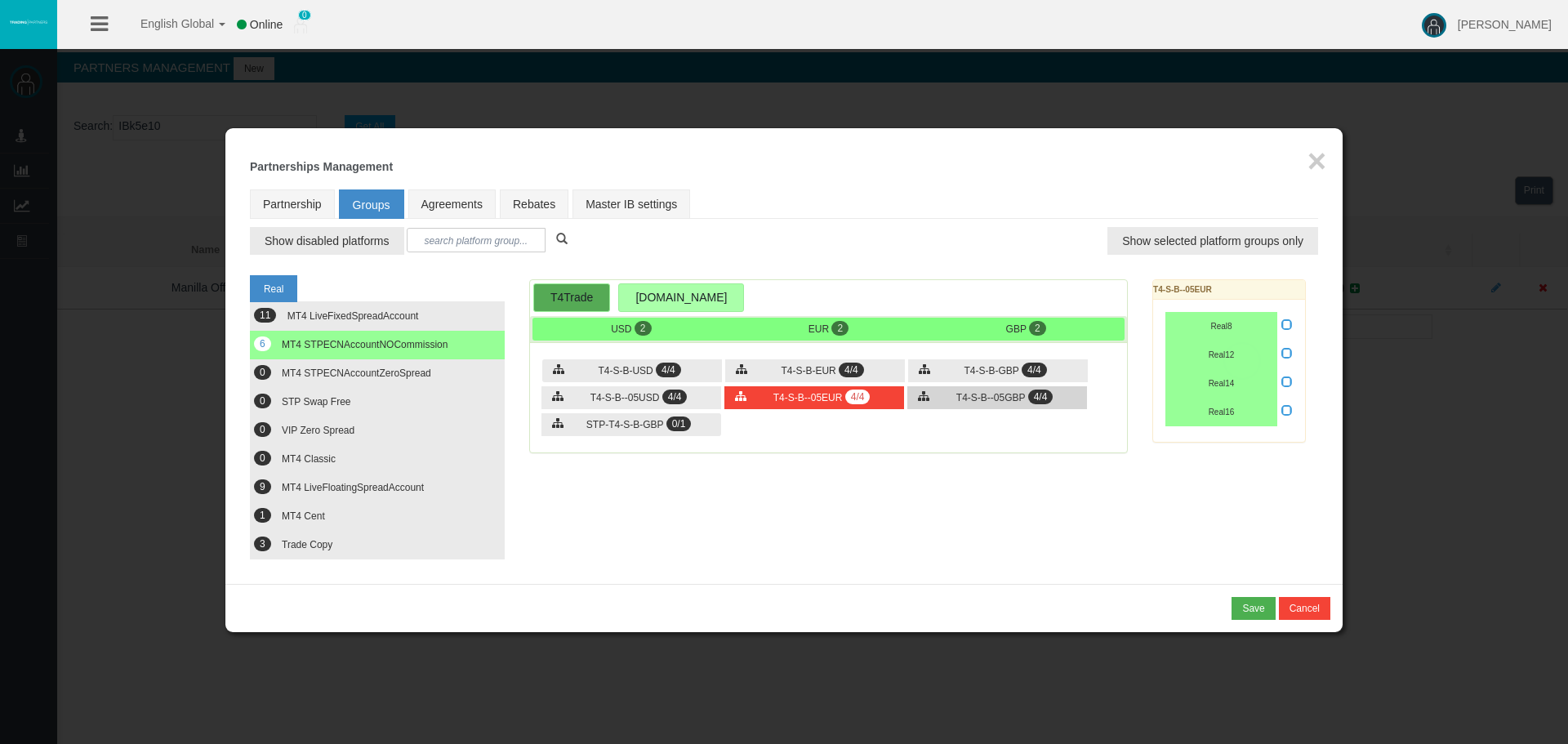
click at [955, 389] on div "T4-S-B--05GBP 4/4" at bounding box center [996, 398] width 180 height 23
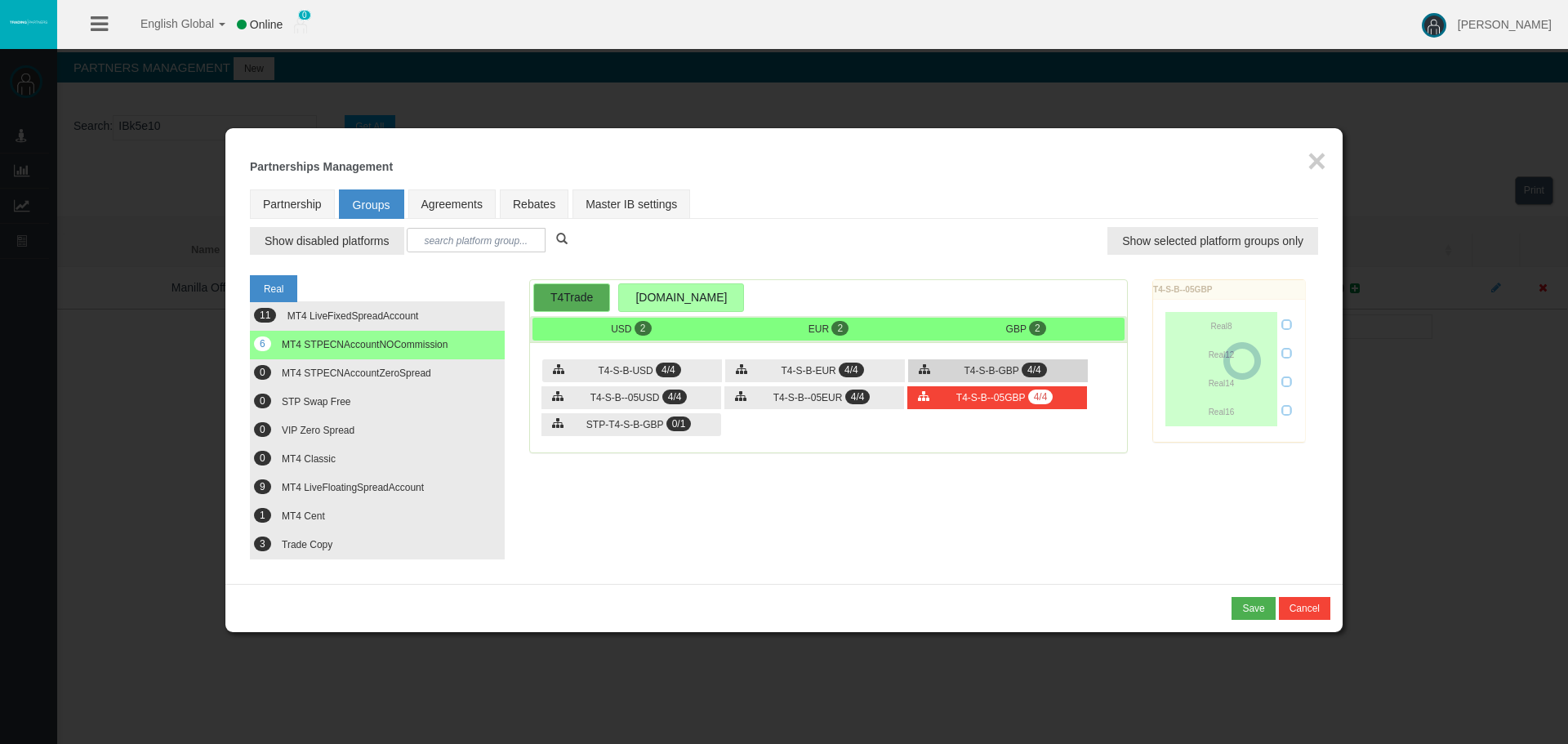
click at [975, 372] on span "T4-S-B-GBP" at bounding box center [992, 371] width 54 height 11
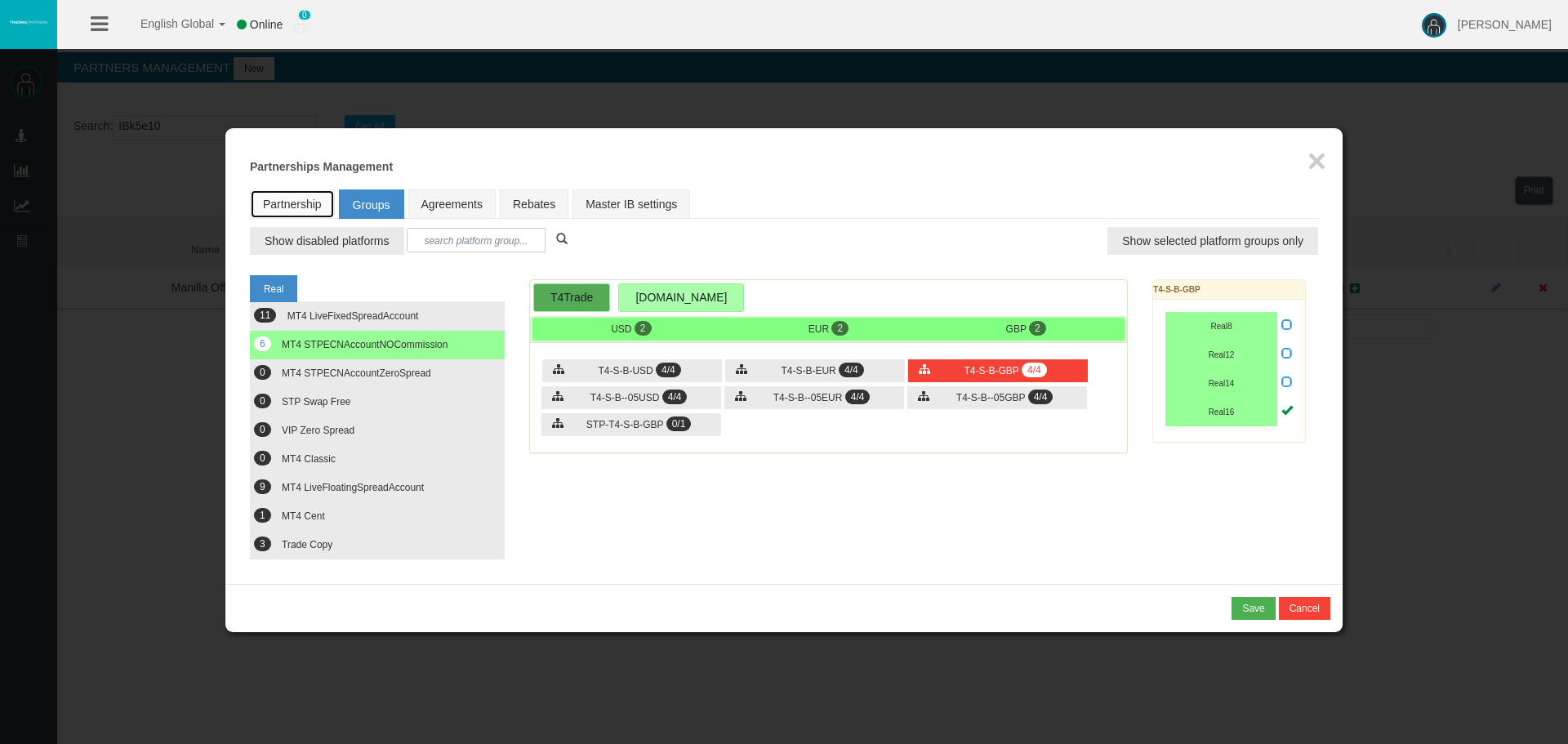
click at [302, 195] on link "Partnership" at bounding box center [292, 204] width 85 height 29
select select "0"
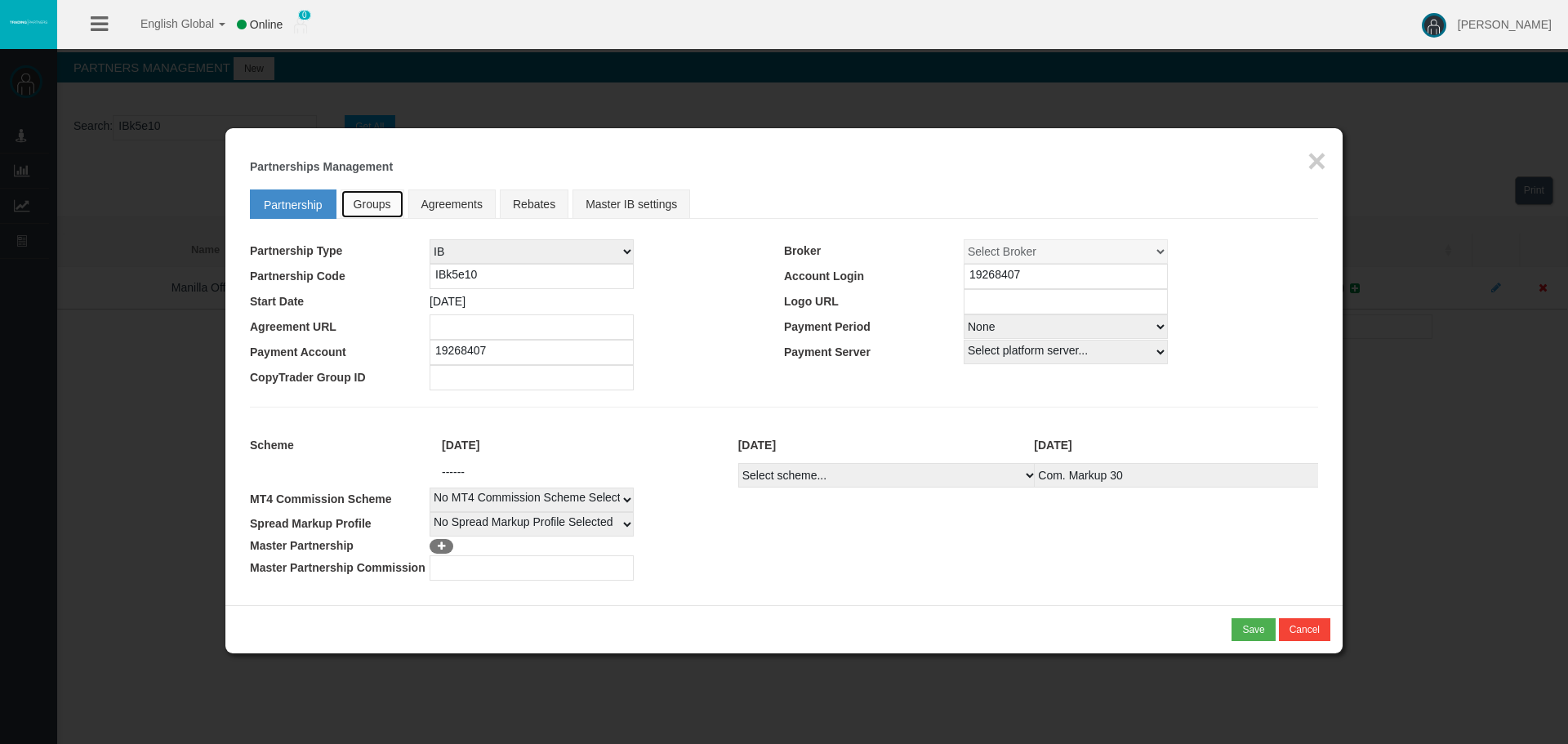
click at [360, 196] on link "Groups" at bounding box center [372, 204] width 64 height 29
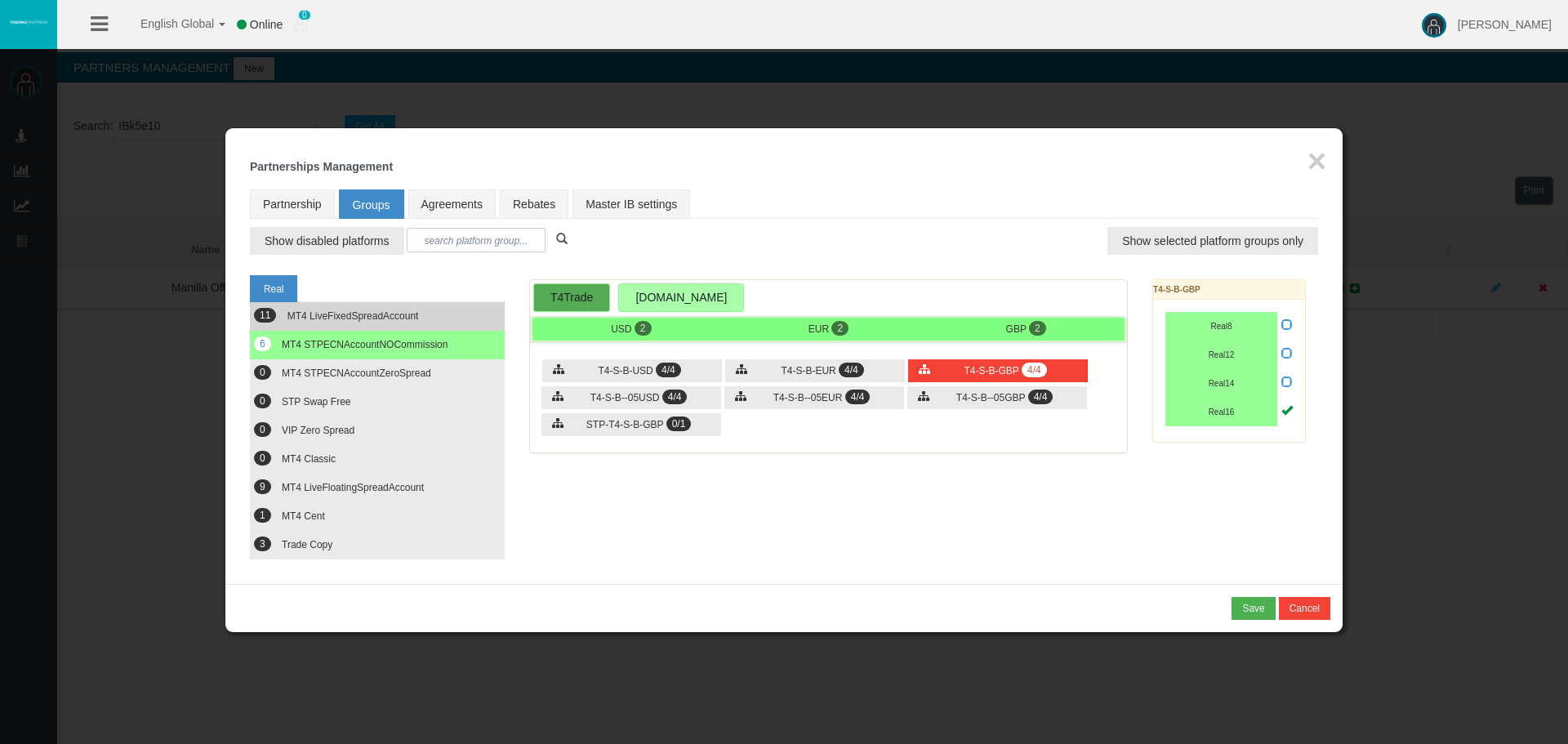
click at [375, 320] on span "MT4 LiveFixedSpreadAccount" at bounding box center [353, 315] width 132 height 11
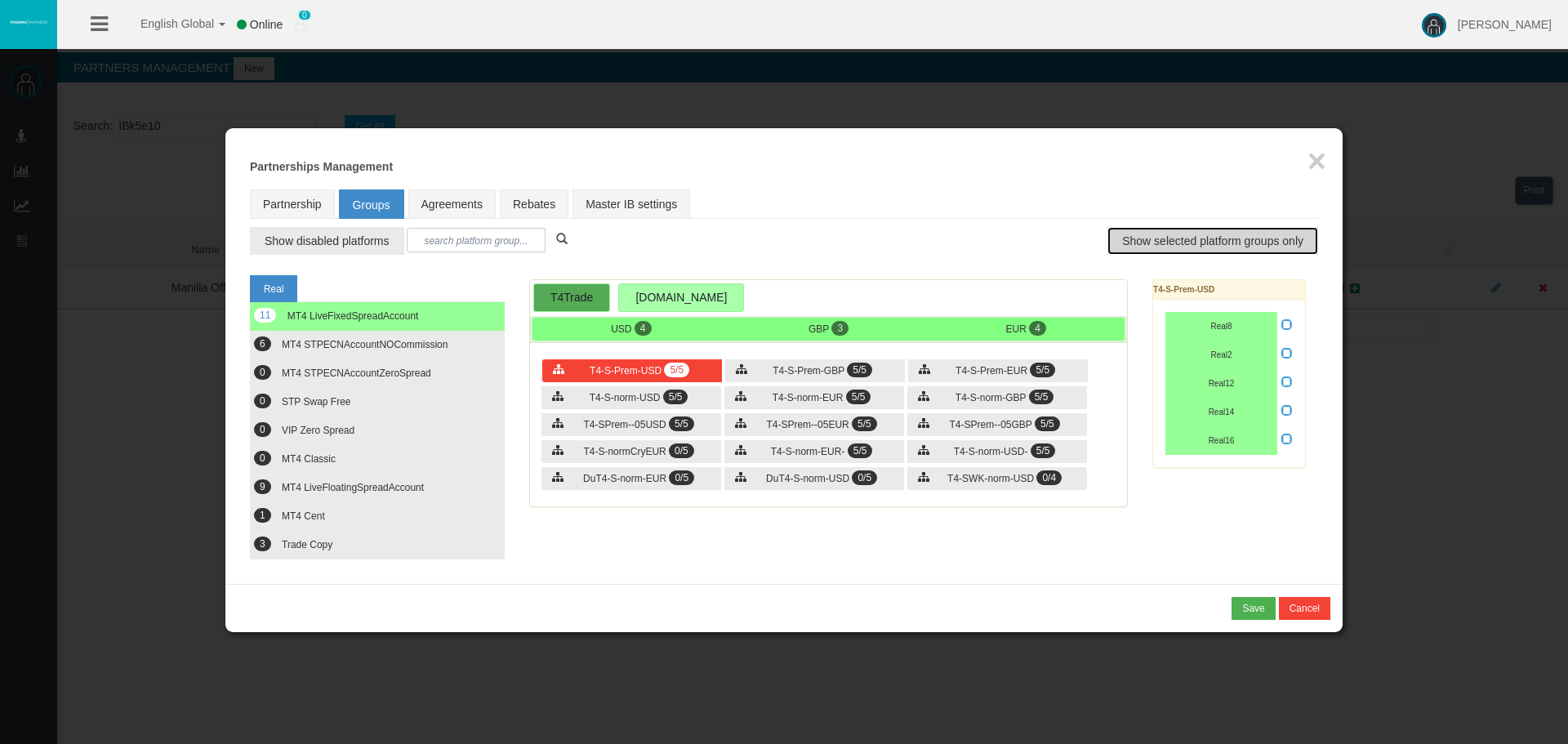
click at [1180, 249] on span "Show selected platform groups only" at bounding box center [1212, 241] width 181 height 17
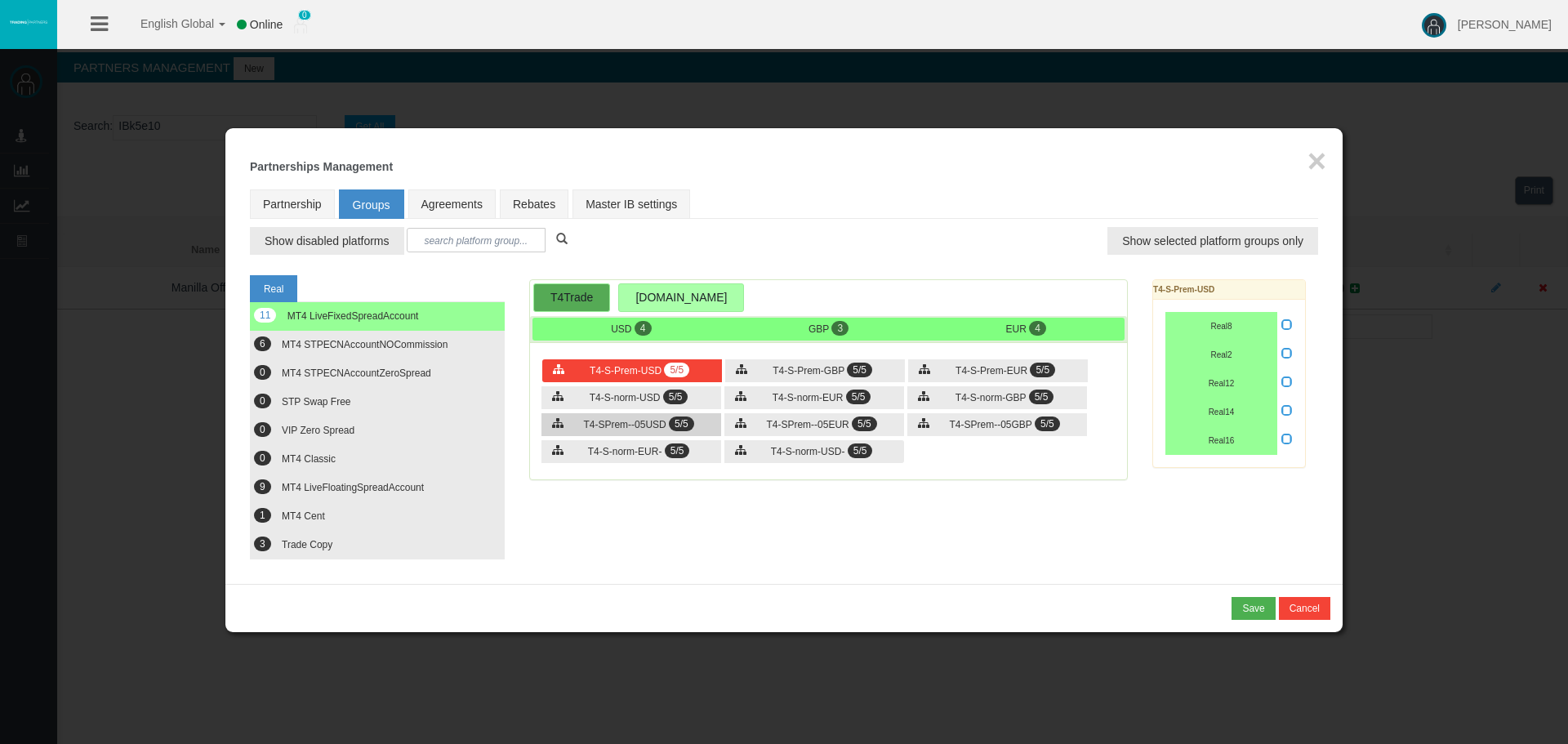
click at [682, 416] on span "5/5" at bounding box center [681, 423] width 25 height 15
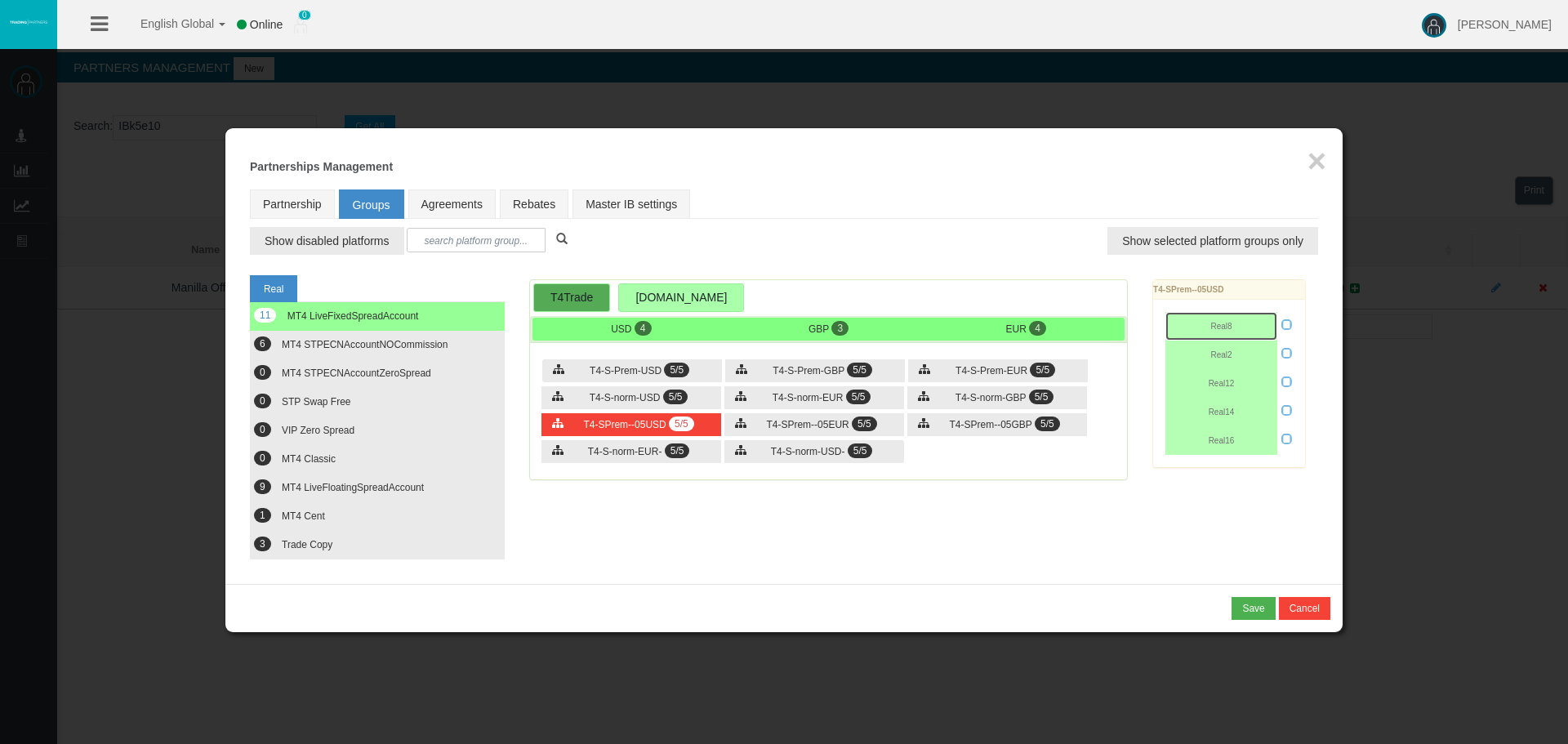
click at [1220, 330] on span "Real8" at bounding box center [1221, 326] width 21 height 9
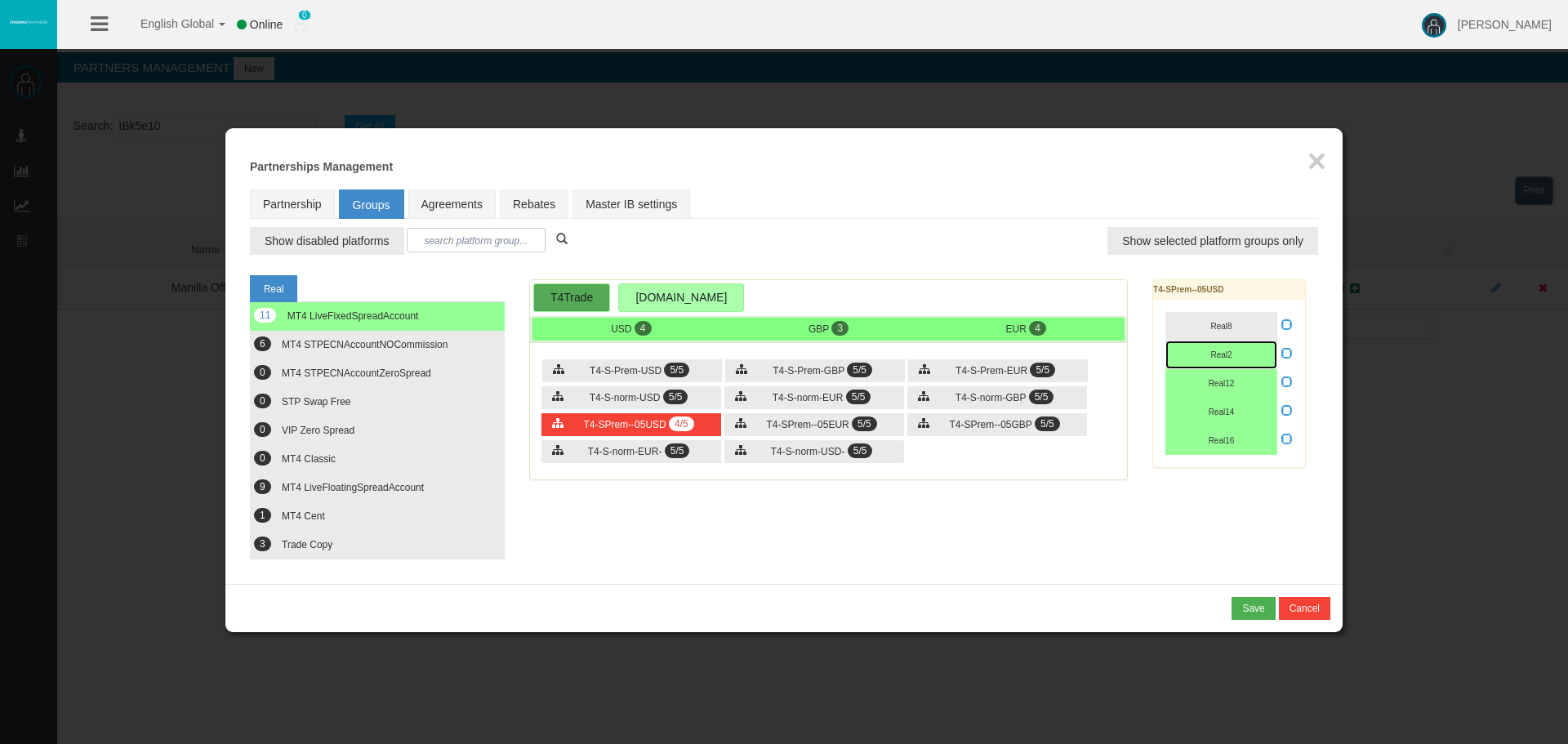
drag, startPoint x: 1224, startPoint y: 349, endPoint x: 1226, endPoint y: 373, distance: 24.1
click at [1224, 352] on button "Real2" at bounding box center [1220, 355] width 111 height 29
click at [1226, 380] on span "Real12" at bounding box center [1222, 384] width 26 height 9
click at [1226, 410] on span "Real14" at bounding box center [1222, 412] width 26 height 9
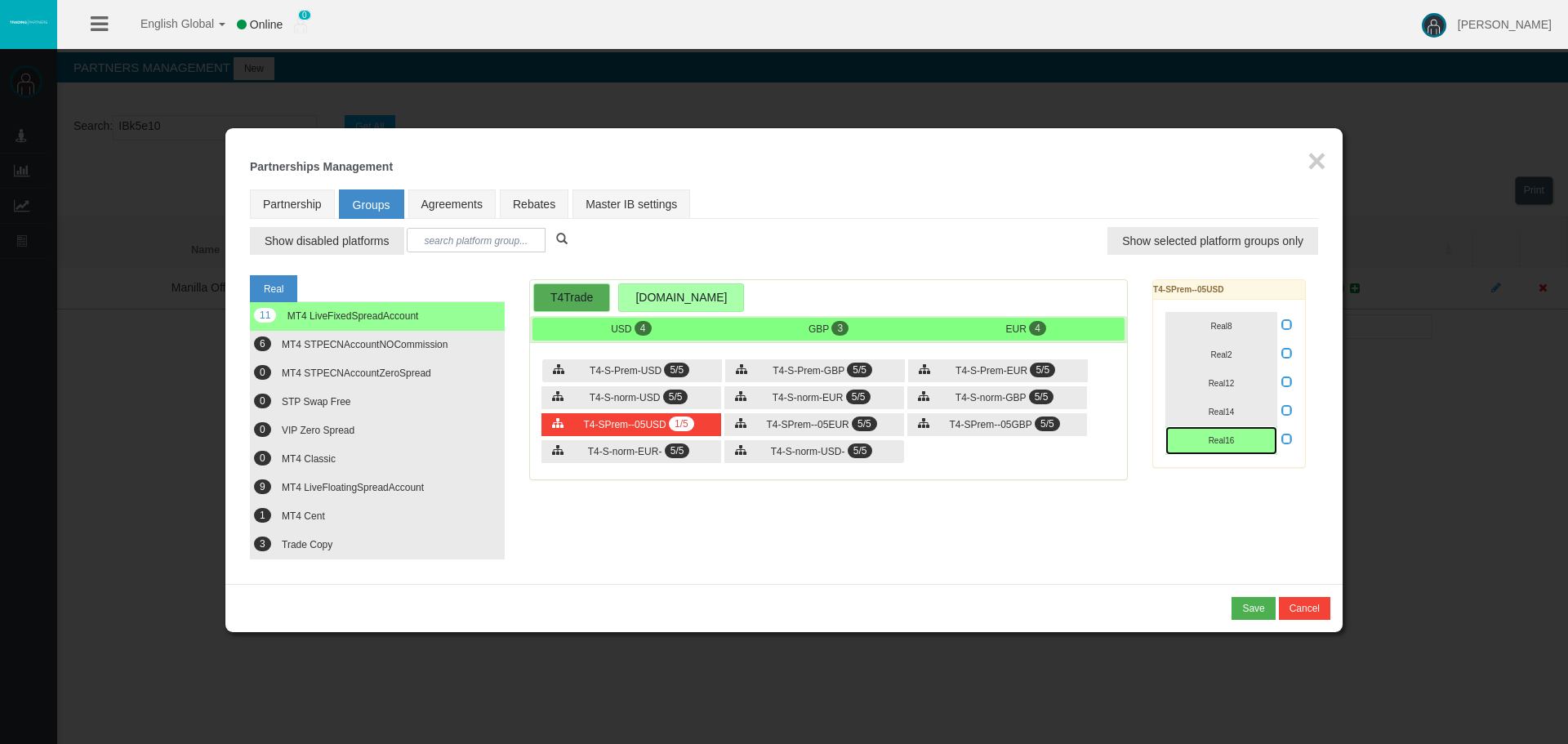
click at [1216, 437] on span "Real16" at bounding box center [1222, 441] width 26 height 9
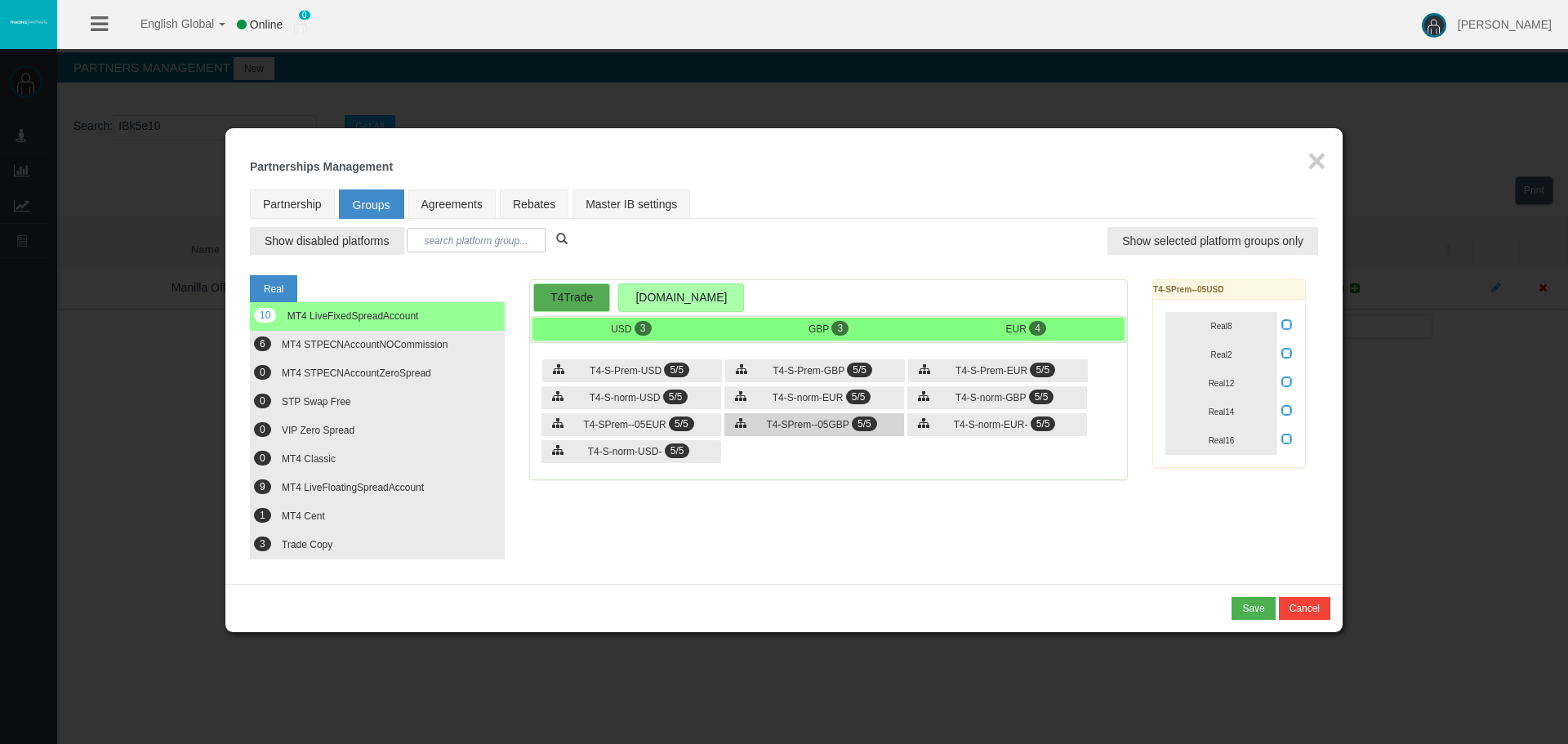
click at [844, 427] on span "T4-SPrem--05GBP" at bounding box center [808, 424] width 83 height 11
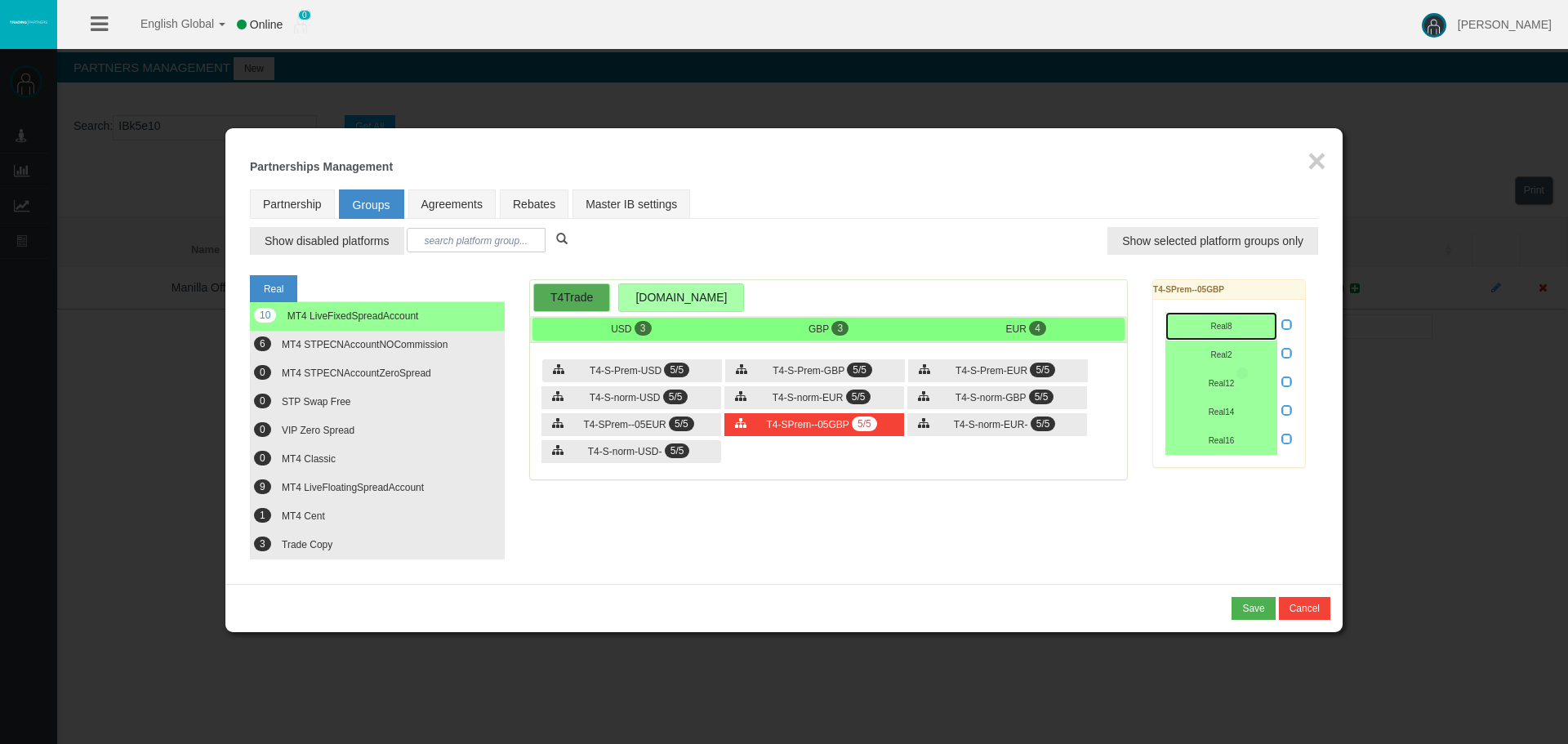
click at [1219, 334] on button "Real8" at bounding box center [1220, 326] width 111 height 29
click at [1219, 356] on span "Real2" at bounding box center [1221, 355] width 21 height 9
click at [1219, 382] on span "Real12" at bounding box center [1222, 384] width 26 height 9
drag, startPoint x: 1222, startPoint y: 401, endPoint x: 1227, endPoint y: 429, distance: 28.4
click at [1222, 401] on button "Real14" at bounding box center [1220, 412] width 111 height 29
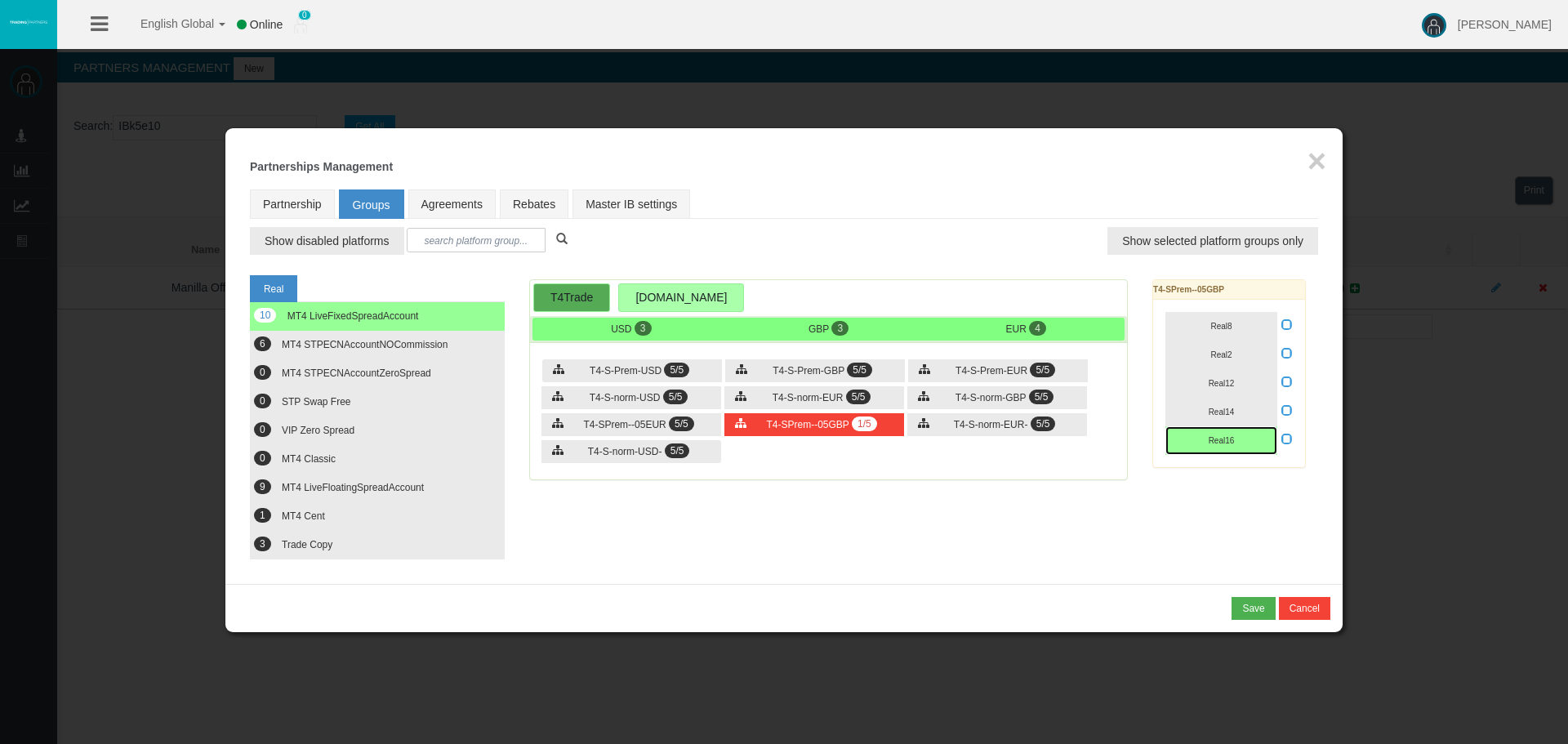
click at [1227, 433] on button "Real16" at bounding box center [1220, 441] width 111 height 29
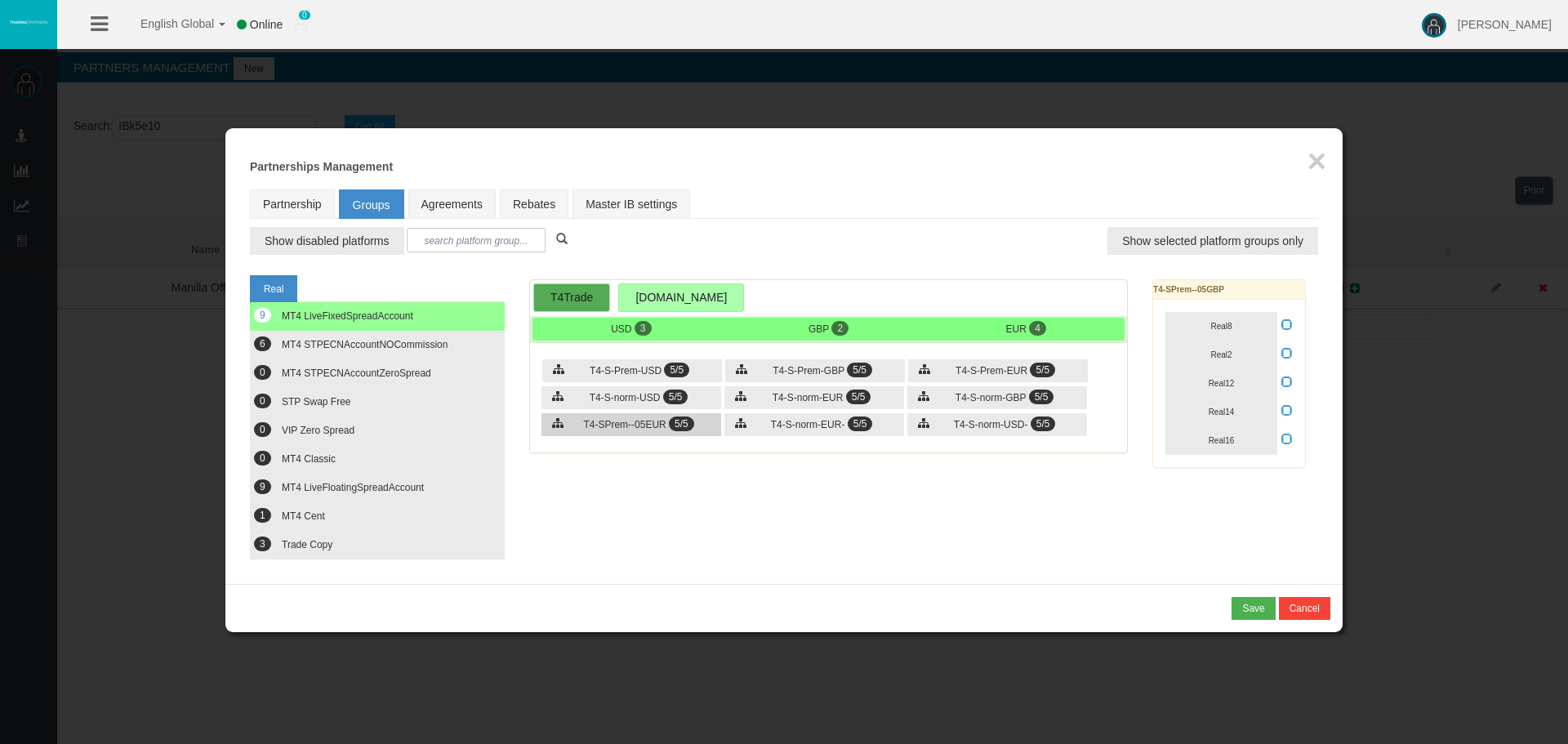
click at [626, 414] on div "T4-SPrem--05EUR 5/5" at bounding box center [631, 425] width 180 height 23
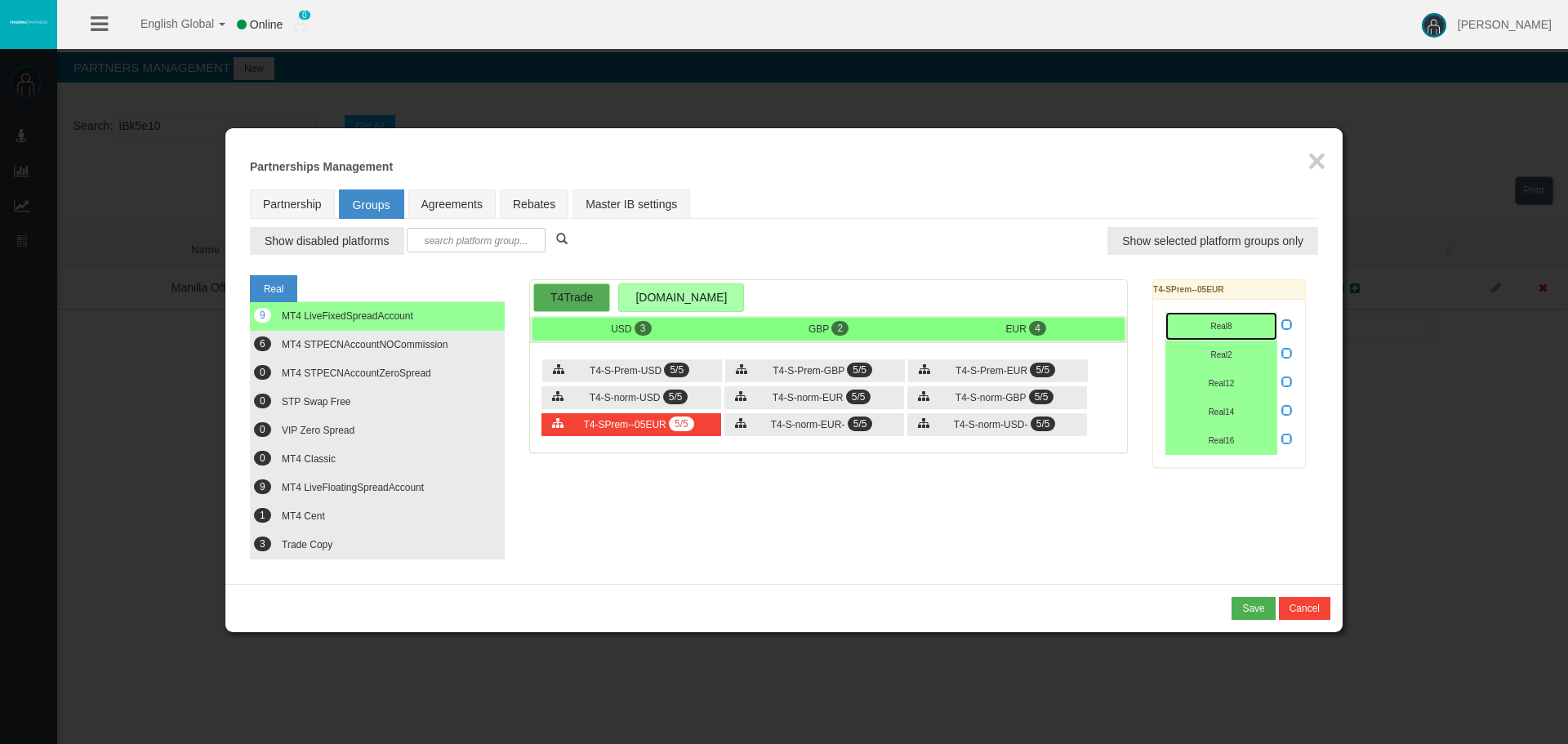
drag, startPoint x: 1241, startPoint y: 322, endPoint x: 1208, endPoint y: 351, distance: 43.9
click at [1236, 323] on button "Real8" at bounding box center [1220, 326] width 111 height 29
click at [1205, 357] on button "Real2" at bounding box center [1220, 355] width 111 height 29
drag, startPoint x: 1219, startPoint y: 379, endPoint x: 1215, endPoint y: 407, distance: 28.3
click at [1219, 379] on span "Real12" at bounding box center [1222, 384] width 26 height 9
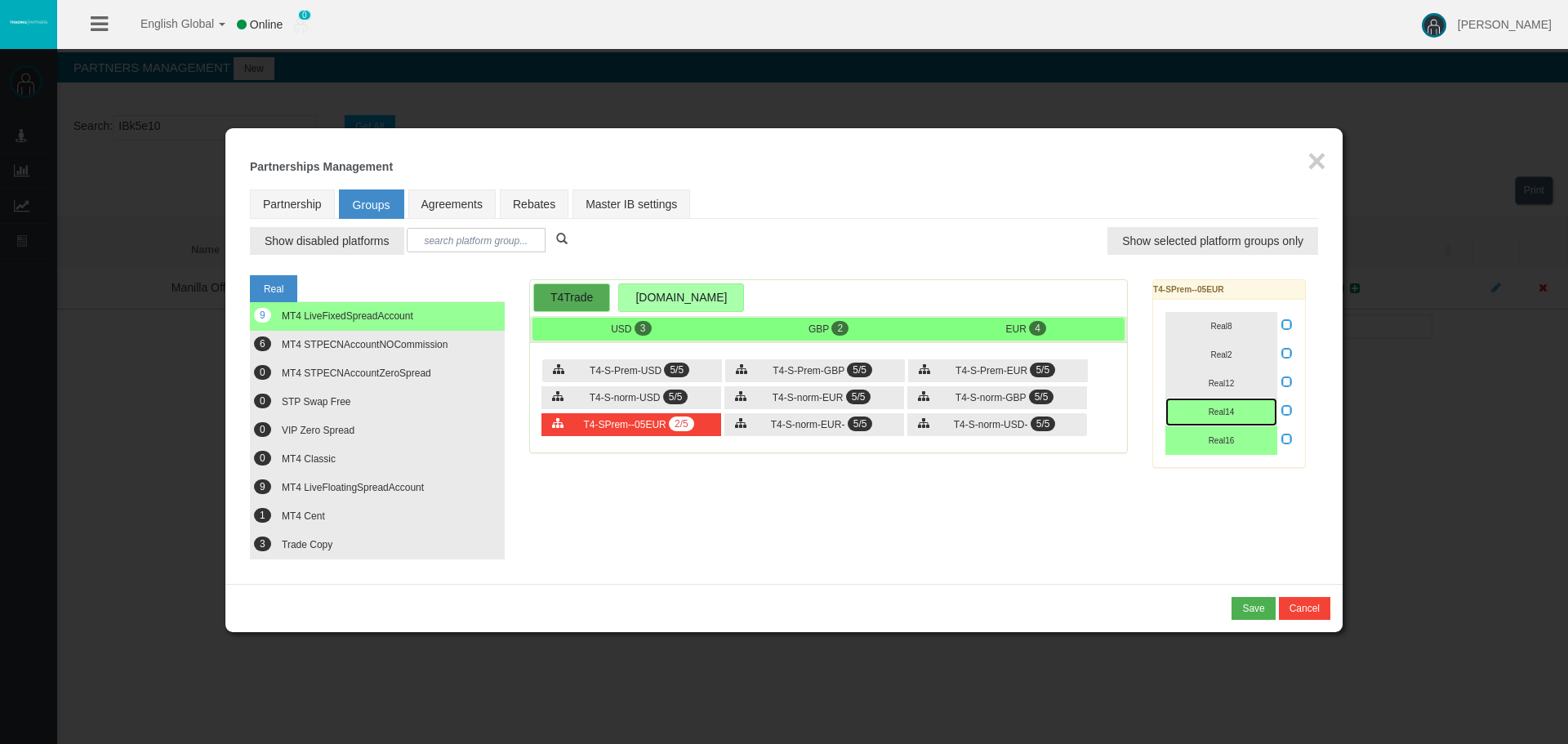
drag, startPoint x: 1215, startPoint y: 408, endPoint x: 1219, endPoint y: 430, distance: 22.4
click at [1215, 410] on span "Real14" at bounding box center [1222, 412] width 26 height 9
click at [1226, 439] on span "Real16" at bounding box center [1222, 441] width 26 height 9
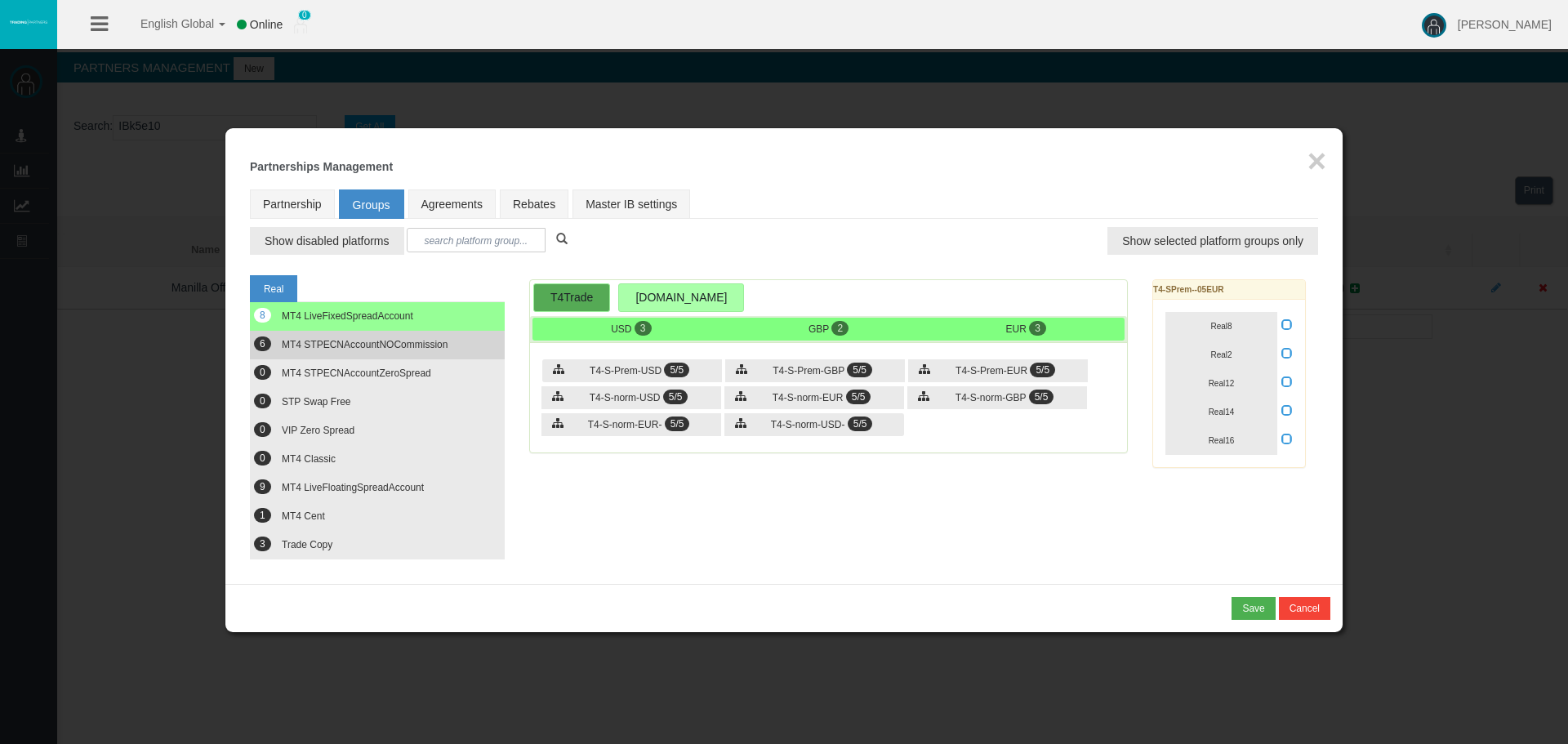
click at [370, 354] on button "6 MT4 STPECNAccountNOCommission" at bounding box center [378, 345] width 255 height 29
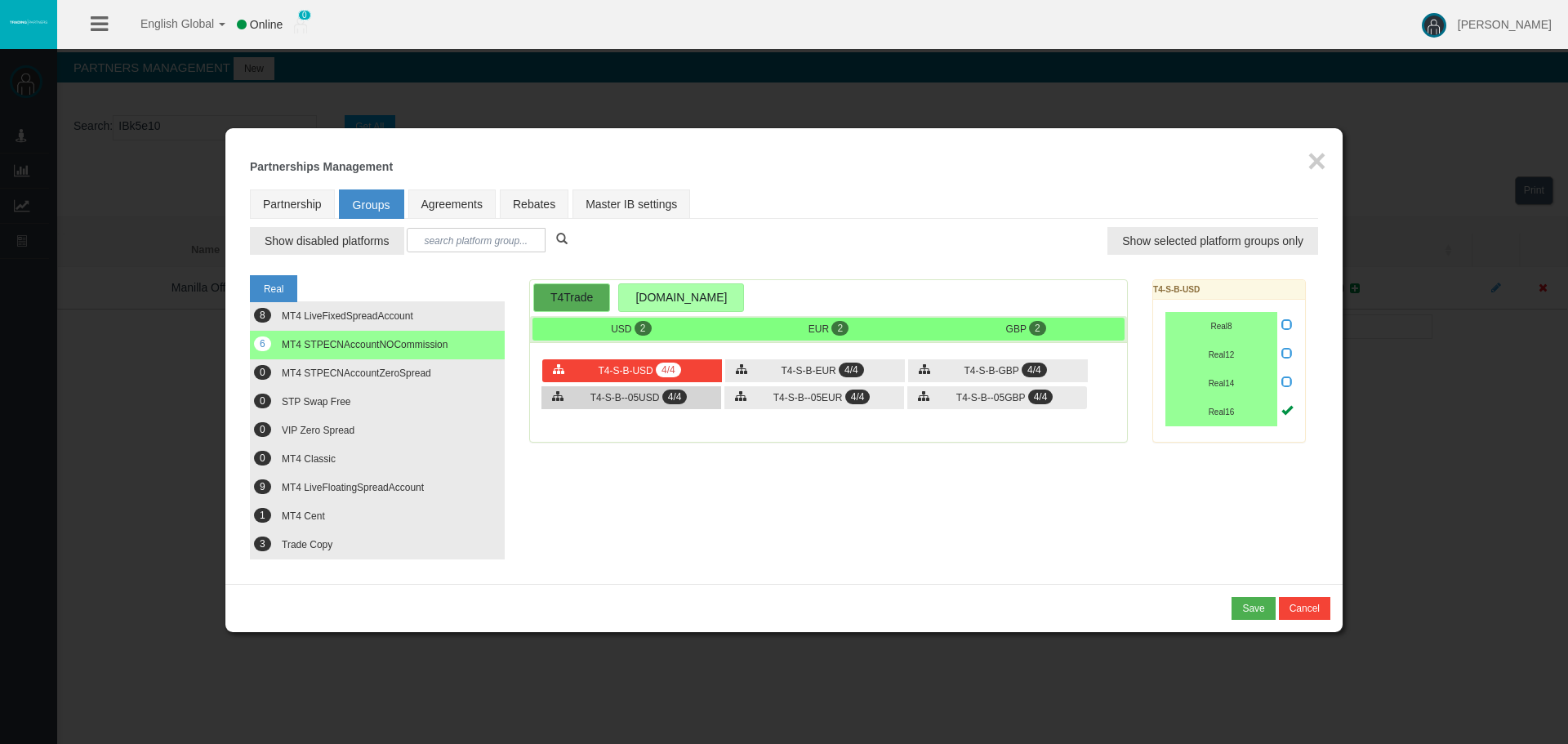
click at [696, 387] on div "T4-S-B--05USD 4/4" at bounding box center [631, 398] width 180 height 23
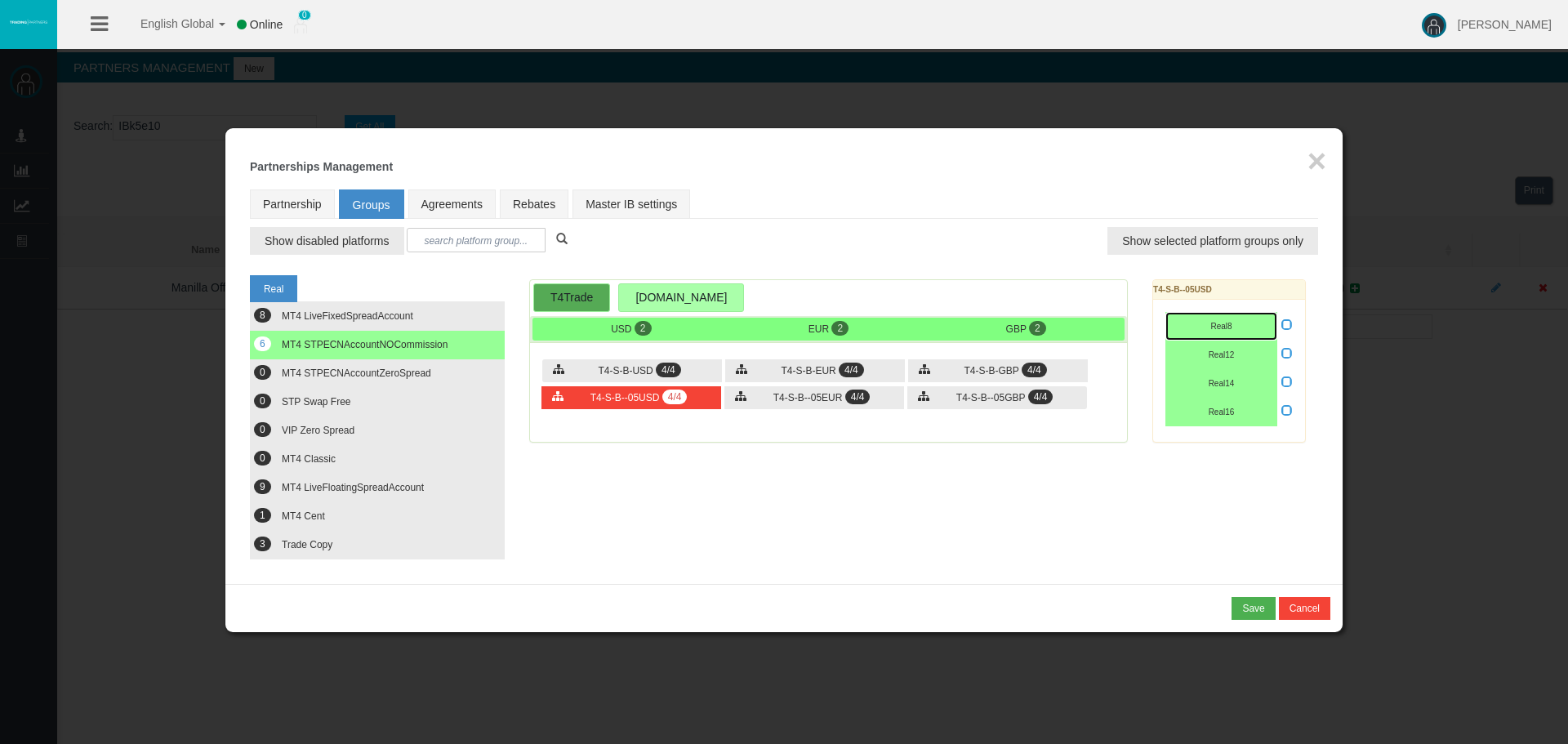
click at [1203, 336] on button "Real8" at bounding box center [1220, 326] width 111 height 29
click at [1199, 365] on button "Real12" at bounding box center [1220, 355] width 111 height 29
click at [1215, 387] on span "Real14" at bounding box center [1222, 384] width 26 height 9
click at [1220, 404] on button "Real16" at bounding box center [1220, 412] width 111 height 29
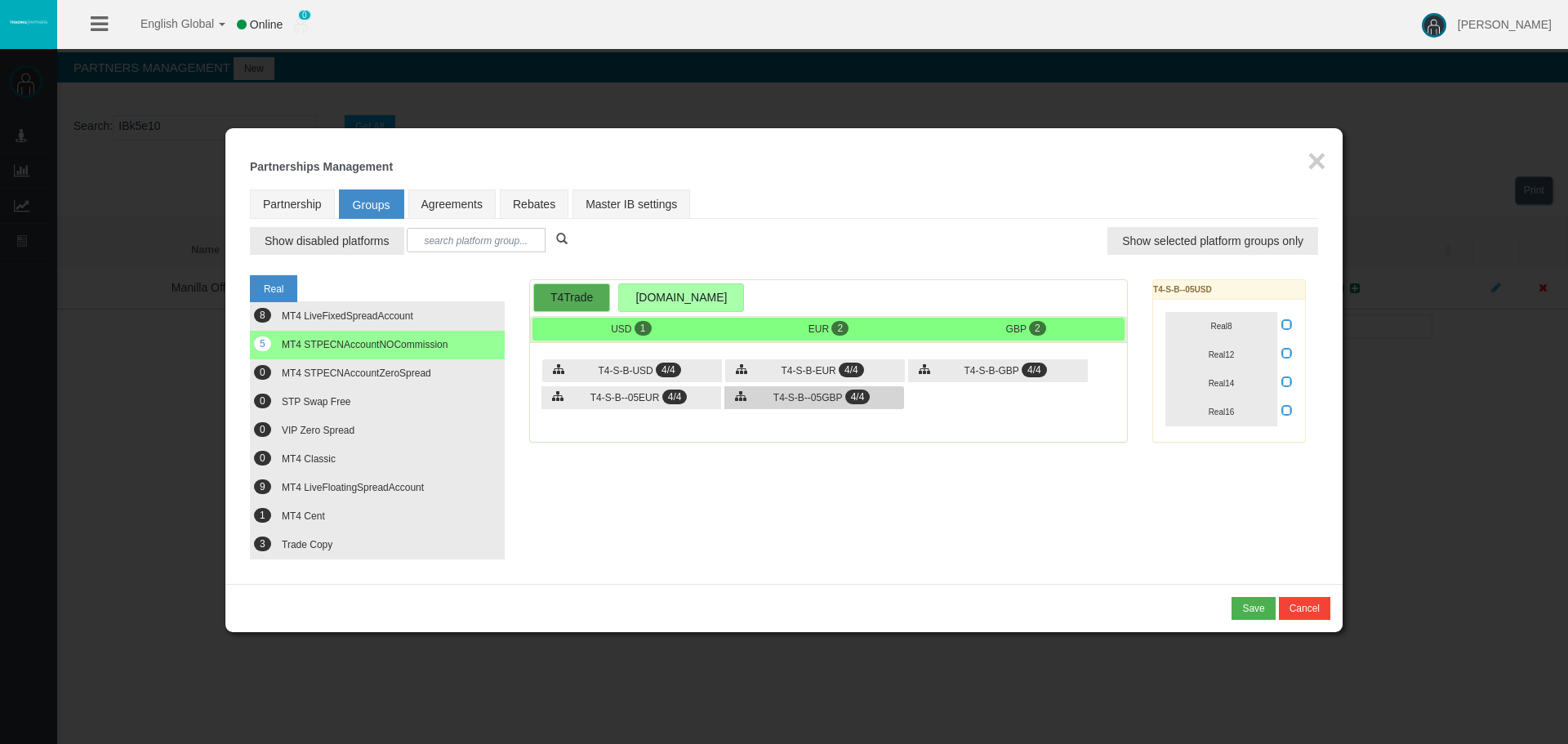
click at [846, 401] on span "4/4" at bounding box center [858, 397] width 25 height 15
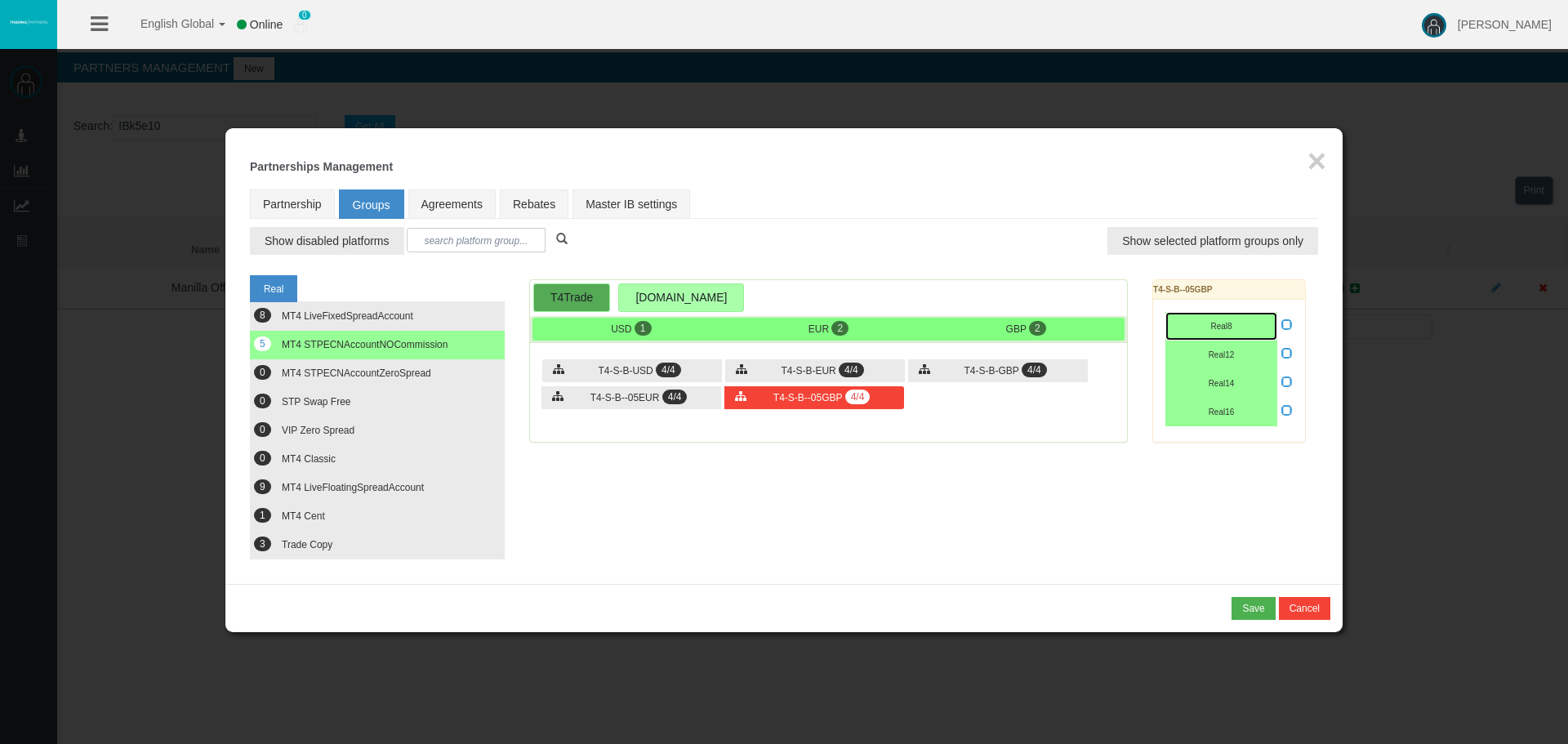
click at [1212, 330] on span "Real8" at bounding box center [1221, 326] width 21 height 9
click at [1209, 365] on button "Real12" at bounding box center [1220, 355] width 111 height 29
click at [1218, 391] on button "Real14" at bounding box center [1220, 383] width 111 height 29
click at [1215, 421] on button "Real16" at bounding box center [1220, 412] width 111 height 29
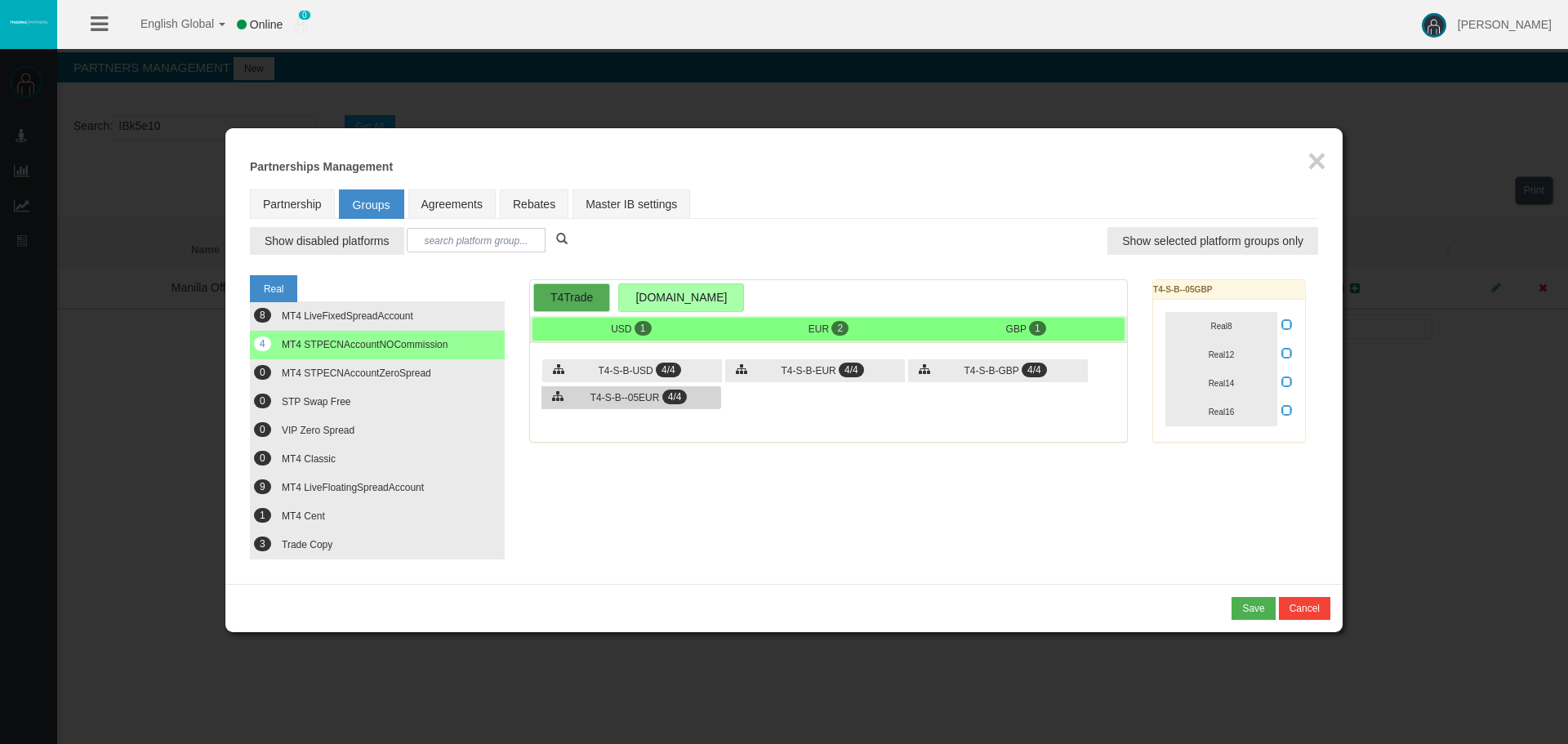
click at [616, 404] on div "T4-S-B--05EUR 4/4" at bounding box center [631, 398] width 180 height 23
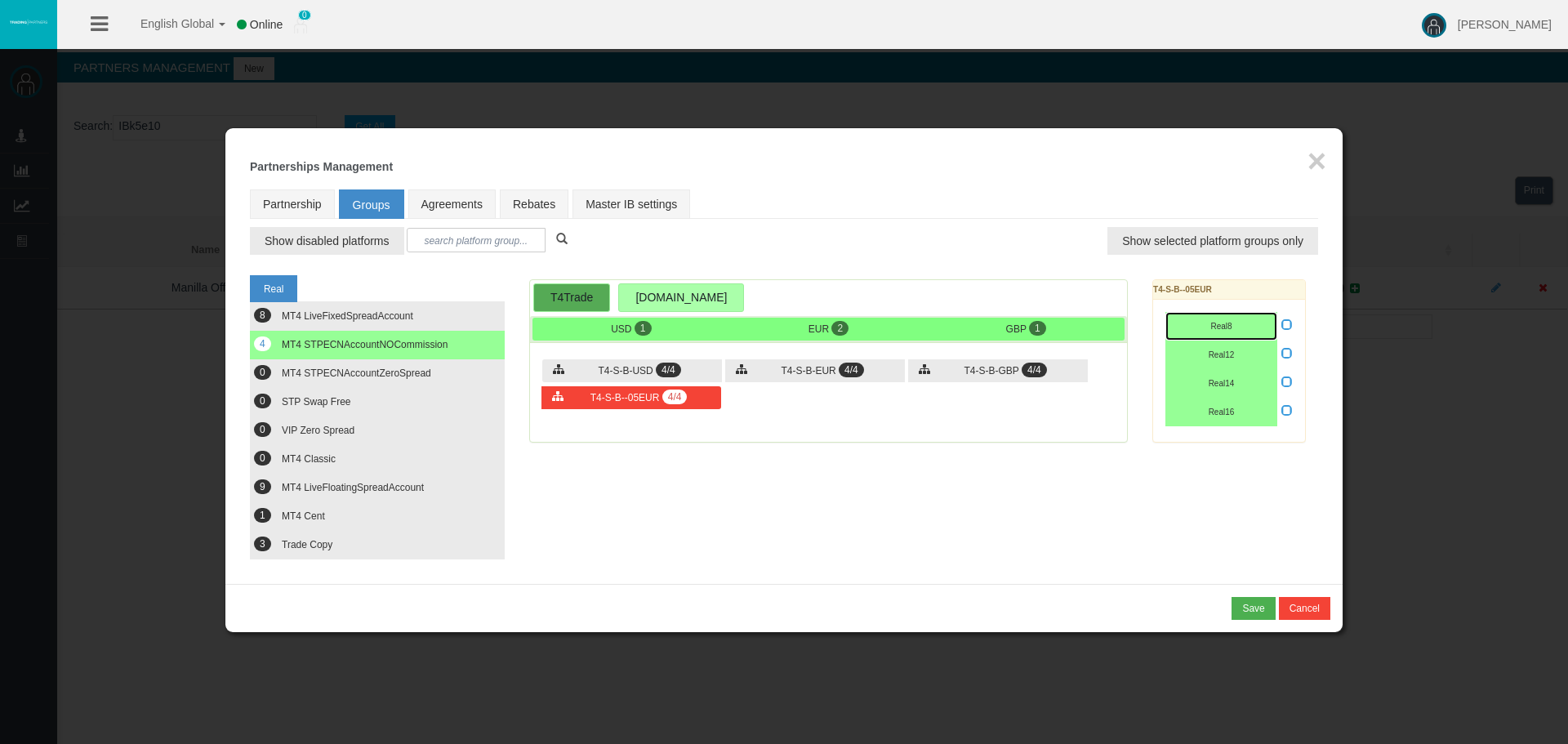
click at [1211, 328] on span "Real8" at bounding box center [1221, 326] width 21 height 9
drag, startPoint x: 1212, startPoint y: 343, endPoint x: 1221, endPoint y: 371, distance: 29.4
click at [1213, 346] on button "Real12" at bounding box center [1220, 355] width 111 height 29
drag, startPoint x: 1222, startPoint y: 380, endPoint x: 1220, endPoint y: 403, distance: 23.1
click at [1222, 384] on span "Real14" at bounding box center [1222, 384] width 26 height 9
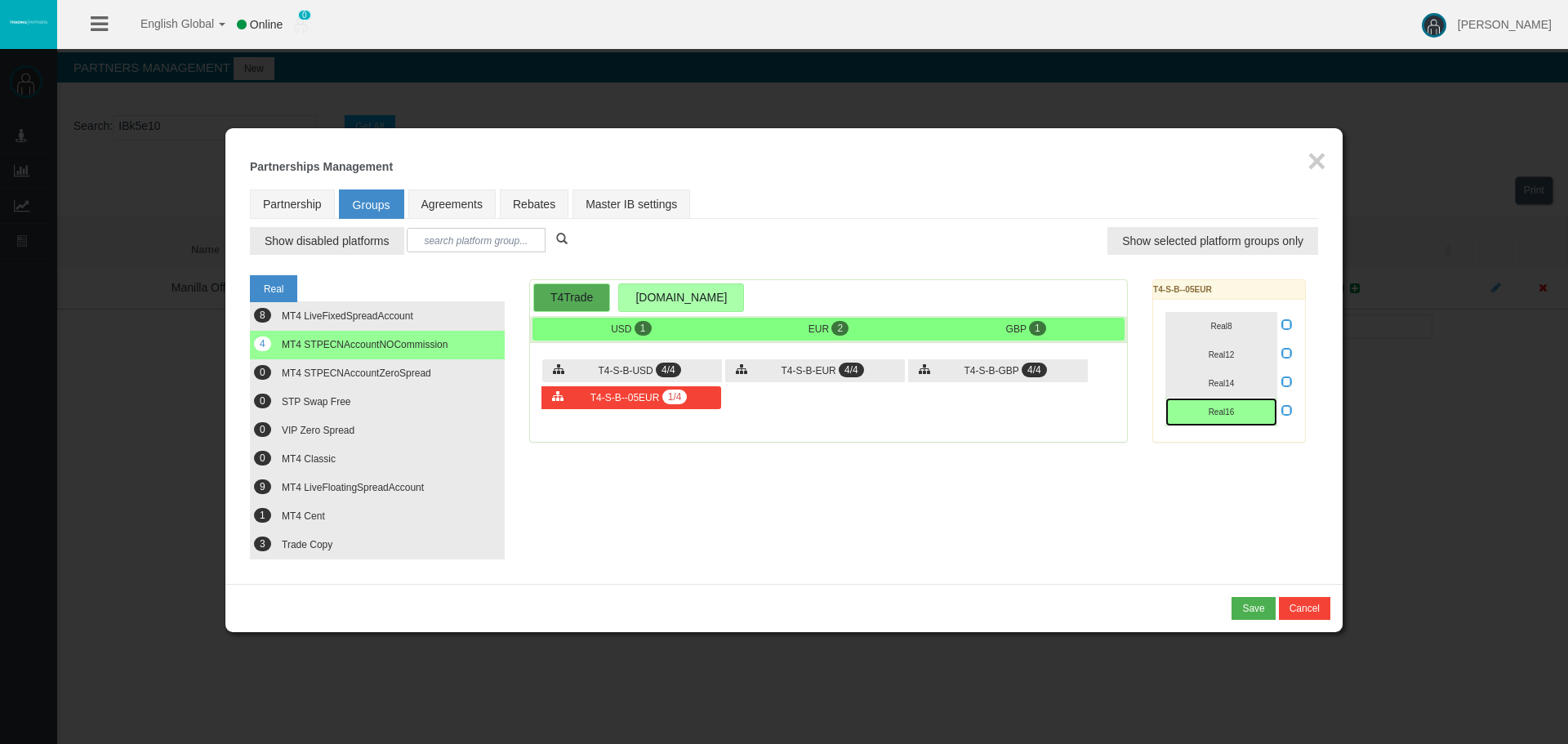
click at [1220, 404] on button "Real16" at bounding box center [1220, 412] width 111 height 29
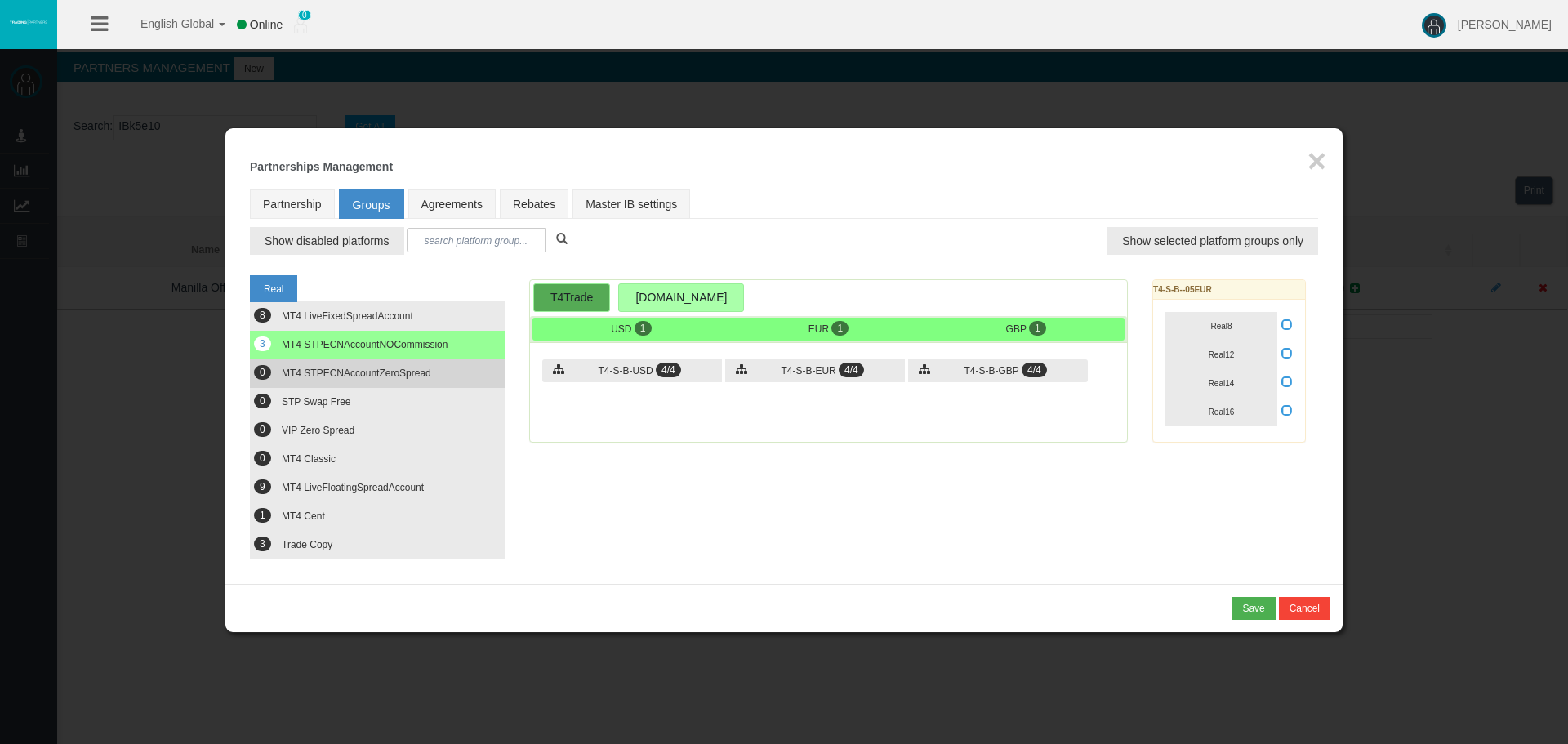
click at [332, 379] on button "0 MT4 STPECNAccountZeroSpread" at bounding box center [378, 373] width 255 height 29
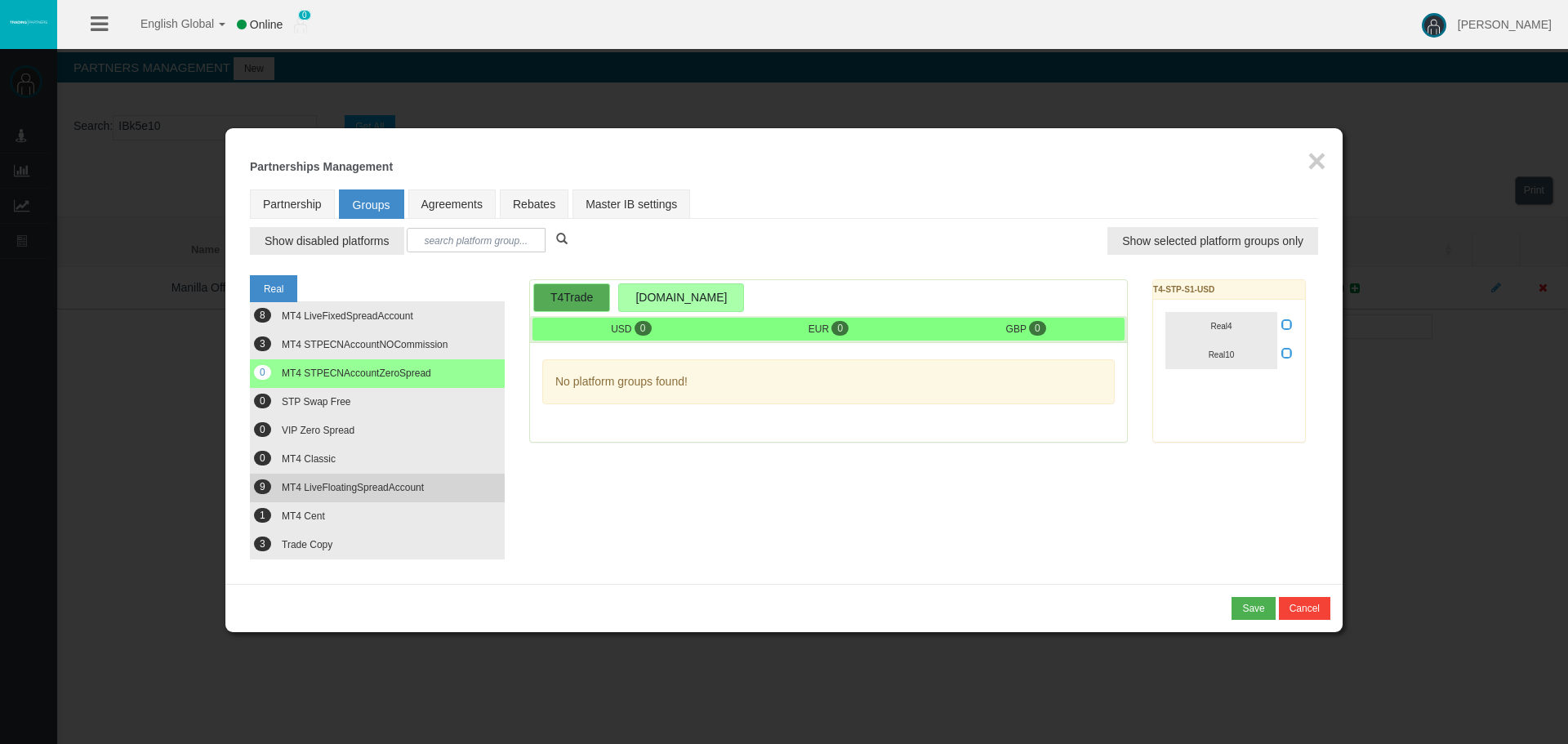
click at [362, 489] on span "MT4 LiveFloatingSpreadAccount" at bounding box center [353, 488] width 142 height 11
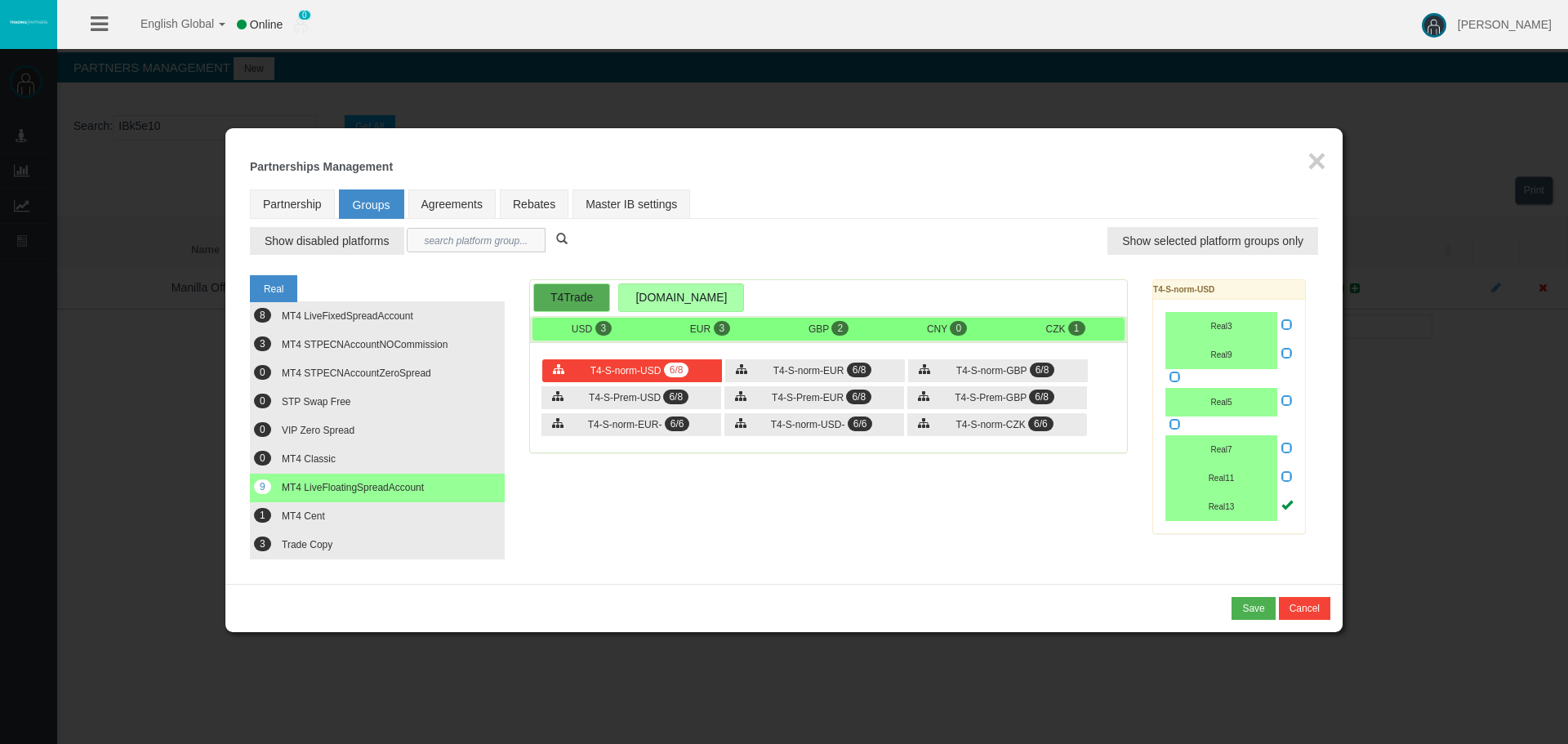
click at [447, 239] on input "text" at bounding box center [476, 241] width 139 height 25
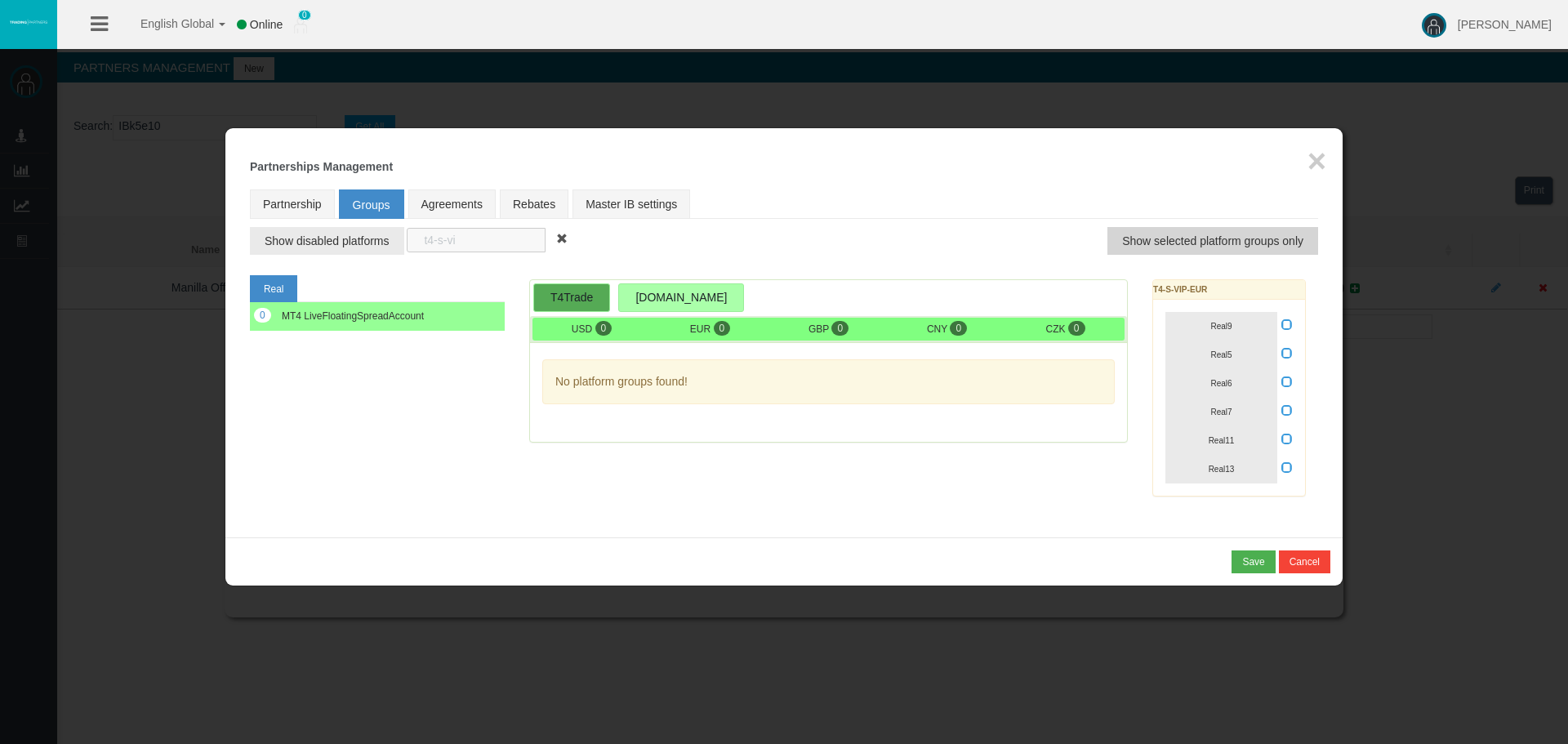
type input "t4-s-vi"
click at [1137, 245] on span "Show selected platform groups only" at bounding box center [1212, 241] width 181 height 17
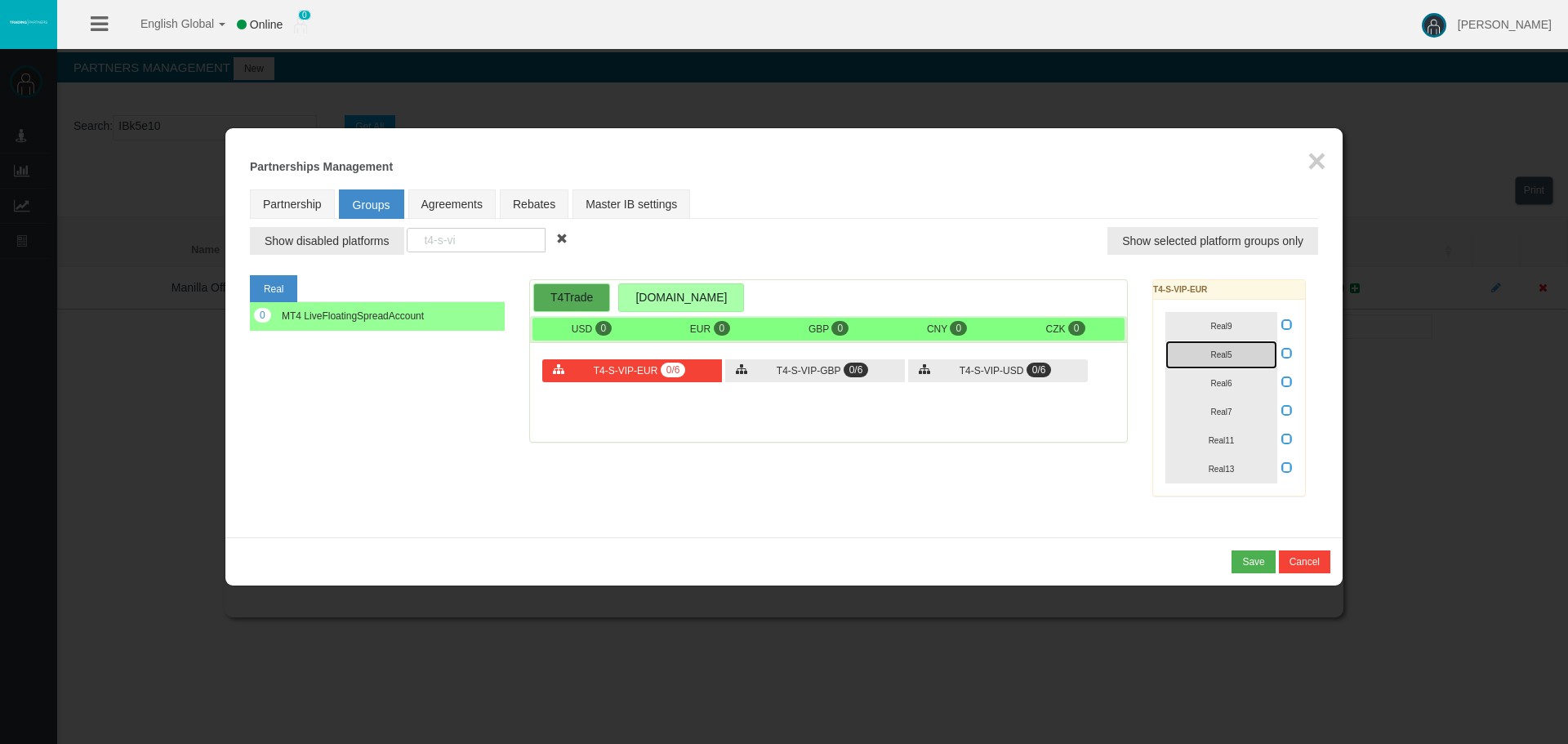
click at [1208, 339] on div "Real9 Real5 Real6 Real7" at bounding box center [1228, 397] width 152 height 196
drag, startPoint x: 1211, startPoint y: 379, endPoint x: 1212, endPoint y: 393, distance: 14.0
click at [1212, 382] on span "Real6" at bounding box center [1221, 384] width 21 height 9
drag, startPoint x: 1214, startPoint y: 427, endPoint x: 1214, endPoint y: 437, distance: 10.0
click at [1214, 434] on div "Real9 Real5 Real6 Real7" at bounding box center [1228, 397] width 152 height 196
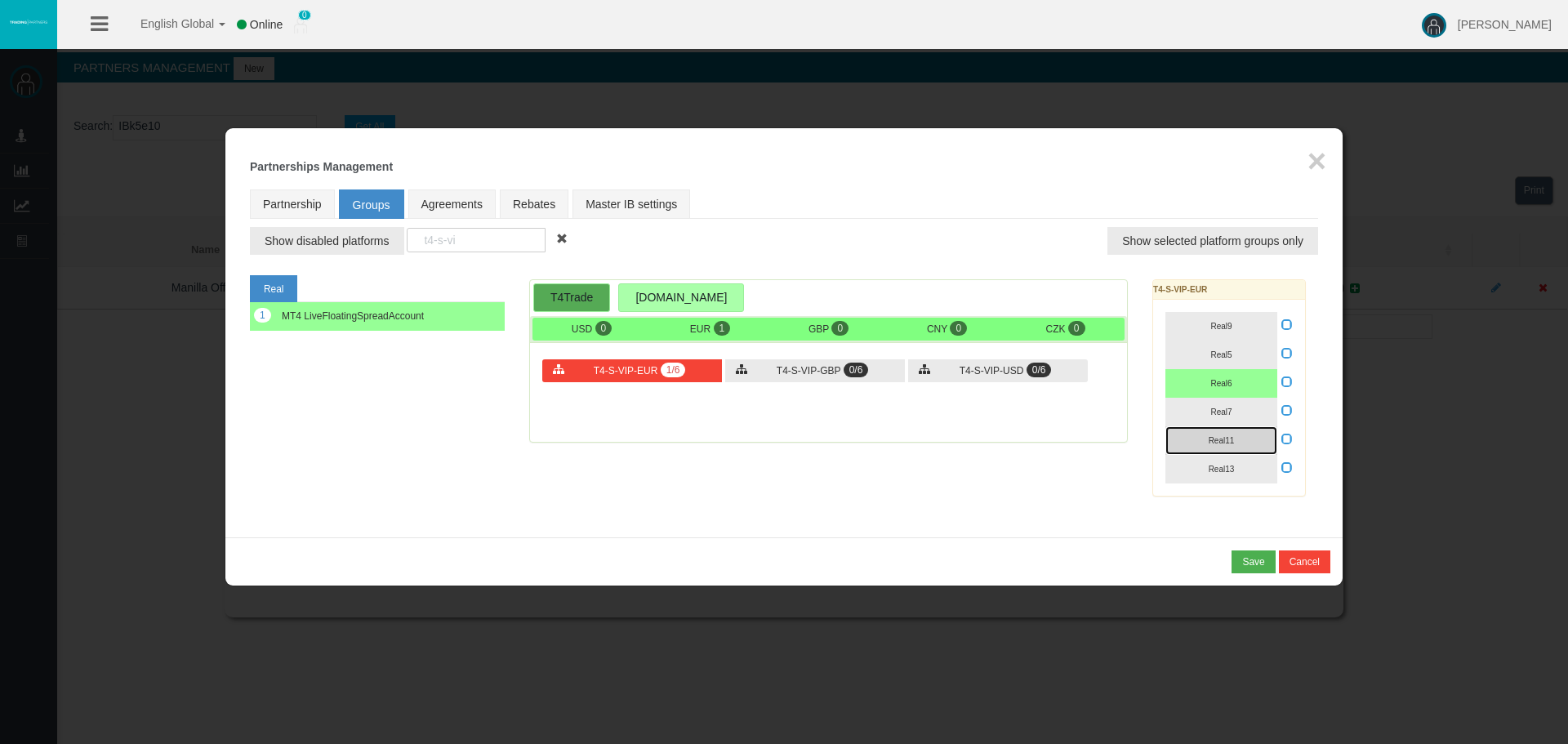
drag, startPoint x: 1215, startPoint y: 451, endPoint x: 1219, endPoint y: 473, distance: 22.4
click at [1216, 453] on button "Real11" at bounding box center [1220, 441] width 111 height 29
click at [1219, 473] on span "Real13" at bounding box center [1222, 469] width 26 height 9
click at [1213, 406] on button "Real7" at bounding box center [1220, 412] width 111 height 29
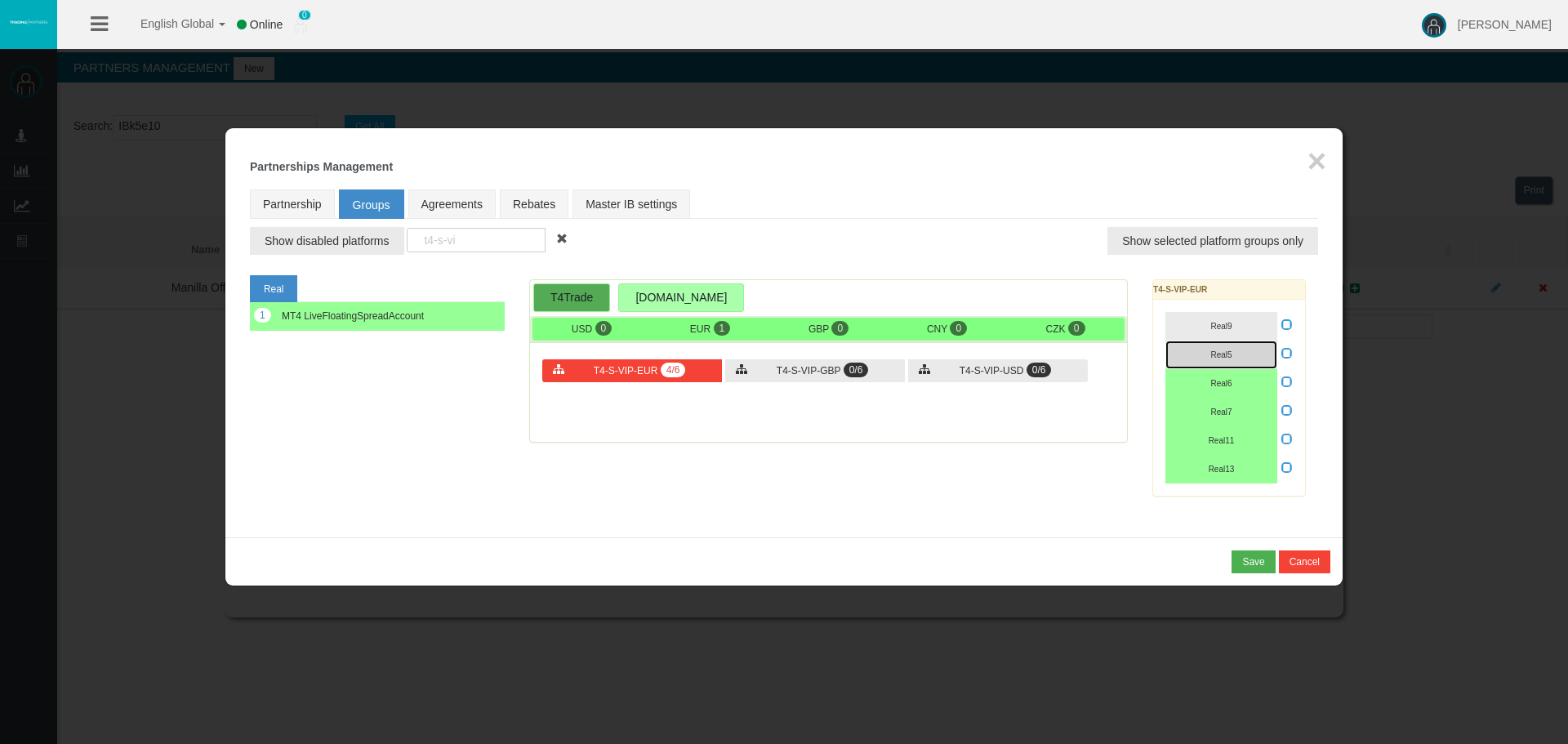
click at [1197, 348] on button "Real5" at bounding box center [1220, 355] width 111 height 29
click at [1200, 321] on button "Real9" at bounding box center [1220, 326] width 111 height 29
click at [856, 363] on span "0/6" at bounding box center [856, 370] width 25 height 15
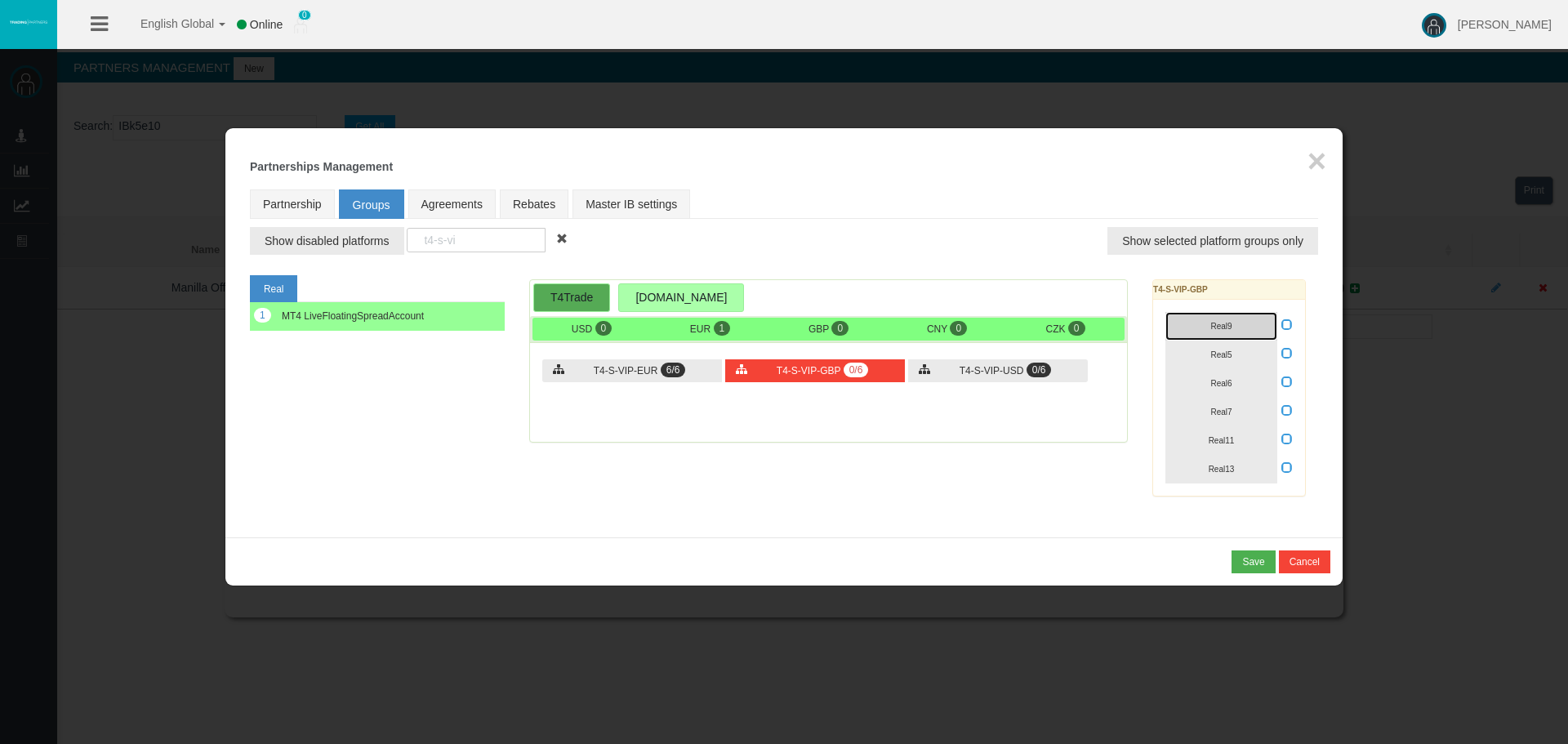
click at [1204, 318] on button "Real9" at bounding box center [1220, 326] width 111 height 29
click at [1220, 365] on button "Real5" at bounding box center [1220, 355] width 111 height 29
drag, startPoint x: 1236, startPoint y: 400, endPoint x: 1236, endPoint y: 415, distance: 15.0
click at [1236, 402] on button "Real7" at bounding box center [1220, 412] width 111 height 29
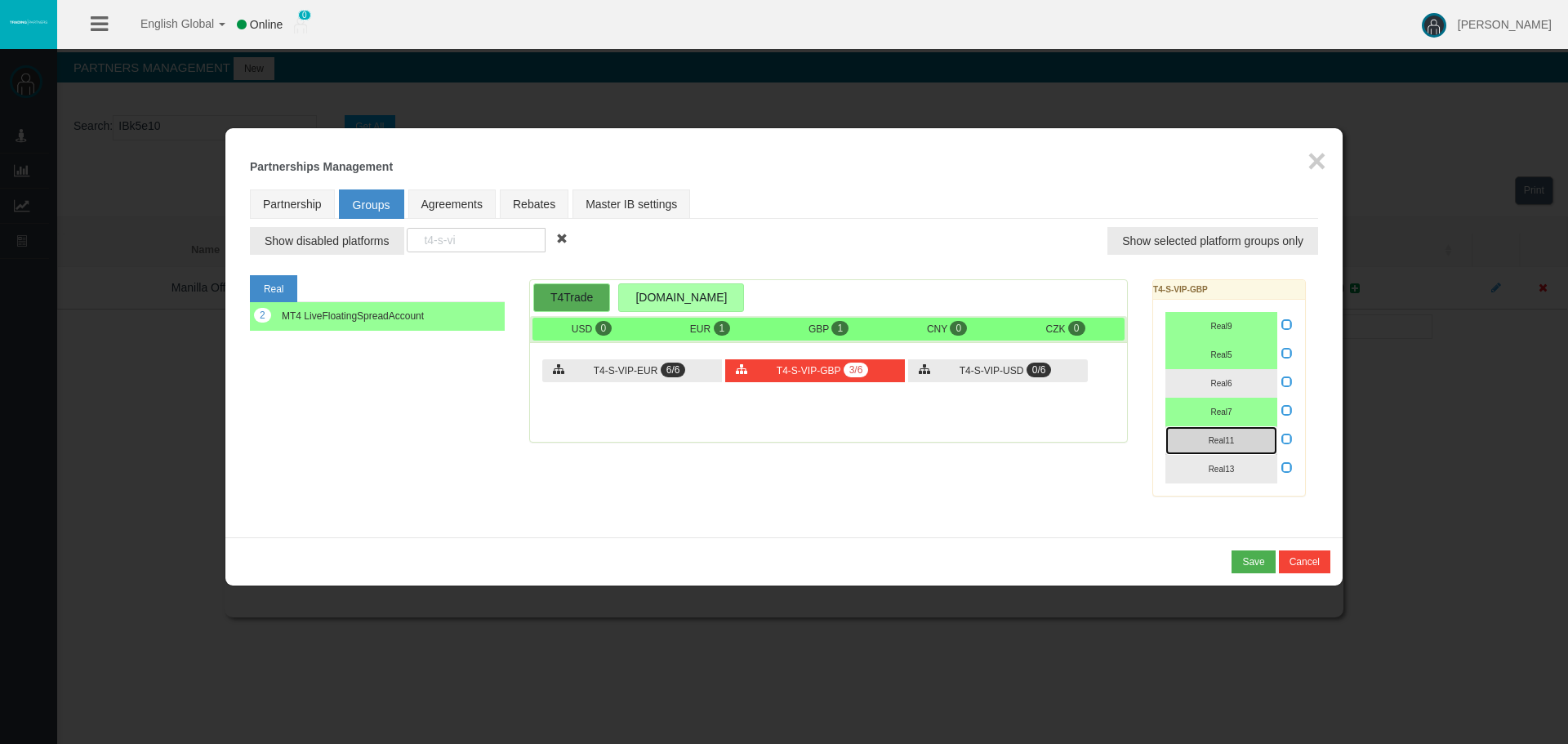
click at [1234, 451] on button "Real11" at bounding box center [1220, 441] width 111 height 29
click at [1228, 470] on span "Real13" at bounding box center [1222, 469] width 26 height 9
drag, startPoint x: 1214, startPoint y: 370, endPoint x: 1163, endPoint y: 383, distance: 52.6
click at [1212, 371] on button "Real6" at bounding box center [1220, 383] width 111 height 29
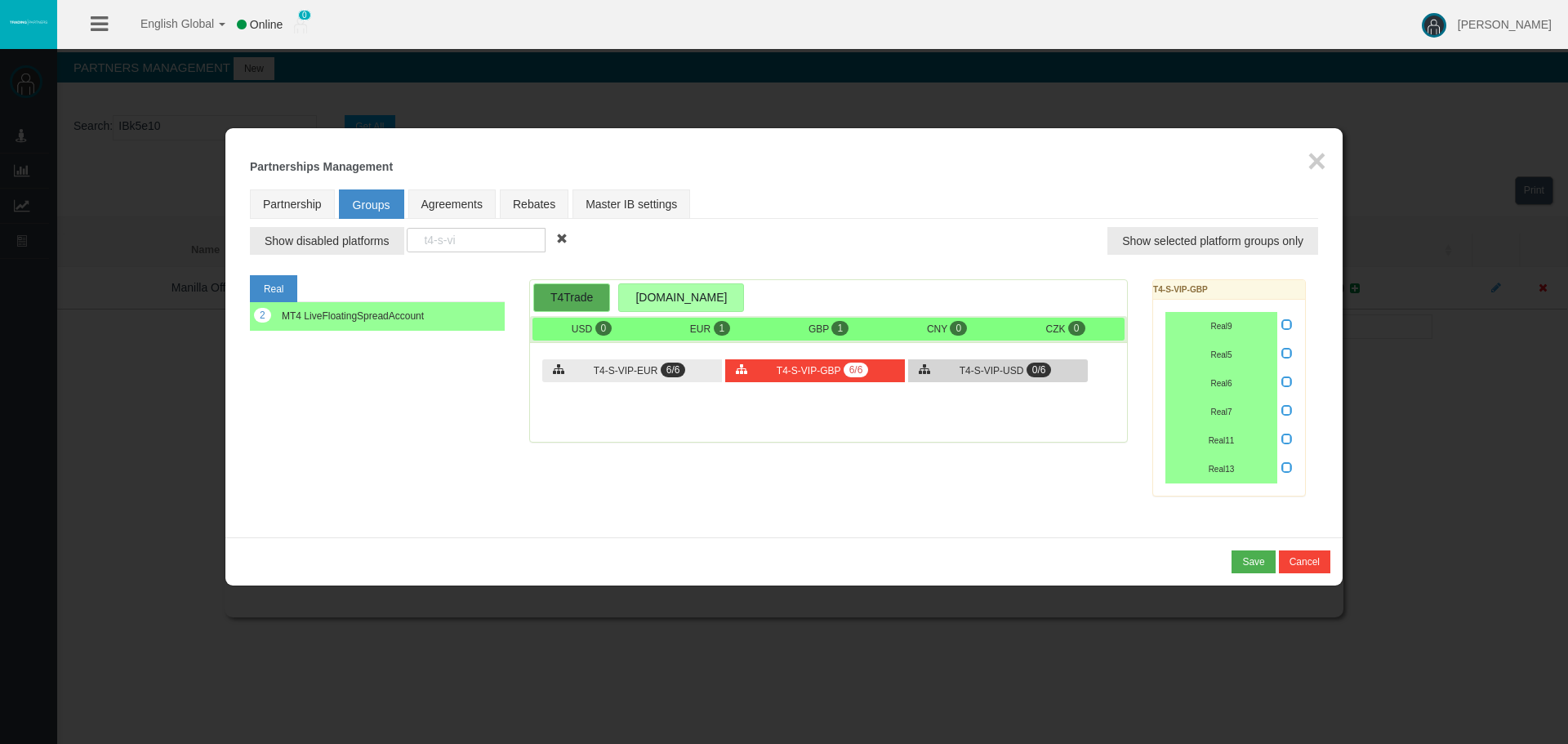
click at [1007, 369] on span "T4-S-VIP-USD" at bounding box center [991, 371] width 64 height 11
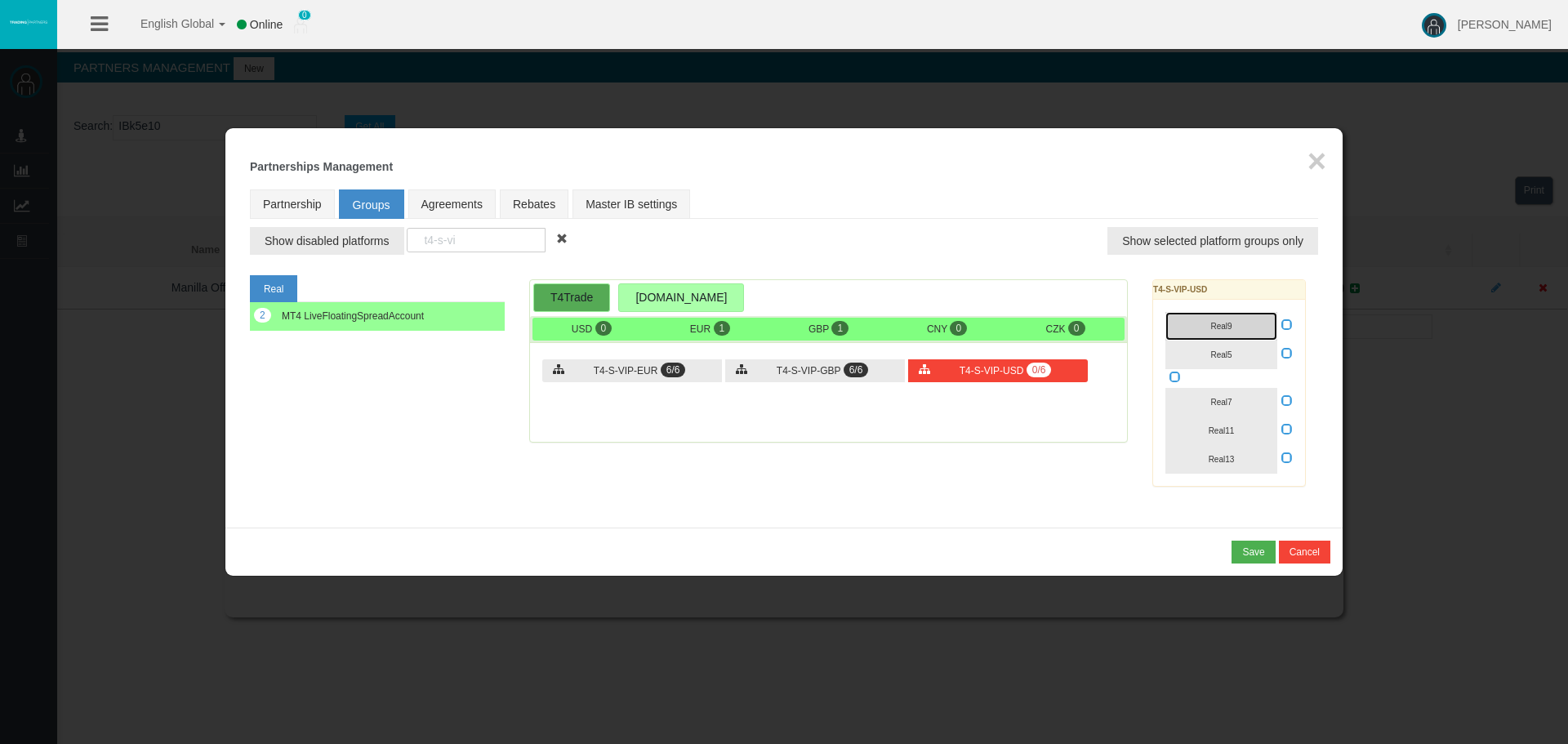
click at [1201, 334] on button "Real9" at bounding box center [1220, 326] width 111 height 29
click at [1208, 351] on button "Real5" at bounding box center [1220, 355] width 111 height 29
click at [1231, 406] on span "Real7" at bounding box center [1221, 402] width 21 height 9
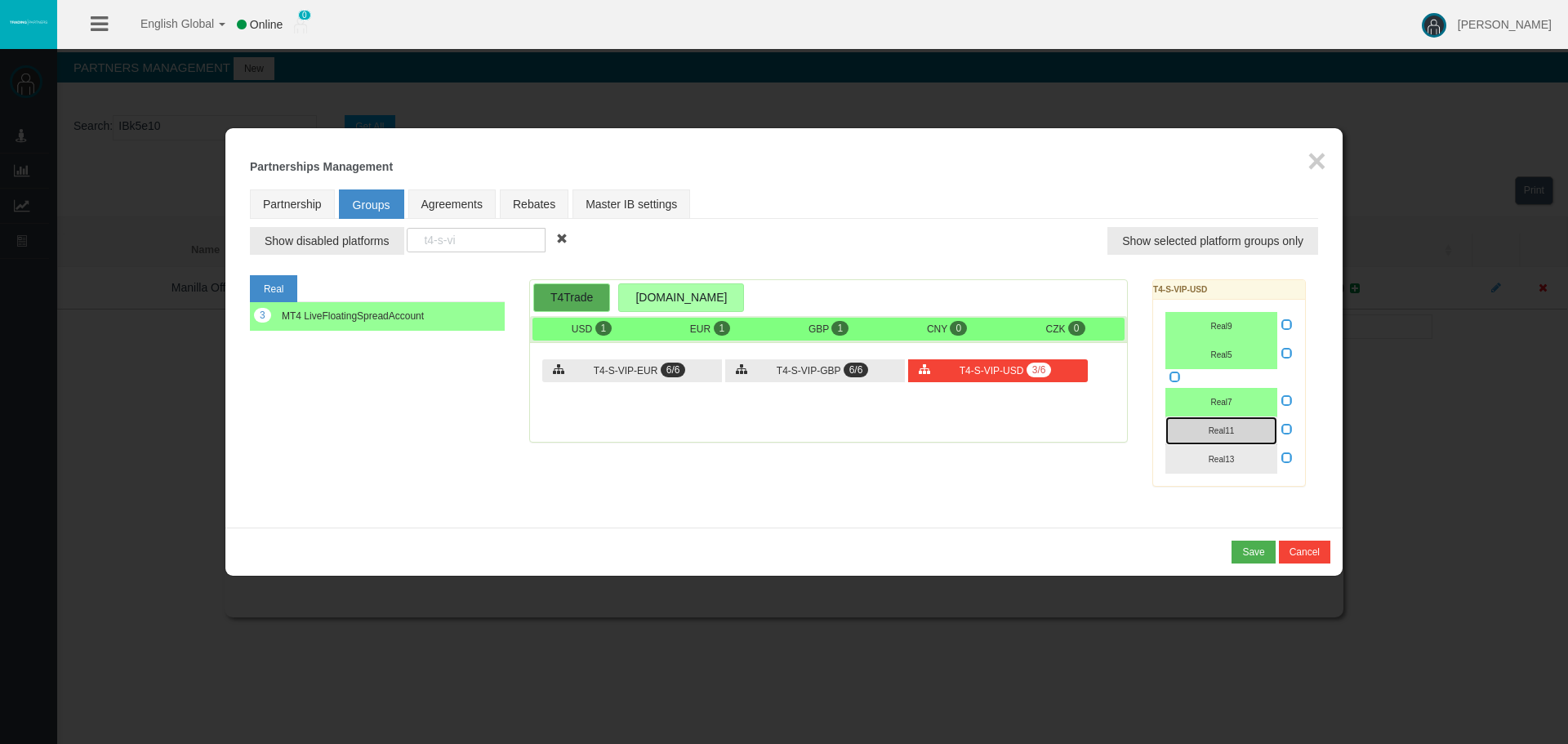
click at [1235, 438] on button "Real11" at bounding box center [1220, 430] width 111 height 29
click at [1226, 466] on button "Real13" at bounding box center [1220, 459] width 111 height 29
click at [1160, 235] on span "Show selected platform groups only" at bounding box center [1212, 241] width 181 height 17
click at [1128, 241] on span "Show selected platform groups only" at bounding box center [1212, 241] width 181 height 17
click at [562, 242] on span at bounding box center [561, 238] width 11 height 11
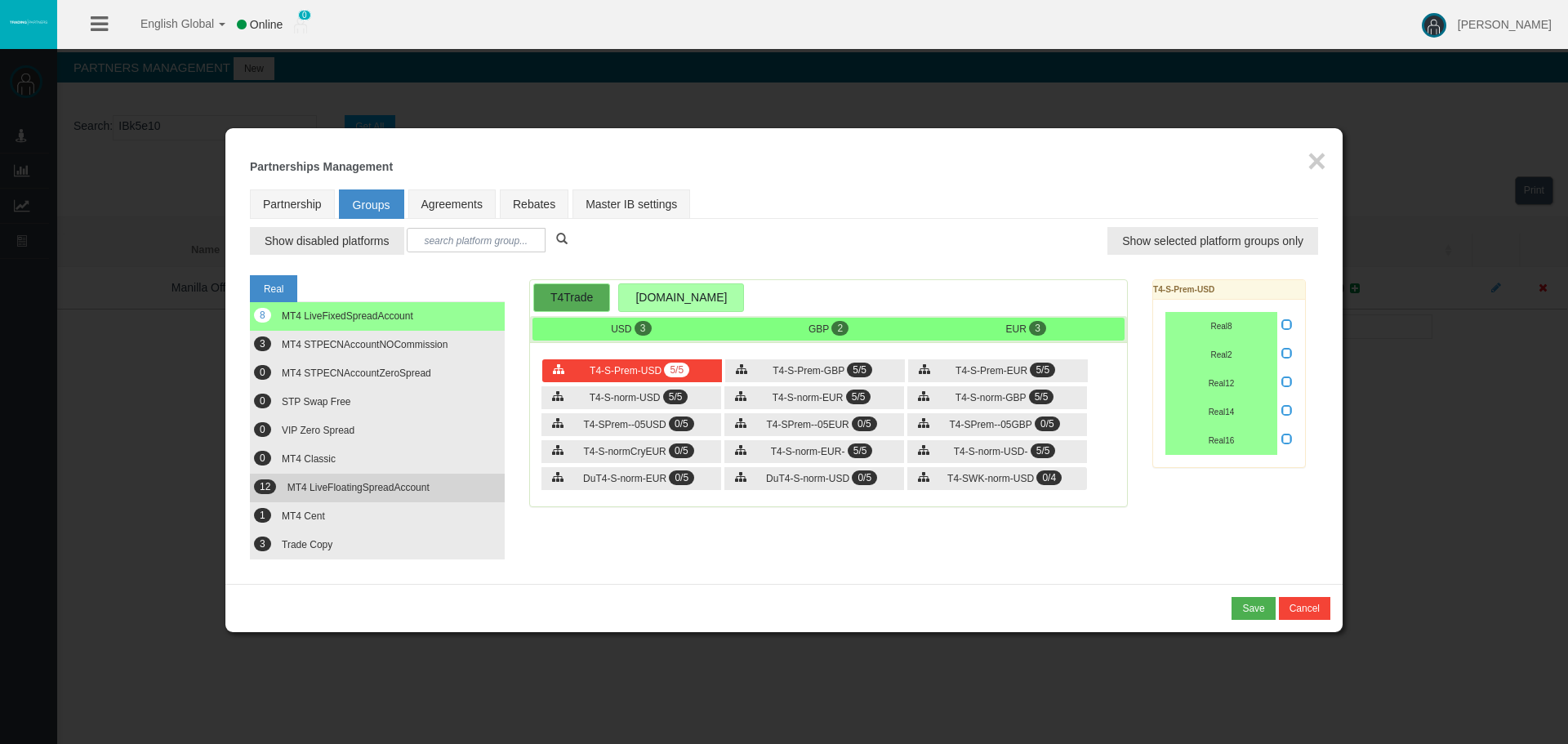
click at [408, 488] on span "MT4 LiveFloatingSpreadAccount" at bounding box center [358, 488] width 142 height 11
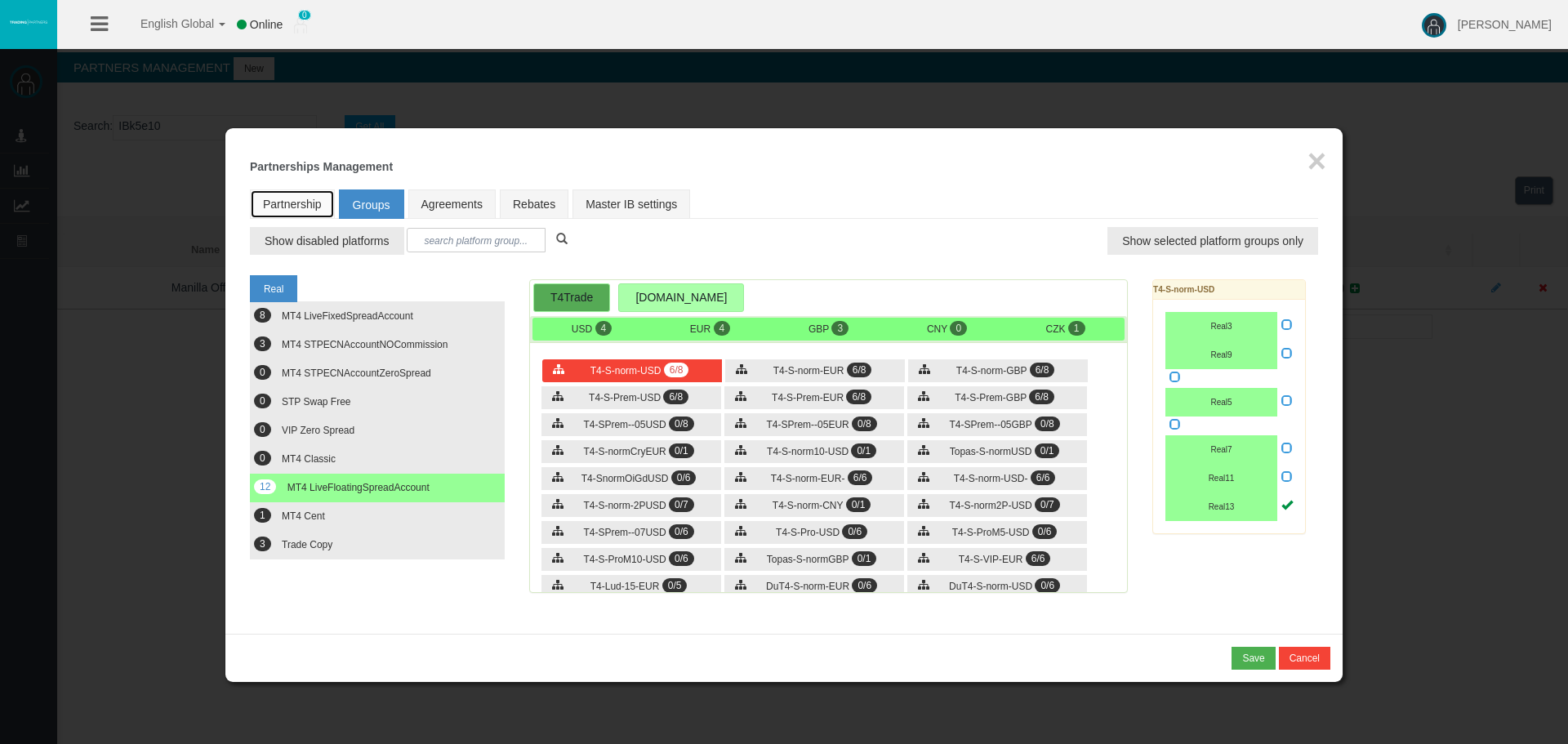
drag, startPoint x: 313, startPoint y: 204, endPoint x: 323, endPoint y: 231, distance: 28.8
click at [313, 204] on link "Partnership" at bounding box center [292, 204] width 85 height 29
select select "0"
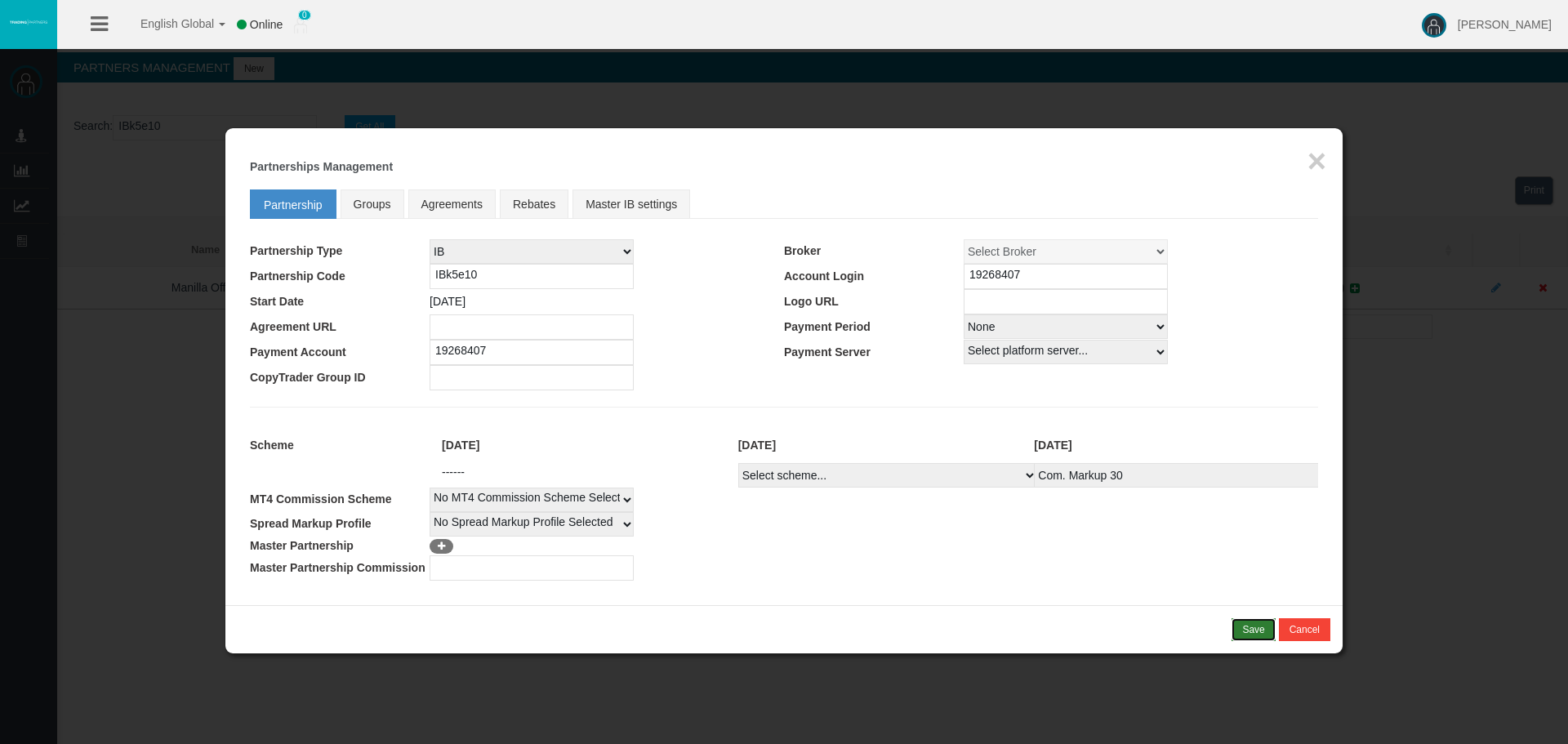
click at [1239, 627] on button "Save" at bounding box center [1253, 630] width 43 height 23
click at [369, 209] on span "Groups" at bounding box center [372, 204] width 38 height 13
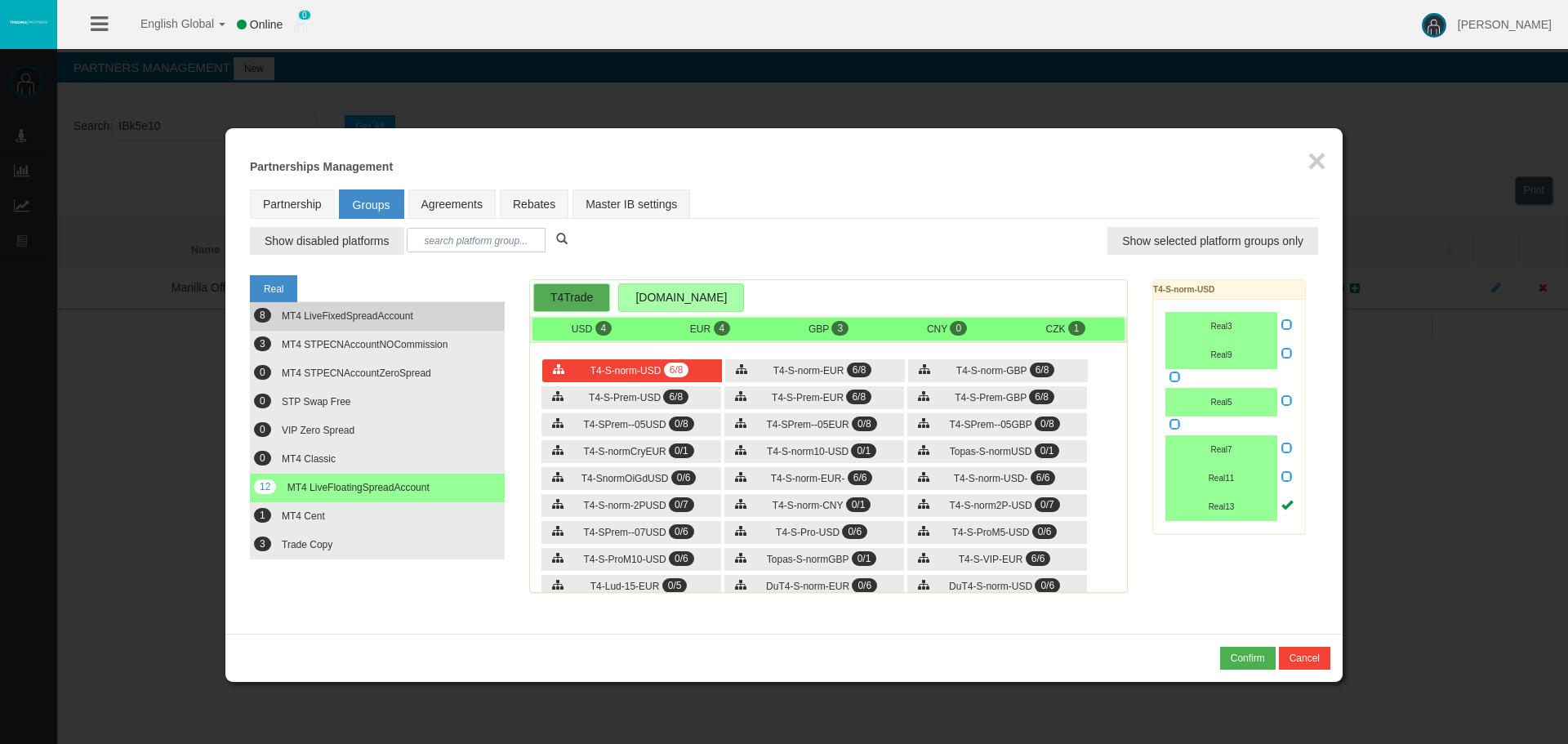
click at [371, 310] on span "MT4 LiveFixedSpreadAccount" at bounding box center [348, 315] width 132 height 11
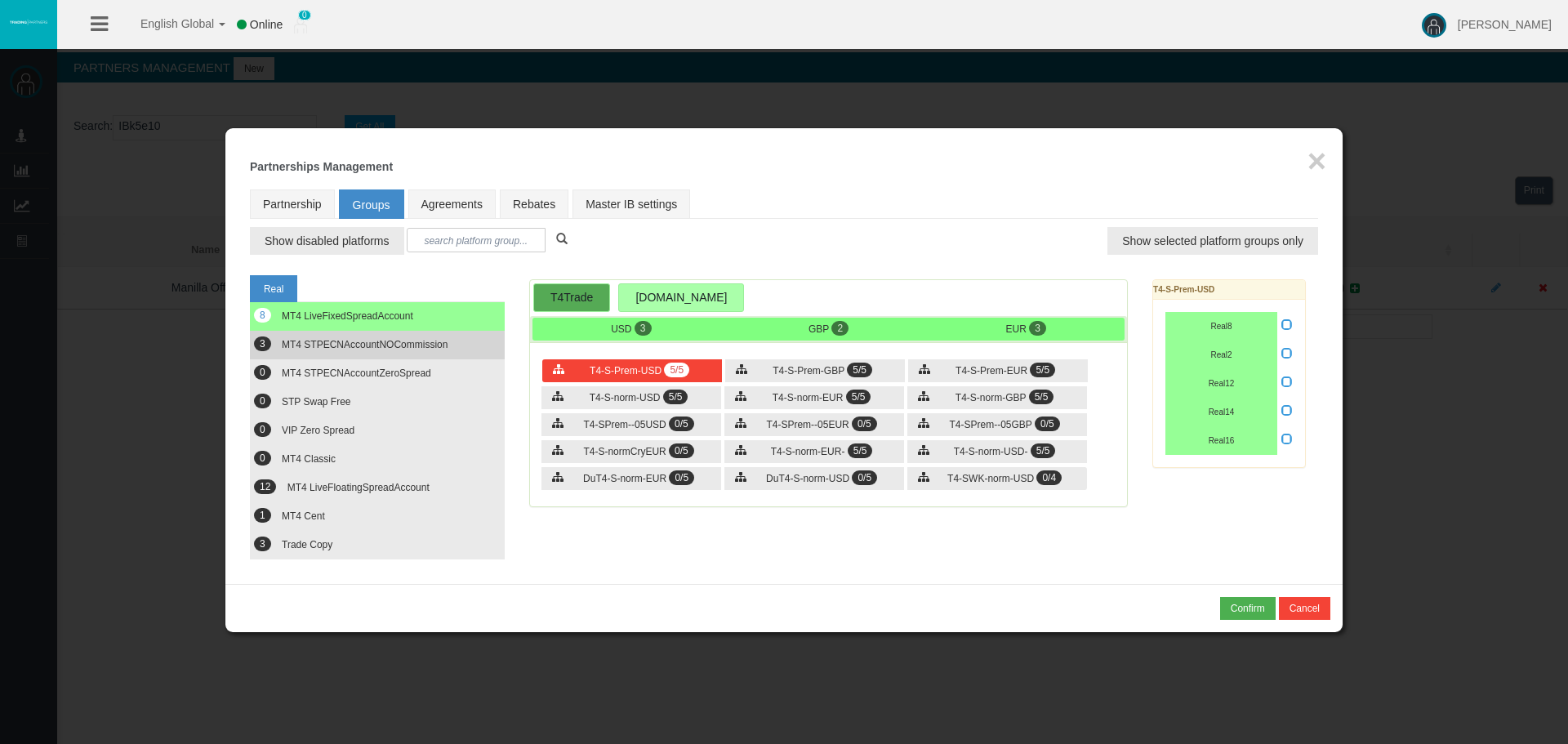
click at [366, 349] on span "MT4 STPECNAccountNOCommission" at bounding box center [364, 344] width 166 height 11
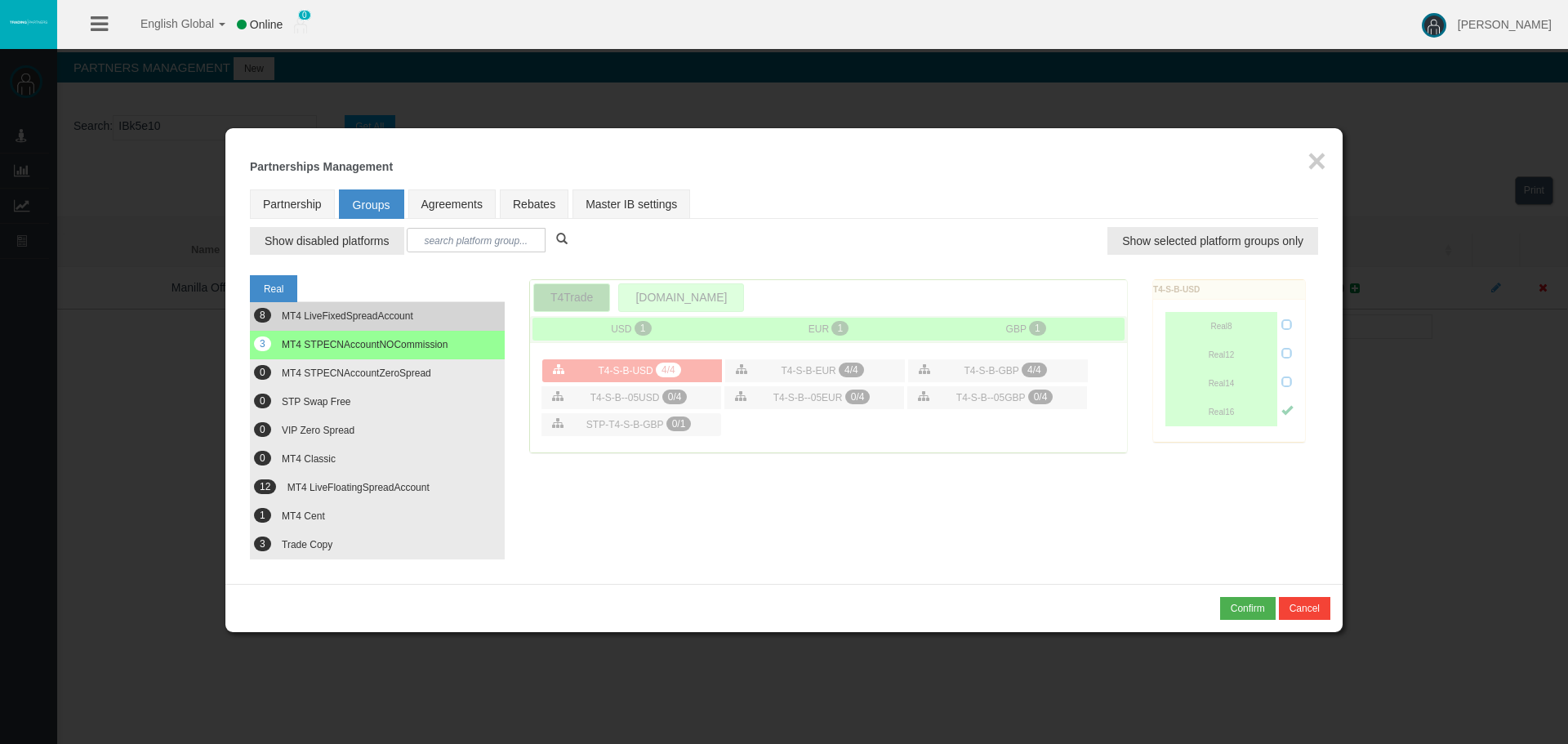
click at [380, 312] on span "MT4 LiveFixedSpreadAccount" at bounding box center [348, 315] width 132 height 11
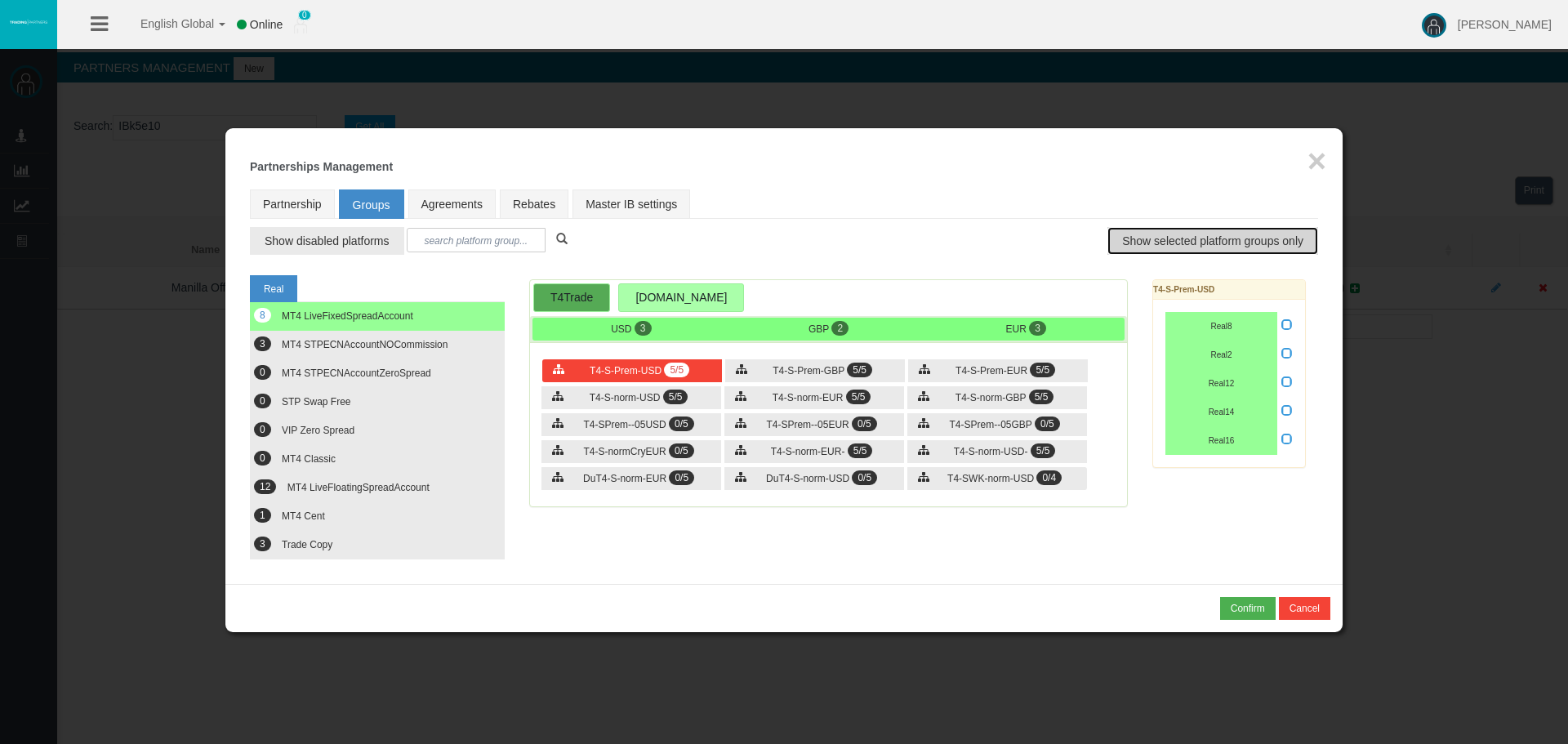
click at [1112, 228] on button "Show selected platform groups only" at bounding box center [1212, 242] width 211 height 28
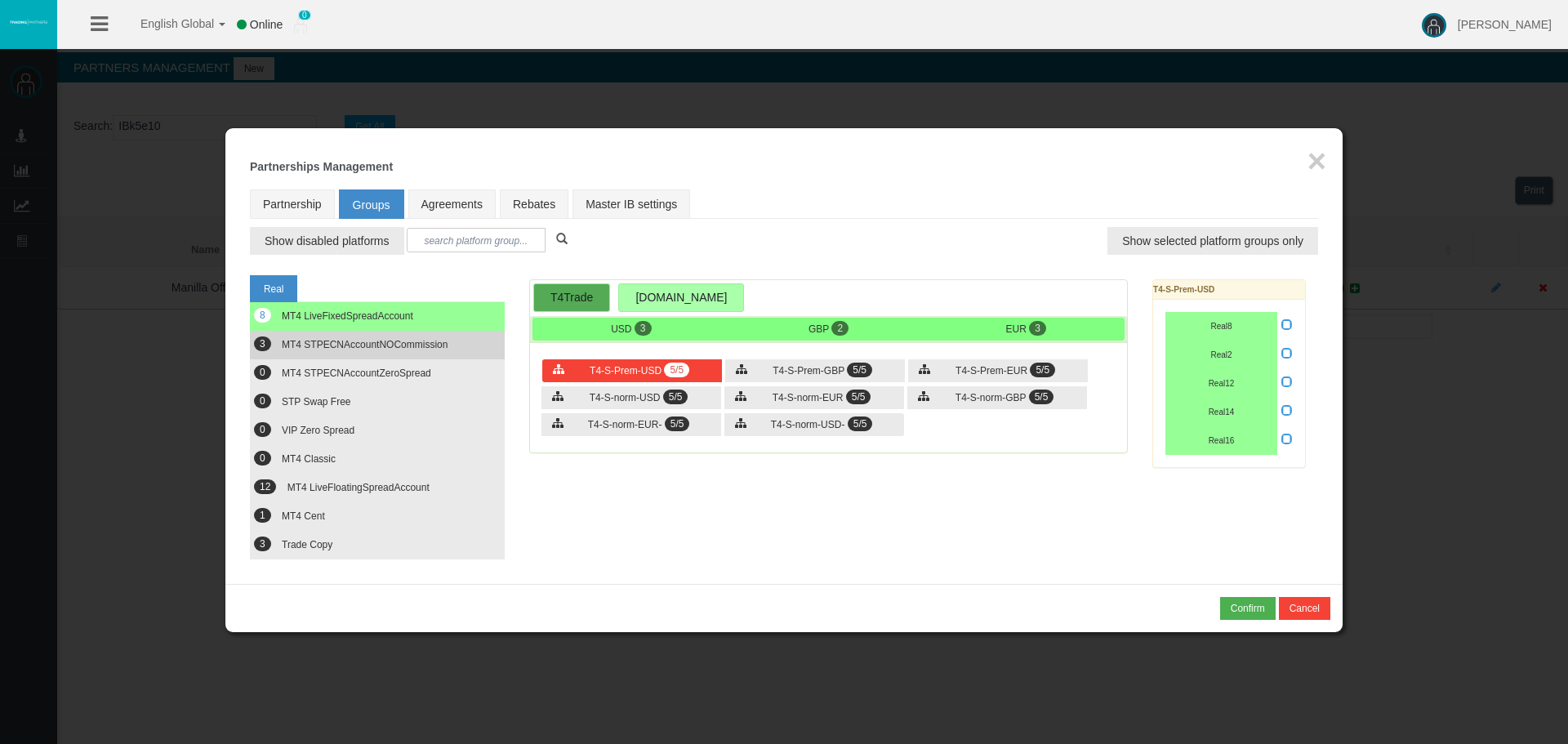
click at [371, 343] on span "MT4 STPECNAccountNOCommission" at bounding box center [364, 344] width 166 height 11
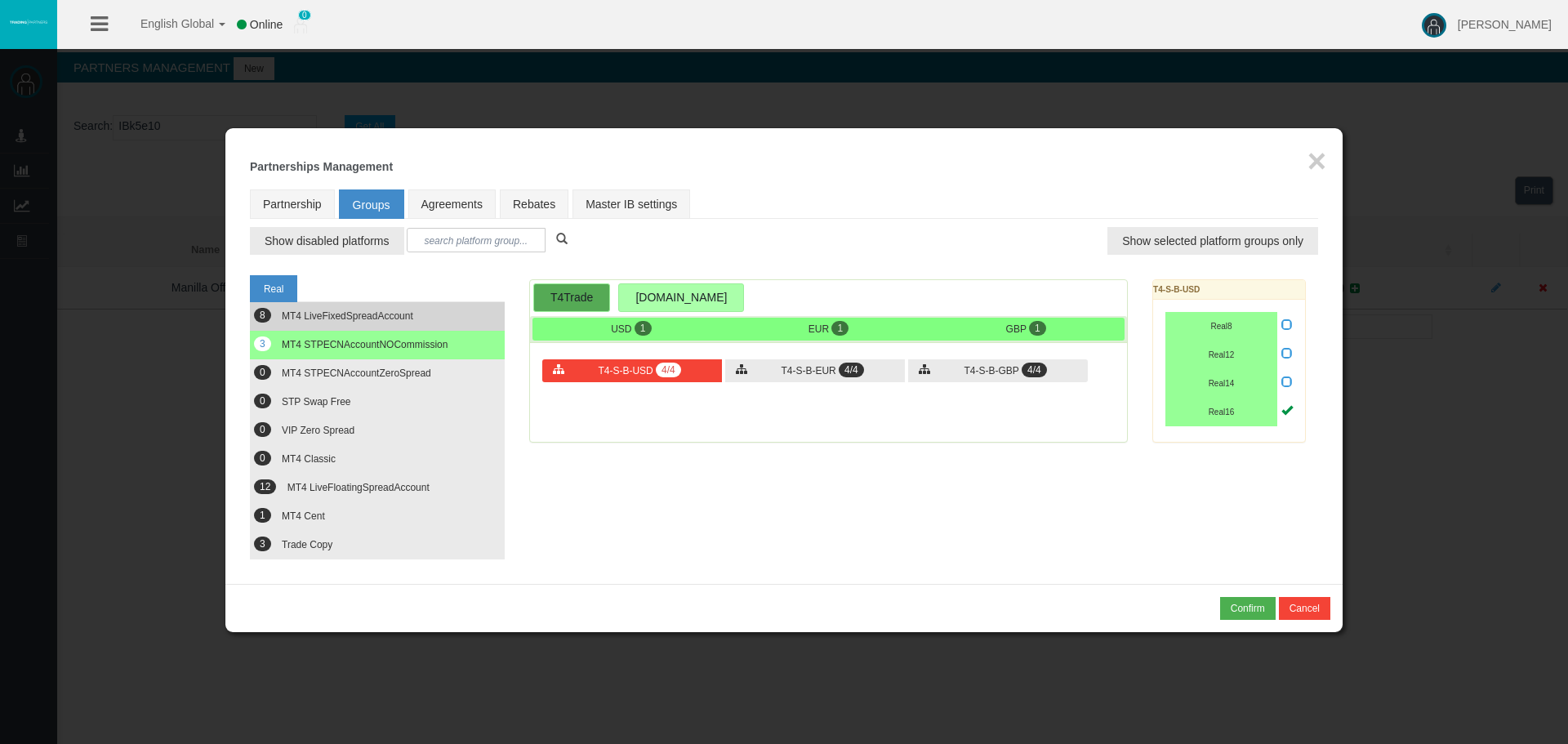
click at [349, 321] on span "MT4 LiveFixedSpreadAccount" at bounding box center [348, 315] width 132 height 11
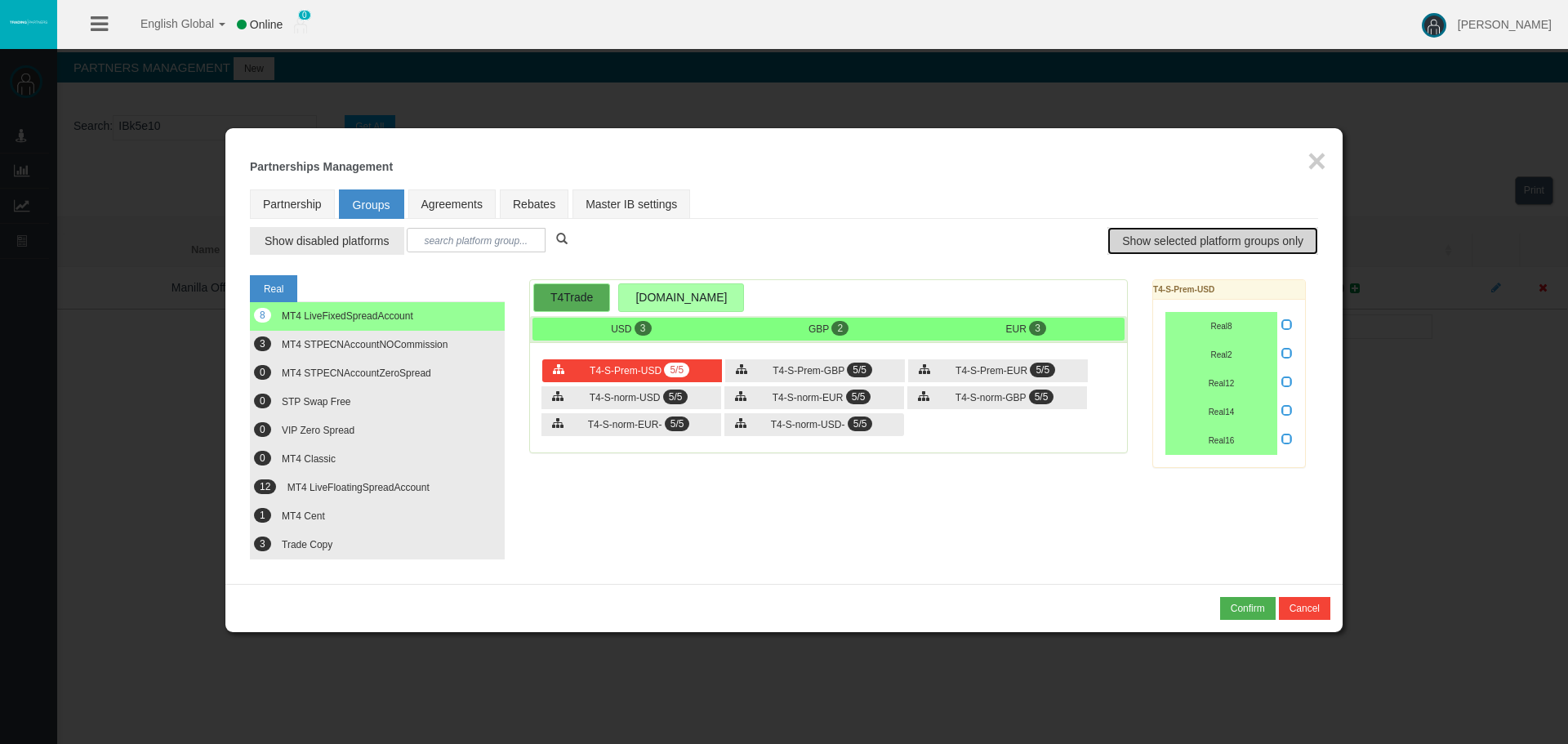
click at [1199, 233] on span "Show selected platform groups only" at bounding box center [1212, 241] width 181 height 17
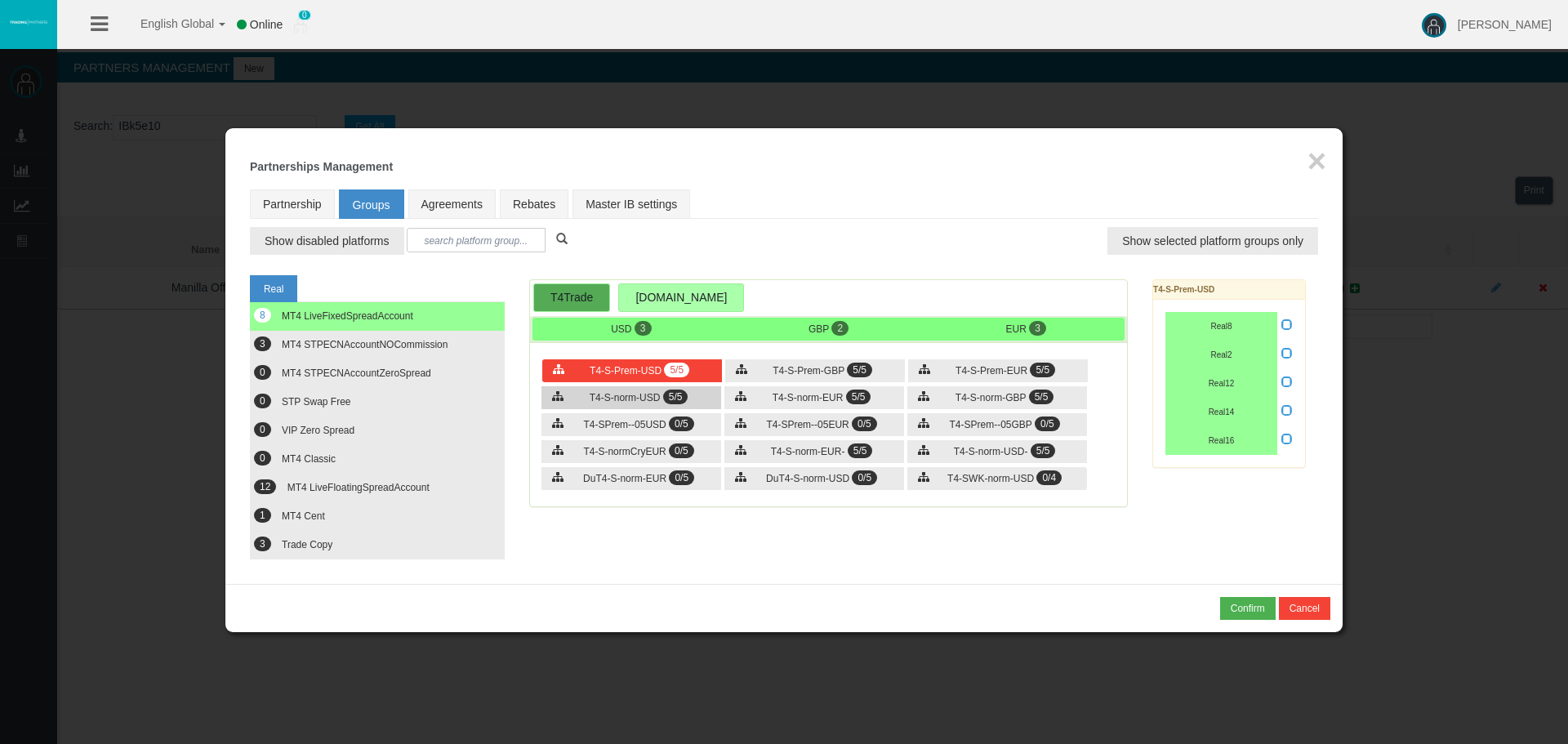
click at [615, 389] on div "T4-S-norm-USD 5/5" at bounding box center [631, 398] width 180 height 23
click at [778, 401] on span "T4-S-norm-EUR" at bounding box center [808, 397] width 71 height 11
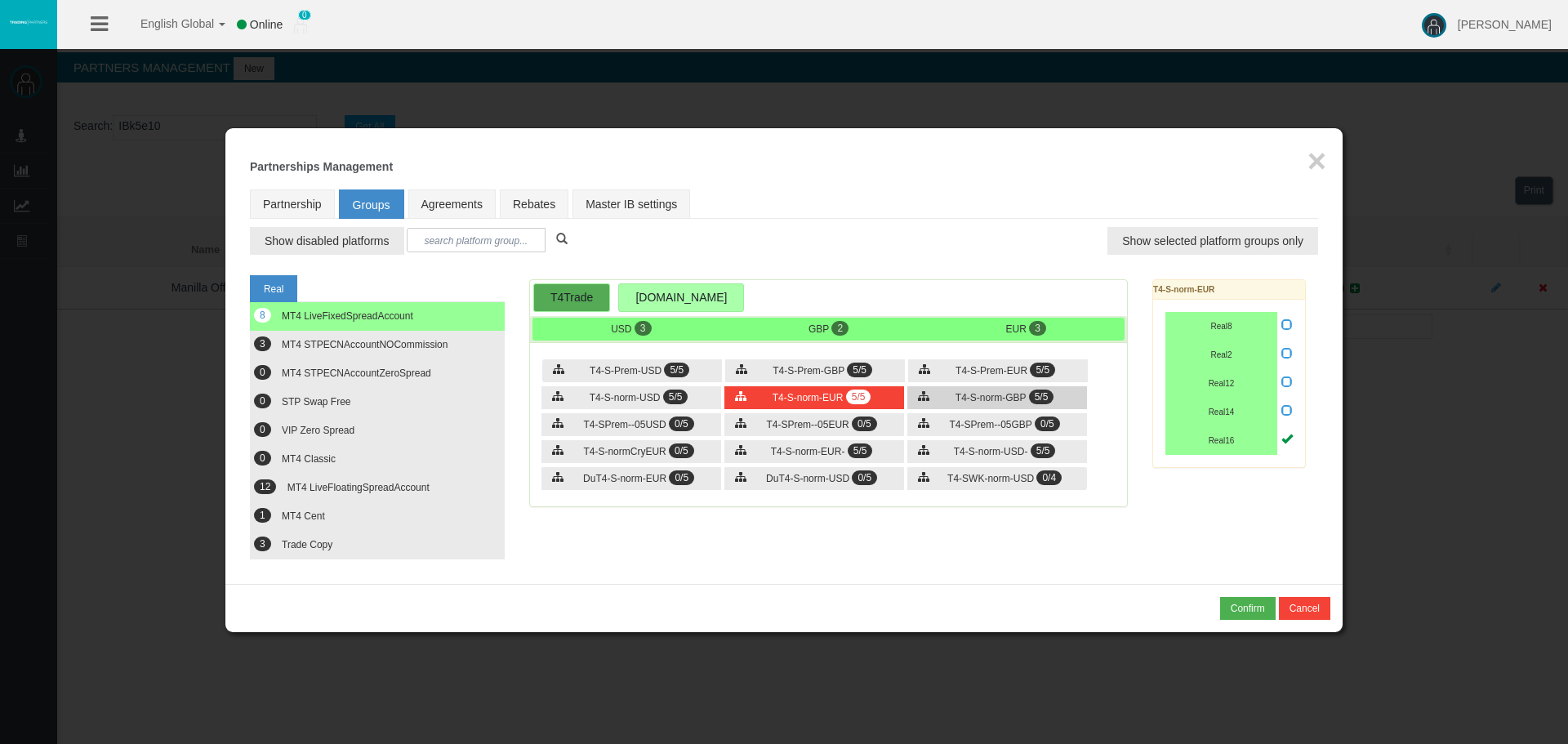
click at [1001, 397] on span "T4-S-norm-GBP" at bounding box center [990, 397] width 70 height 11
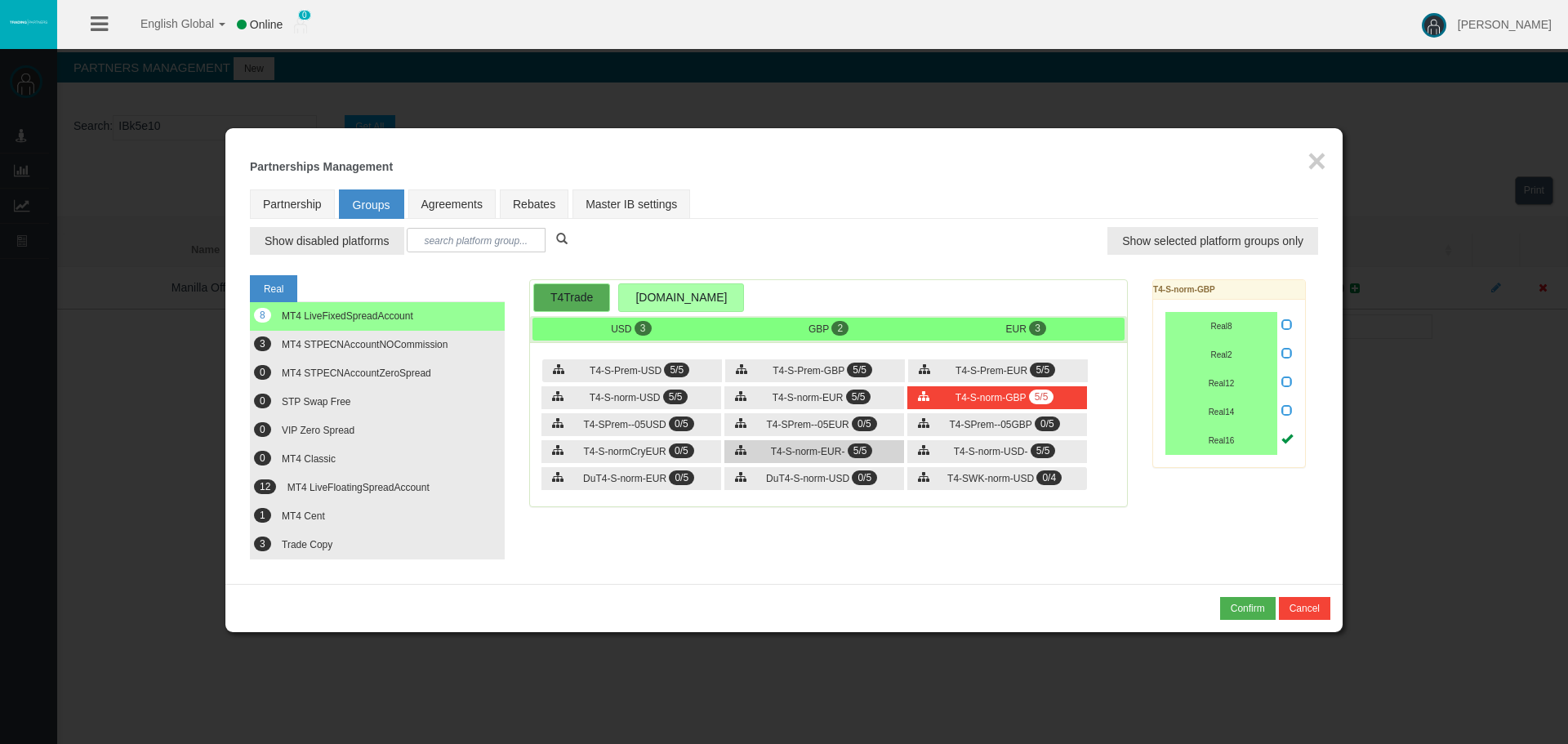
click at [859, 459] on div "T4-S-norm-EUR- 5/5" at bounding box center [814, 451] width 180 height 23
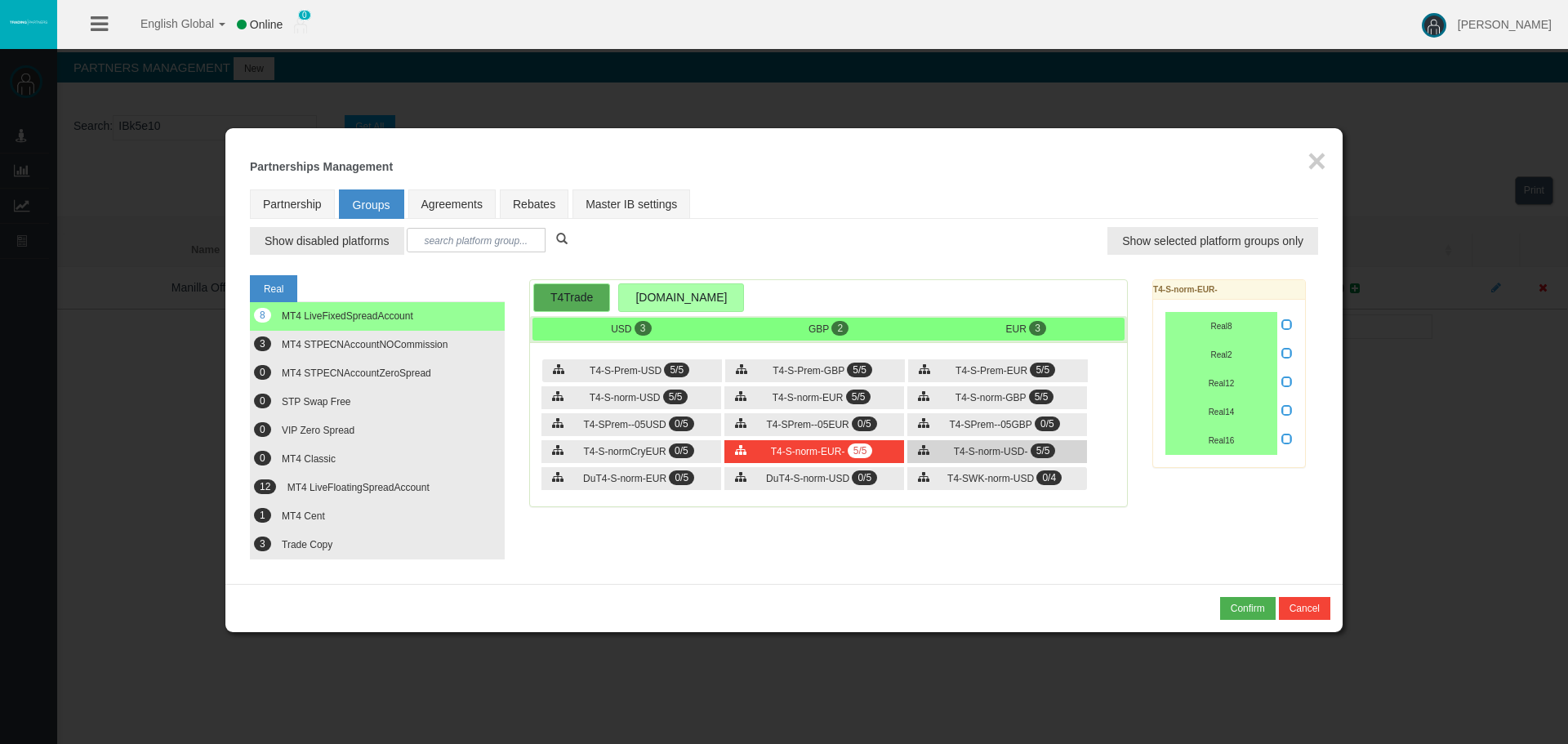
click at [961, 457] on span "T4-S-norm-USD-" at bounding box center [990, 451] width 75 height 11
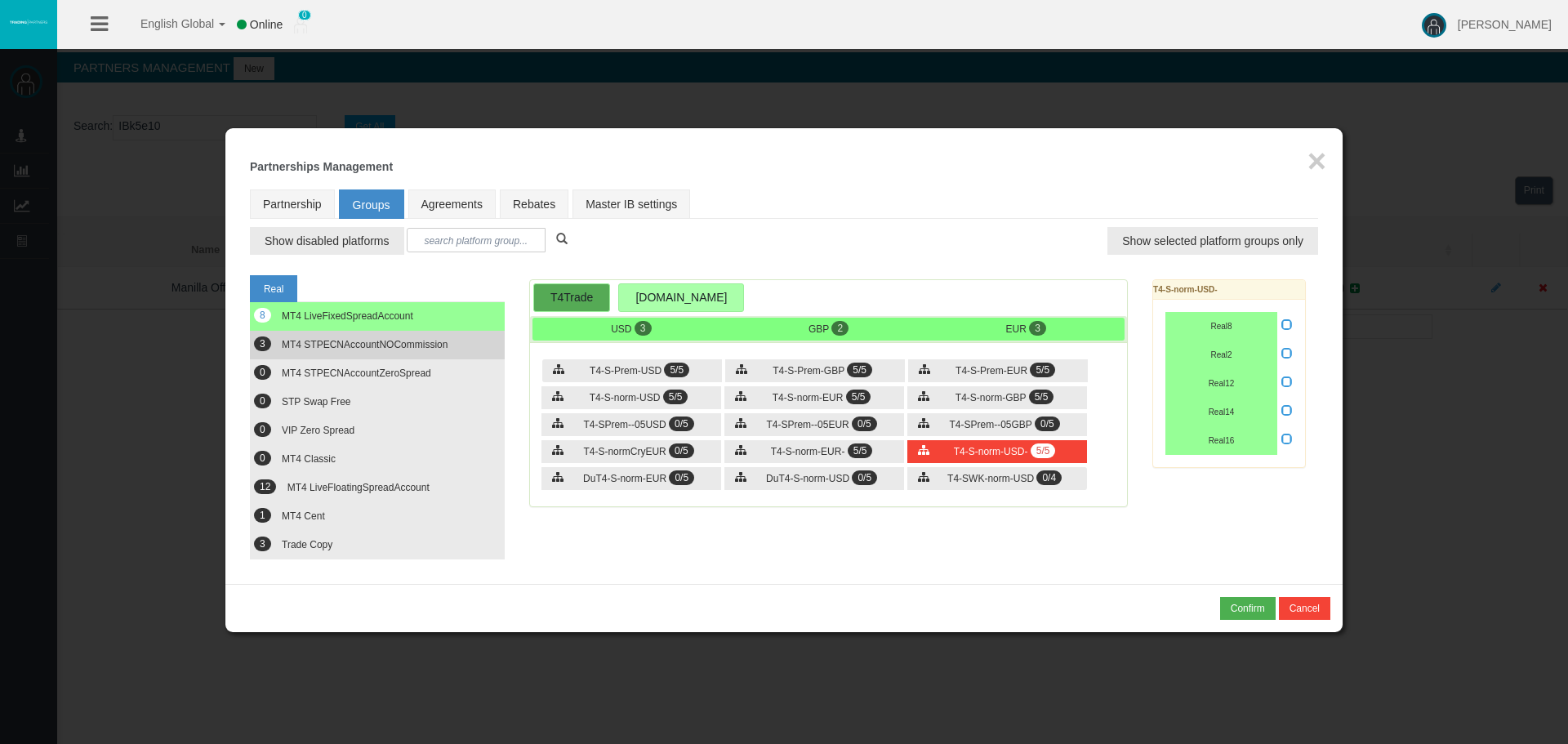
click at [344, 350] on button "3 MT4 STPECNAccountNOCommission" at bounding box center [378, 345] width 255 height 29
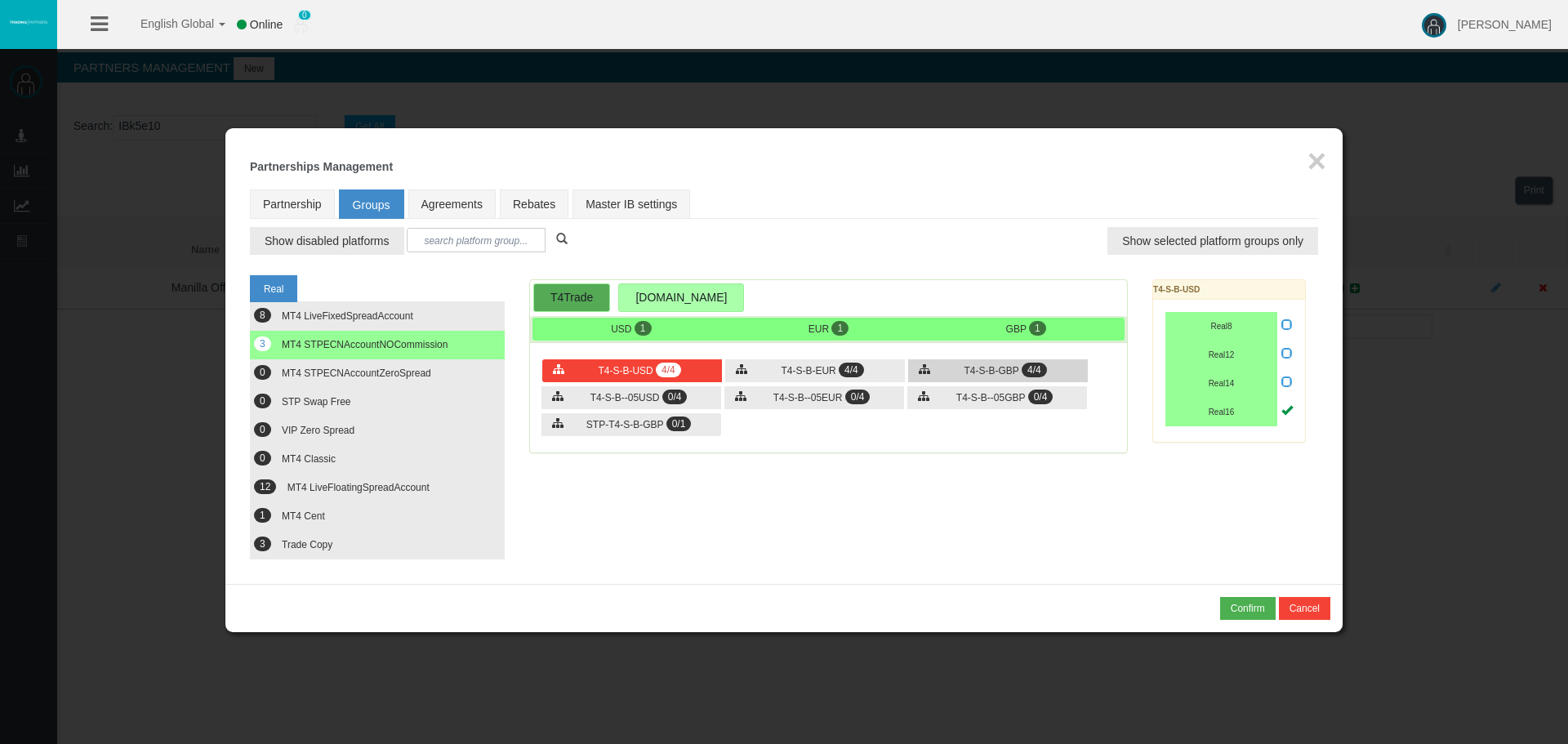
click at [910, 371] on div "T4-S-B-GBP 4/4" at bounding box center [997, 371] width 180 height 23
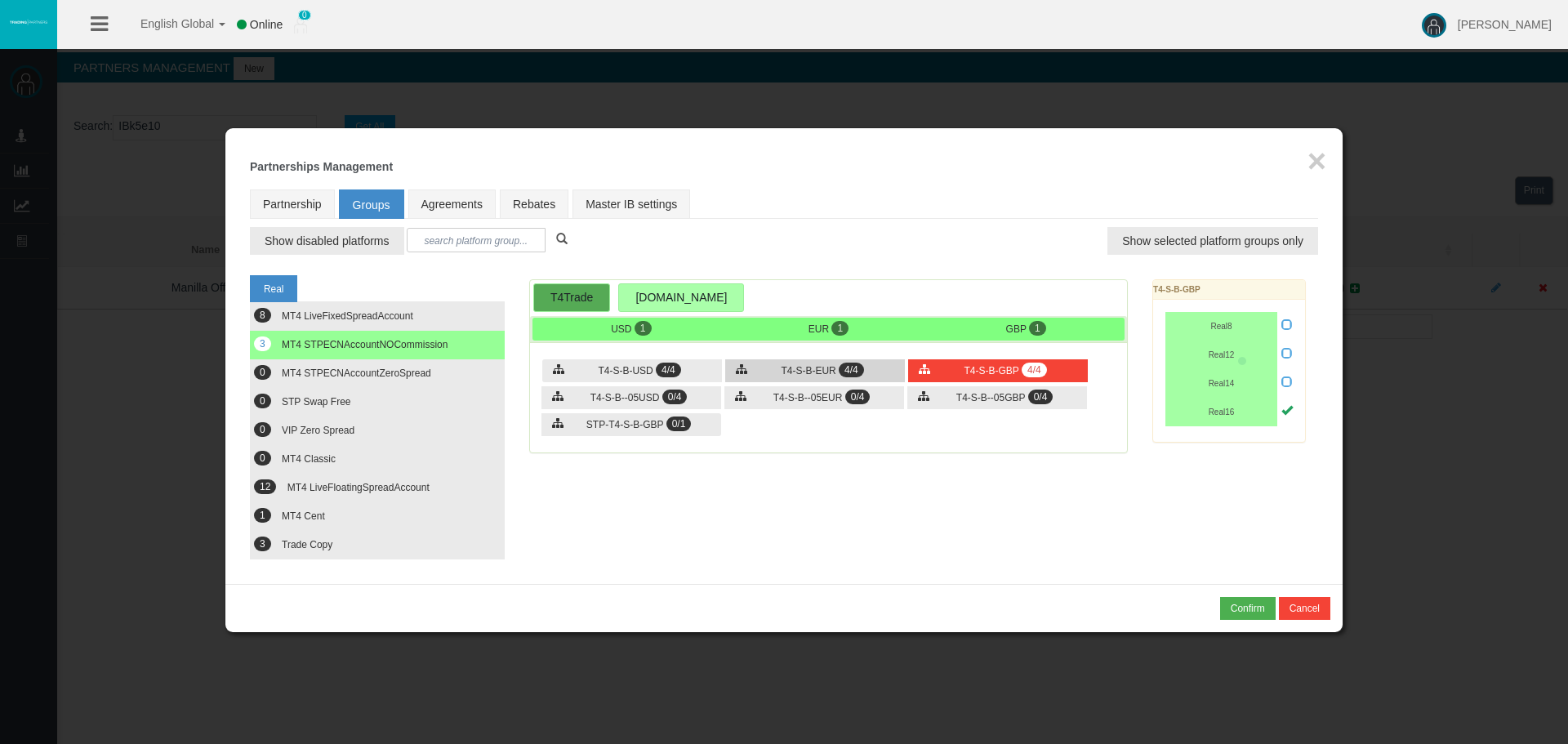
click at [815, 378] on div "T4-S-B-EUR 4/4" at bounding box center [815, 371] width 180 height 23
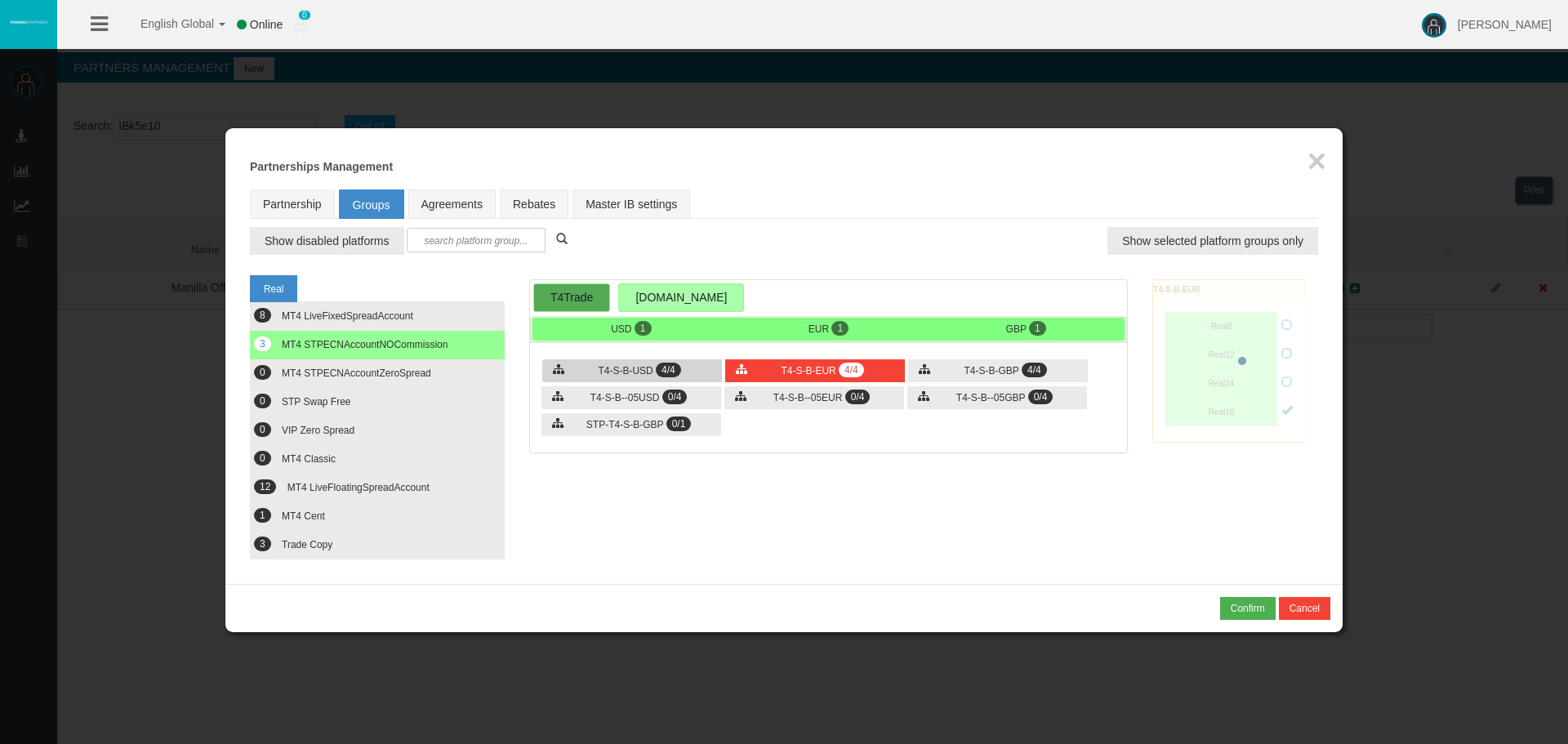
click at [658, 360] on div "T4-S-B-USD 4/4" at bounding box center [632, 371] width 180 height 23
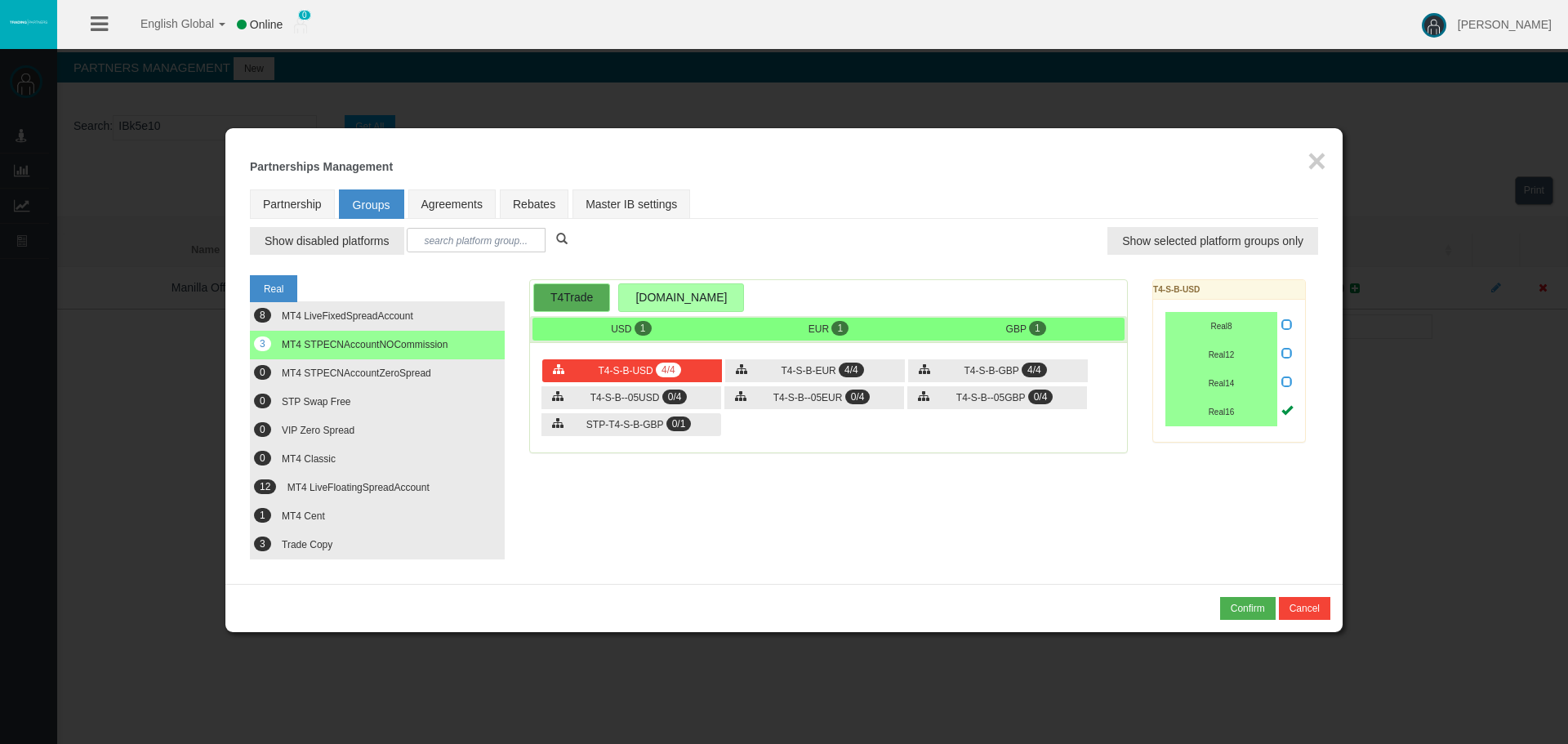
click at [876, 459] on div "T4Trade T4Trade.net Loading... USD 1 EUR 1 GBP 1 4/4" at bounding box center [829, 374] width 623 height 191
click at [421, 487] on span "MT4 LiveFloatingSpreadAccount" at bounding box center [358, 488] width 142 height 11
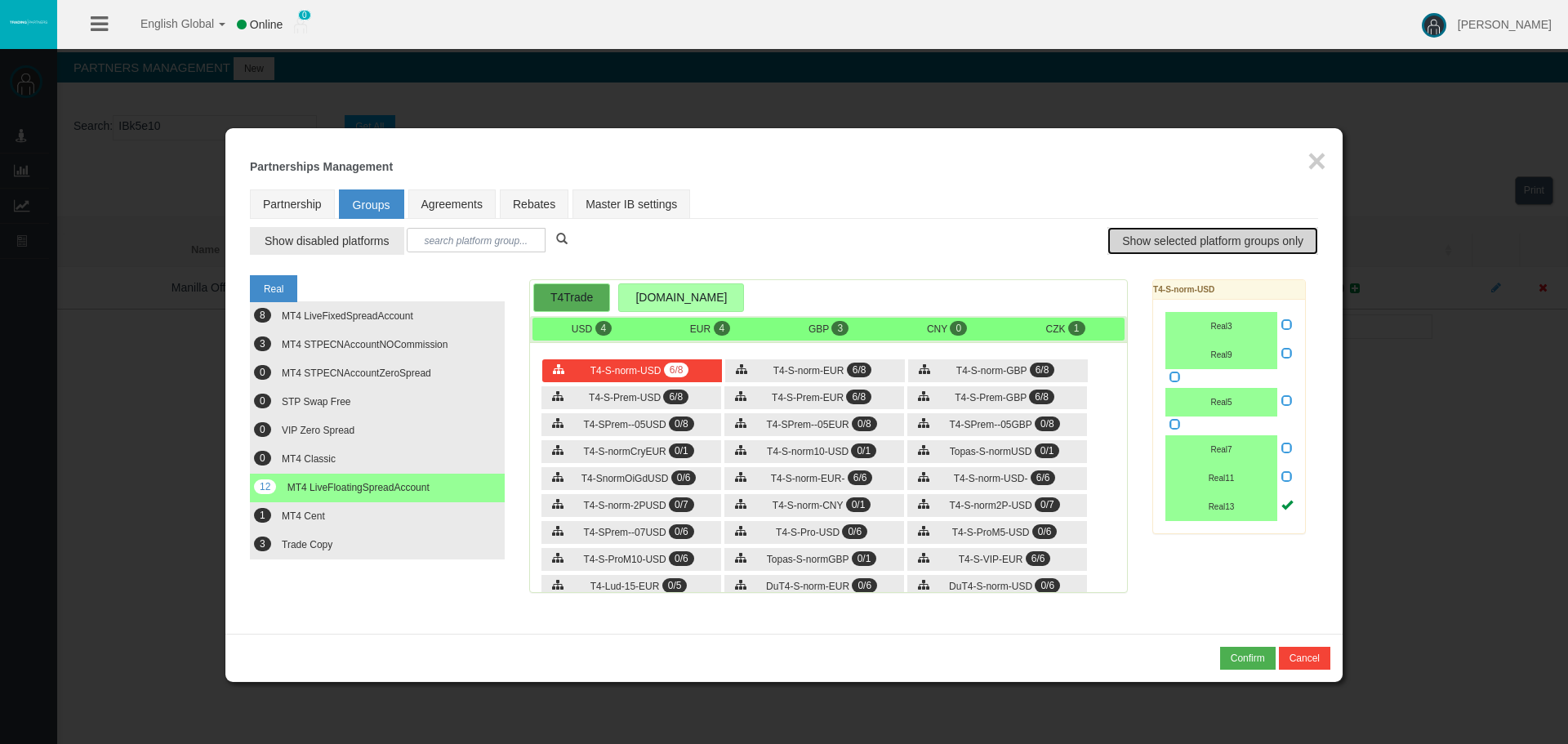
click at [1160, 228] on button "Show selected platform groups only" at bounding box center [1212, 242] width 211 height 28
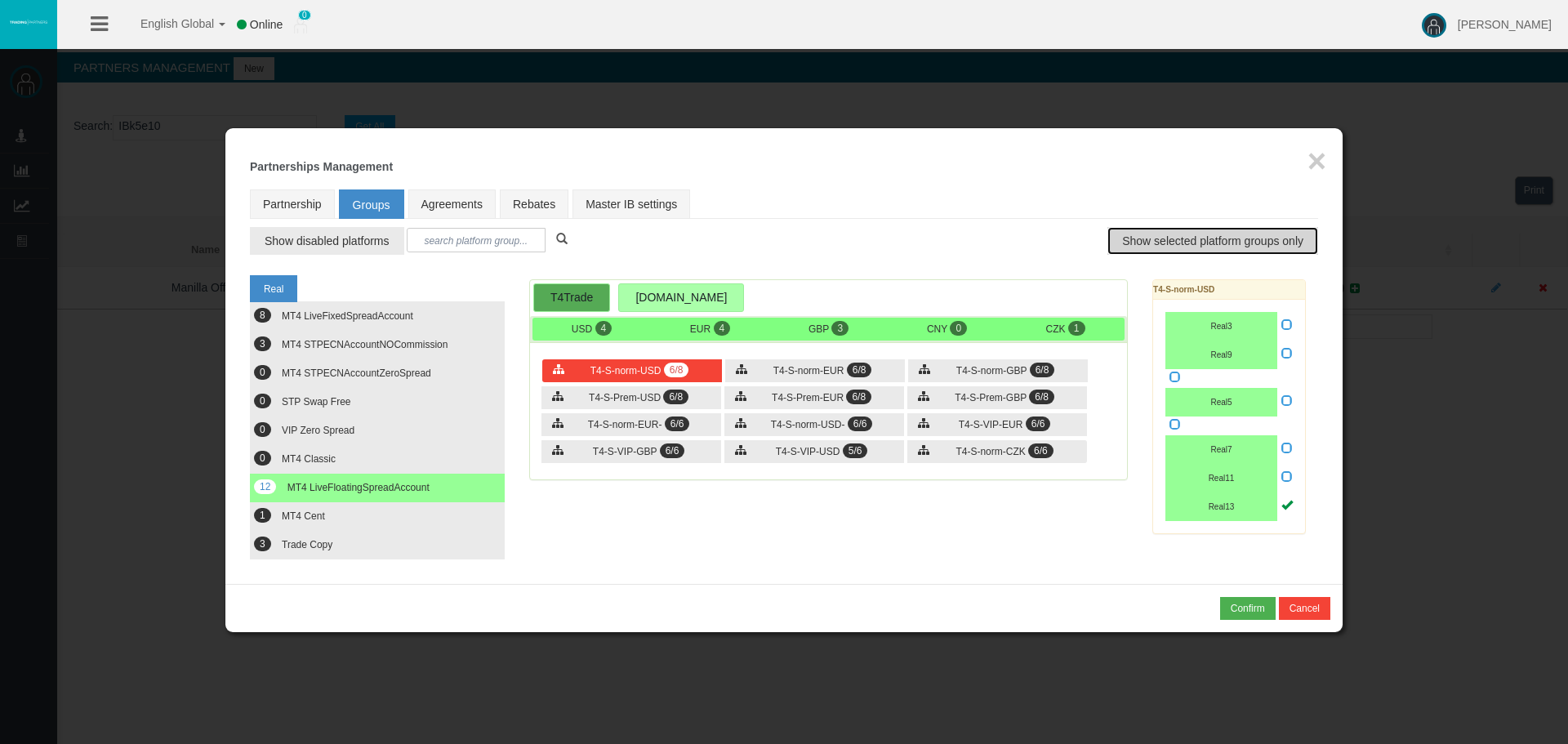
click at [1162, 248] on span "Show selected platform groups only" at bounding box center [1212, 241] width 181 height 17
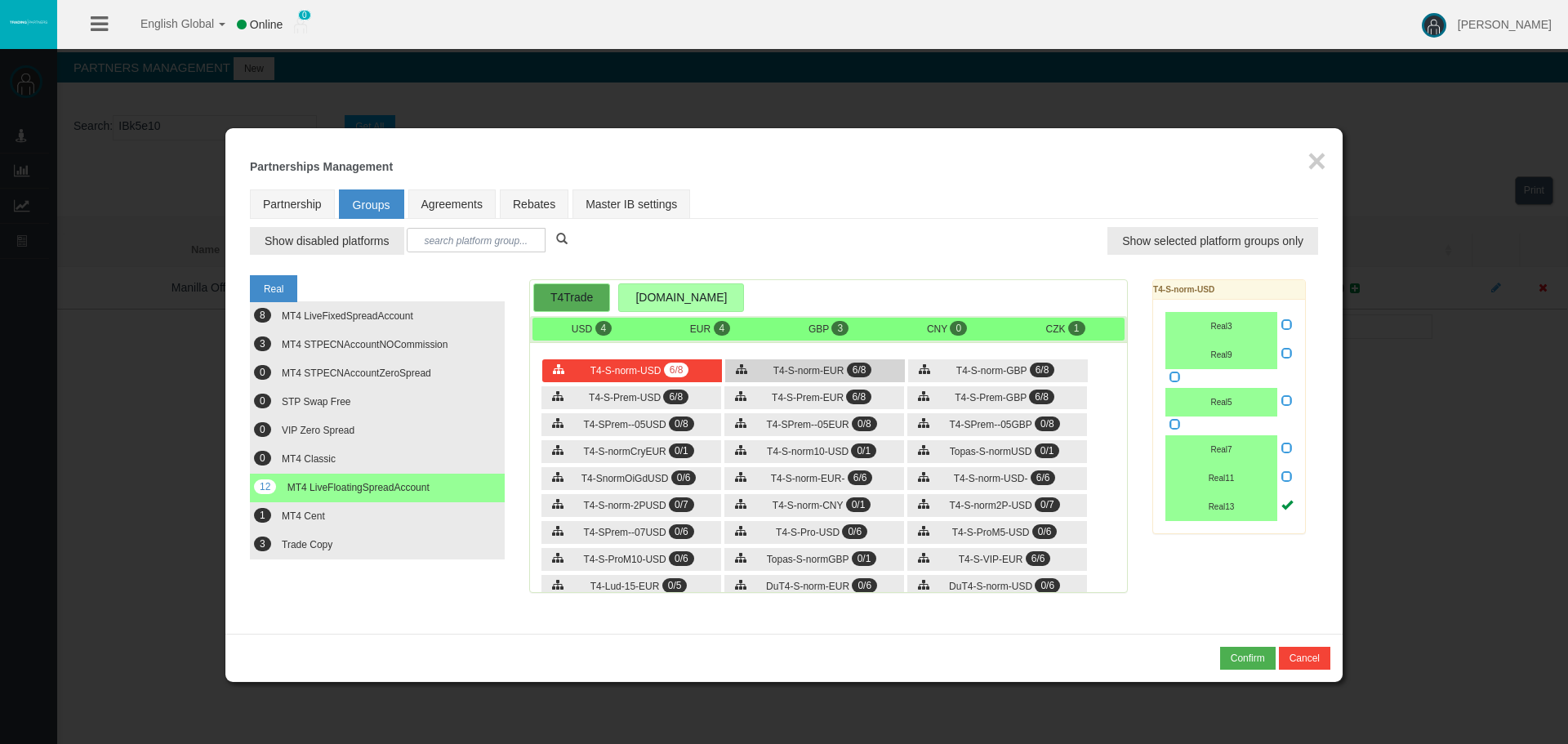
click at [825, 369] on span "T4-S-norm-EUR" at bounding box center [809, 371] width 71 height 11
click at [946, 369] on div "T4-S-norm-GBP 6/8" at bounding box center [997, 371] width 180 height 23
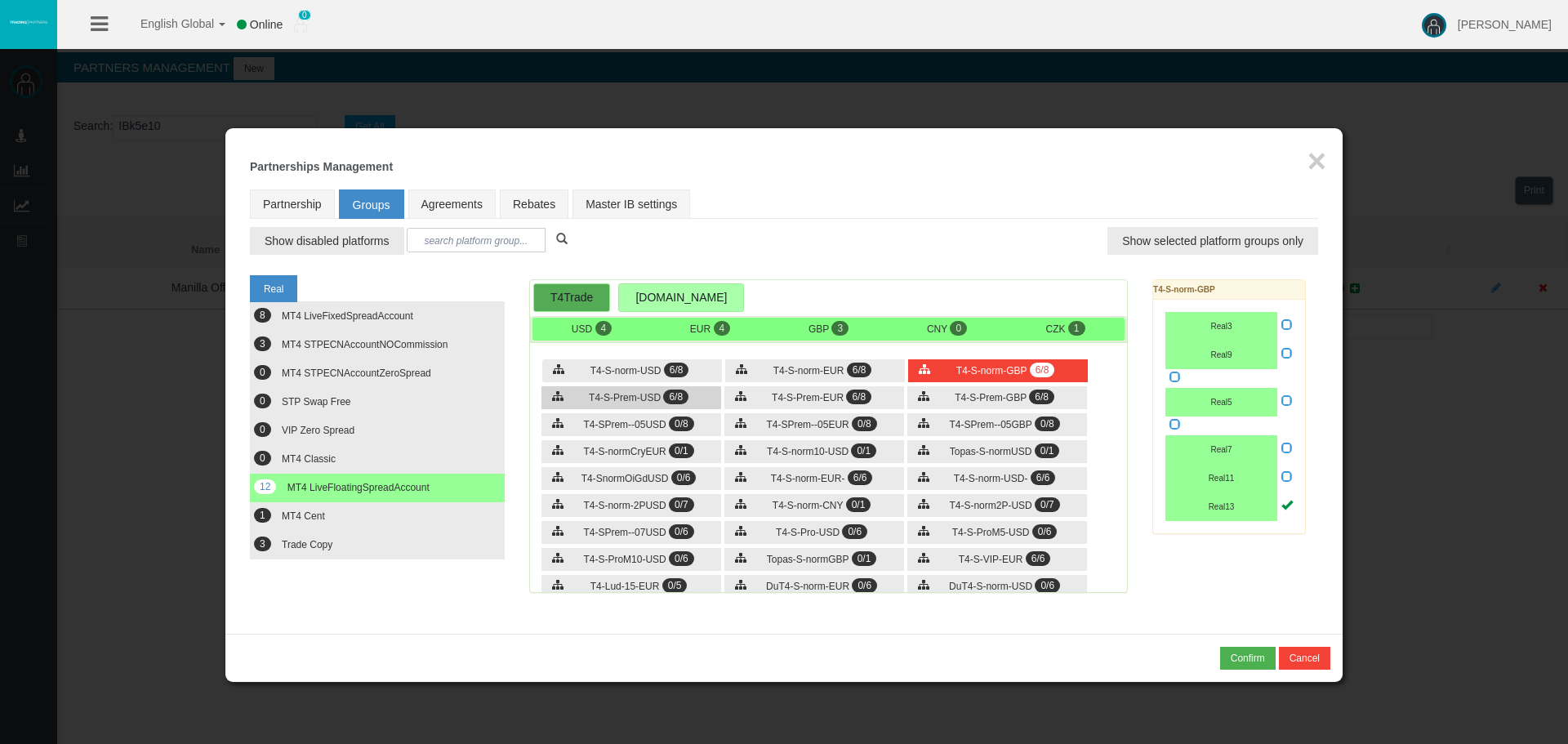
click at [653, 395] on span "T4-S-Prem-USD" at bounding box center [625, 397] width 72 height 11
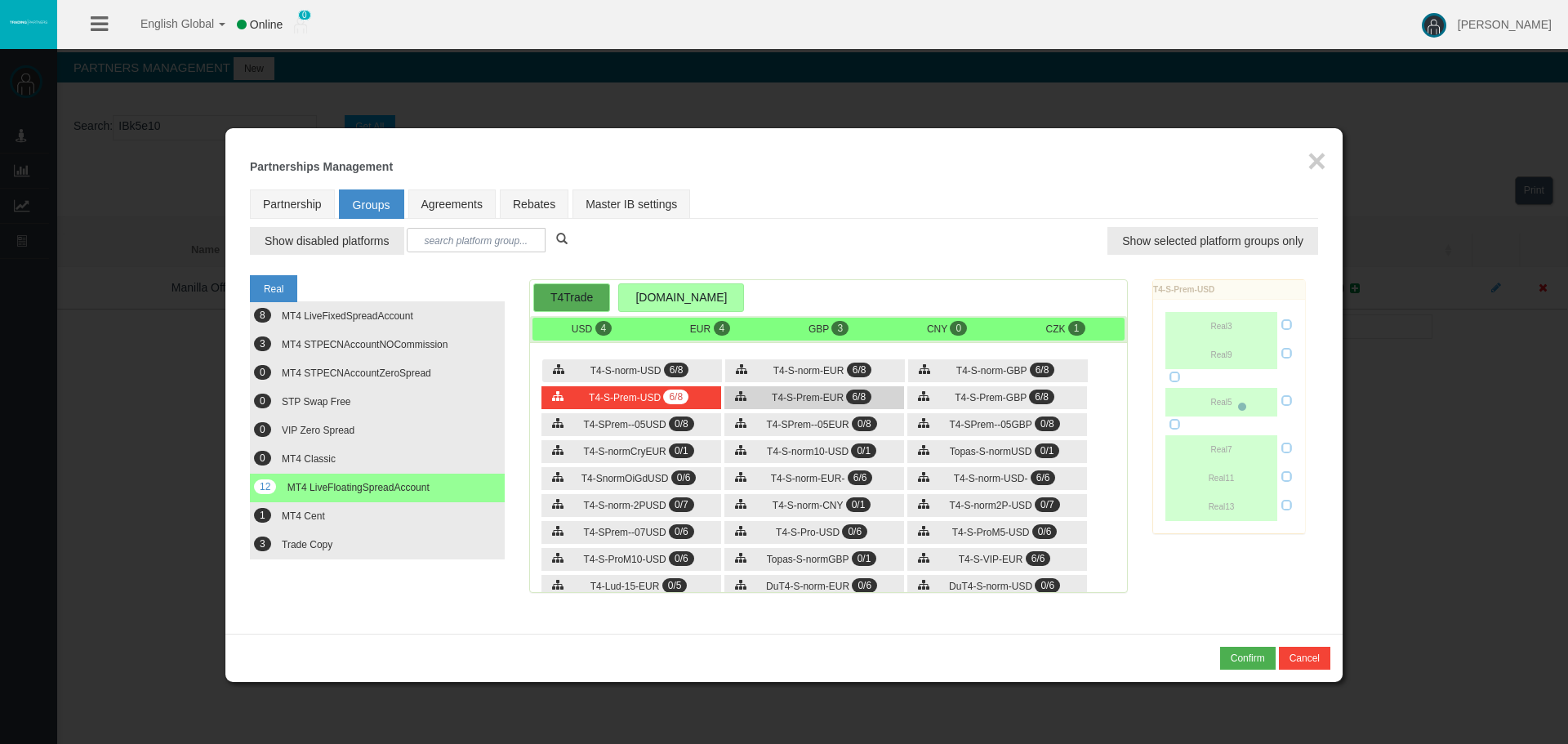
click at [797, 405] on div "T4-S-Prem-EUR 6/8" at bounding box center [814, 398] width 180 height 23
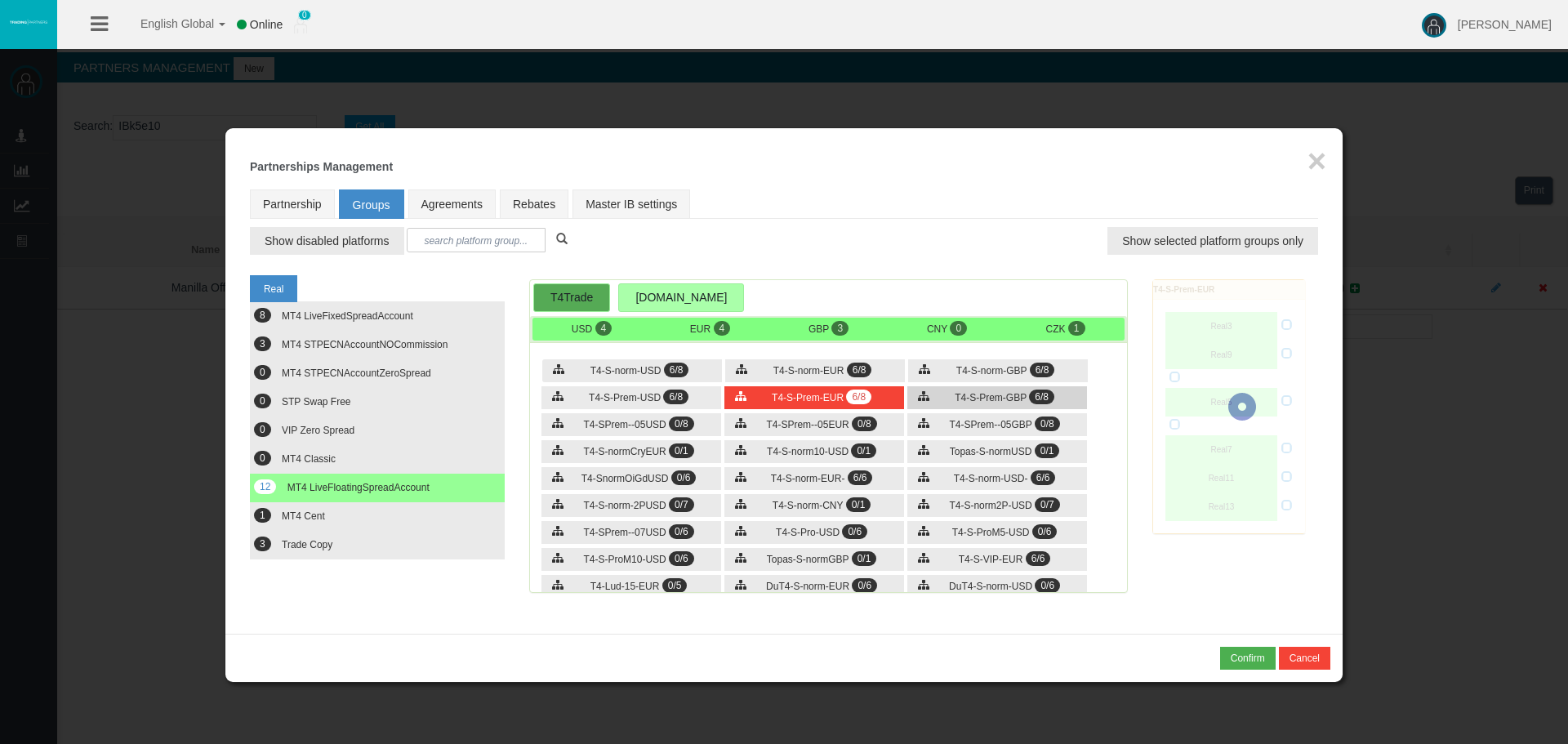
click at [976, 401] on span "T4-S-Prem-GBP" at bounding box center [990, 397] width 72 height 11
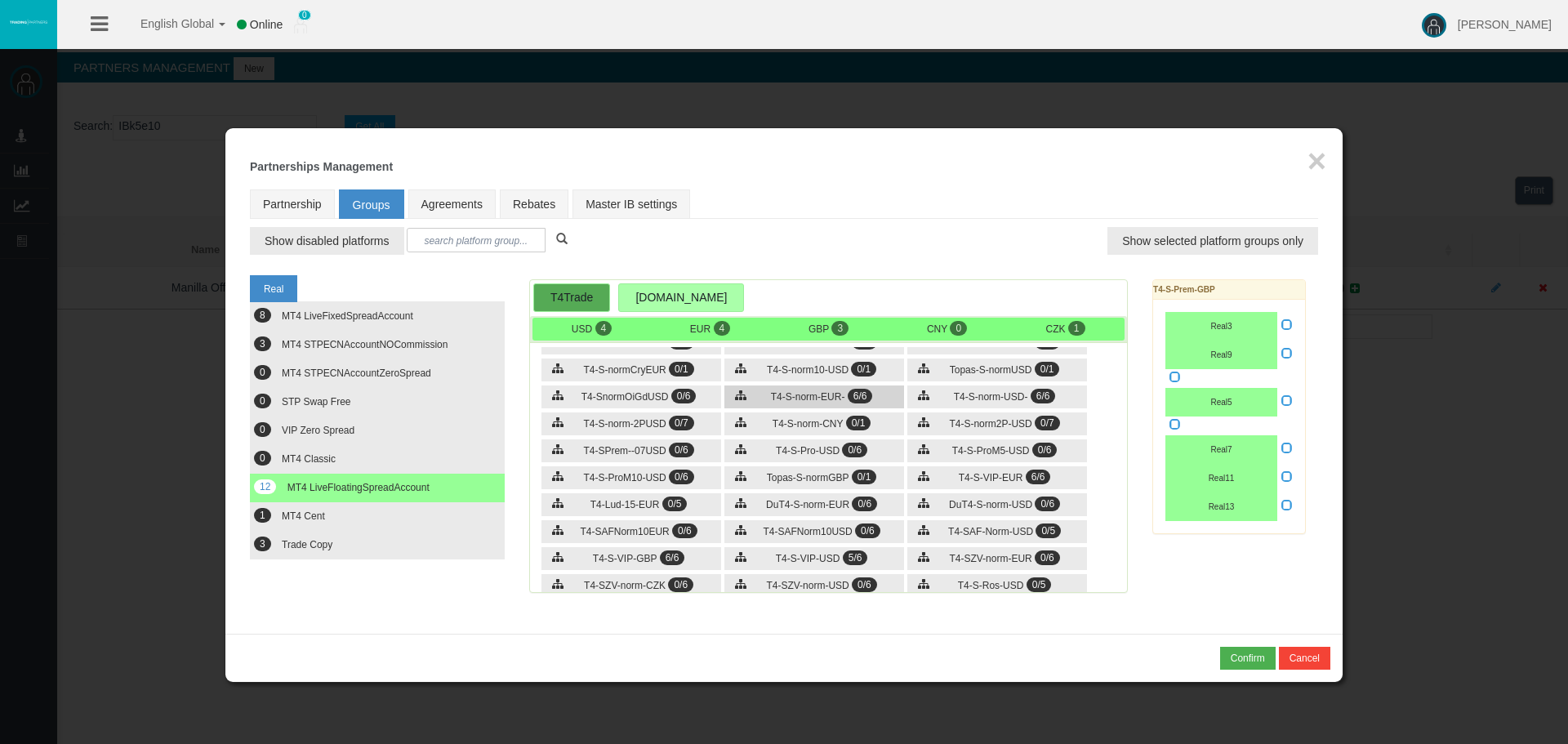
click at [759, 398] on div "T4-S-norm-EUR- 6/6" at bounding box center [814, 397] width 180 height 23
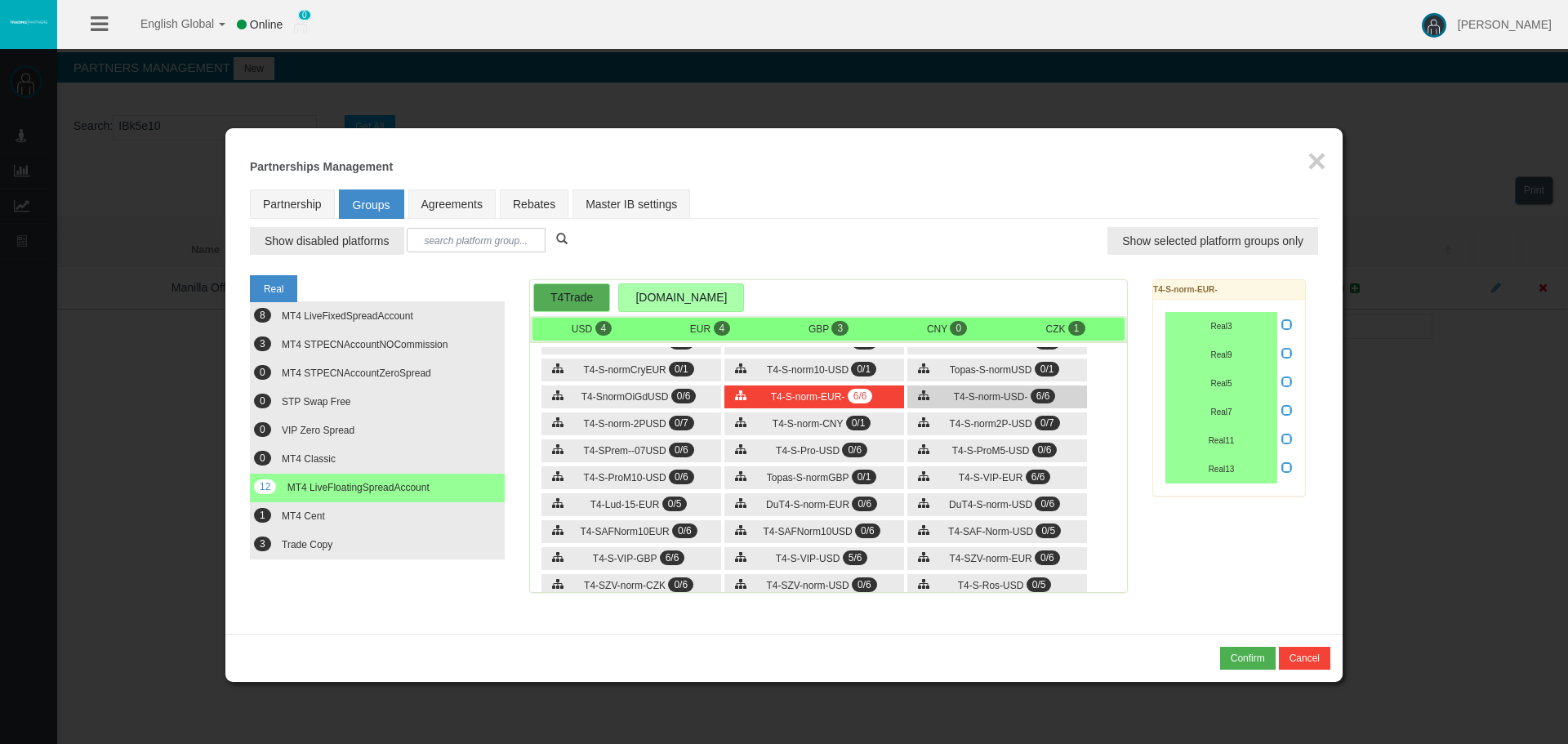
click at [994, 401] on span "T4-S-norm-USD-" at bounding box center [990, 397] width 75 height 11
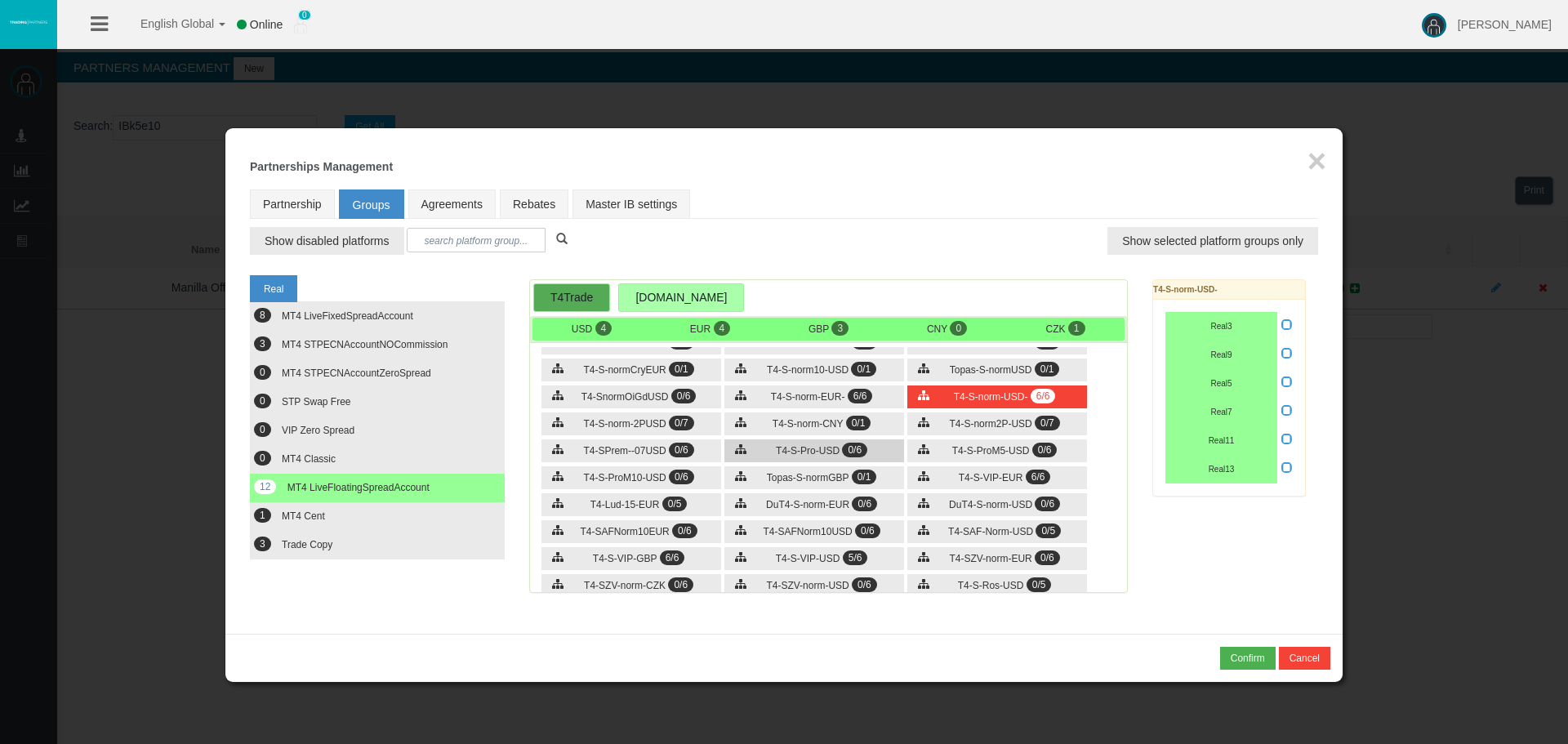
click at [813, 455] on span "T4-S-Pro-USD" at bounding box center [808, 451] width 64 height 11
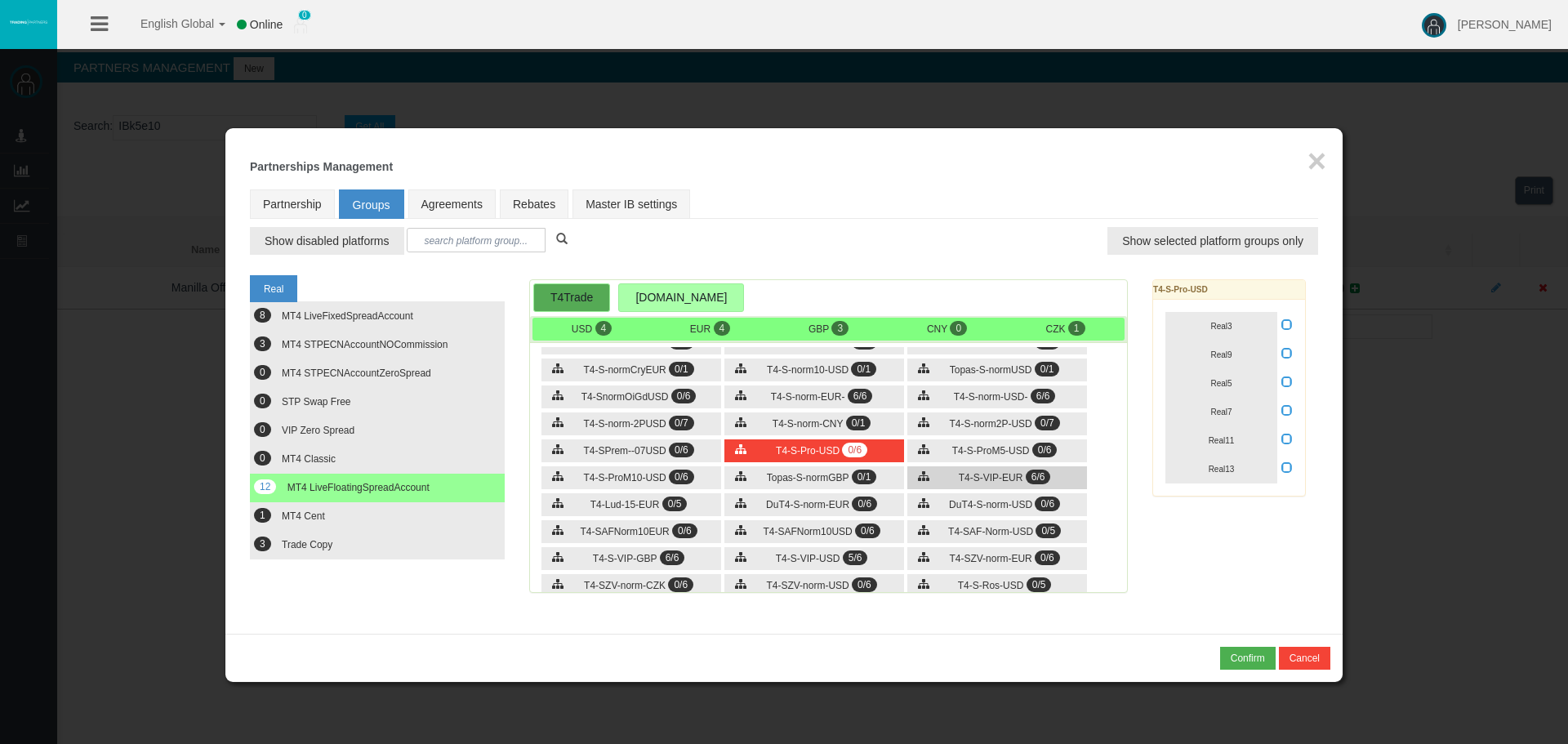
click at [941, 480] on div "T4-S-VIP-EUR 6/6" at bounding box center [996, 478] width 180 height 23
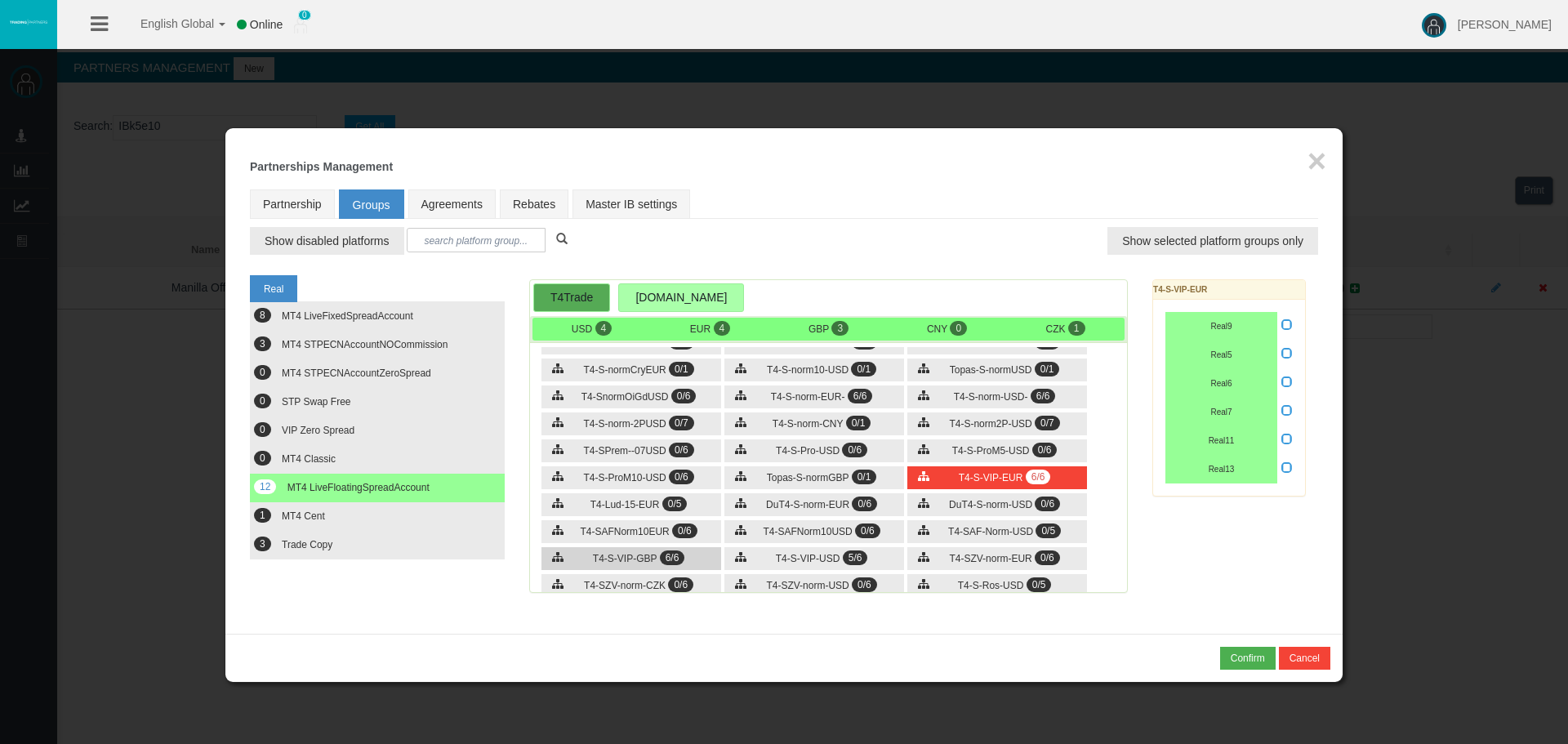
click at [686, 552] on div "T4-S-VIP-GBP 6/6" at bounding box center [631, 559] width 180 height 23
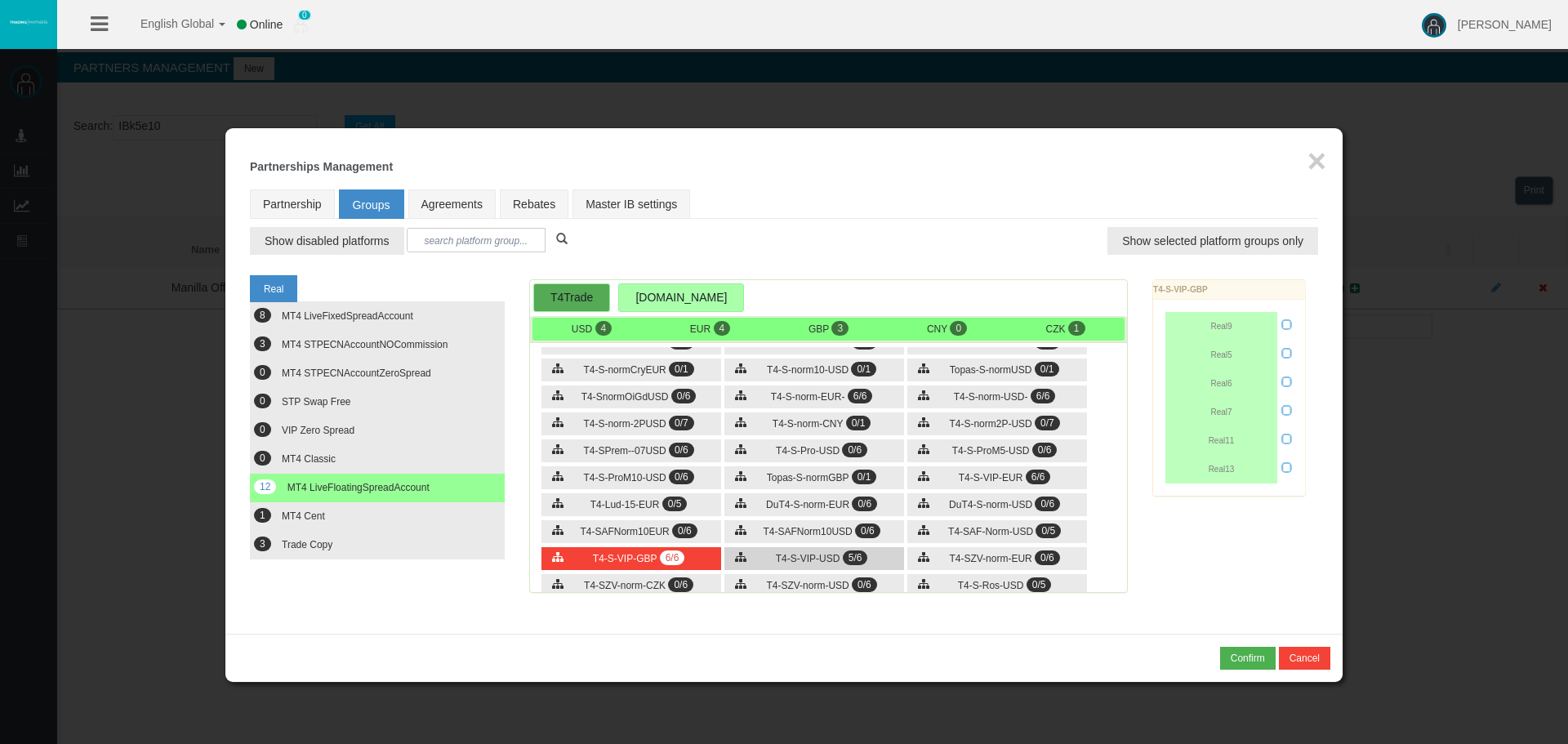
click at [802, 549] on div "T4-S-VIP-USD 5/6" at bounding box center [814, 559] width 180 height 23
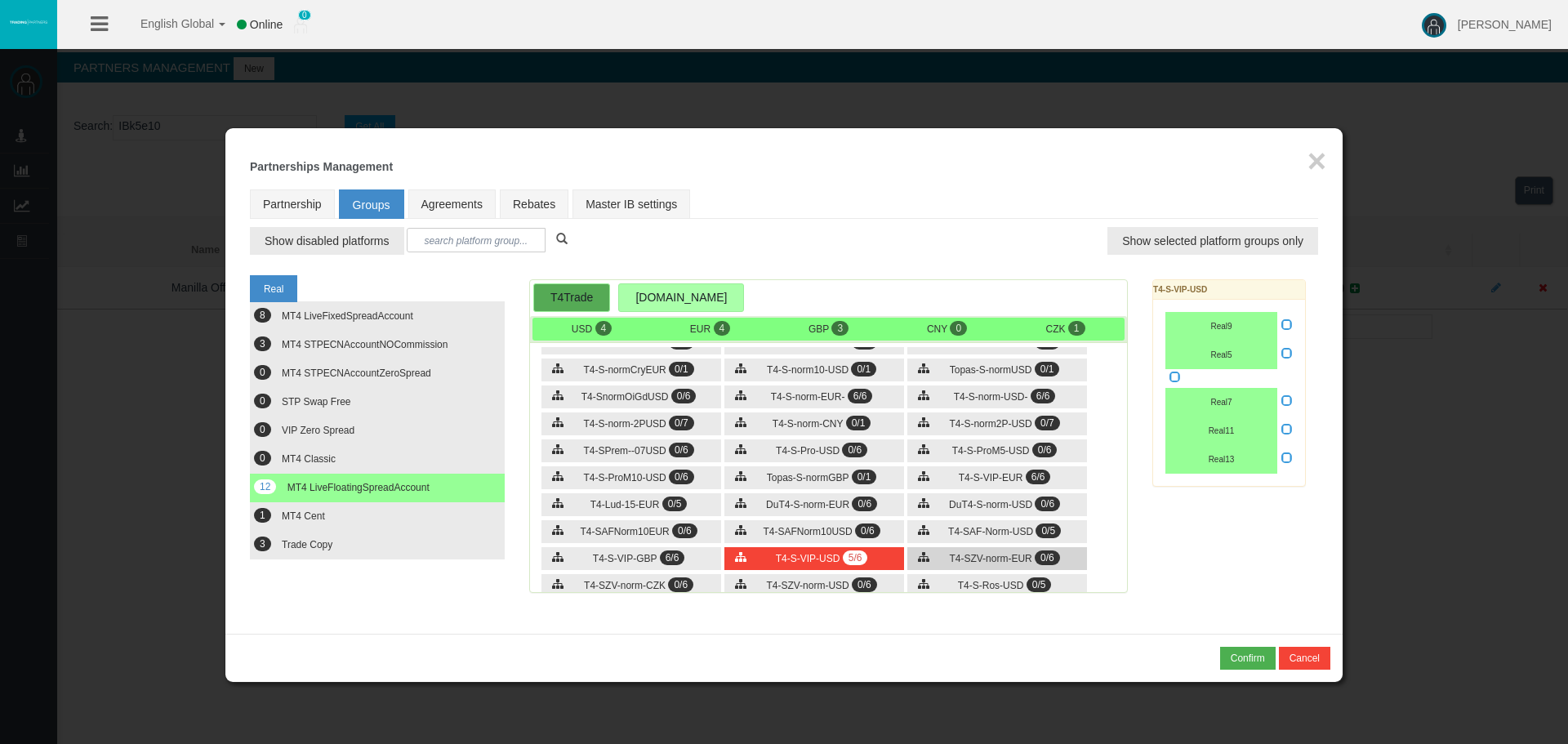
click at [968, 556] on span "T4-SZV-norm-EUR" at bounding box center [990, 559] width 83 height 11
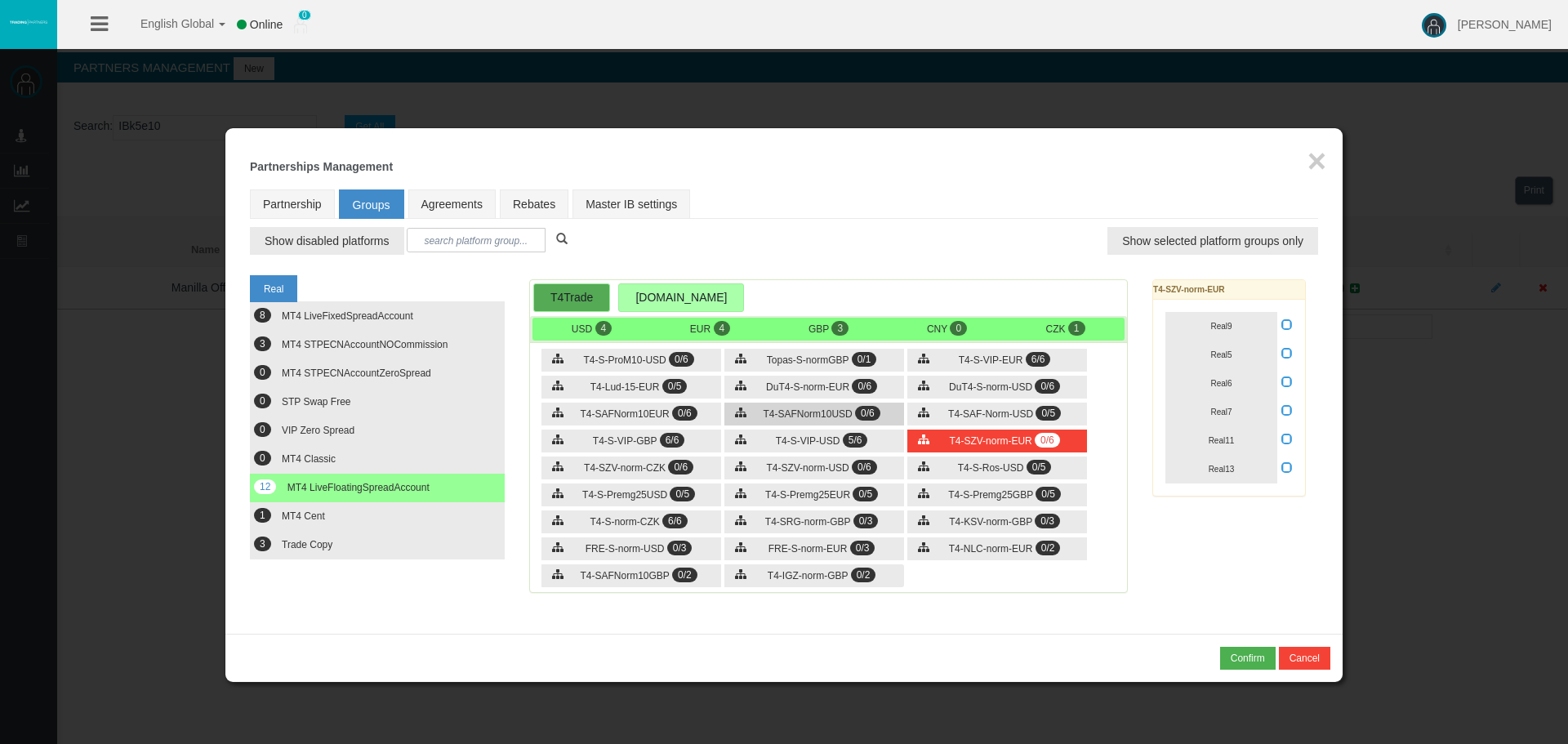
scroll to position [211, 0]
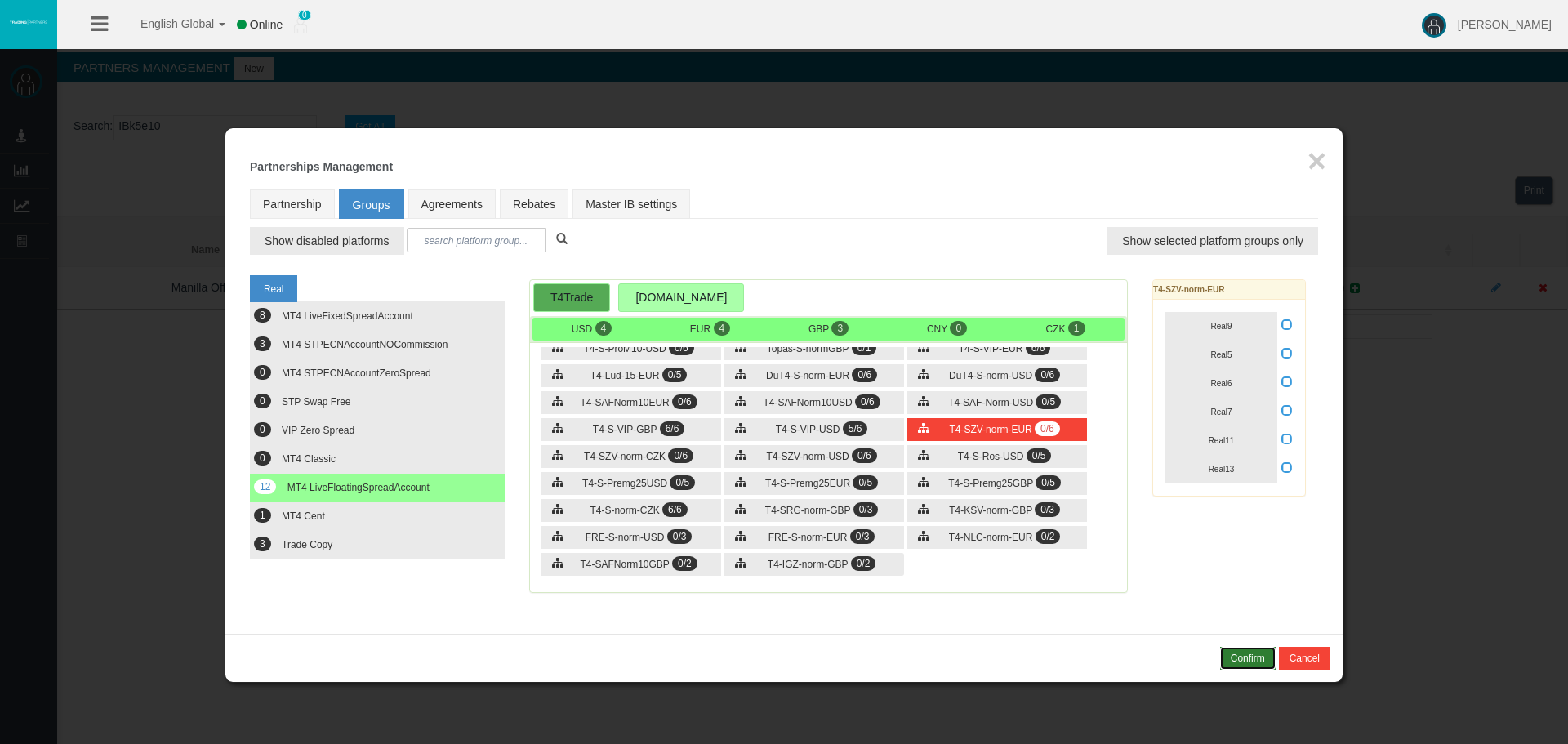
click at [1261, 665] on div "Confirm" at bounding box center [1248, 658] width 34 height 15
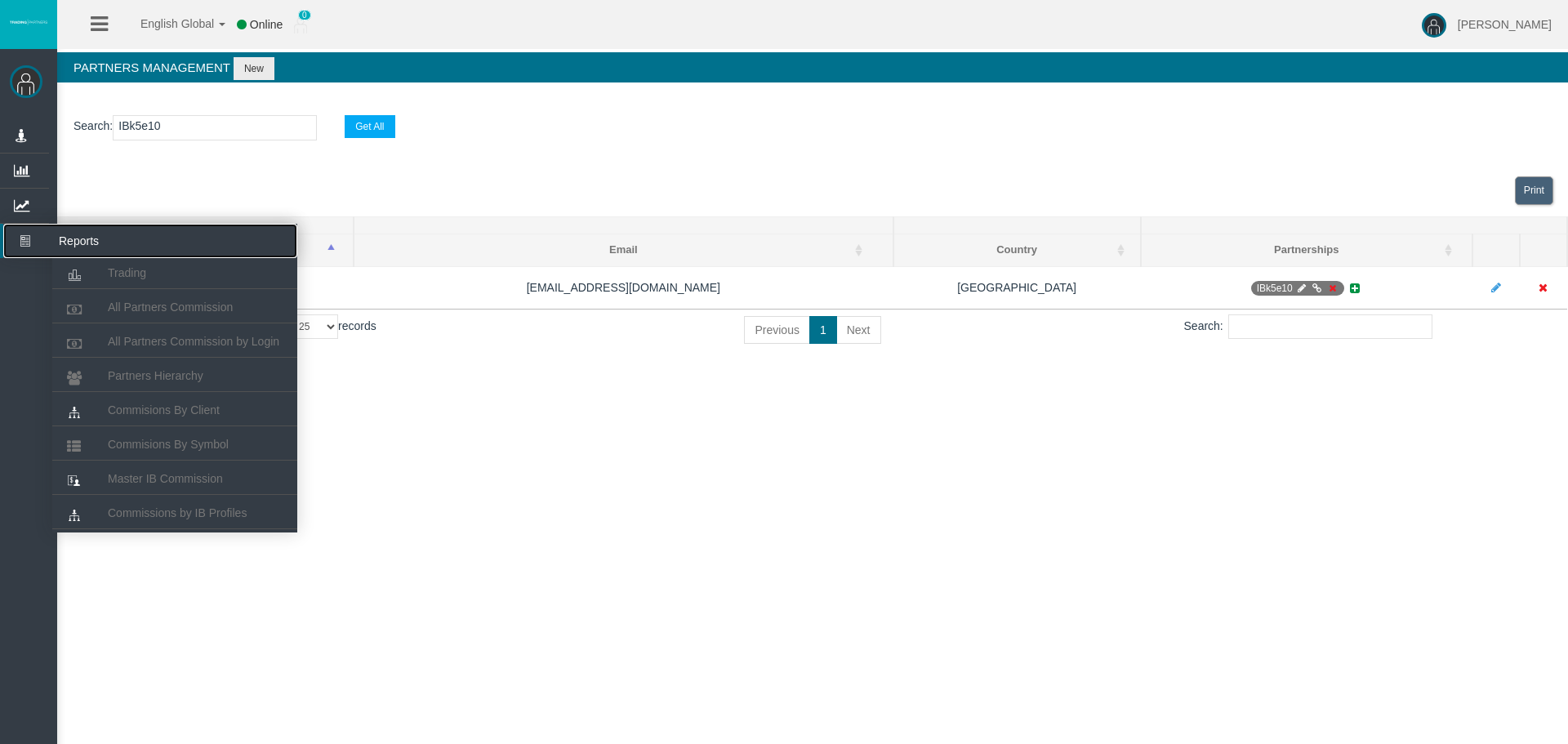
click at [32, 232] on icon at bounding box center [25, 241] width 43 height 34
click at [169, 368] on link "Partners Hierarchy" at bounding box center [175, 375] width 245 height 29
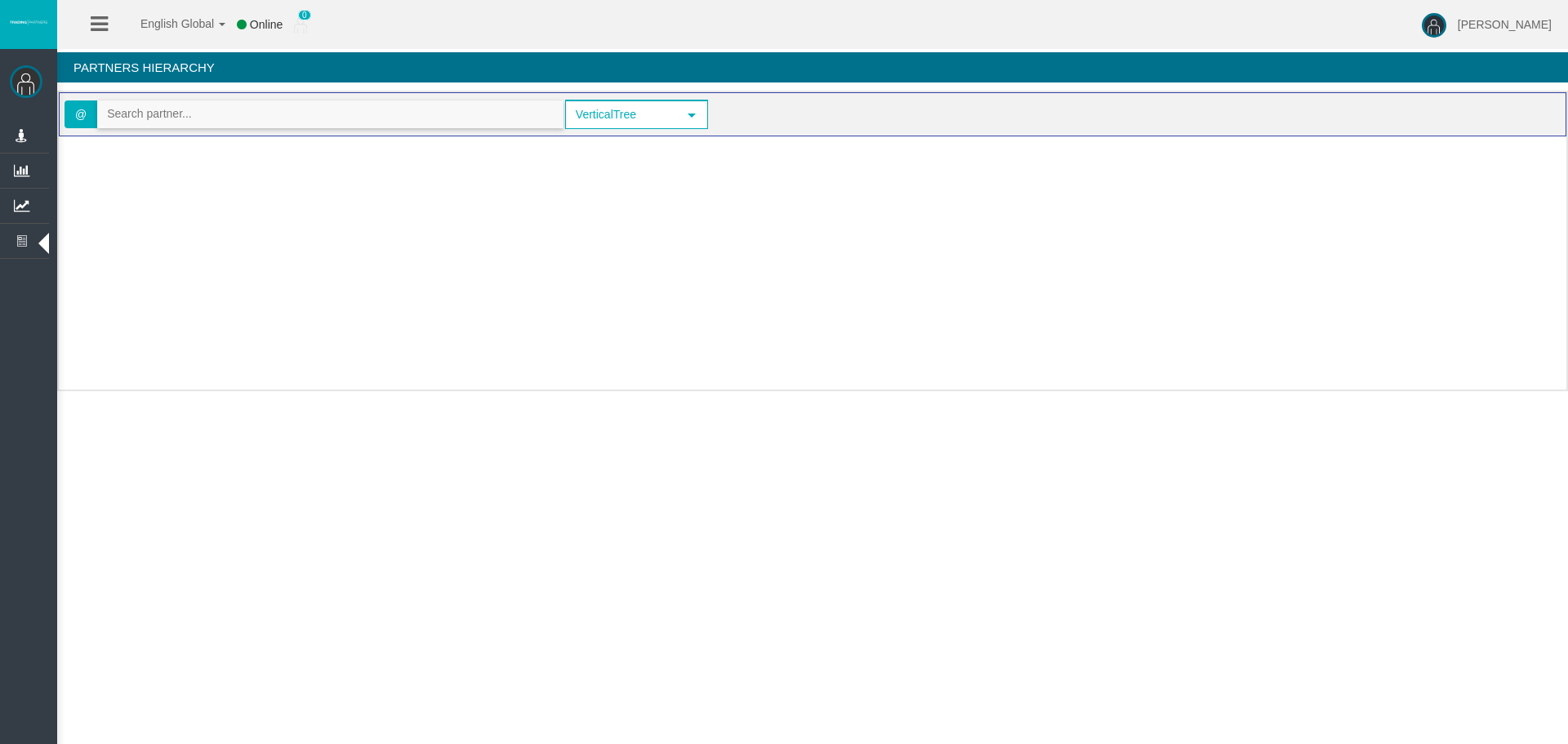
click at [205, 126] on input "text" at bounding box center [330, 113] width 464 height 25
paste input "IBjowgl"
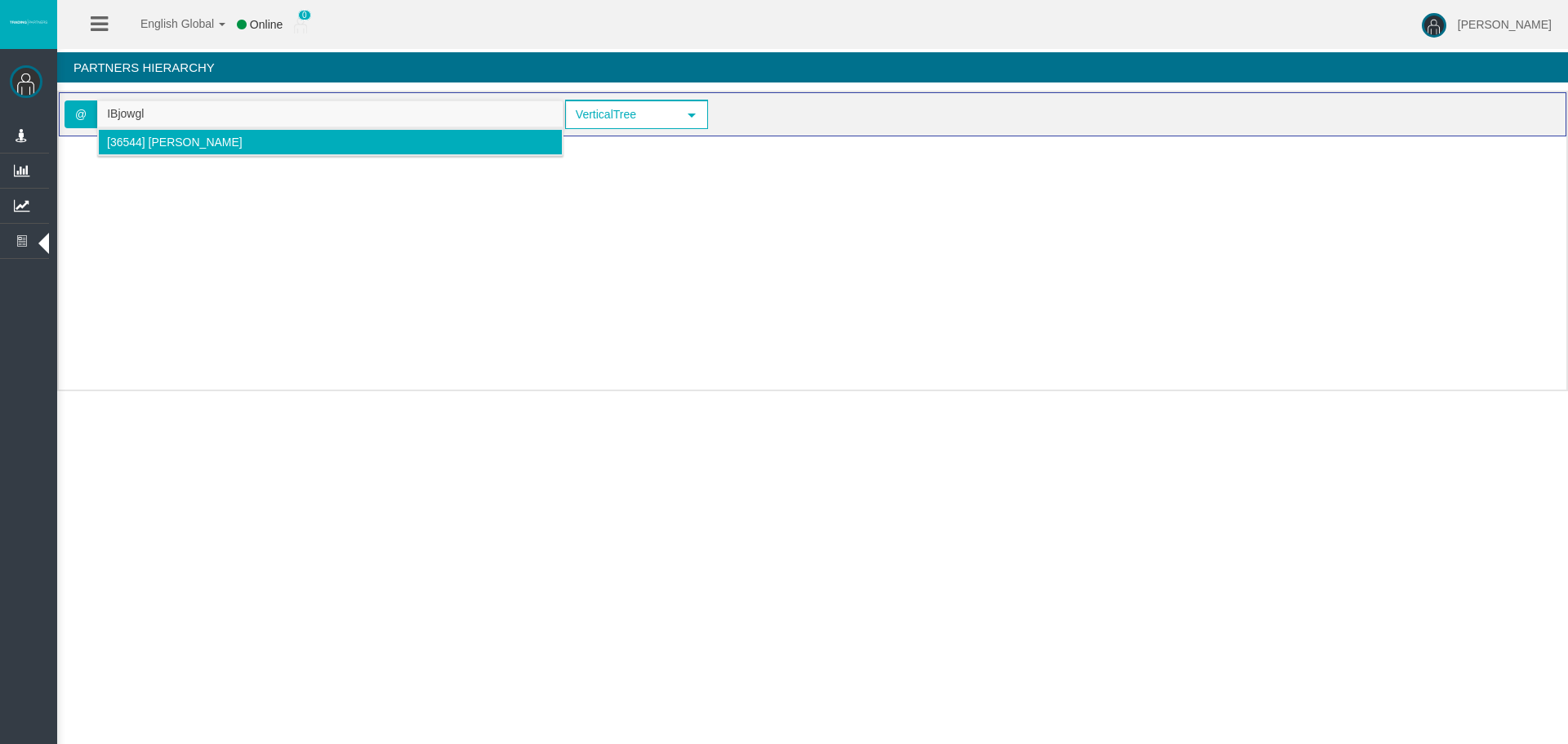
click at [170, 143] on span "[36544] Harpa Tudor Daniel" at bounding box center [175, 141] width 135 height 13
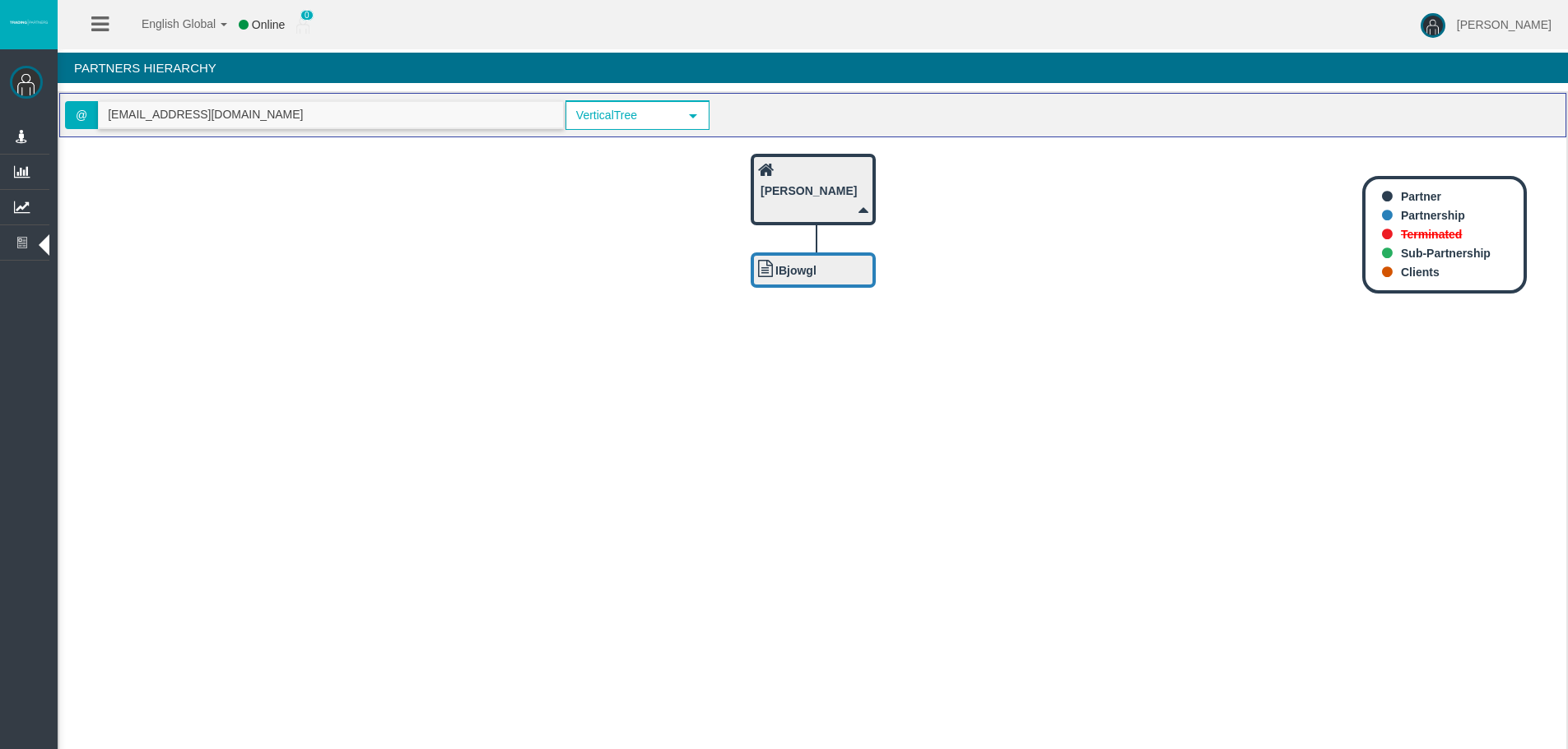
type input "harpatudor8@gmail.com"
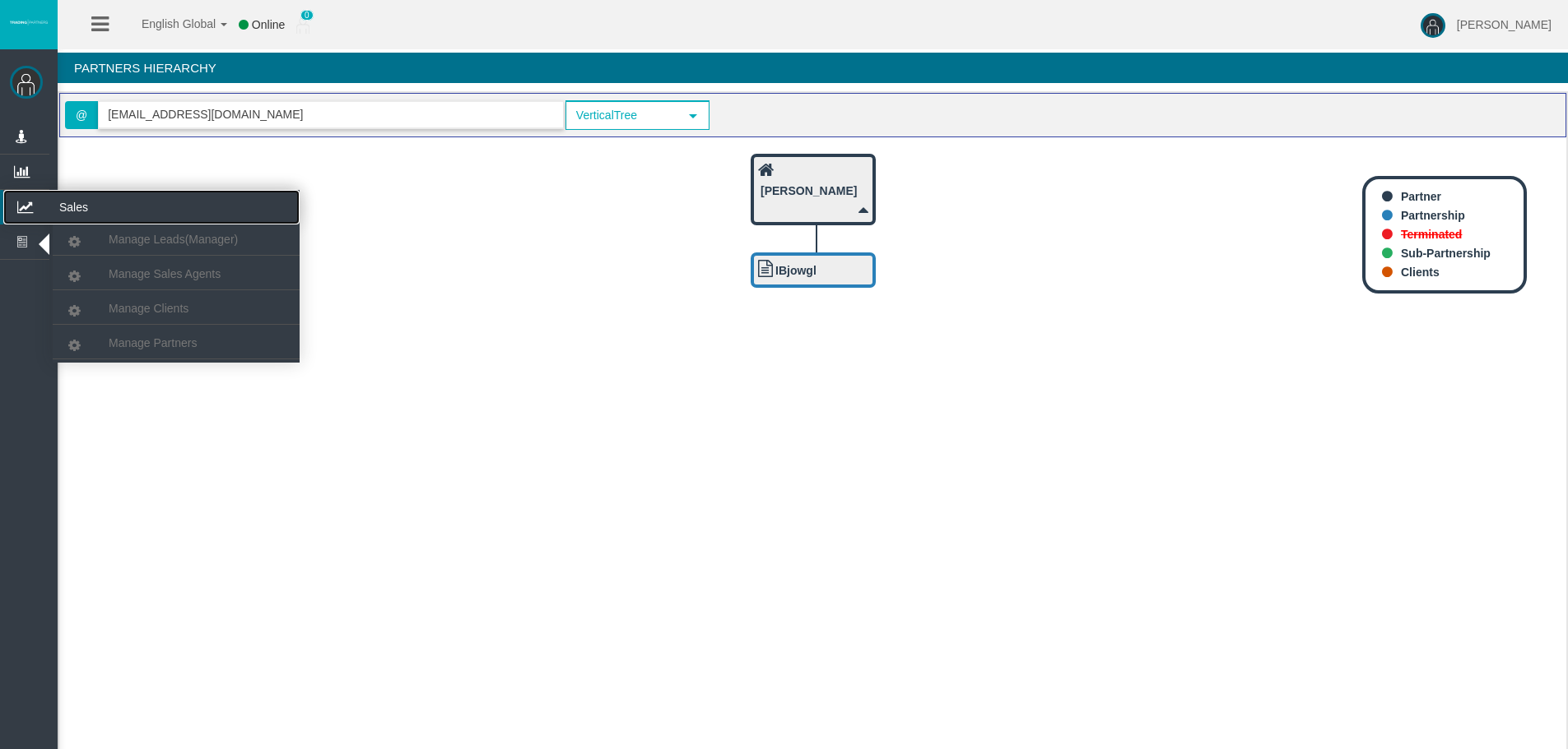
click at [13, 197] on icon at bounding box center [25, 207] width 43 height 34
click at [23, 206] on icon at bounding box center [25, 207] width 43 height 34
drag, startPoint x: 128, startPoint y: 335, endPoint x: 141, endPoint y: 191, distance: 144.6
click at [129, 335] on link "Manage Partners" at bounding box center [176, 342] width 247 height 29
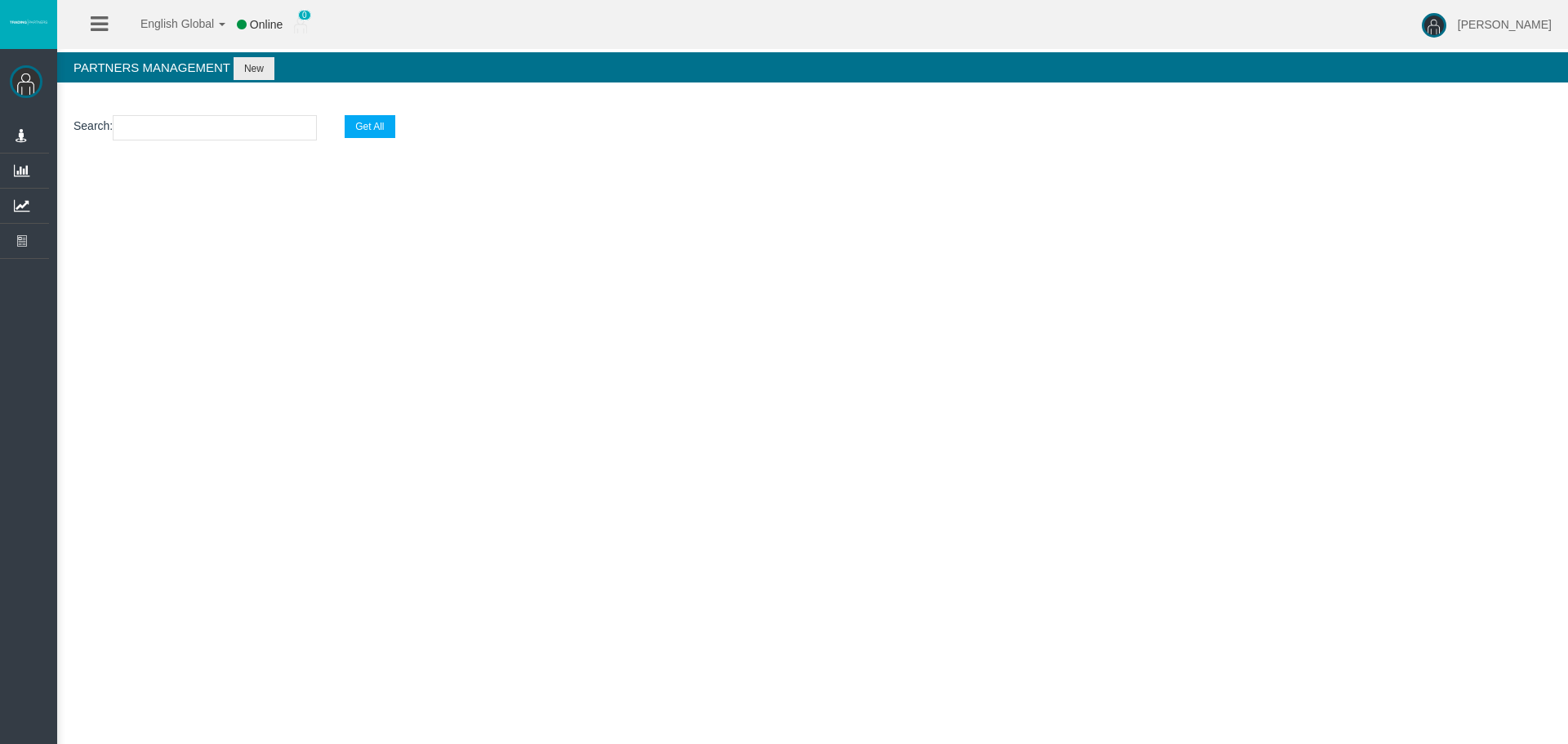
click at [147, 119] on input "text" at bounding box center [214, 127] width 205 height 25
paste input "IBjowgl"
type input "IBjowgl"
select select "25"
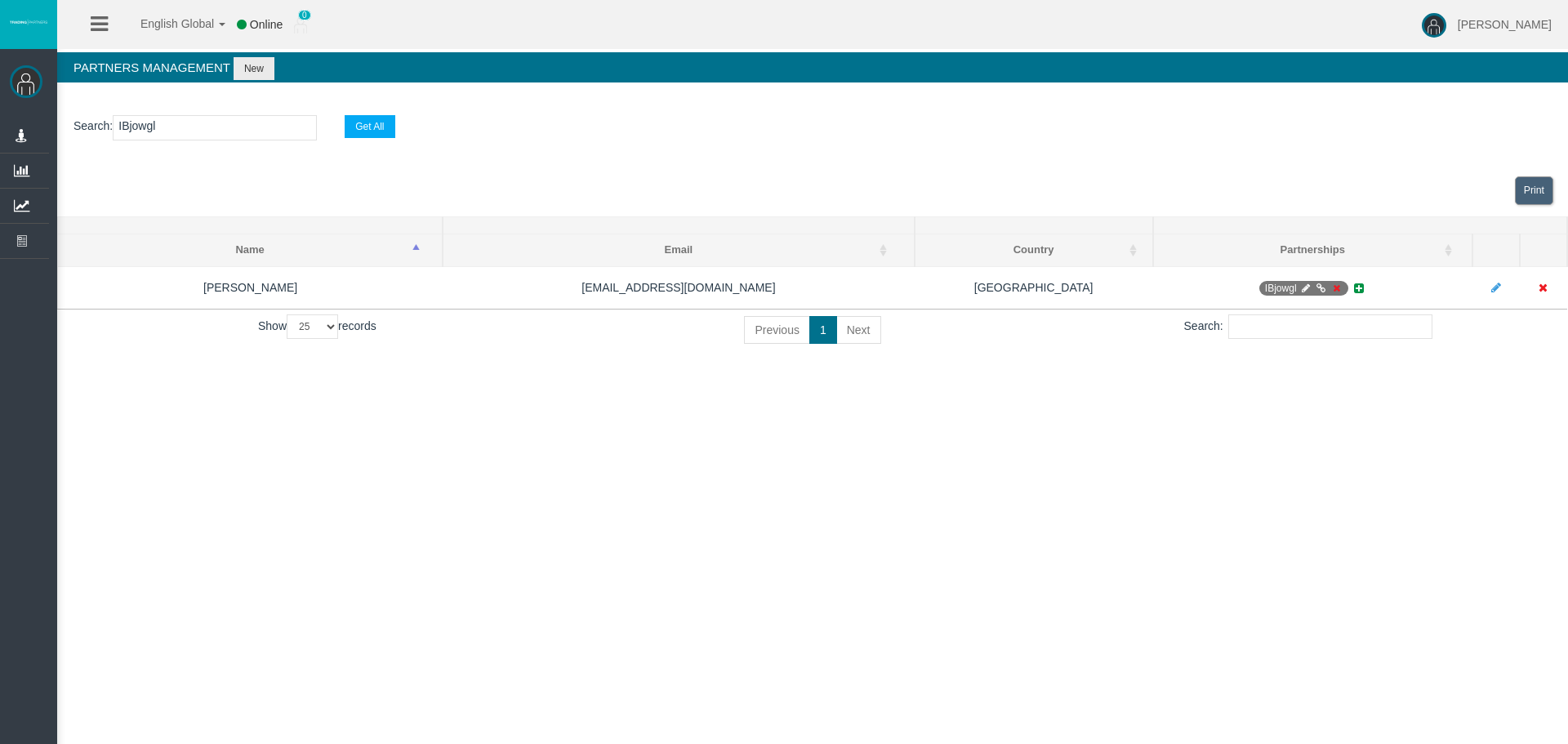
type input "IBjowgl"
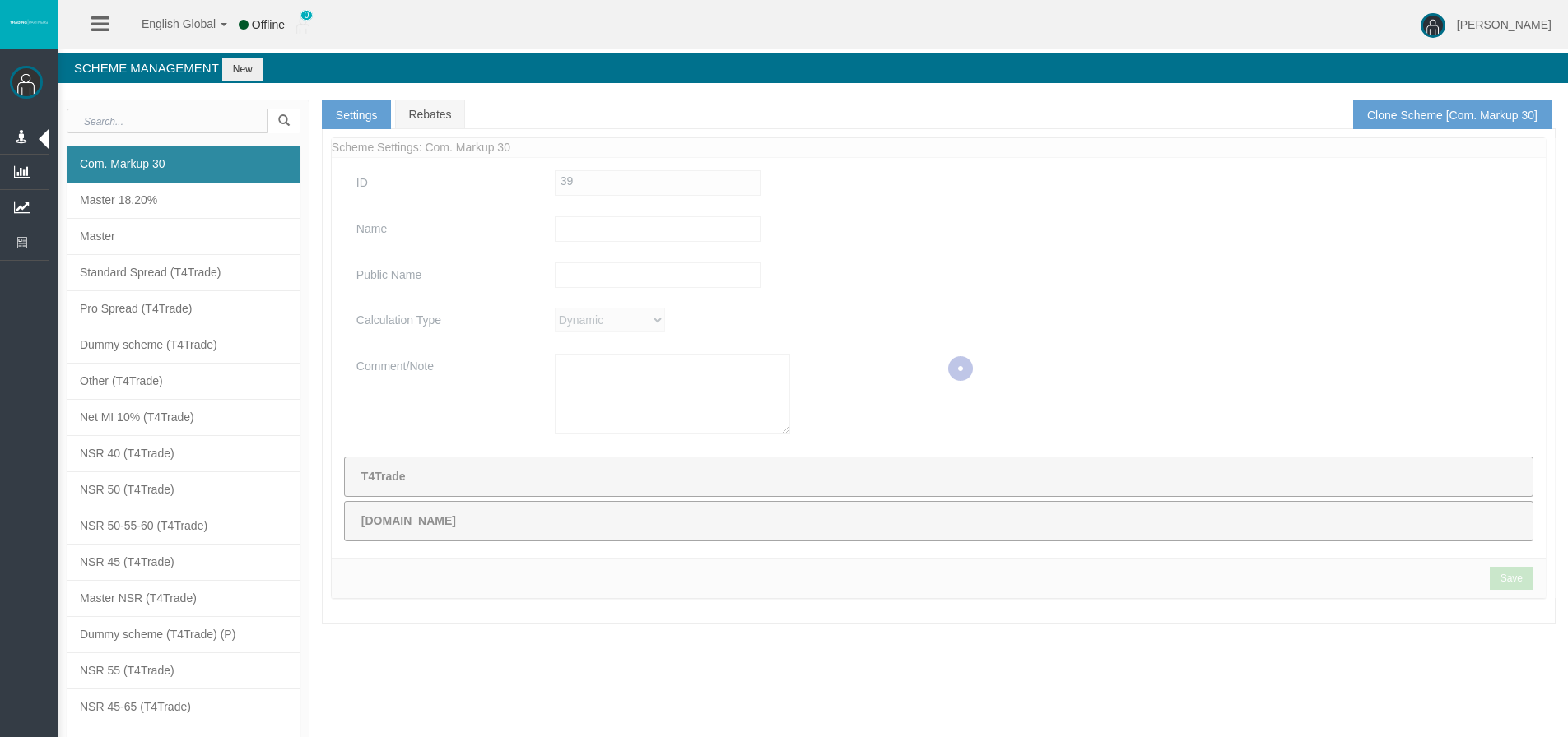
type input "Com. Markup 30"
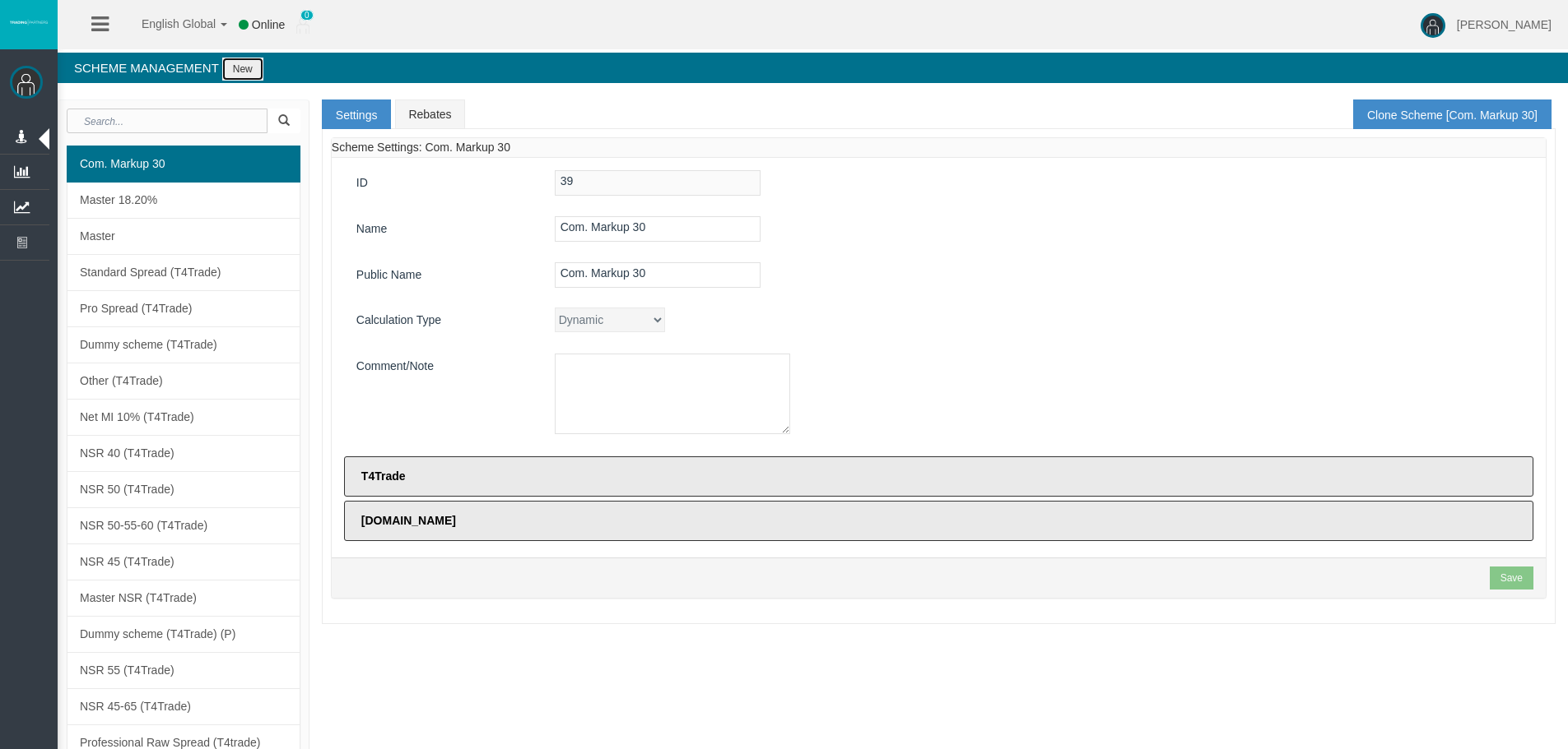
click at [262, 66] on button "New" at bounding box center [242, 69] width 42 height 23
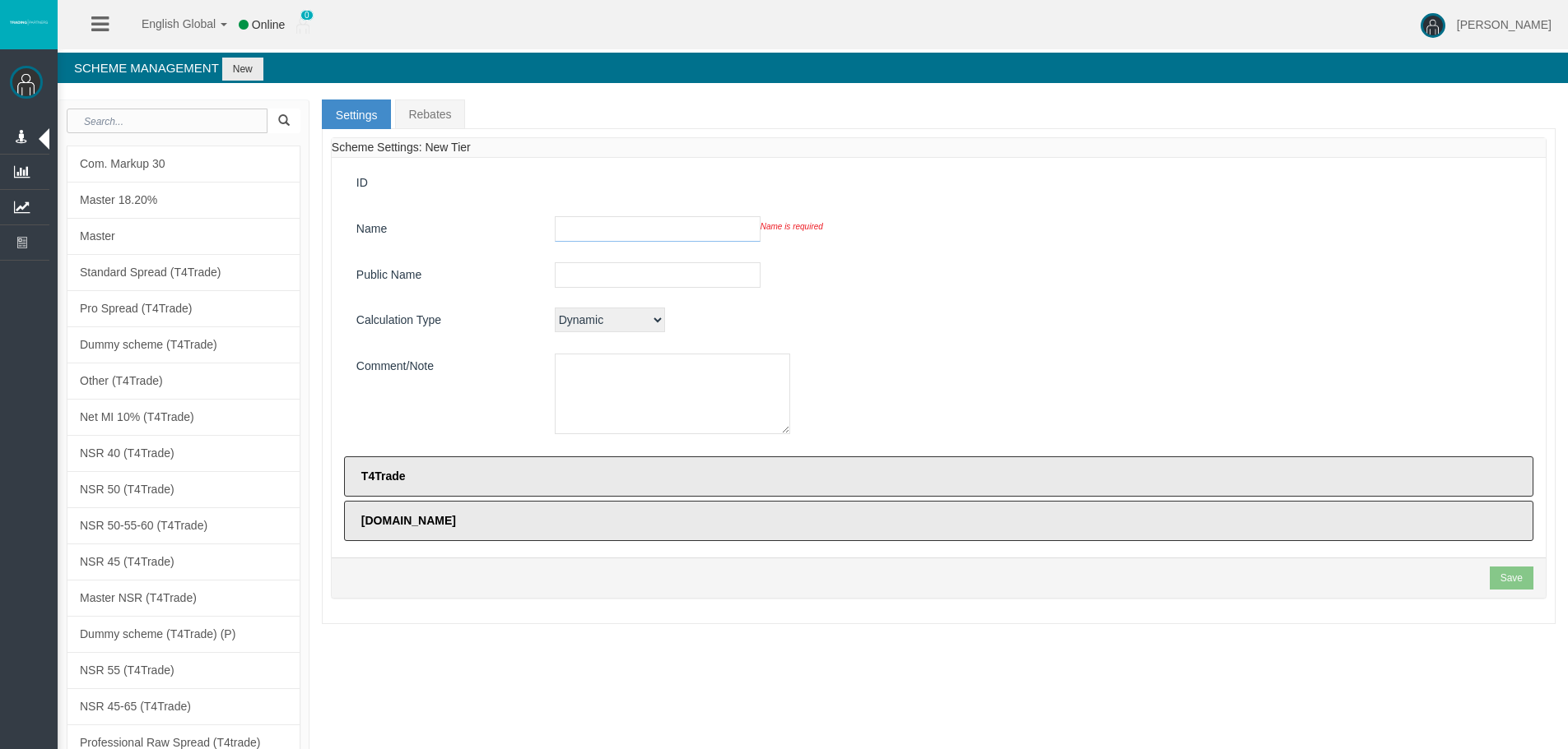
click at [581, 233] on input "text" at bounding box center [657, 229] width 206 height 26
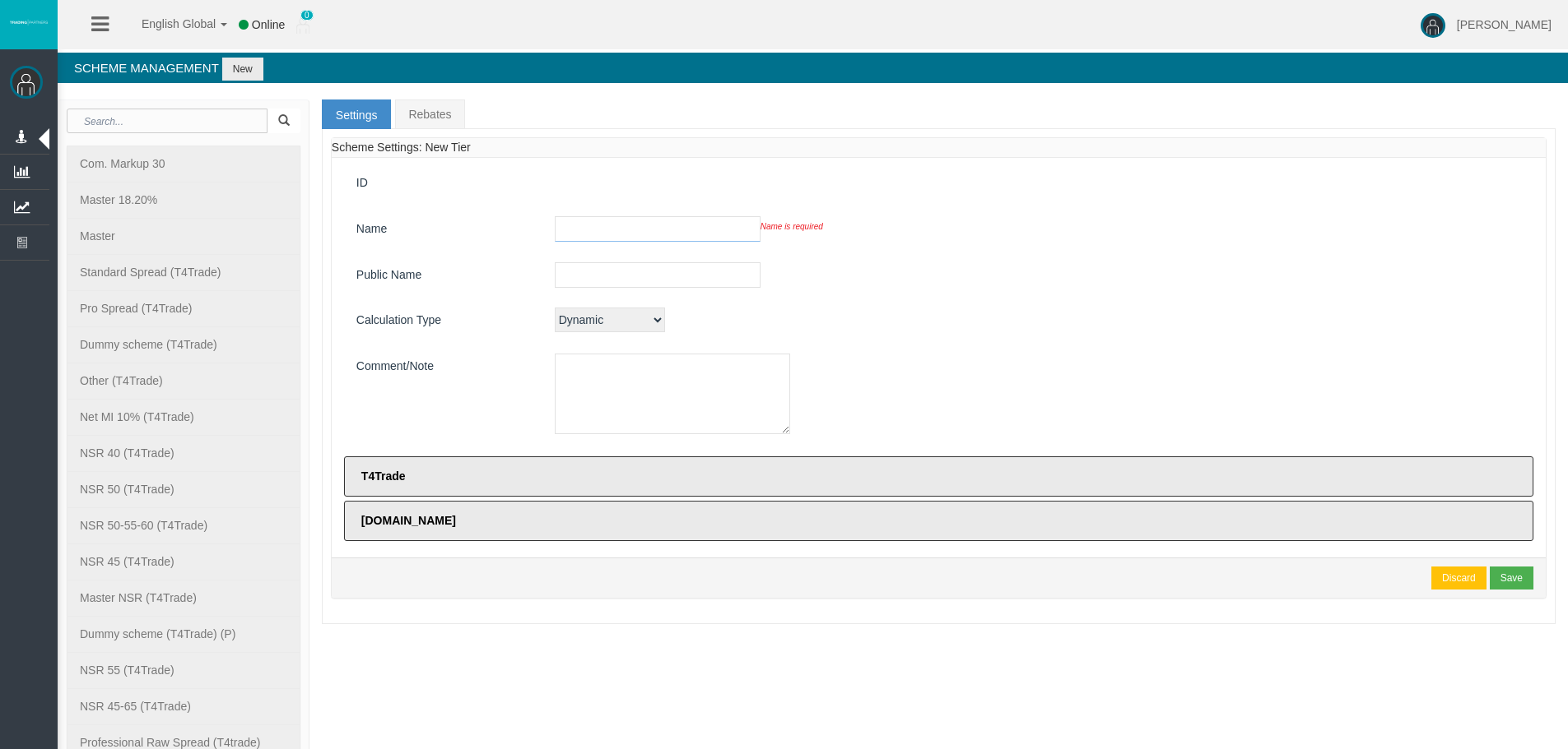
paste input "Manilla Office"
type input "Manilla Office"
click at [583, 277] on input "text" at bounding box center [657, 275] width 206 height 26
click at [645, 149] on div "Scheme Settings: New Tier" at bounding box center [939, 147] width 1214 height 19
click at [594, 276] on input "text" at bounding box center [657, 275] width 206 height 26
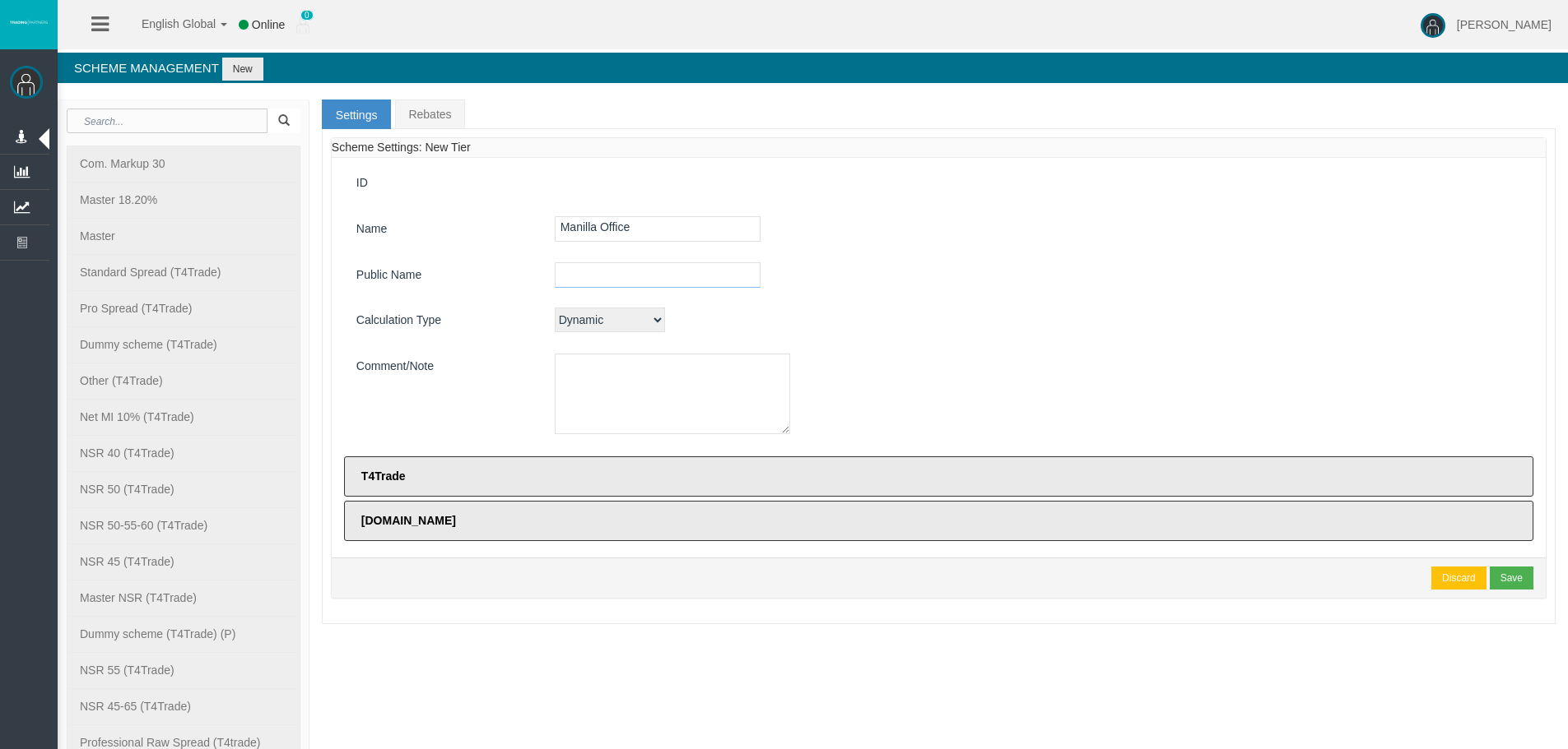
paste input "Manilla Office"
type input "Manilla Office"
click at [600, 385] on textarea at bounding box center [673, 394] width 235 height 80
paste textarea "Manilla Office"
type textarea "Manilla Office"
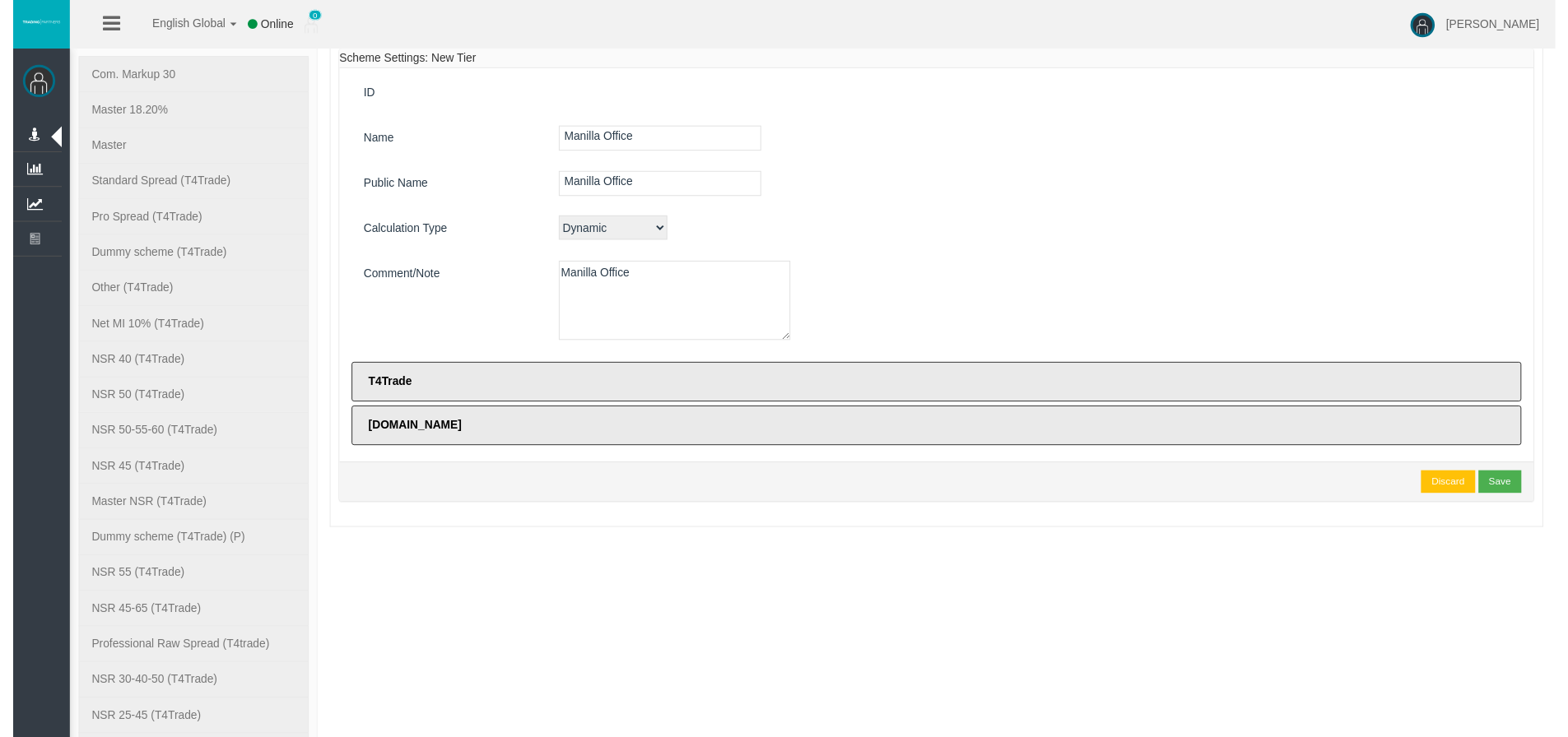
scroll to position [247, 0]
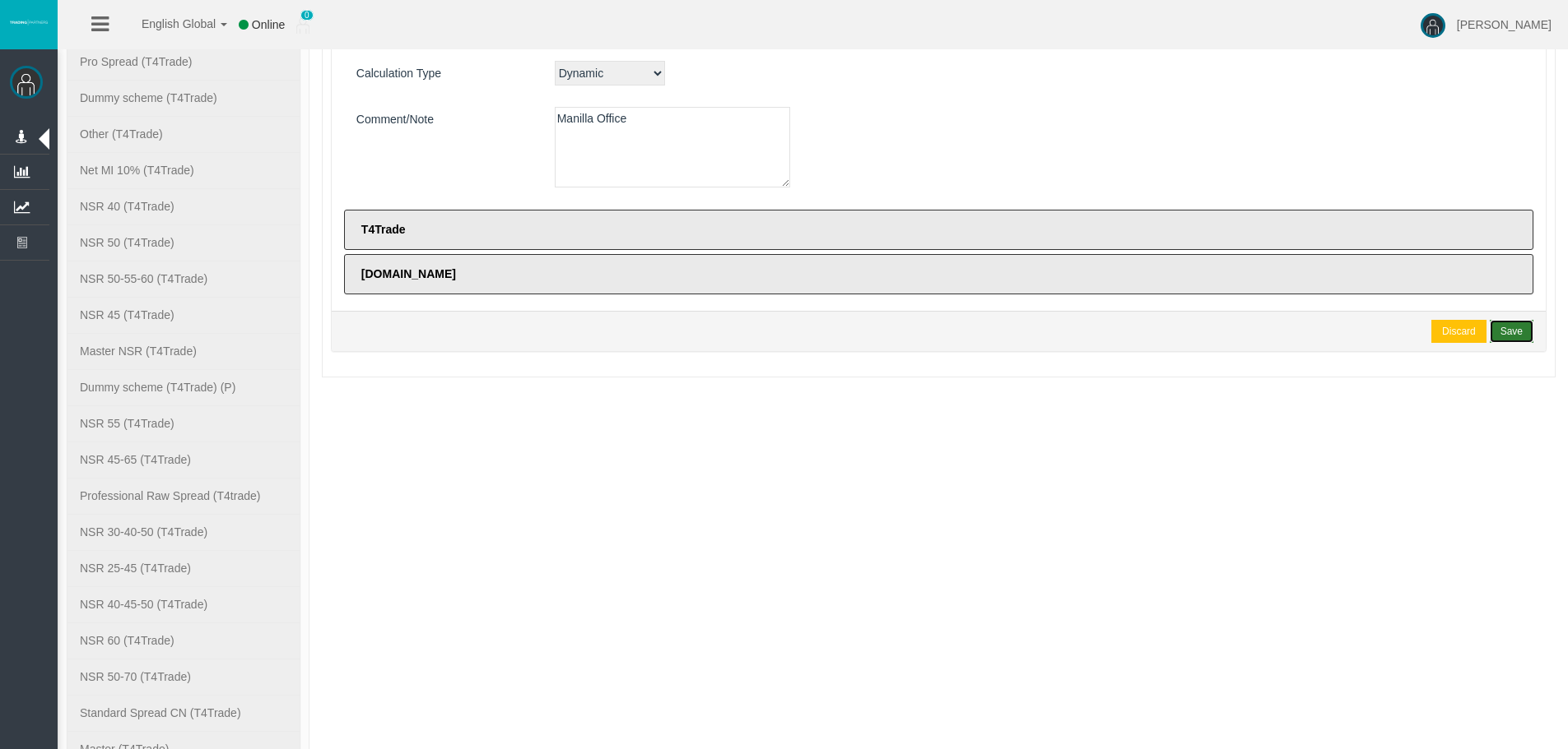
click at [1516, 336] on div "Save" at bounding box center [1511, 331] width 22 height 15
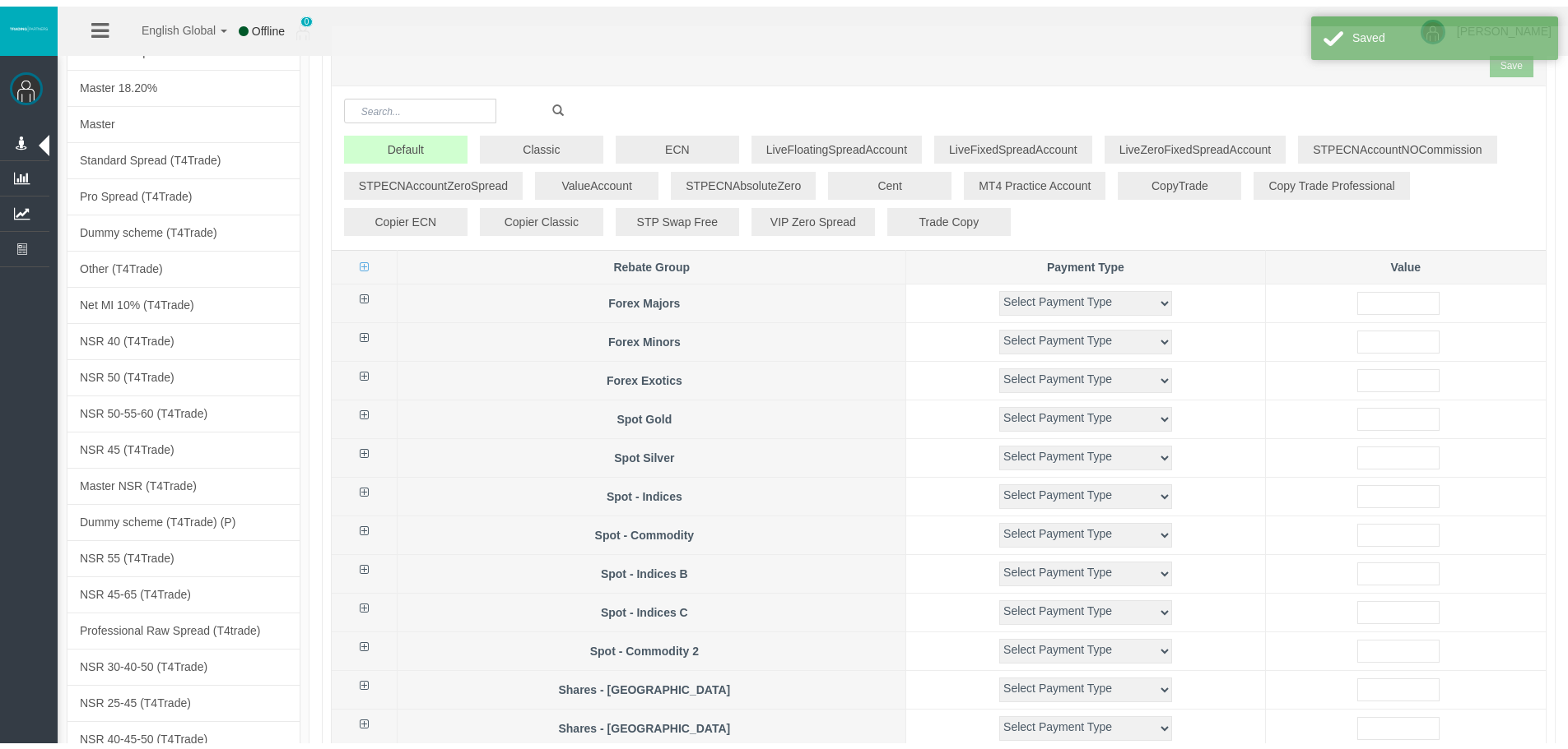
scroll to position [0, 0]
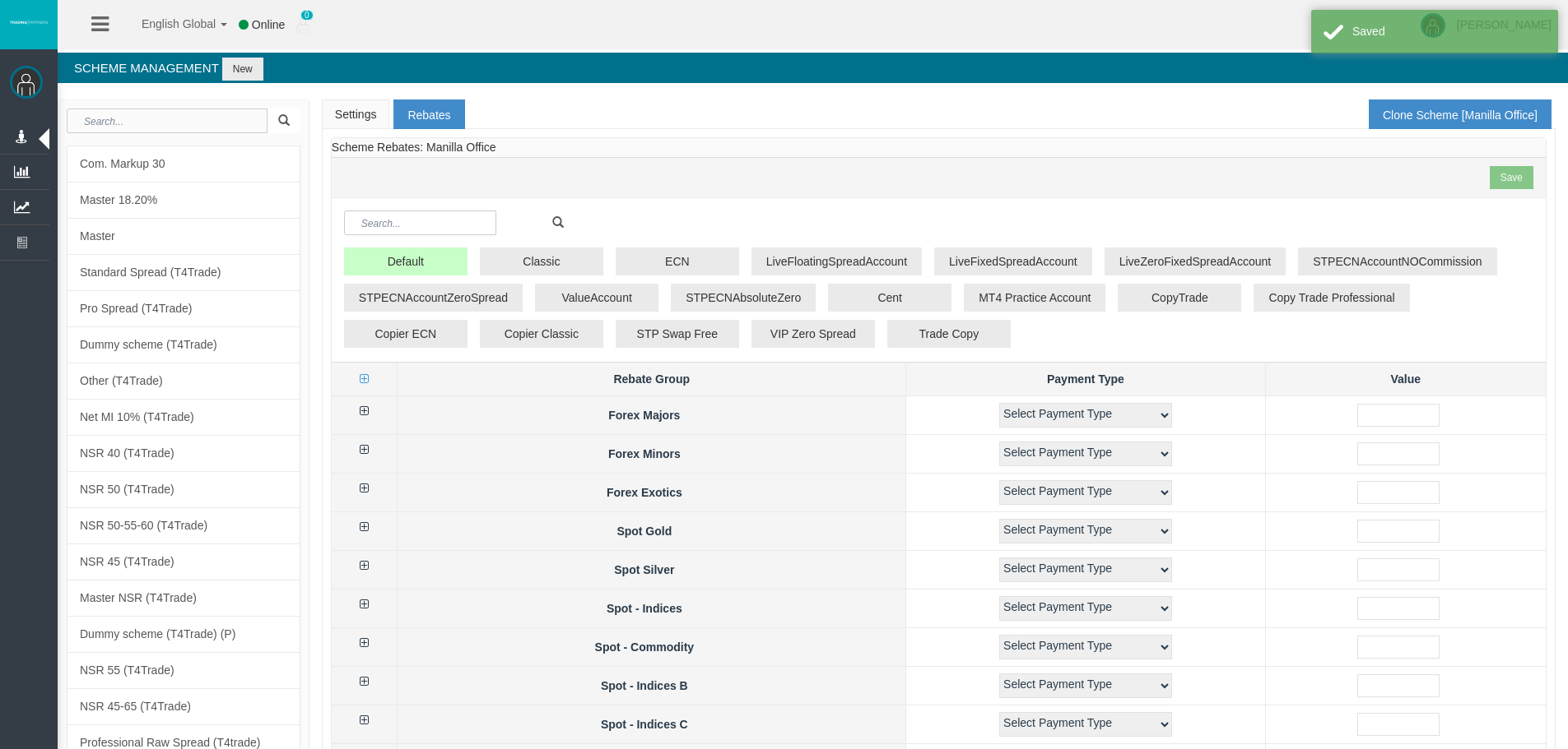
click at [353, 126] on link "Settings" at bounding box center [356, 114] width 68 height 29
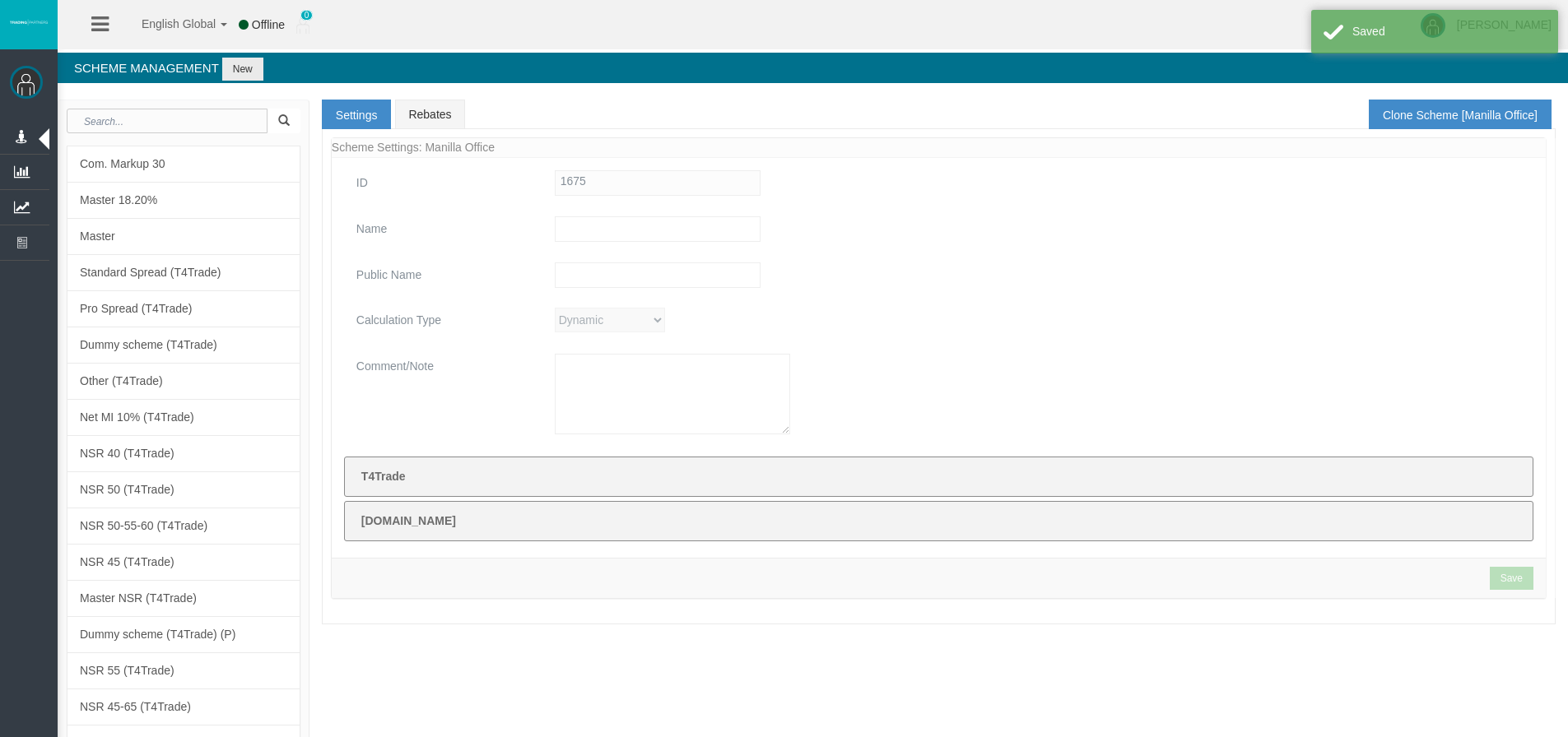
type input "Manilla Office"
type textarea "Manilla Office"
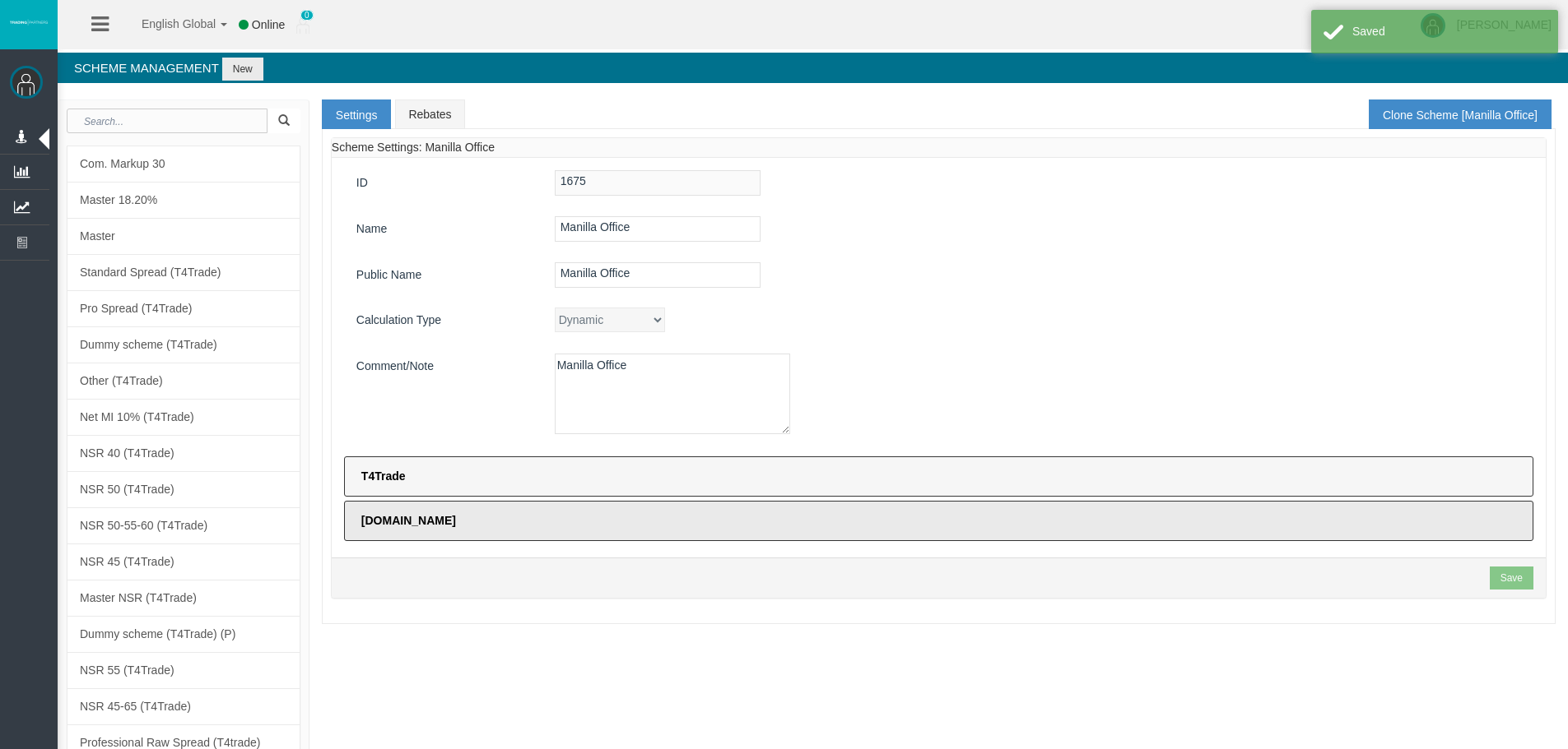
click at [467, 470] on label "T4Trade" at bounding box center [939, 477] width 1189 height 41
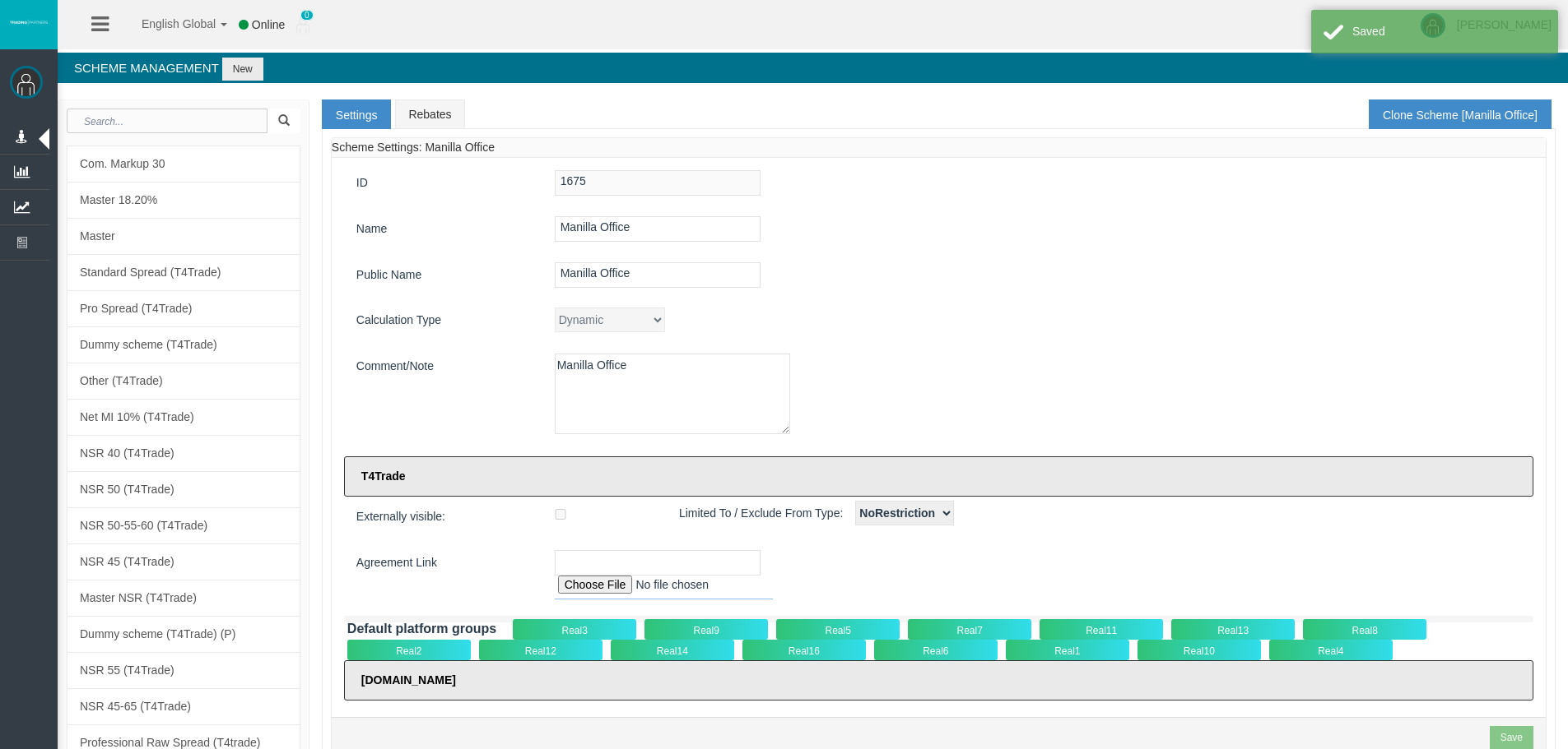
click at [565, 583] on input "file" at bounding box center [664, 587] width 218 height 24
click at [590, 587] on input "file" at bounding box center [664, 587] width 218 height 24
type input "C:\fakepath\Intermediary Agreement T4TRADE_Tradeco Limited_v2-24.pdf"
type input "https://partnersportal.t4trade.com/AppFiles/uploads/Intermediary Agreement T4TR…"
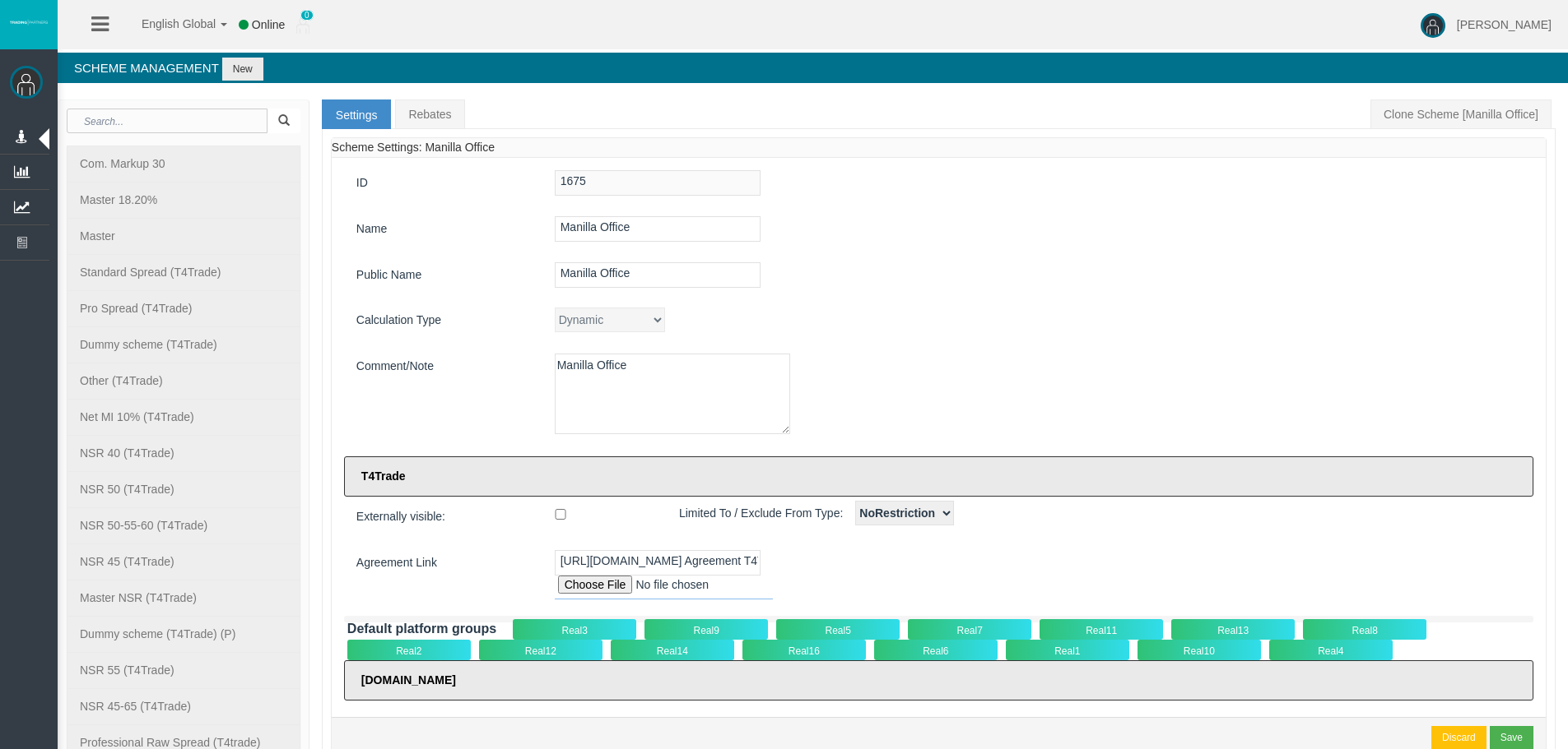
scroll to position [247, 0]
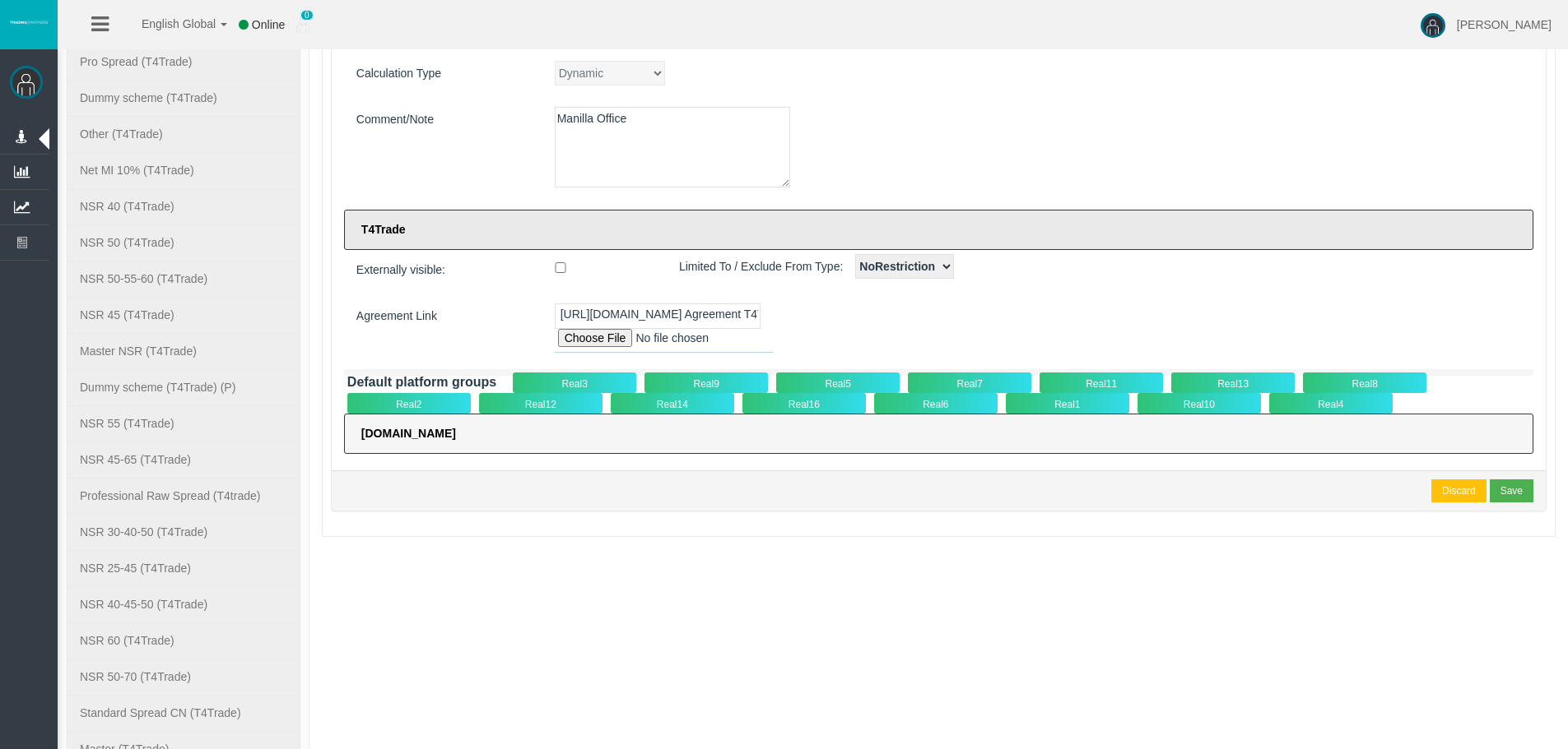
drag, startPoint x: 719, startPoint y: 532, endPoint x: 772, endPoint y: 430, distance: 114.9
click at [746, 483] on div "Loading... Scheme Settings: Manilla Office ID 1675 Name Manilla Office Public N…" at bounding box center [939, 210] width 1234 height 654
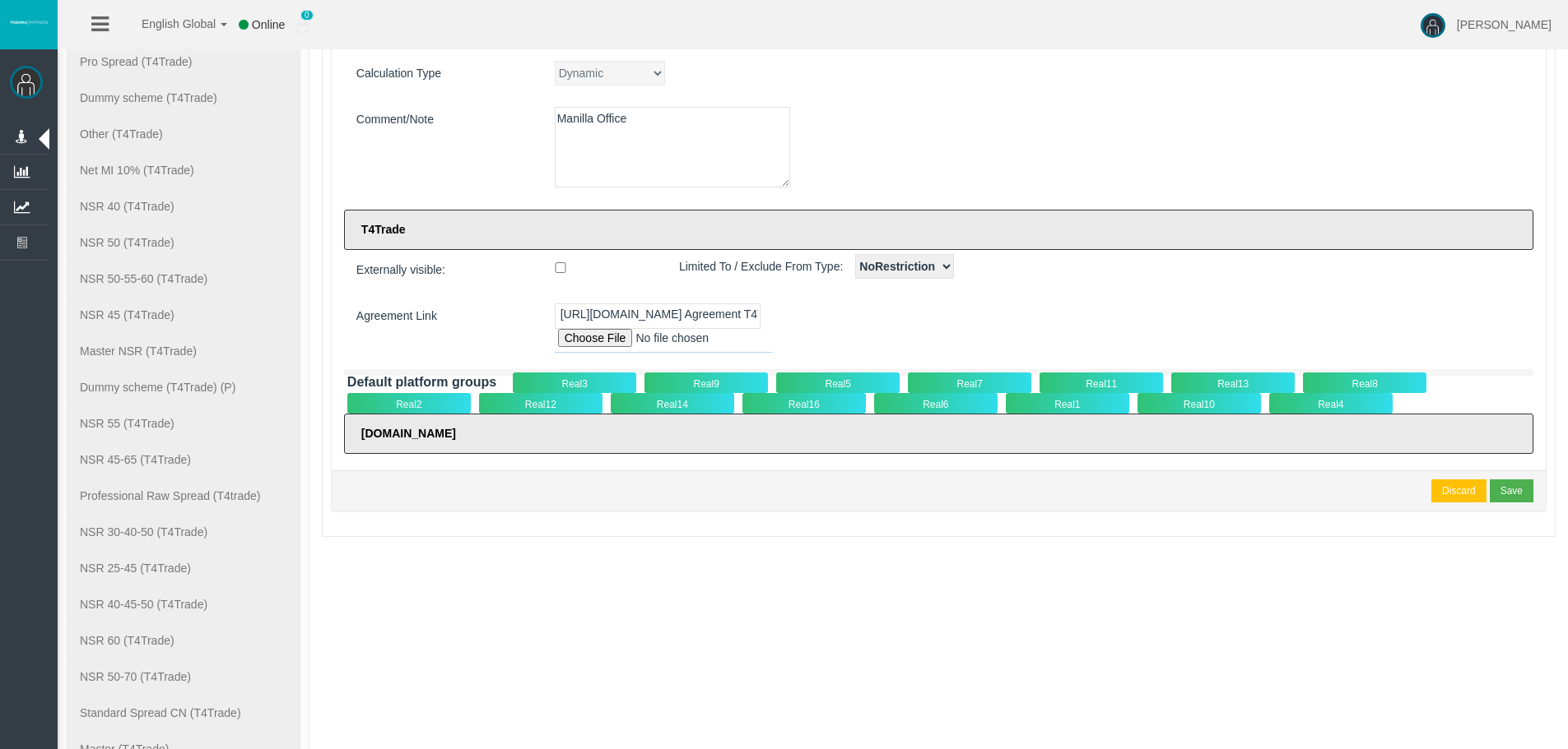
click at [820, 383] on div "Real5" at bounding box center [838, 382] width 124 height 20
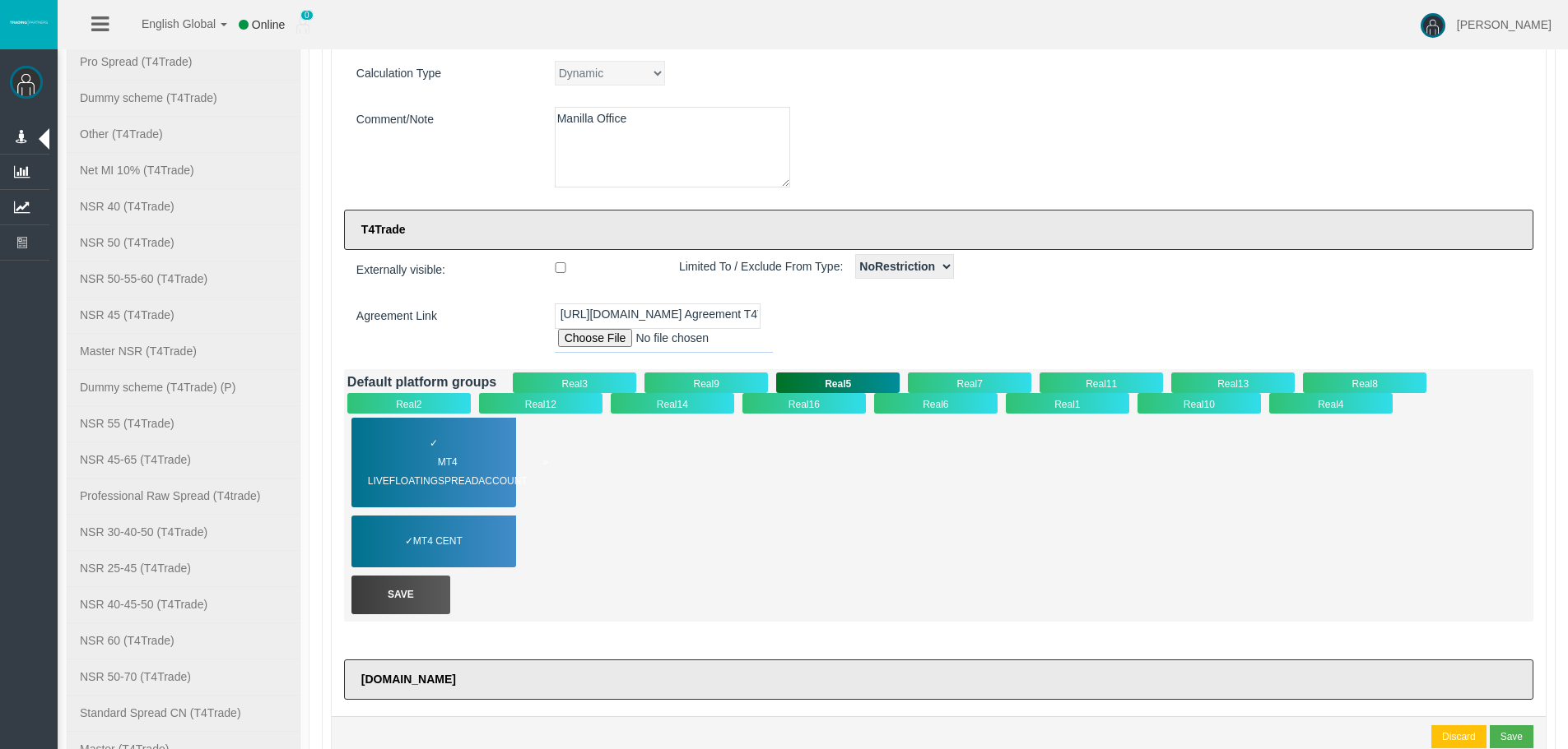
click at [452, 470] on span "MT4 LiveFloatingSpreadAccount" at bounding box center [458, 472] width 181 height 38
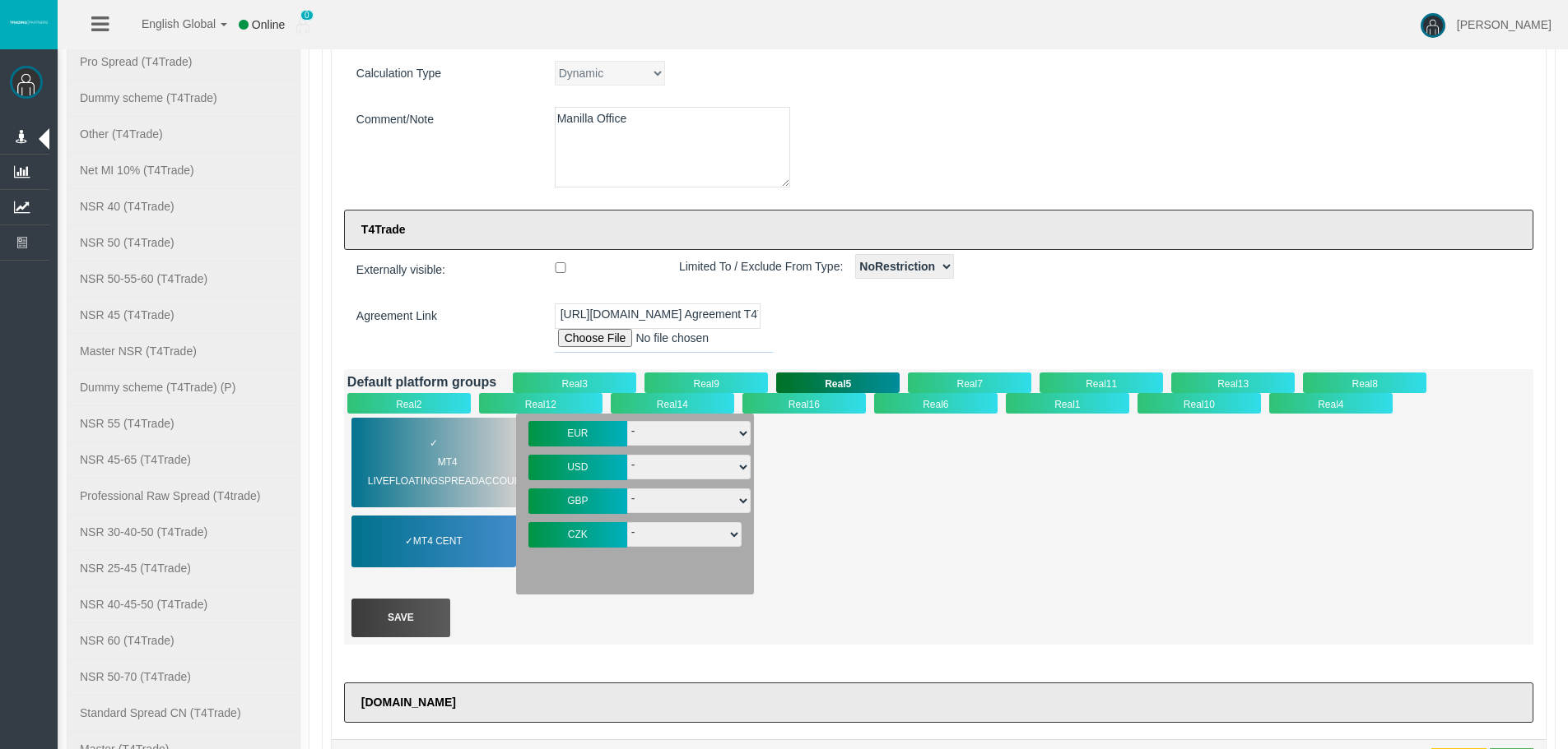
drag, startPoint x: 659, startPoint y: 433, endPoint x: 659, endPoint y: 445, distance: 12.0
click at [659, 433] on select "- T4-S-norm-EUR T4-S-Prem-EUR T4-SPrem--05EUR T4-S-VIP-EUR T4-S-norm-EUR- T4-Lu…" at bounding box center [689, 433] width 124 height 25
select select "3295"
click at [627, 421] on select "- T4-S-norm-EUR T4-S-Prem-EUR T4-SPrem--05EUR T4-S-VIP-EUR T4-S-norm-EUR- T4-Lu…" at bounding box center [689, 433] width 124 height 25
click at [663, 472] on select "- T4-S-norm-USD T4-S-Prem-USD T4-SPrem--05USD T4-SnormOiGdUSD T4-S-norm-USD- T4…" at bounding box center [689, 467] width 124 height 25
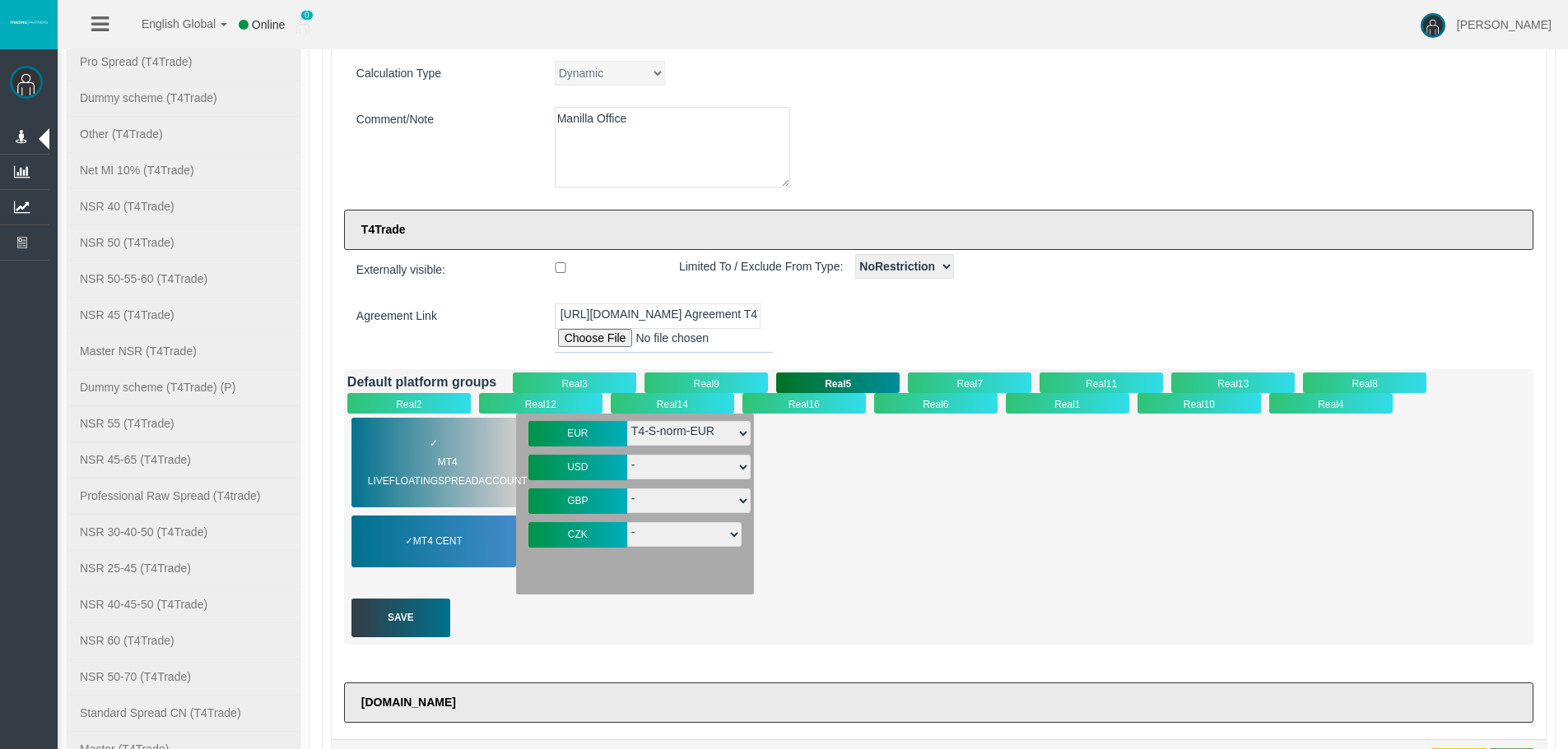
select select "3294"
click at [627, 455] on select "- T4-S-norm-USD T4-S-Prem-USD T4-SPrem--05USD T4-SnormOiGdUSD T4-S-norm-USD- T4…" at bounding box center [689, 467] width 124 height 25
click at [651, 501] on select "- T4-S-norm-GBP T4-S-Prem-GBP T4-SPrem--05GBP T4-S-VIP-GBP T4-S-Premg25GBP T4-S…" at bounding box center [689, 501] width 124 height 25
select select "3296"
click at [627, 489] on select "- T4-S-norm-GBP T4-S-Prem-GBP T4-SPrem--05GBP T4-S-VIP-GBP T4-S-Premg25GBP T4-S…" at bounding box center [689, 501] width 124 height 25
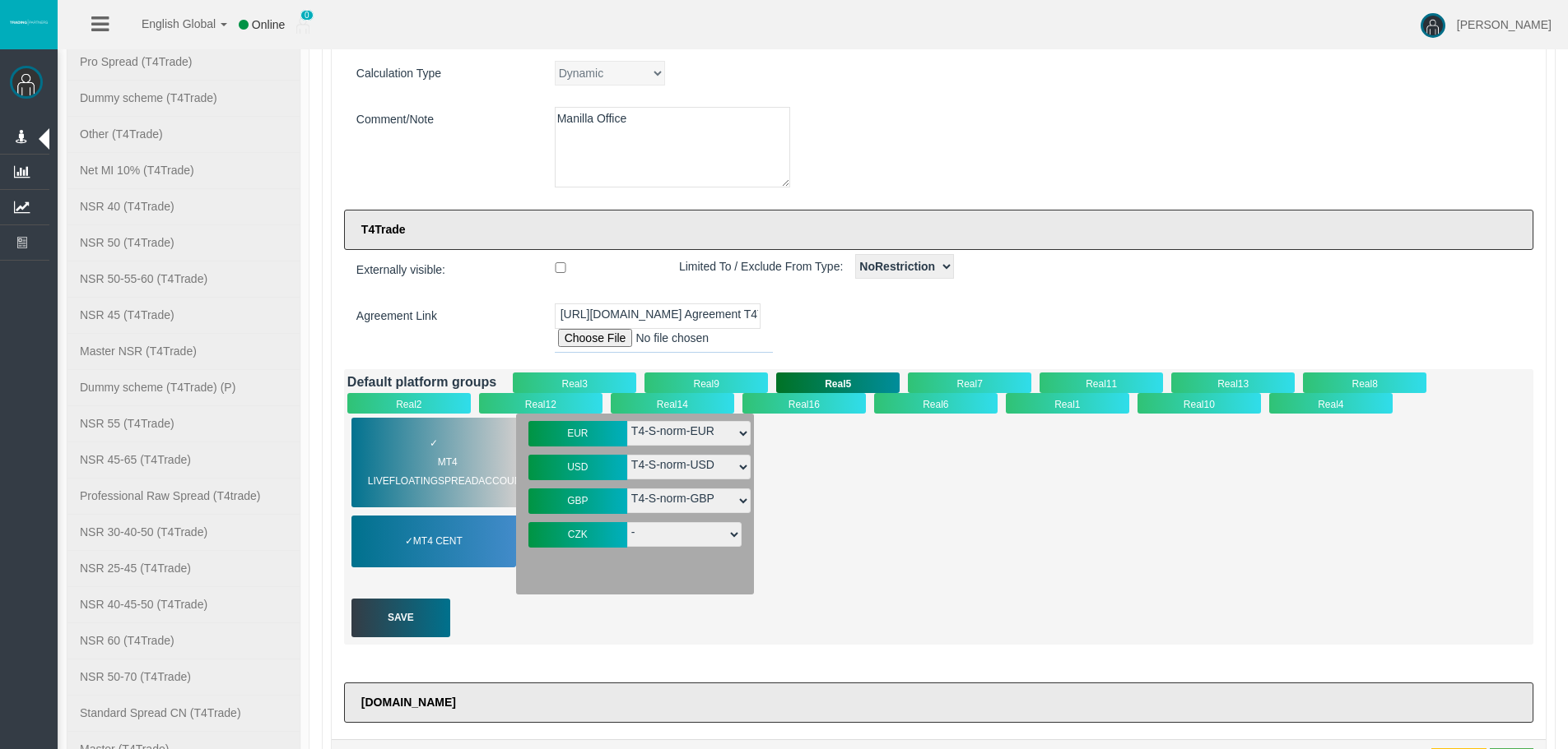
click at [657, 537] on select "- T4-SZV-norm-CZK T4-S-norm-CZK" at bounding box center [684, 535] width 114 height 25
select select "3426"
click at [627, 523] on select "- T4-SZV-norm-CZK T4-S-norm-CZK" at bounding box center [684, 535] width 114 height 25
click at [467, 532] on span "MT4 Cent" at bounding box center [437, 541] width 70 height 19
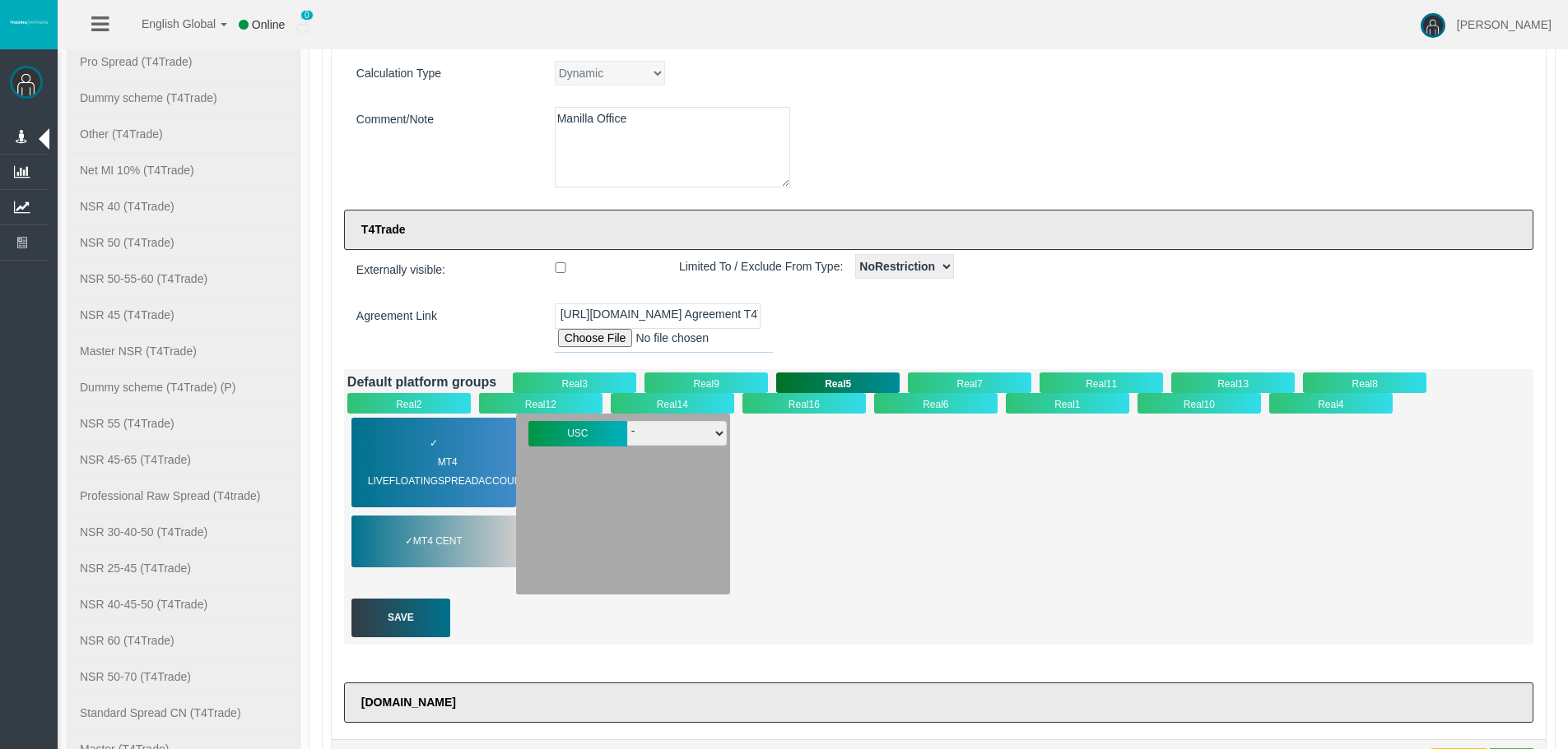
click at [665, 430] on select "- T4-S-Cent-USC" at bounding box center [677, 433] width 100 height 25
select select "3307"
click at [627, 421] on select "- T4-S-Cent-USC" at bounding box center [677, 433] width 100 height 25
drag, startPoint x: 789, startPoint y: 440, endPoint x: 698, endPoint y: 416, distance: 94.1
click at [789, 440] on div "✓ MT4 LiveFloatingSpreadAccount MT4 Cent EUR - T4-S-VIP-EUR" at bounding box center [939, 504] width 1183 height 181
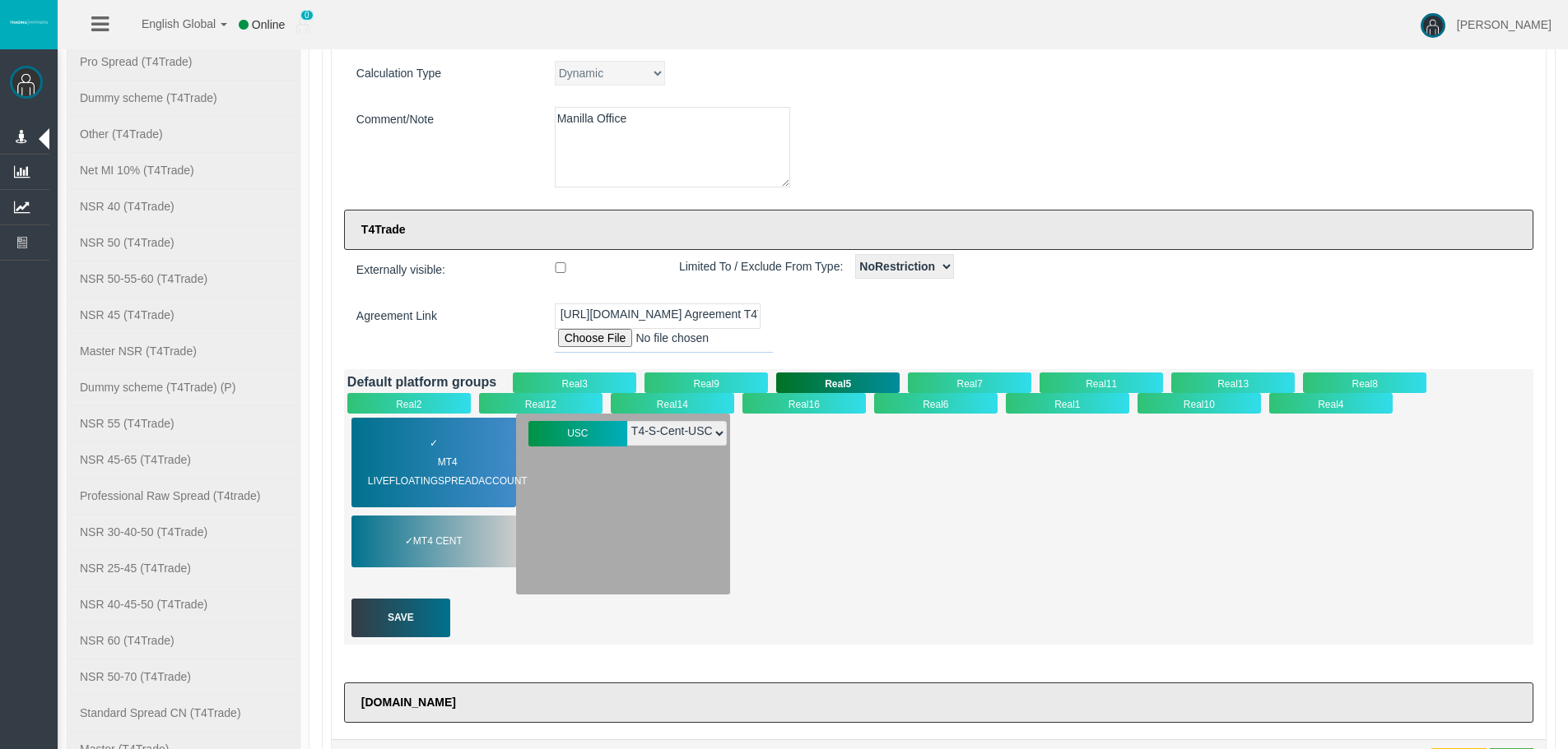
click at [665, 394] on div "Real14" at bounding box center [673, 403] width 124 height 20
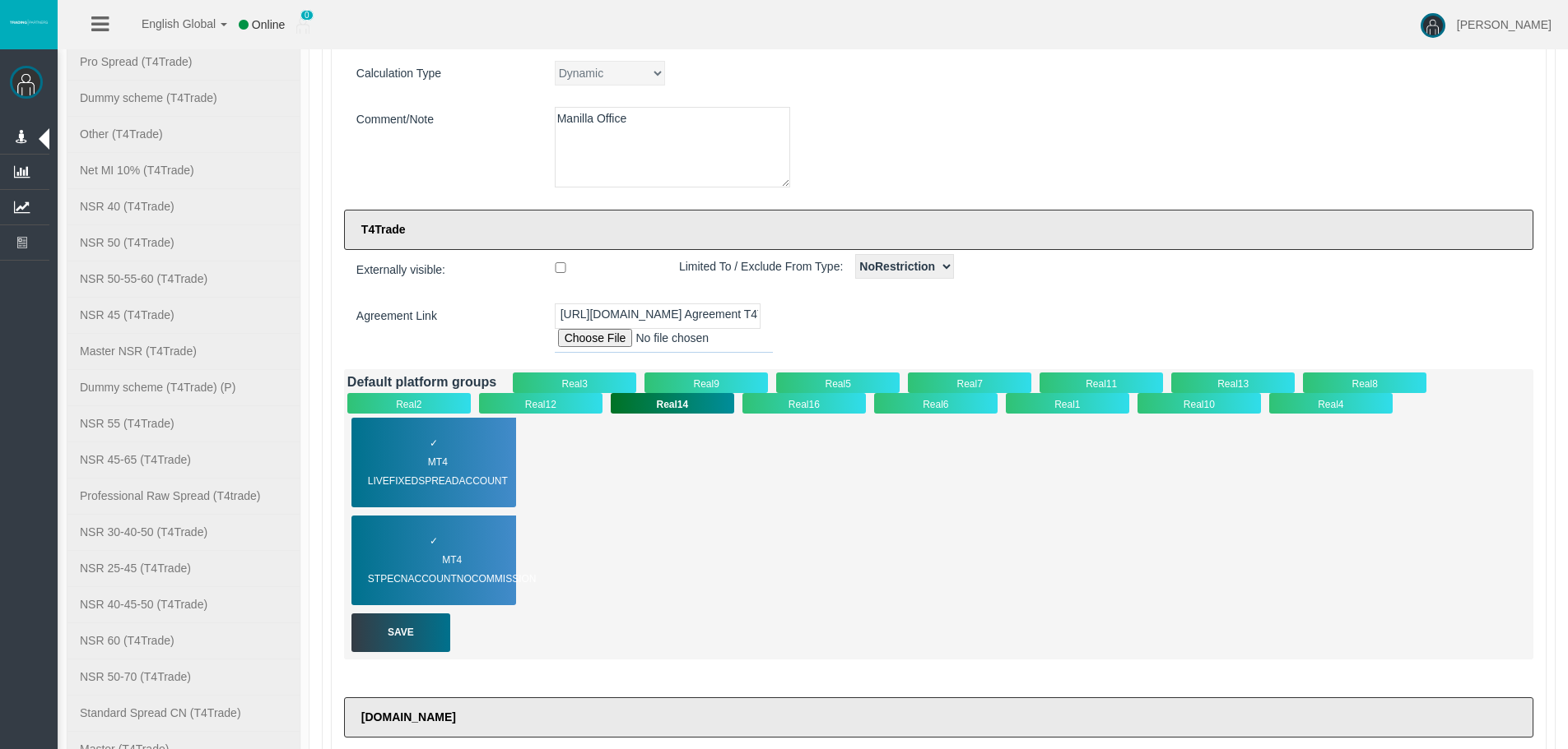
click at [668, 407] on div "Real14" at bounding box center [673, 403] width 124 height 20
drag, startPoint x: 787, startPoint y: 406, endPoint x: 760, endPoint y: 415, distance: 28.5
click at [787, 406] on div "Real16" at bounding box center [804, 403] width 124 height 20
click at [465, 447] on div "✓ MT4 LiveFixedSpreadAccount" at bounding box center [434, 462] width 165 height 89
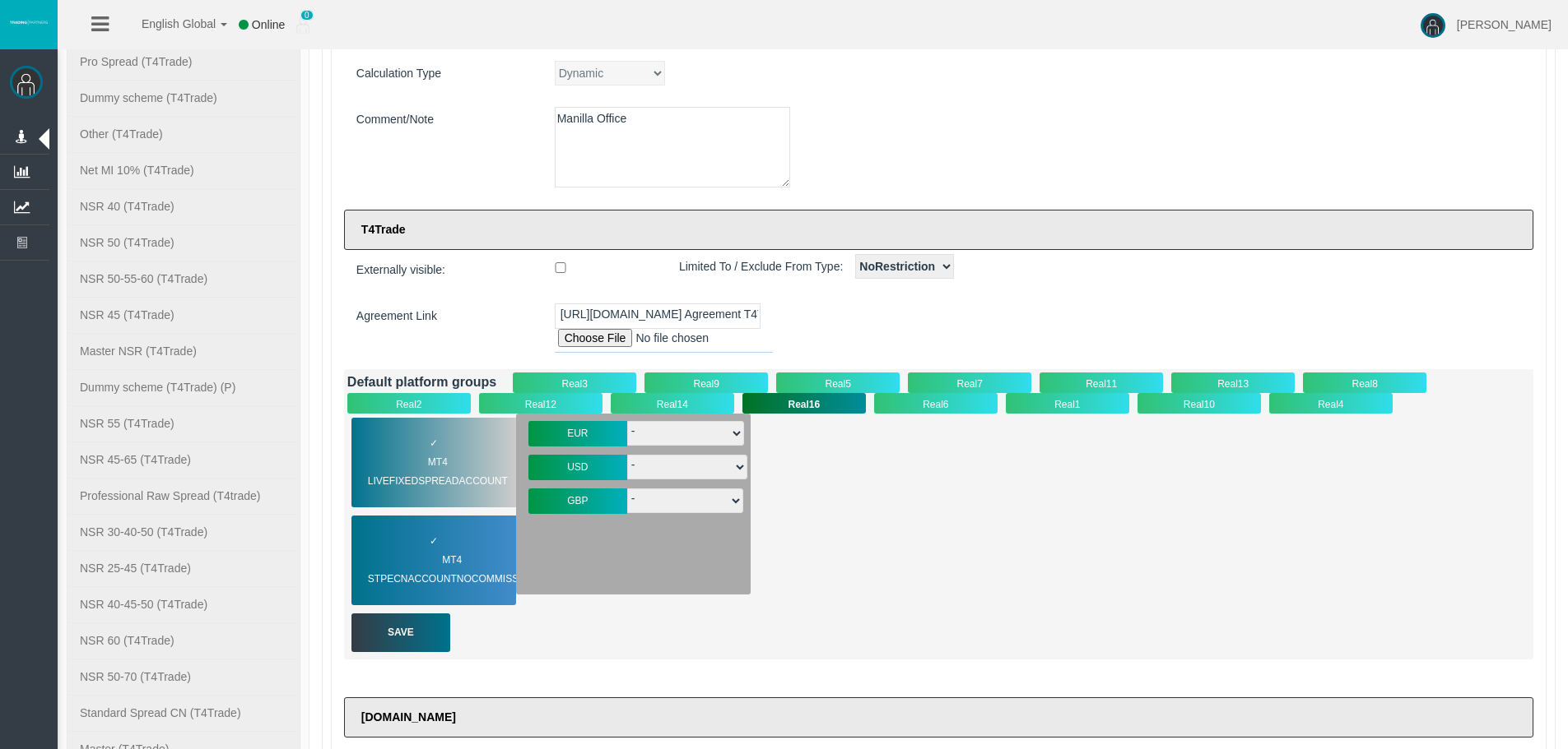
drag, startPoint x: 622, startPoint y: 431, endPoint x: 642, endPoint y: 435, distance: 20.4
click at [642, 435] on div "EUR - T4-S-Prem-EUR T4-S-norm-EUR T4-SPrem--05EUR T4-S-normCryEUR T4-S-norm-EUR…" at bounding box center [636, 434] width 223 height 34
click at [642, 435] on select "- T4-S-Prem-EUR T4-S-norm-EUR T4-SPrem--05EUR T4-S-normCryEUR T4-S-norm-EUR- Du…" at bounding box center [686, 433] width 117 height 25
select select "3305"
click at [627, 421] on select "- T4-S-Prem-EUR T4-S-norm-EUR T4-SPrem--05EUR T4-S-normCryEUR T4-S-norm-EUR- Du…" at bounding box center [686, 433] width 117 height 25
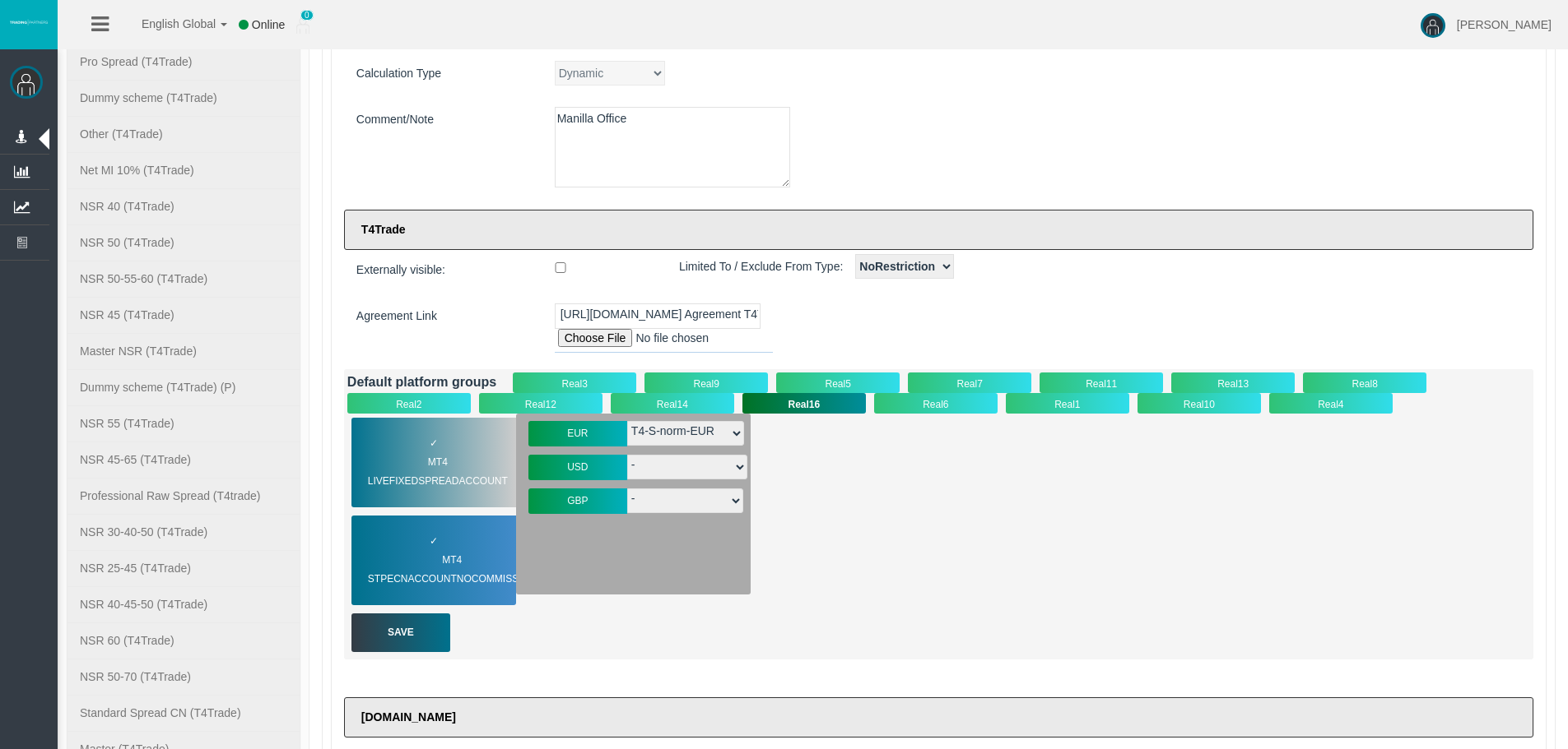
drag, startPoint x: 650, startPoint y: 470, endPoint x: 652, endPoint y: 478, distance: 8.2
click at [650, 470] on select "- T4-S-Prem-USD T4-S-norm-USD T4-SPrem--05USD T4-S-norm-USD- DuT4-S-norm-USD T4…" at bounding box center [688, 467] width 120 height 25
select select "3304"
click at [627, 455] on select "- T4-S-Prem-USD T4-S-norm-USD T4-SPrem--05USD T4-S-norm-USD- DuT4-S-norm-USD T4…" at bounding box center [688, 467] width 120 height 25
click at [658, 506] on select "- T4-S-Prem-GBP T4-S-norm-GBP T4-SPrem--05GBP" at bounding box center [685, 501] width 116 height 25
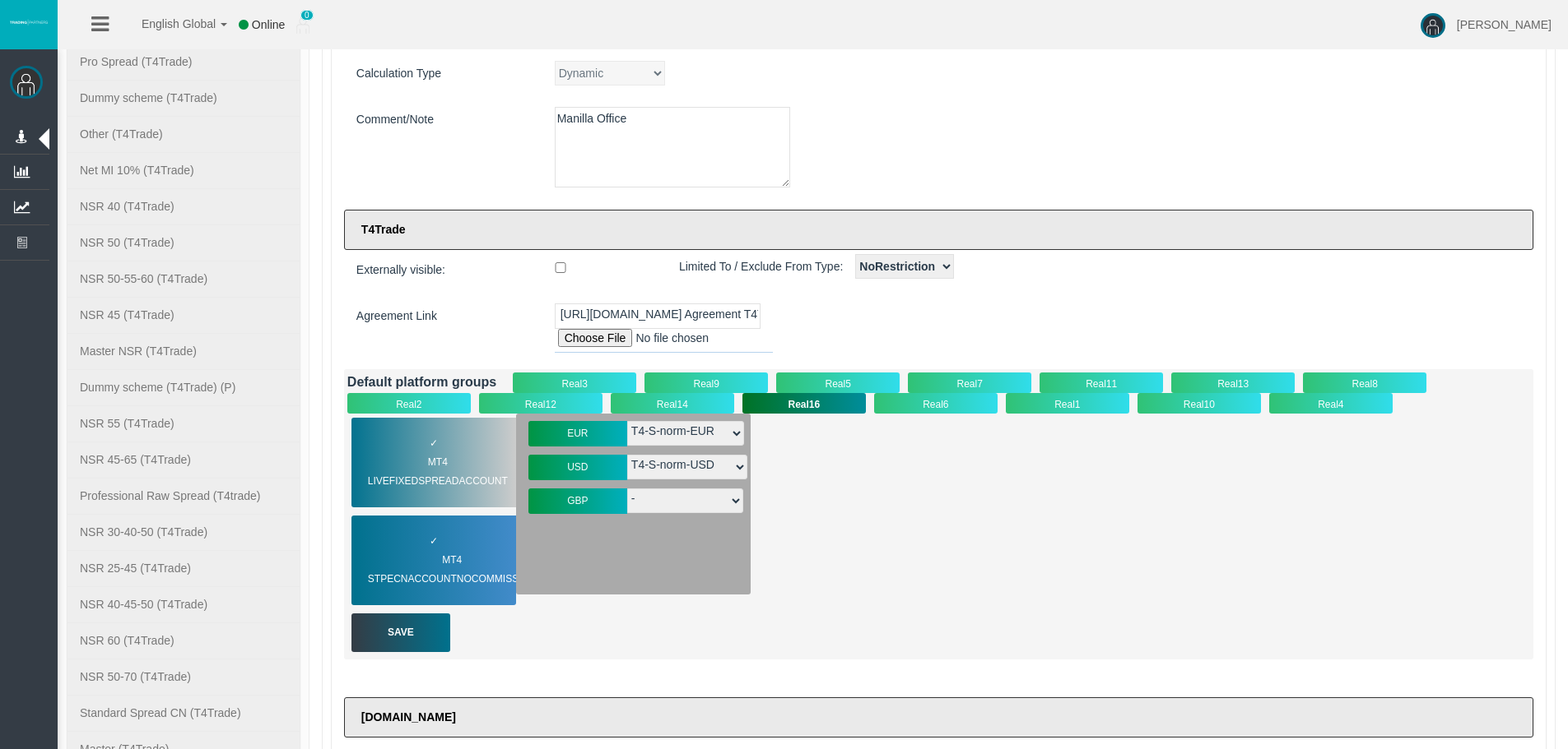
select select "3306"
click at [627, 489] on select "- T4-S-Prem-GBP T4-S-norm-GBP T4-SPrem--05GBP" at bounding box center [685, 501] width 116 height 25
click at [424, 554] on span "MT4 STPECNAccountNOCommission" at bounding box center [463, 569] width 189 height 38
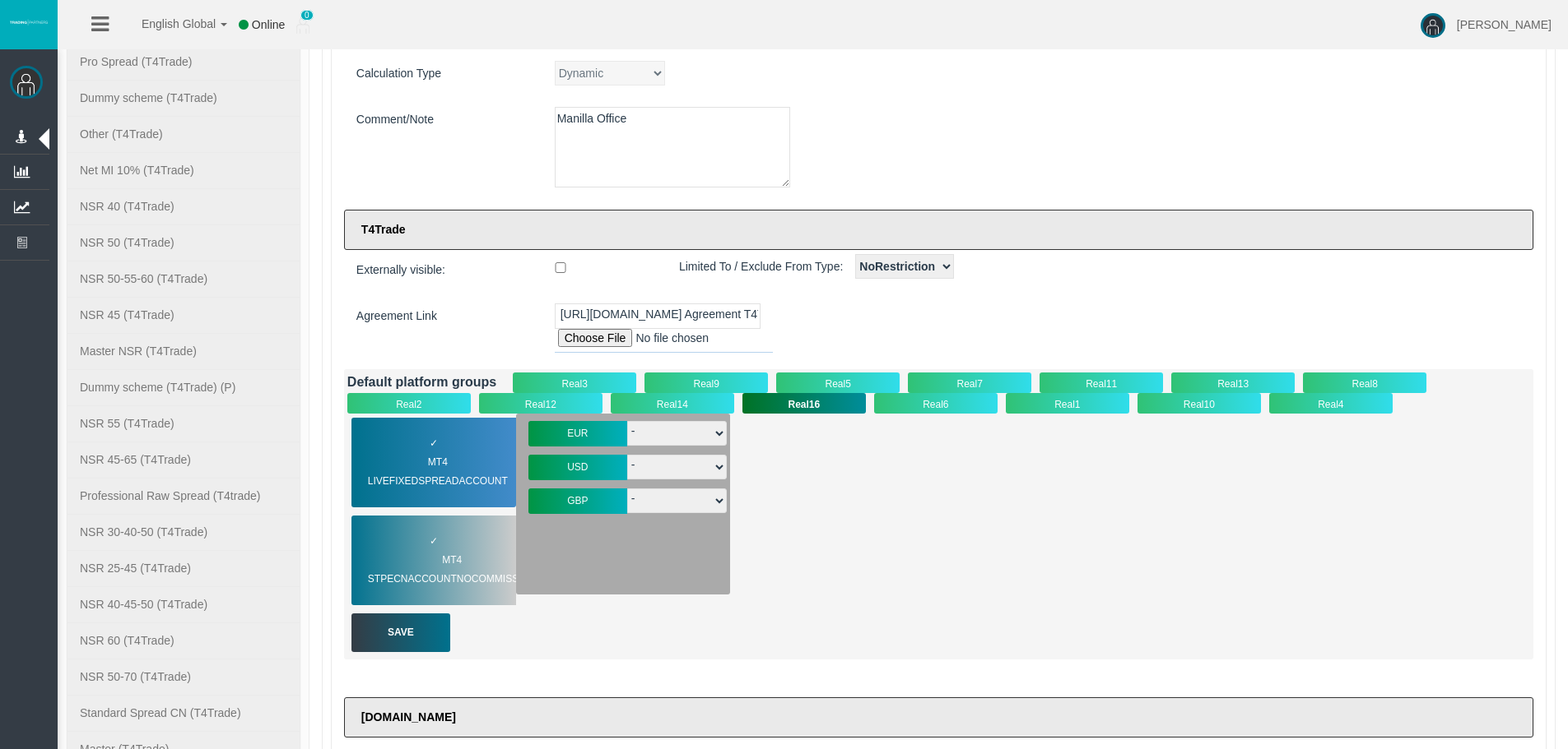
click at [644, 430] on select "- T4-S-B-EUR T4-S-B--05EUR" at bounding box center [677, 433] width 100 height 25
select select "3413"
click at [627, 421] on select "- T4-S-B-EUR T4-S-B--05EUR" at bounding box center [677, 433] width 100 height 25
click at [673, 467] on select "- T4-S-B-USD T4-S-B--05USD" at bounding box center [677, 467] width 100 height 25
select select "3412"
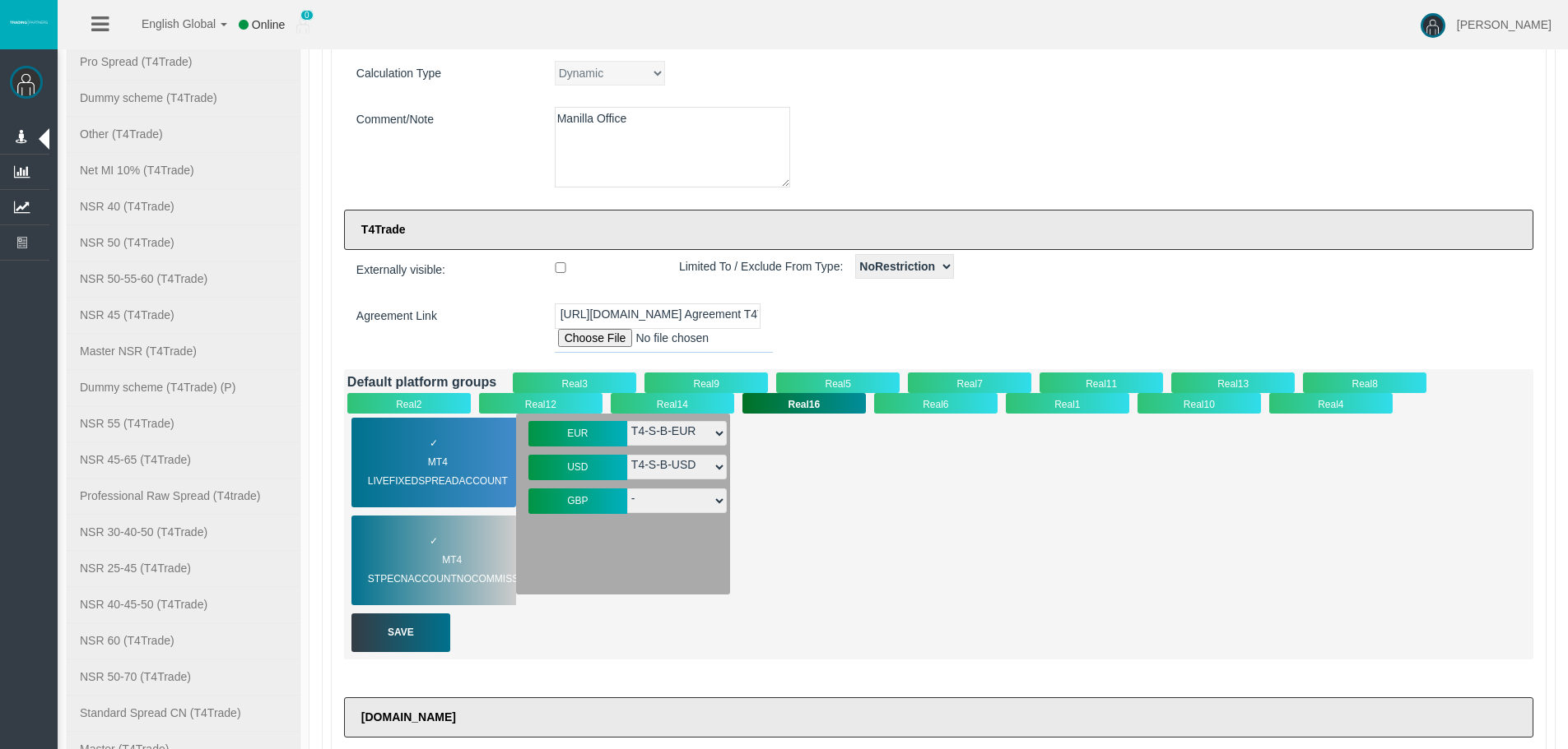
click at [627, 455] on select "- T4-S-B-USD T4-S-B--05USD" at bounding box center [677, 467] width 100 height 25
click at [654, 501] on select "- T4-S-B-GBP T4-S-B--05GBP" at bounding box center [677, 501] width 100 height 25
select select "3414"
click at [627, 489] on select "- T4-S-B-GBP T4-S-B--05GBP" at bounding box center [677, 501] width 100 height 25
click at [1081, 409] on div "Real1" at bounding box center [1068, 403] width 124 height 20
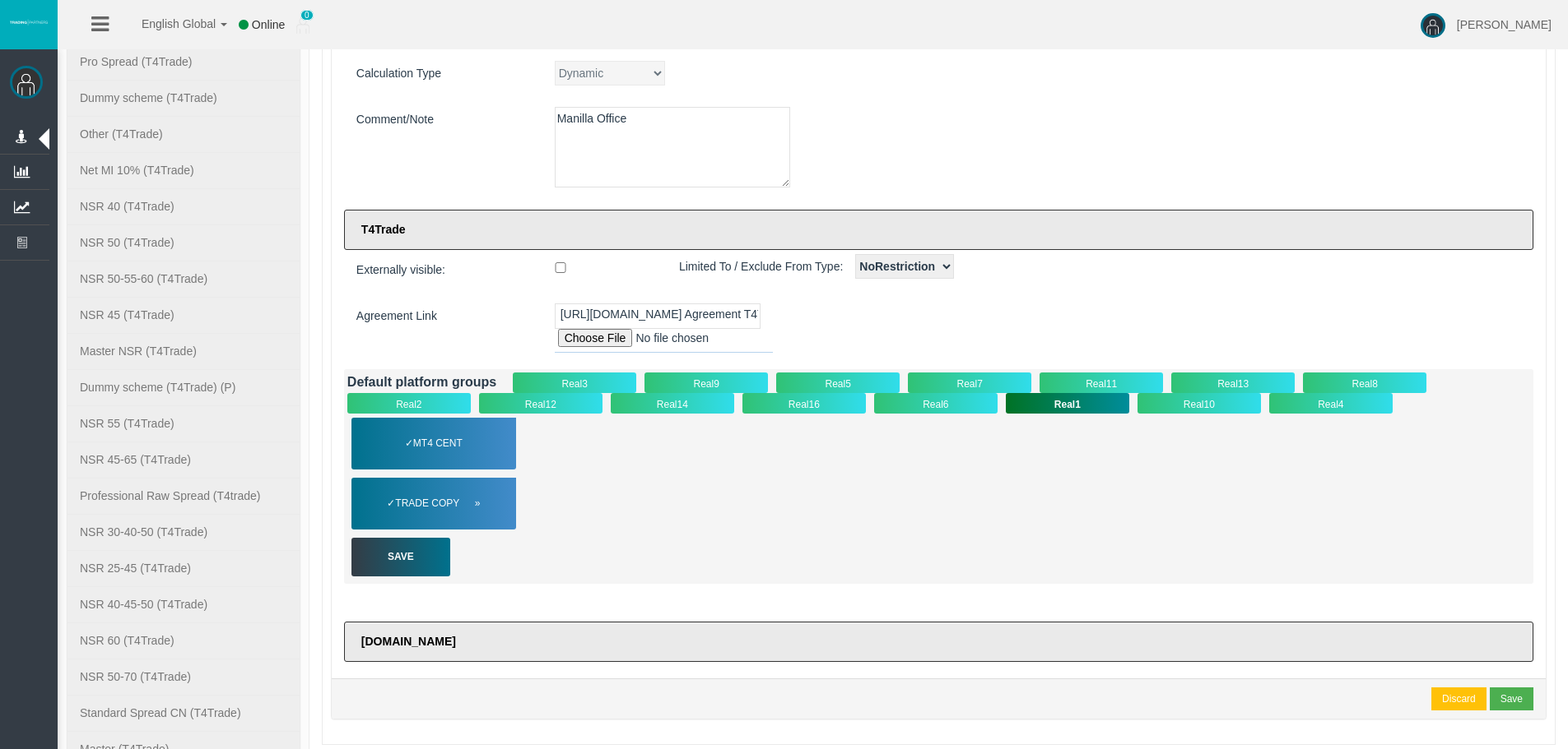
click at [459, 508] on span "Trade Copy" at bounding box center [437, 503] width 85 height 19
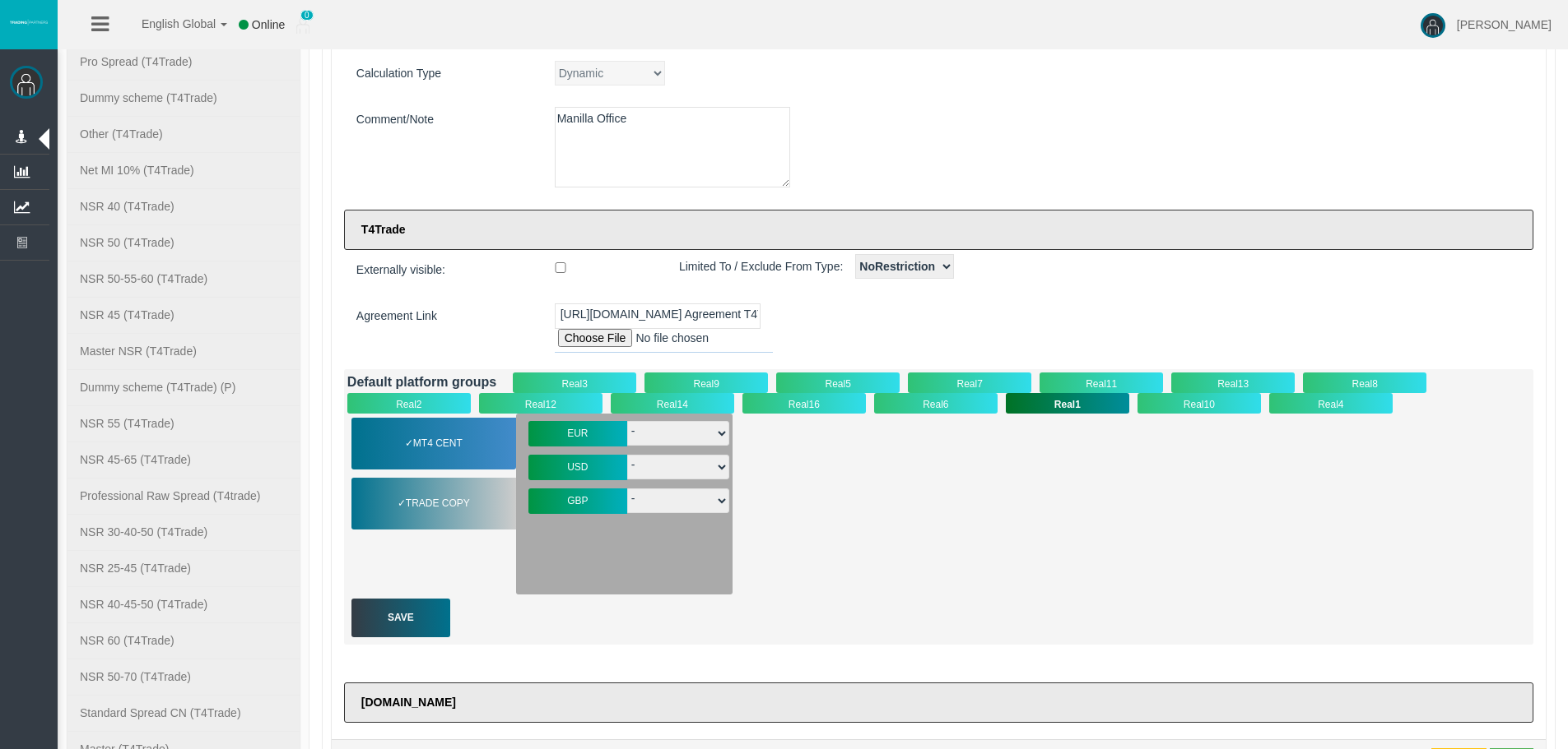
click at [676, 426] on select "- T4-S-norm-EUR" at bounding box center [678, 433] width 102 height 25
select select "3432"
click at [627, 421] on select "- T4-S-norm-EUR" at bounding box center [678, 433] width 102 height 25
click at [663, 459] on select "- T4-S-norm-USD" at bounding box center [678, 467] width 102 height 25
select select "3431"
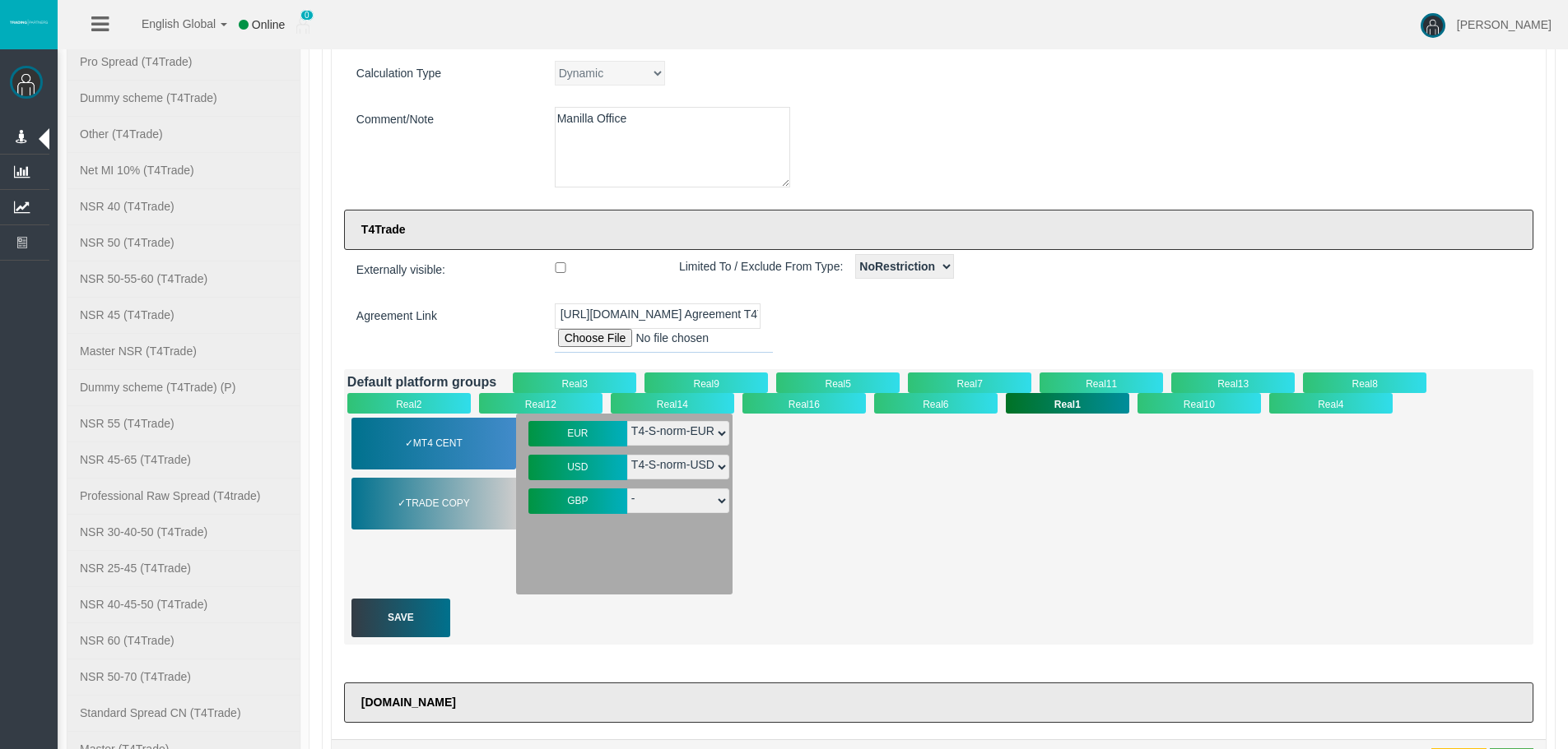
click at [627, 455] on select "- T4-S-norm-USD" at bounding box center [678, 467] width 102 height 25
click at [648, 506] on select "- T4-S-norm-GBP" at bounding box center [678, 501] width 102 height 25
select select "3433"
click at [627, 489] on select "- T4-S-norm-GBP" at bounding box center [678, 501] width 102 height 25
click at [386, 621] on div "Save" at bounding box center [401, 618] width 99 height 39
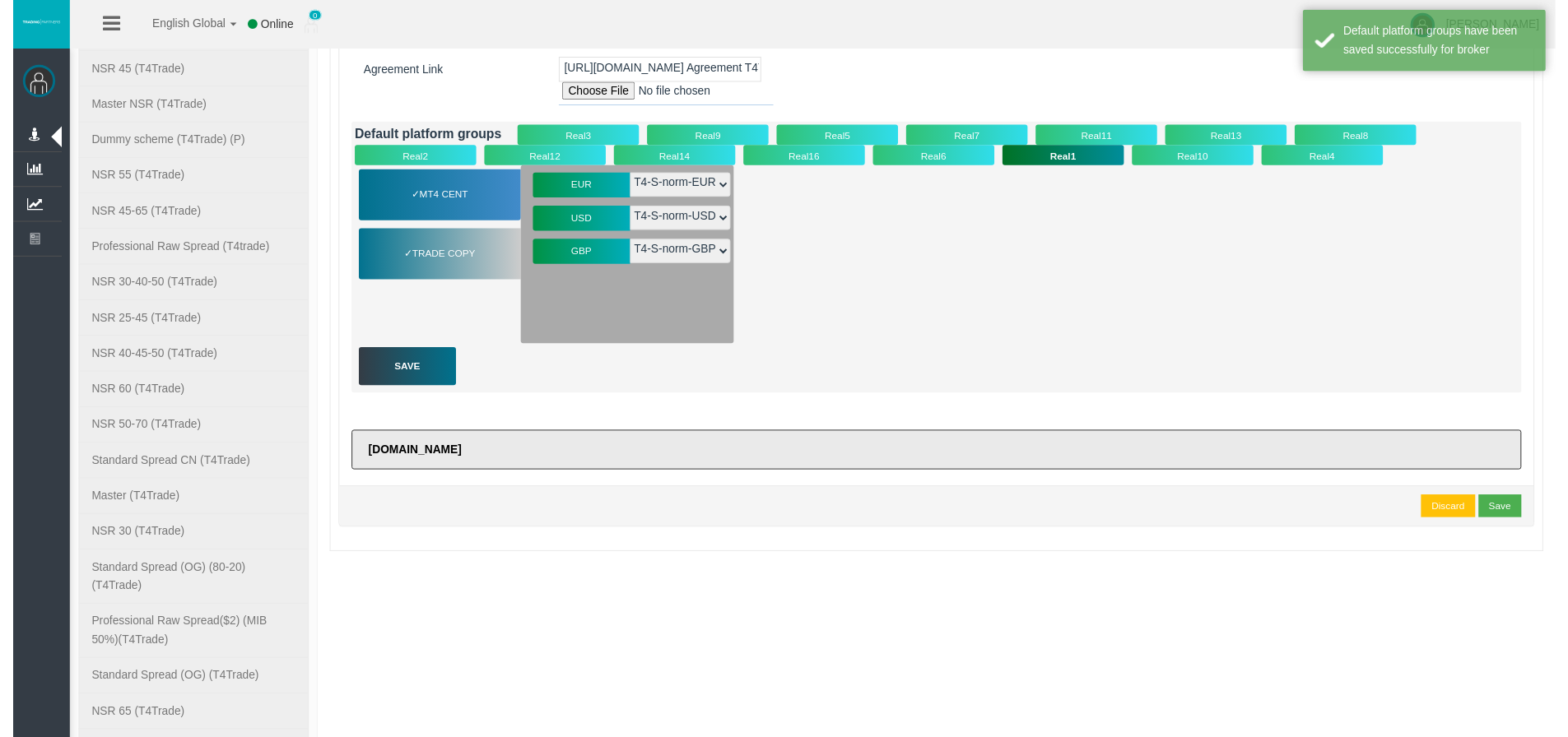
scroll to position [494, 0]
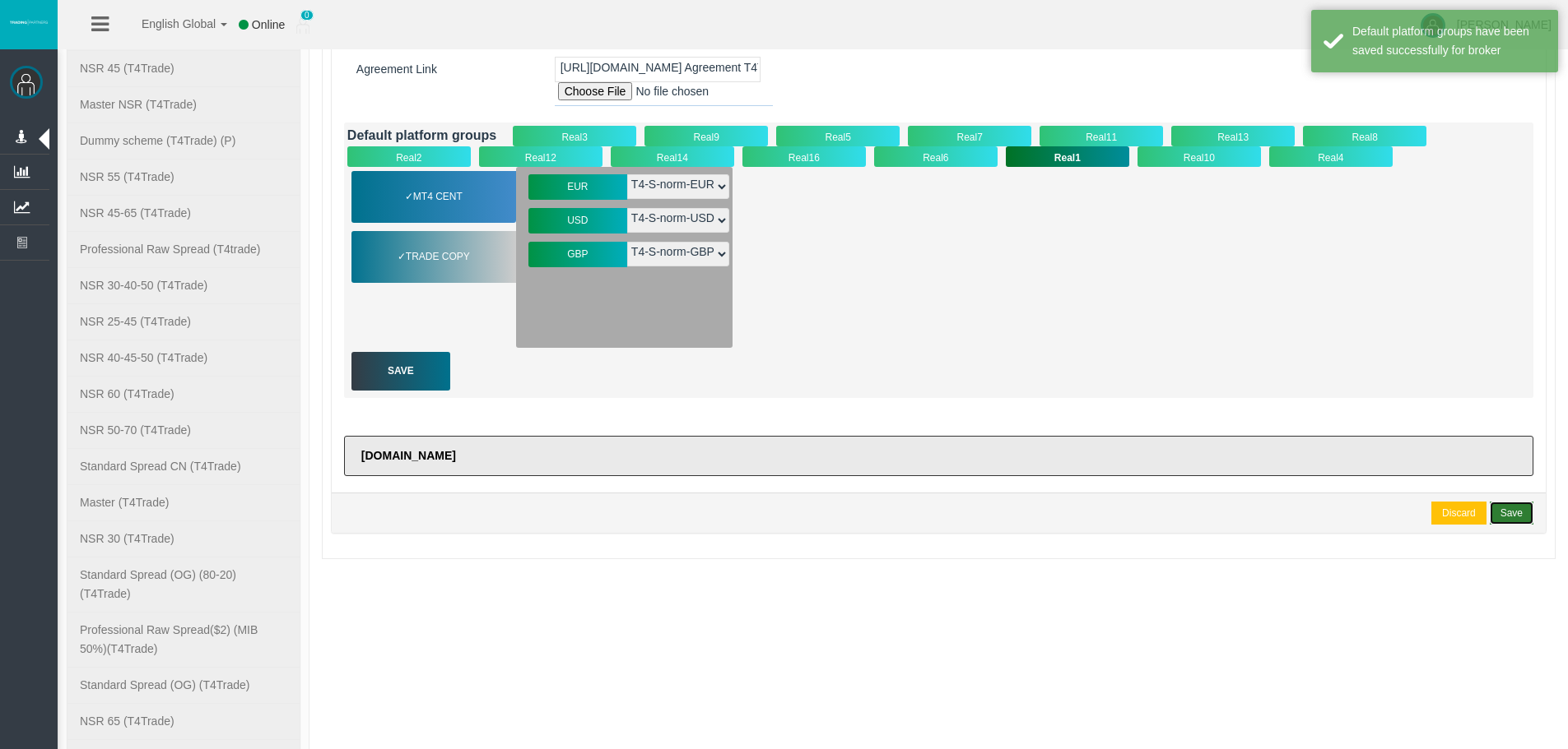
click at [1507, 515] on div "Save" at bounding box center [1511, 513] width 22 height 15
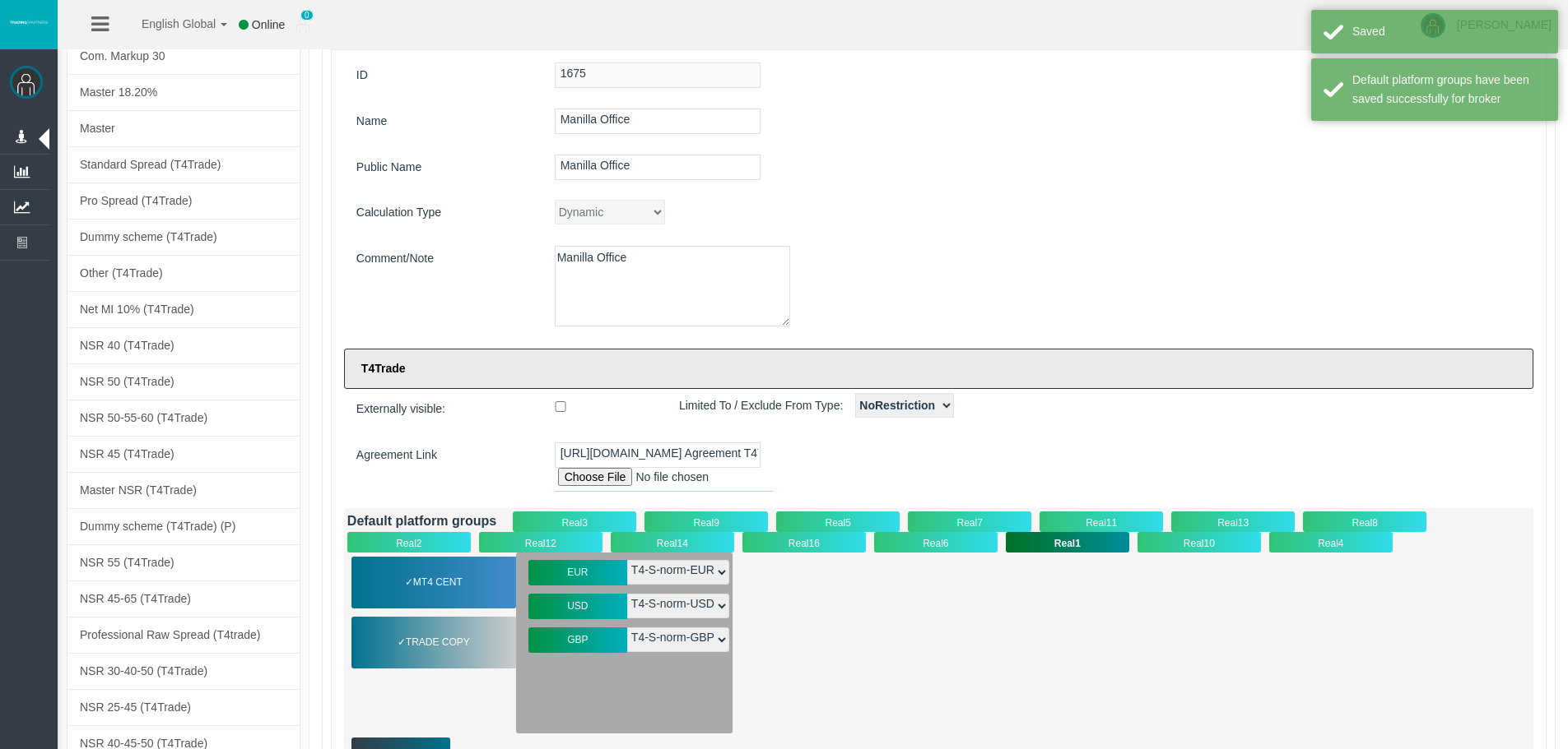
scroll to position [247, 0]
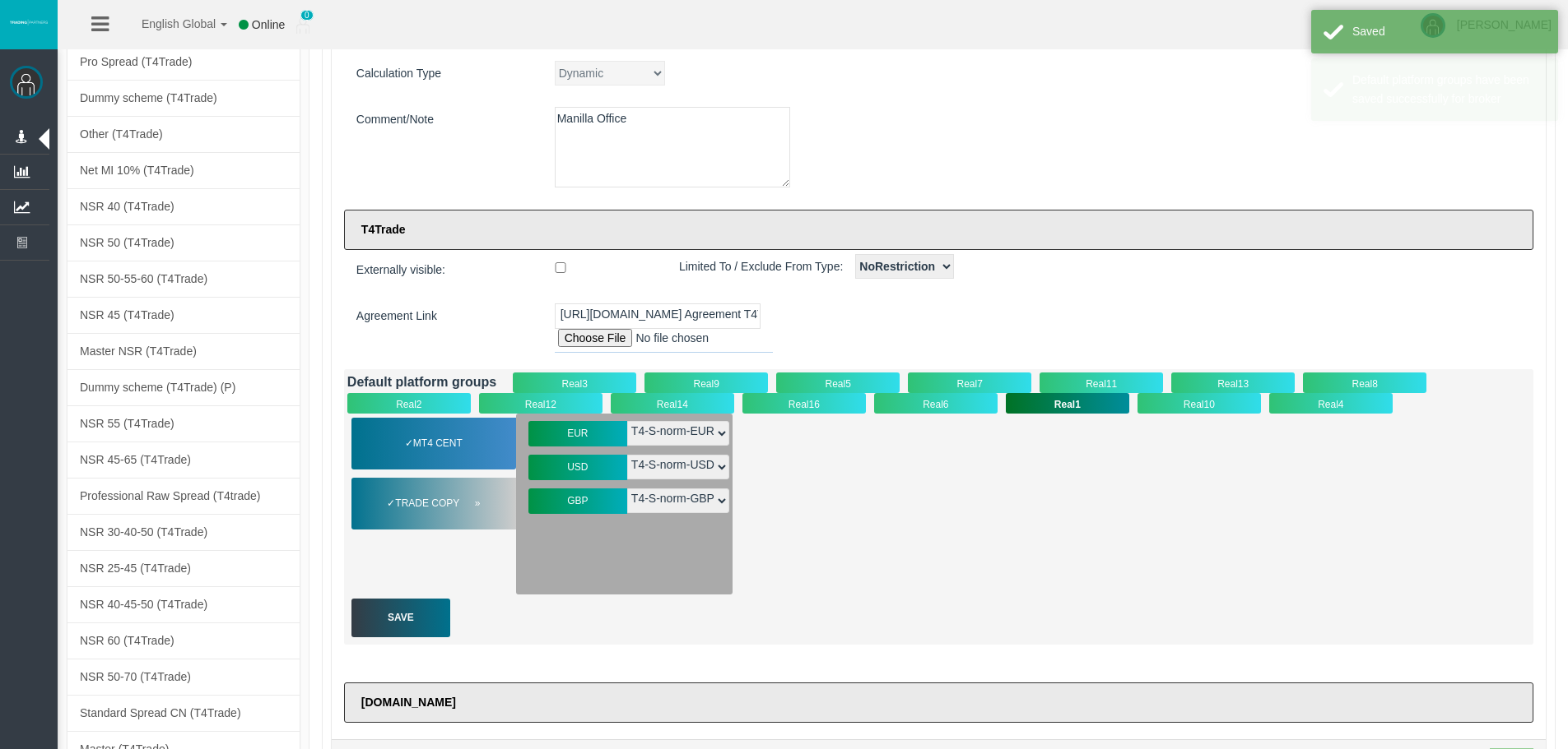
click at [463, 501] on span "Trade Copy" at bounding box center [437, 503] width 85 height 19
click at [439, 437] on span "MT4 Cent" at bounding box center [437, 443] width 70 height 19
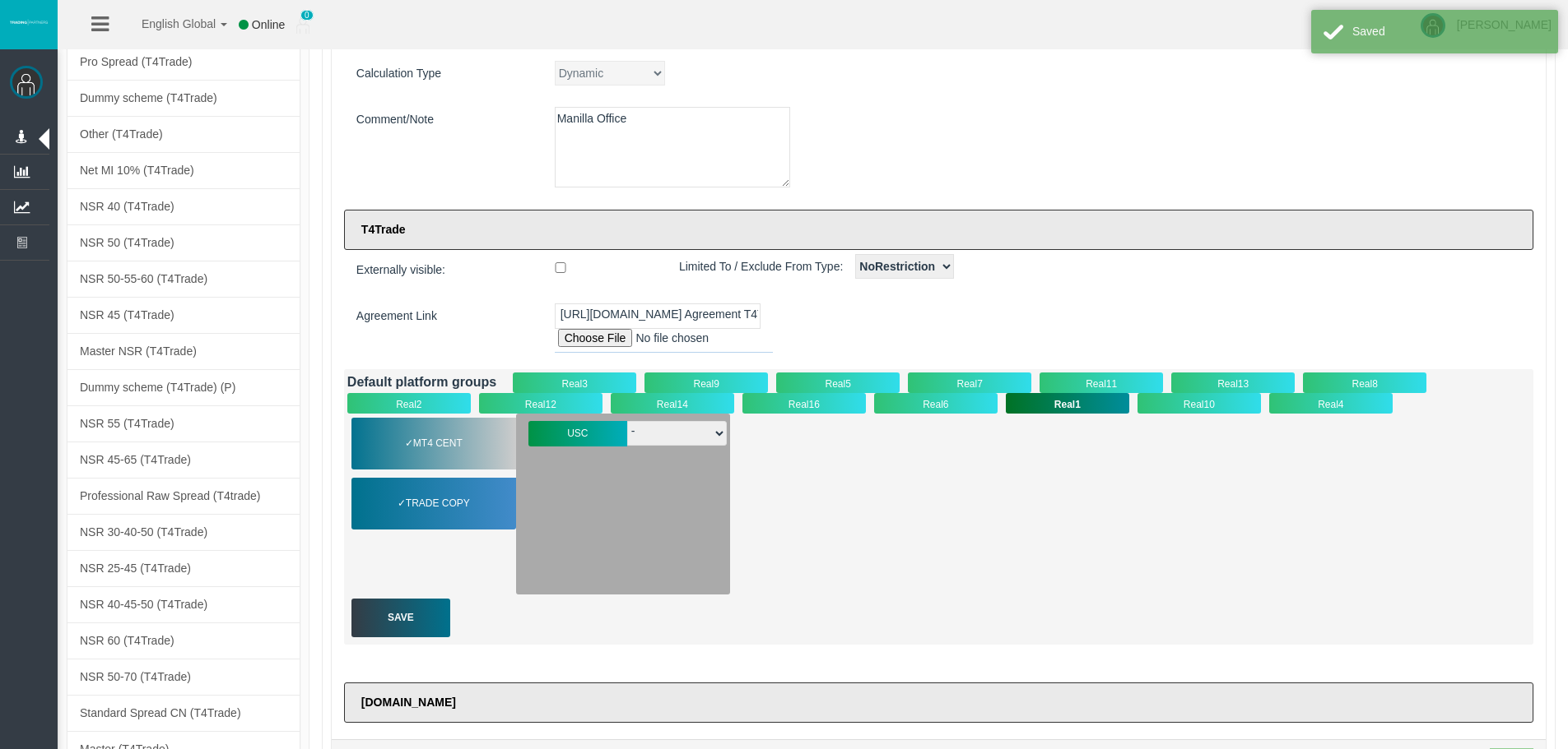
drag, startPoint x: 425, startPoint y: 493, endPoint x: 467, endPoint y: 476, distance: 45.3
click at [425, 494] on div "✓ Trade Copy" at bounding box center [434, 503] width 165 height 52
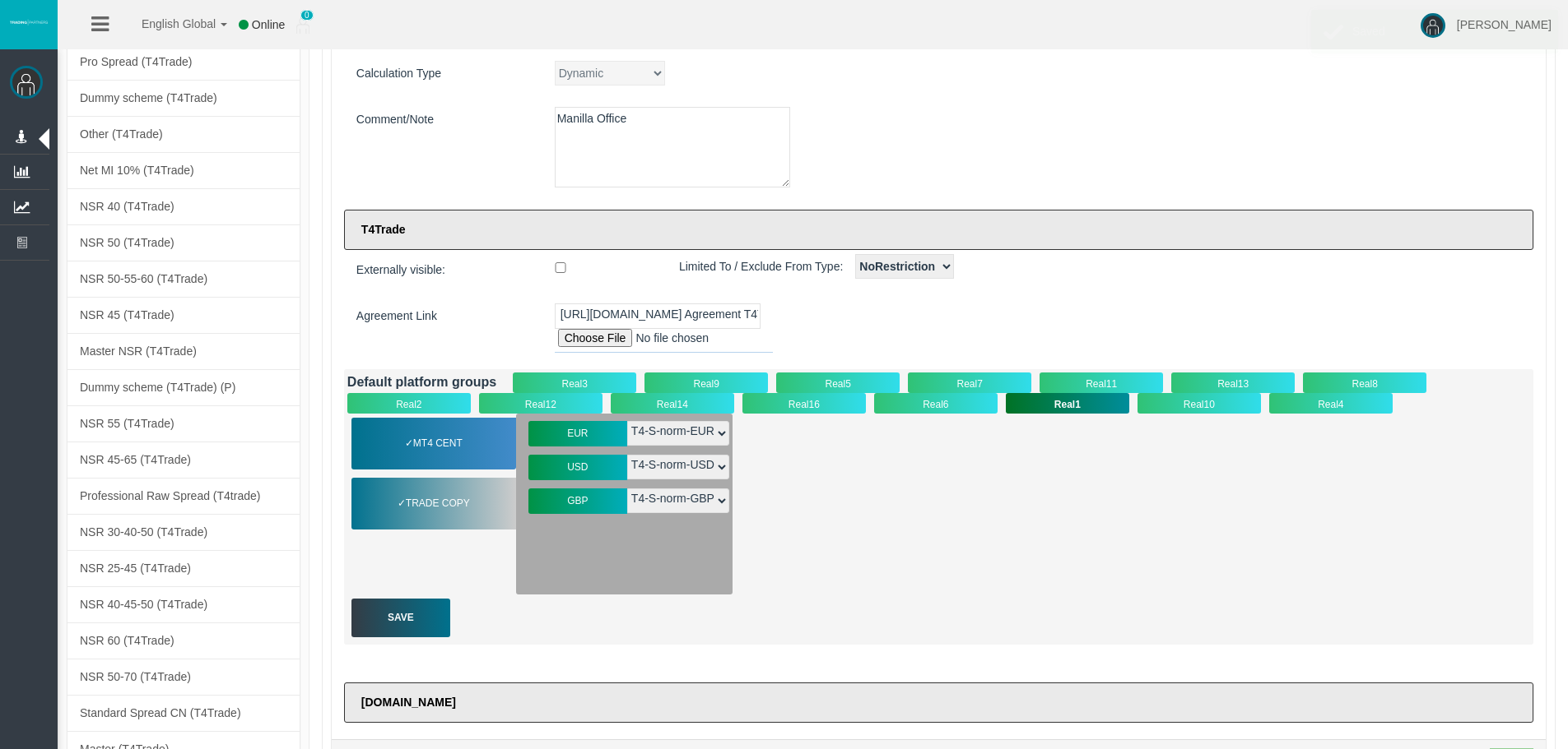
click at [667, 394] on div "Real14" at bounding box center [673, 403] width 124 height 20
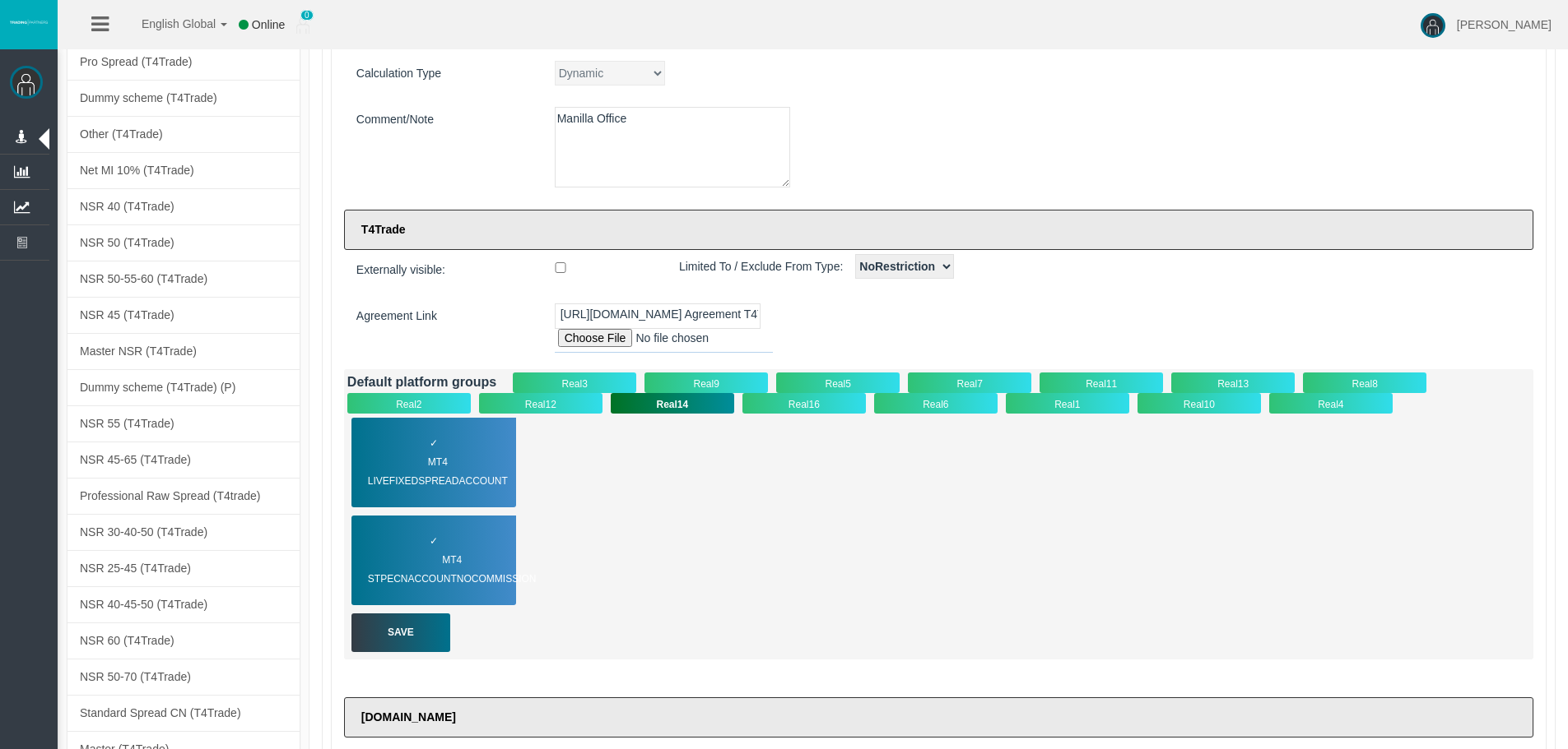
click at [795, 413] on div "Default platform groups Real3 Real9 Real5 Real7 Real11 Real13 Real8 Real2 Real1…" at bounding box center [939, 515] width 1189 height 290
click at [805, 395] on div "Real16" at bounding box center [804, 403] width 124 height 20
click at [424, 465] on span "MT4 LiveFixedSpreadAccount" at bounding box center [448, 472] width 160 height 38
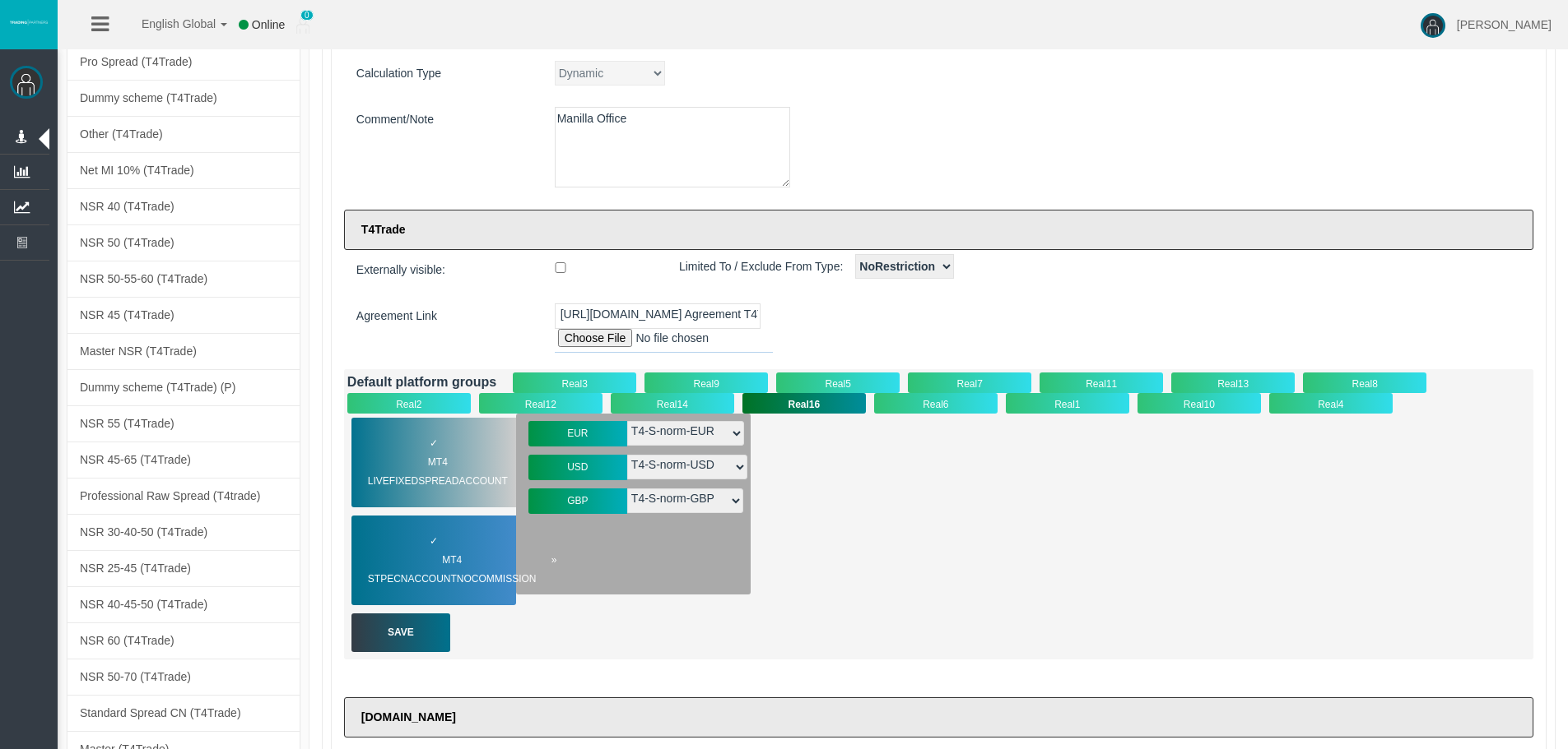
click at [447, 554] on span "MT4 STPECNAccountNOCommission" at bounding box center [463, 569] width 189 height 38
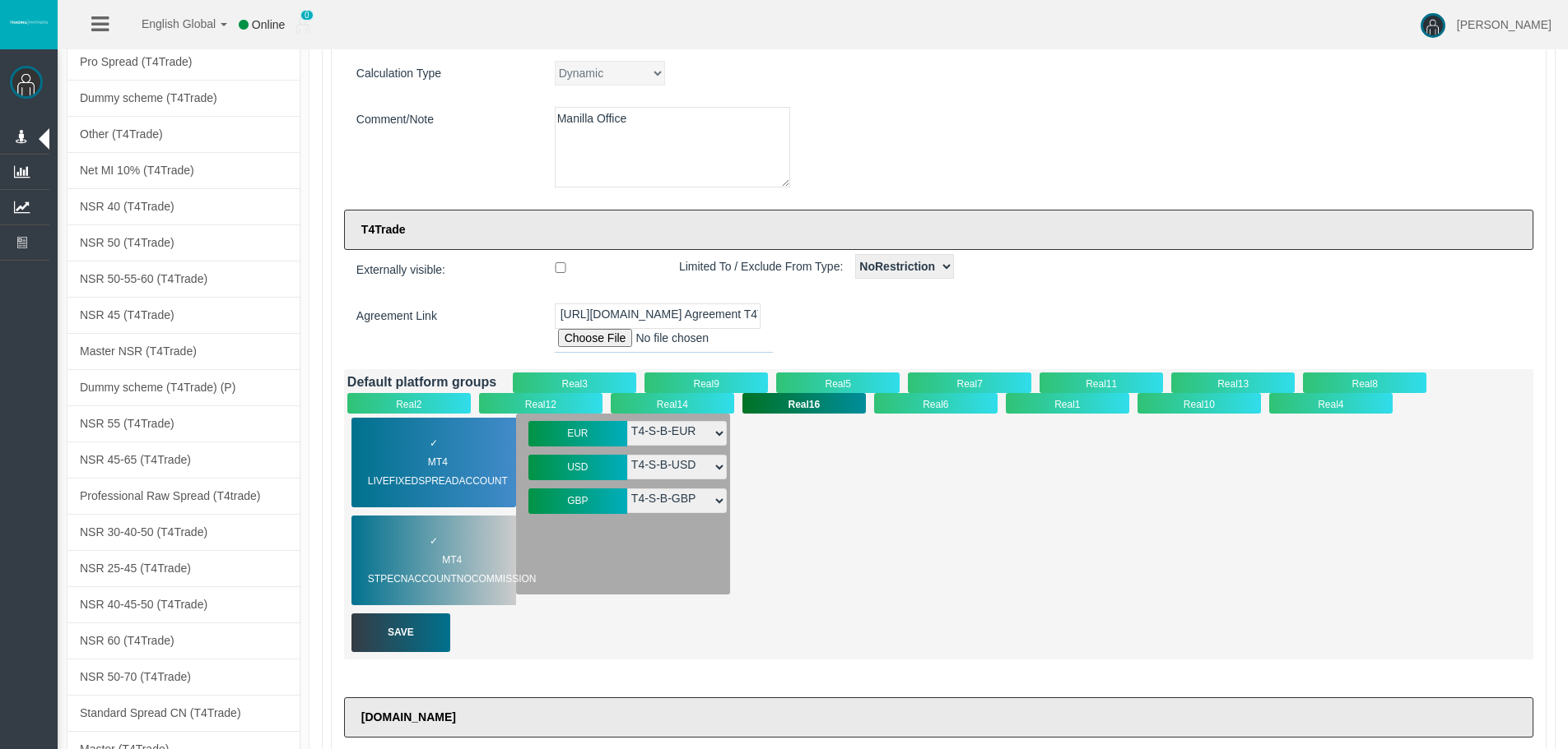
click at [796, 379] on div "Real5" at bounding box center [838, 382] width 124 height 20
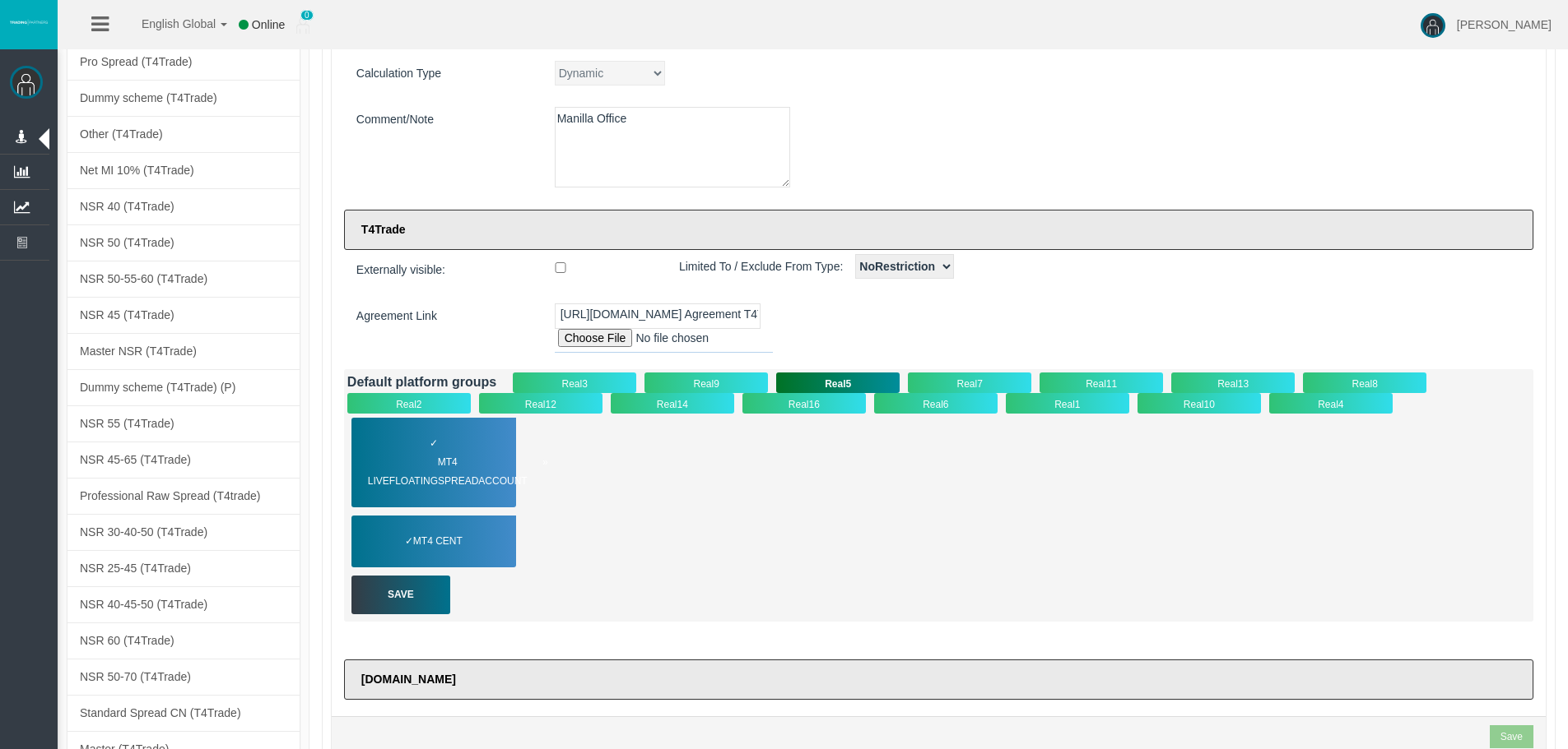
click at [442, 462] on span "MT4 LiveFloatingSpreadAccount" at bounding box center [458, 472] width 181 height 38
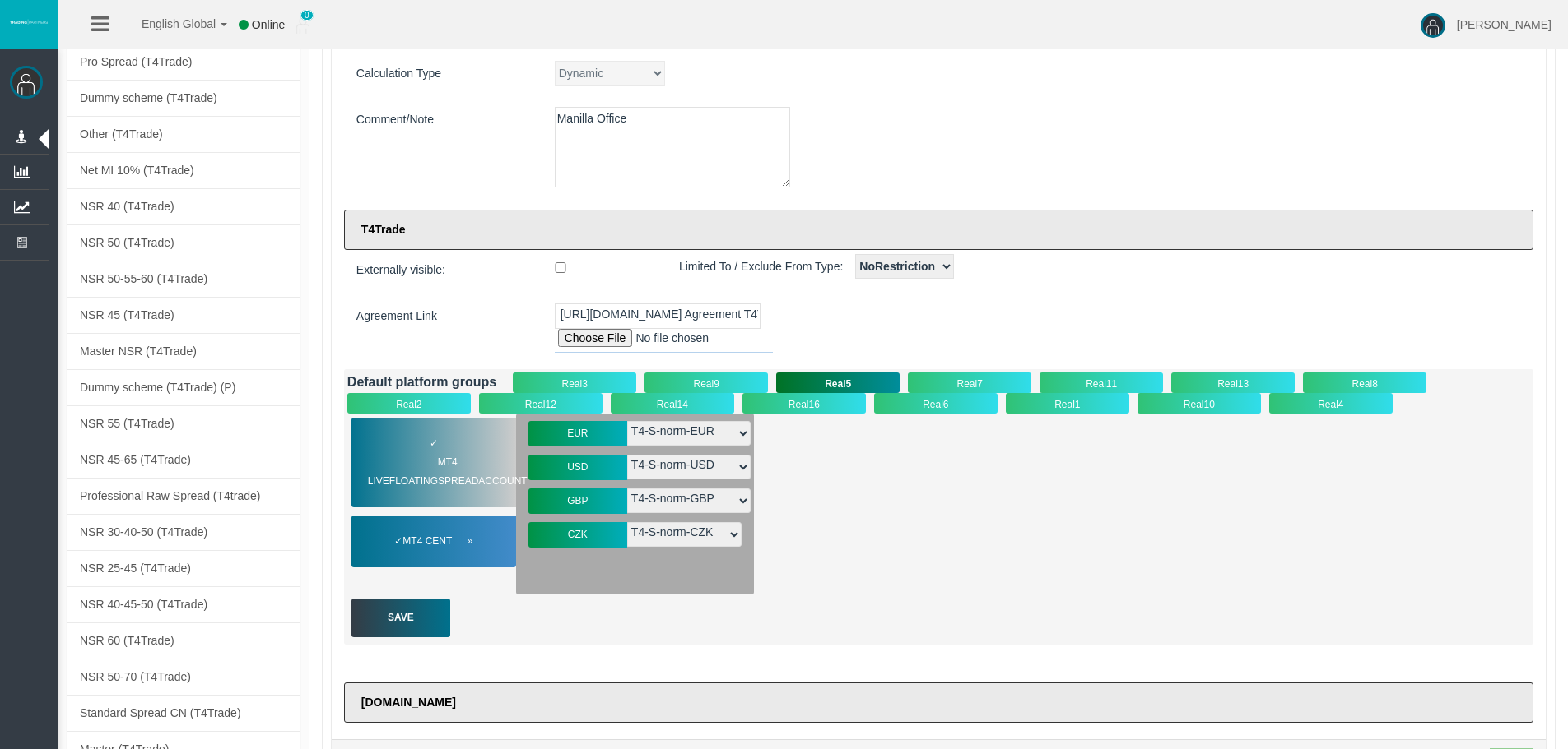
click at [440, 543] on span "MT4 Cent" at bounding box center [437, 541] width 70 height 19
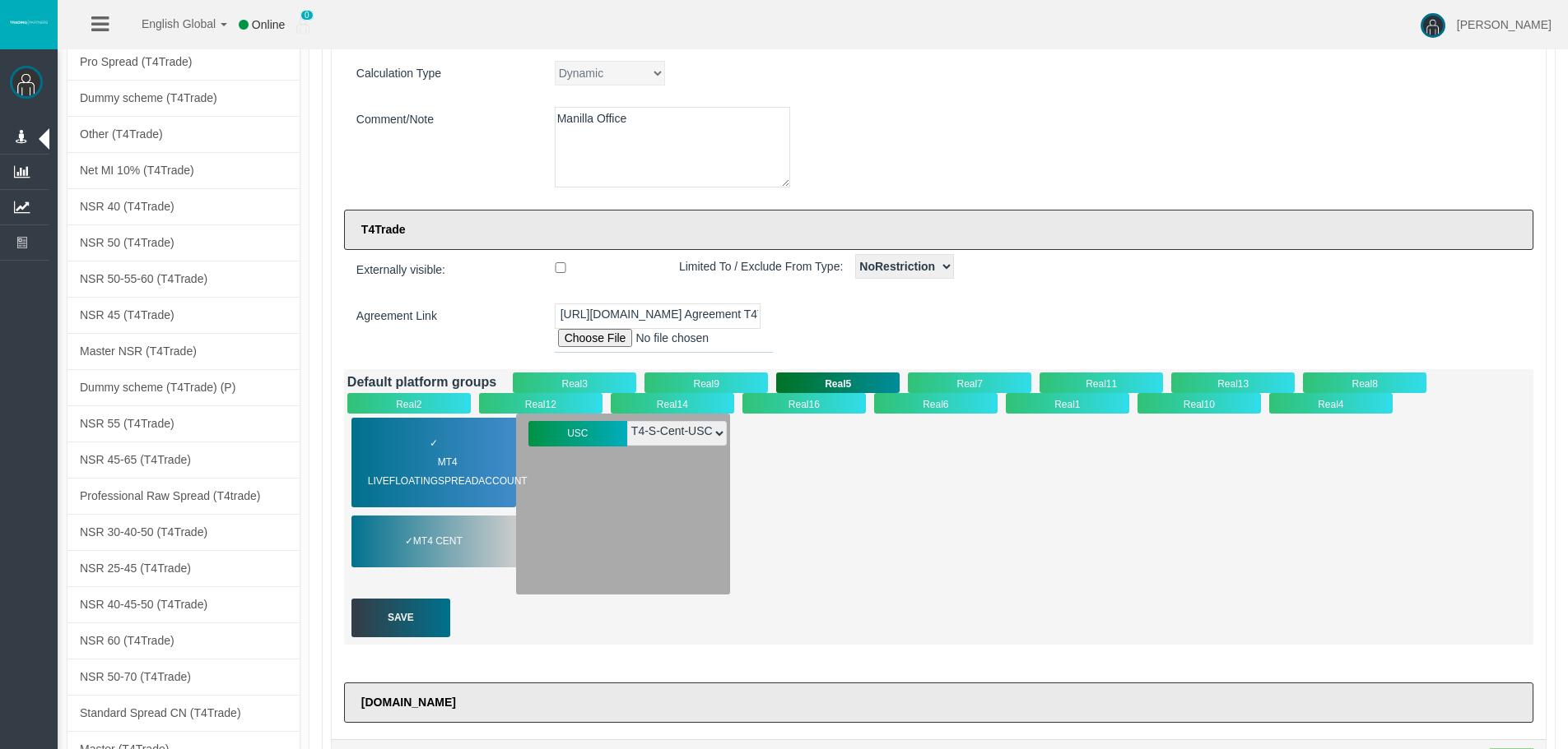
click at [823, 518] on div "✓ MT4 LiveFloatingSpreadAccount MT4 Cent EUR - T4-S-VIP-EUR" at bounding box center [939, 504] width 1183 height 181
drag, startPoint x: 417, startPoint y: 621, endPoint x: 713, endPoint y: 612, distance: 296.1
click at [419, 620] on div "Save" at bounding box center [401, 618] width 99 height 39
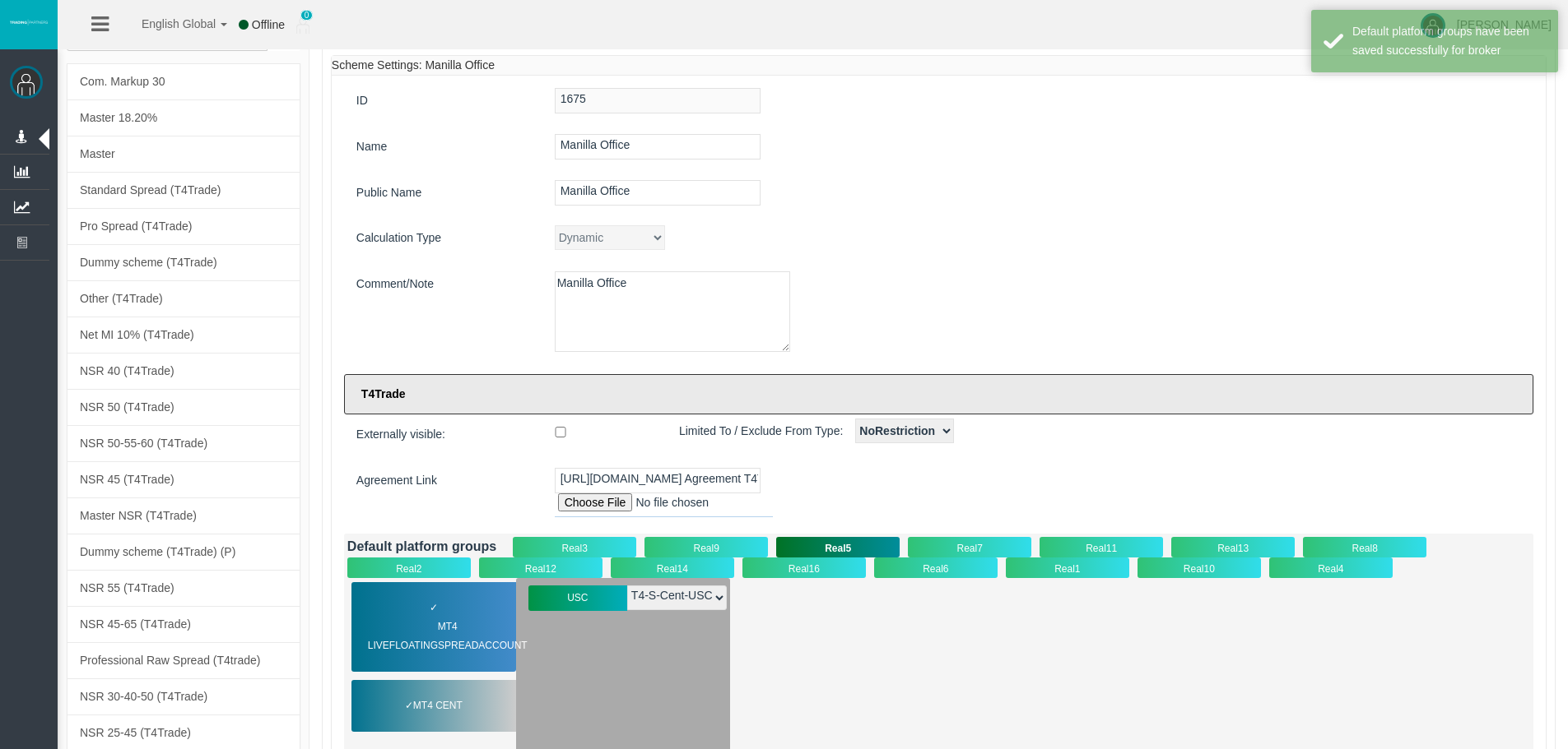
scroll to position [0, 0]
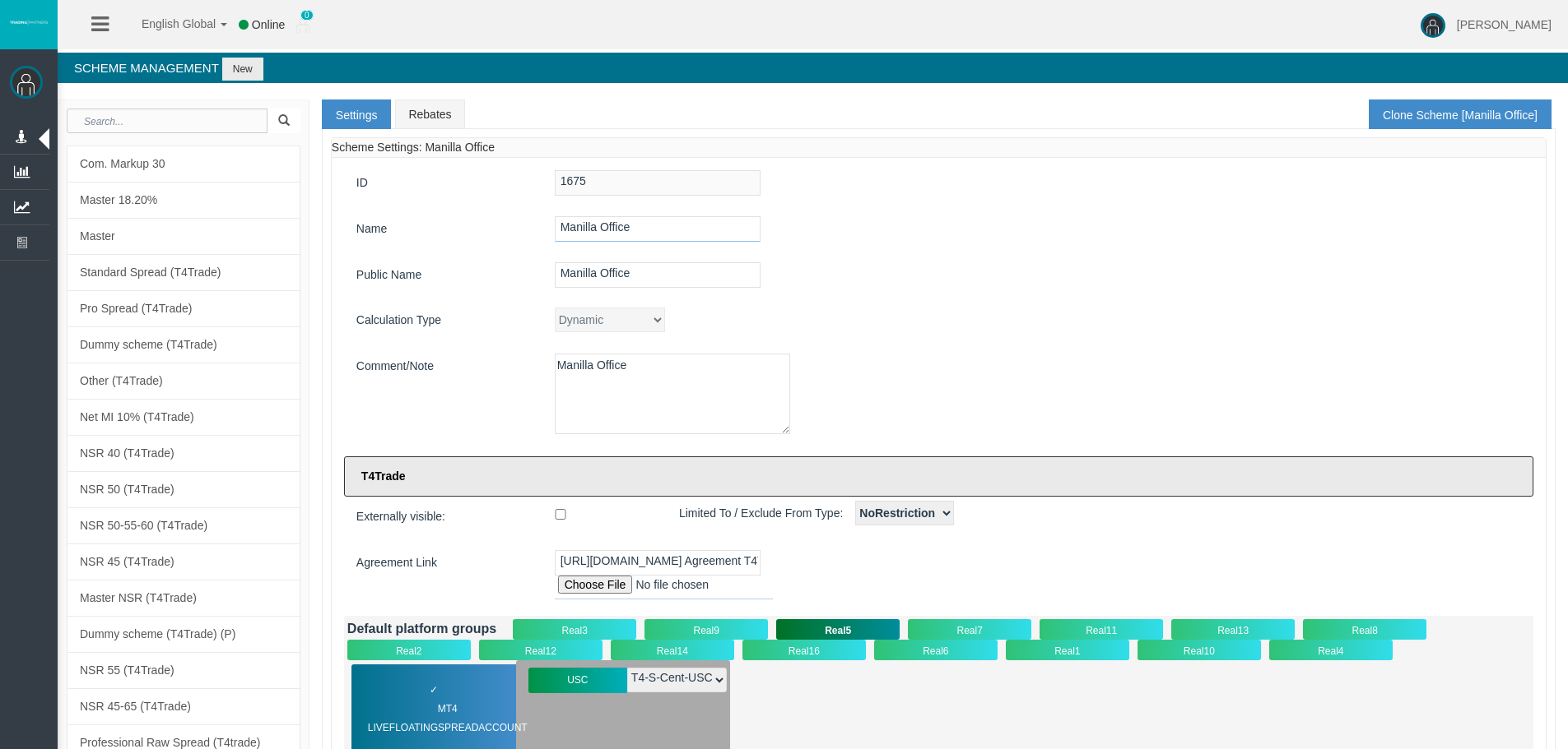
click at [653, 229] on input "Manilla Office" at bounding box center [657, 229] width 206 height 26
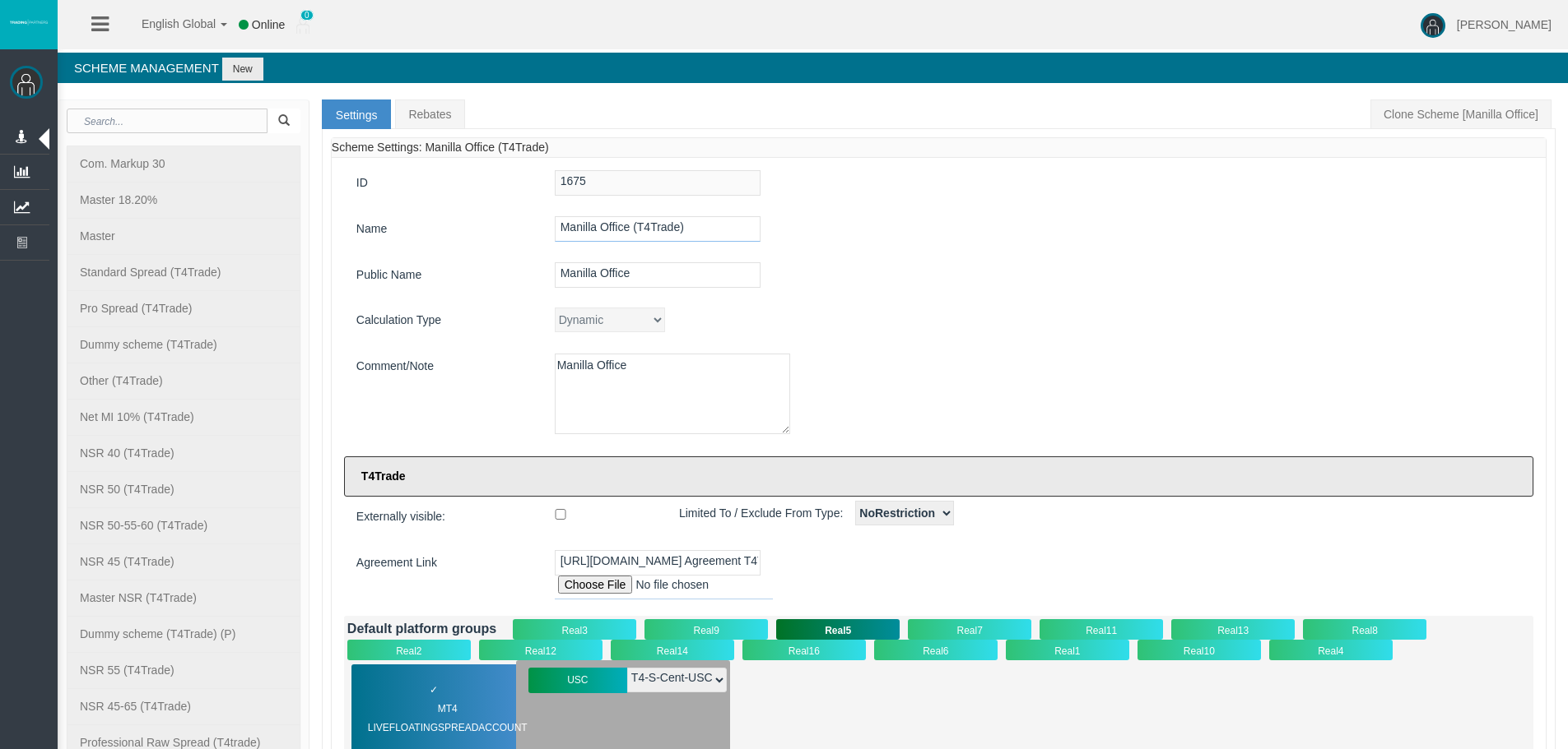
click at [720, 228] on input "Manilla Office (T4Trade)" at bounding box center [657, 229] width 206 height 26
drag, startPoint x: 720, startPoint y: 228, endPoint x: 548, endPoint y: 236, distance: 172.2
click at [548, 236] on div "Manilla Office (T4Trade)" at bounding box center [1038, 229] width 991 height 26
type input "Manilla Office (T4Trade)"
drag, startPoint x: 670, startPoint y: 271, endPoint x: 538, endPoint y: 271, distance: 132.0
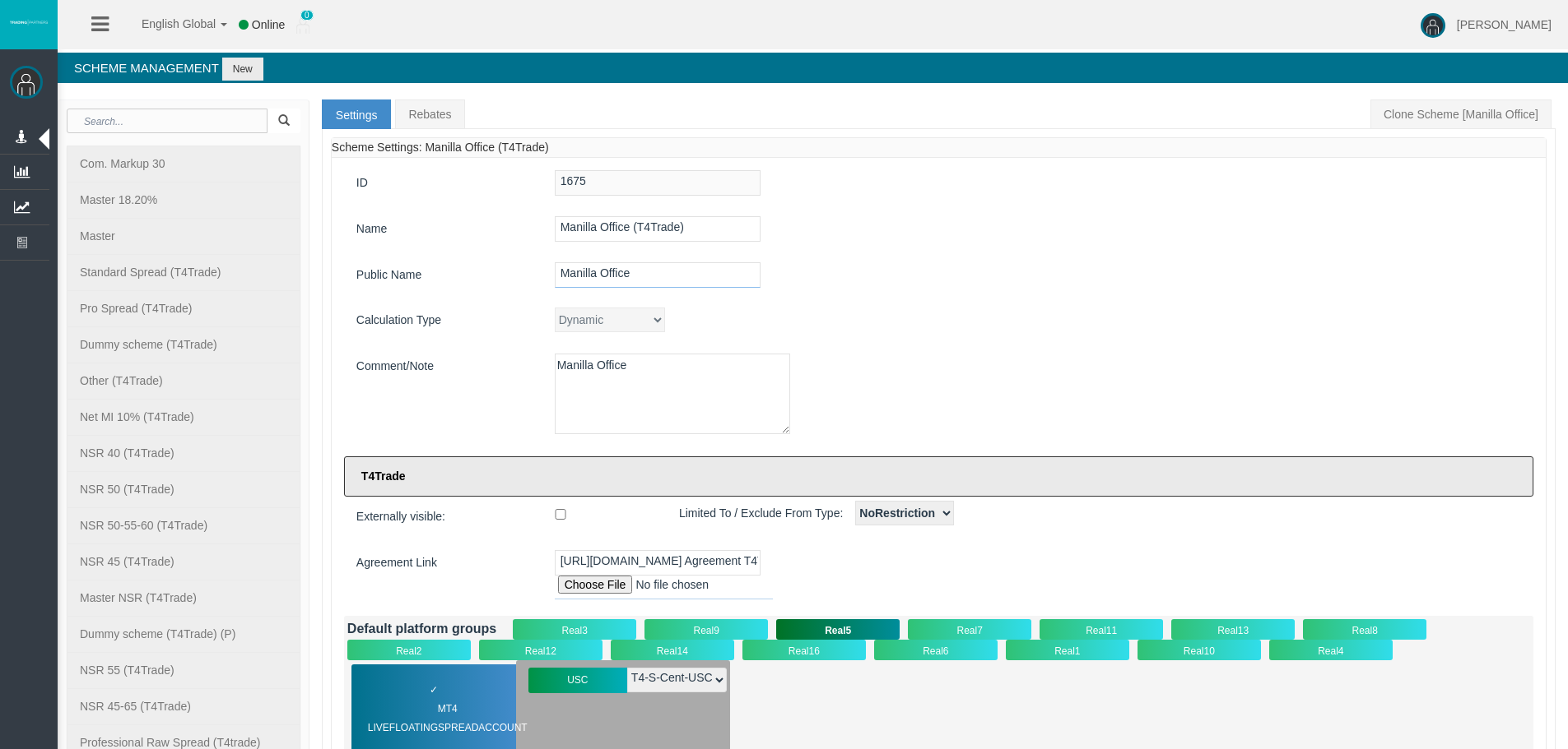
click at [538, 271] on div "Public Name Manilla Office" at bounding box center [939, 277] width 1189 height 29
paste input "(T4Trade)"
type input "Manilla Office (T4Trade)"
drag, startPoint x: 631, startPoint y: 371, endPoint x: 550, endPoint y: 366, distance: 81.2
click at [550, 366] on div "Manilla Office" at bounding box center [1038, 397] width 991 height 87
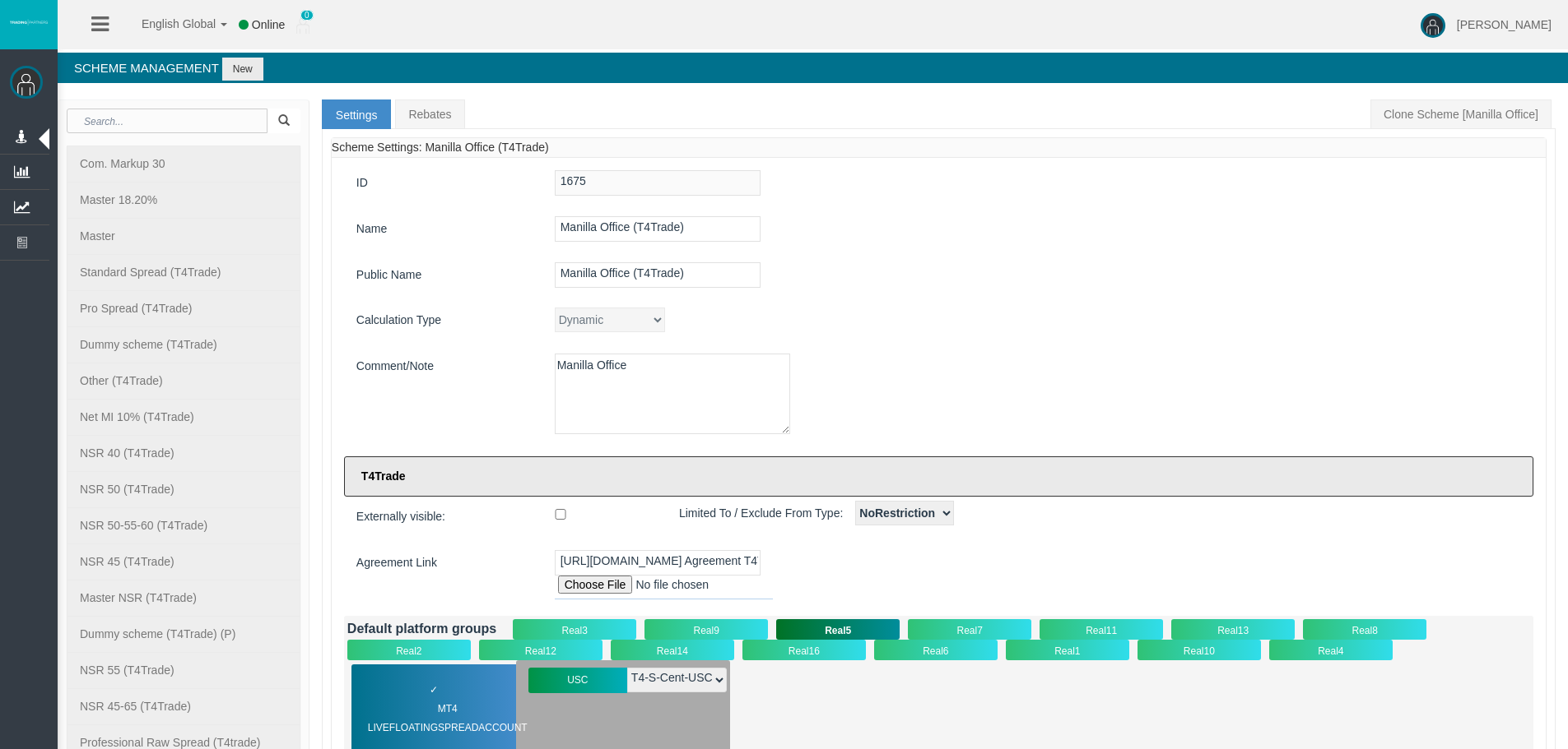
paste textarea "(T4Trade)"
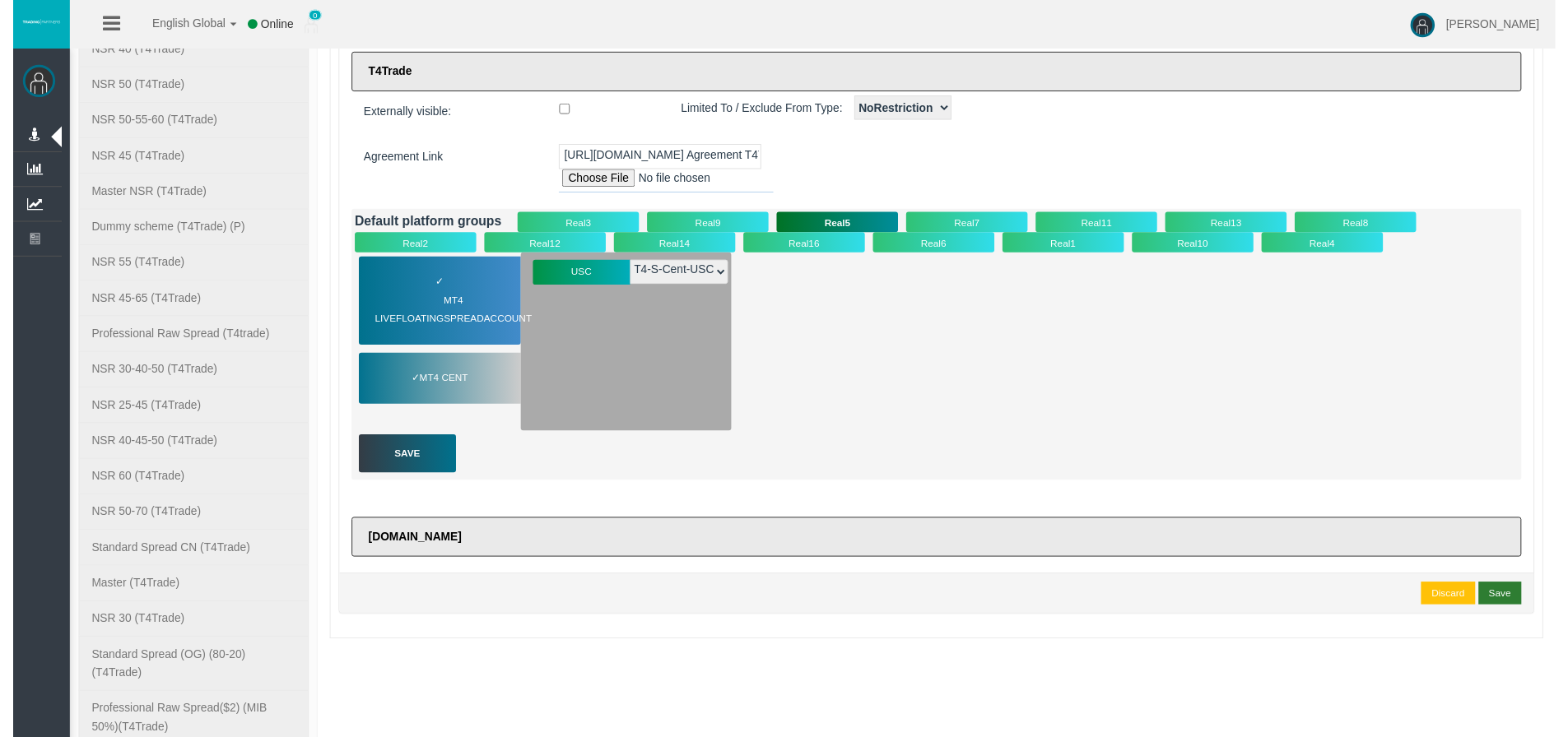
scroll to position [411, 0]
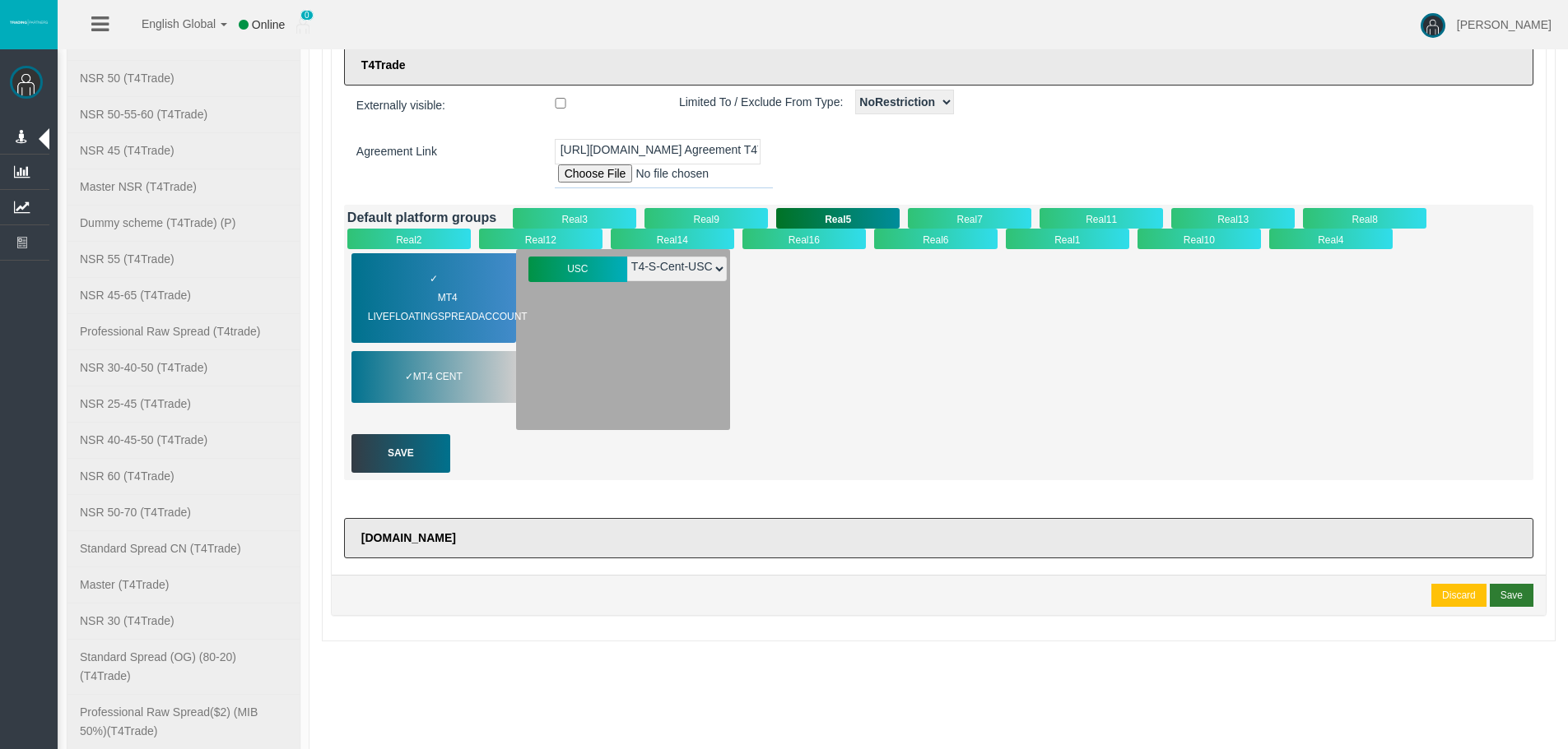
type textarea "Manilla Office (T4Trade)"
click at [408, 458] on div "Save" at bounding box center [401, 454] width 99 height 39
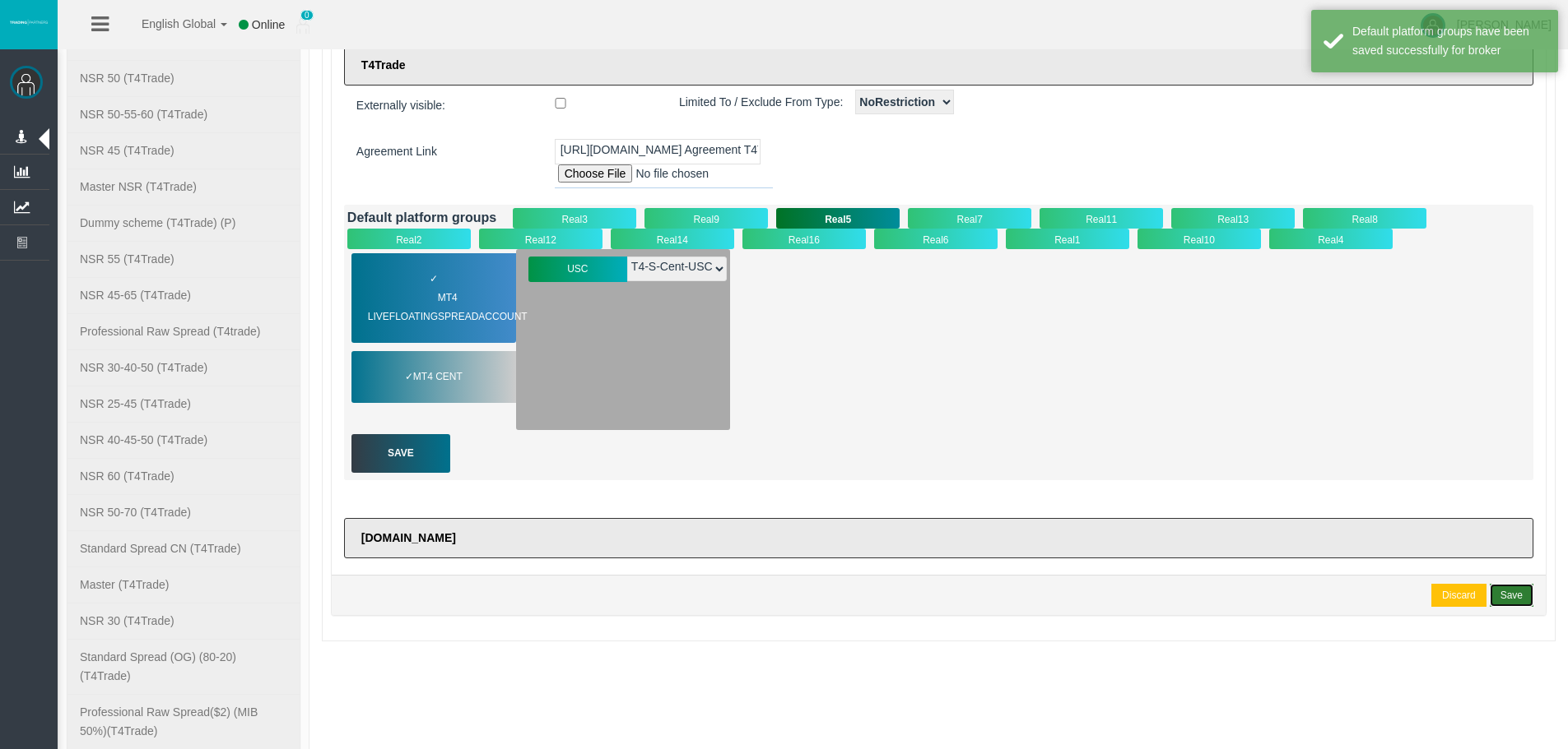
click at [1515, 596] on div "Save" at bounding box center [1511, 595] width 22 height 15
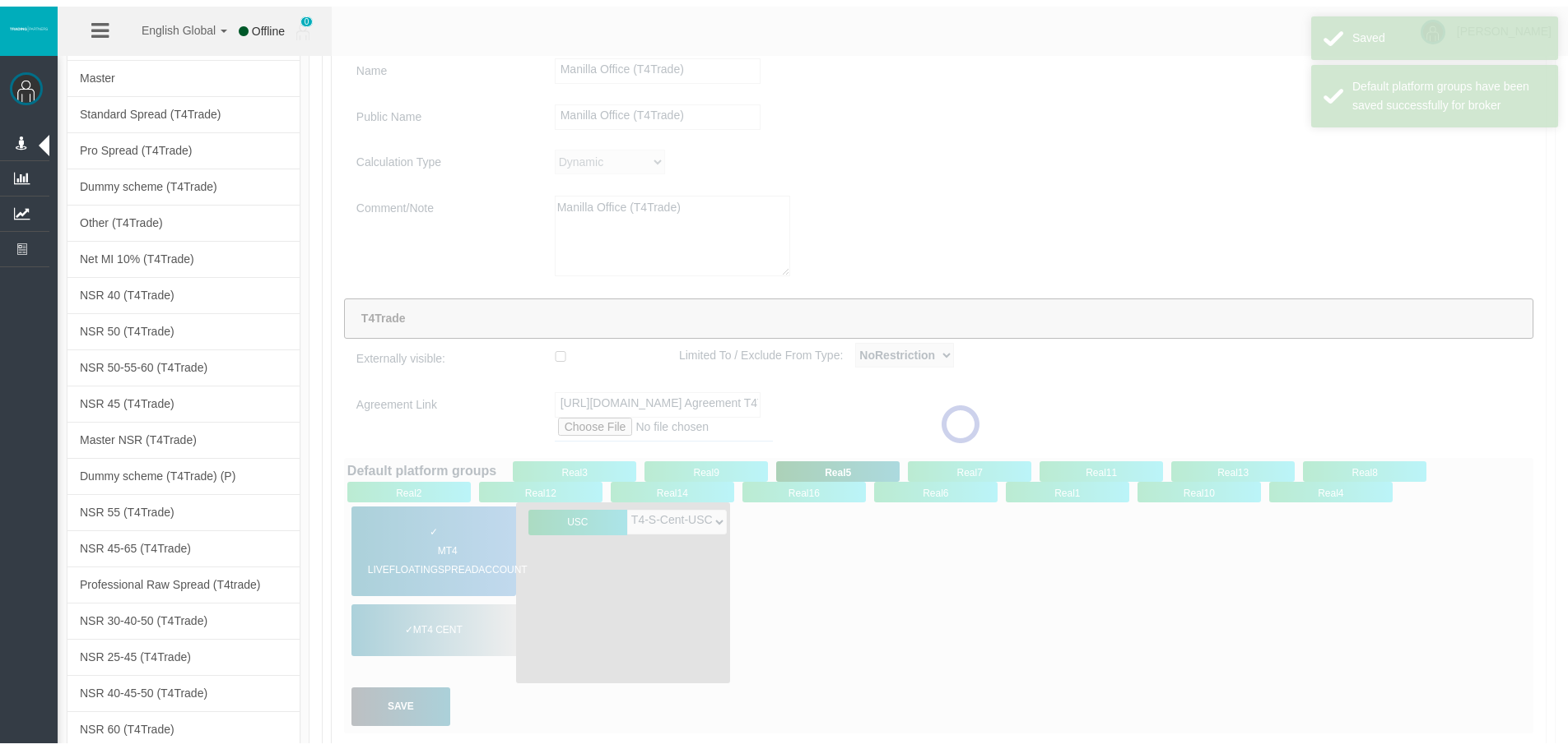
scroll to position [0, 0]
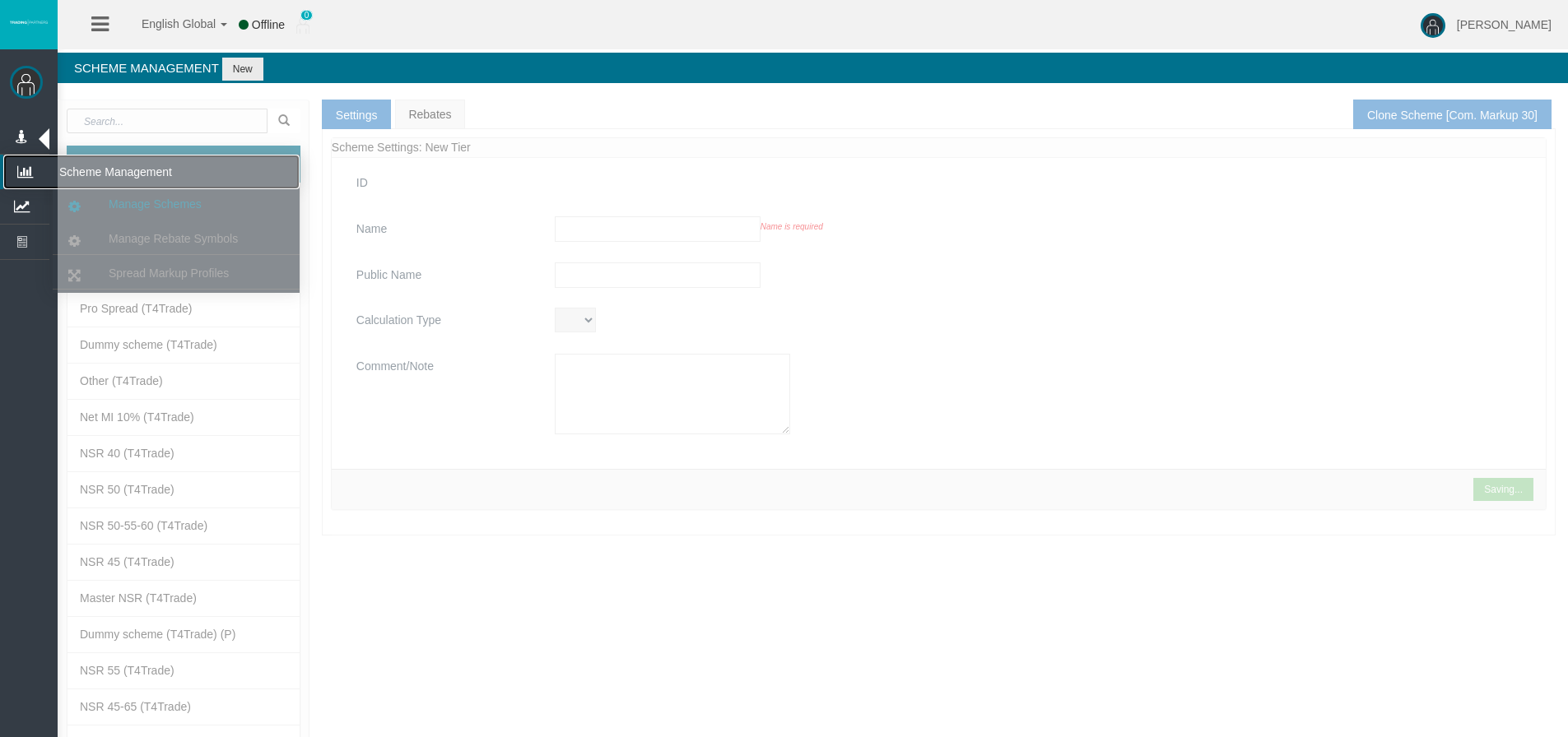
click at [27, 165] on icon at bounding box center [25, 172] width 43 height 35
type input "Com. Markup 30"
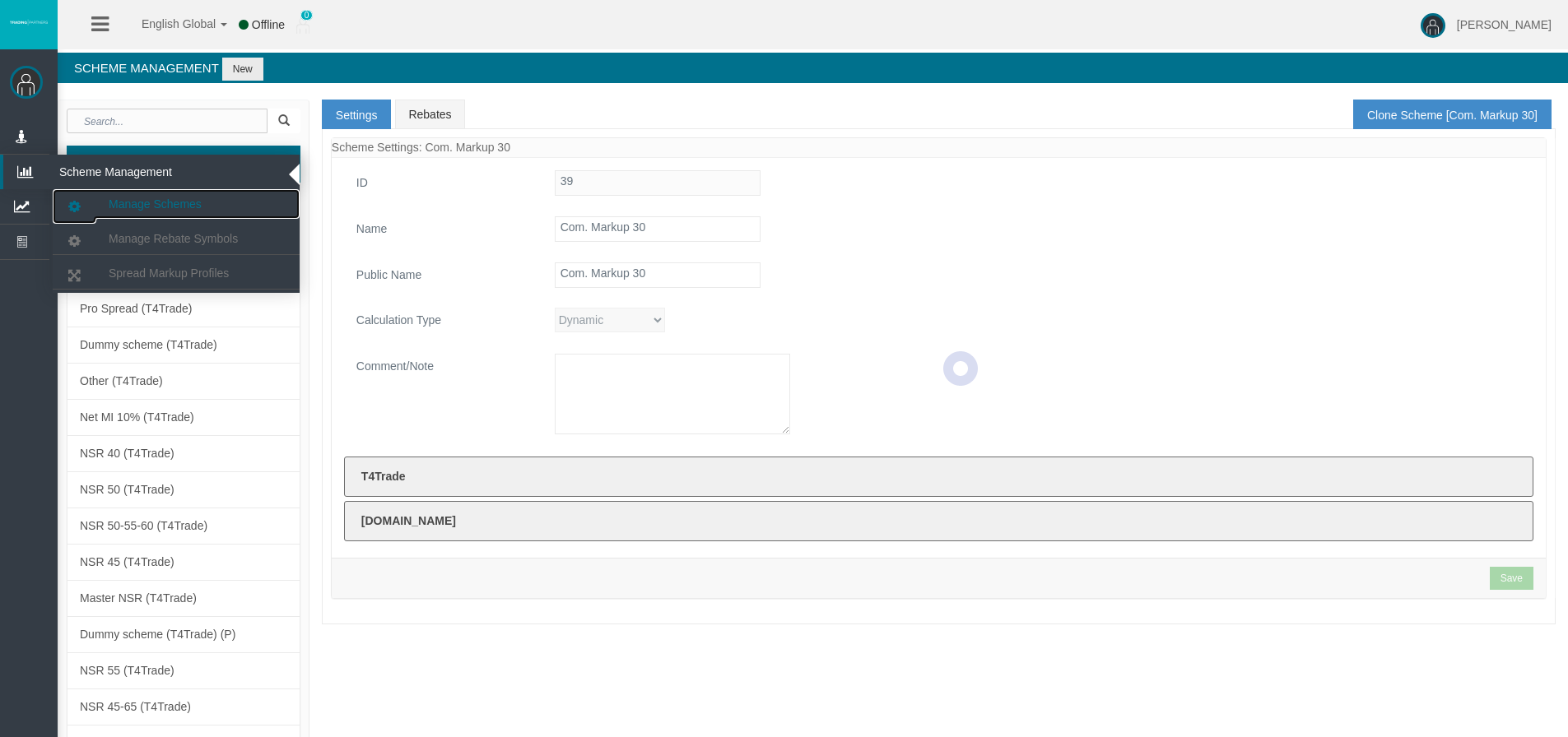
click at [131, 207] on span "Manage Schemes" at bounding box center [155, 203] width 93 height 13
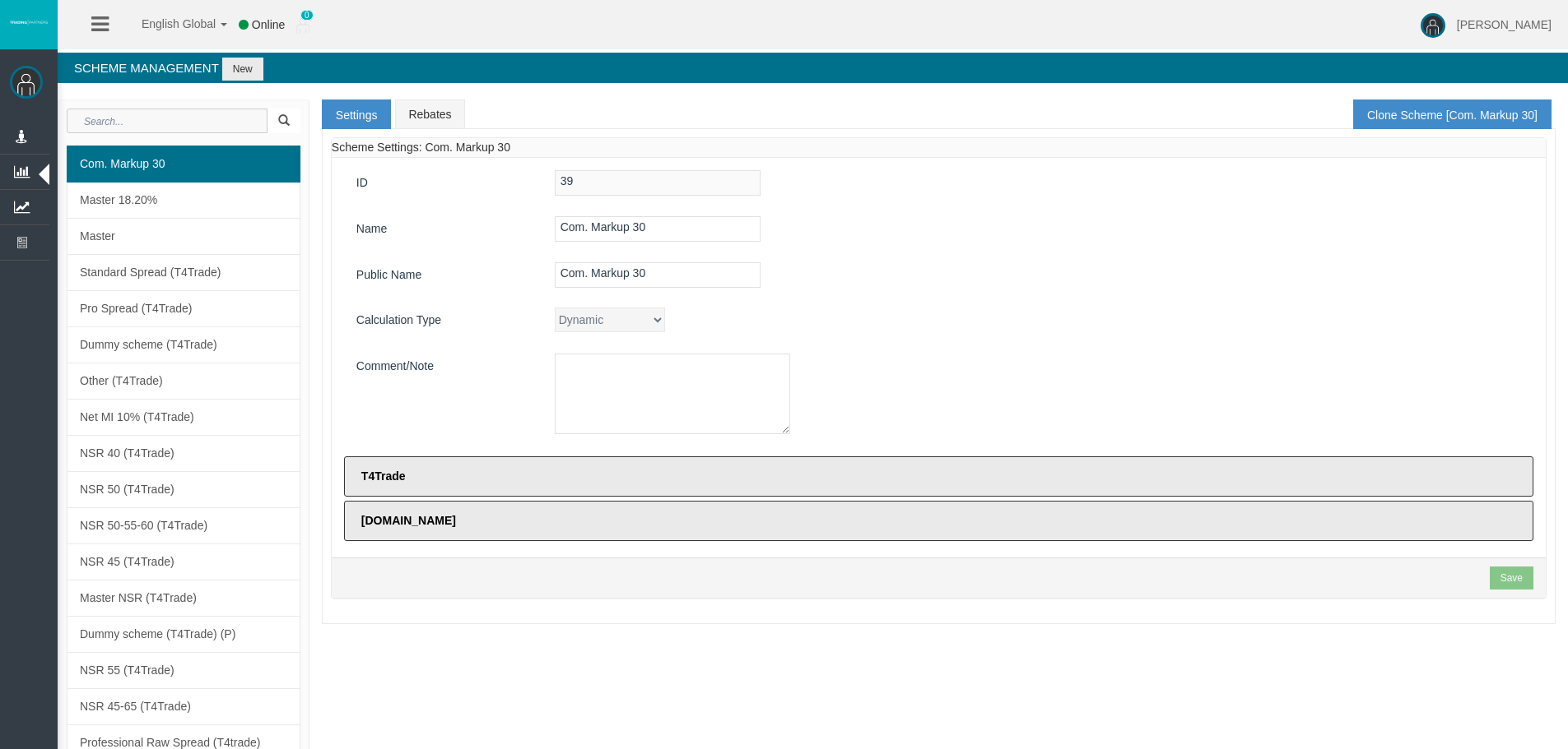
click at [126, 125] on input "text" at bounding box center [166, 121] width 201 height 25
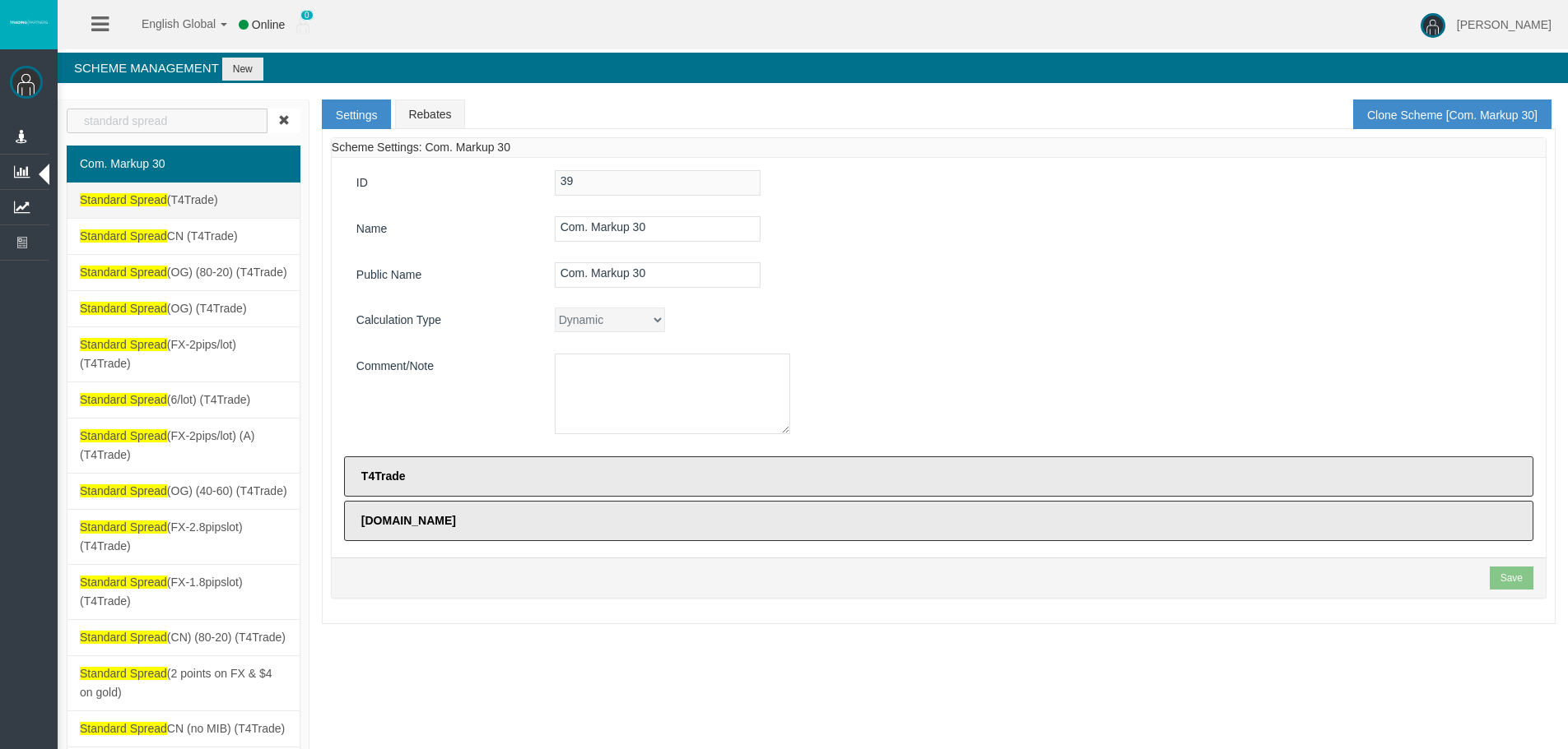
type input "standard spread"
click at [180, 201] on span "Standard Spread (T4Trade)" at bounding box center [149, 200] width 138 height 13
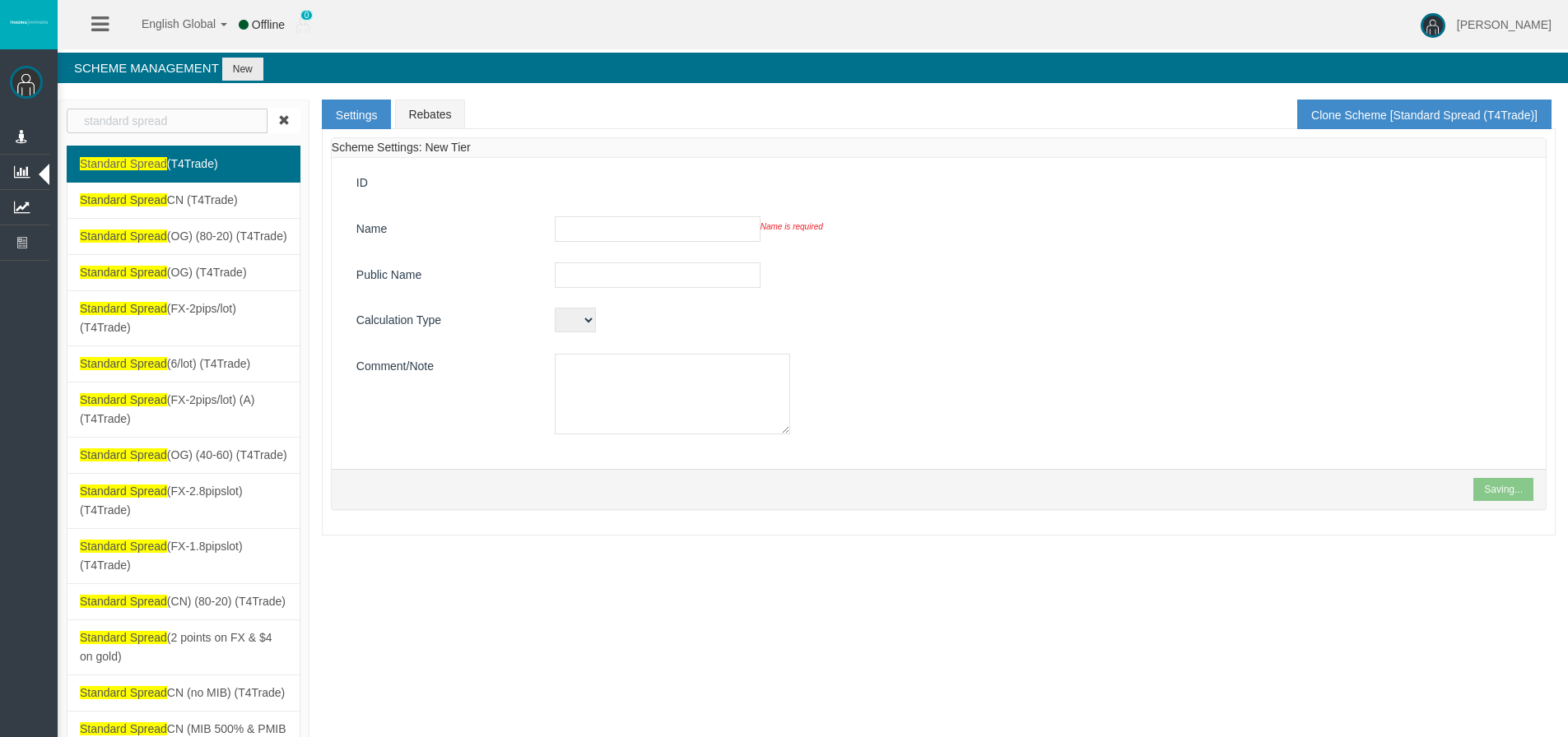
select select "ExcludedFrom"
select select "156"
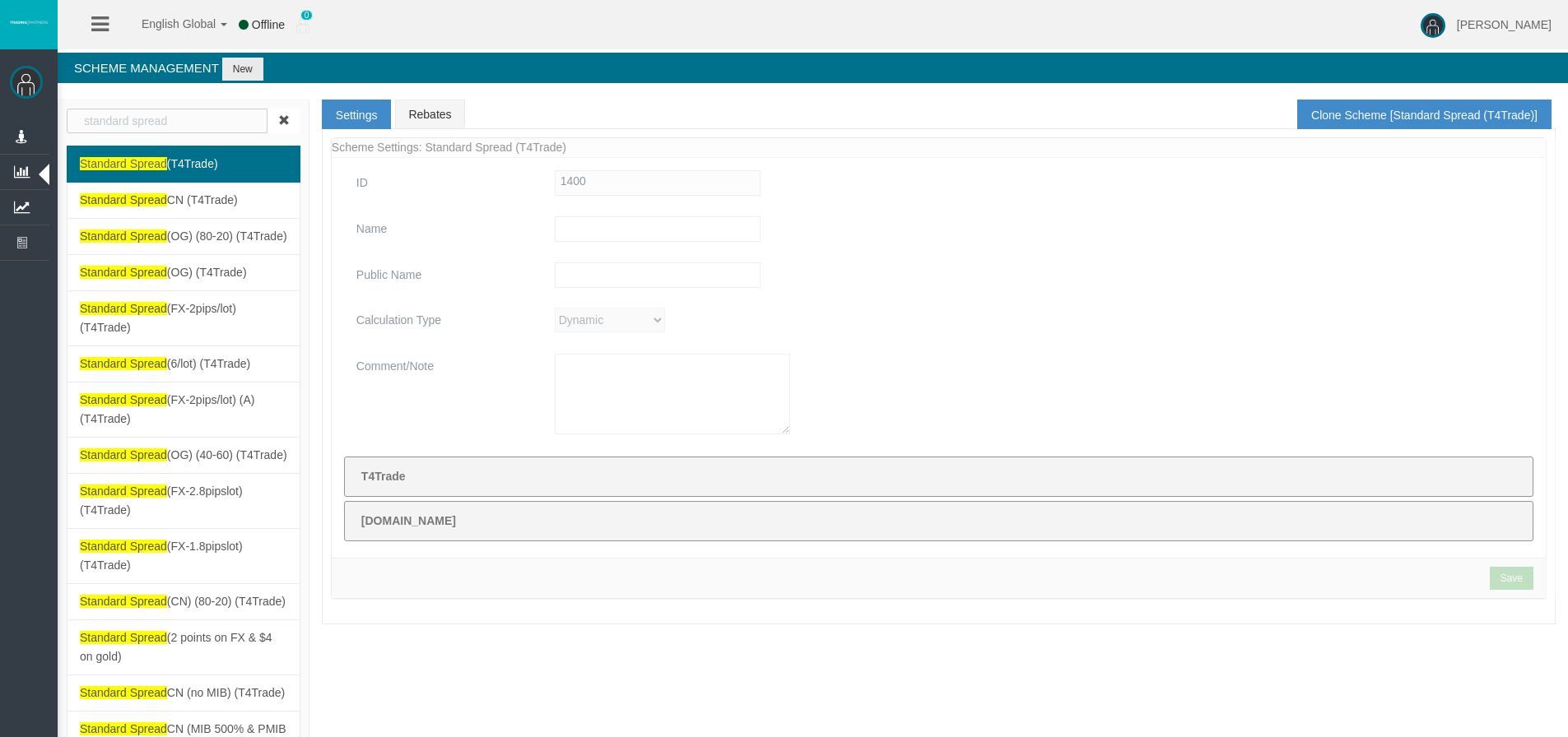
type input "Standard Spread (T4Trade)"
type input "Standard Spread"
type textarea "Standard Spread (T4Trade)"
select select "ExcludedFrom"
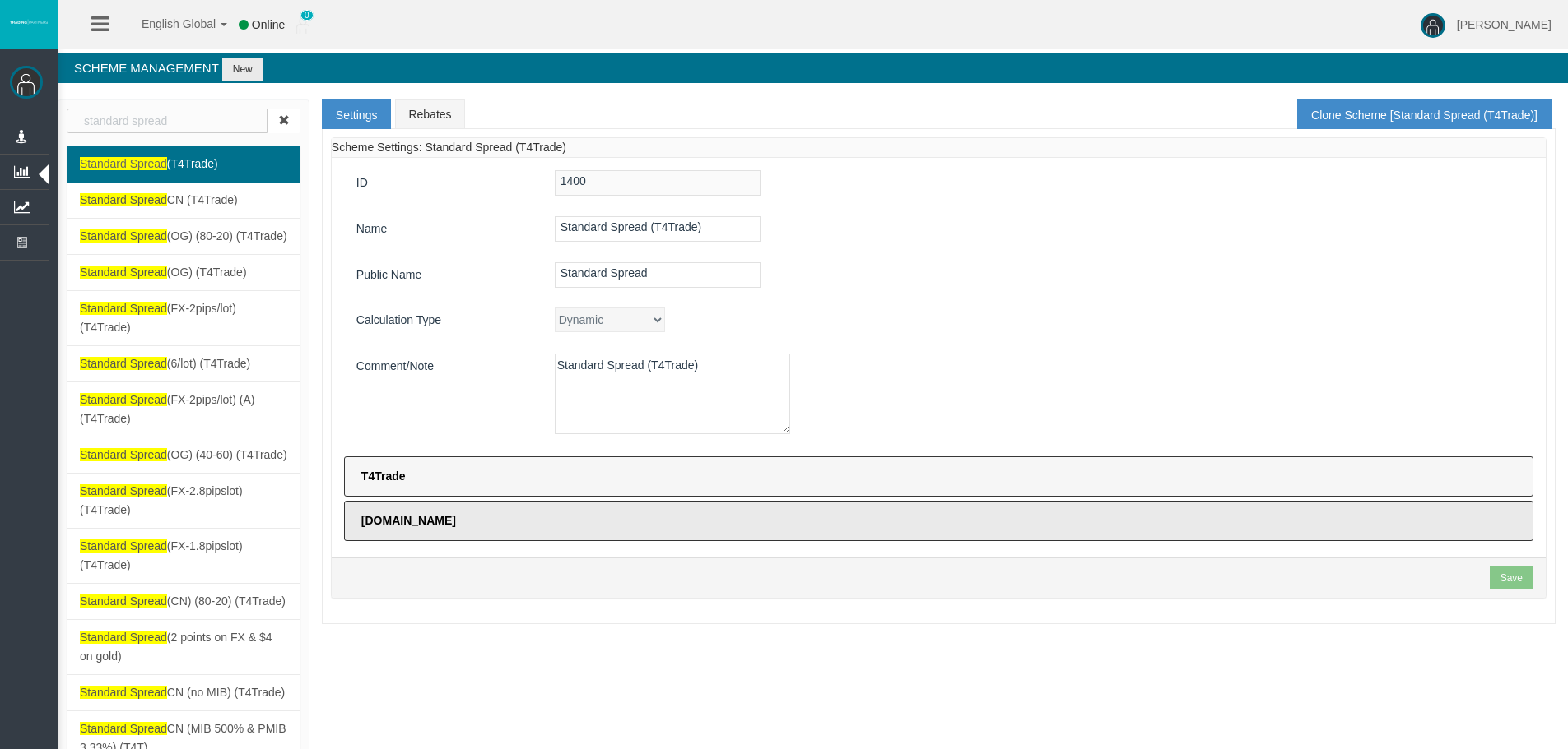
click at [404, 493] on label "T4Trade" at bounding box center [939, 477] width 1189 height 41
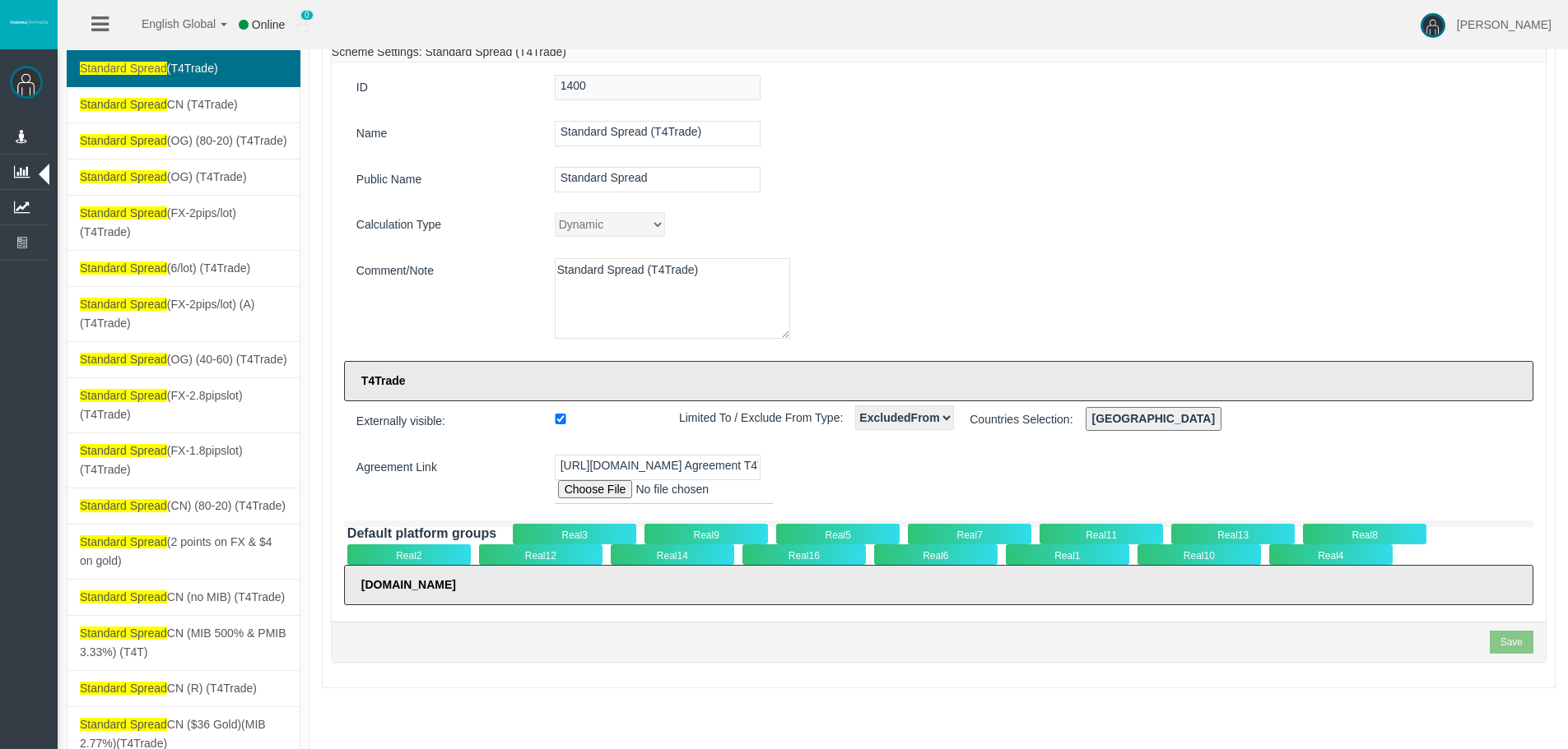
scroll to position [247, 0]
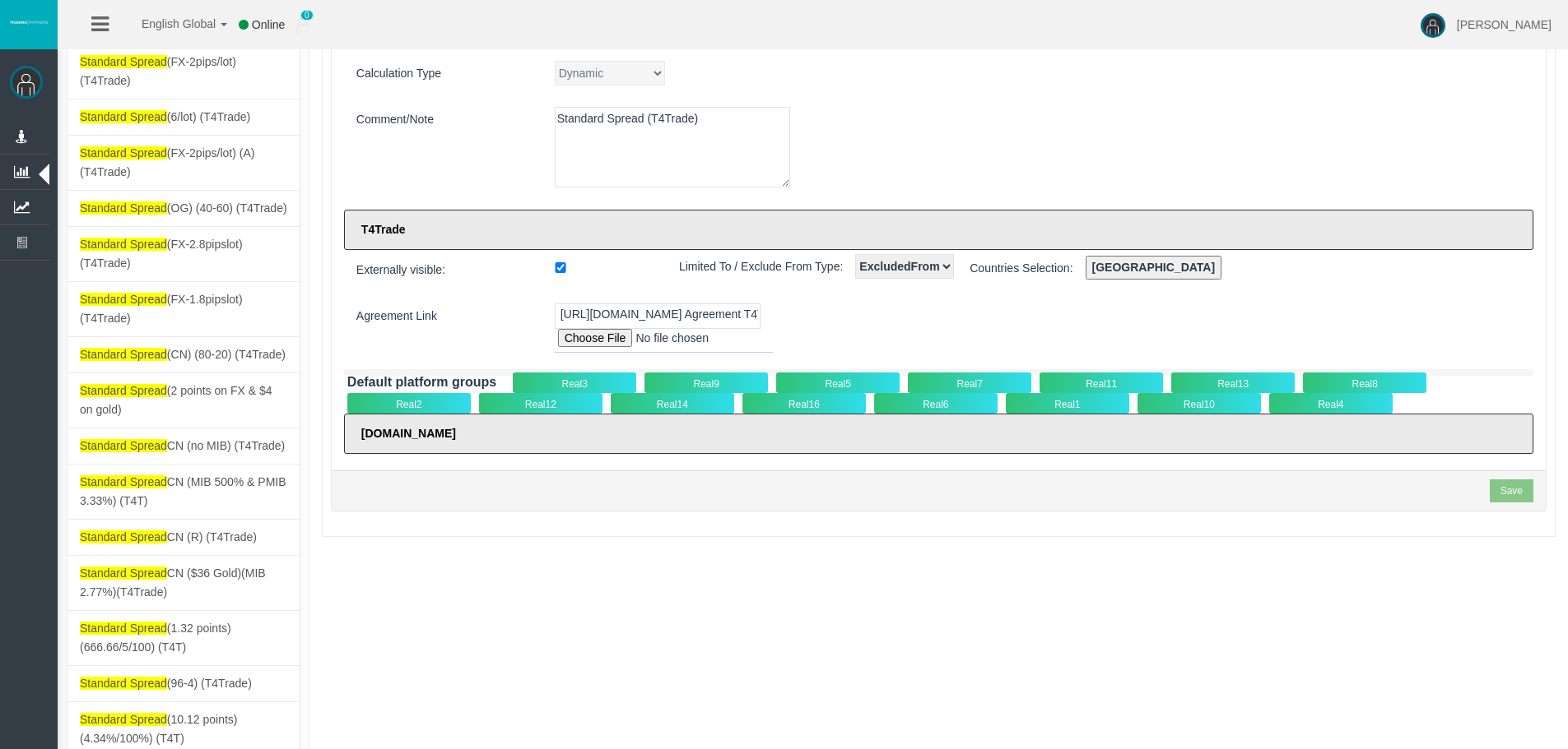
click at [590, 381] on div "Real3" at bounding box center [574, 382] width 124 height 20
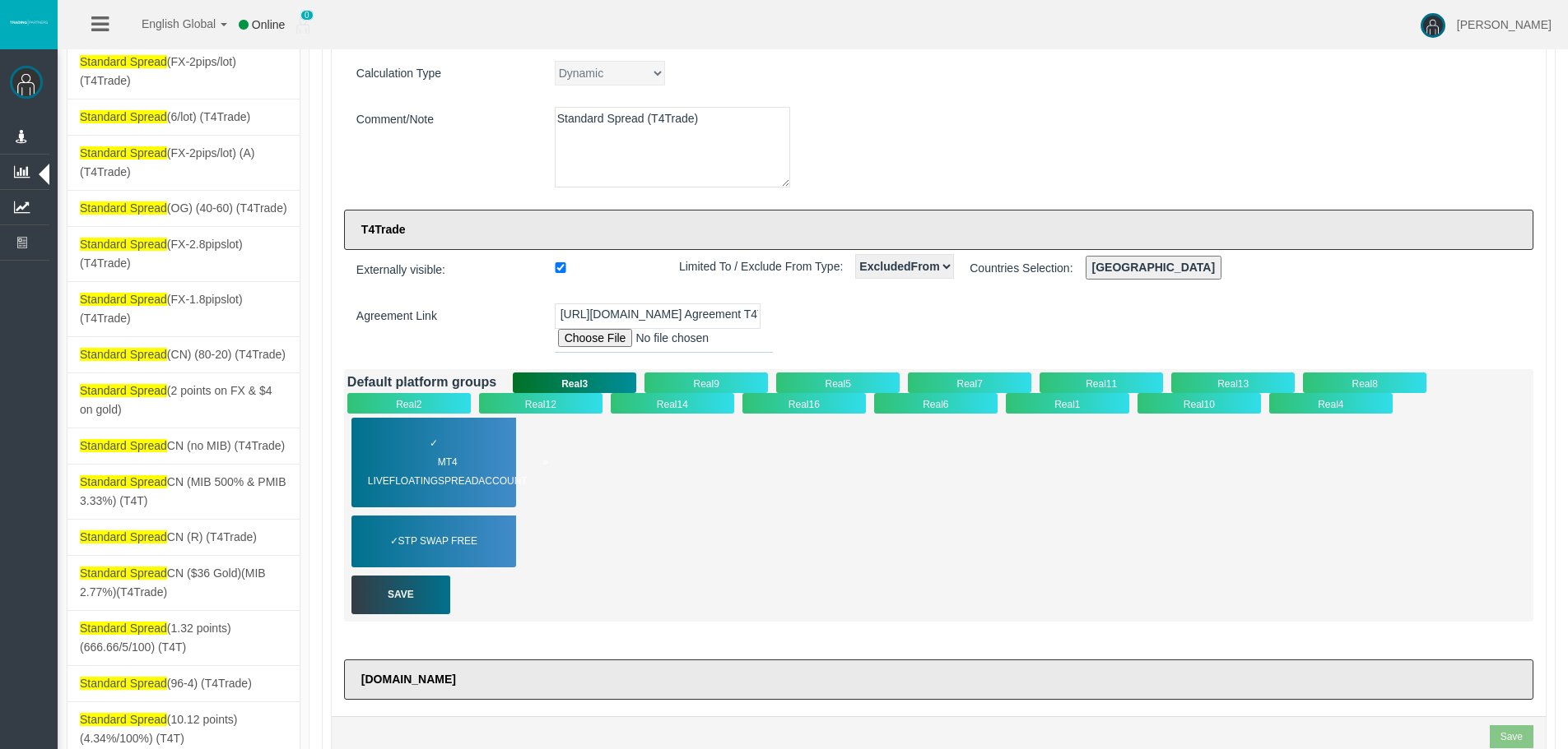
click at [465, 469] on span "MT4 LiveFloatingSpreadAccount" at bounding box center [458, 472] width 181 height 38
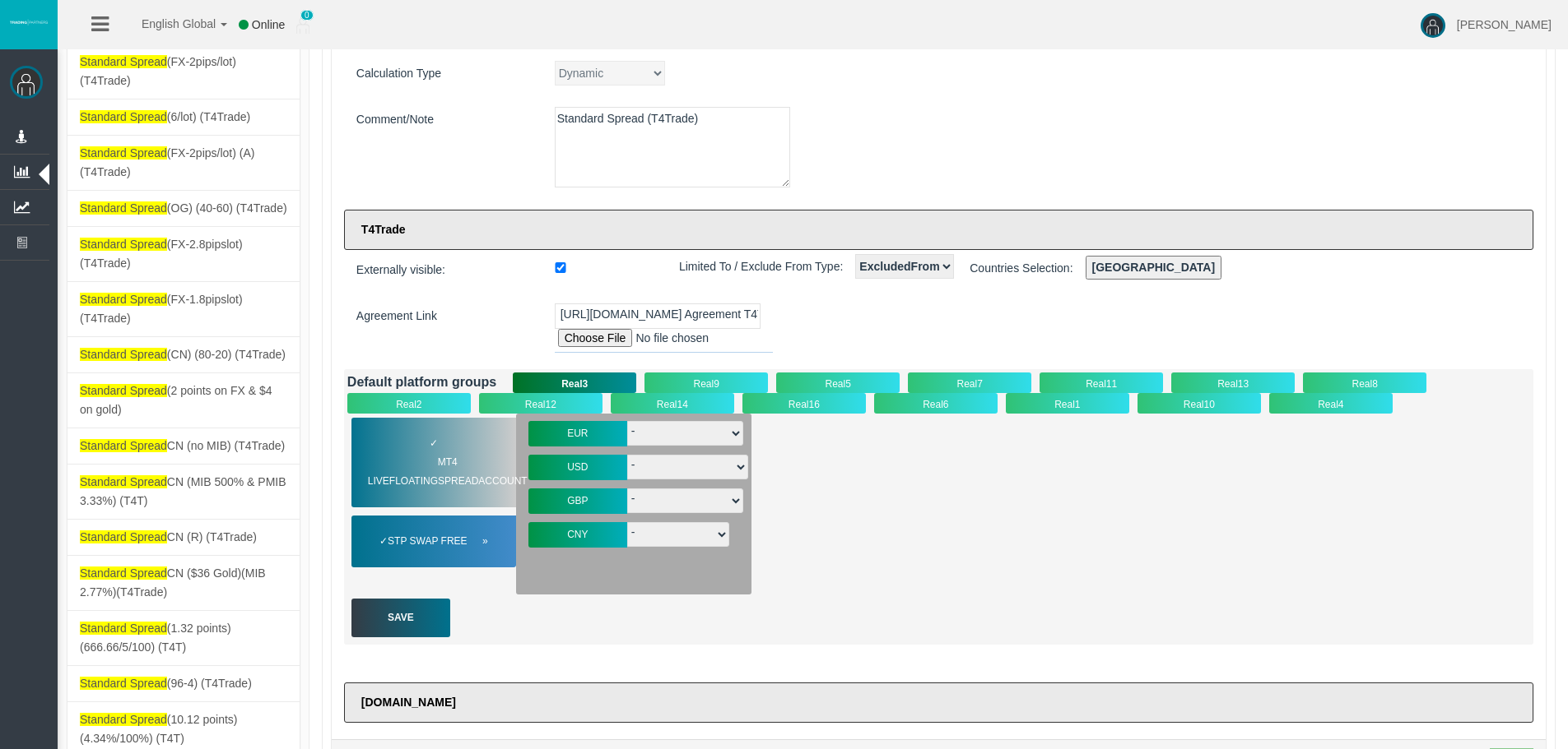
click at [473, 544] on span "STP Swap Free" at bounding box center [437, 541] width 100 height 19
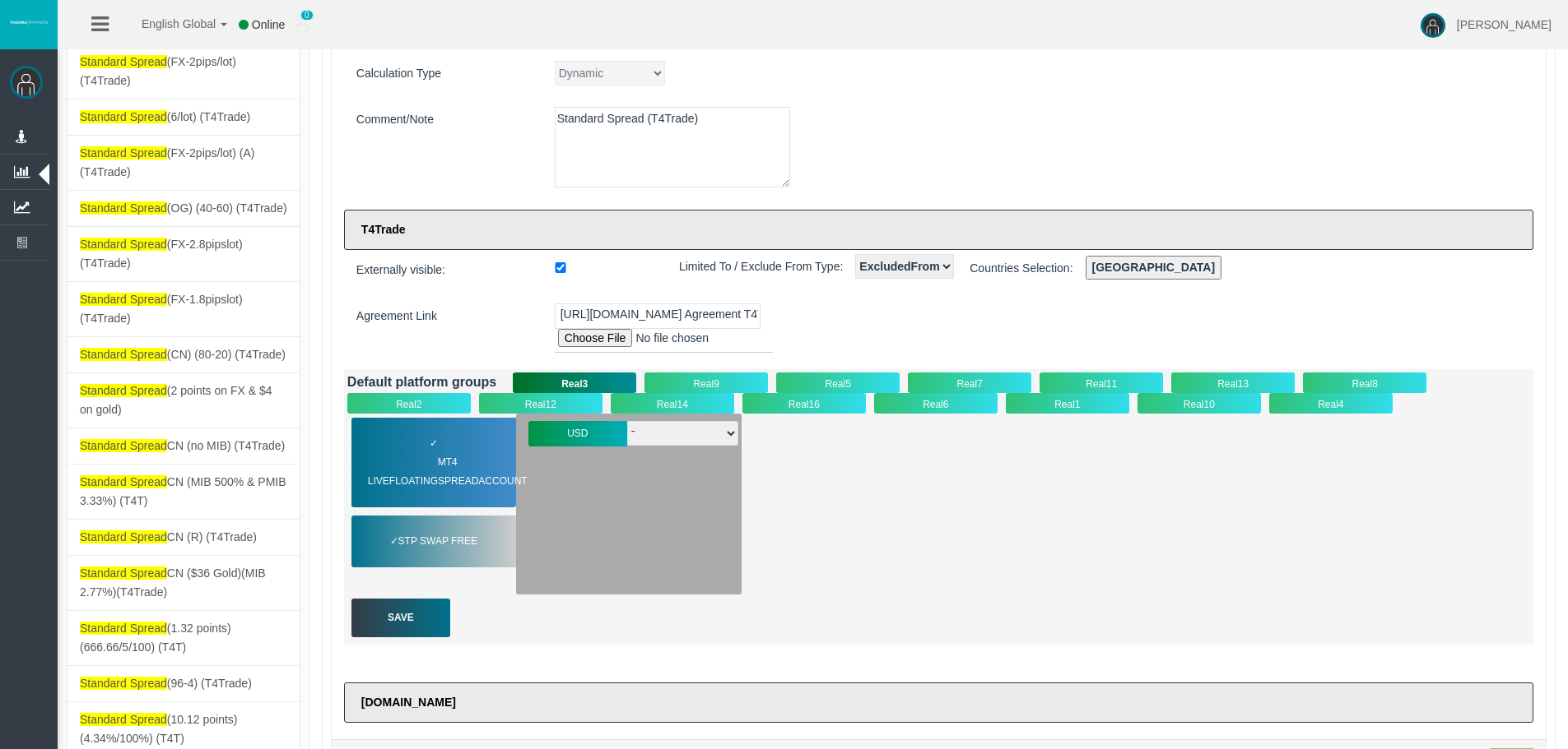
click at [733, 375] on div "Real9" at bounding box center [706, 382] width 124 height 20
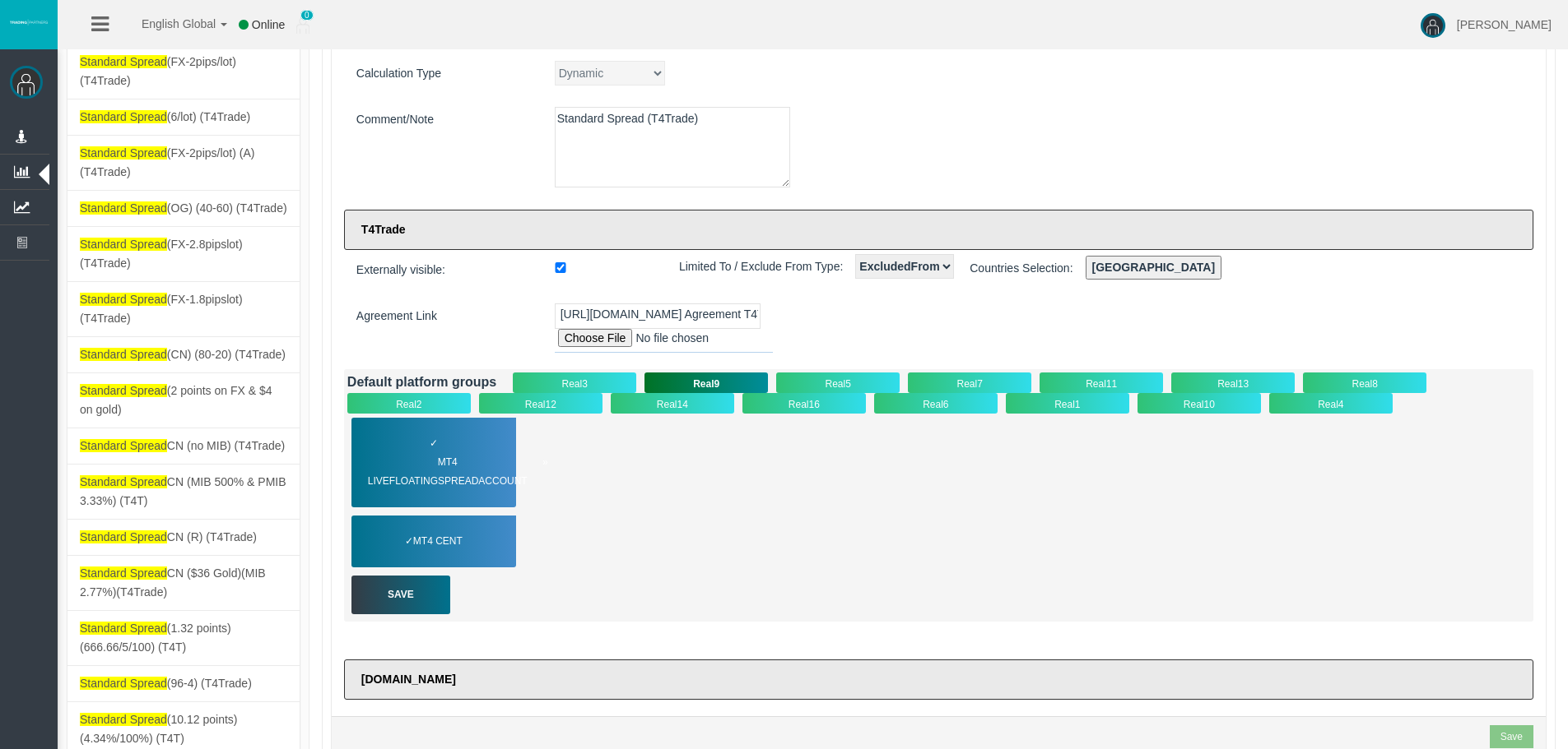
click at [484, 431] on div "✓ MT4 LiveFloatingSpreadAccount" at bounding box center [434, 462] width 165 height 89
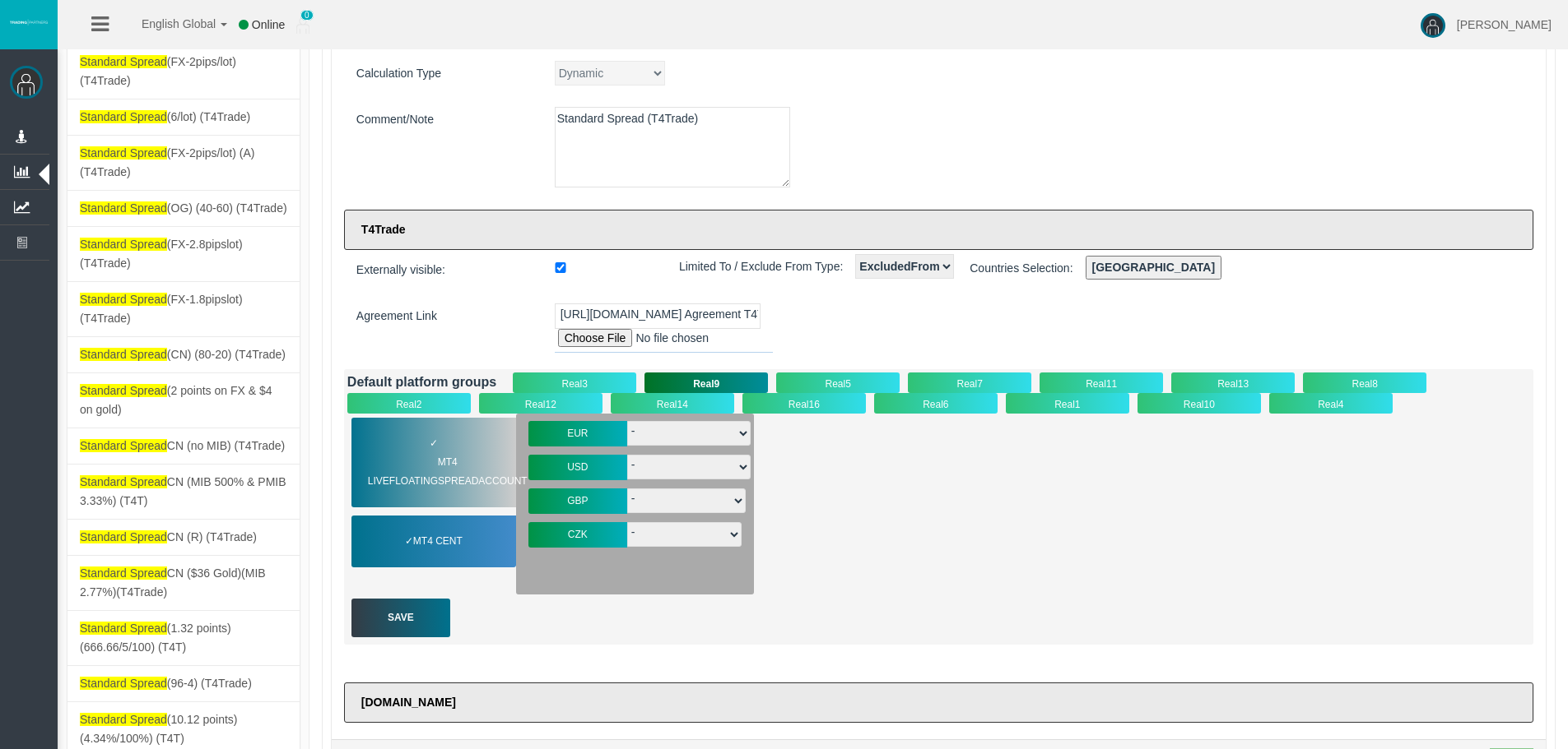
drag, startPoint x: 466, startPoint y: 539, endPoint x: 716, endPoint y: 448, distance: 266.0
click at [463, 539] on span "MT4 Cent" at bounding box center [438, 541] width 50 height 19
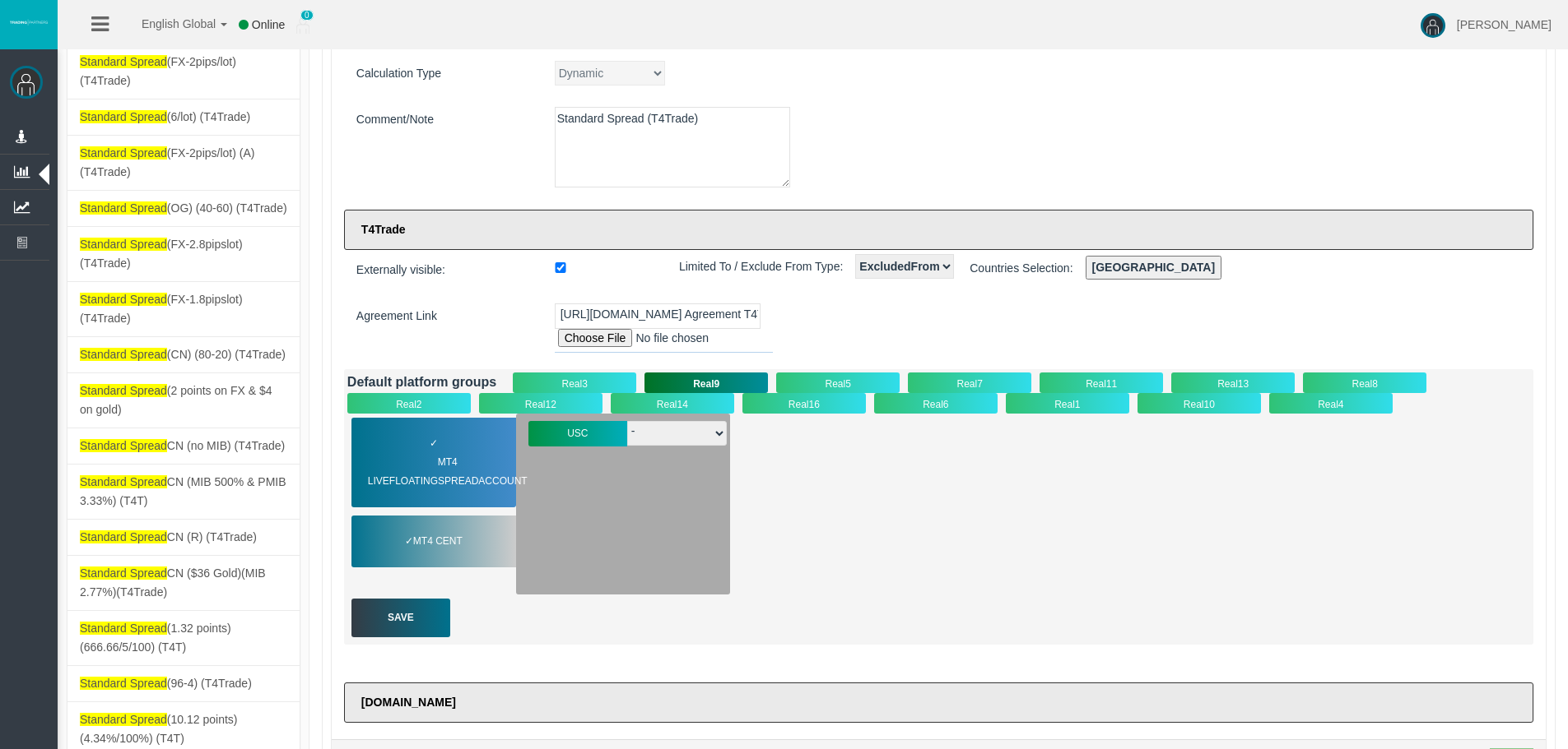
click at [828, 382] on div "Real5" at bounding box center [838, 382] width 124 height 20
click at [438, 454] on span "MT4 LiveFloatingSpreadAccount" at bounding box center [458, 472] width 181 height 38
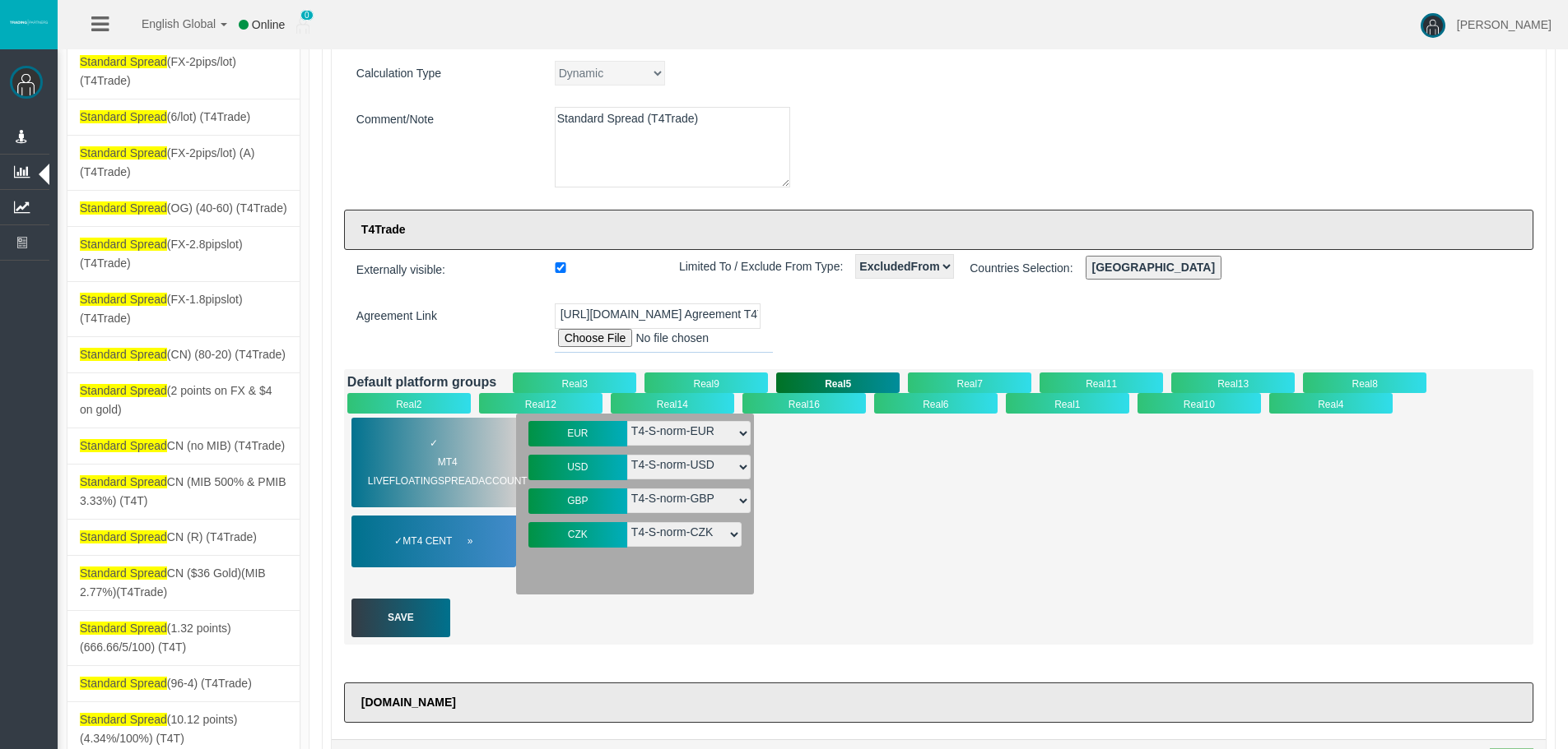
click at [425, 537] on span "MT4 Cent" at bounding box center [437, 541] width 70 height 19
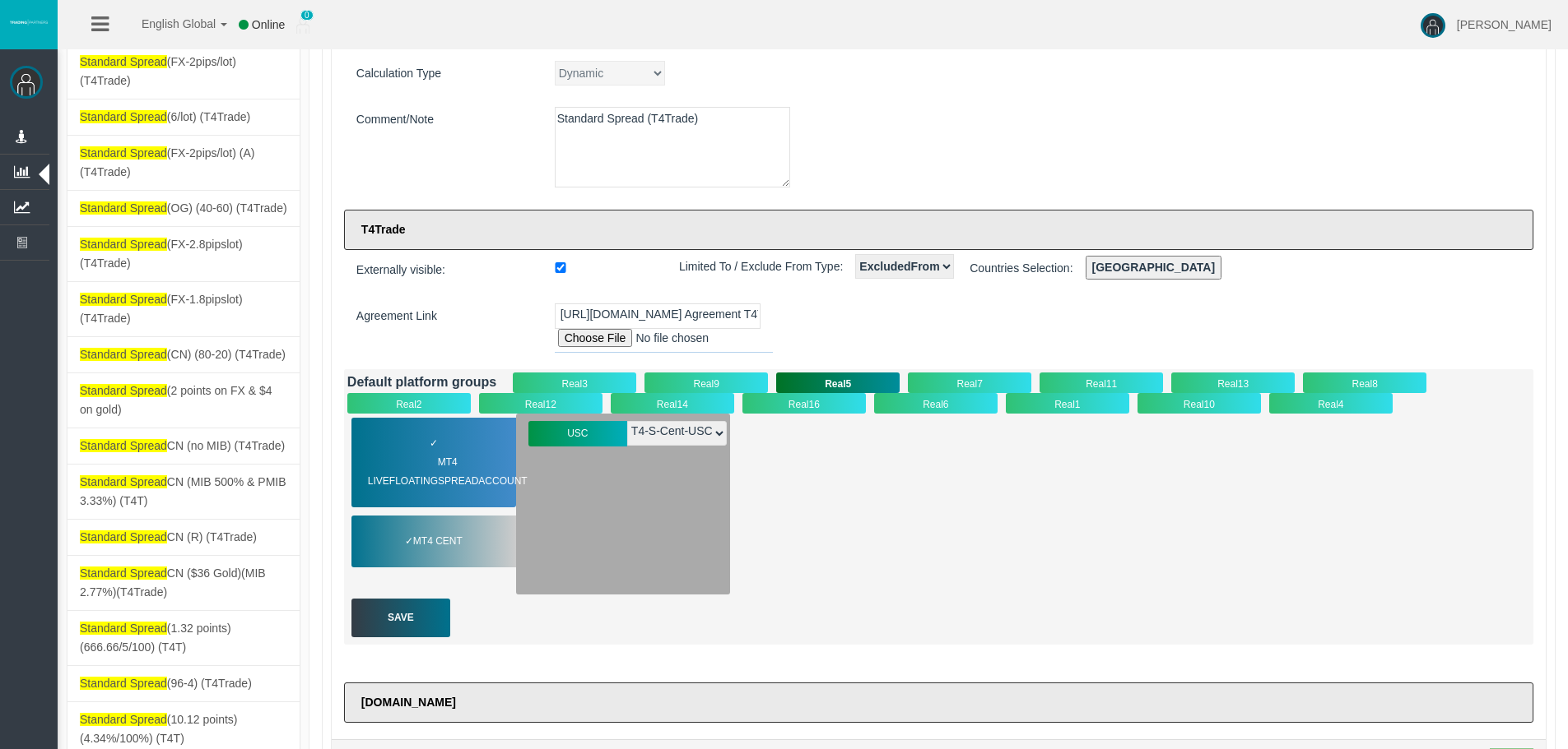
click at [1091, 372] on div "Real11" at bounding box center [1102, 382] width 124 height 20
click at [1219, 381] on div "Real13" at bounding box center [1234, 382] width 124 height 20
click at [405, 463] on span "MT4 LiveFloatingSpreadAccount" at bounding box center [458, 472] width 181 height 38
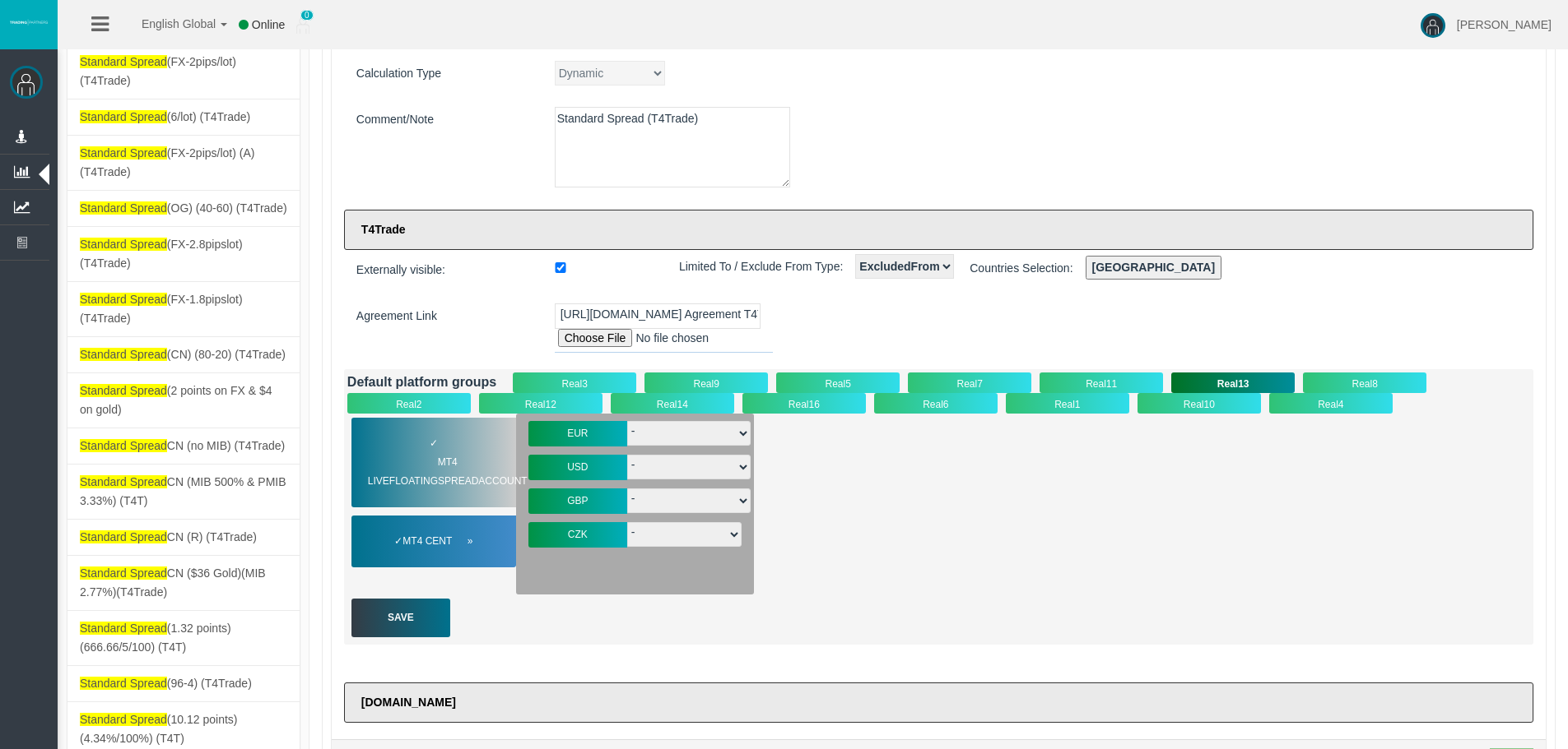
click at [416, 529] on div "✓ MT4 Cent" at bounding box center [434, 541] width 165 height 52
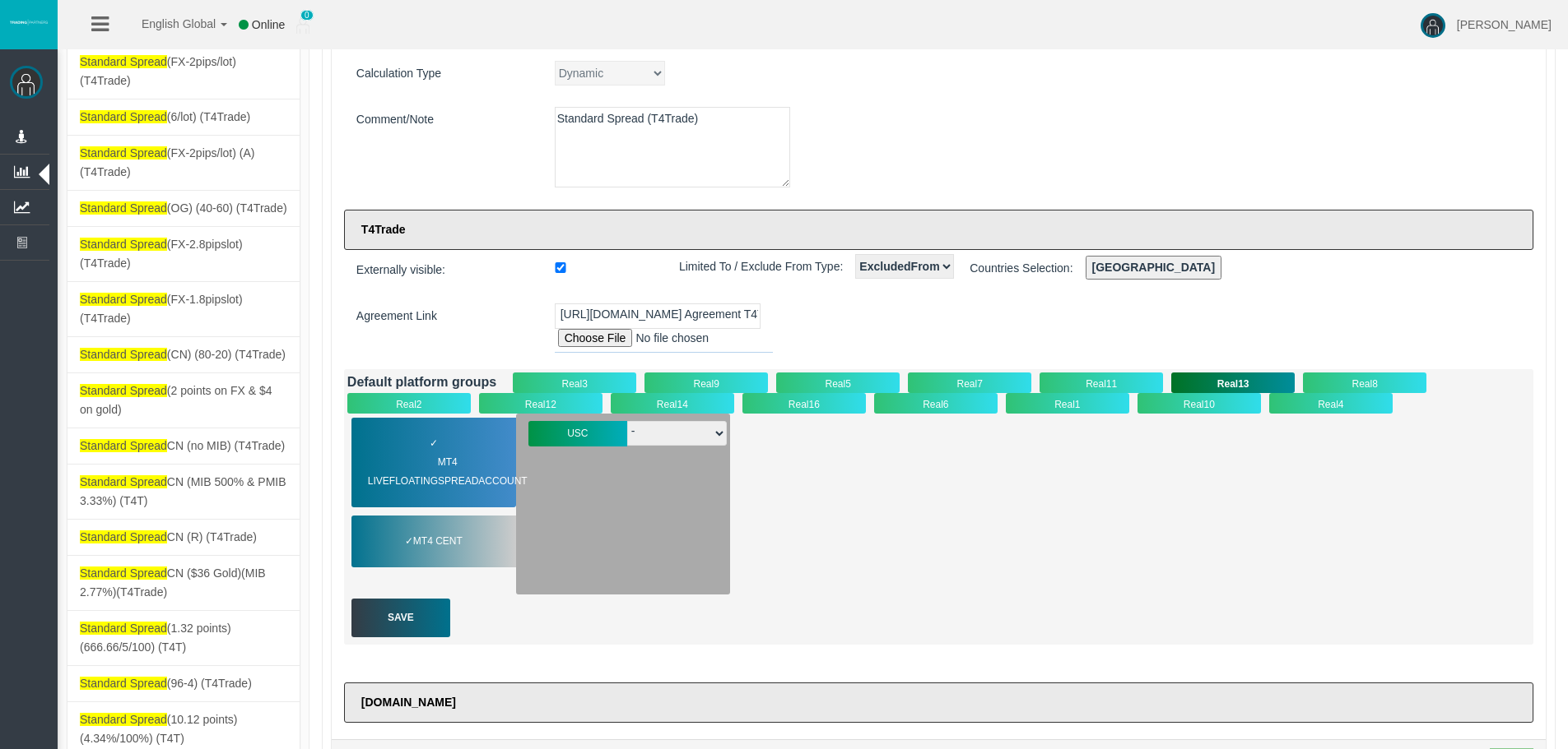
click at [534, 394] on div "Real12" at bounding box center [541, 403] width 124 height 20
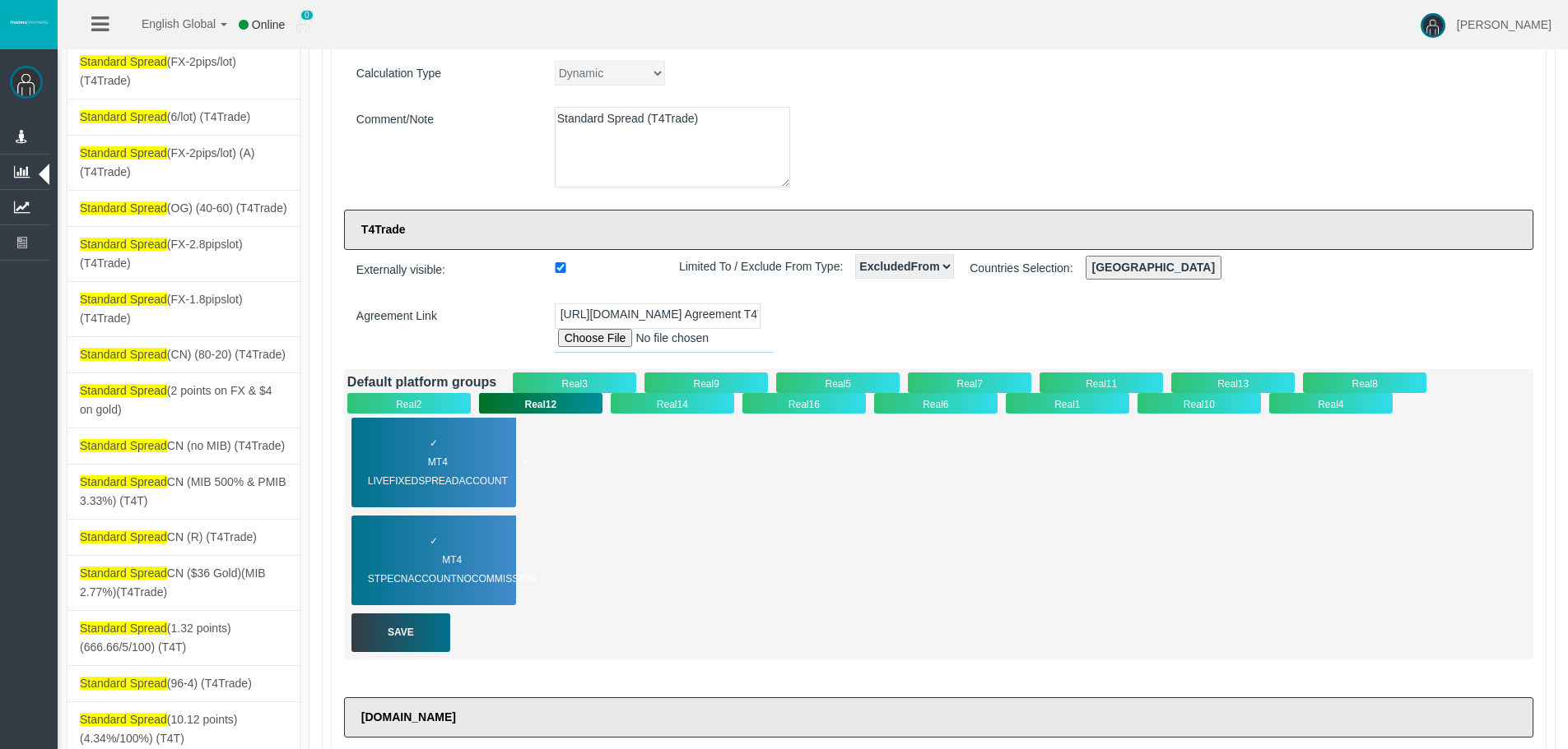
drag, startPoint x: 427, startPoint y: 473, endPoint x: 436, endPoint y: 488, distance: 17.5
click at [427, 473] on span "MT4 LiveFixedSpreadAccount" at bounding box center [448, 472] width 160 height 38
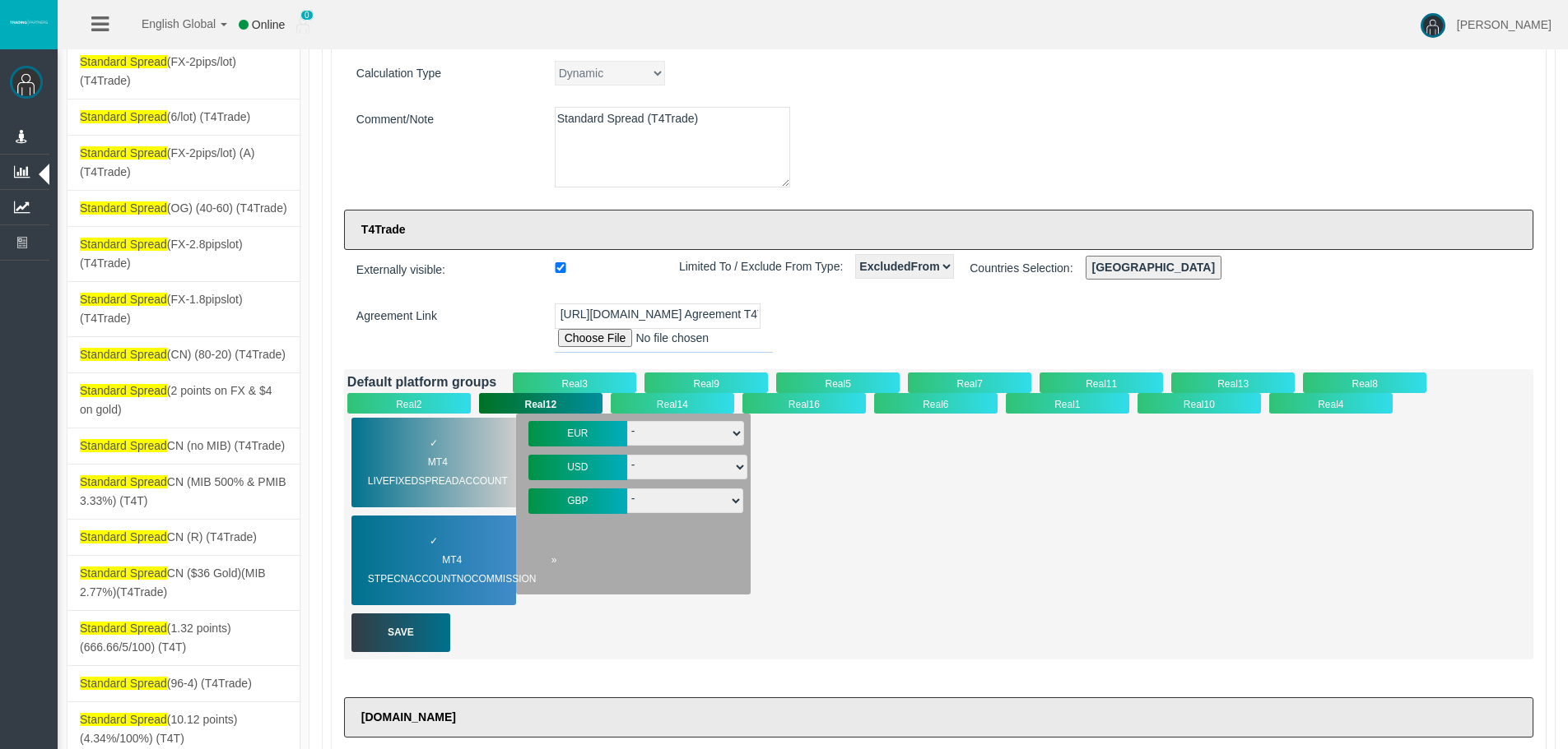
drag, startPoint x: 464, startPoint y: 554, endPoint x: 594, endPoint y: 465, distance: 157.5
click at [465, 555] on span "MT4 STPECNAccountNOCommission" at bounding box center [463, 569] width 189 height 38
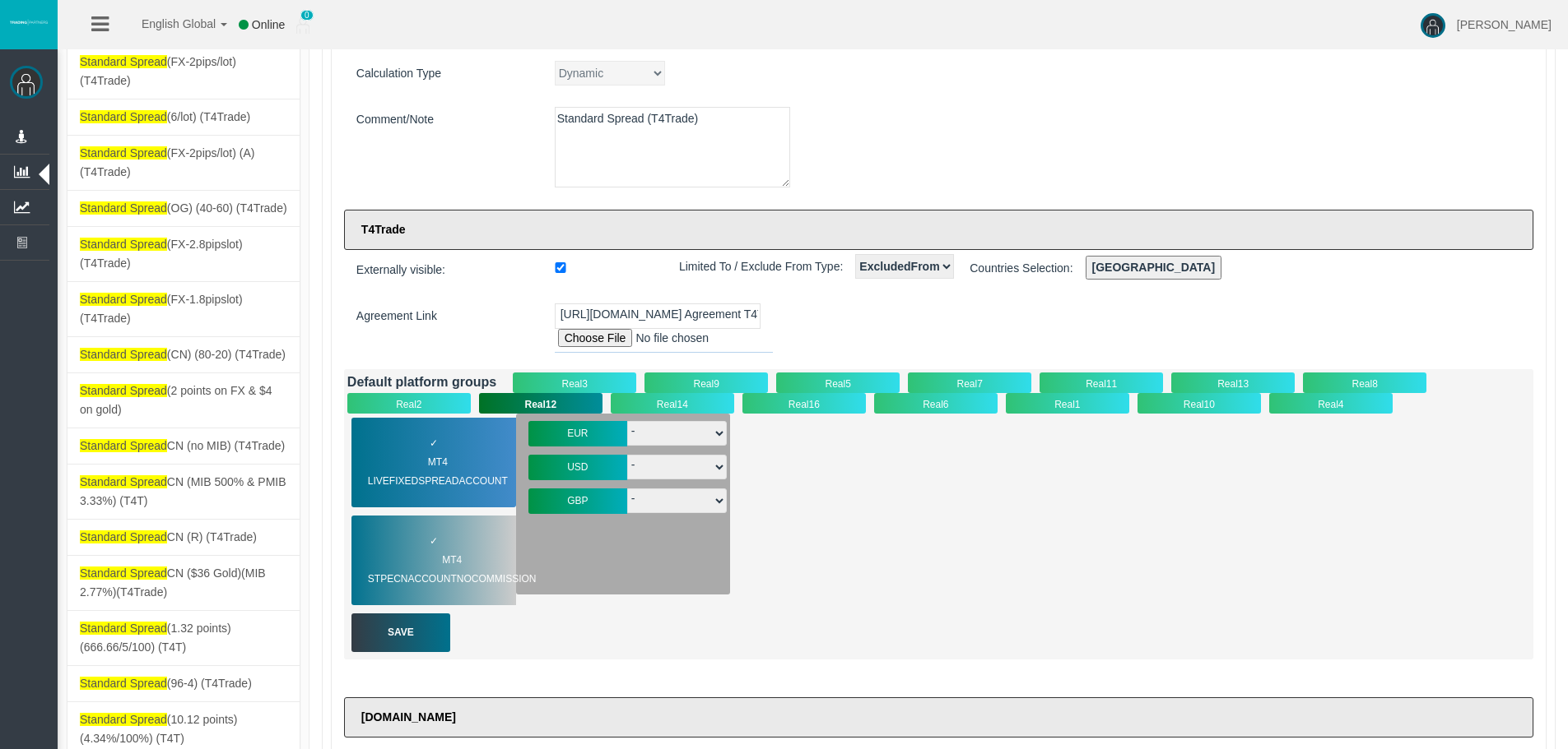
click at [654, 411] on div "Real14" at bounding box center [673, 403] width 124 height 20
click at [833, 398] on div "Real16" at bounding box center [804, 403] width 124 height 20
click at [473, 534] on div "✓ MT4 STPECNAccountNOCommission" at bounding box center [434, 560] width 165 height 89
click at [454, 472] on span "MT4 LiveFixedSpreadAccount" at bounding box center [448, 472] width 160 height 38
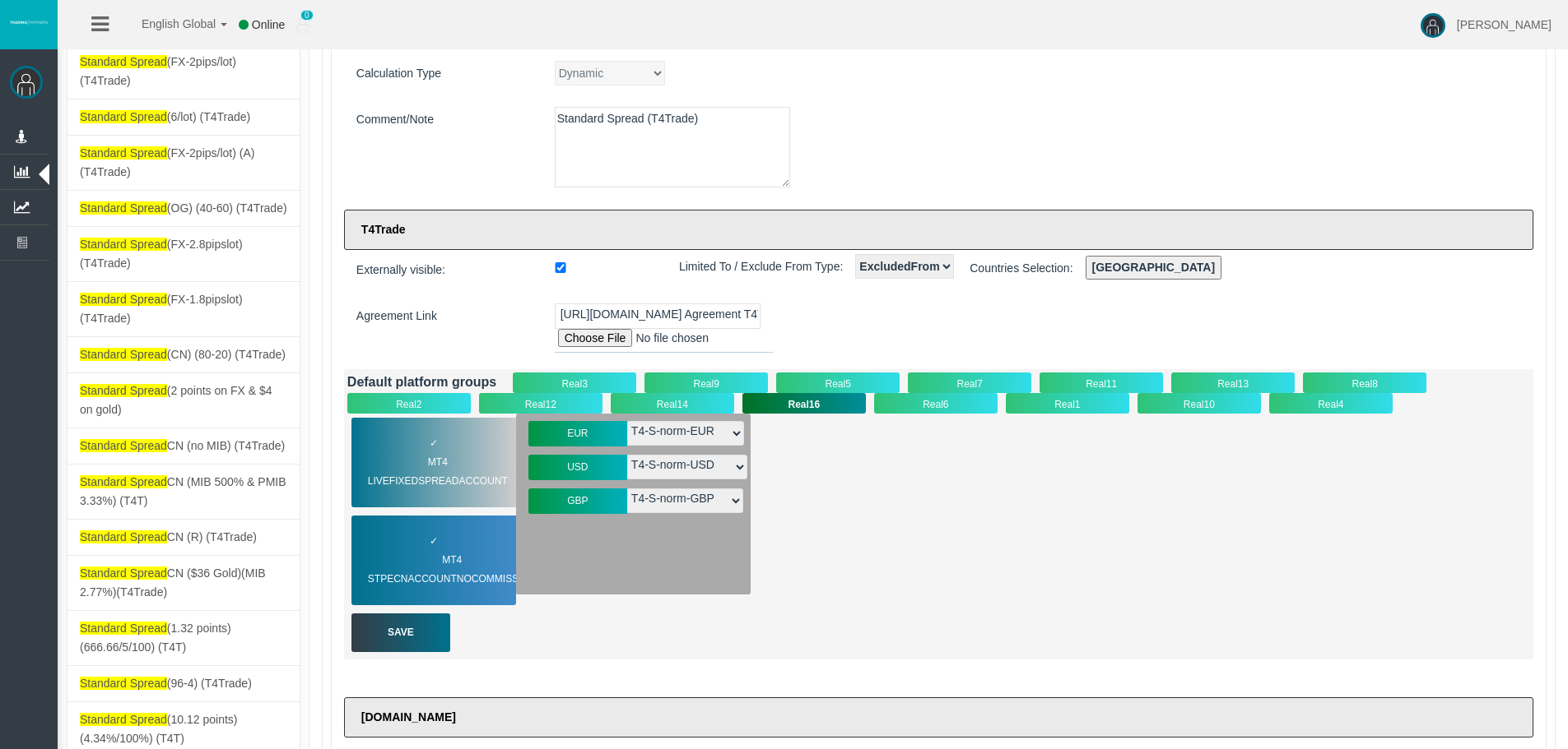
drag, startPoint x: 454, startPoint y: 451, endPoint x: 623, endPoint y: 449, distance: 169.0
click at [465, 449] on div "✓ MT4 LiveFixedSpreadAccount" at bounding box center [434, 462] width 165 height 89
click at [454, 548] on div "✓ MT4 STPECNAccountNOCommission" at bounding box center [434, 560] width 165 height 89
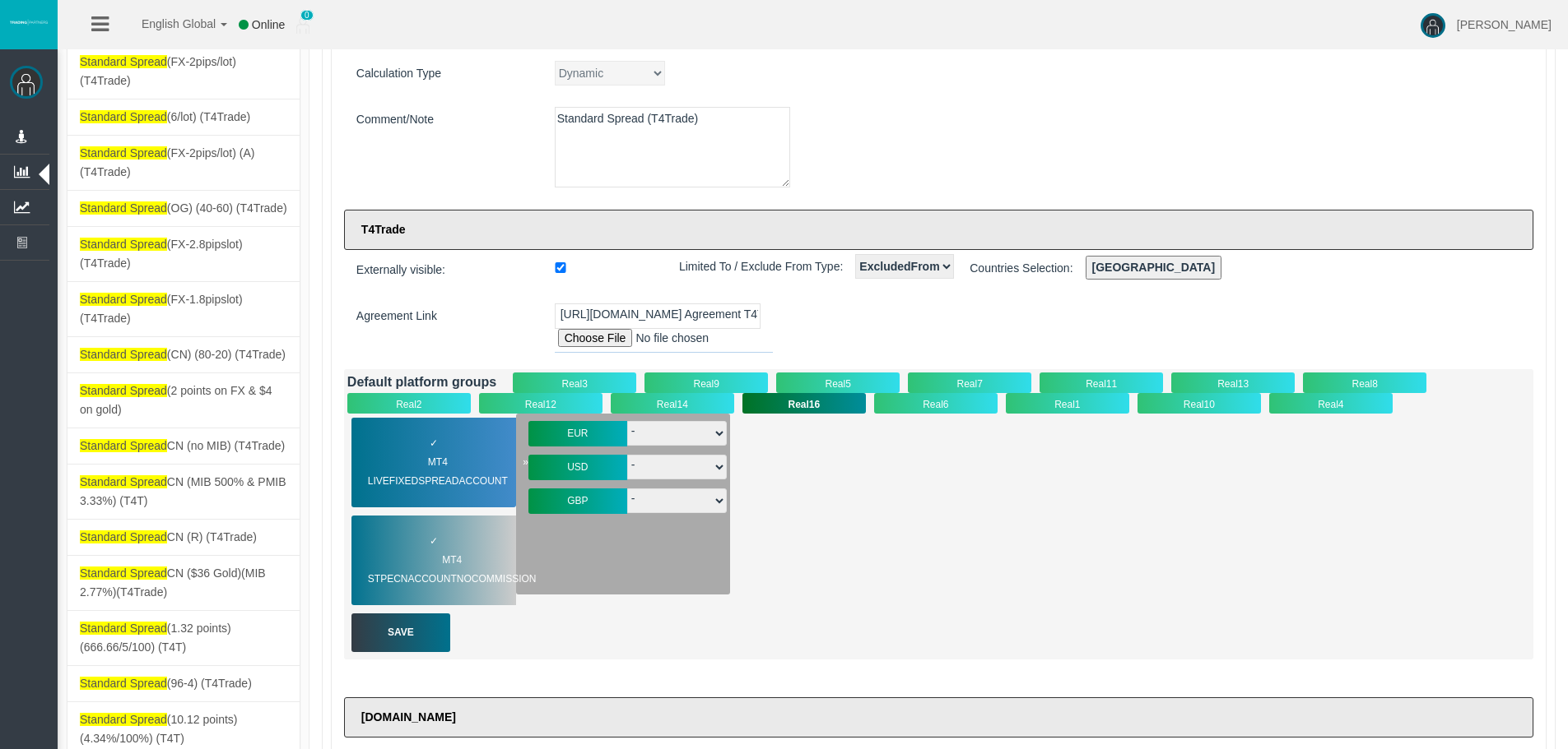
click at [432, 464] on span "MT4 LiveFixedSpreadAccount" at bounding box center [448, 472] width 160 height 38
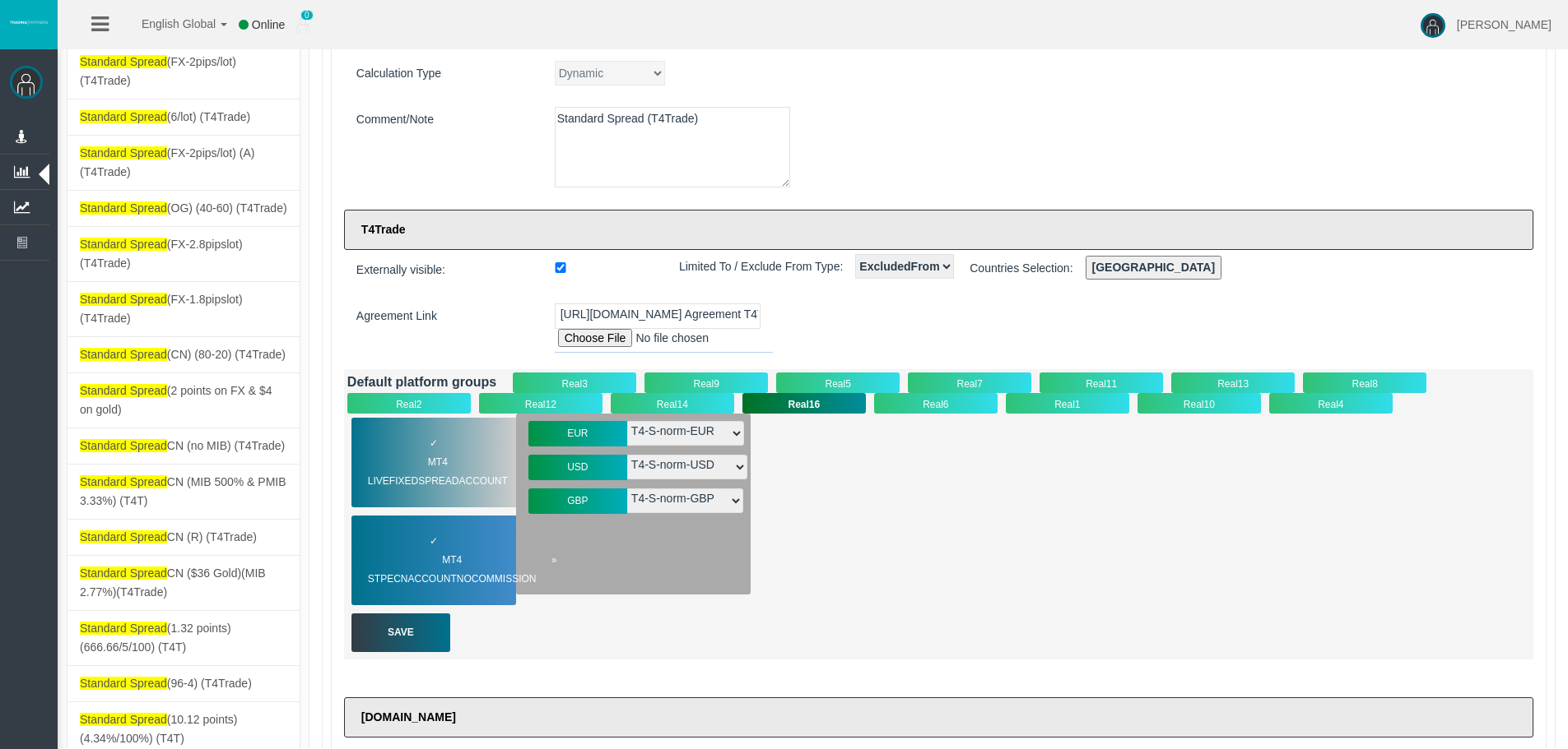
click at [460, 560] on span "MT4 STPECNAccountNOCommission" at bounding box center [463, 569] width 189 height 38
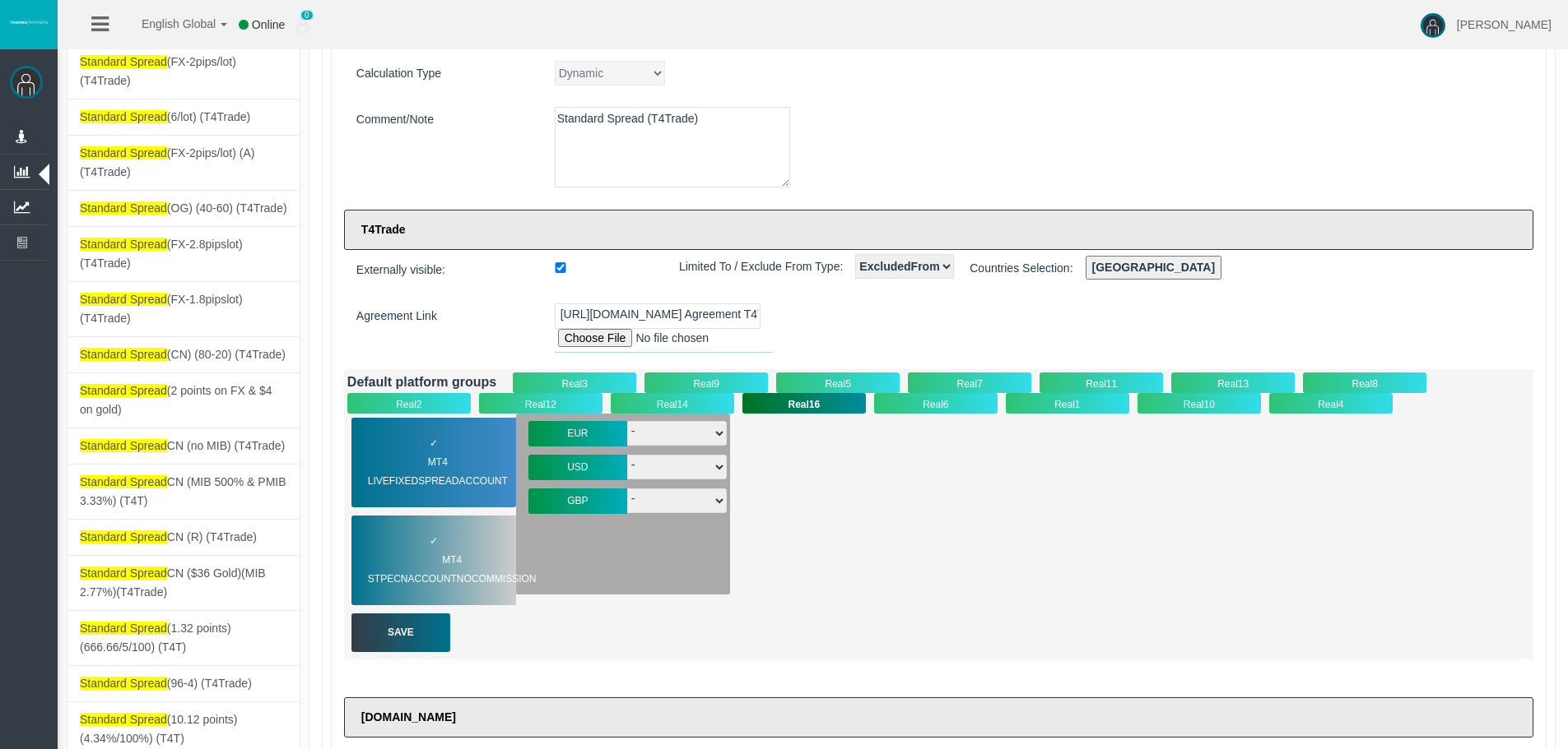
click at [423, 407] on div "Real2" at bounding box center [410, 403] width 124 height 20
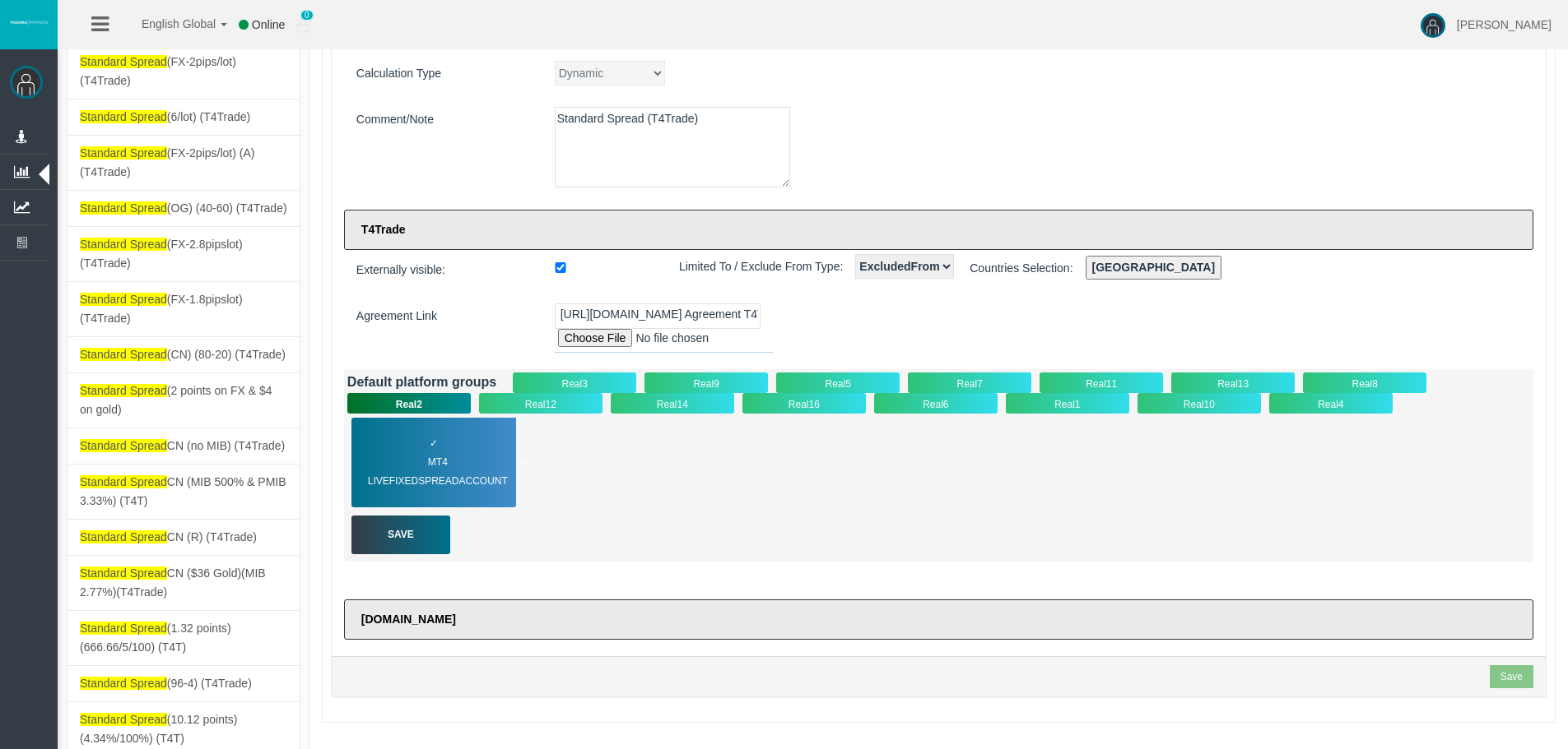
click at [428, 462] on span "MT4 LiveFixedSpreadAccount" at bounding box center [448, 472] width 160 height 38
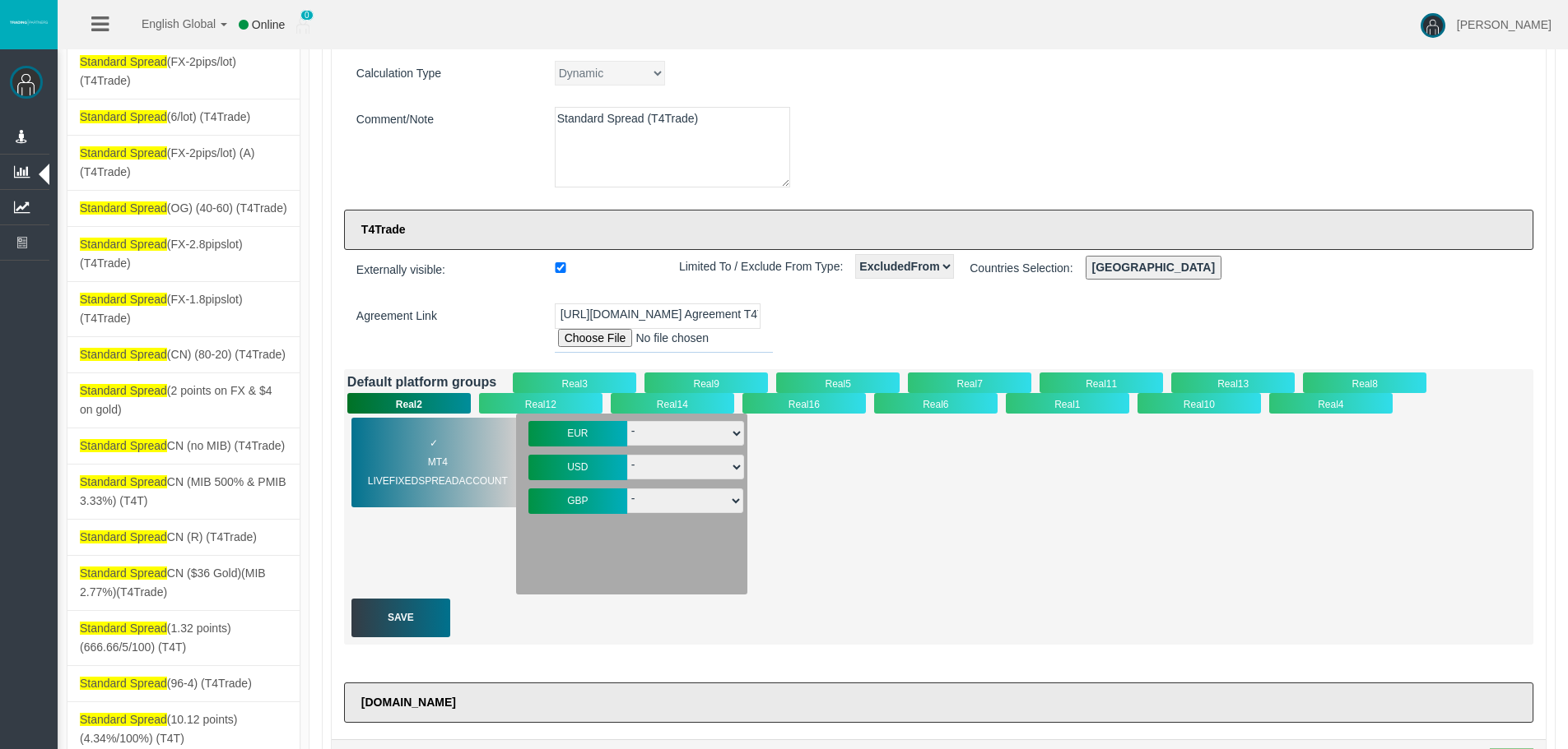
click at [542, 394] on div "Real12" at bounding box center [541, 403] width 124 height 20
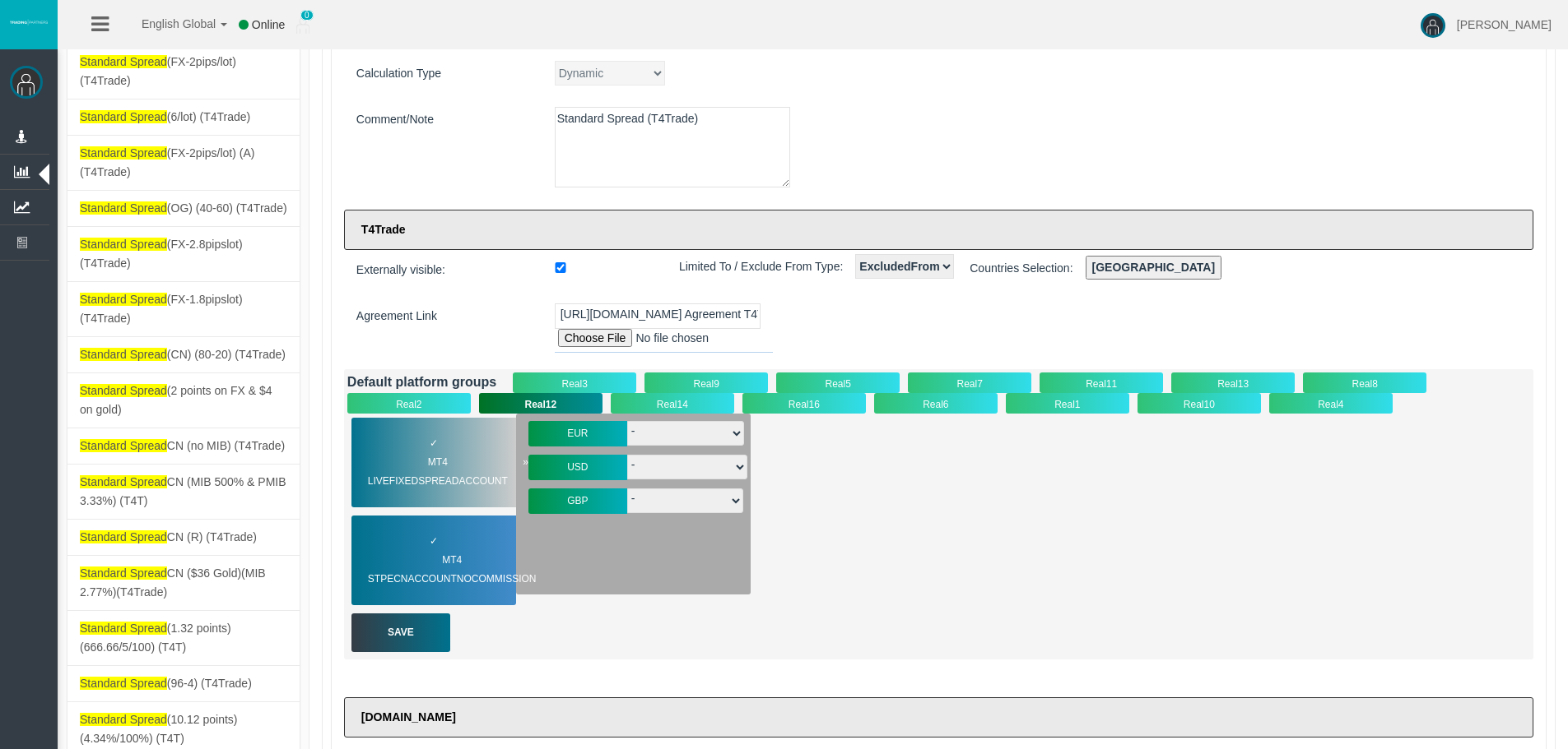
click at [465, 478] on span "MT4 LiveFixedSpreadAccount" at bounding box center [448, 472] width 160 height 38
drag, startPoint x: 455, startPoint y: 529, endPoint x: 509, endPoint y: 432, distance: 111.0
click at [454, 529] on div "✓ MT4 STPECNAccountNOCommission" at bounding box center [434, 560] width 165 height 89
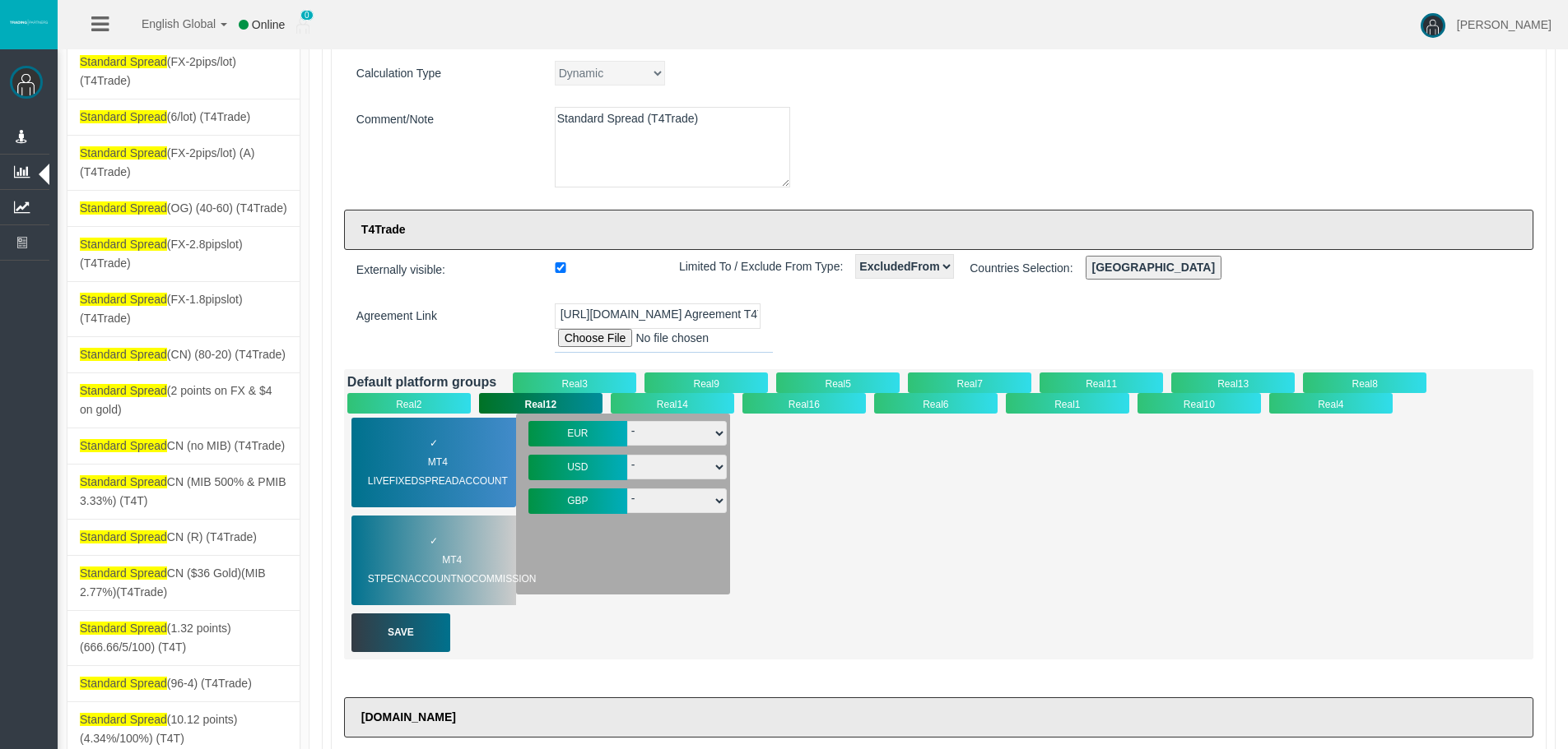
click at [531, 401] on div "Real12" at bounding box center [541, 403] width 124 height 20
click at [806, 410] on div "Real16" at bounding box center [804, 403] width 124 height 20
click at [907, 404] on div "Real6" at bounding box center [936, 403] width 124 height 20
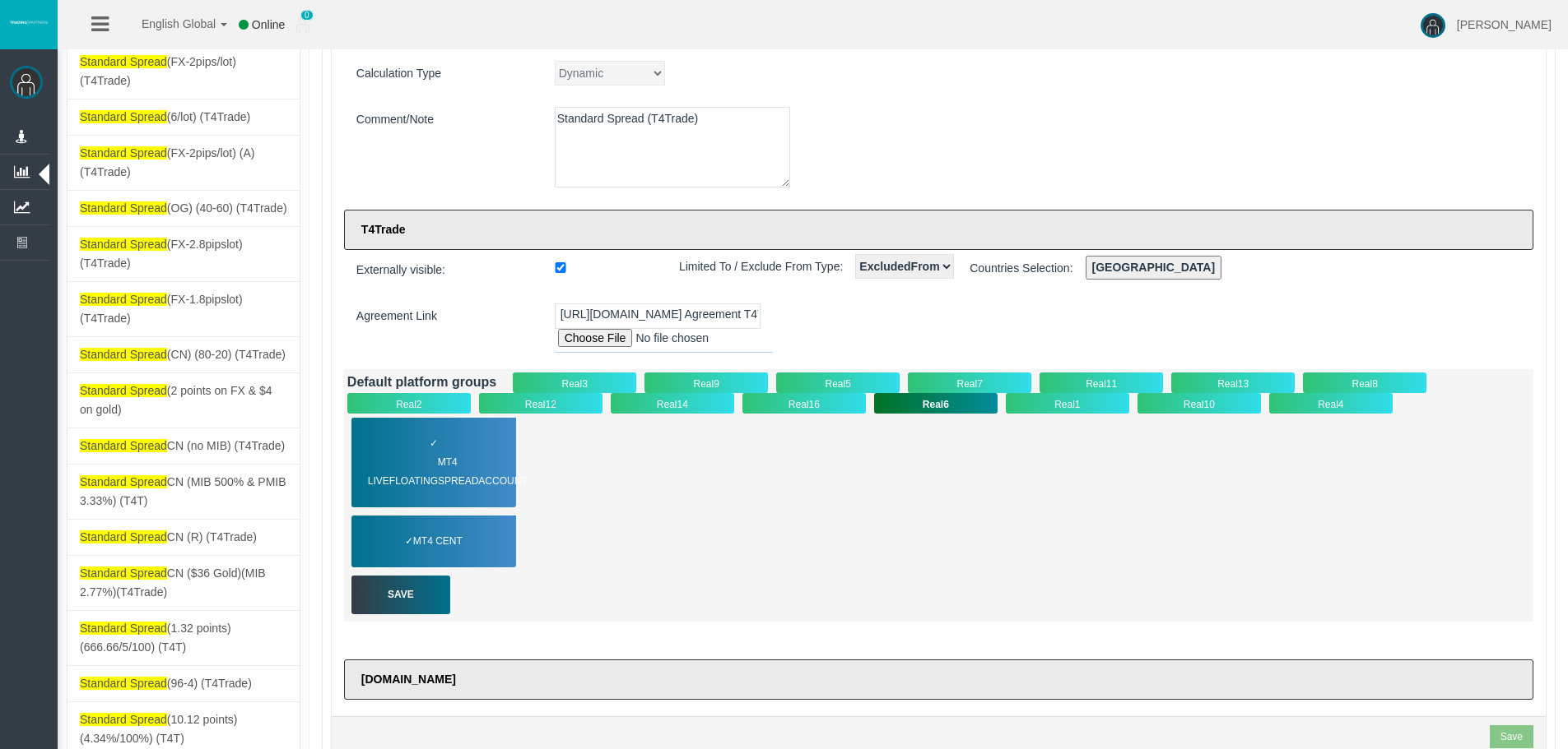
drag, startPoint x: 1082, startPoint y: 409, endPoint x: 1063, endPoint y: 412, distance: 19.2
click at [1082, 408] on div "Real1" at bounding box center [1068, 403] width 124 height 20
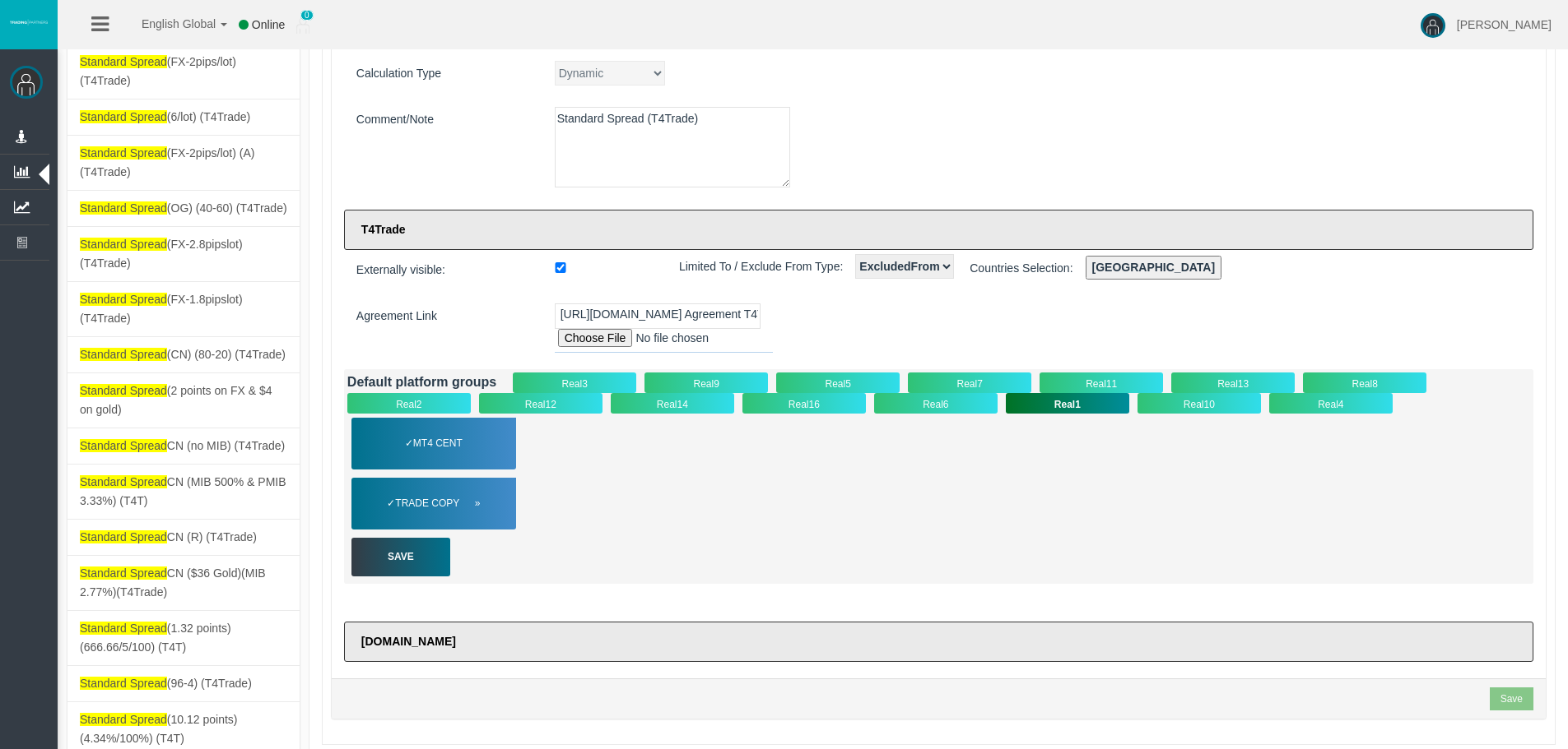
click at [464, 508] on span "Trade Copy" at bounding box center [437, 503] width 85 height 19
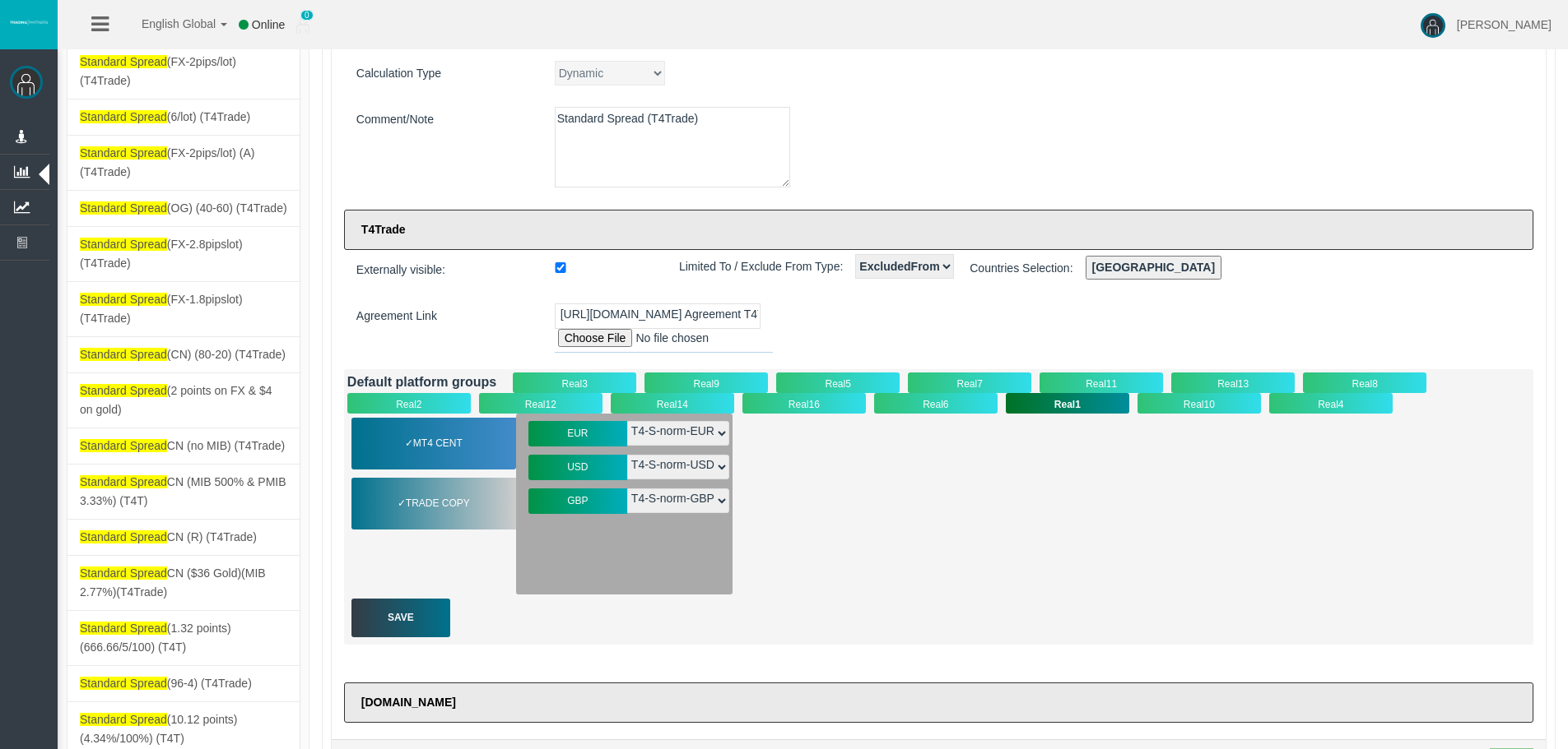
click at [1180, 402] on div "Real10" at bounding box center [1200, 403] width 124 height 20
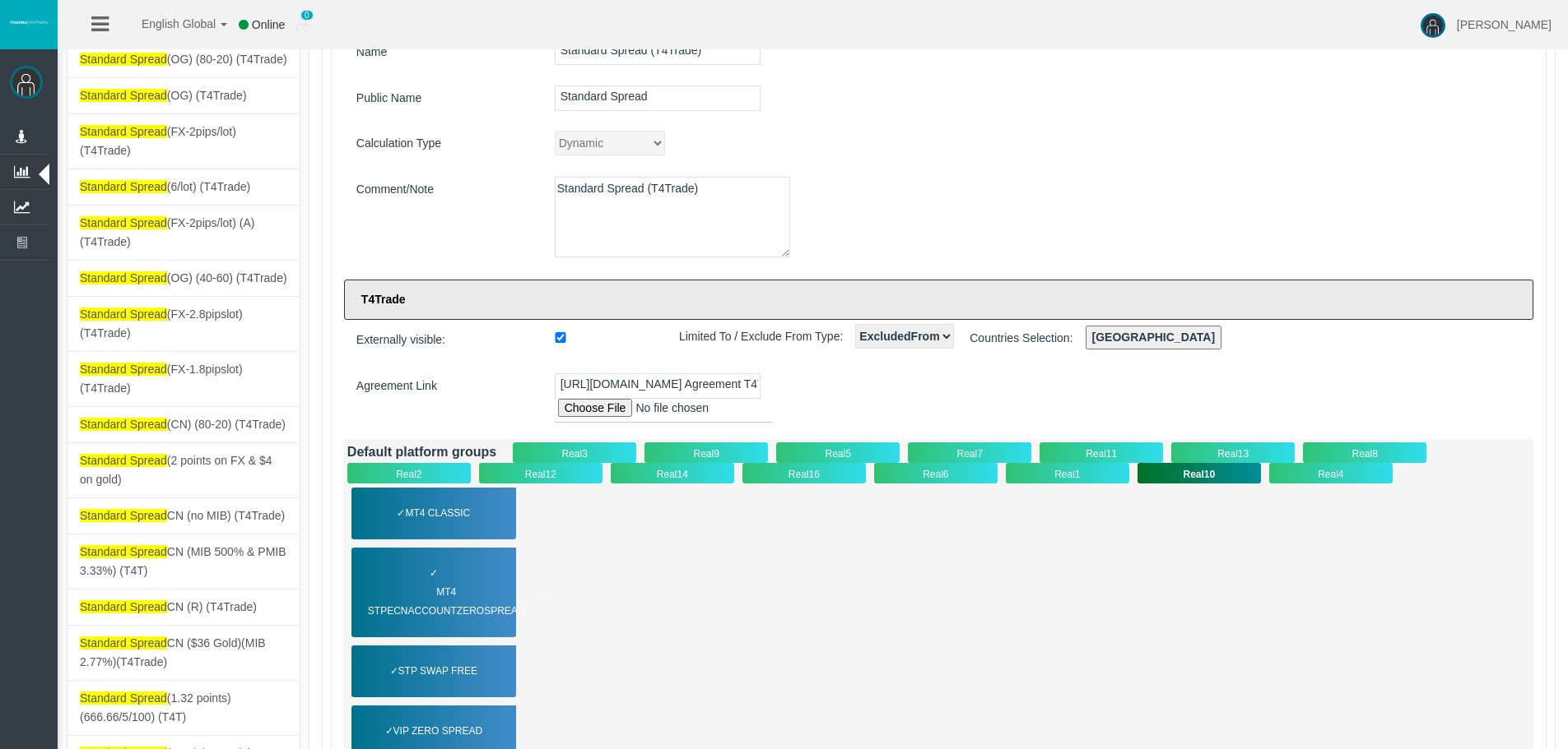
scroll to position [329, 0]
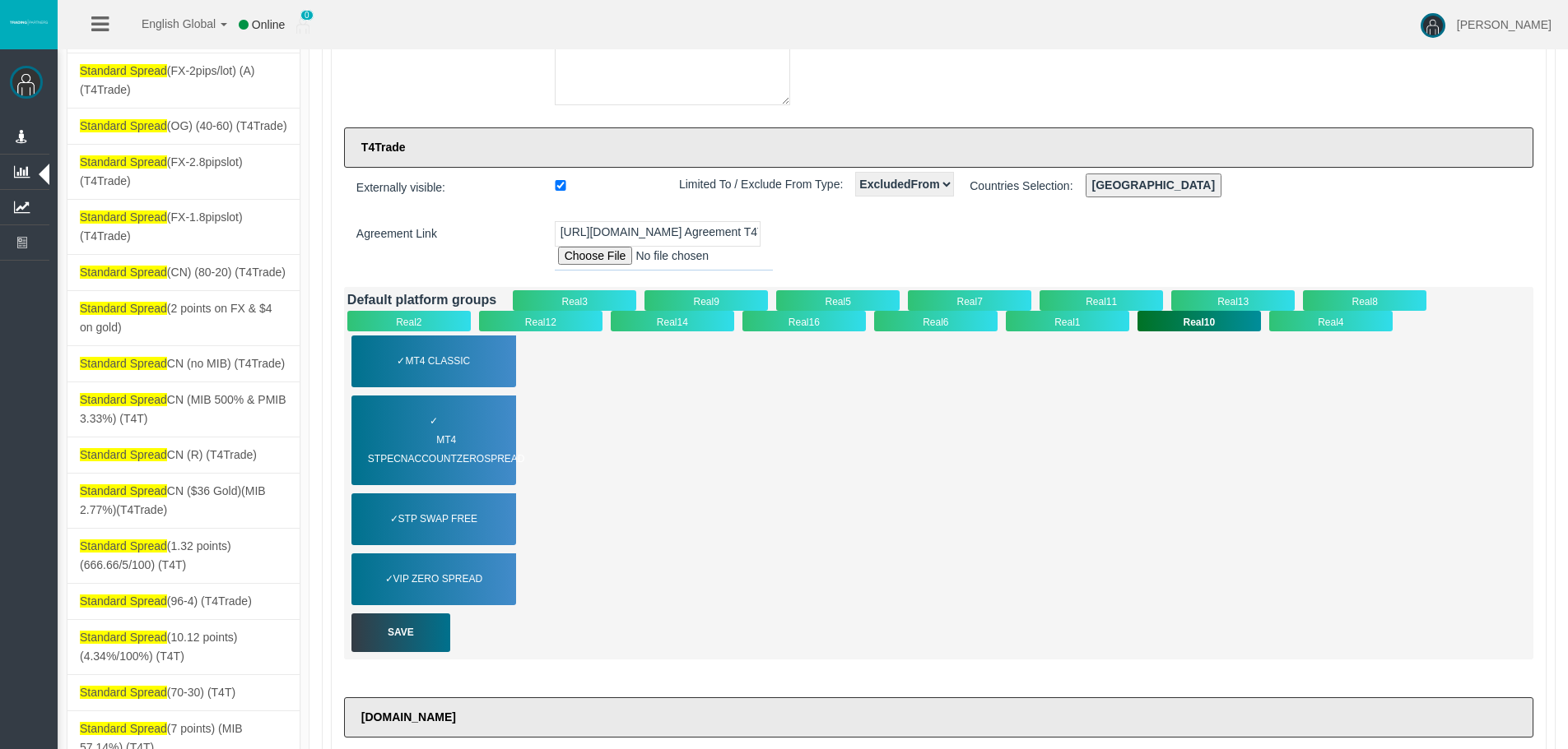
click at [766, 321] on div "Real16" at bounding box center [804, 321] width 124 height 20
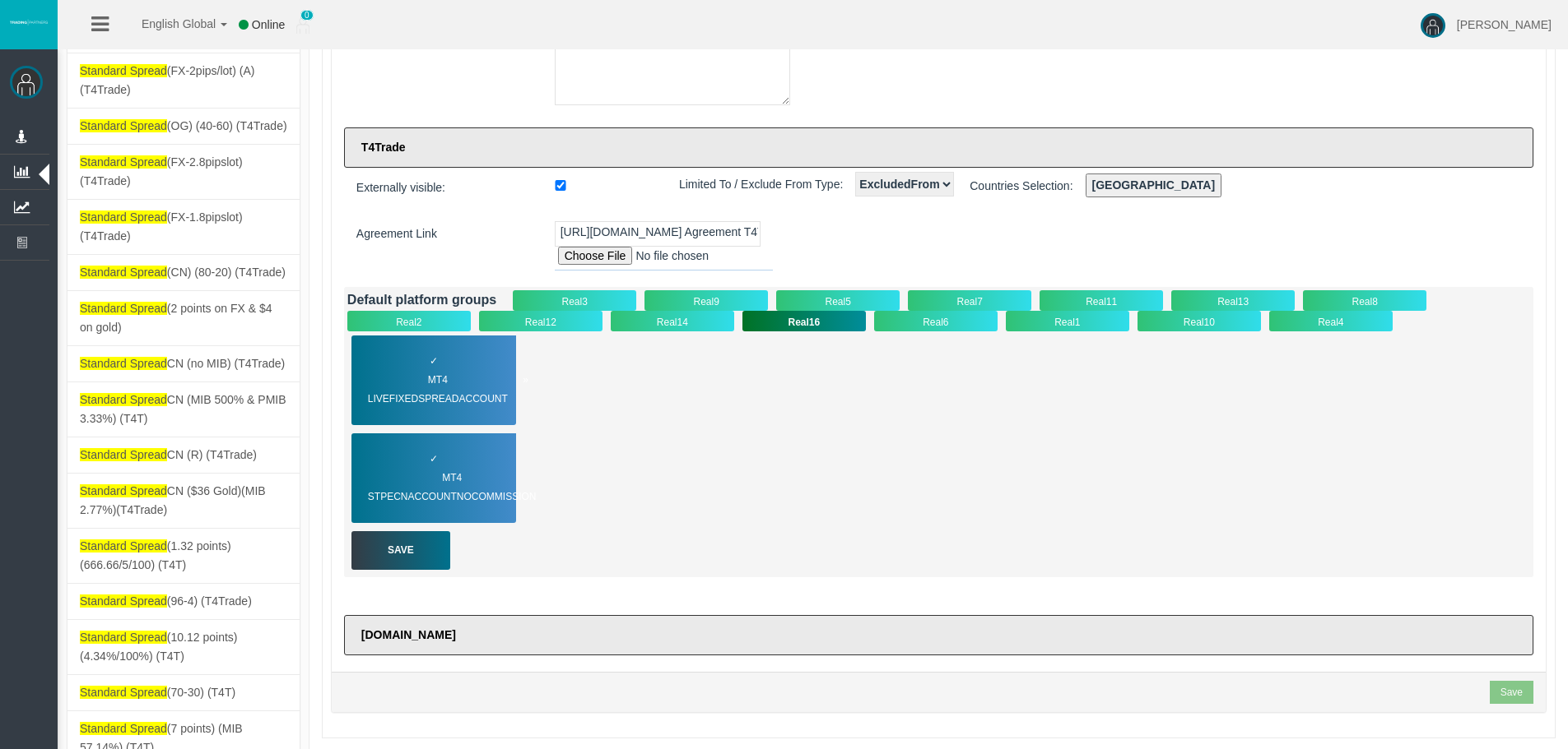
click at [457, 379] on span "MT4 LiveFixedSpreadAccount" at bounding box center [448, 390] width 160 height 38
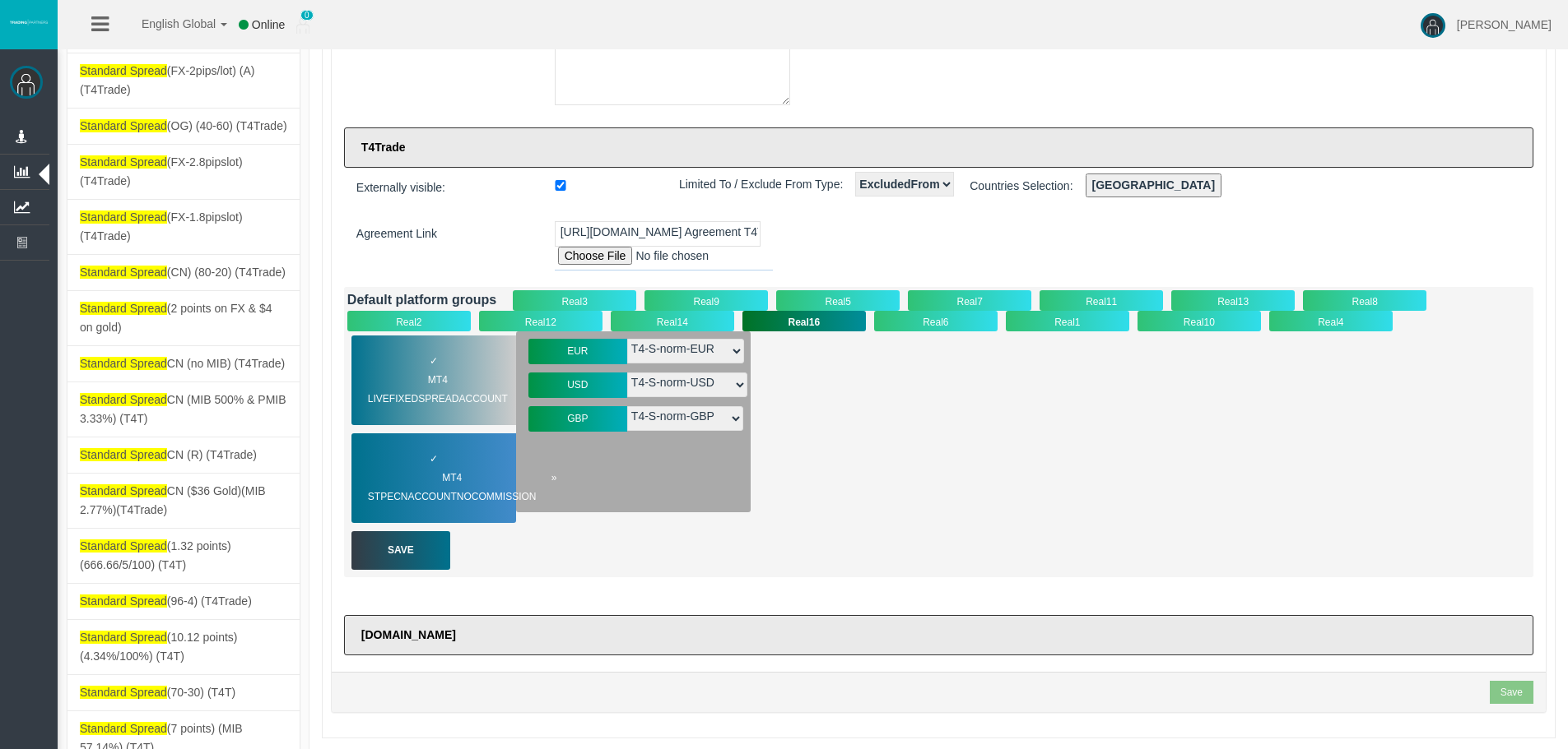
click at [474, 469] on span "MT4 STPECNAccountNOCommission" at bounding box center [463, 487] width 189 height 38
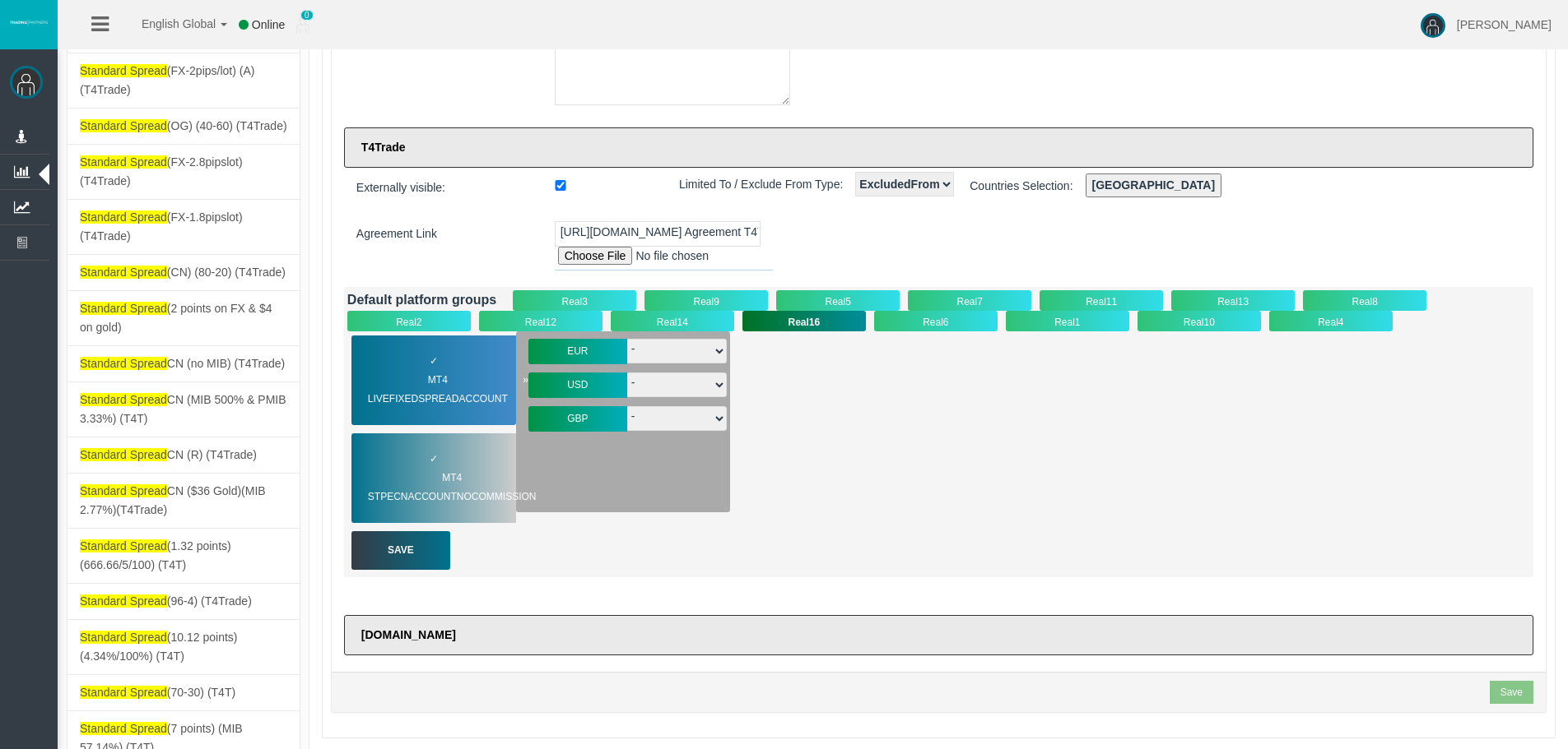
click at [426, 342] on div "✓ MT4 LiveFixedSpreadAccount" at bounding box center [434, 380] width 165 height 89
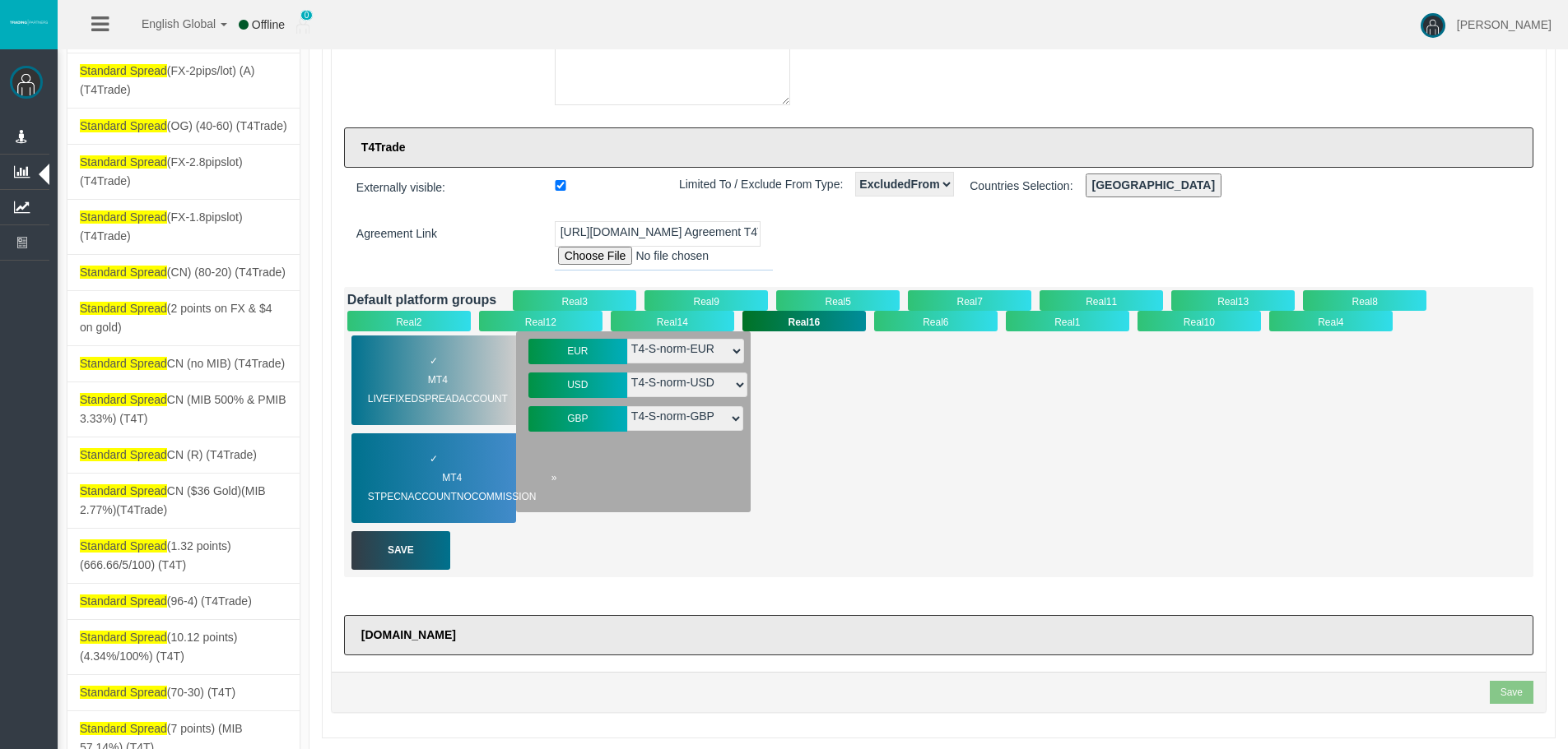
click at [457, 479] on span "MT4 STPECNAccountNOCommission" at bounding box center [463, 487] width 189 height 38
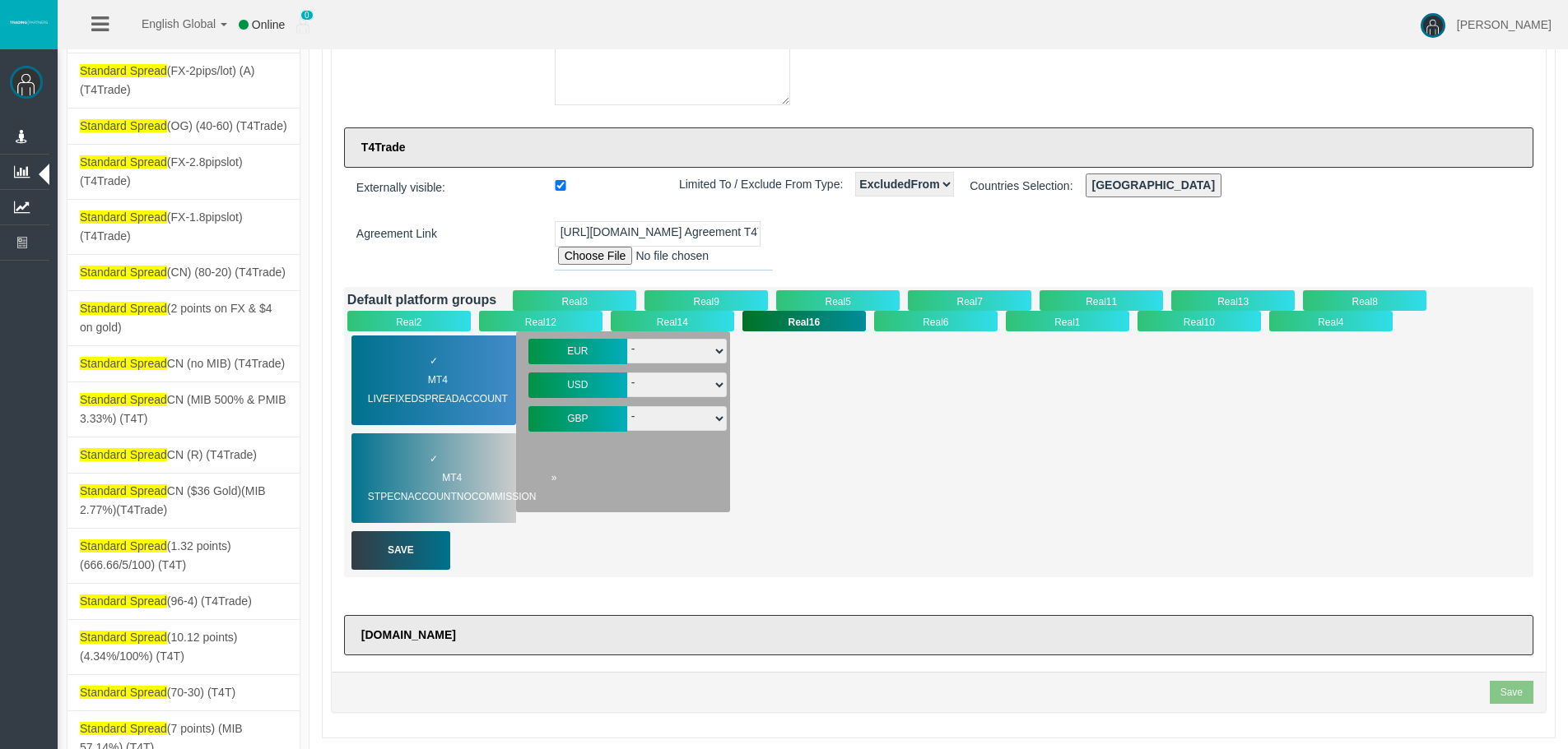
click at [417, 460] on div "✓ MT4 STPECNAccountNOCommission" at bounding box center [434, 478] width 165 height 89
click at [444, 377] on span "MT4 LiveFixedSpreadAccount" at bounding box center [448, 390] width 160 height 38
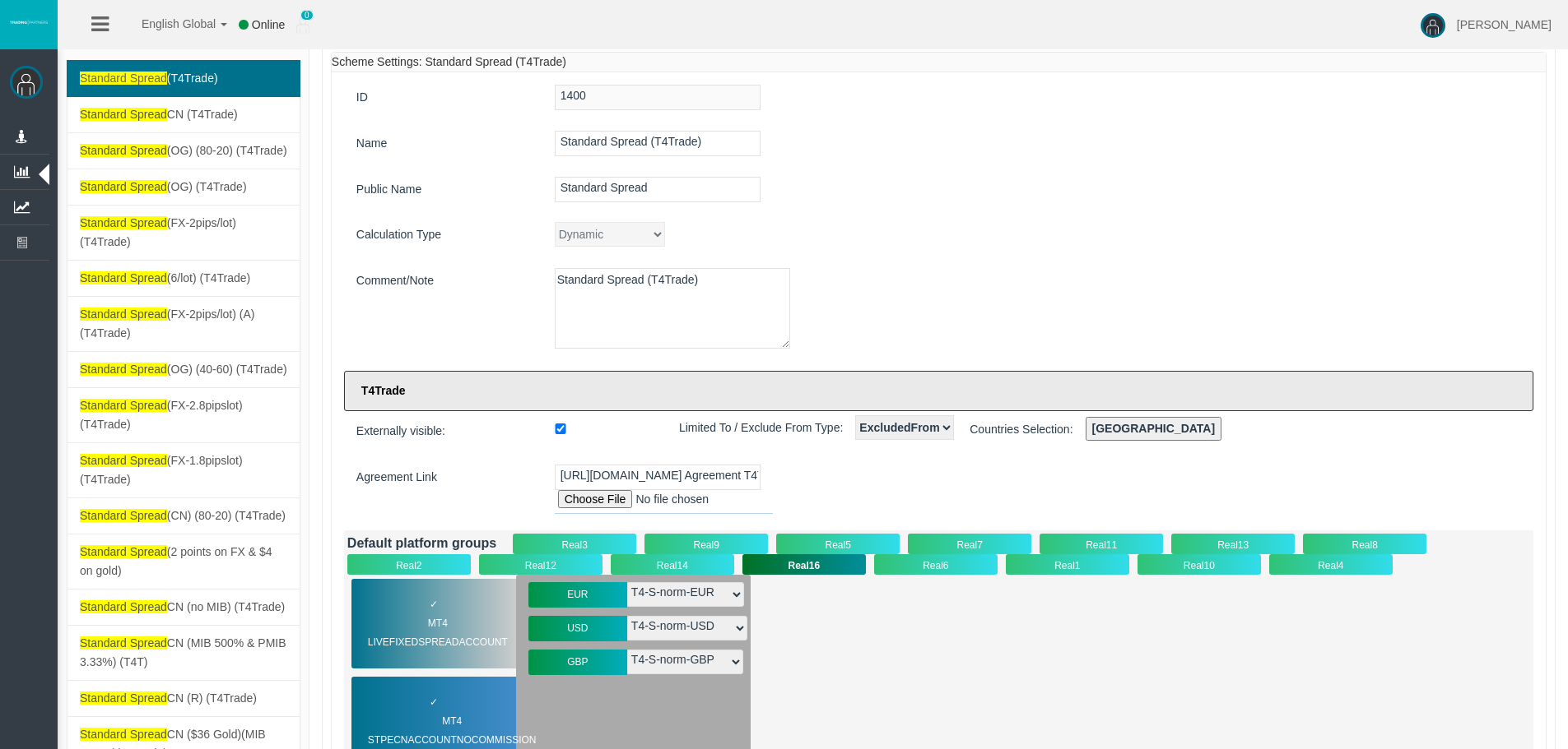
scroll to position [82, 0]
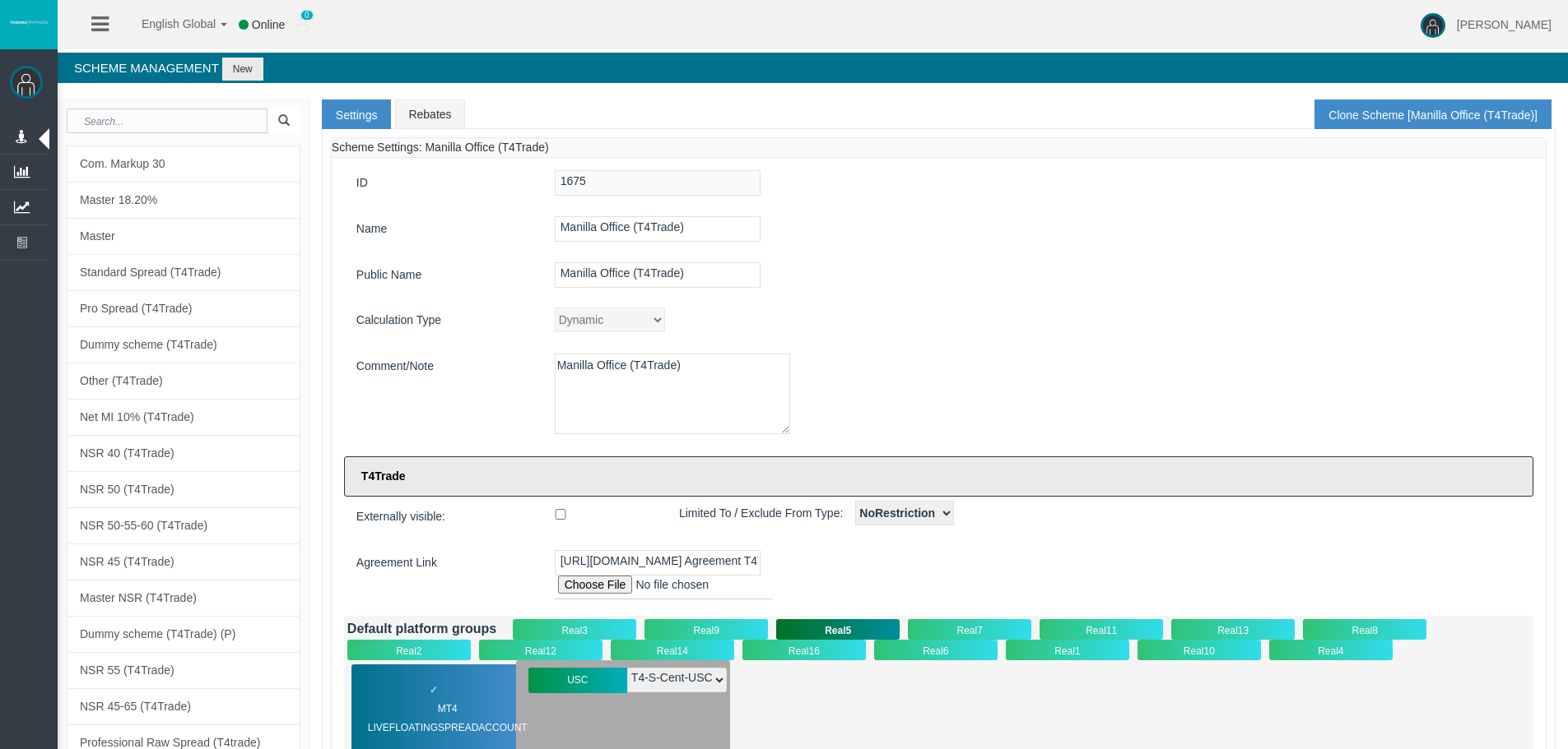
select select "3307"
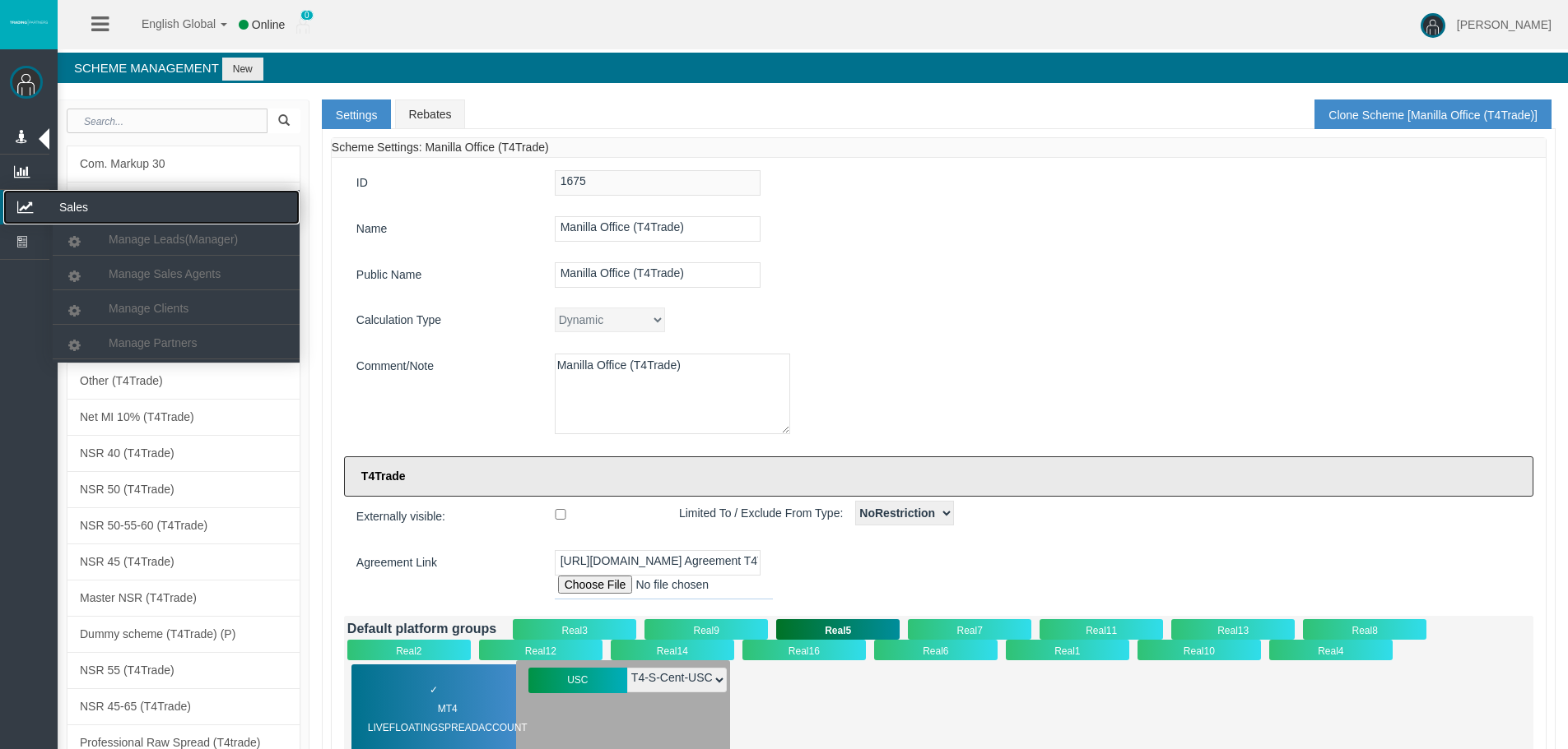
click at [35, 195] on icon at bounding box center [25, 207] width 43 height 34
click at [127, 340] on span "Manage Partners" at bounding box center [153, 342] width 88 height 13
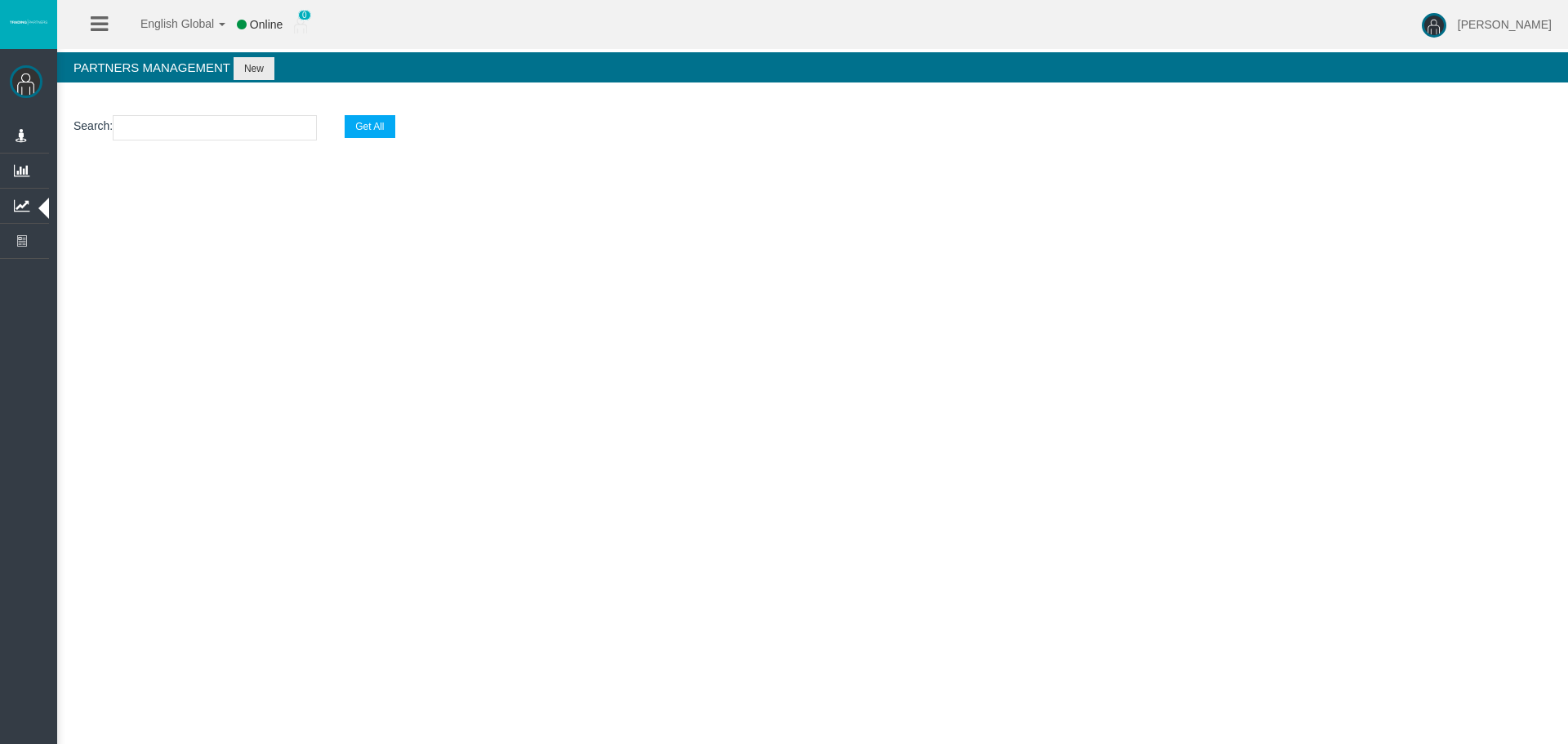
click at [198, 132] on input "text" at bounding box center [214, 127] width 205 height 25
paste input "IBdg28m"
type input "IBdg28m"
select select "25"
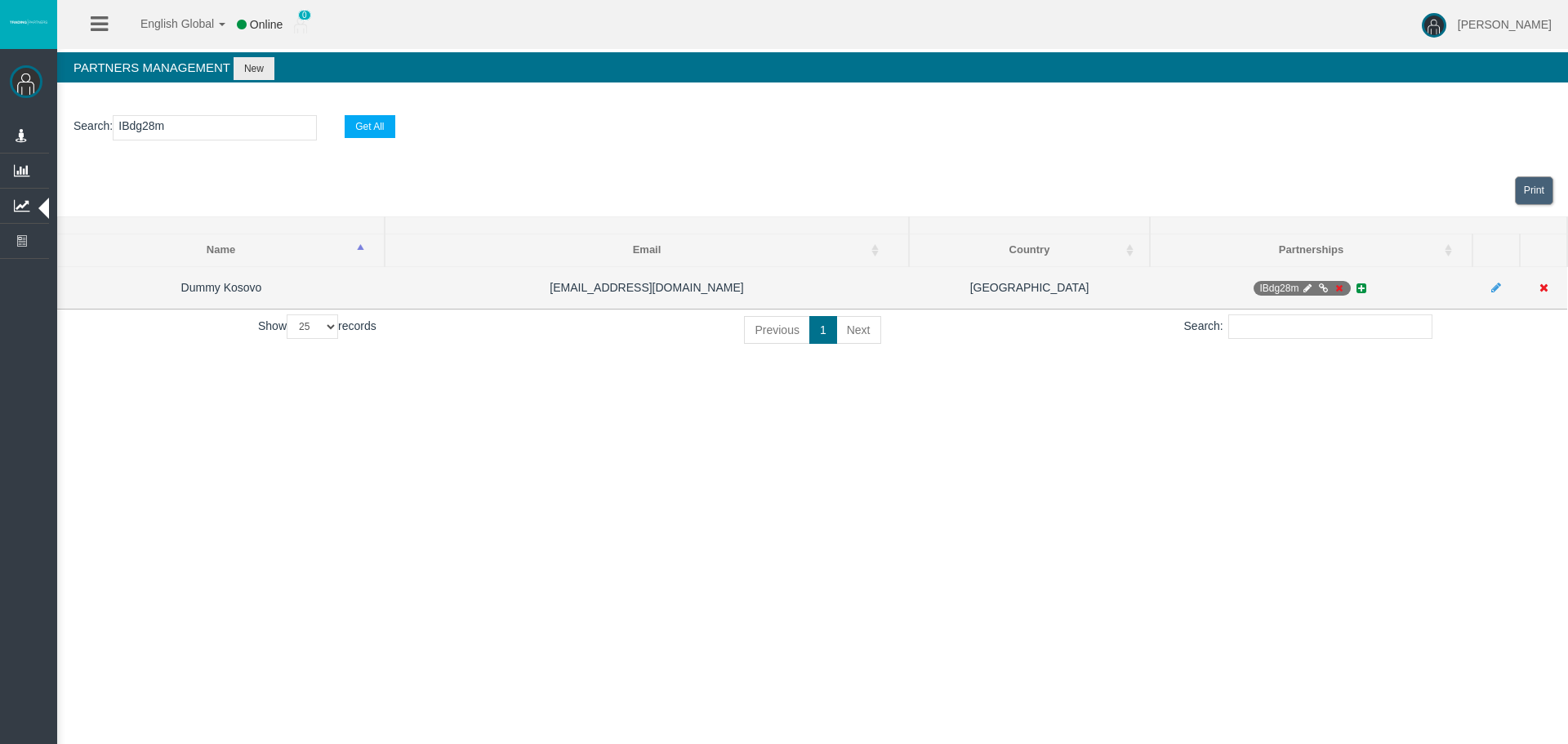
type input "IBdg28m"
click at [1309, 290] on icon at bounding box center [1308, 288] width 12 height 10
select select "0"
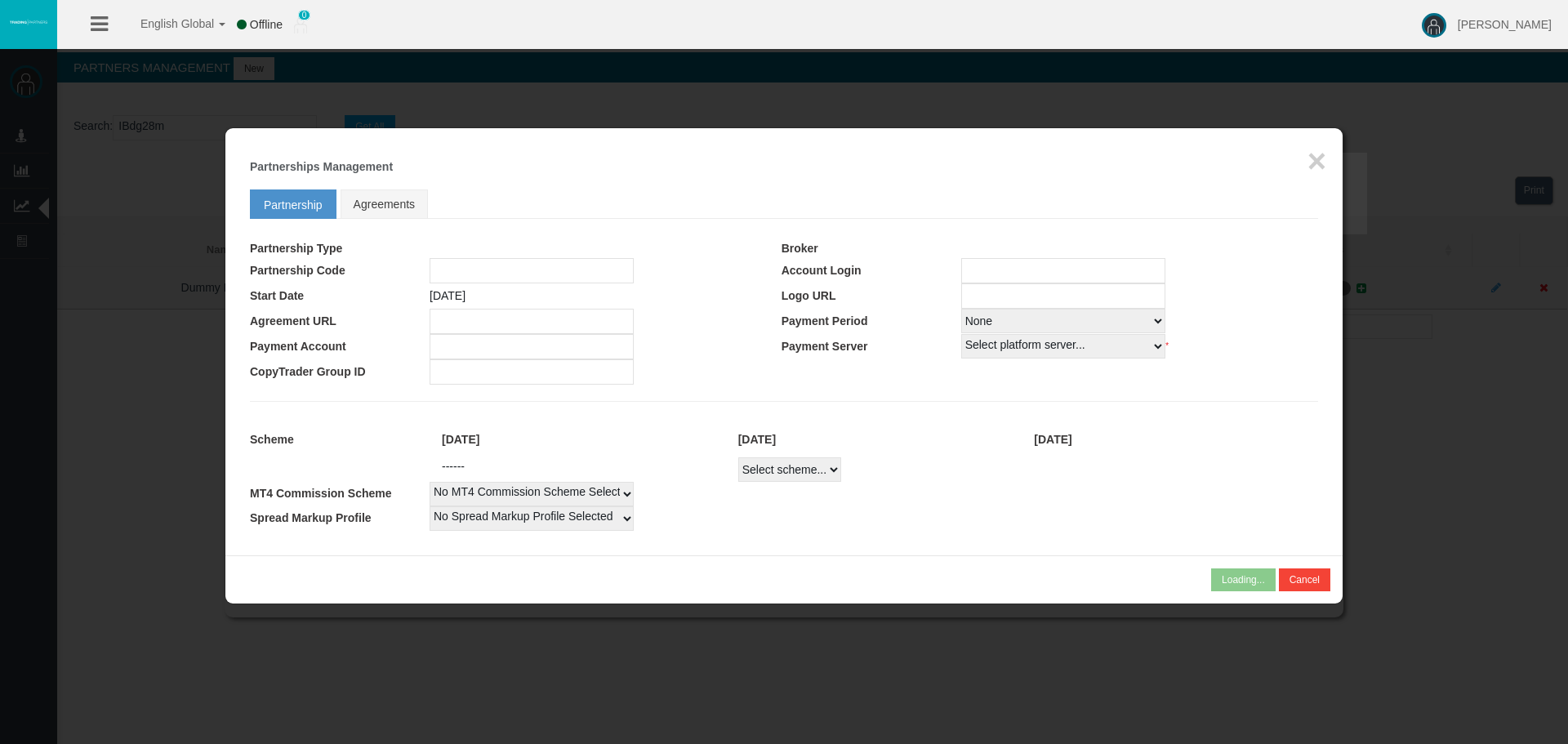
type input "IBdg28m"
type input "19251928"
select select
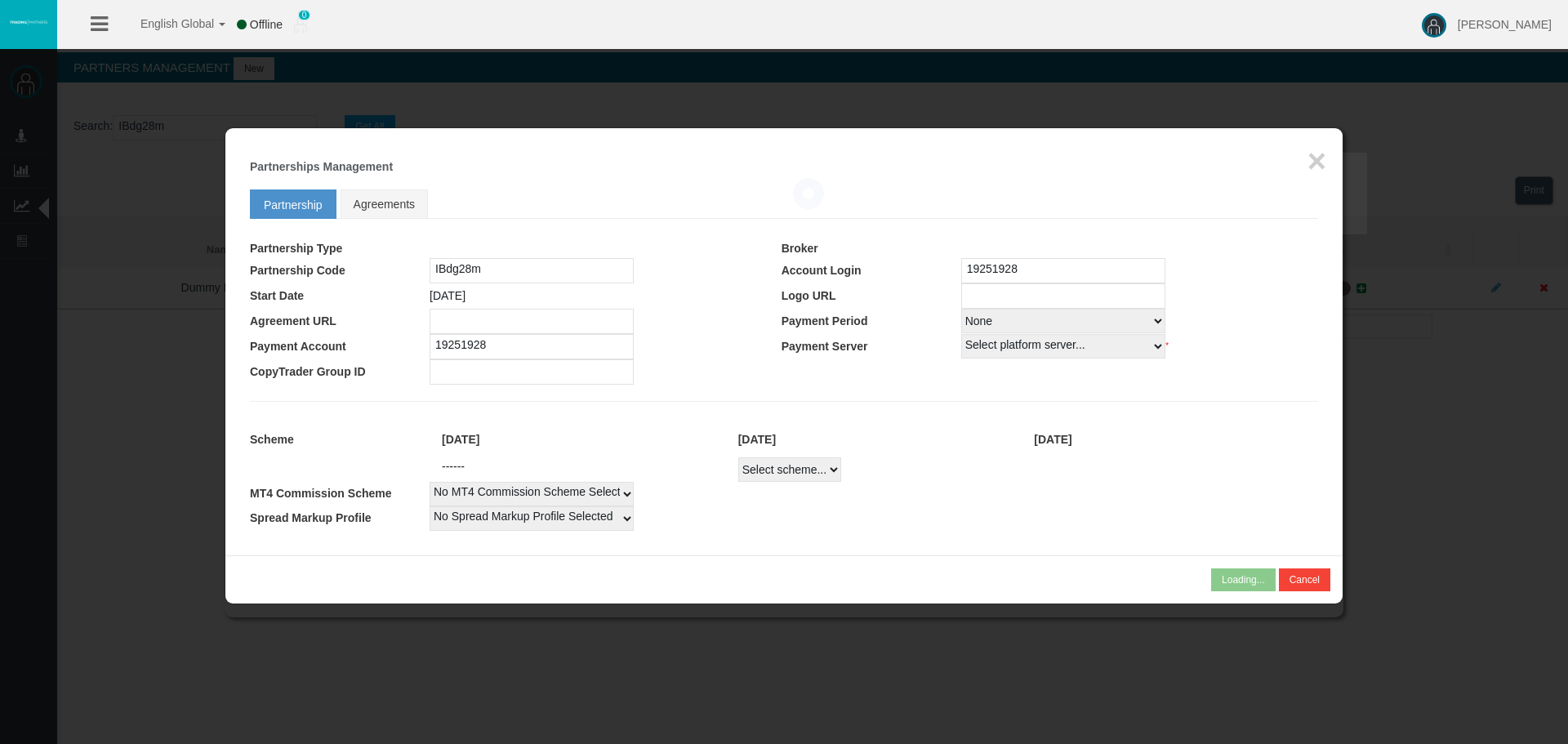
select select
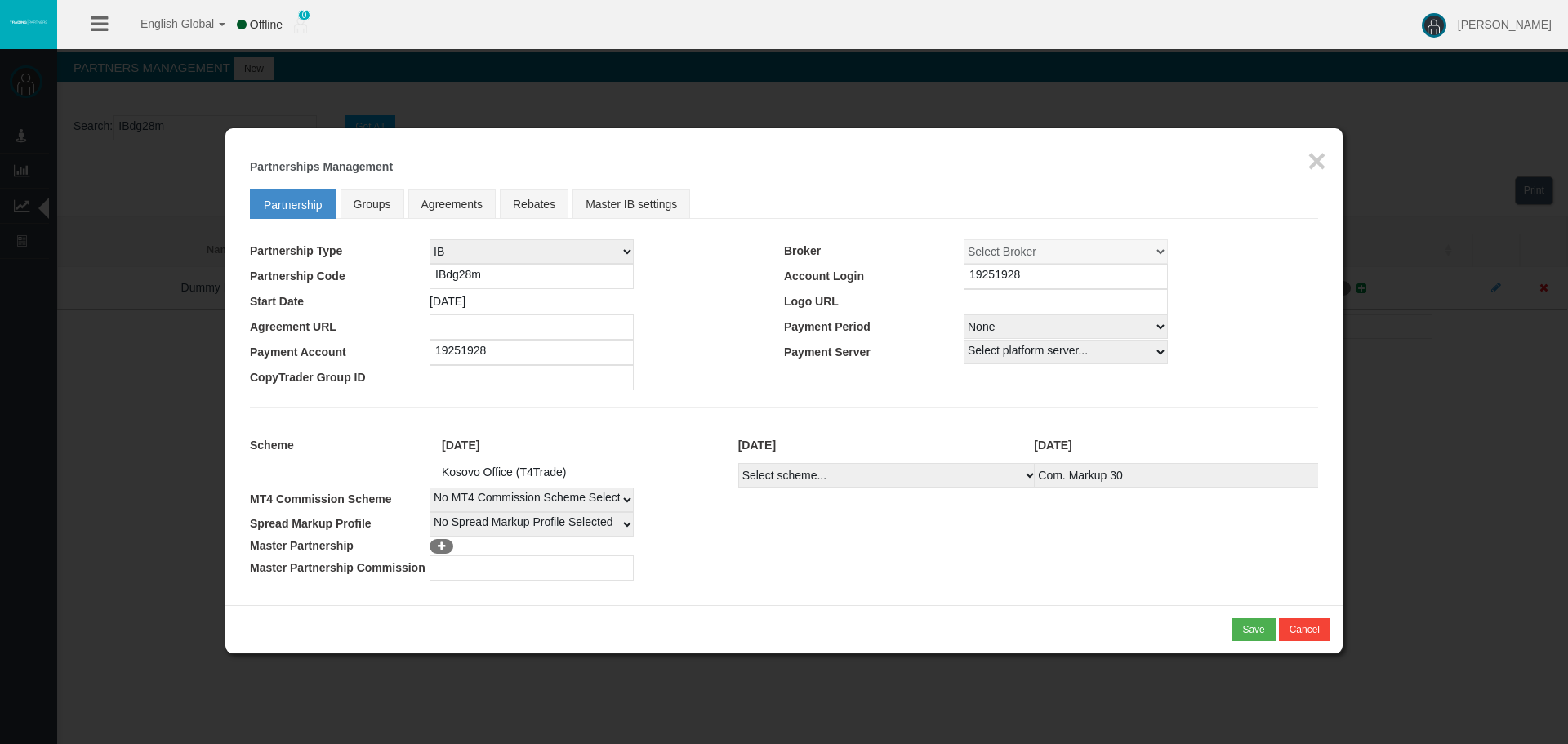
click at [357, 188] on fieldset "Partnership Groups Agreements Rebates Master IB settings Partnership Type IB Af…" at bounding box center [784, 380] width 1068 height 400
click at [360, 192] on link "Groups" at bounding box center [372, 204] width 64 height 29
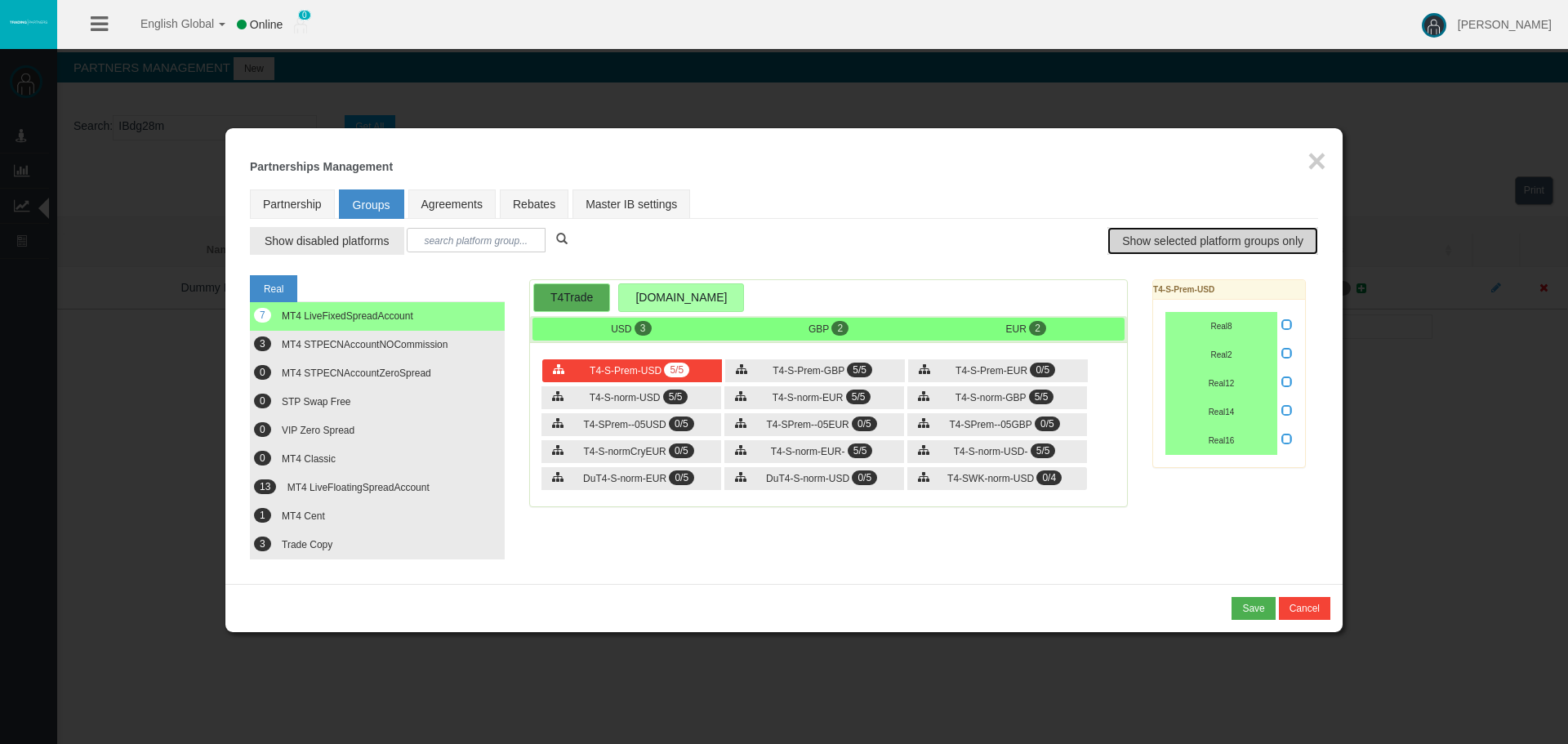
click at [1159, 241] on span "Show selected platform groups only" at bounding box center [1212, 241] width 181 height 17
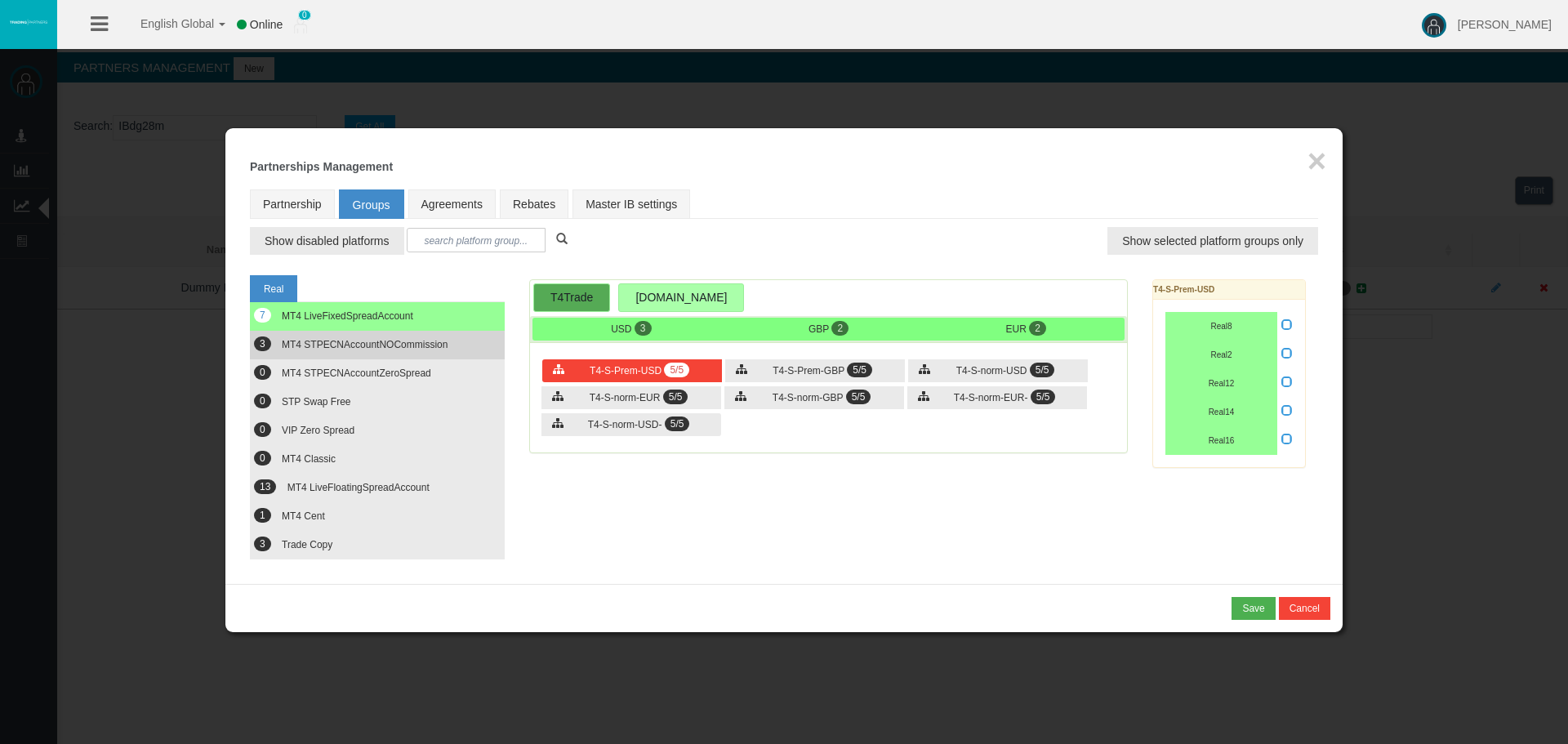
click at [370, 345] on span "MT4 STPECNAccountNOCommission" at bounding box center [364, 344] width 166 height 11
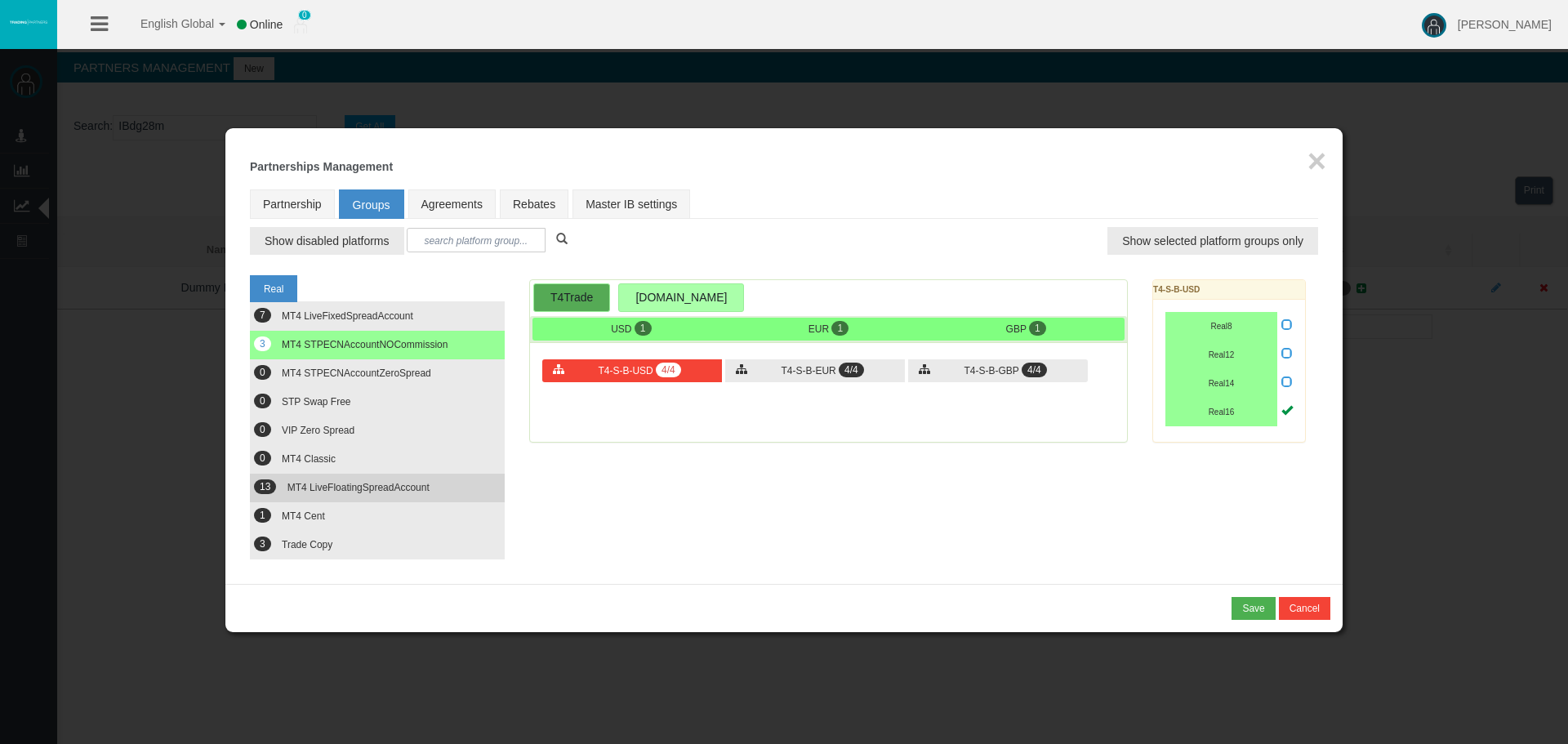
click at [342, 478] on button "13 MT4 LiveFloatingSpreadAccount" at bounding box center [378, 488] width 255 height 29
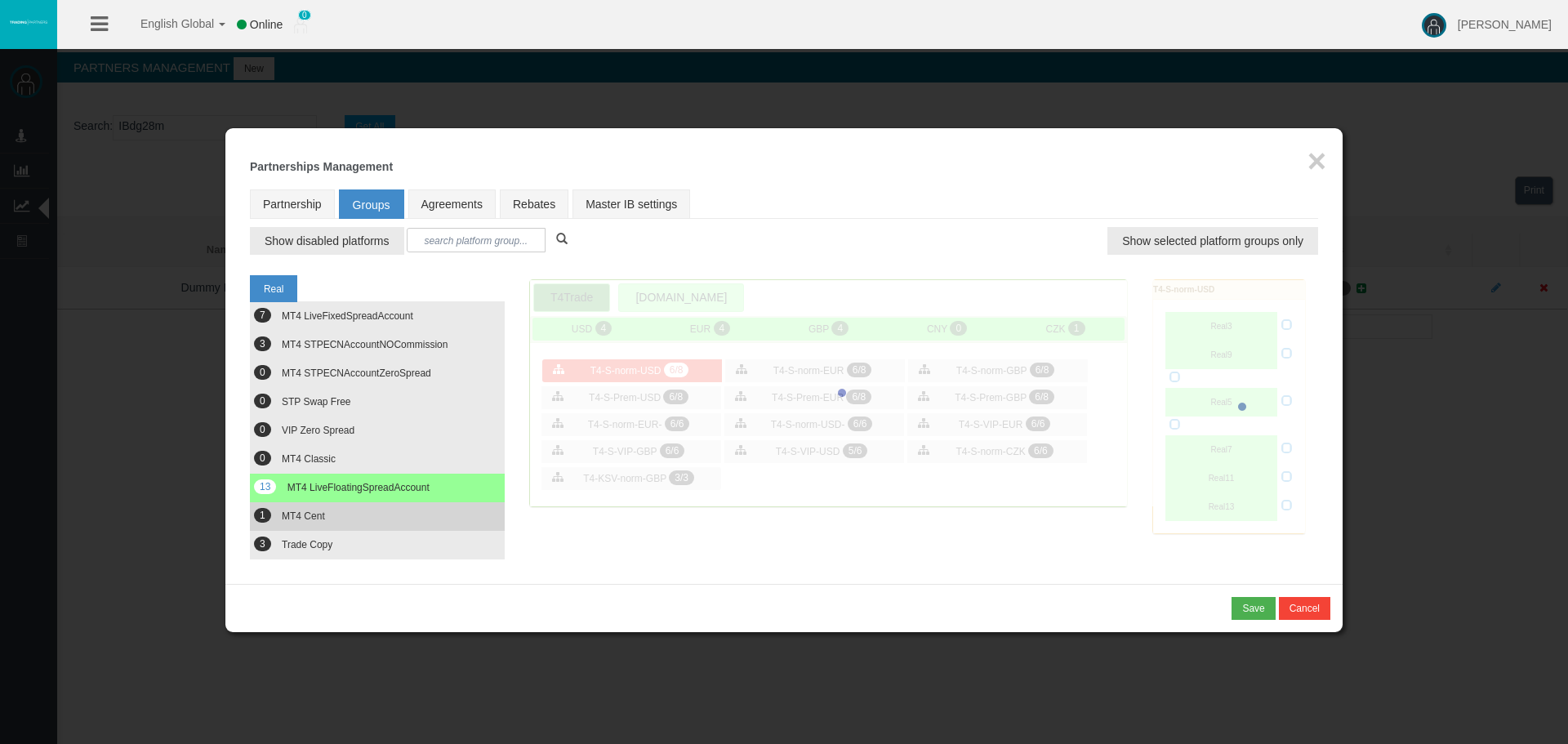
drag, startPoint x: 333, startPoint y: 513, endPoint x: 326, endPoint y: 521, distance: 10.6
click at [328, 517] on button "1 MT4 Cent" at bounding box center [378, 516] width 255 height 29
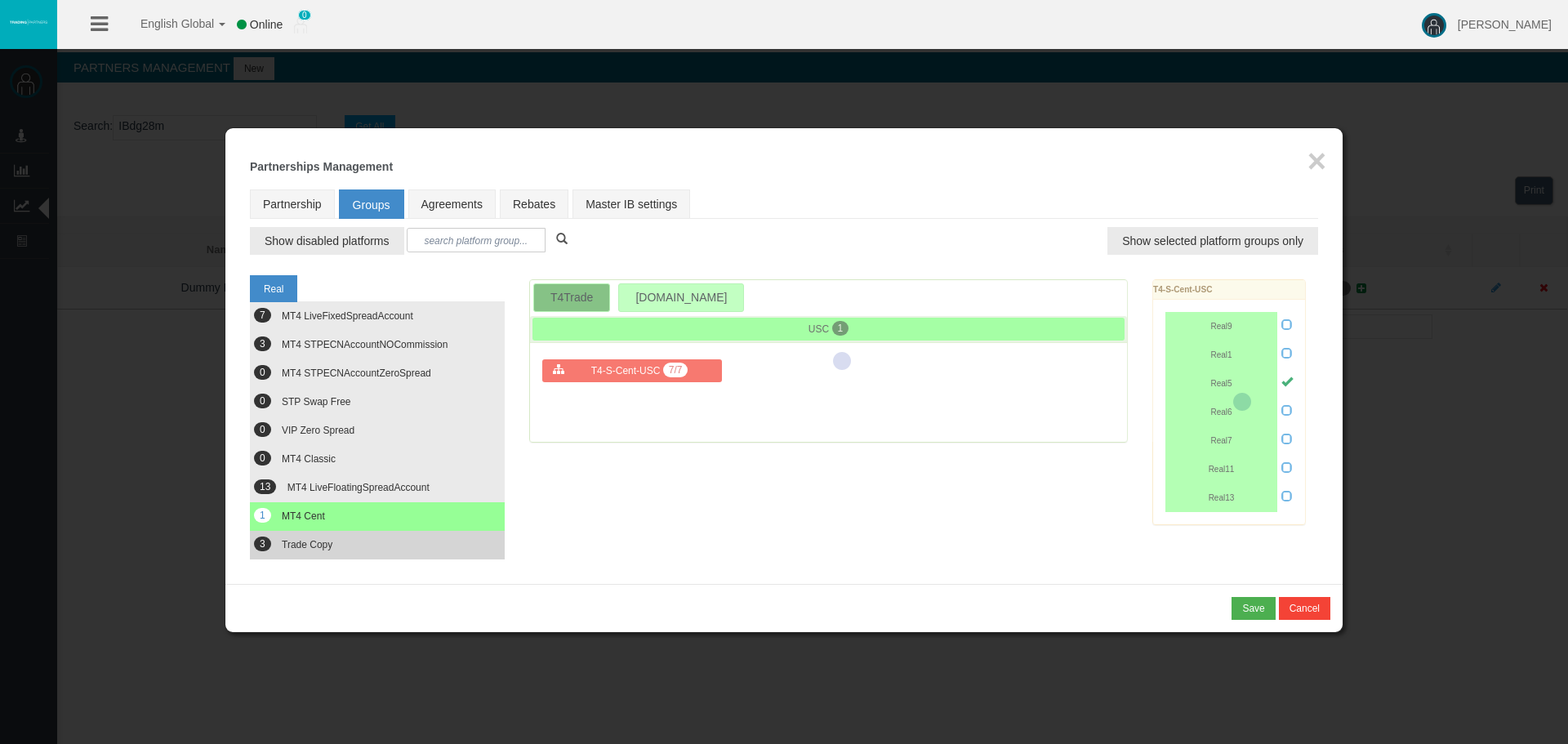
click at [312, 549] on span "Trade Copy" at bounding box center [307, 545] width 51 height 11
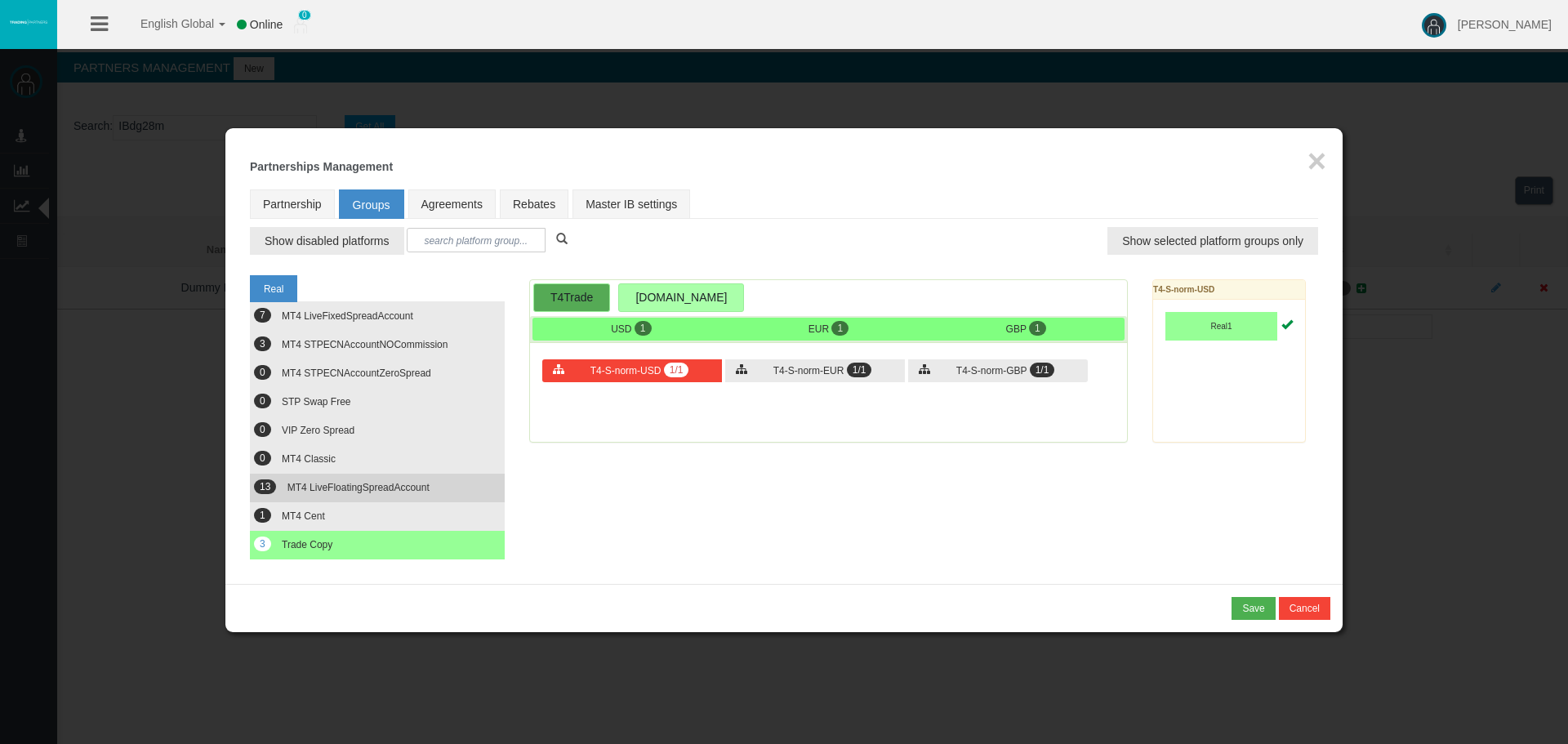
click at [409, 484] on span "MT4 LiveFloatingSpreadAccount" at bounding box center [358, 488] width 142 height 11
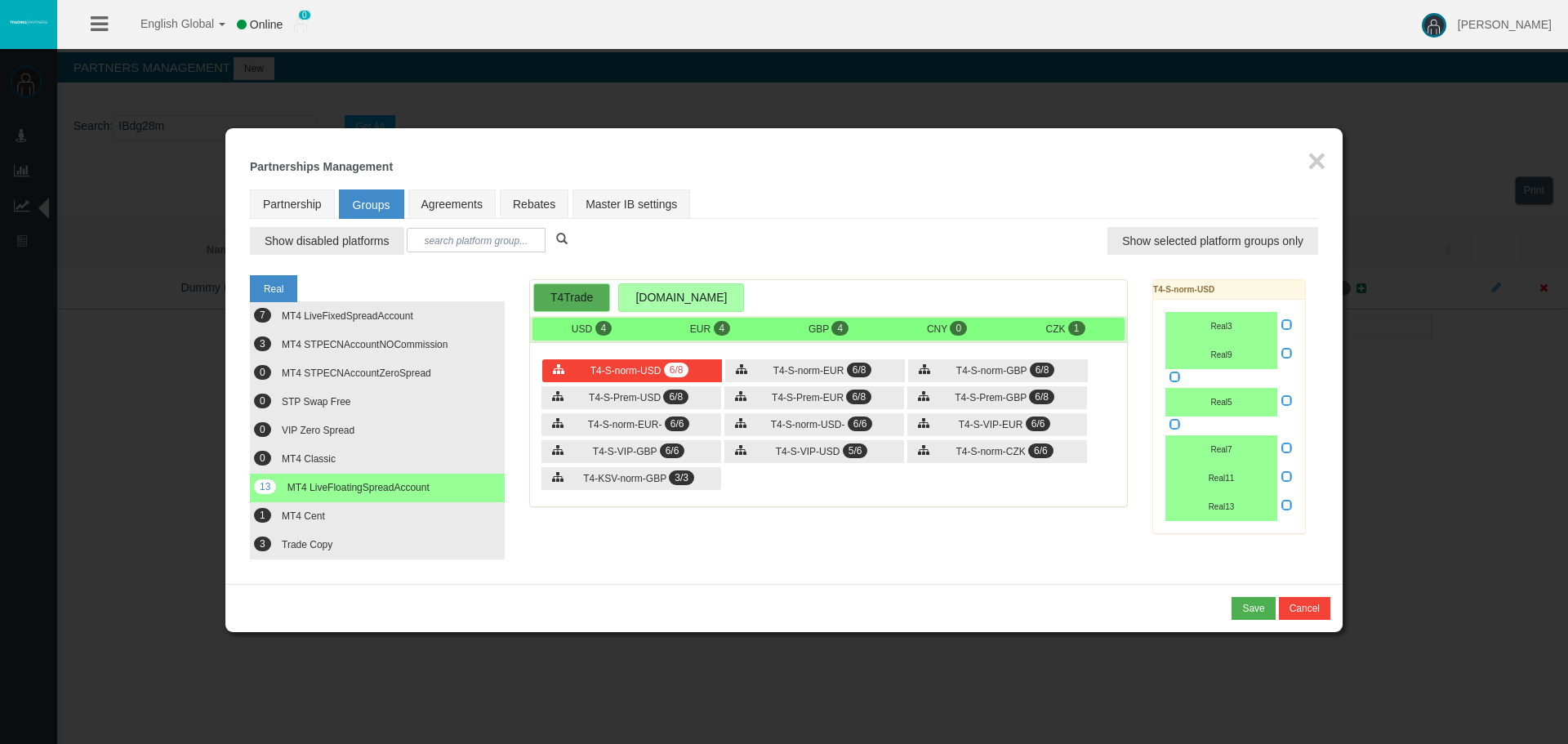
click at [1039, 145] on div "Loading... × Partnerships Management Partnership Groups Agreements Rebates Mast…" at bounding box center [784, 356] width 1117 height 456
click at [1060, 98] on div at bounding box center [784, 372] width 1568 height 744
click at [1315, 169] on button "×" at bounding box center [1316, 161] width 18 height 33
